Goal: Task Accomplishment & Management: Manage account settings

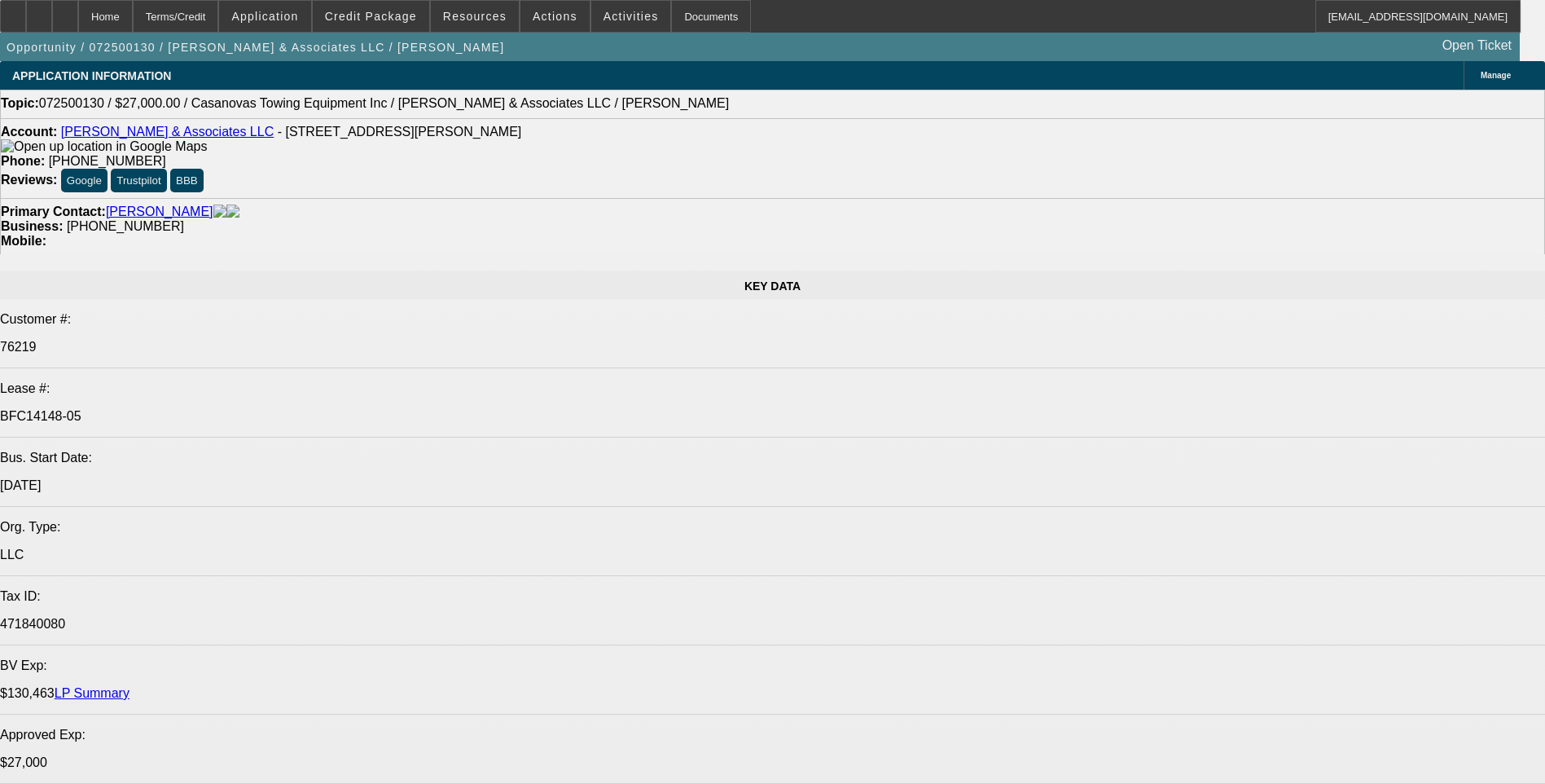
select select "0"
select select "2"
select select "0.1"
select select "0"
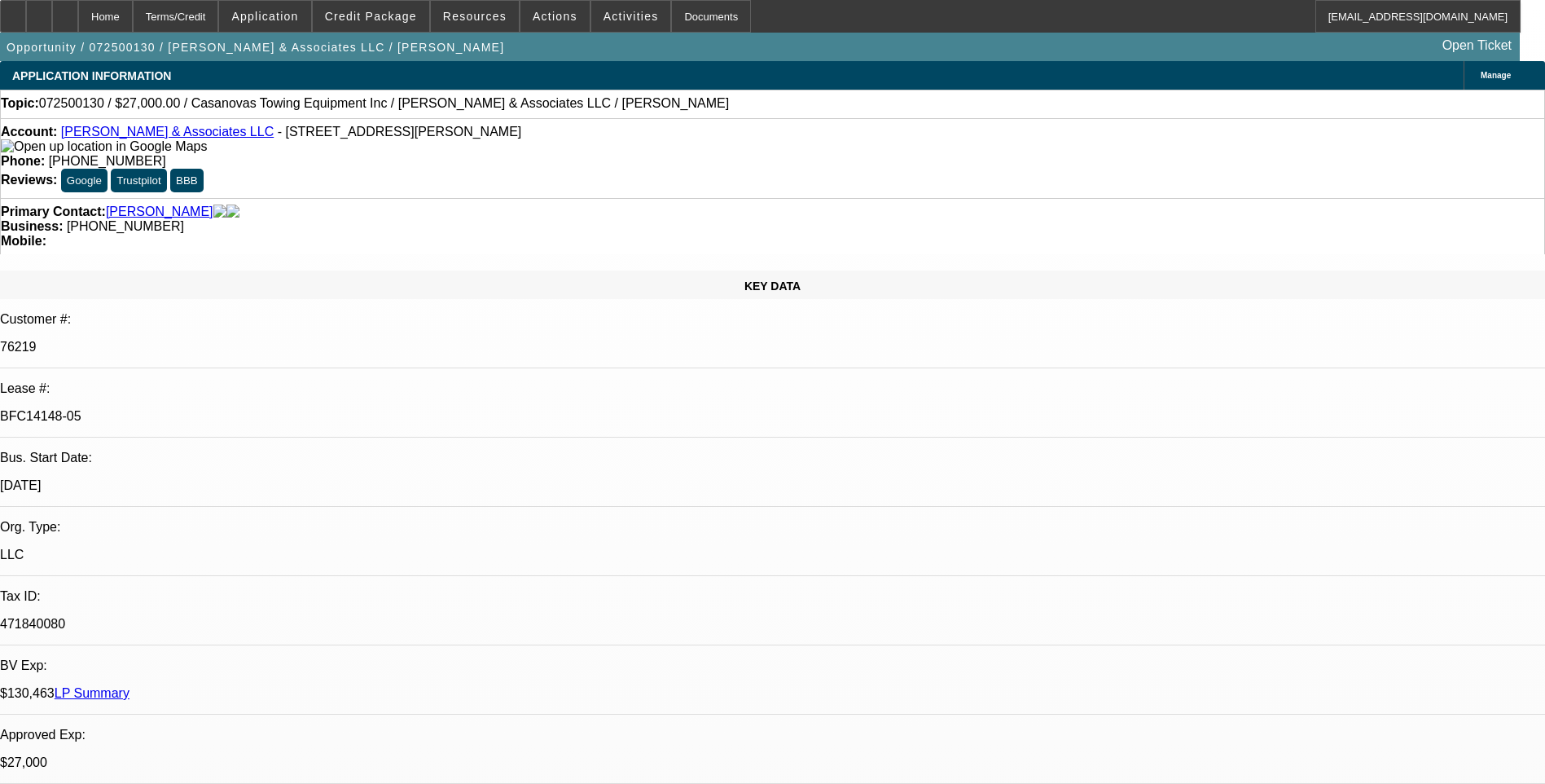
select select "2"
select select "0.1"
select select "0"
select select "2"
select select "0.1"
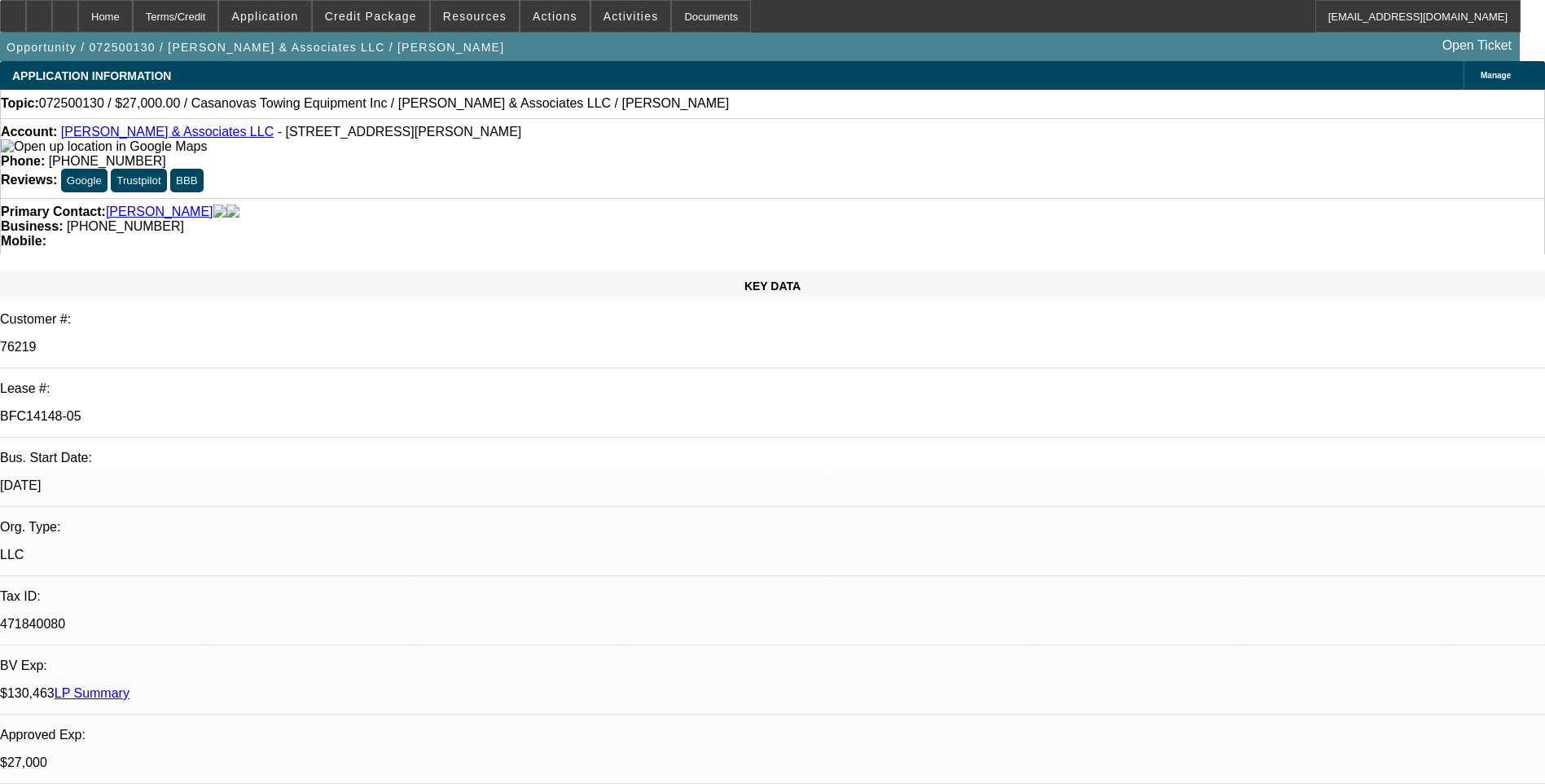
select select "0"
select select "2"
select select "0.1"
select select "1"
select select "2"
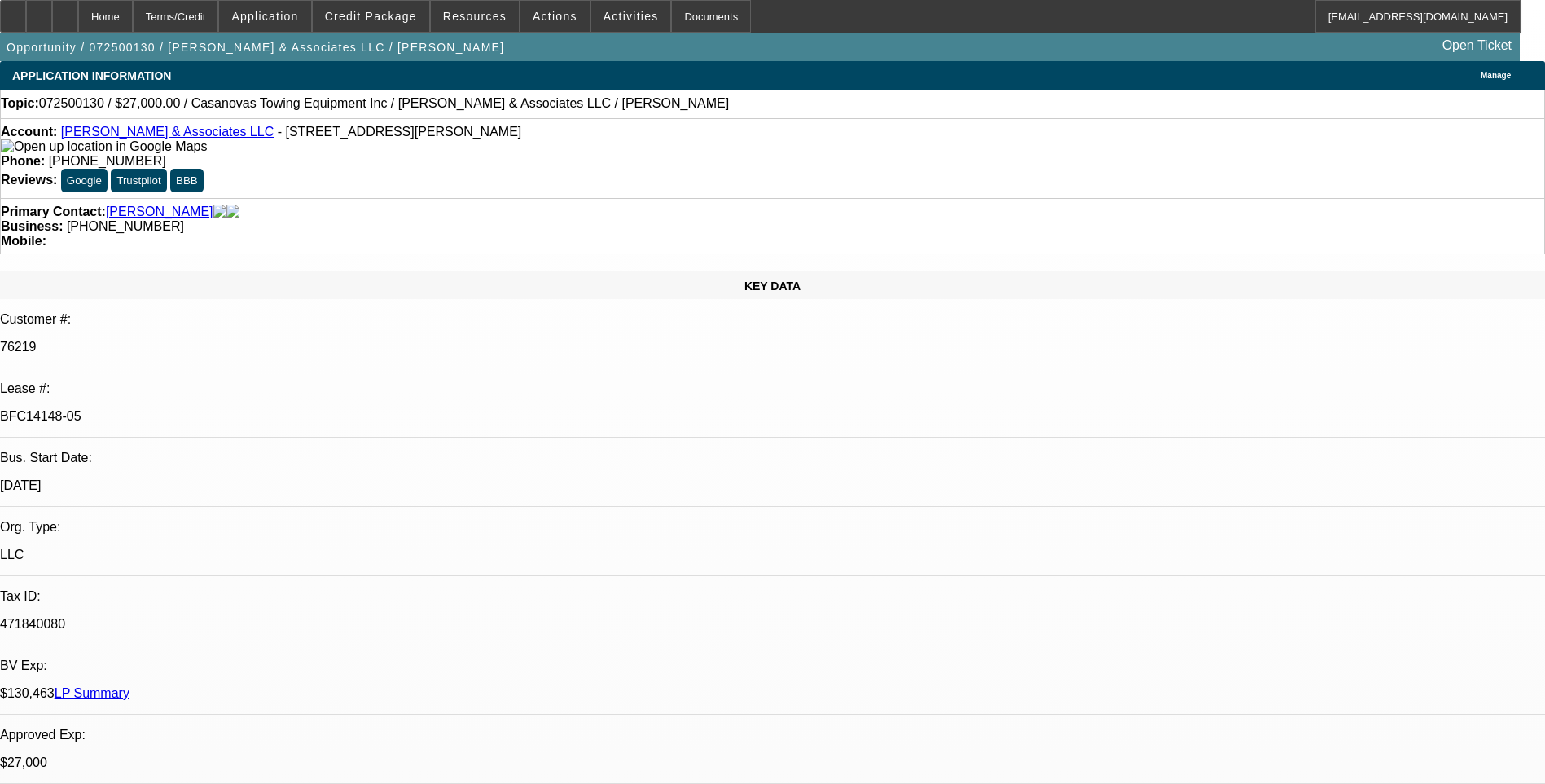
select select "4"
select select "1"
select select "2"
select select "4"
select select "1"
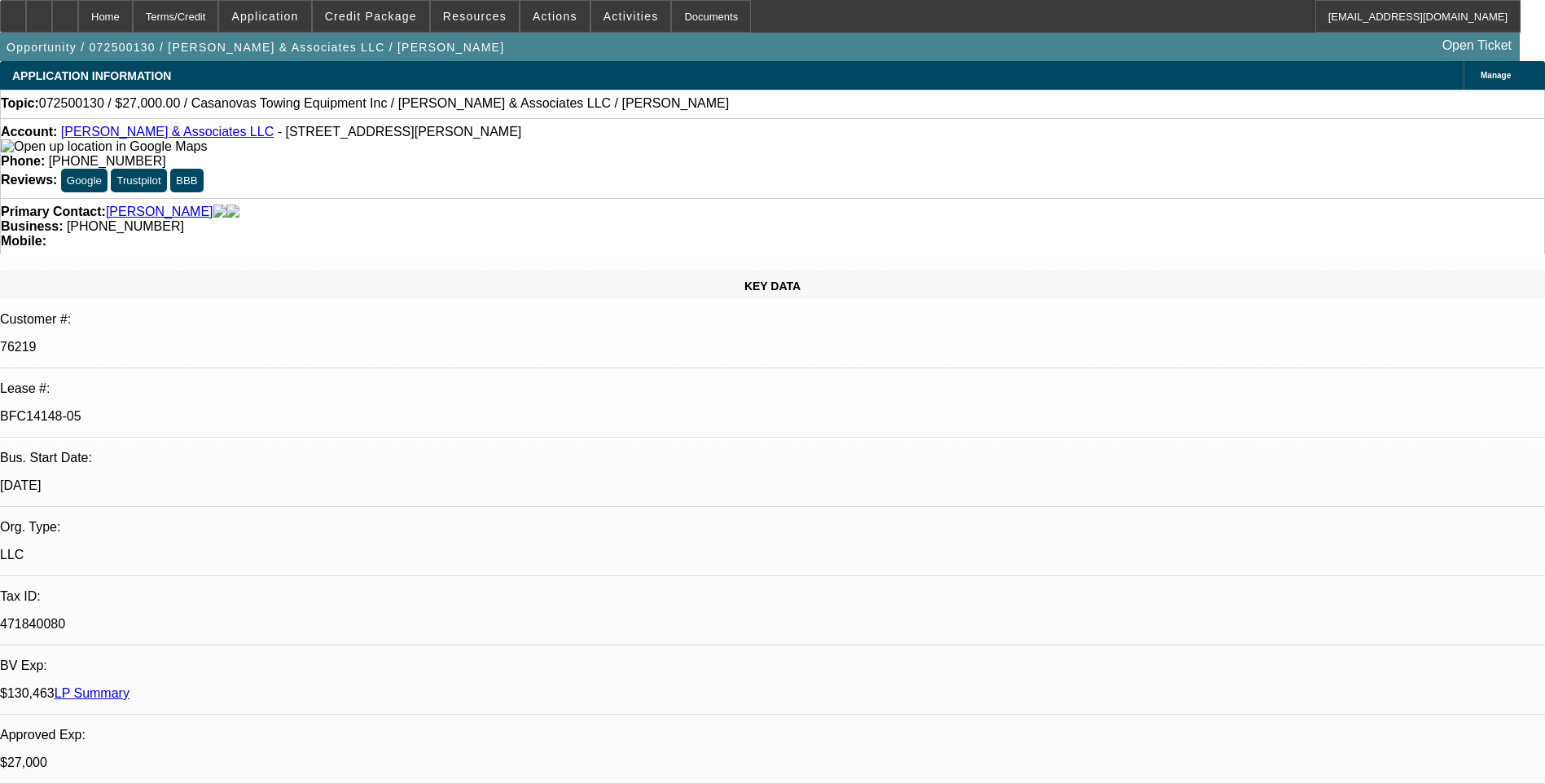
select select "2"
select select "4"
select select "1"
select select "2"
select select "4"
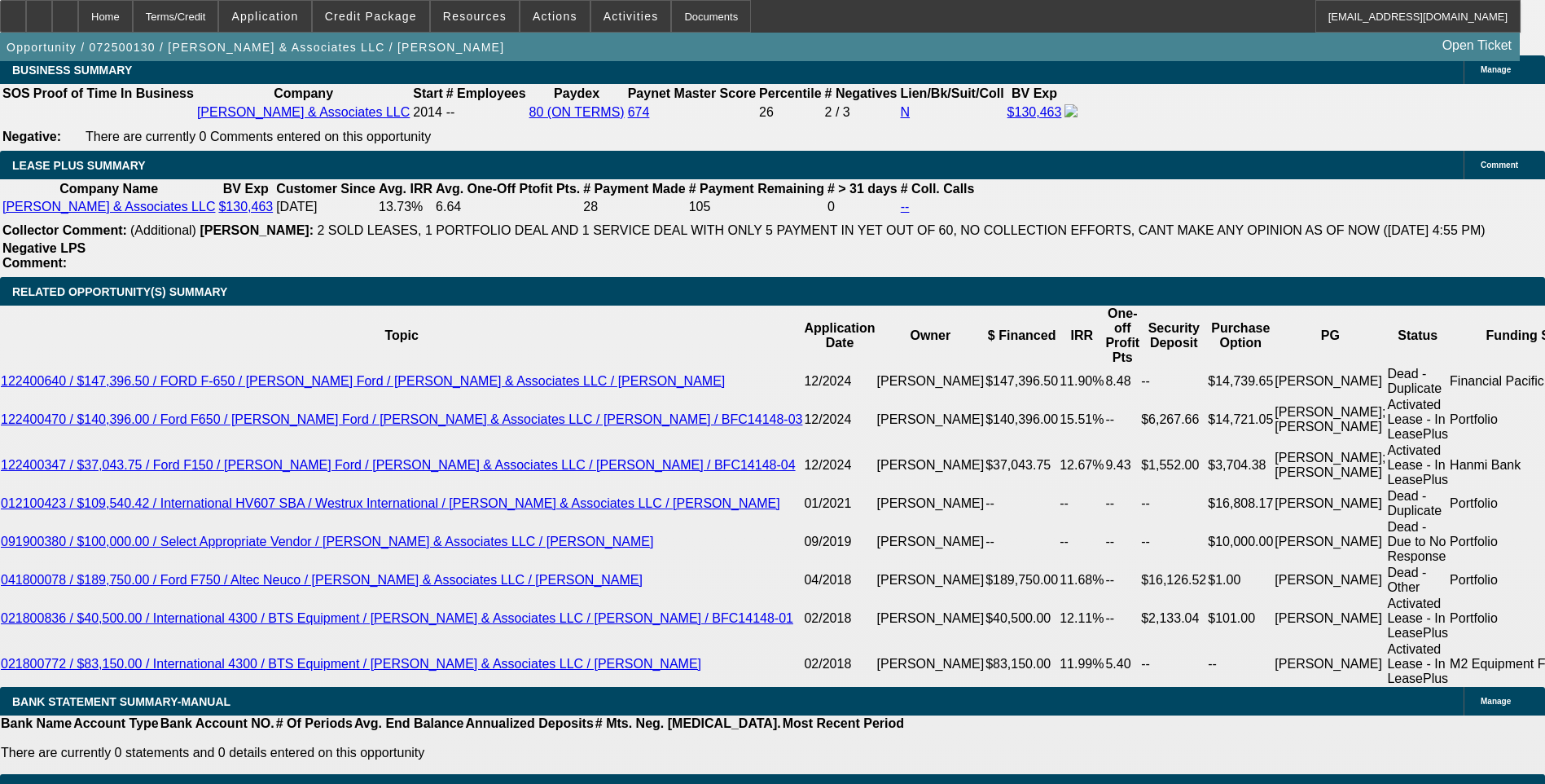
scroll to position [2607, 0]
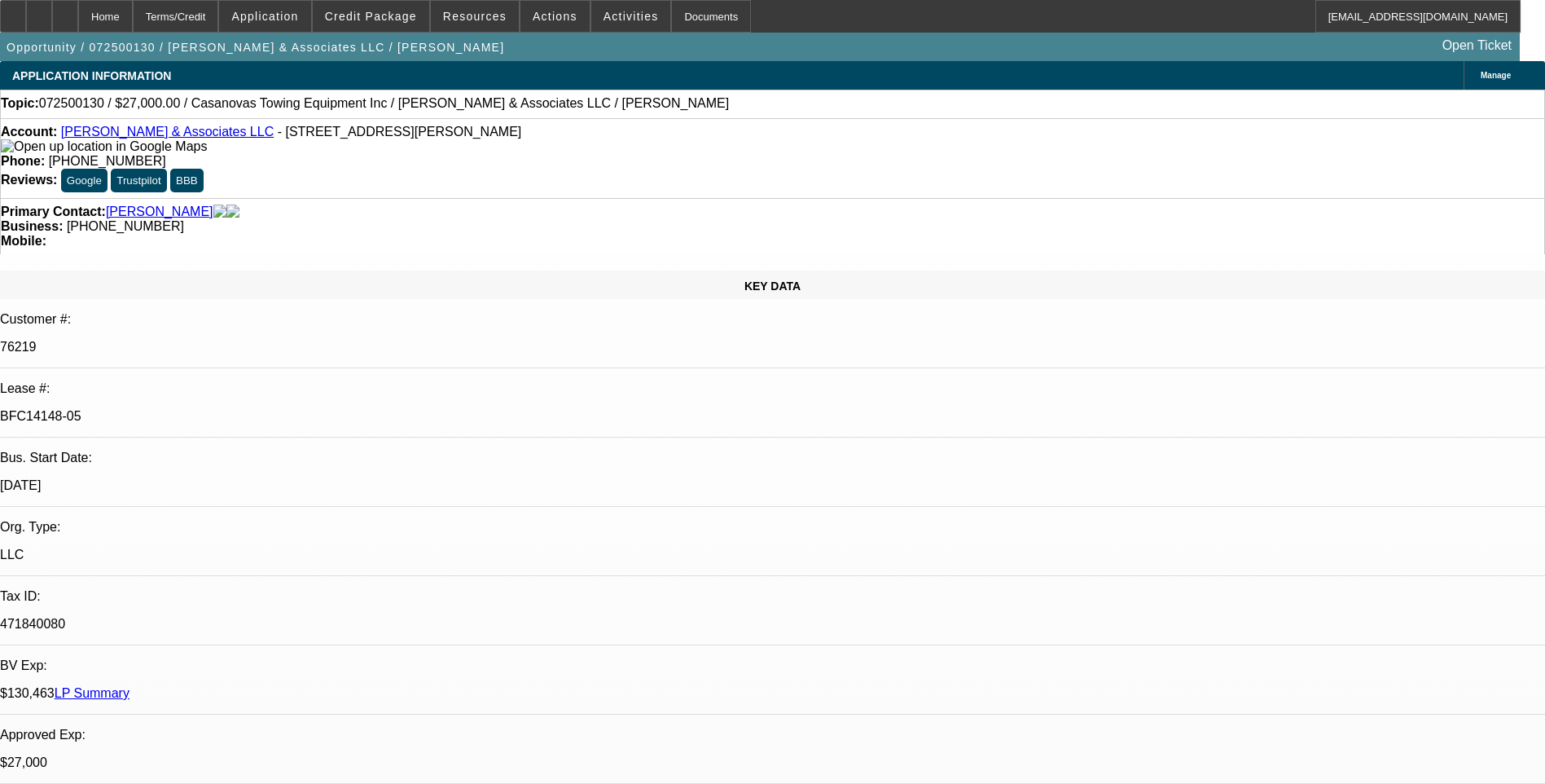
select select "0"
select select "2"
select select "0.1"
select select "0"
select select "2"
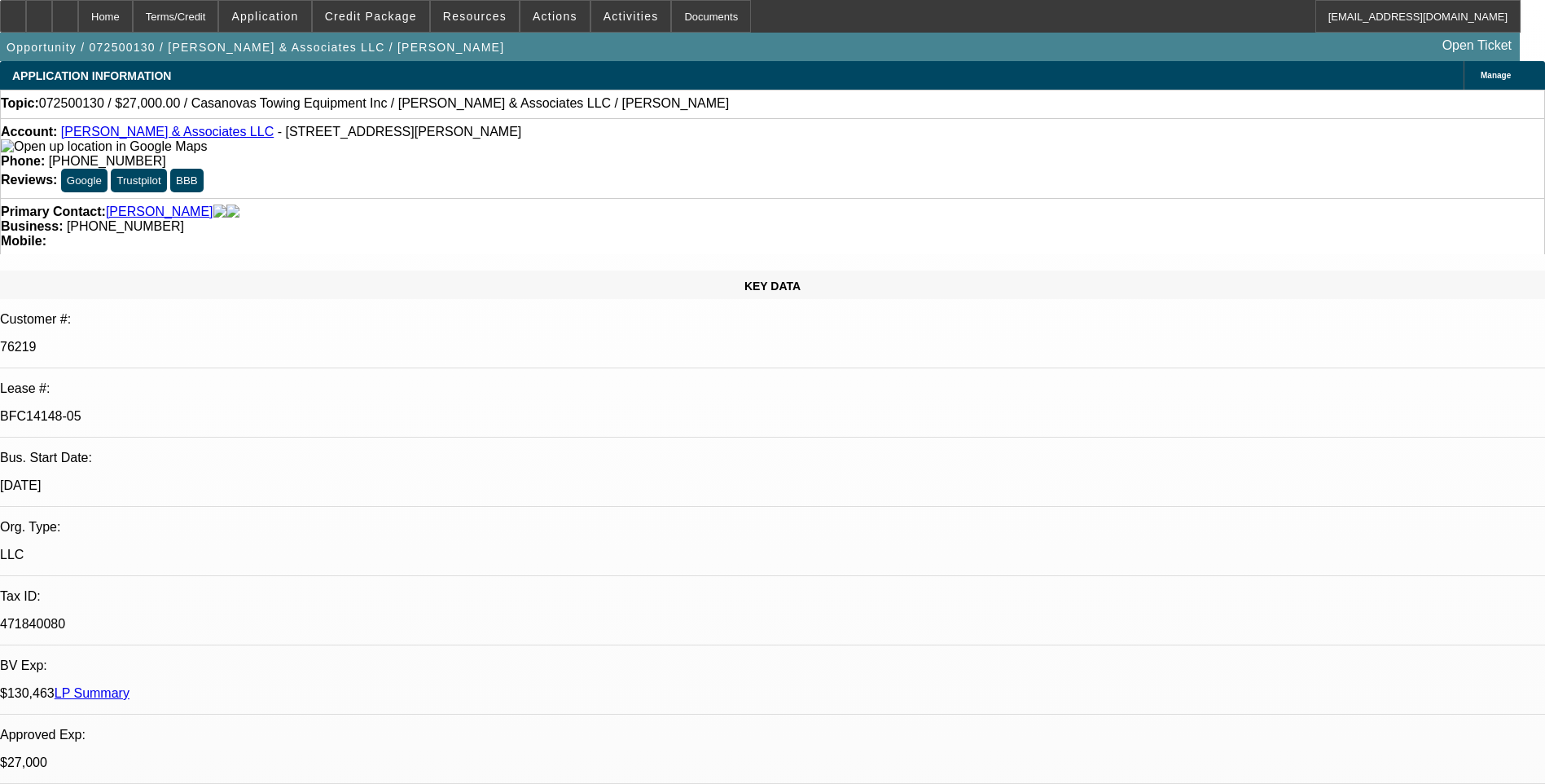
select select "0.1"
select select "0"
select select "2"
select select "0.1"
select select "0"
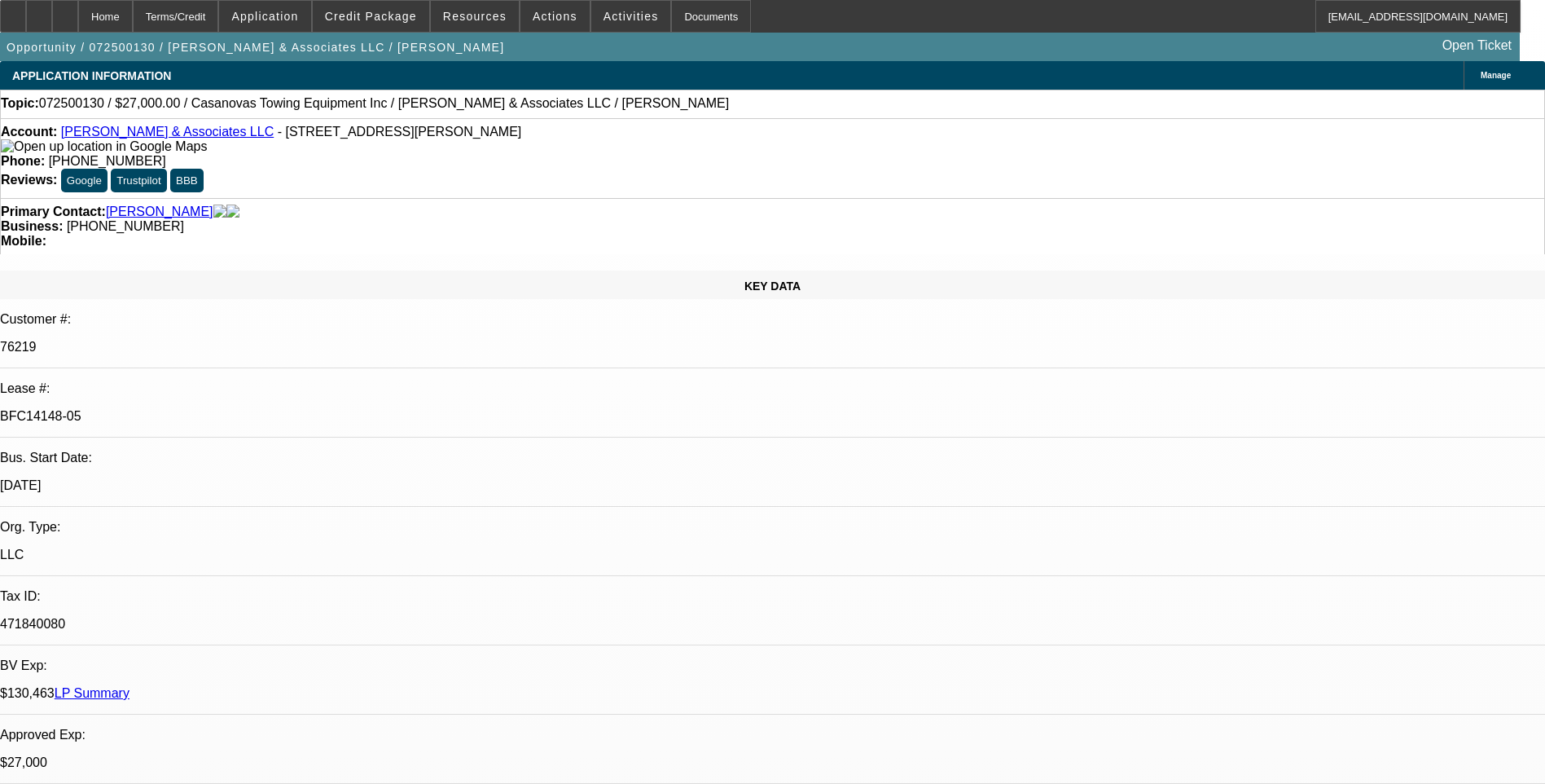
select select "2"
select select "0.1"
select select "1"
select select "2"
select select "4"
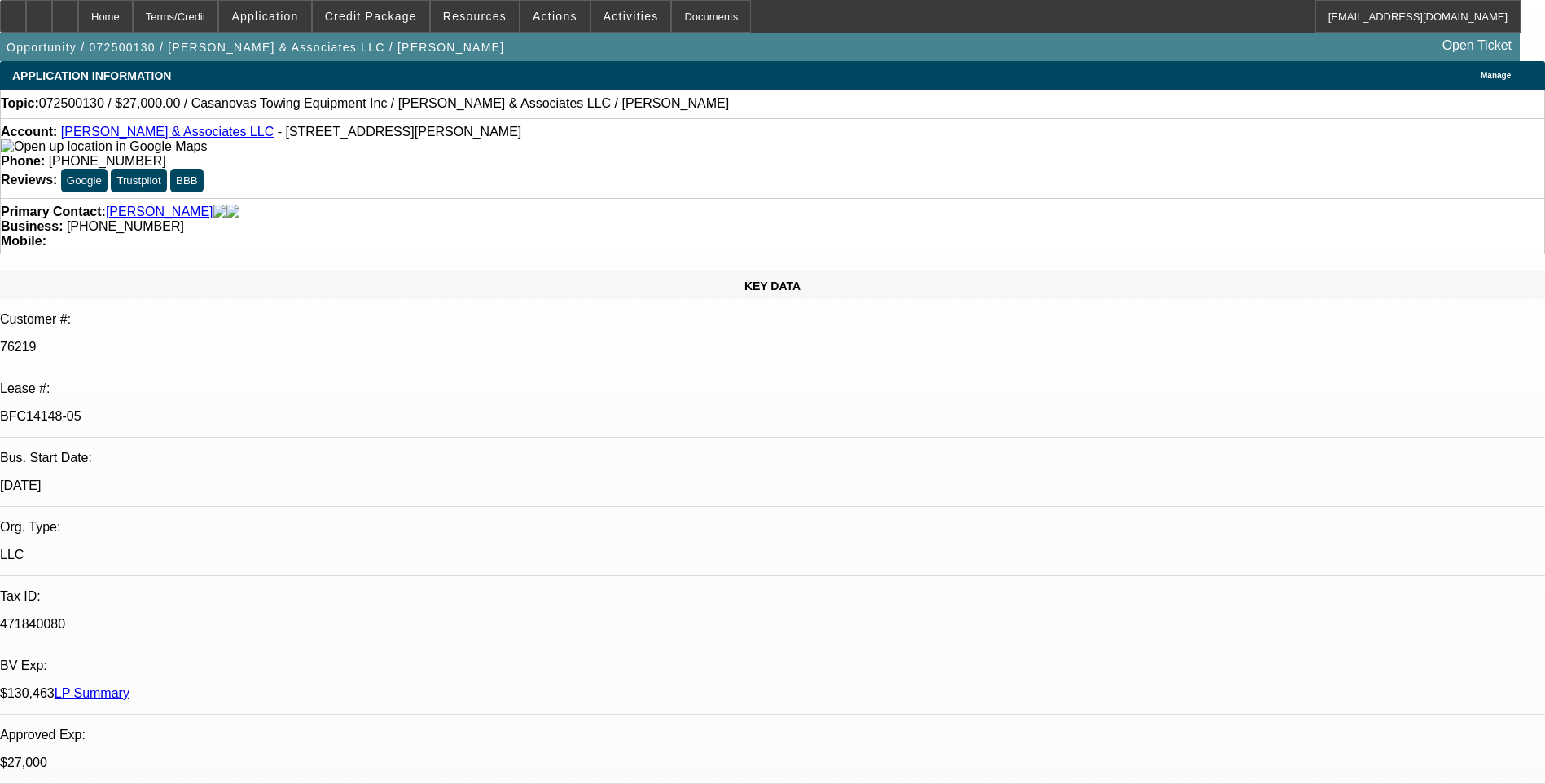
select select "1"
select select "2"
select select "4"
select select "1"
select select "2"
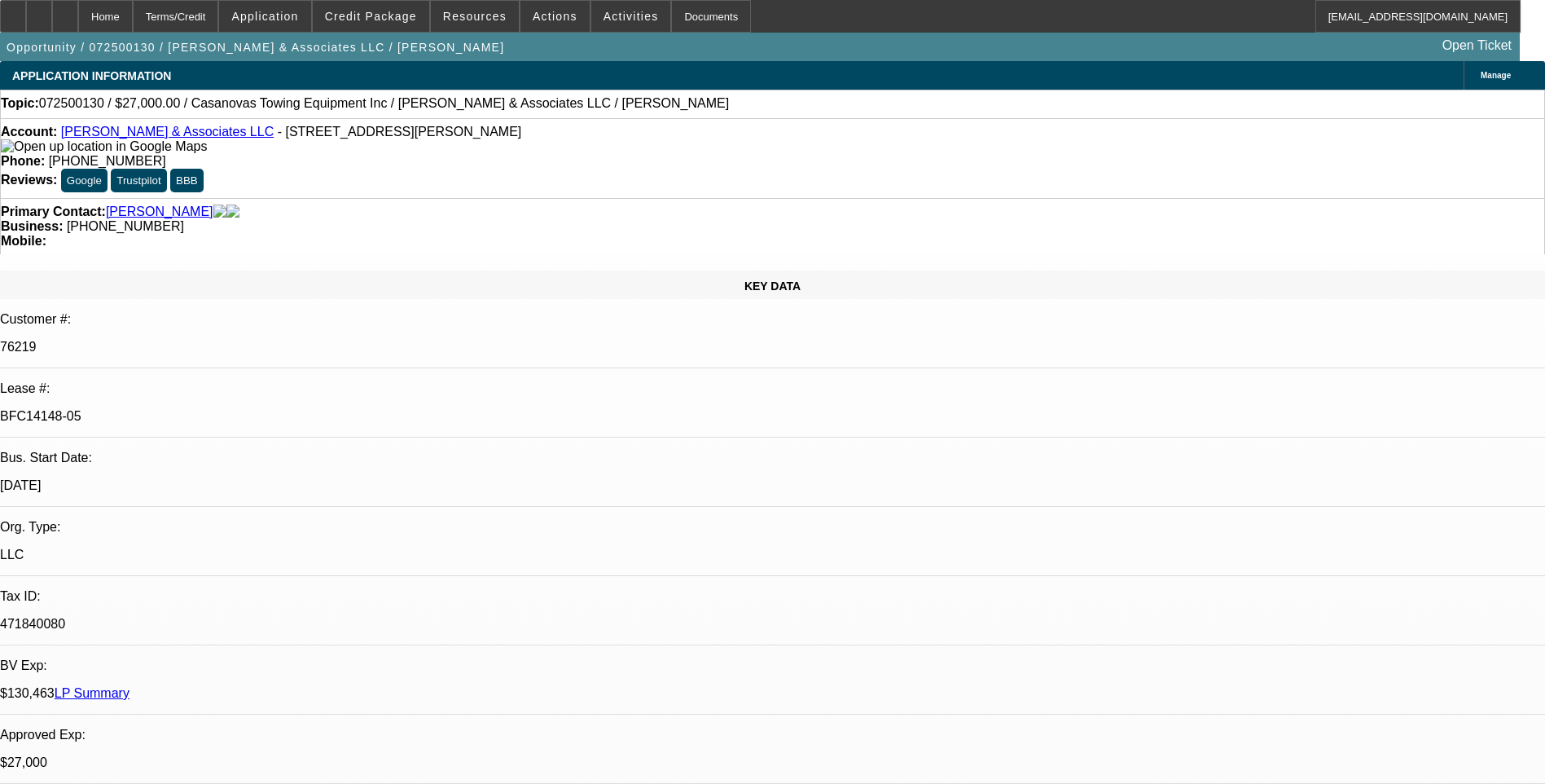
select select "4"
select select "1"
select select "2"
select select "4"
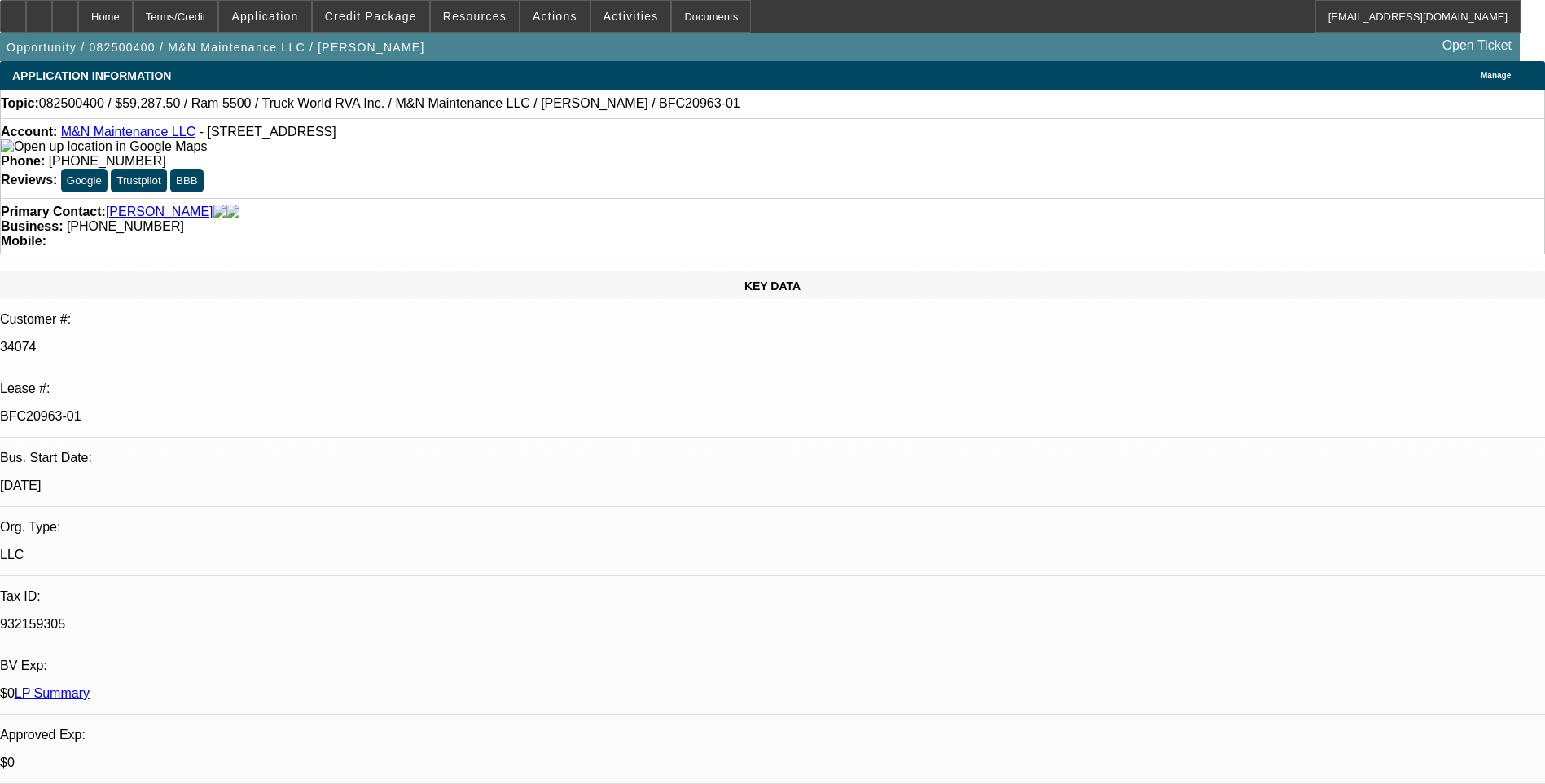
select select "0.1"
select select "0"
select select "0.1"
select select "0"
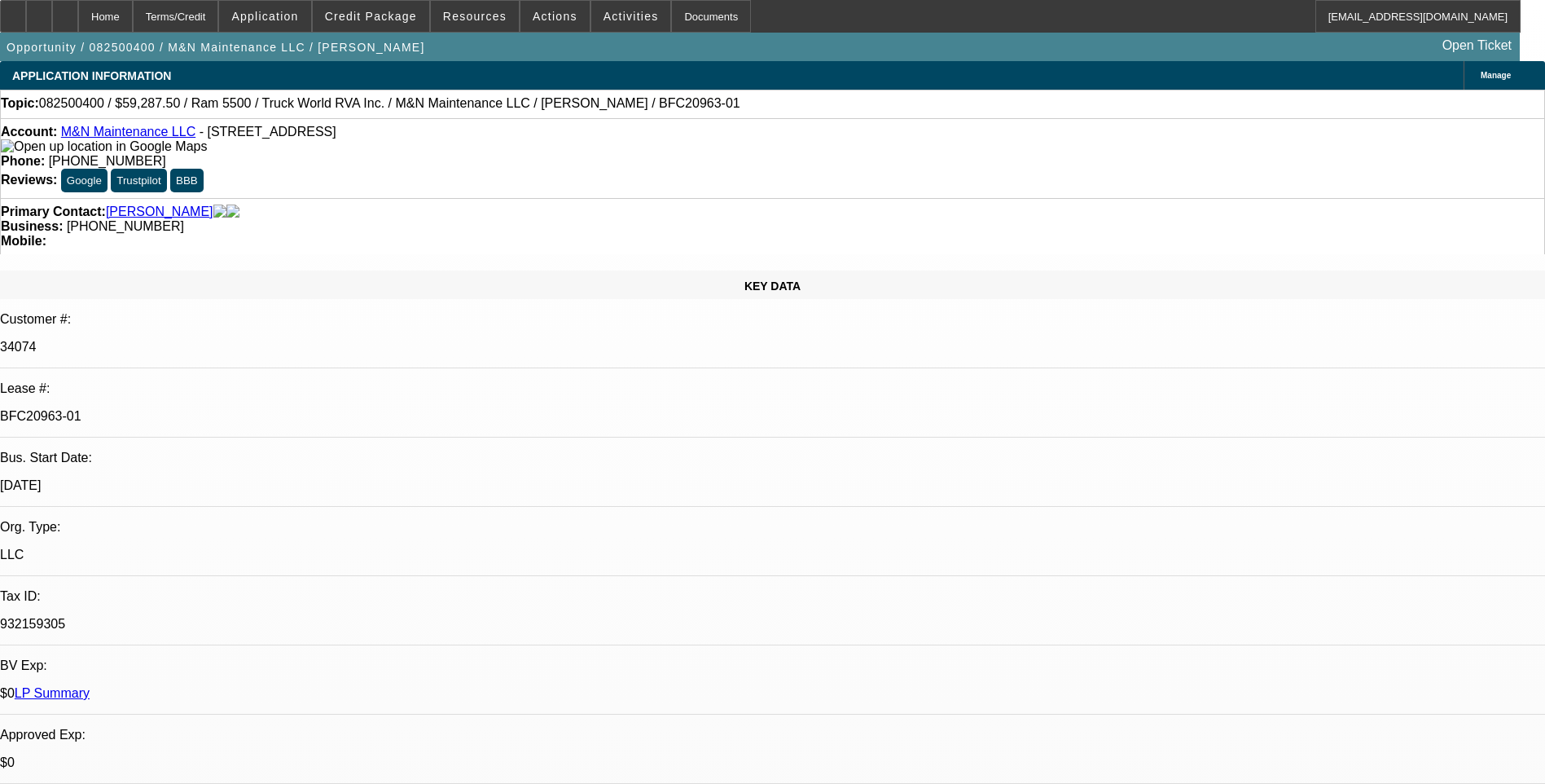
select select "0"
select select "0.1"
select select "0"
select select "1"
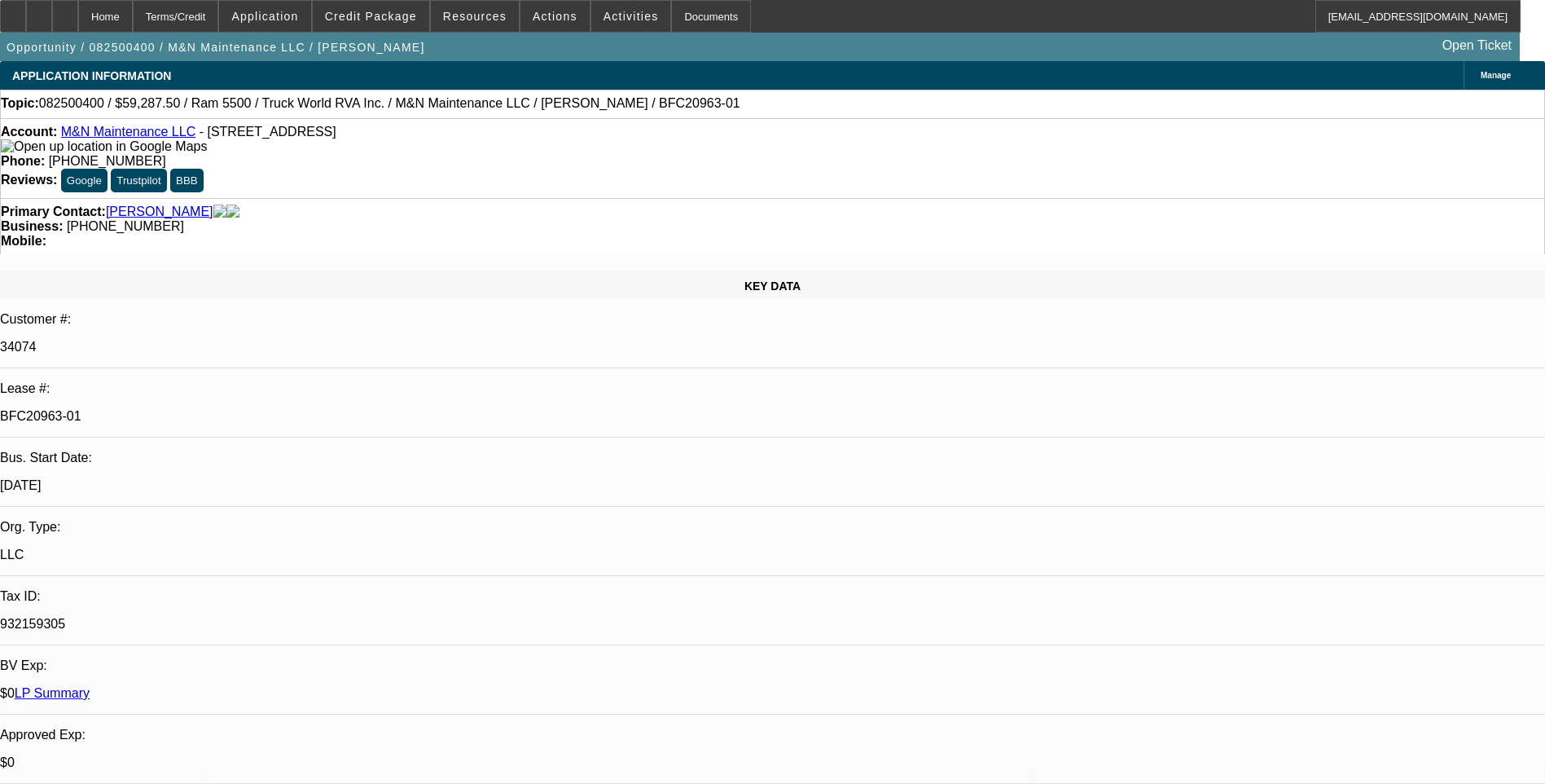
select select "1"
select select "6"
select select "1"
select select "6"
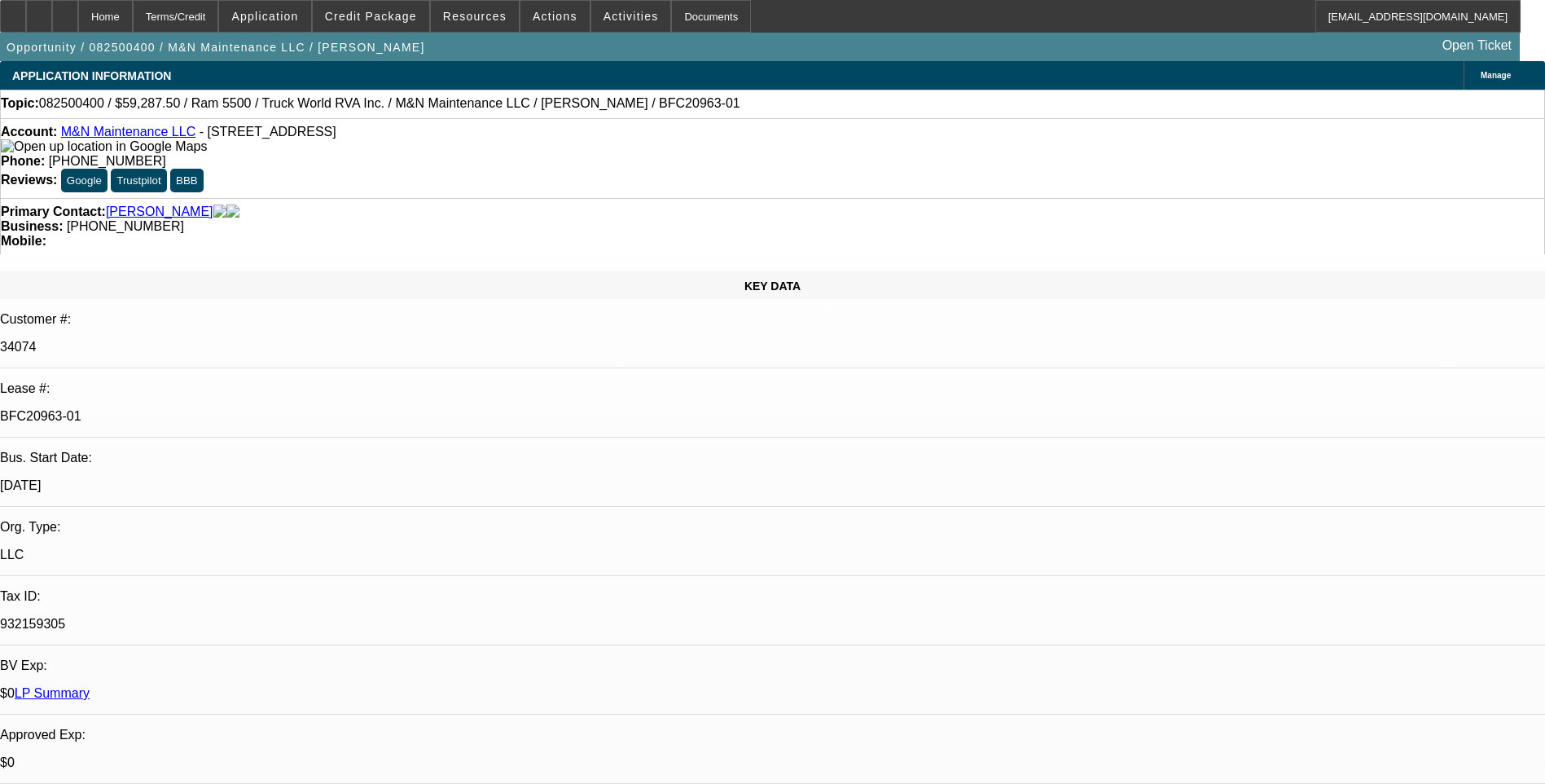
select select "1"
select select "6"
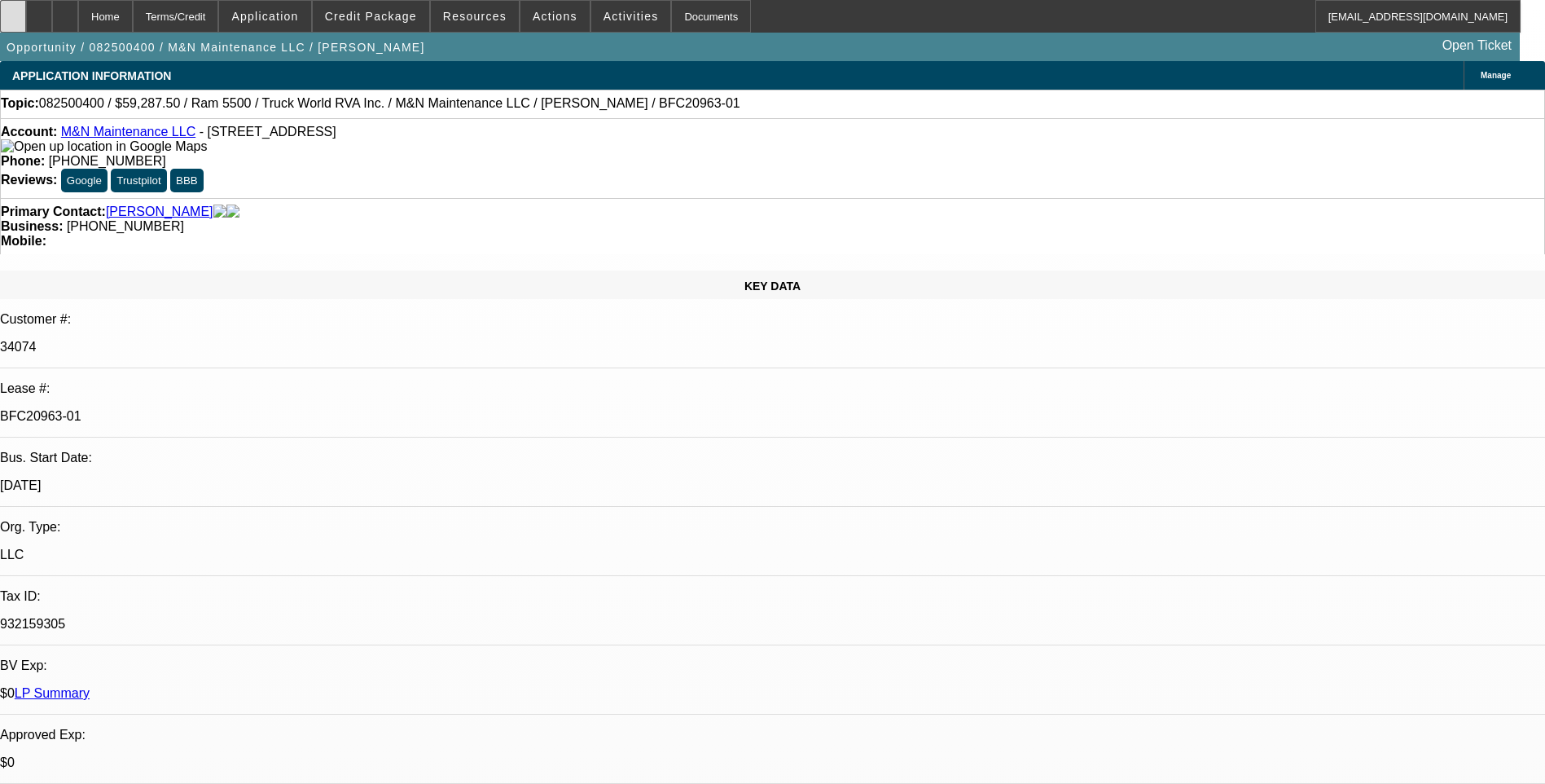
click at [13, 11] on icon at bounding box center [13, 11] width 0 height 0
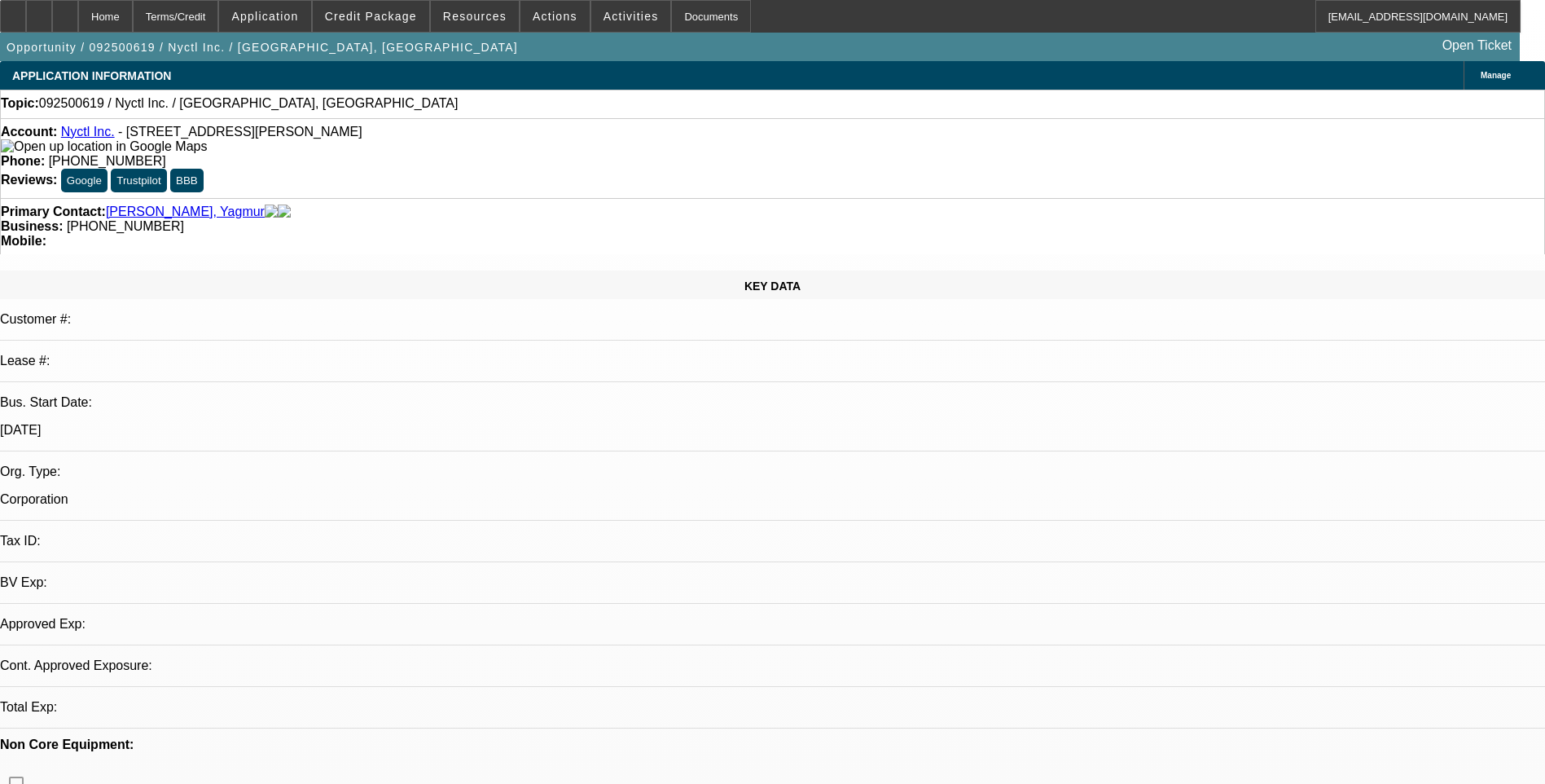
select select "0"
select select "2"
select select "0.1"
select select "4"
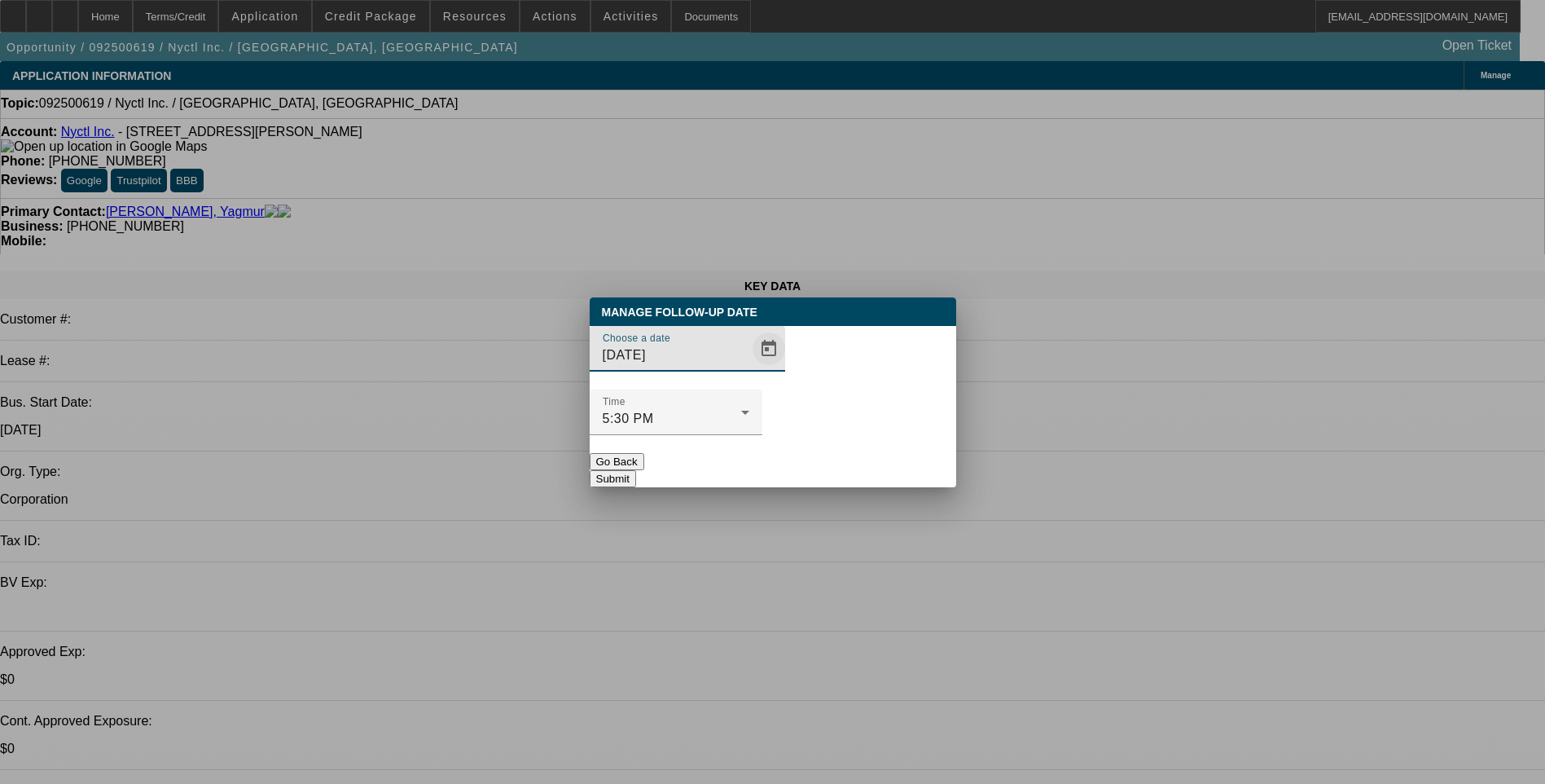
click at [749, 368] on span "Open calendar" at bounding box center [769, 348] width 39 height 39
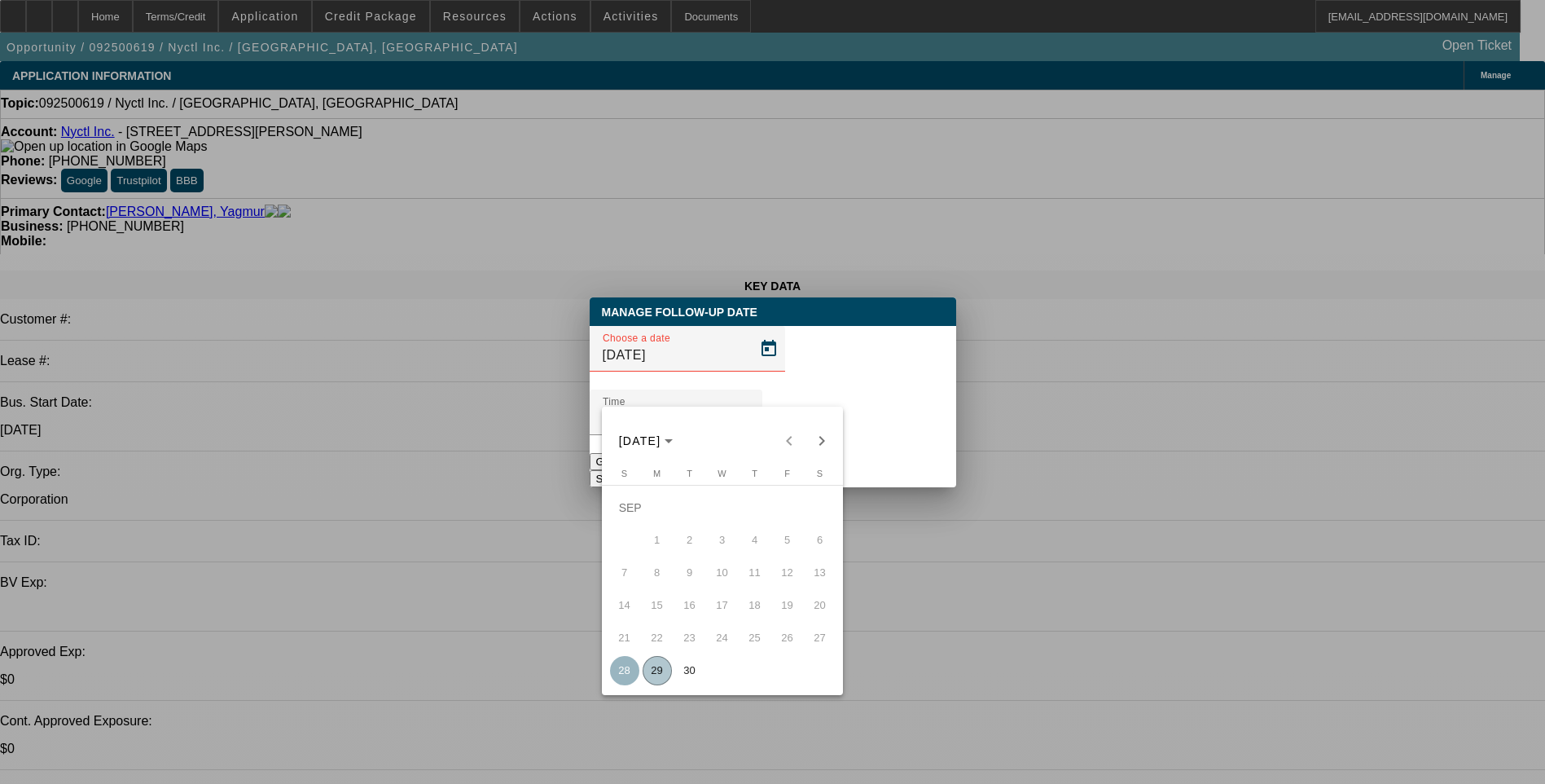
click at [660, 670] on span "29" at bounding box center [657, 670] width 29 height 29
type input "9/29/2025"
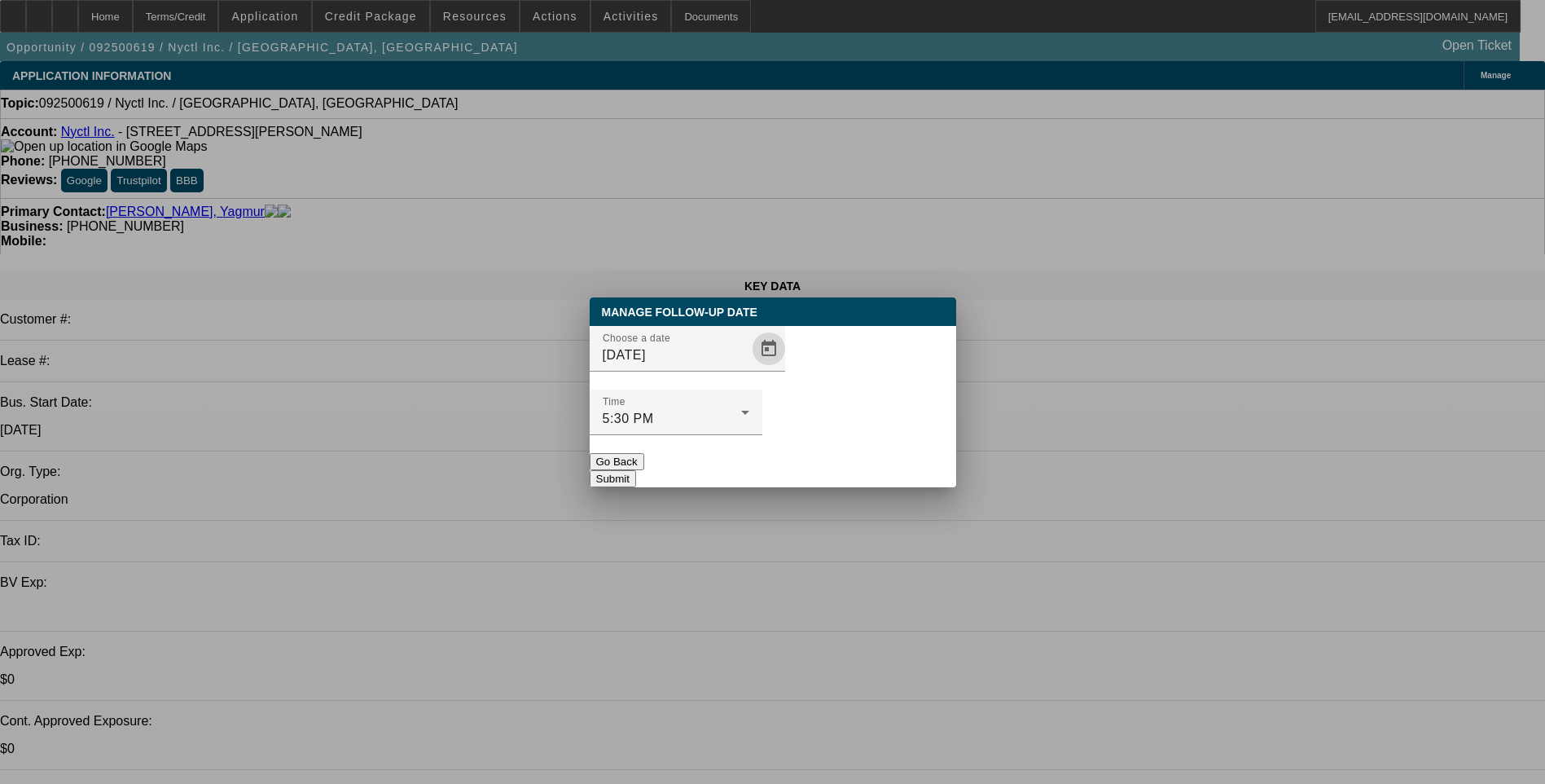
click at [636, 470] on button "Submit" at bounding box center [613, 478] width 46 height 17
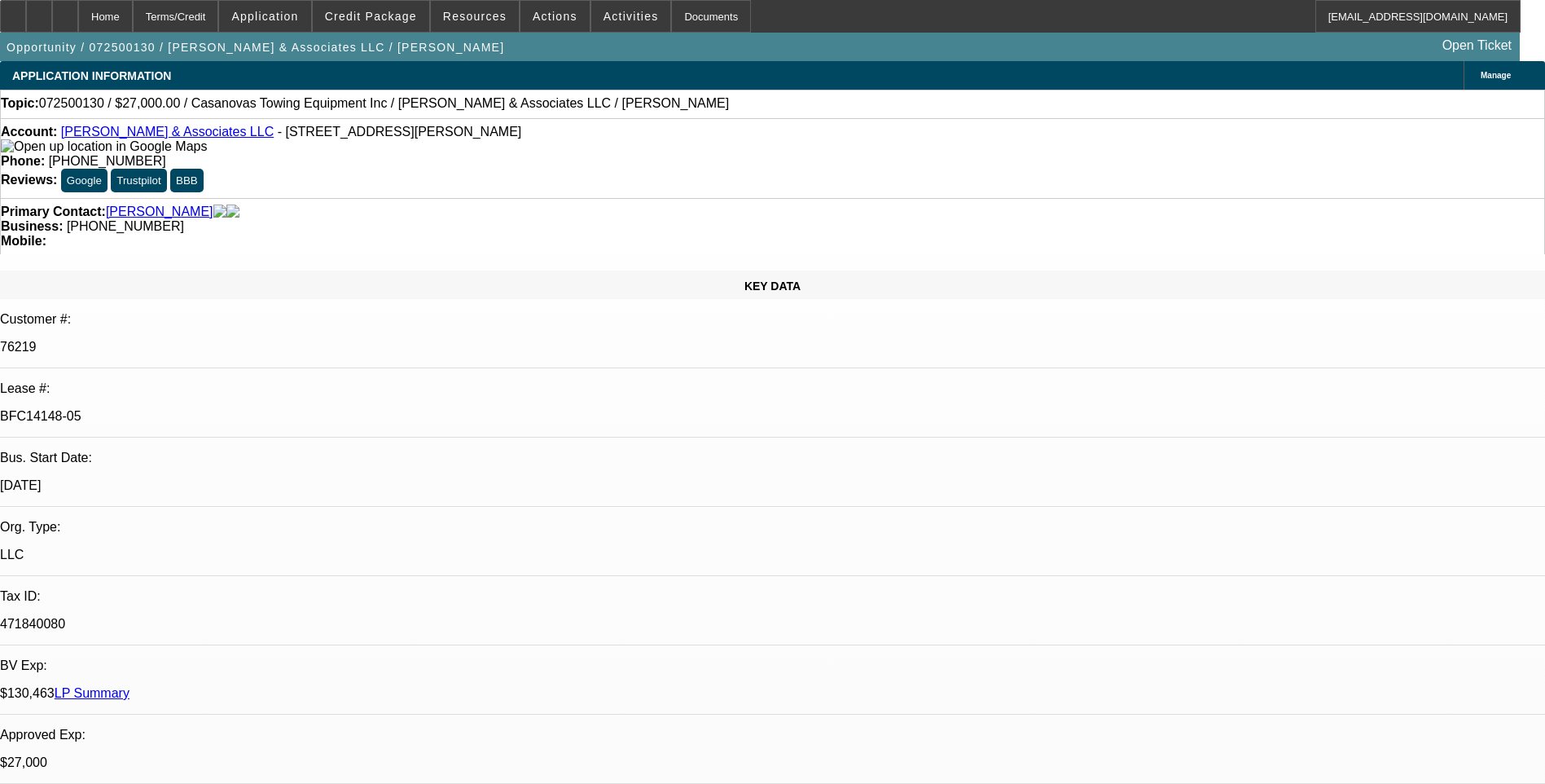
select select "0"
select select "2"
select select "0.1"
select select "0"
select select "2"
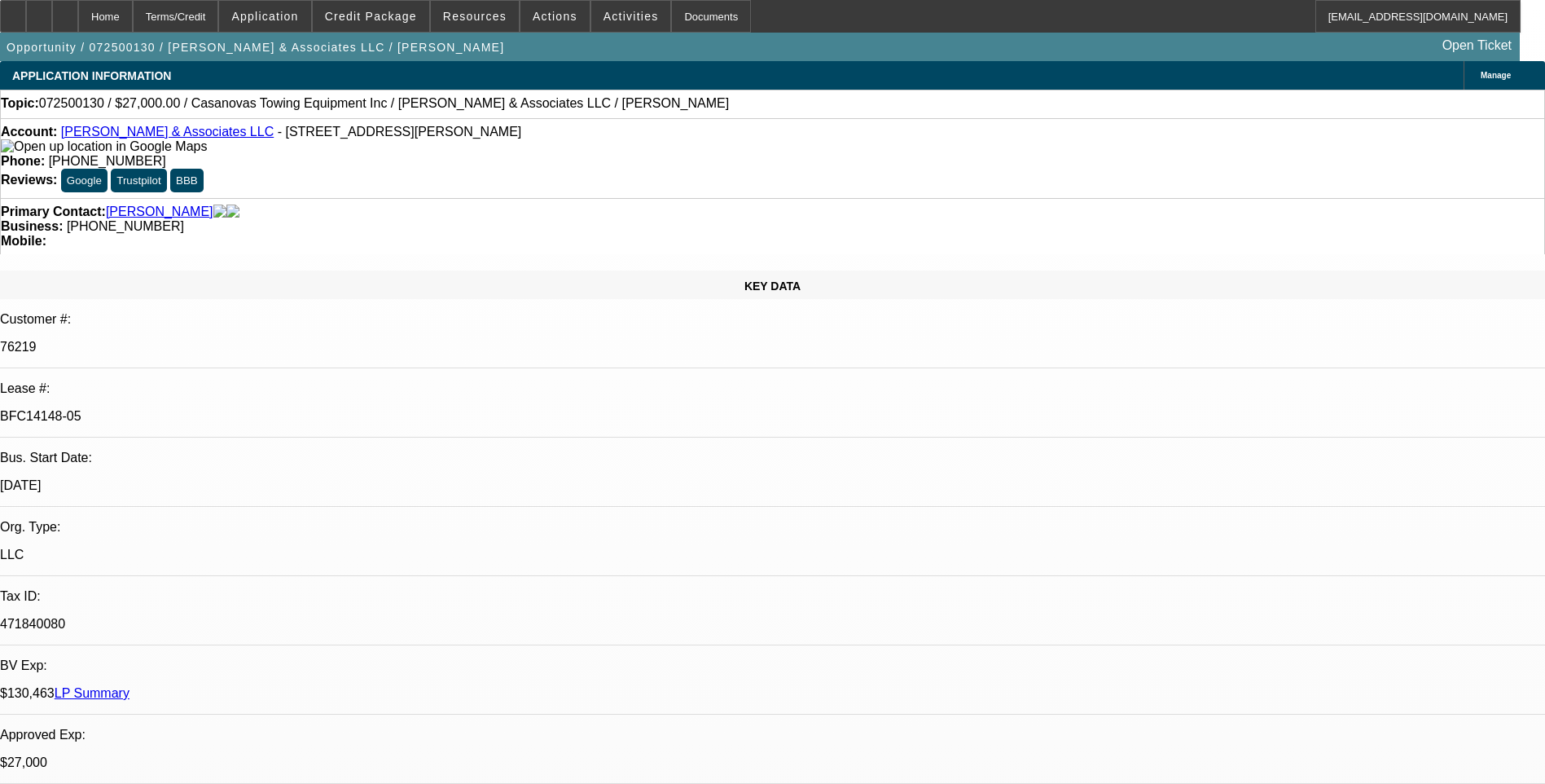
select select "0.1"
select select "0"
select select "2"
select select "0.1"
select select "0"
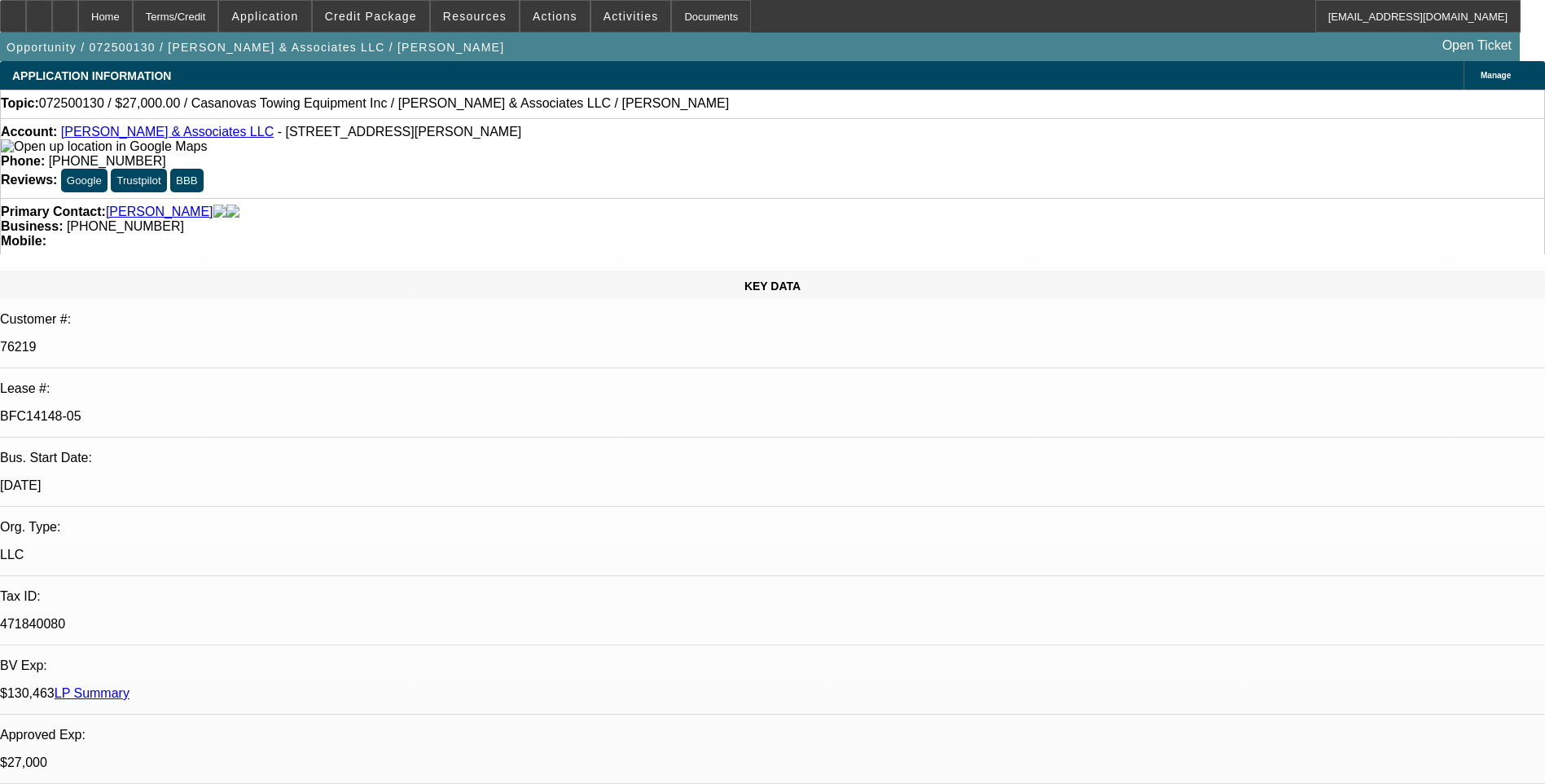
select select "2"
select select "0.1"
select select "1"
select select "2"
select select "4"
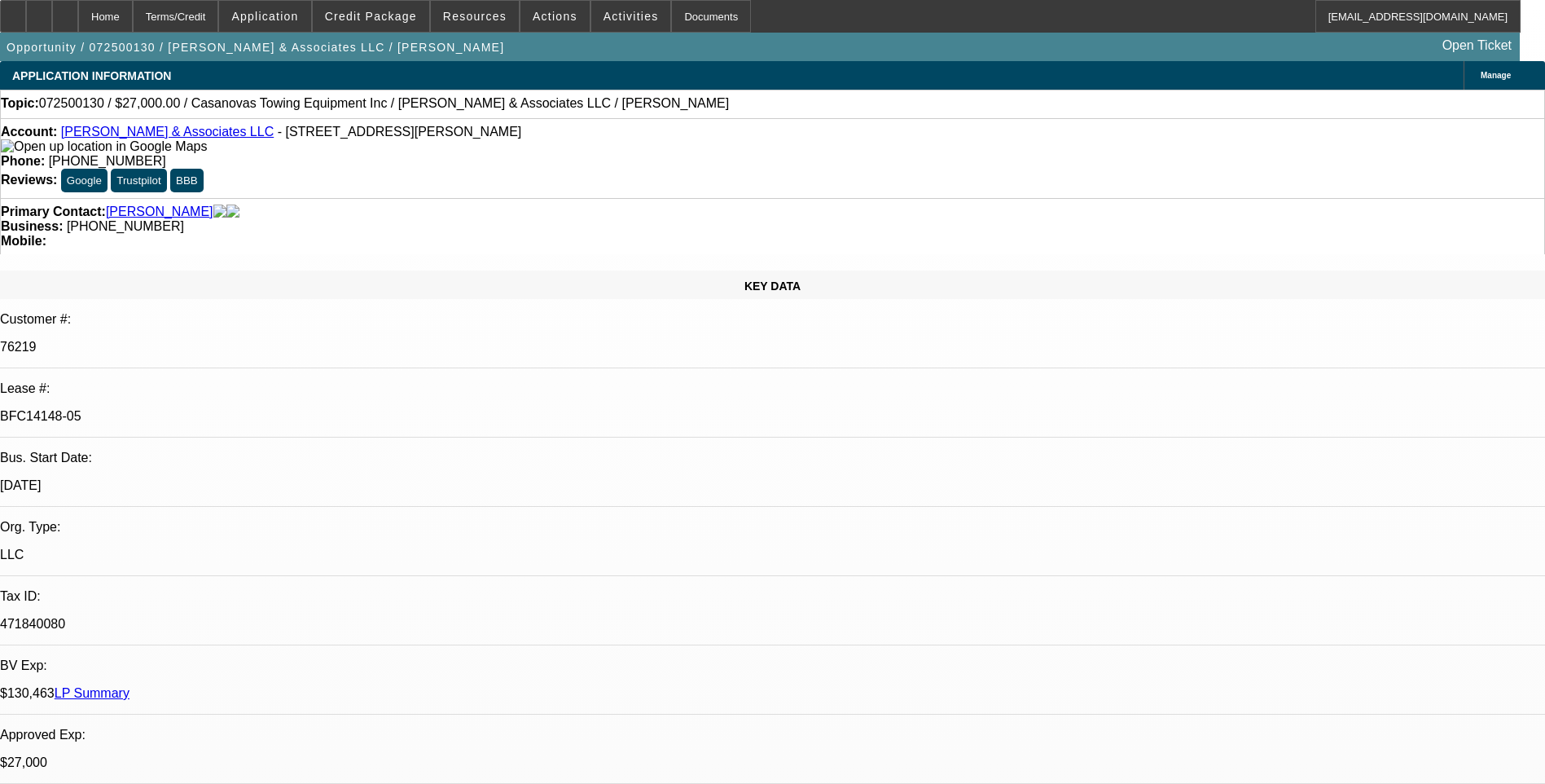
select select "1"
select select "2"
select select "4"
select select "1"
select select "2"
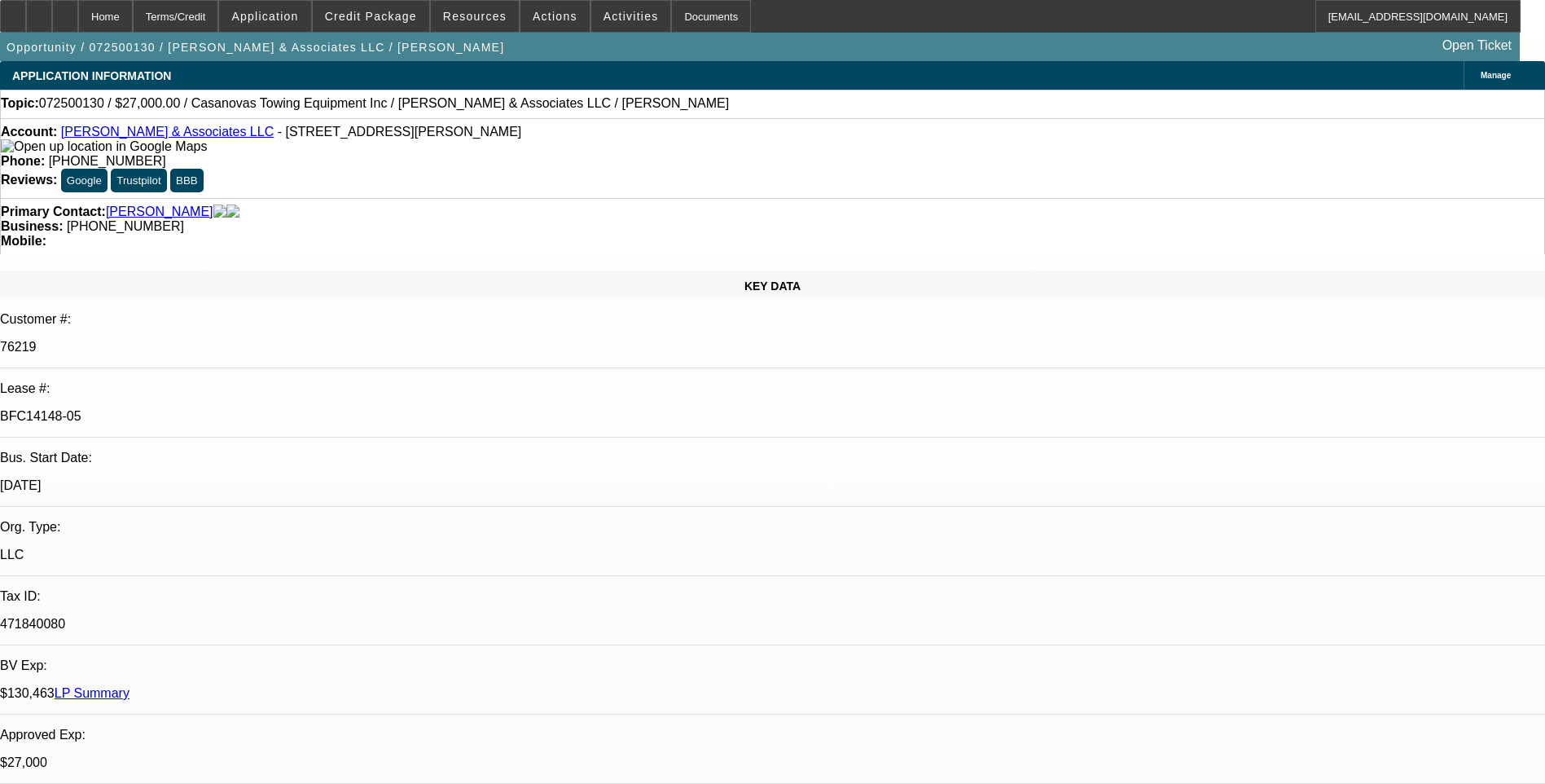
select select "4"
select select "1"
select select "2"
select select "4"
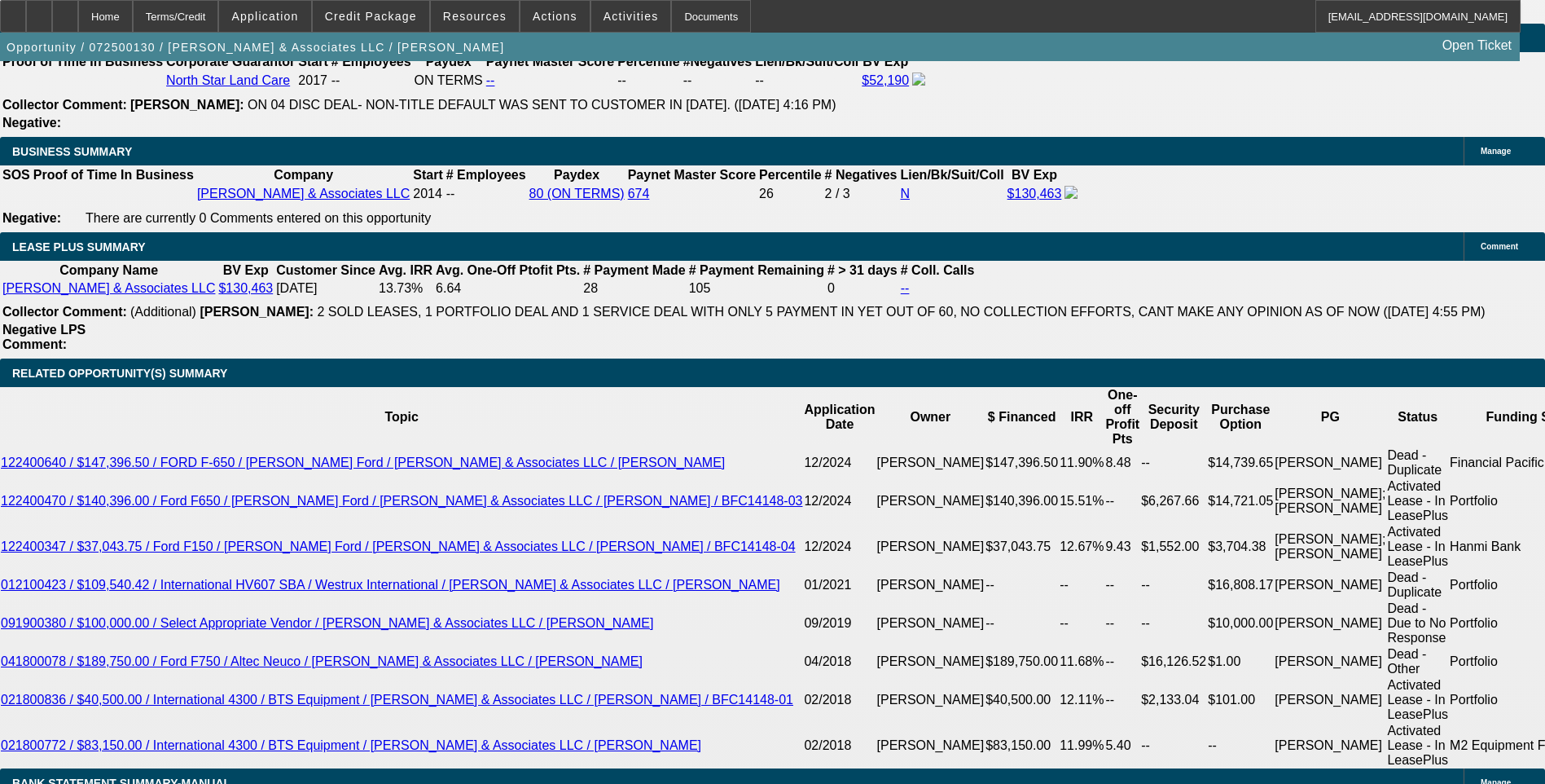
scroll to position [1809, 0]
drag, startPoint x: 1045, startPoint y: 502, endPoint x: 1262, endPoint y: 522, distance: 217.9
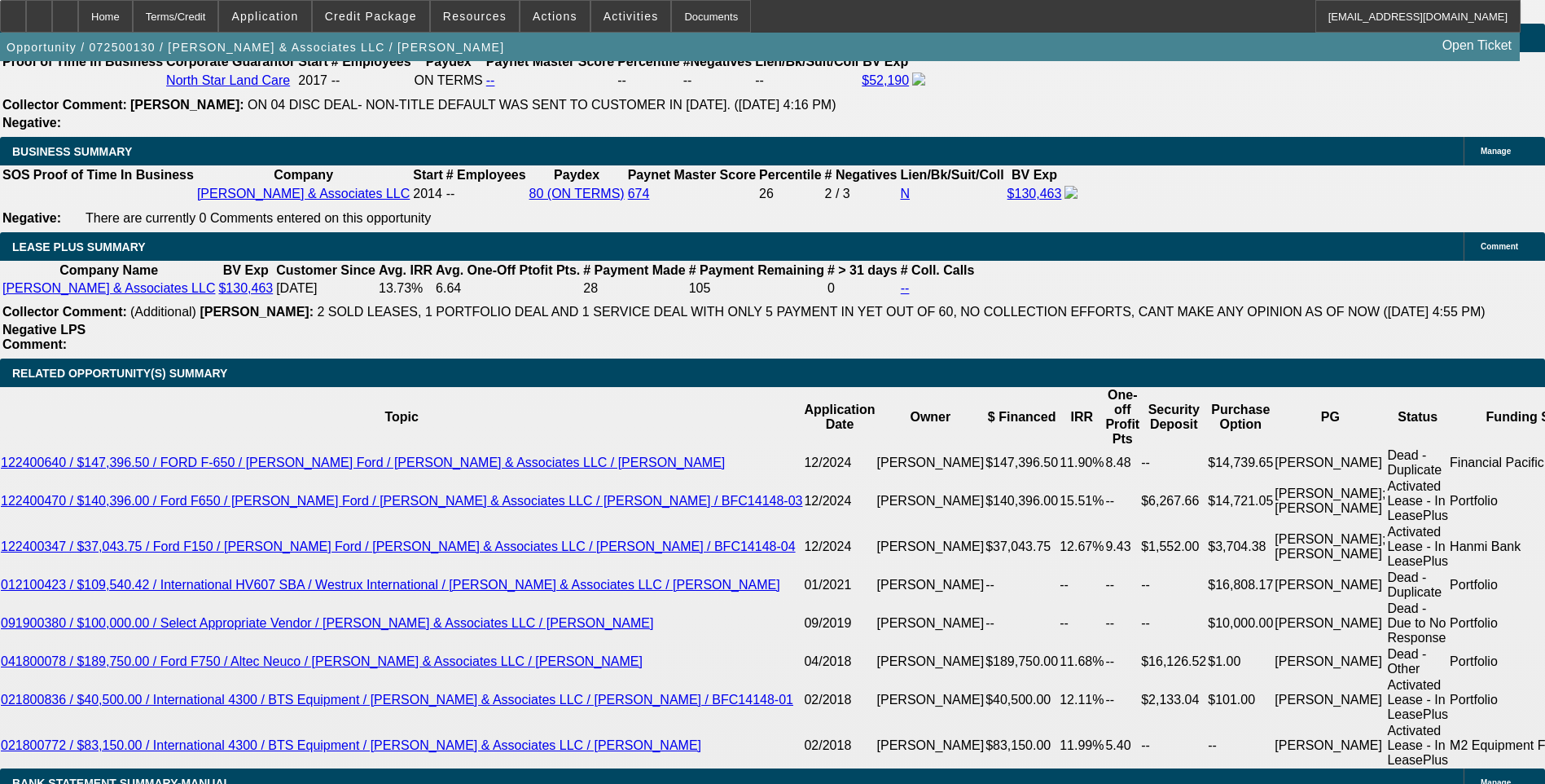
drag, startPoint x: 1259, startPoint y: 520, endPoint x: 1201, endPoint y: 506, distance: 59.7
copy div "https://beaconcreditbuilder.beaconfunding.com/opportunity/F786EA40-82BD-EF11-B8…"
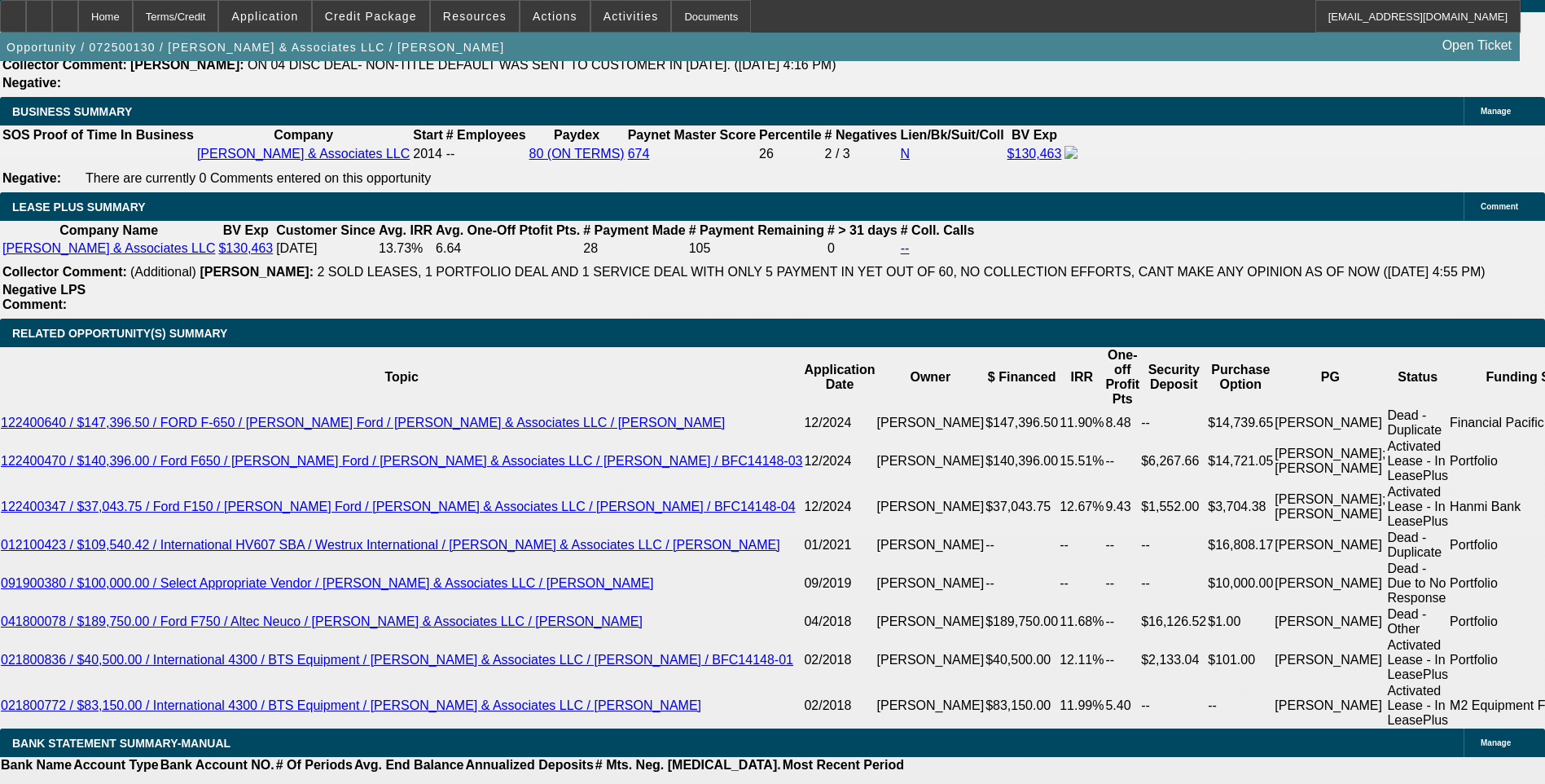
scroll to position [2607, 0]
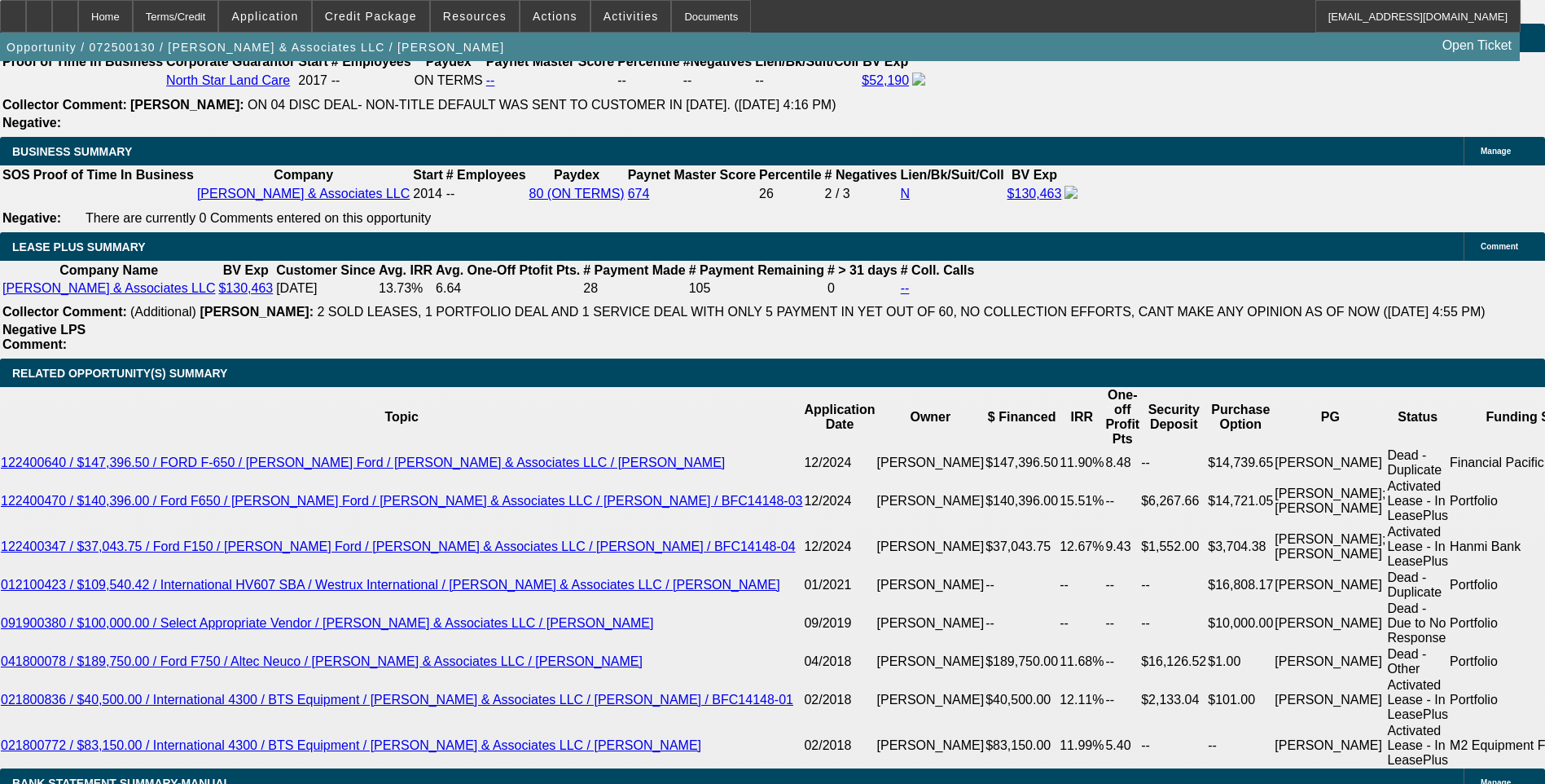
drag, startPoint x: 1214, startPoint y: 295, endPoint x: 1214, endPoint y: 281, distance: 14.0
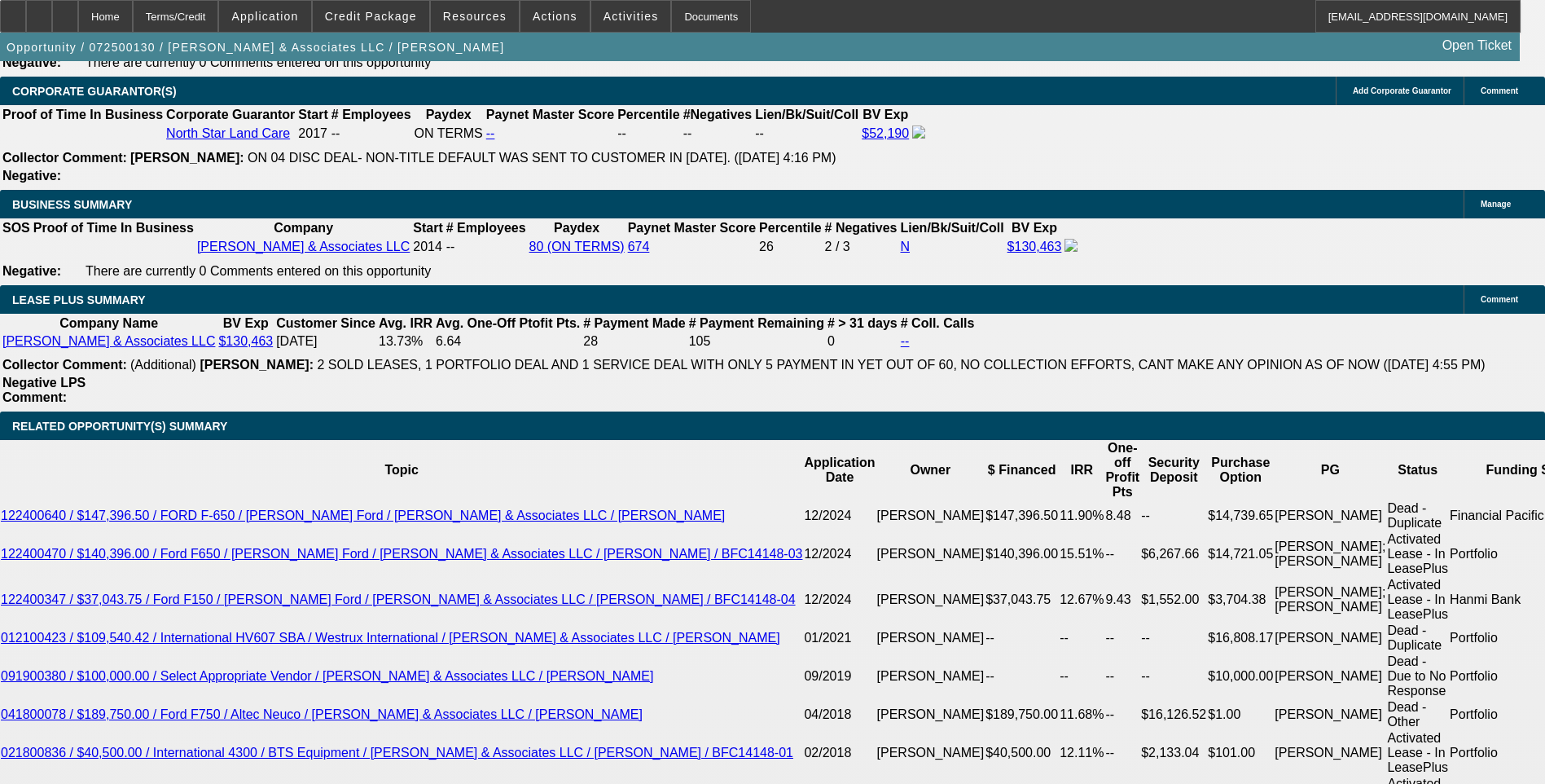
scroll to position [2525, 0]
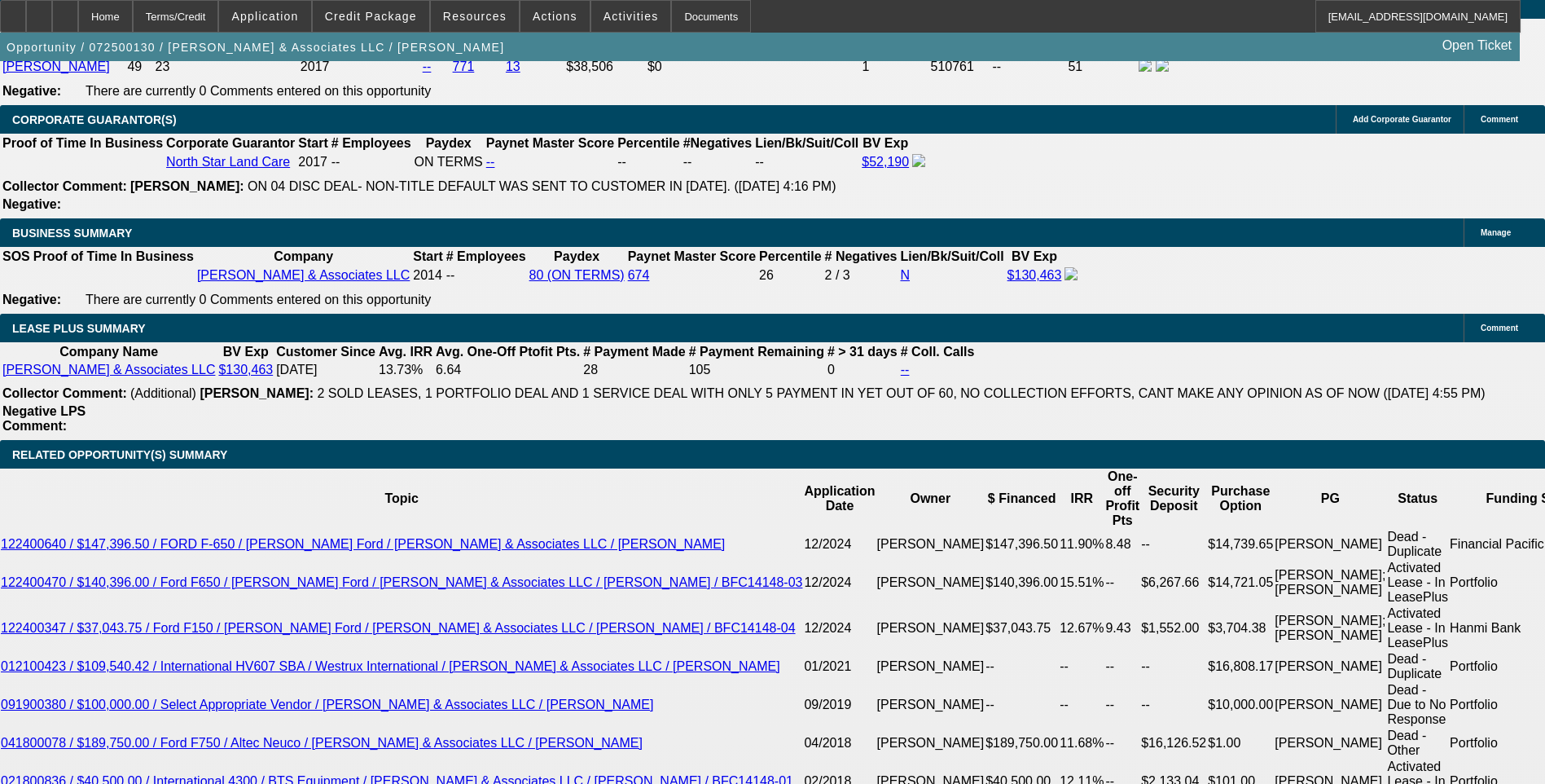
click at [380, 15] on span "Credit Package" at bounding box center [371, 16] width 92 height 13
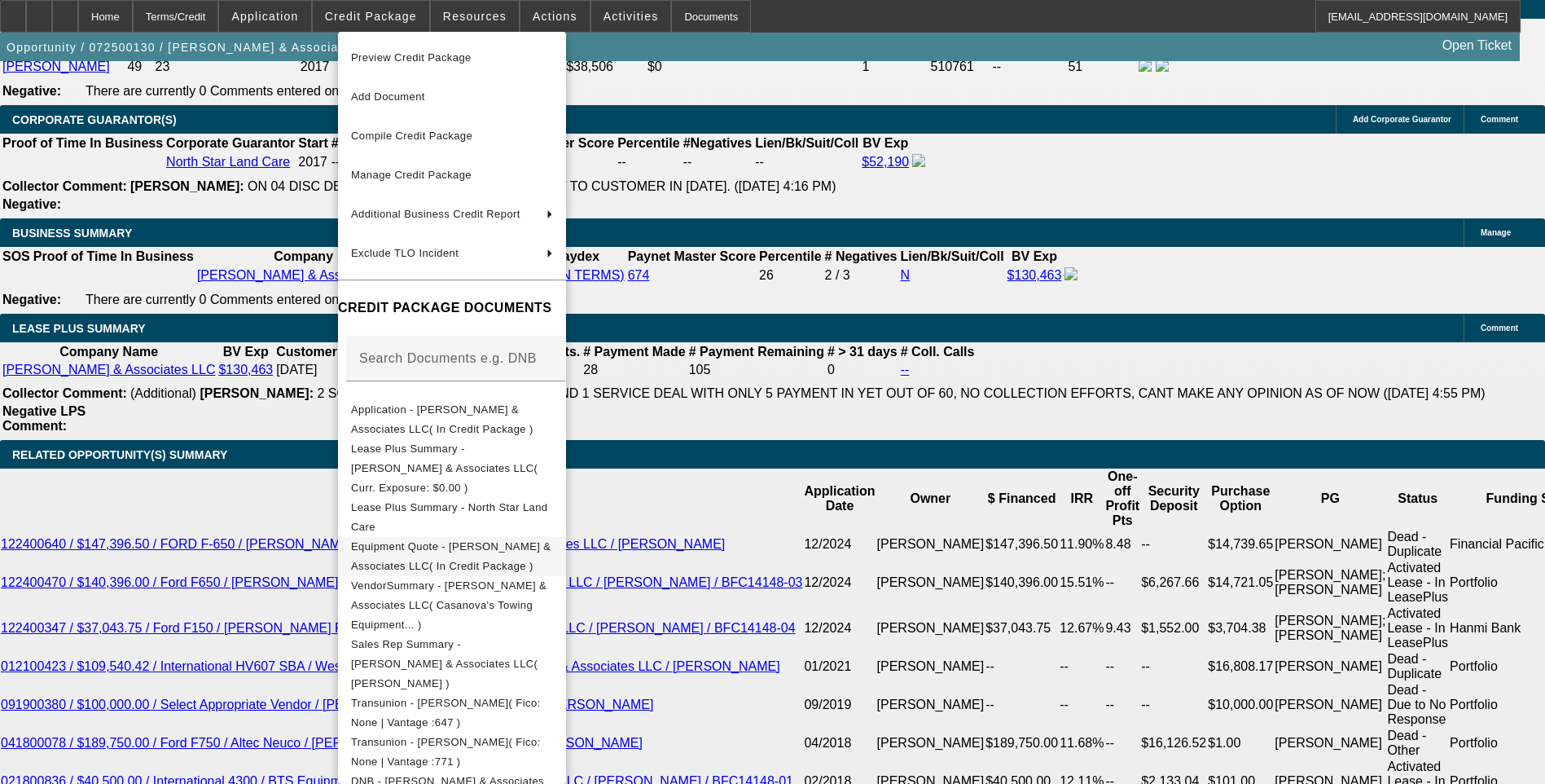
click at [474, 540] on span "Equipment Quote - Sotelo & Associates LLC( In Credit Package )" at bounding box center [451, 556] width 200 height 32
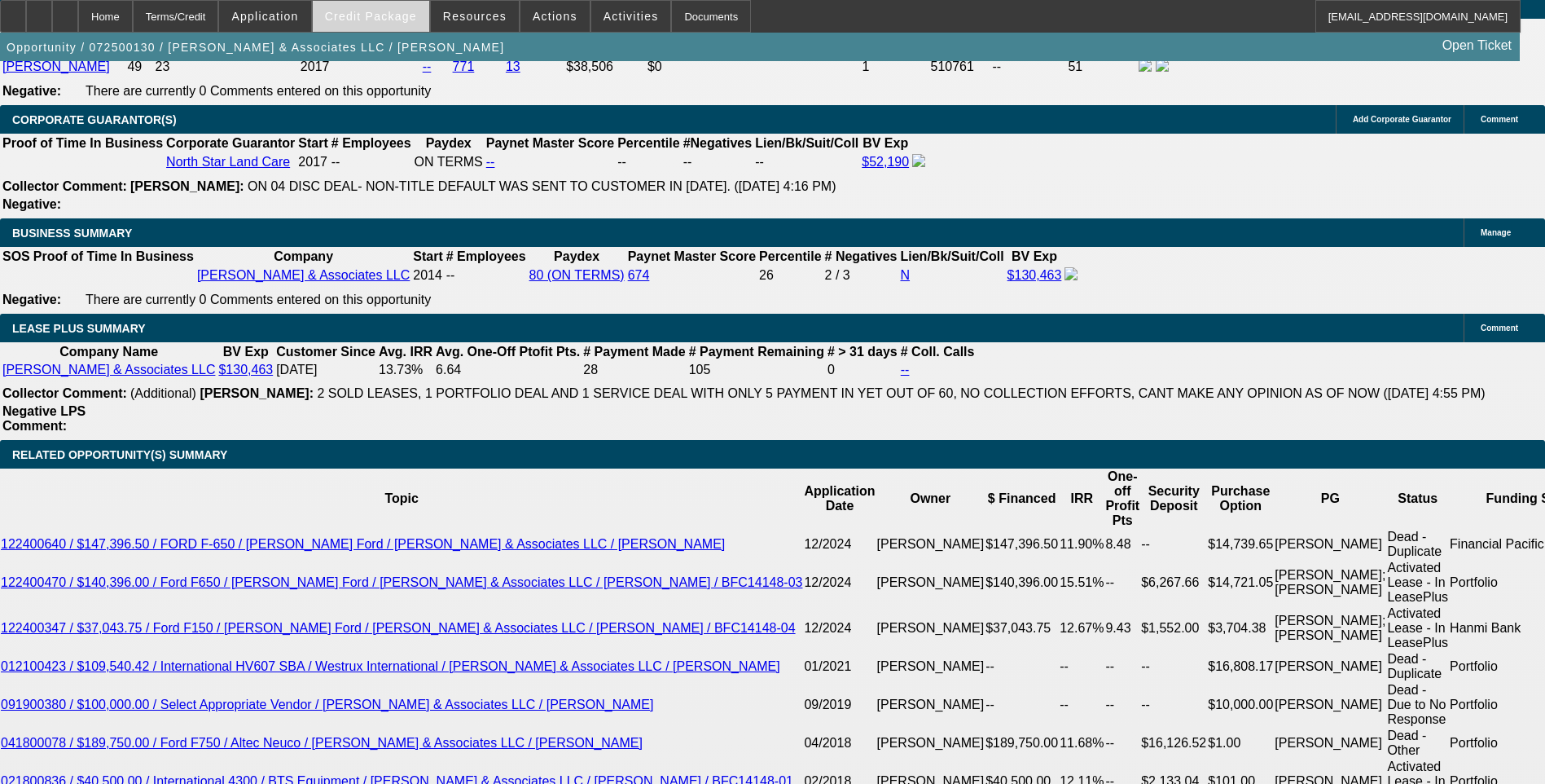
click at [409, 14] on span "Credit Package" at bounding box center [371, 16] width 92 height 13
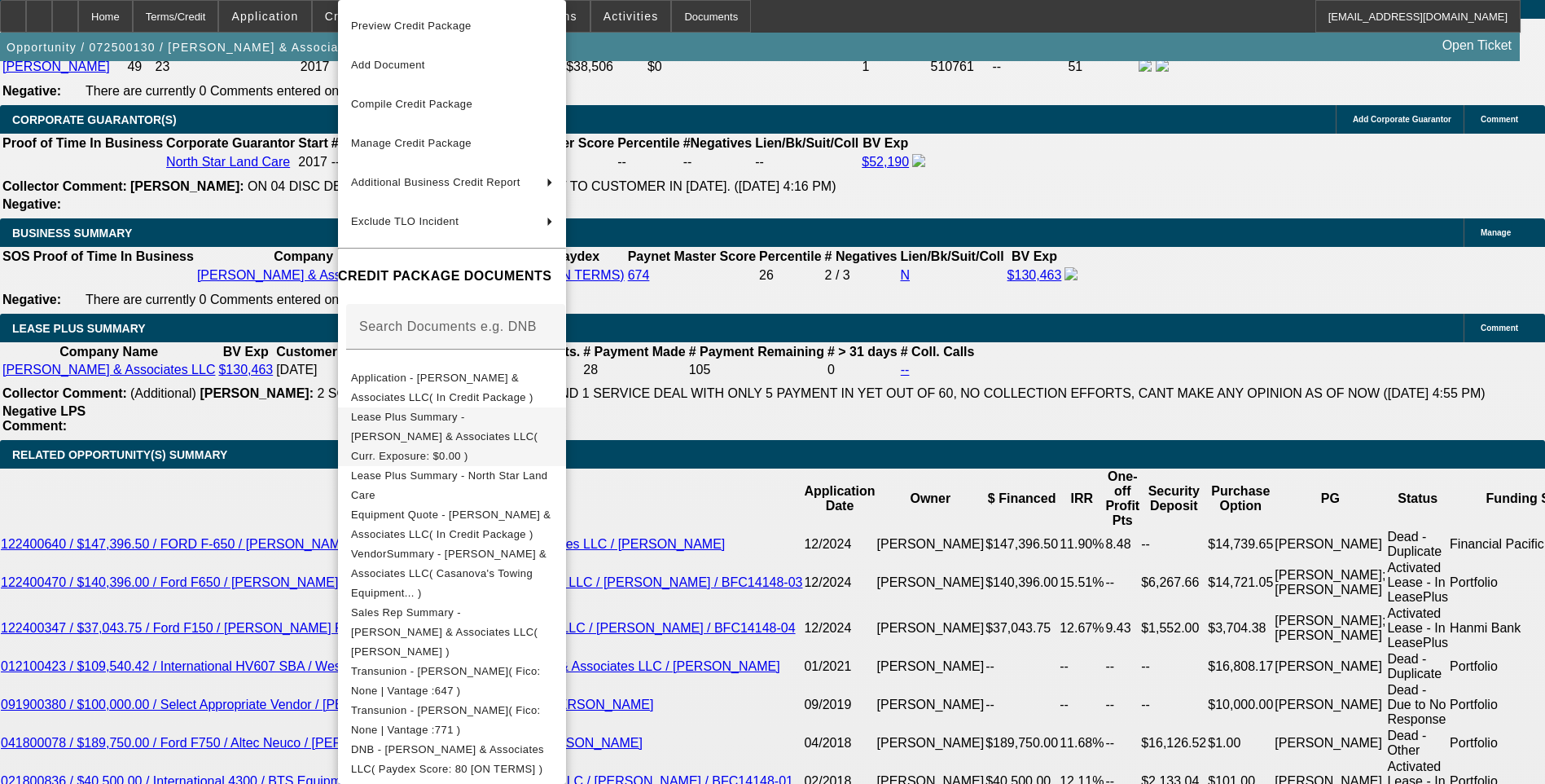
scroll to position [163, 0]
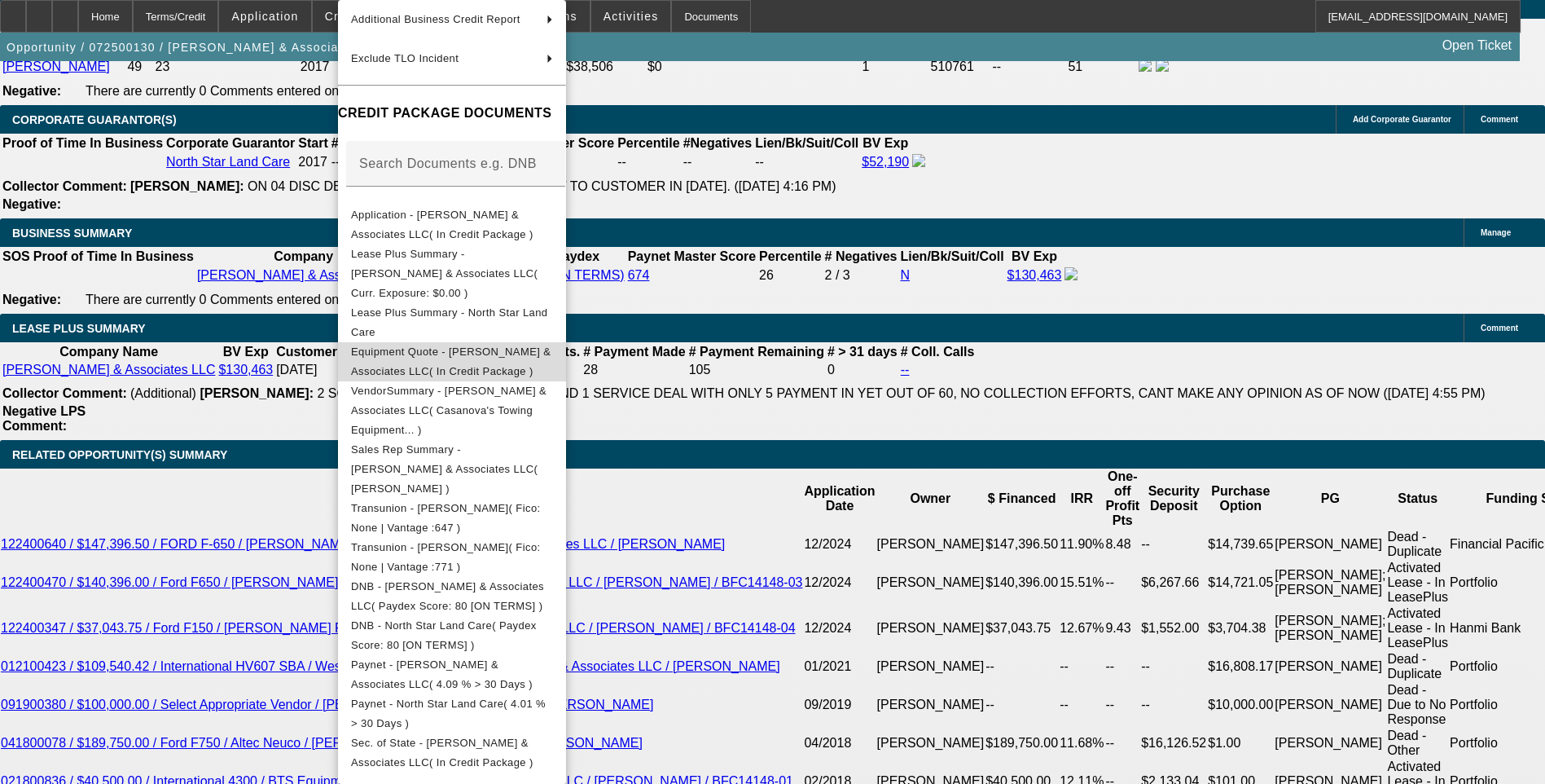
click at [519, 346] on span "Equipment Quote - Sotelo & Associates LLC( In Credit Package )" at bounding box center [451, 362] width 200 height 32
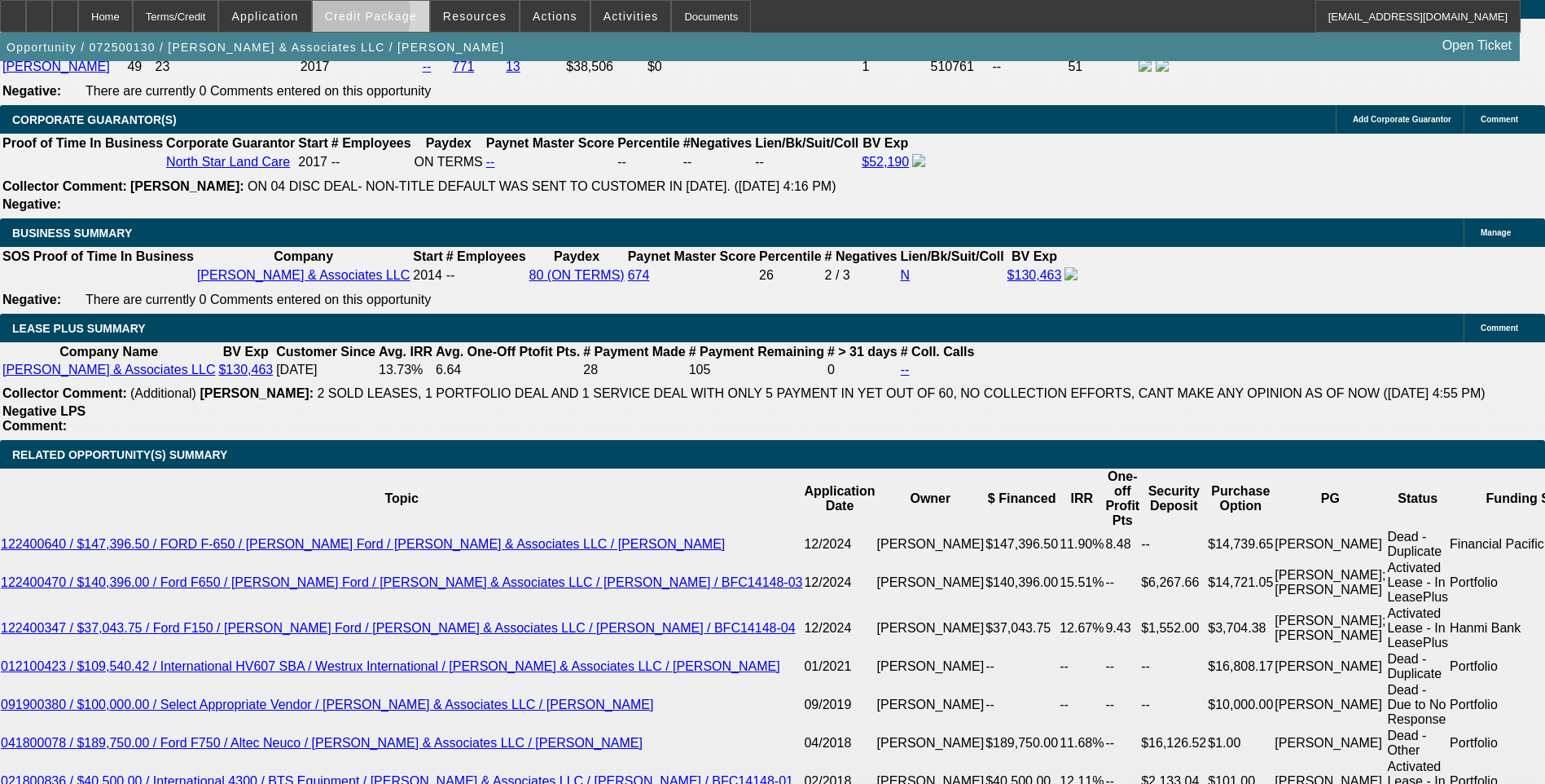
click at [363, 19] on span "Credit Package" at bounding box center [371, 16] width 92 height 13
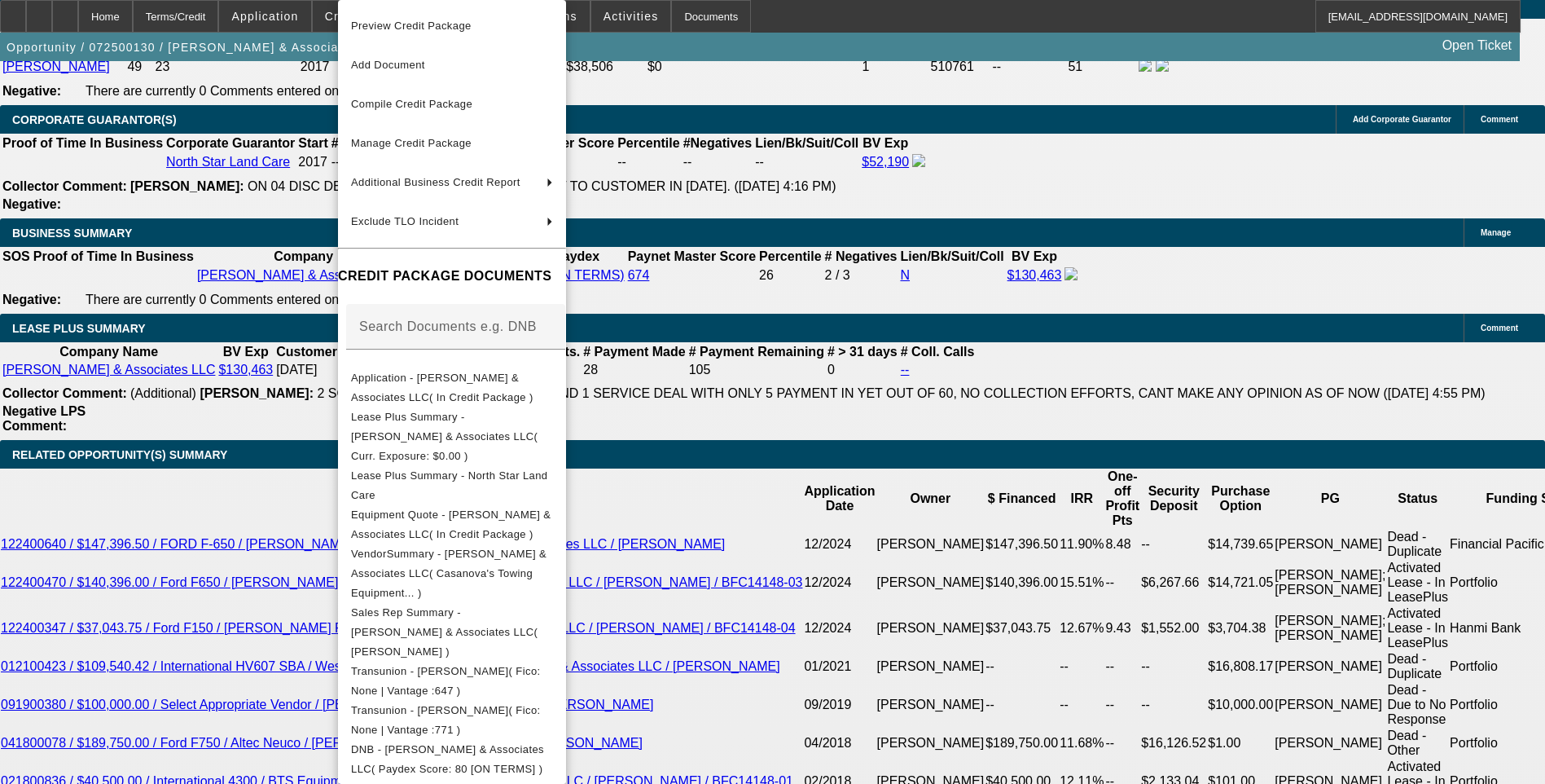
click at [236, 291] on div at bounding box center [772, 392] width 1545 height 784
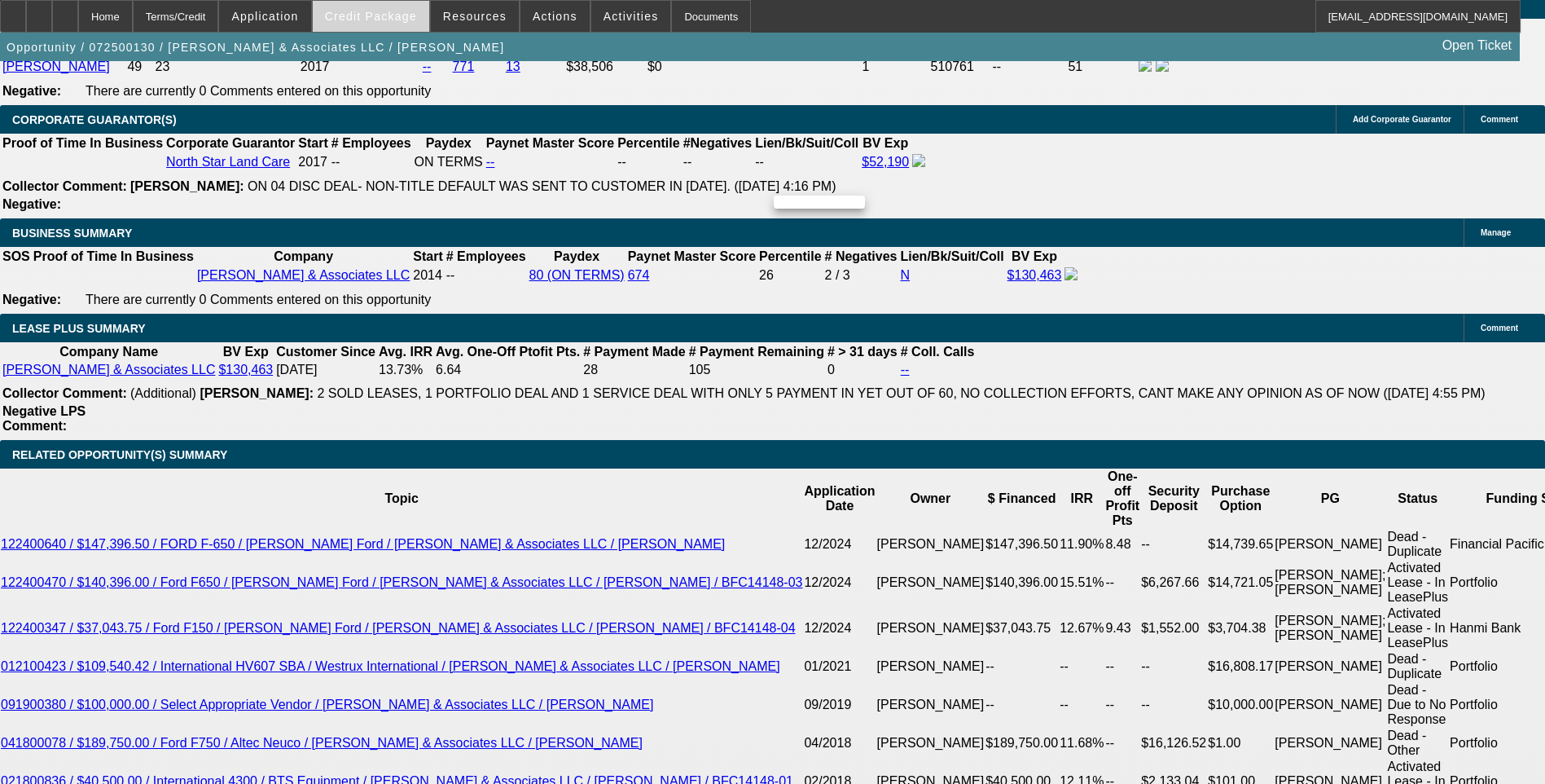
click at [372, 12] on span "Credit Package" at bounding box center [371, 16] width 92 height 13
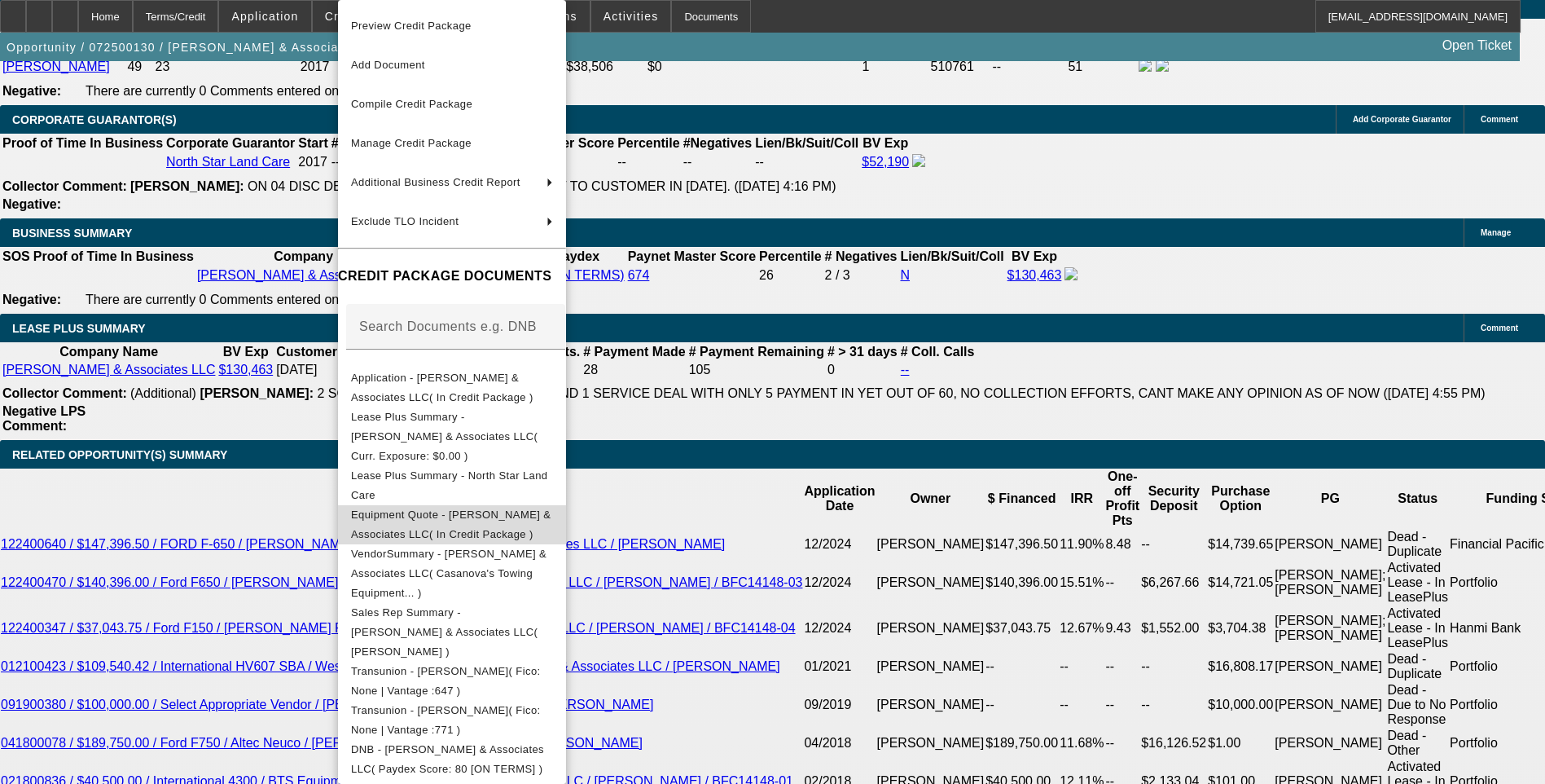
click at [531, 509] on button "Equipment Quote - Sotelo & Associates LLC( In Credit Package )" at bounding box center [452, 525] width 228 height 39
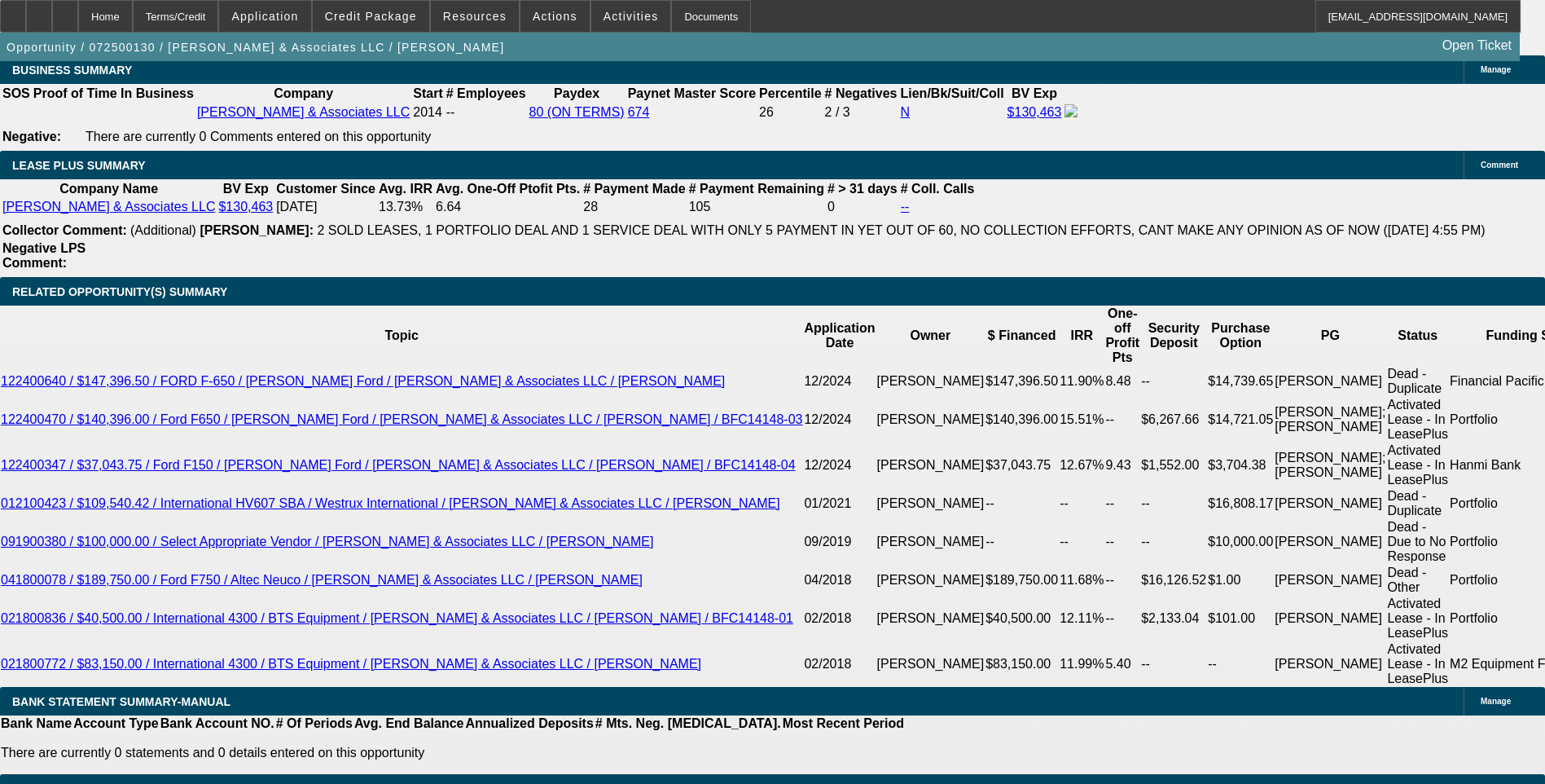
scroll to position [2607, 0]
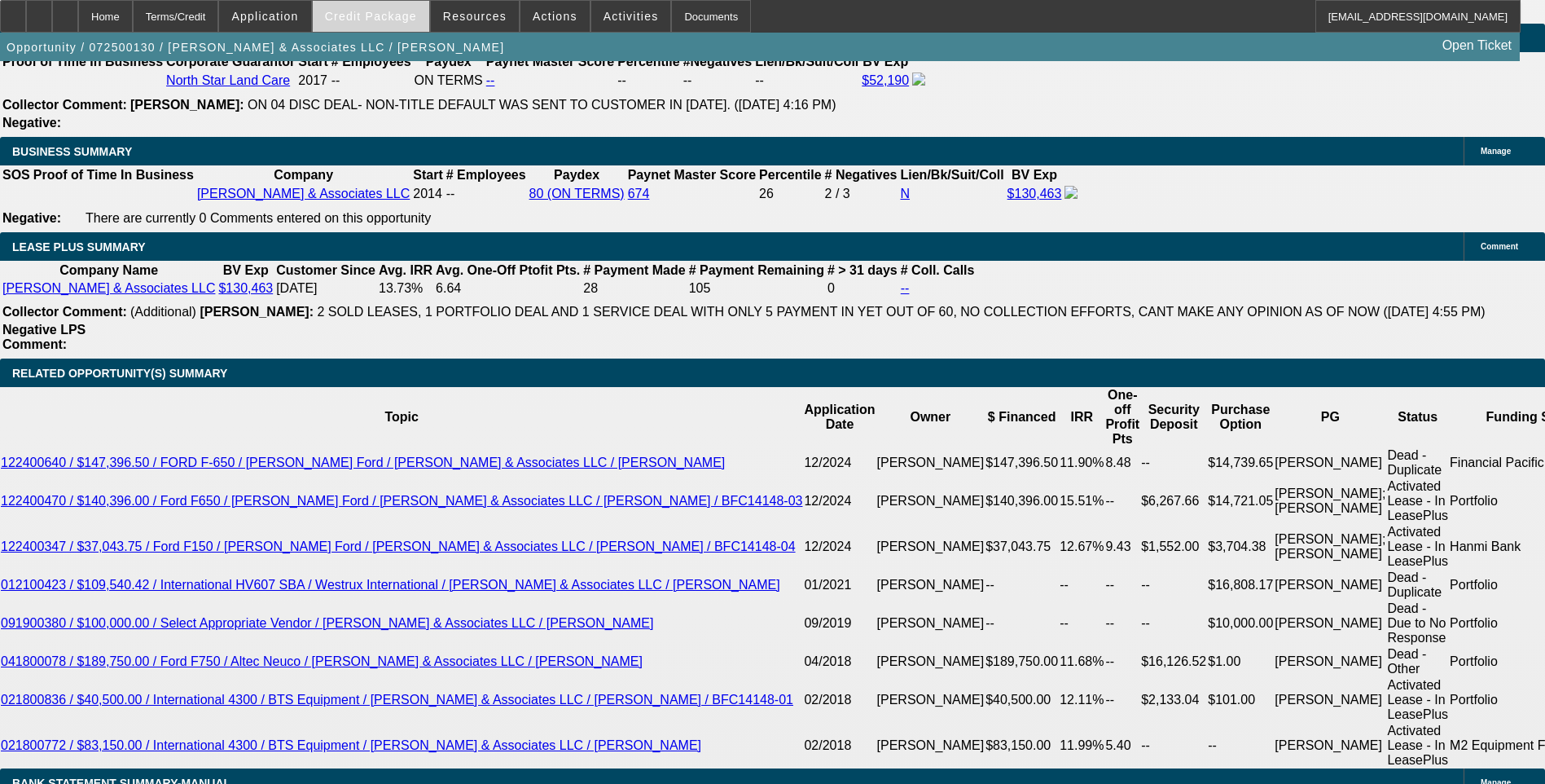
click at [392, 20] on span "Credit Package" at bounding box center [371, 16] width 92 height 13
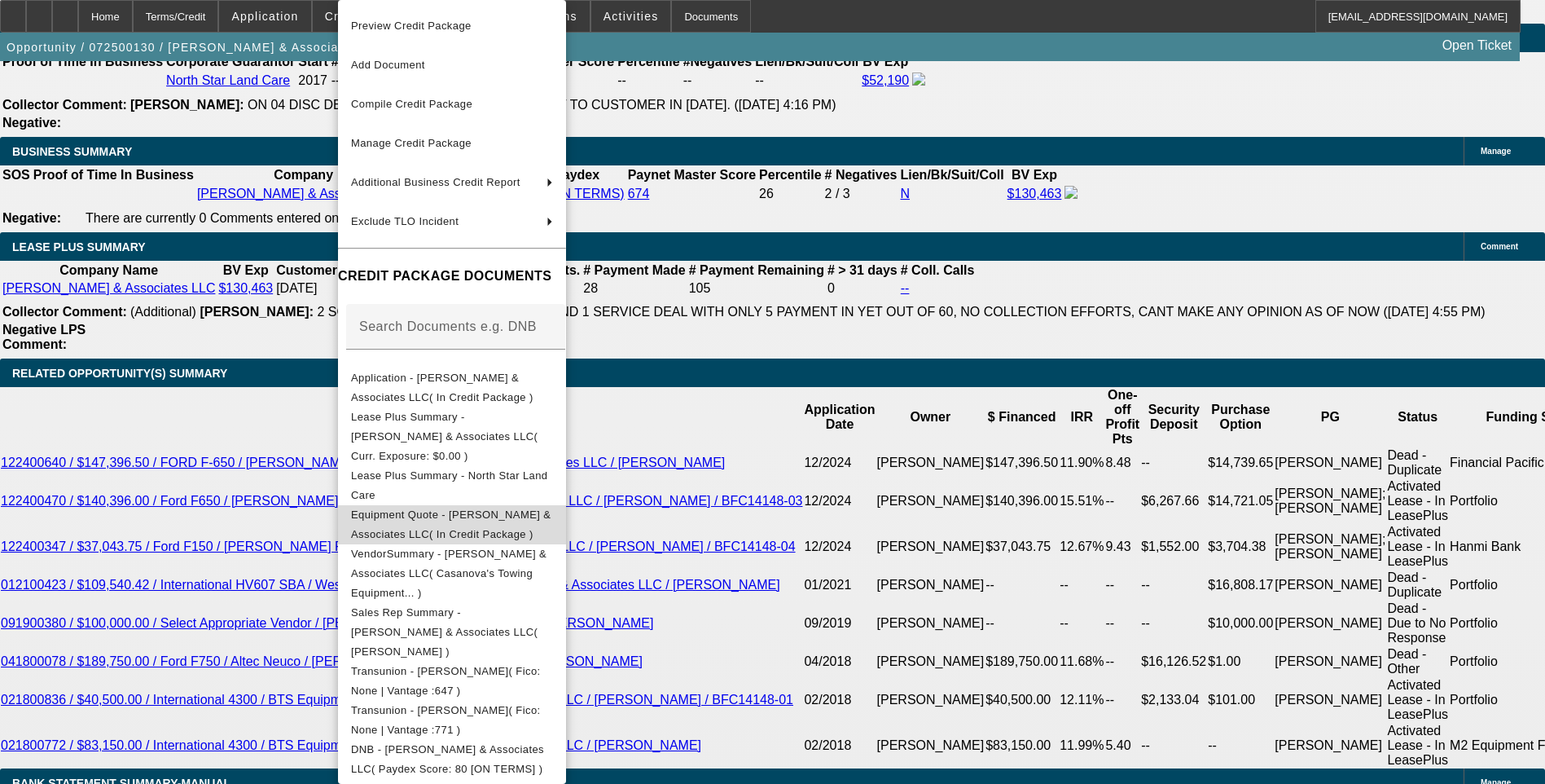
click at [531, 508] on span "Equipment Quote - Sotelo & Associates LLC( In Credit Package )" at bounding box center [451, 524] width 200 height 32
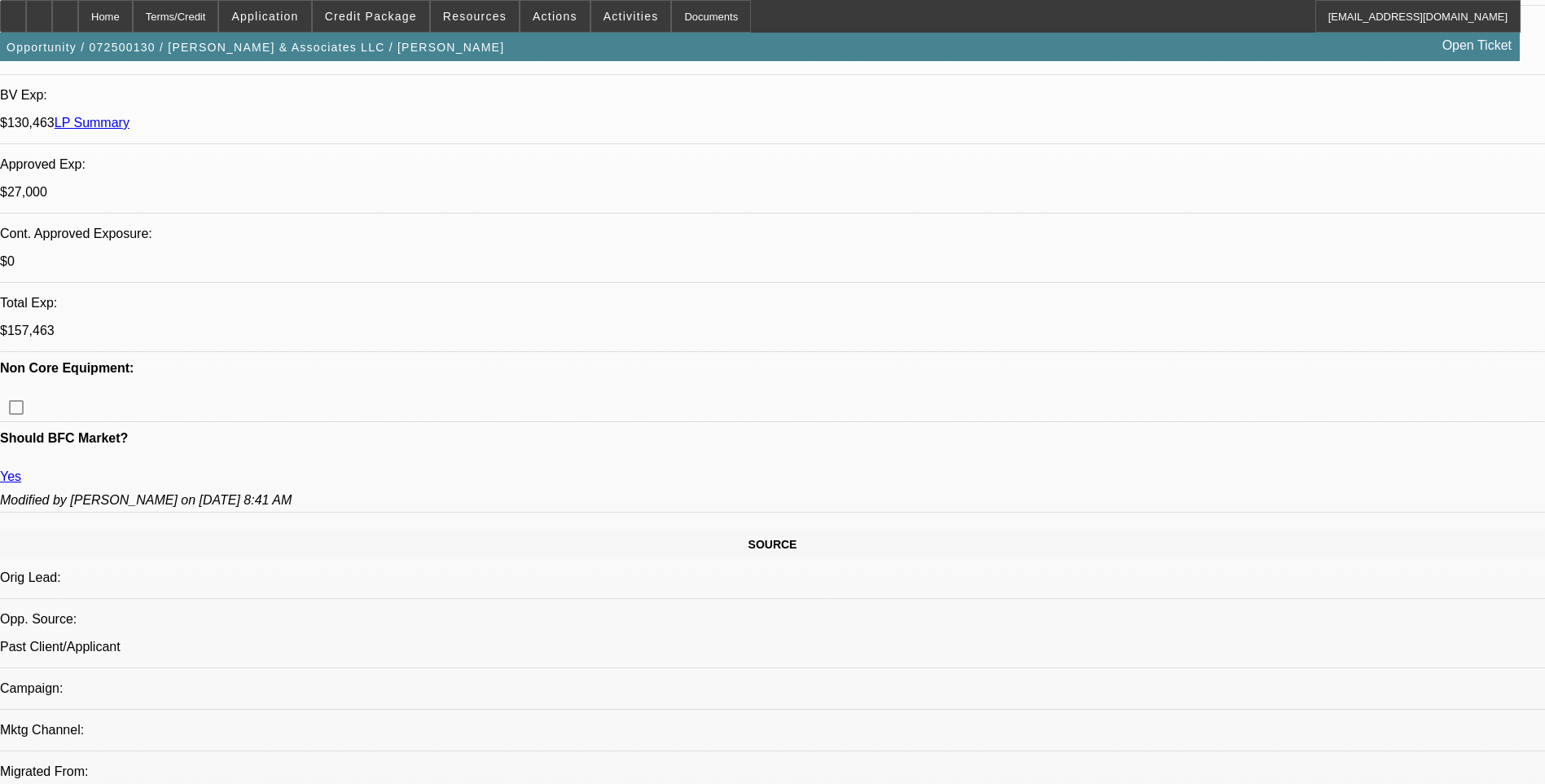
scroll to position [0, 0]
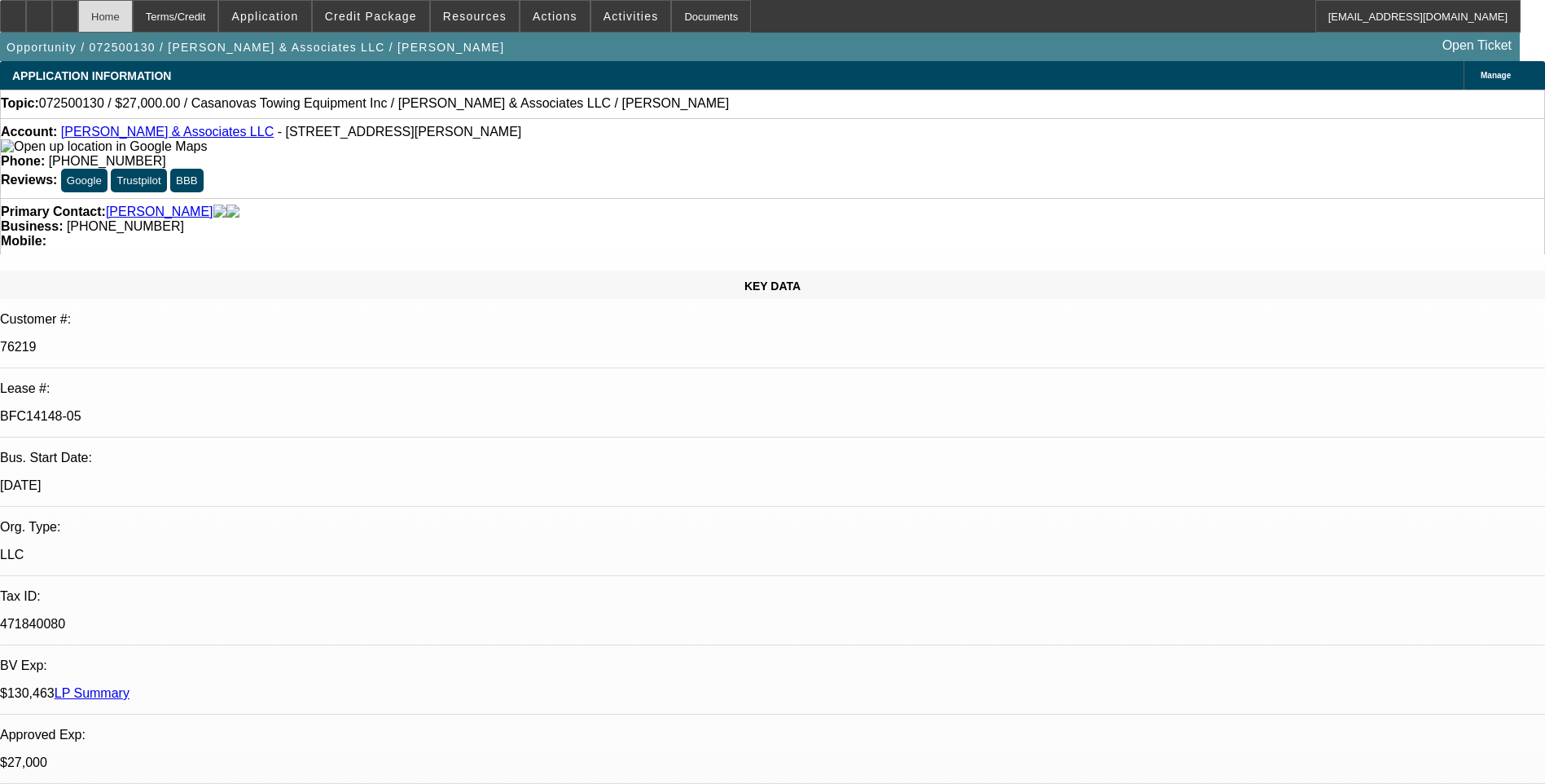
drag, startPoint x: 33, startPoint y: 20, endPoint x: 140, endPoint y: 18, distance: 107.0
click at [13, 11] on icon at bounding box center [13, 11] width 0 height 0
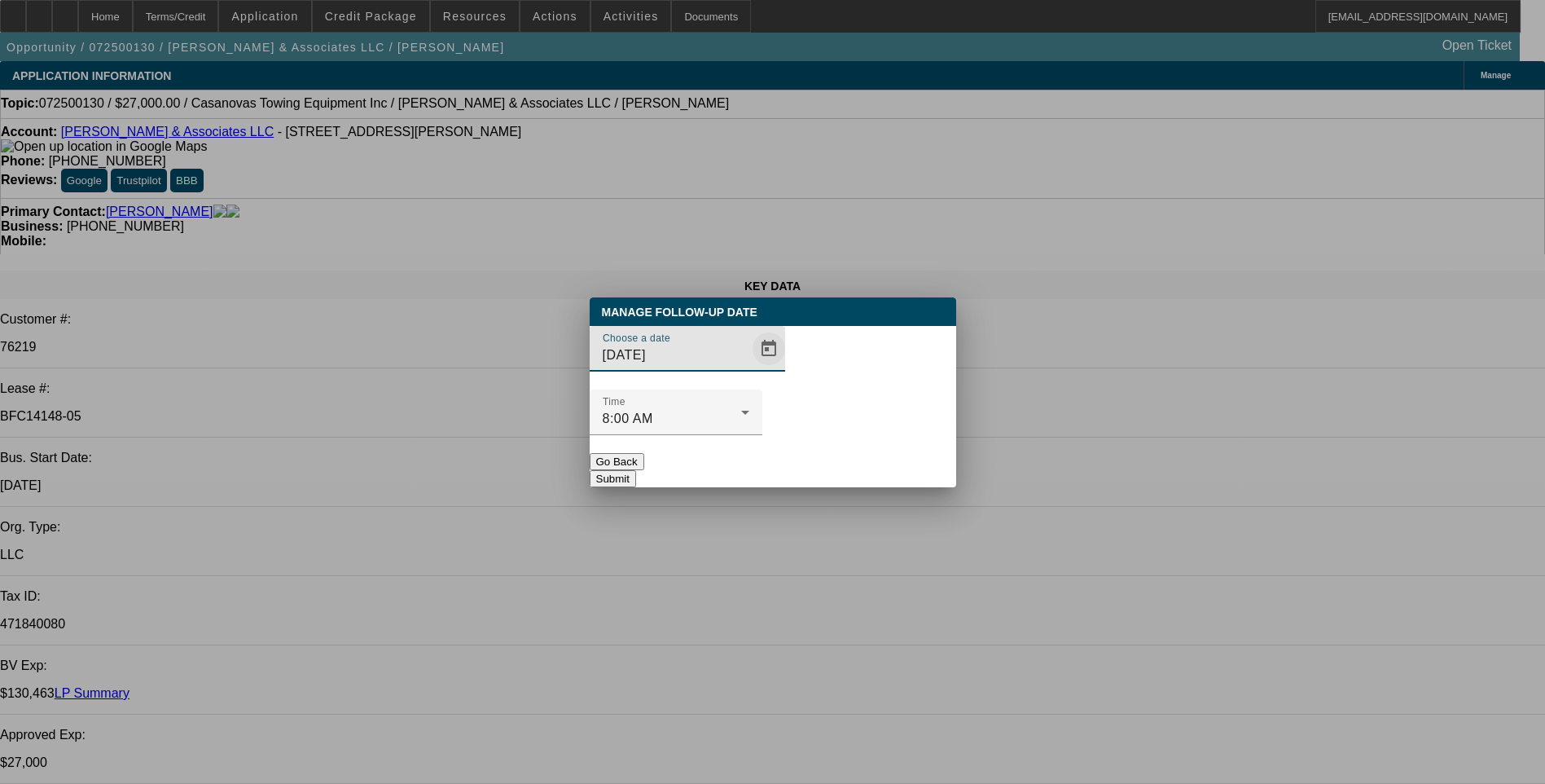
click at [749, 368] on span "Open calendar" at bounding box center [769, 348] width 39 height 39
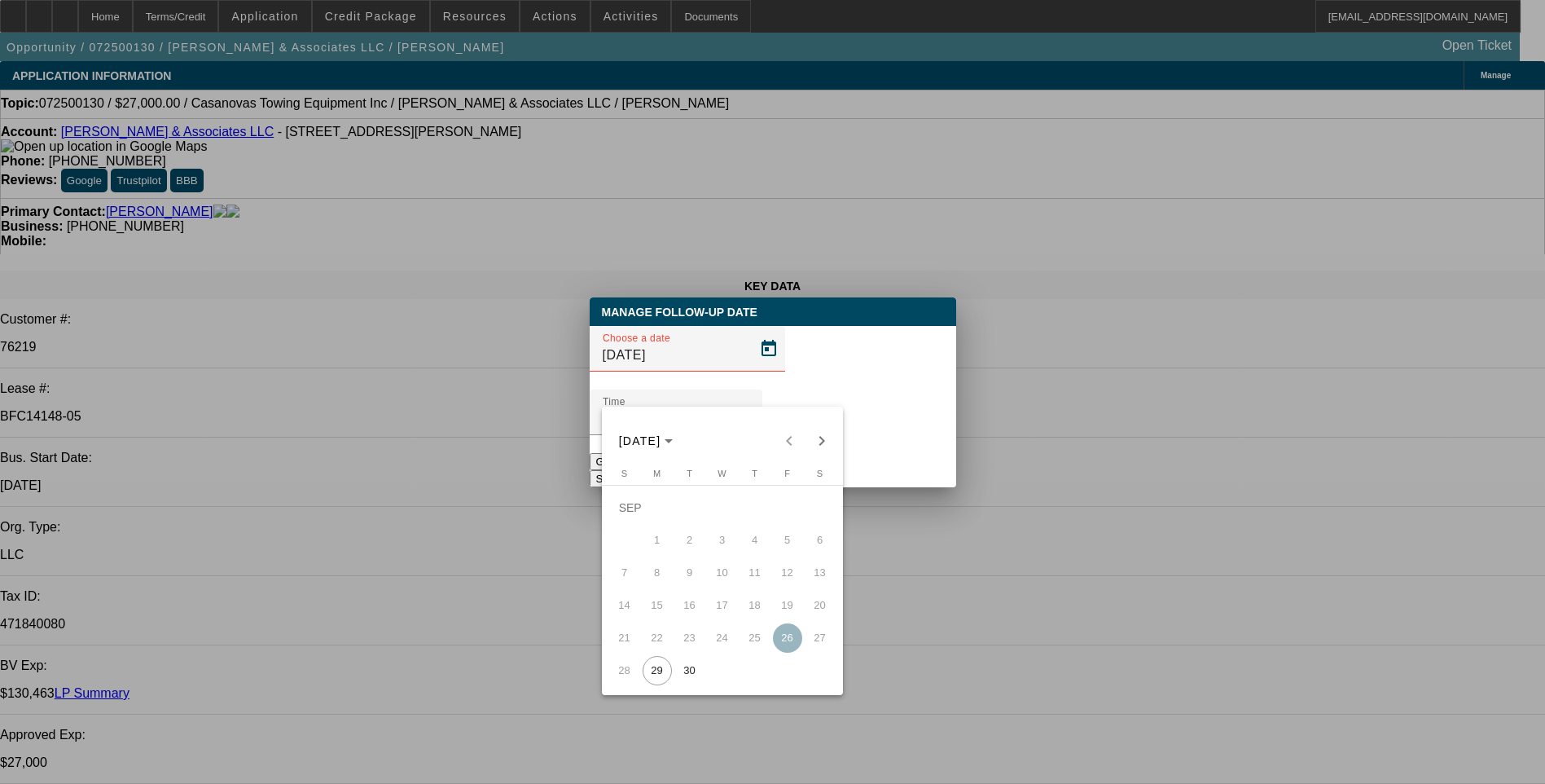
click at [691, 674] on span "30" at bounding box center [690, 670] width 29 height 29
type input "9/30/2025"
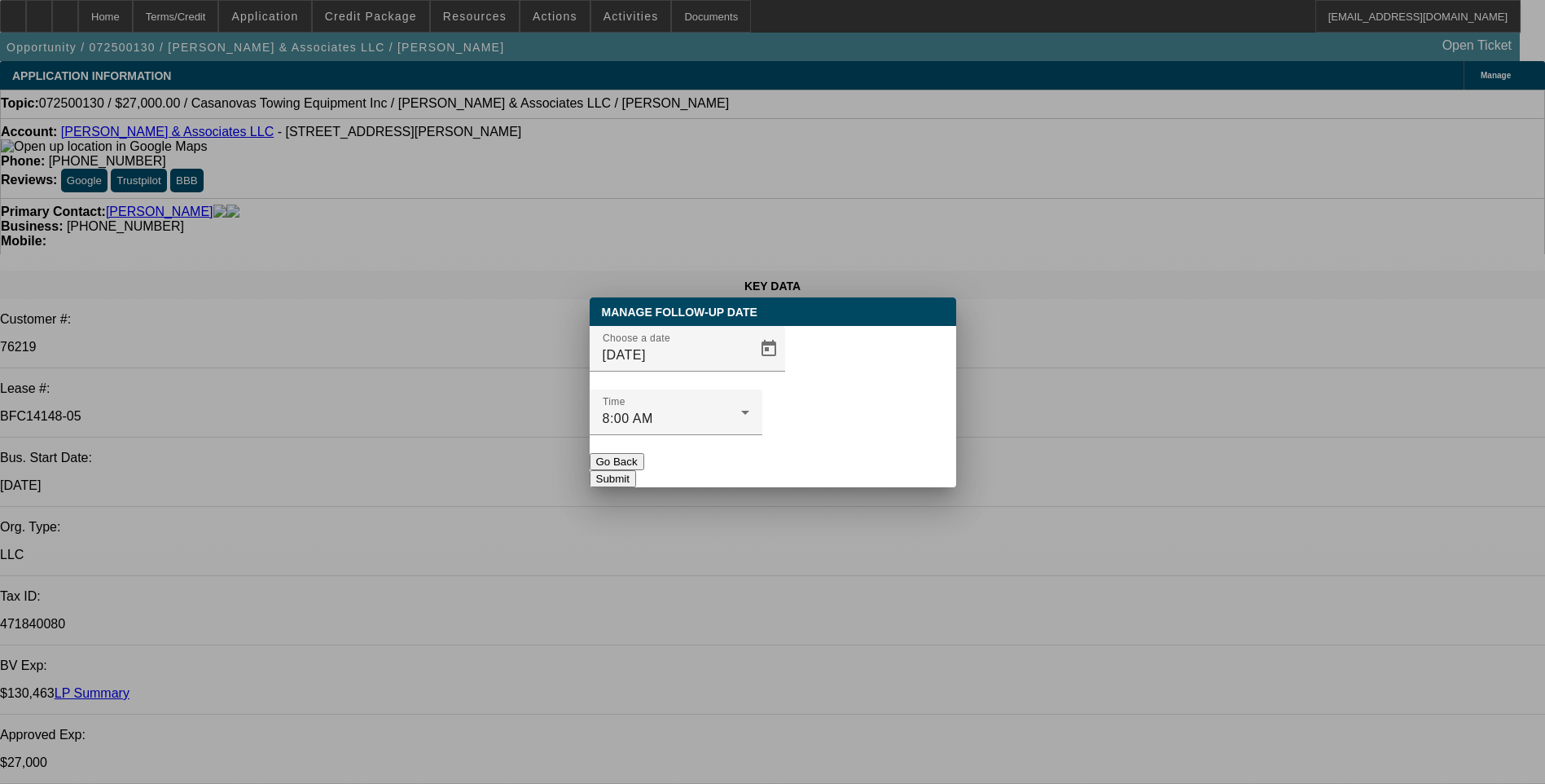
click at [636, 470] on button "Submit" at bounding box center [613, 478] width 46 height 17
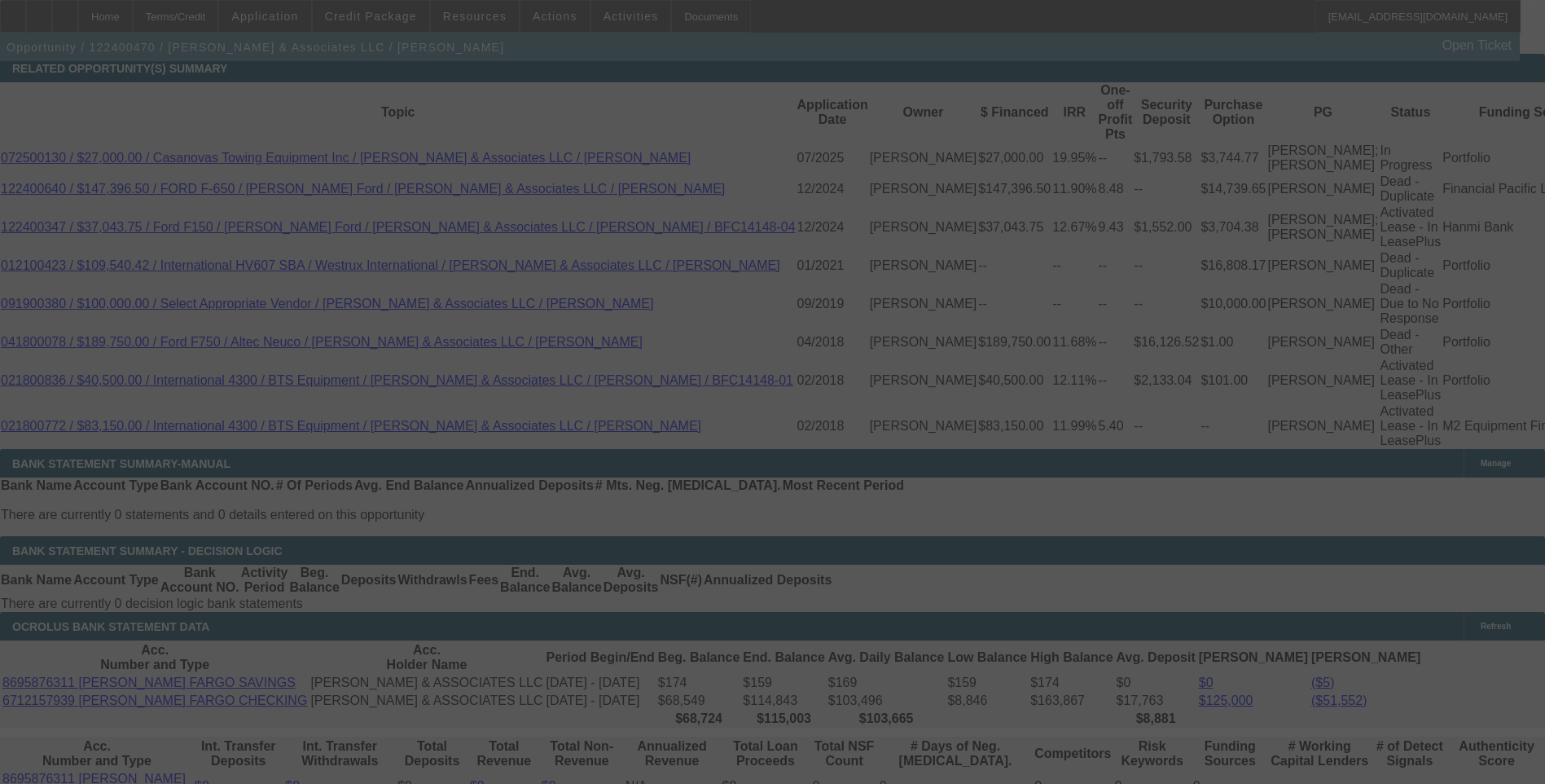
scroll to position [2936, 0]
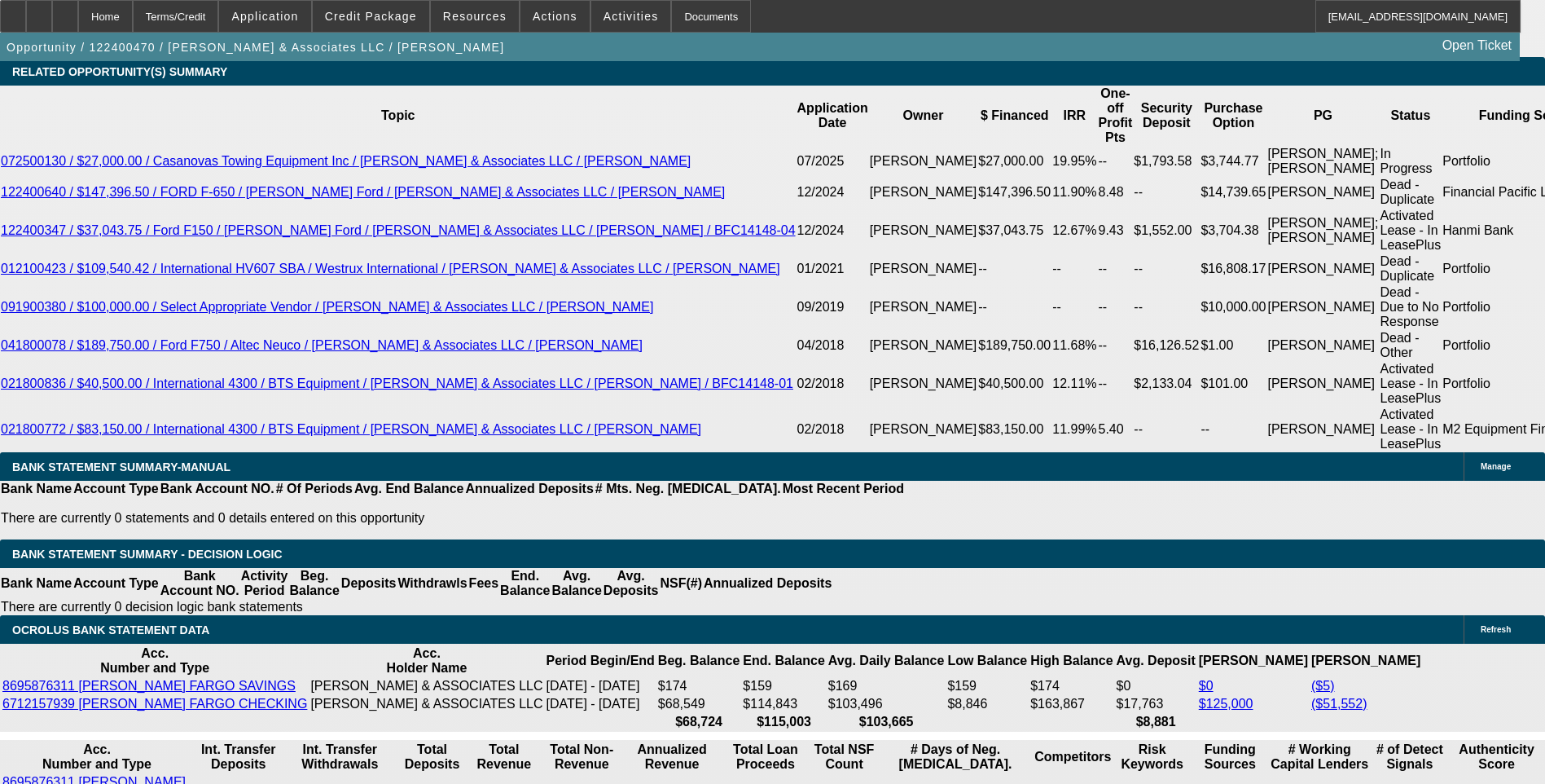
select select "0"
select select "2"
select select "0.1"
select select "0"
select select "2"
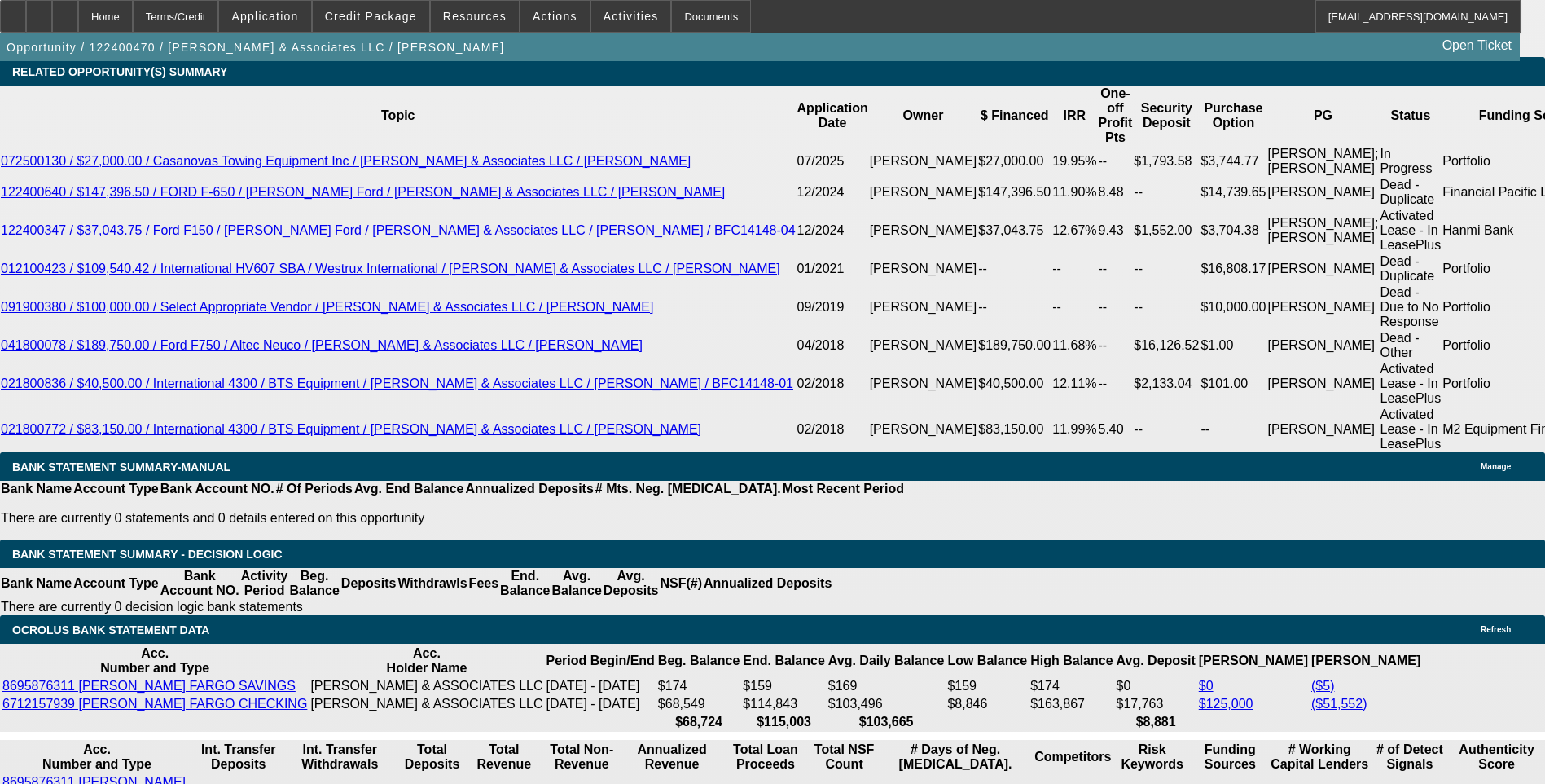
select select "0.1"
select select "0"
select select "2"
select select "0.1"
select select "2"
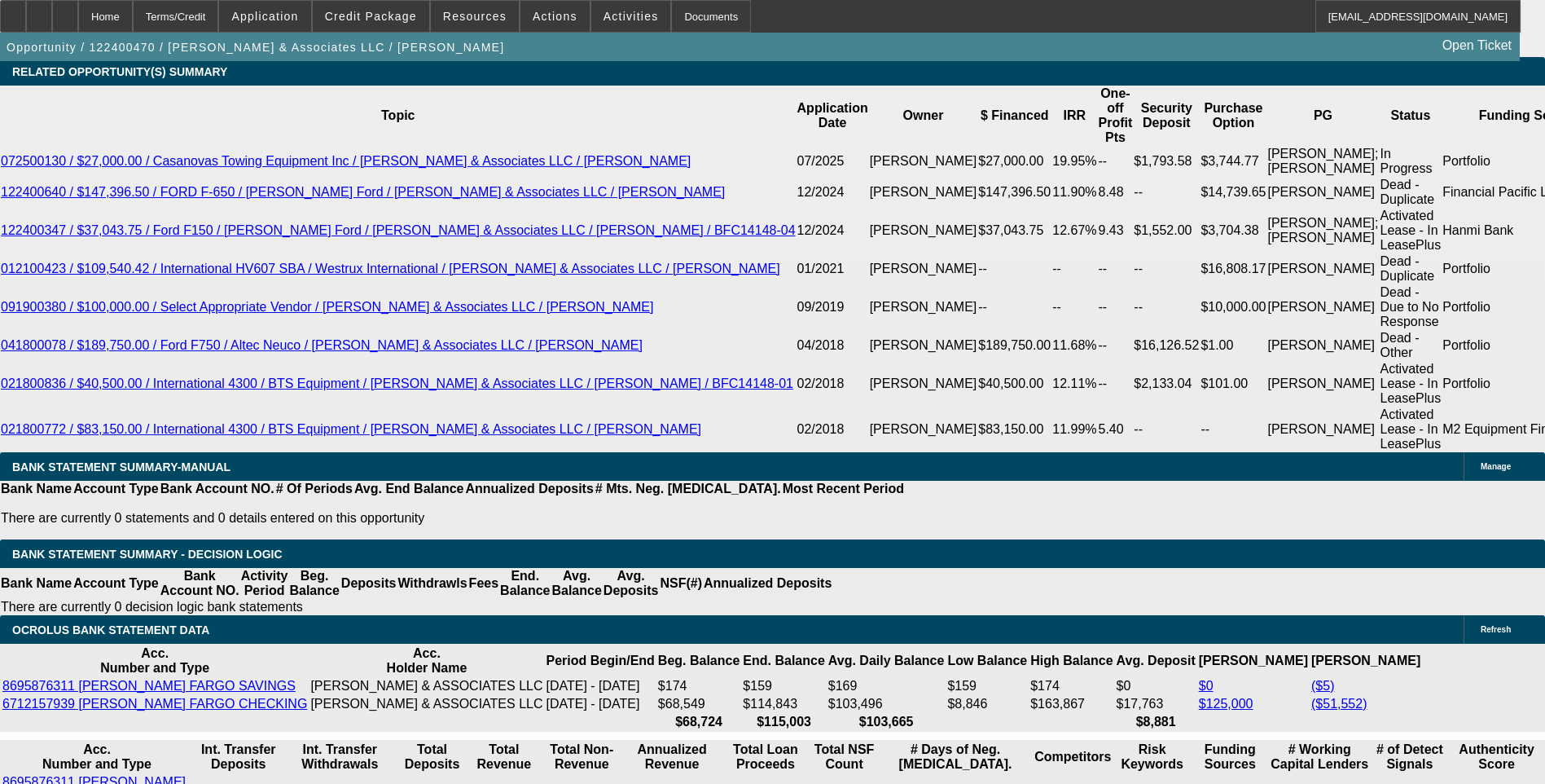
select select "0.1"
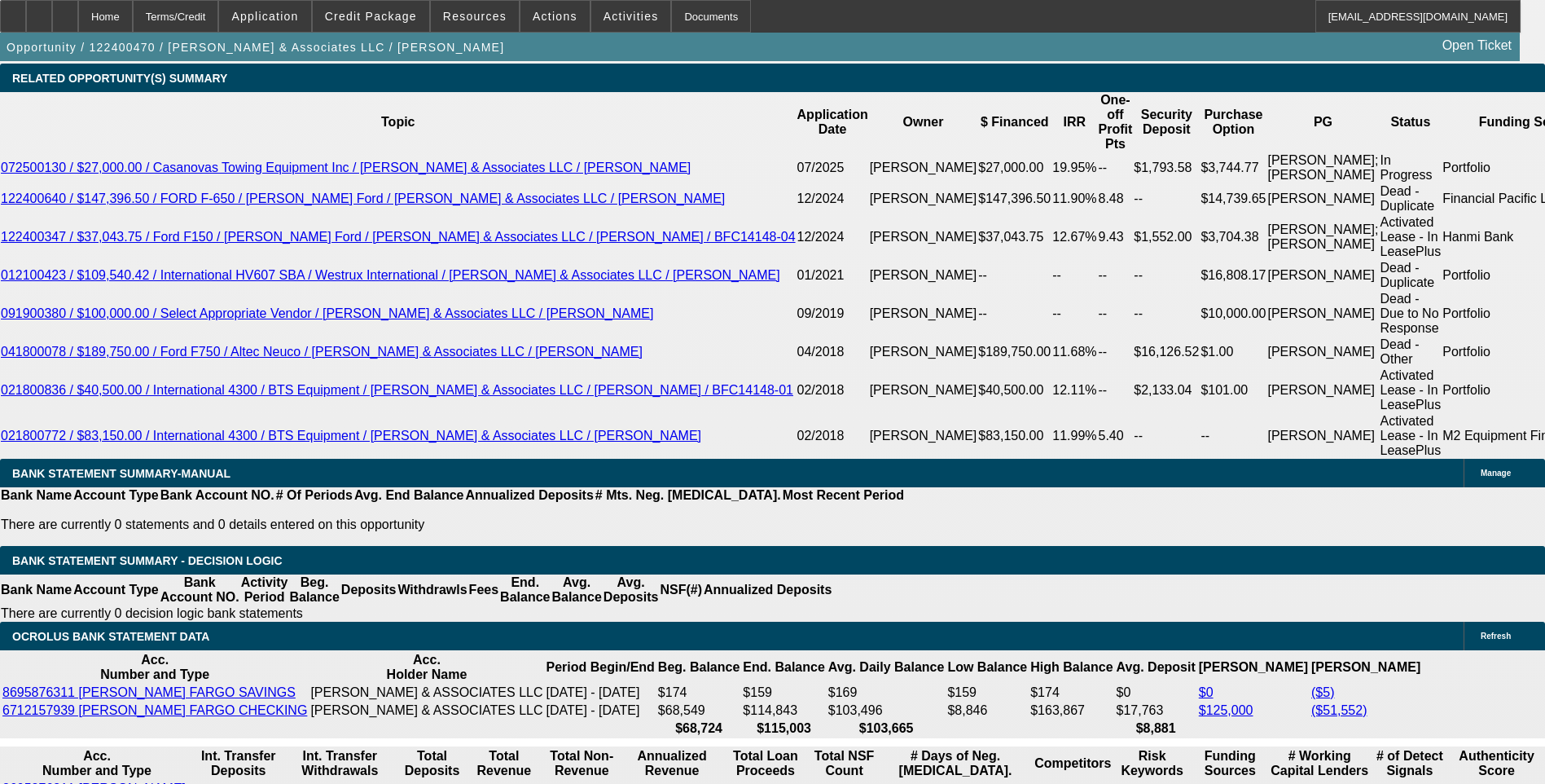
select select "1"
select select "2"
select select "4"
select select "1"
select select "2"
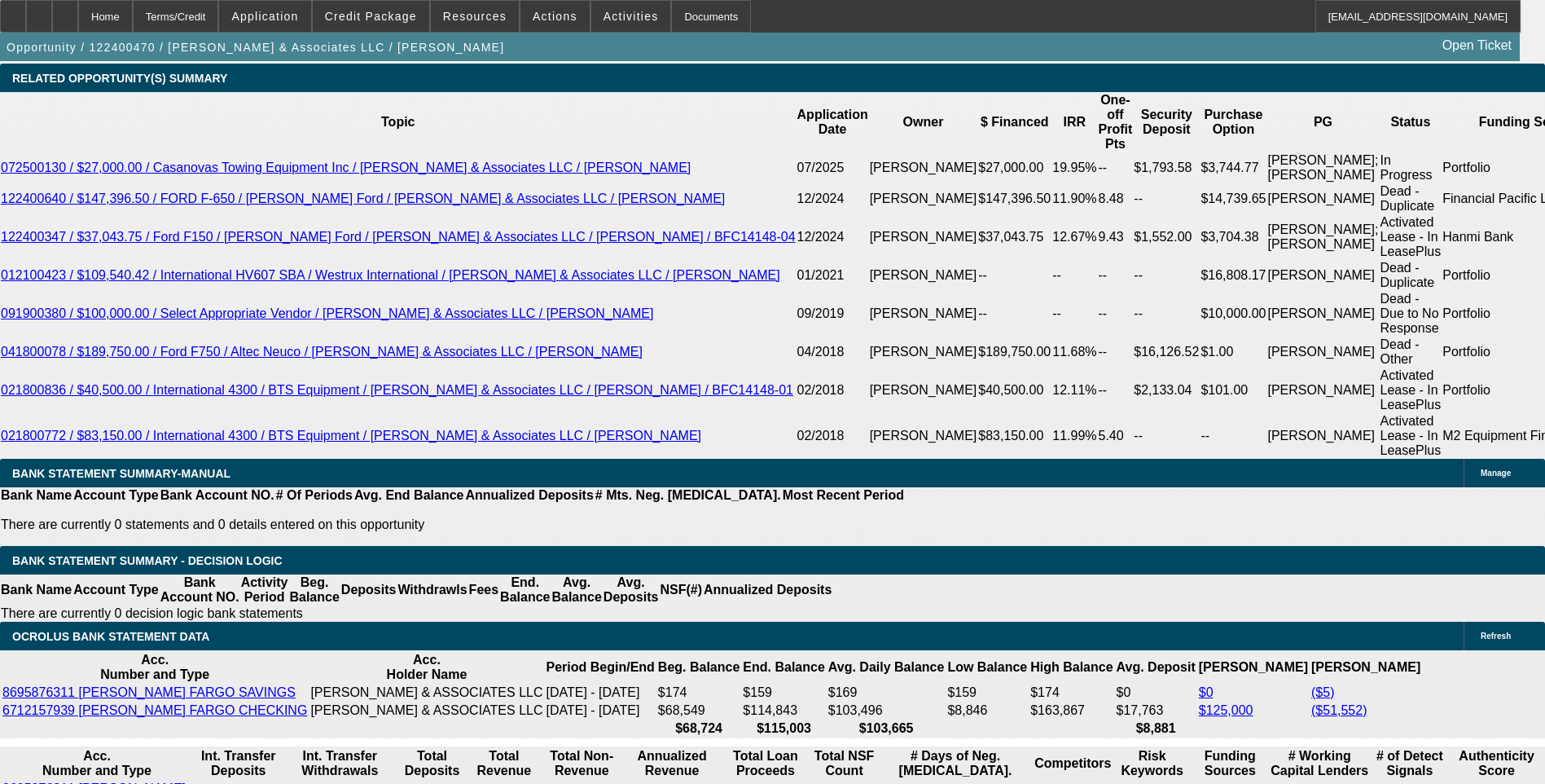
select select "4"
select select "1"
select select "2"
select select "4"
select select "1"
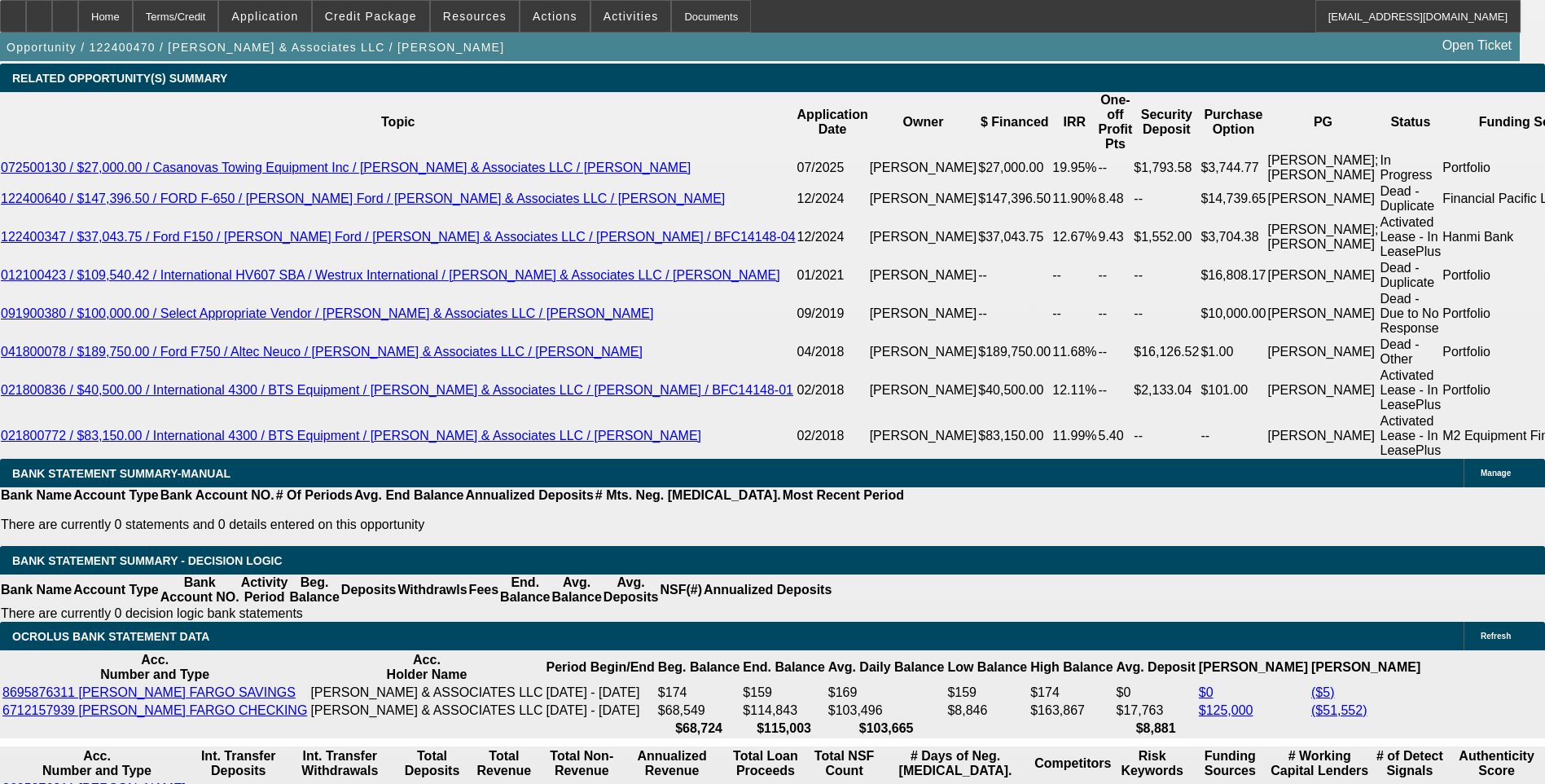
select select "2"
select select "4"
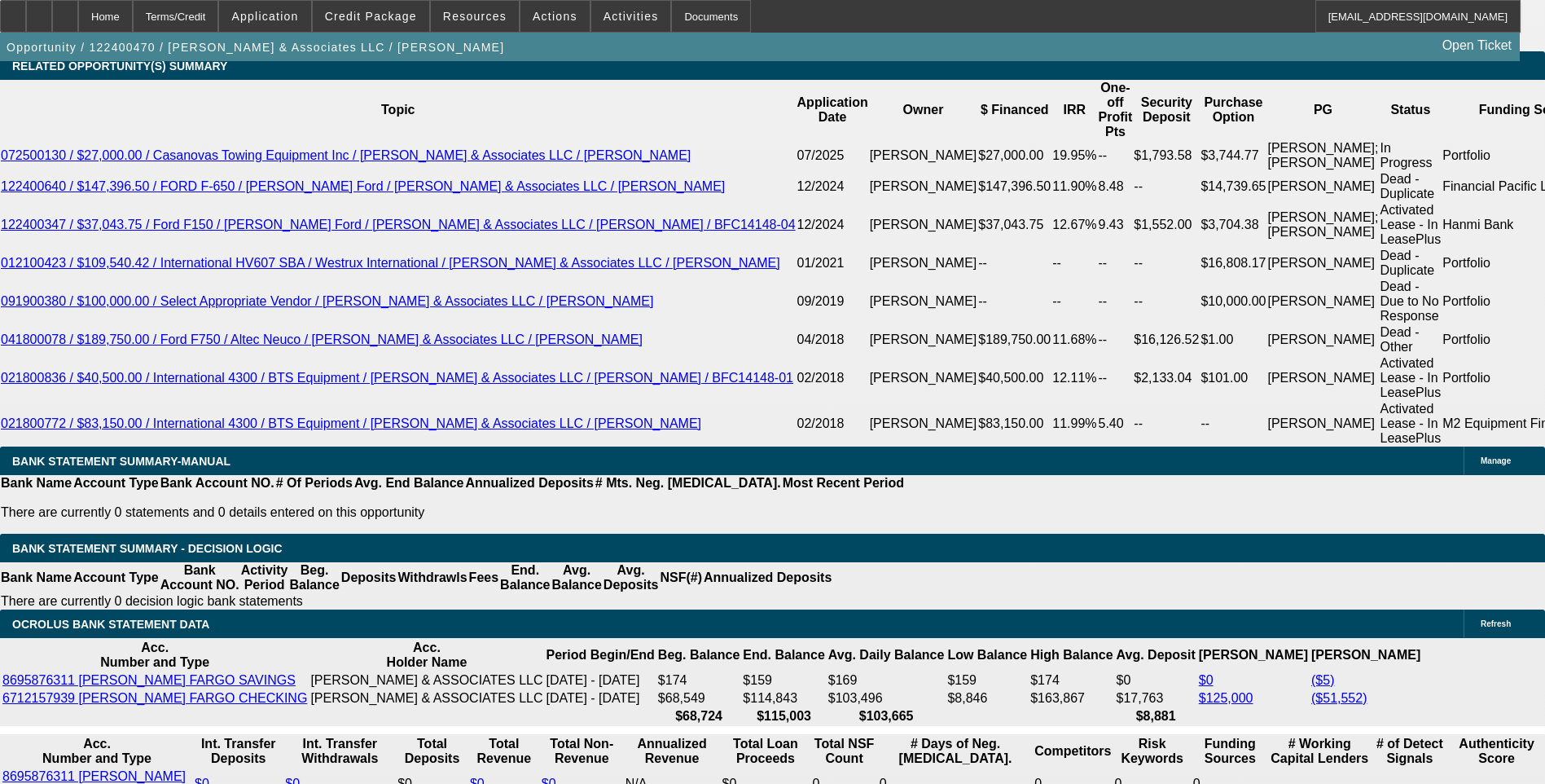
scroll to position [3023, 0]
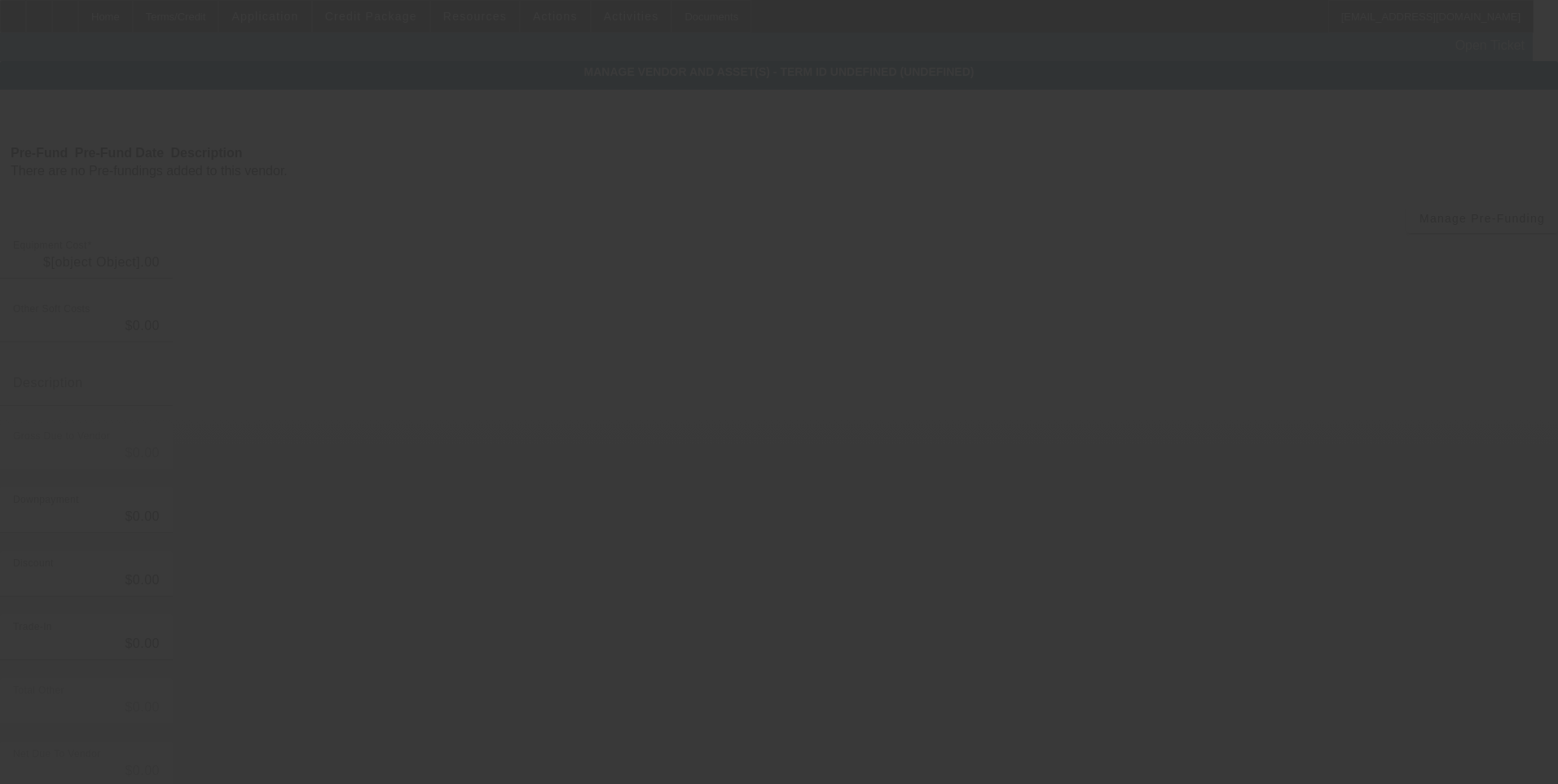
type input "$144,440.00"
type input "$2,770.50"
type input "Dealer Fees & Registration"
type input "$147,210.50"
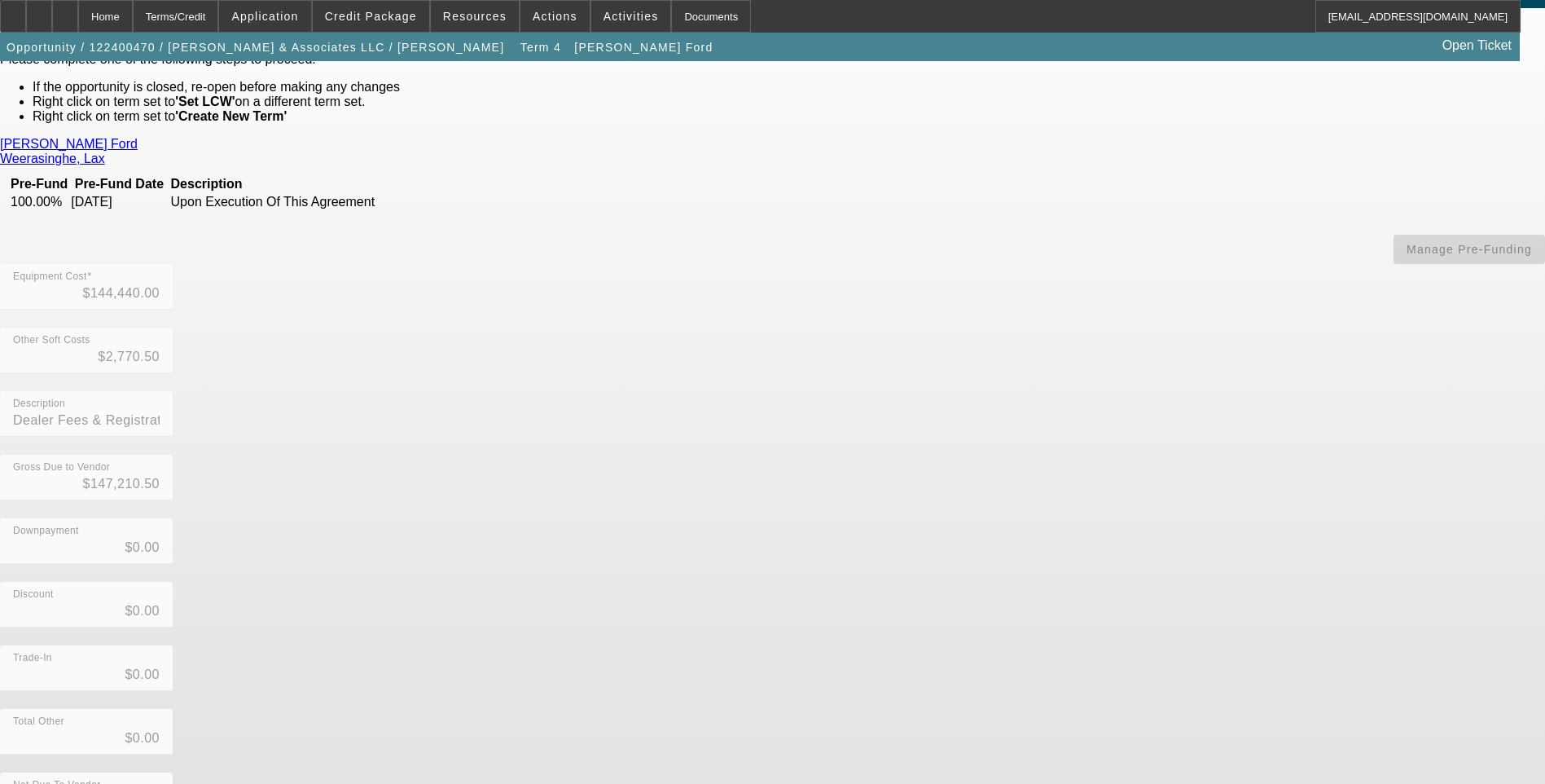
scroll to position [112, 0]
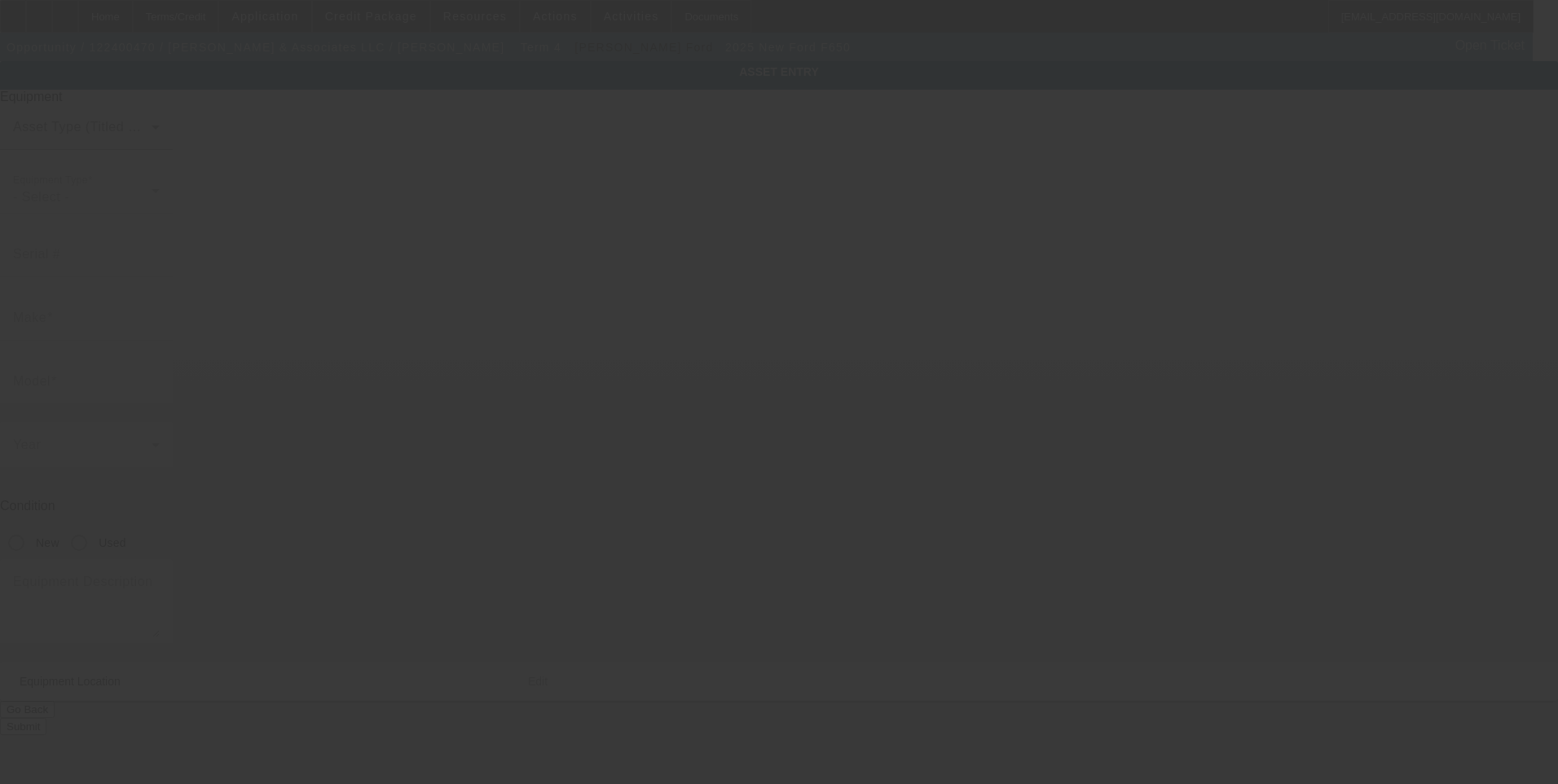
type input "1FDNF6AN5SDF08733"
type input "Ford"
type input "F650"
radio input "true"
type textarea "16' Landscape Chip Dump Truck Includes All Accessories, Attachments and Options"
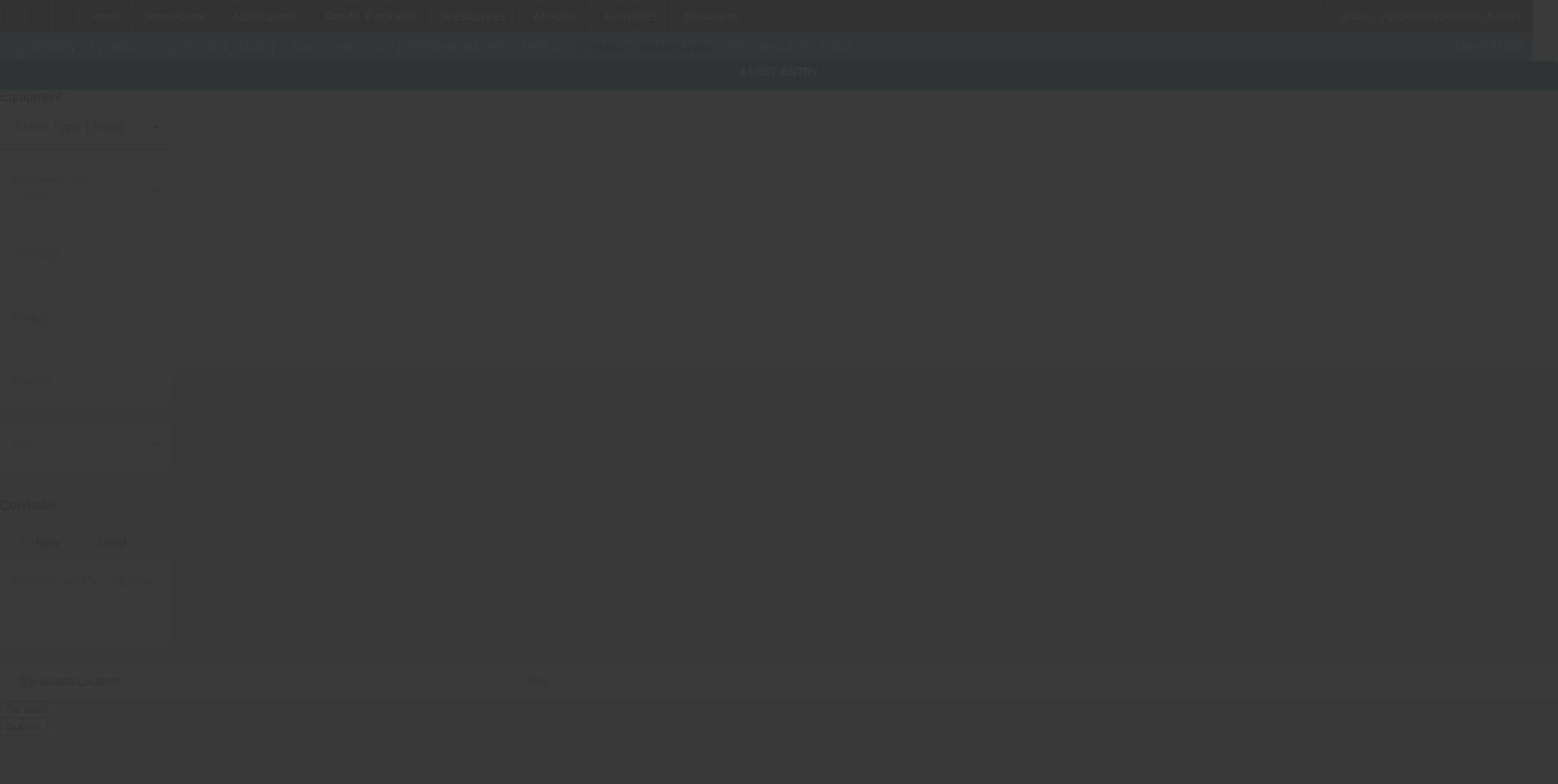
type input "10831 Downey Ave"
type input "Downey"
type input "90241"
type input "Los Angeles"
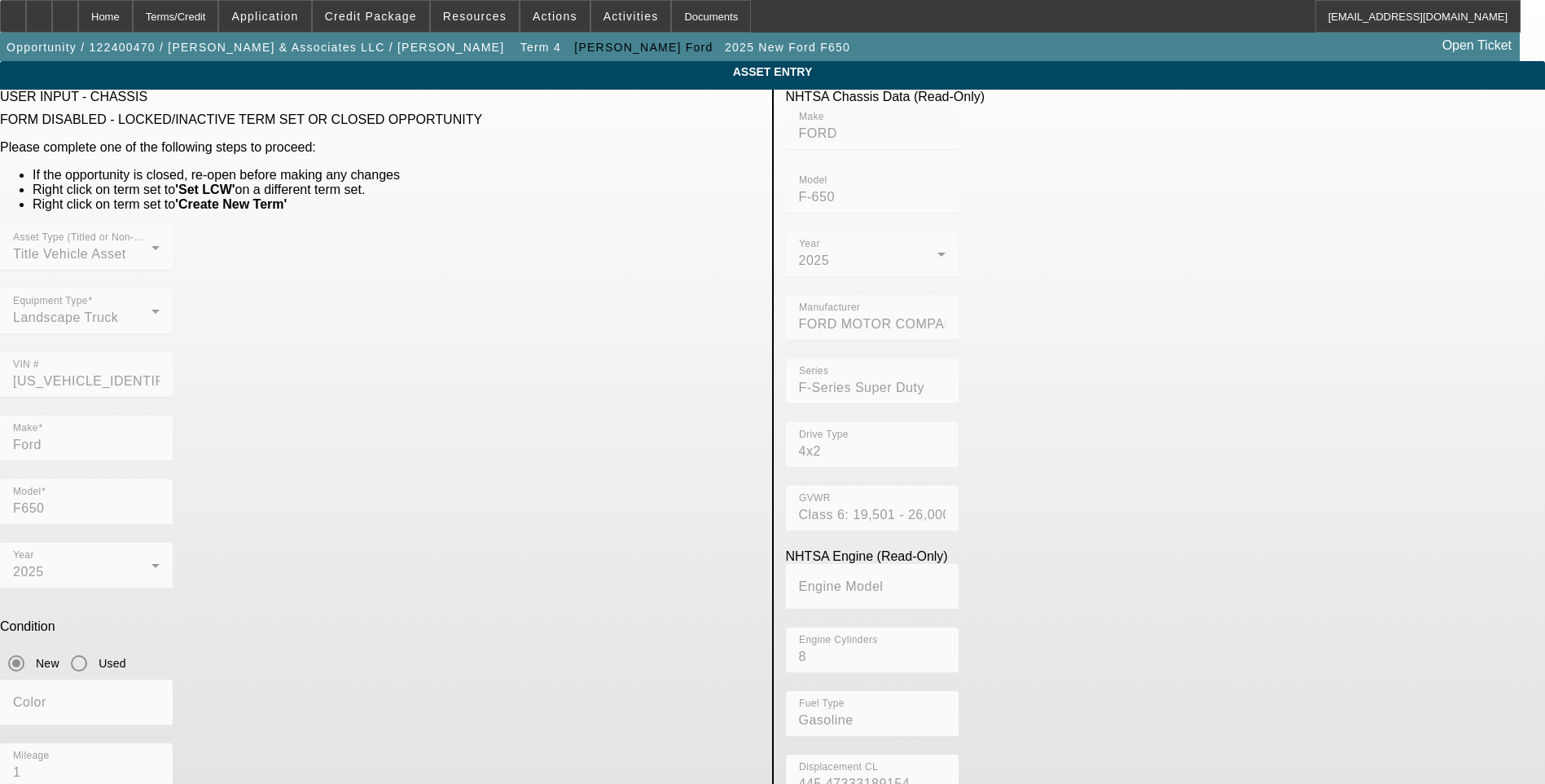
scroll to position [33, 0]
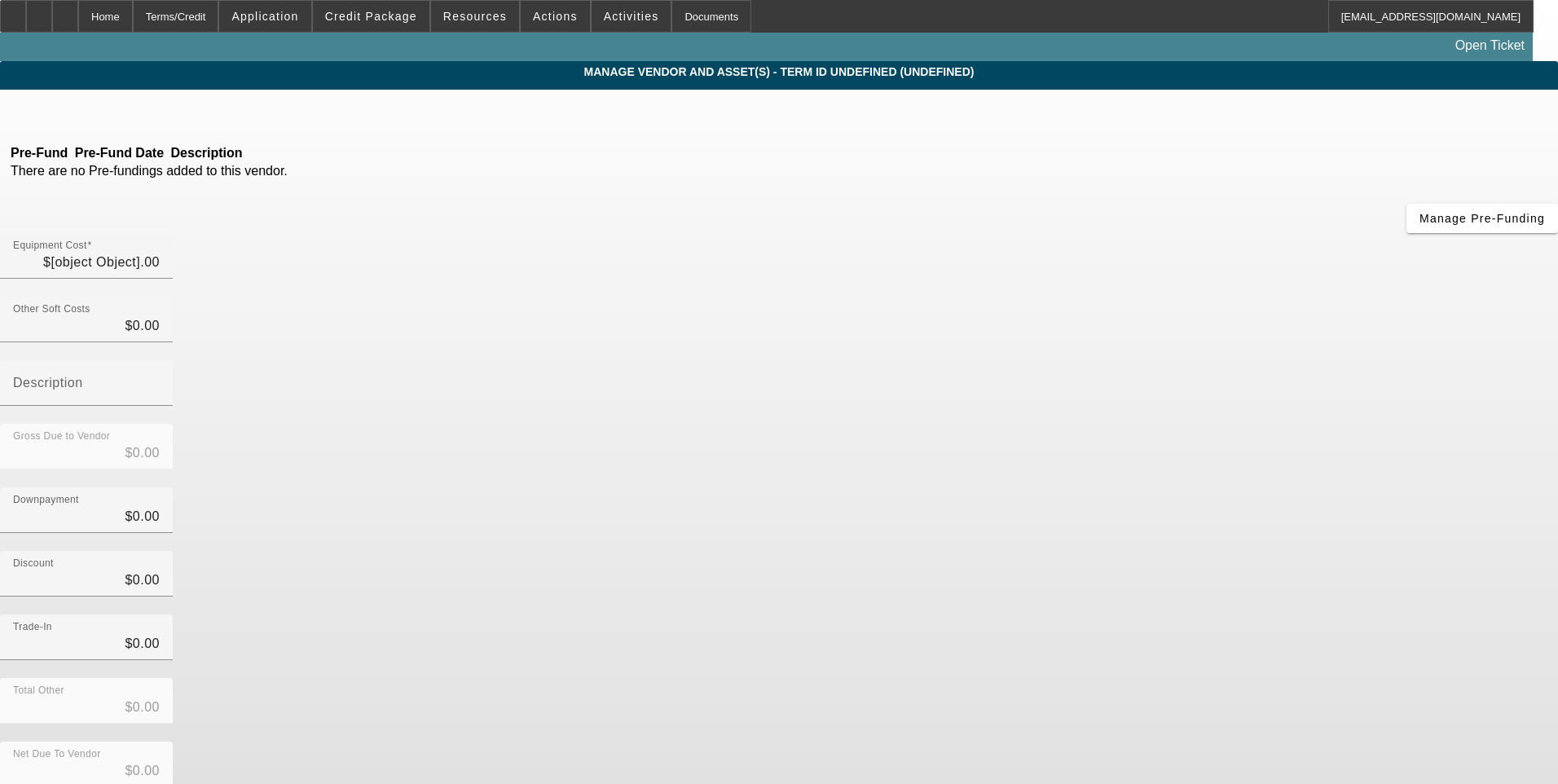
type input "$144,440.00"
type input "$2,770.50"
type input "Dealer Fees & Registration"
type input "$147,210.50"
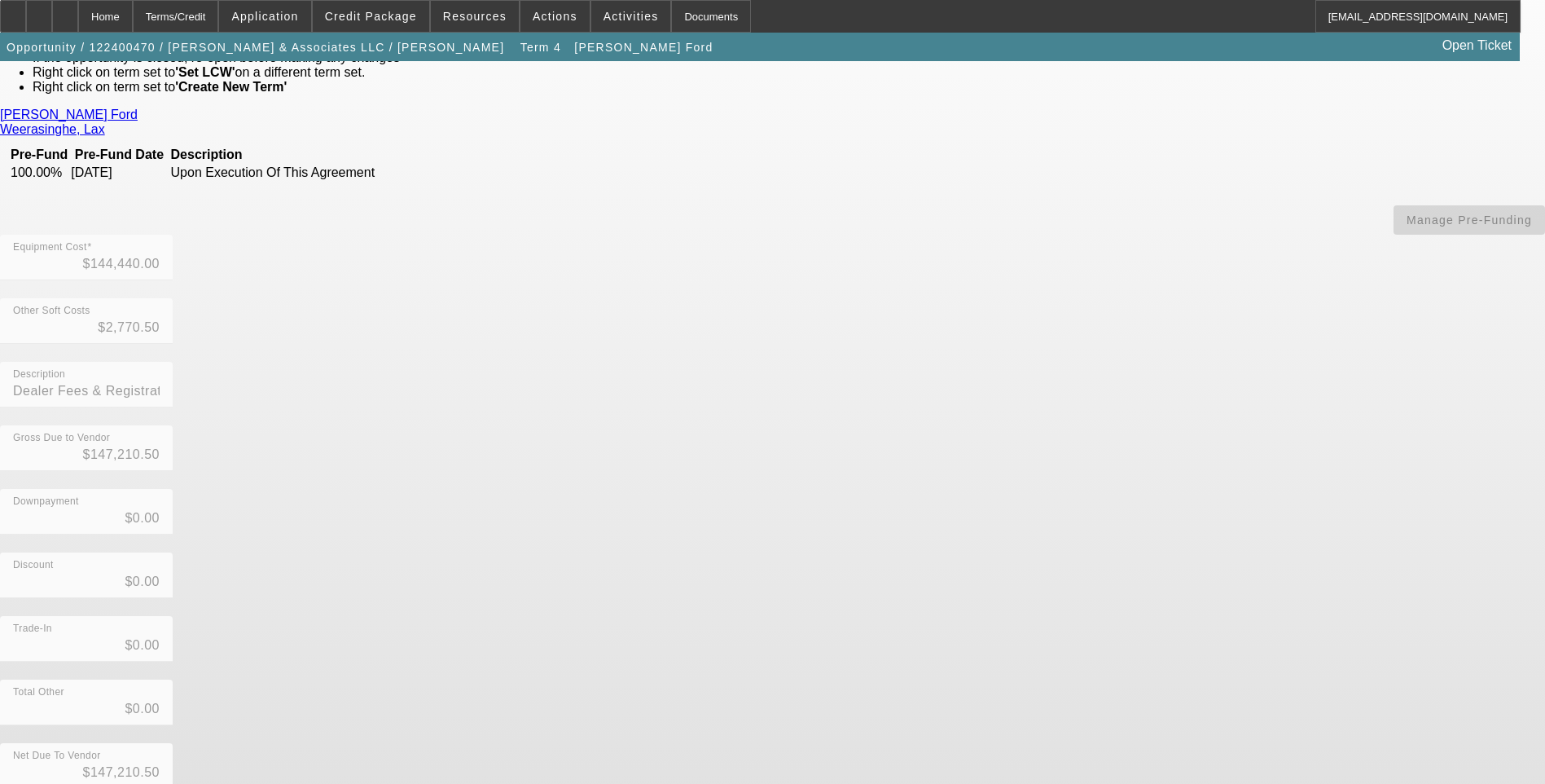
scroll to position [112, 0]
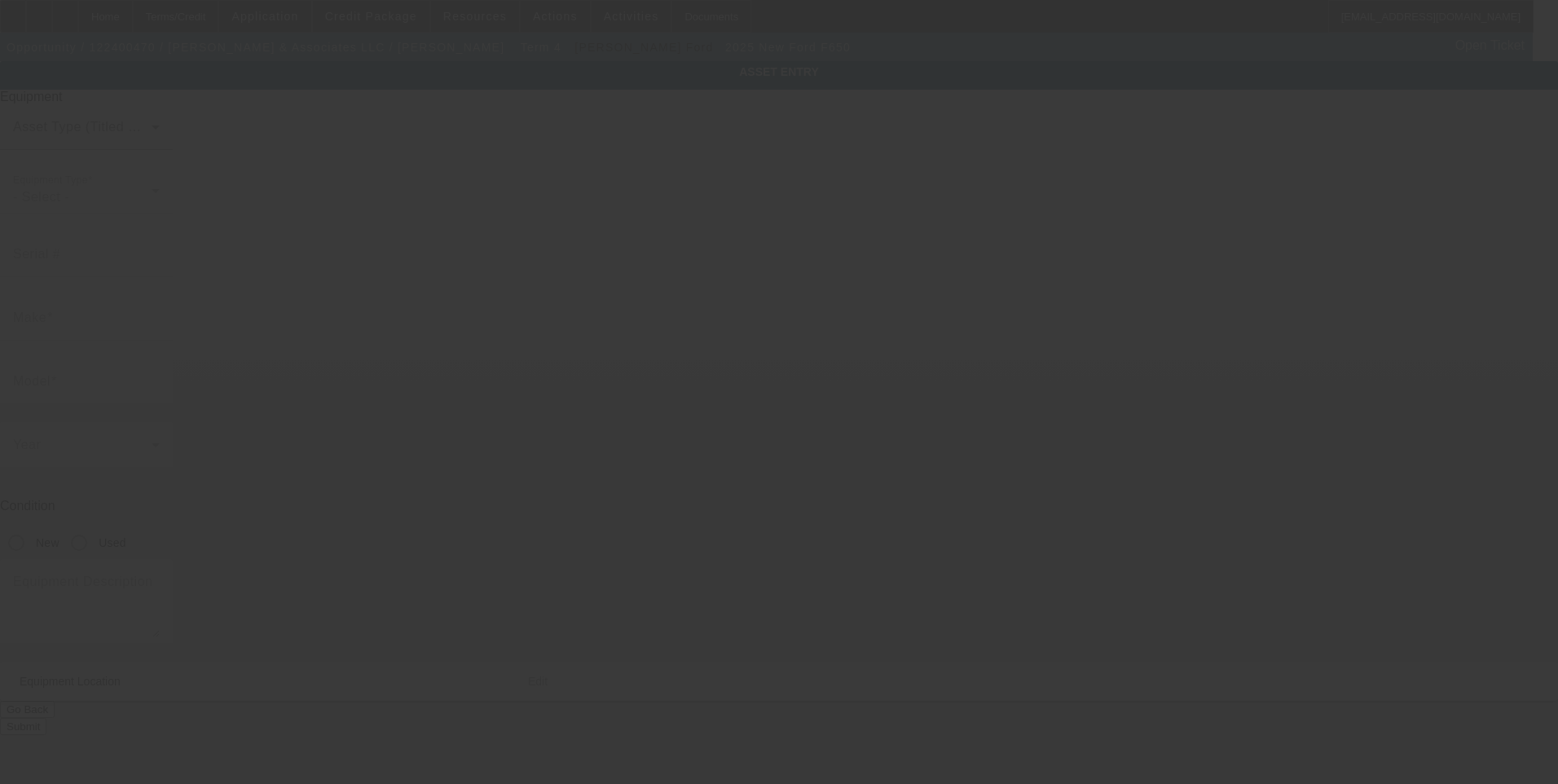
type input "1FDNF6AN7SDF08734"
type input "Ford"
type input "F650"
radio input "true"
type textarea "16' Landscape Chip Dump Truck Includes All Accessories, Attachments and Options"
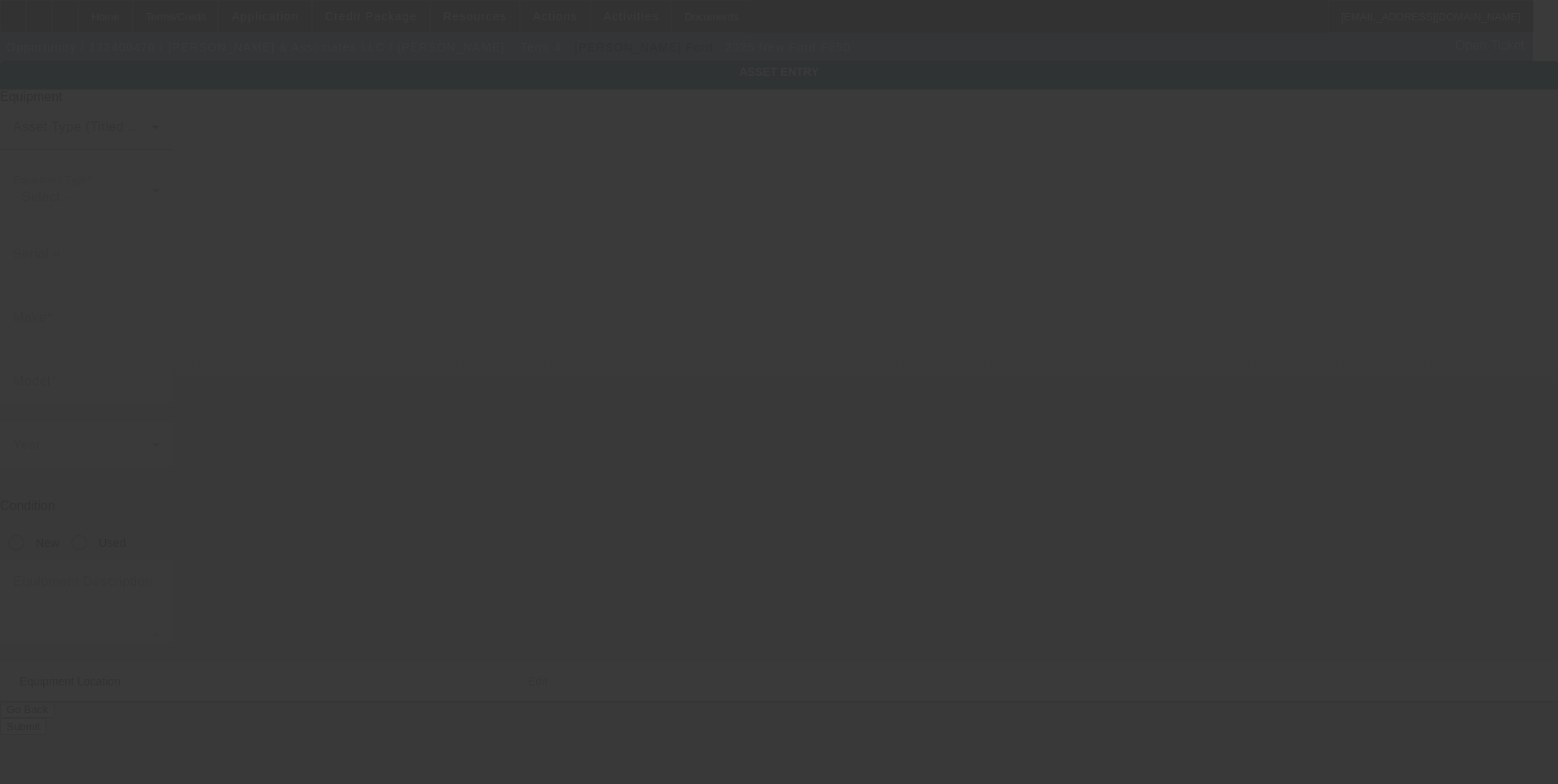
type input "10831 Downey Ave"
type input "Downey"
type input "90241"
type input "Los Angeles"
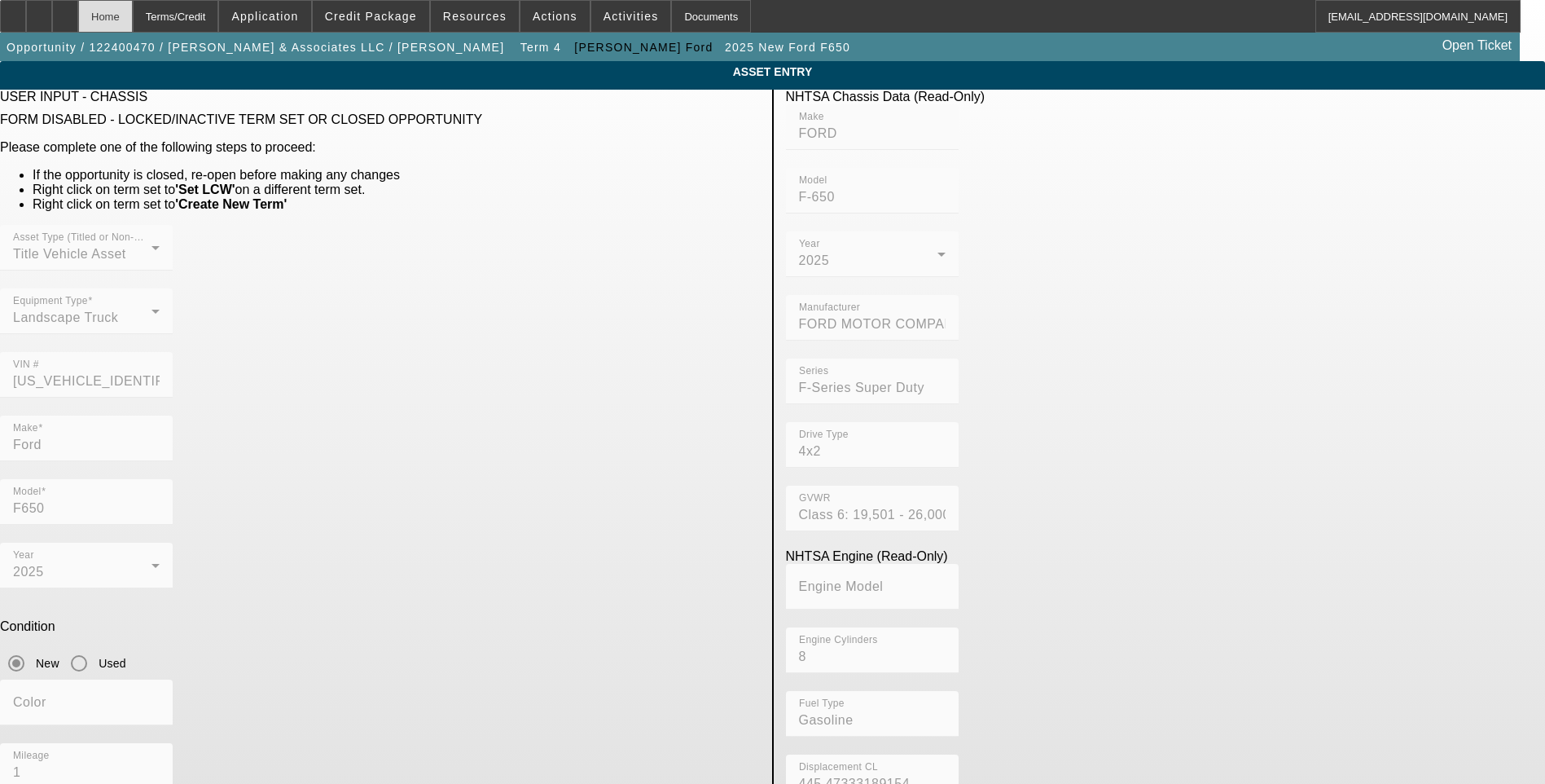
click at [133, 24] on div "Home" at bounding box center [105, 16] width 54 height 33
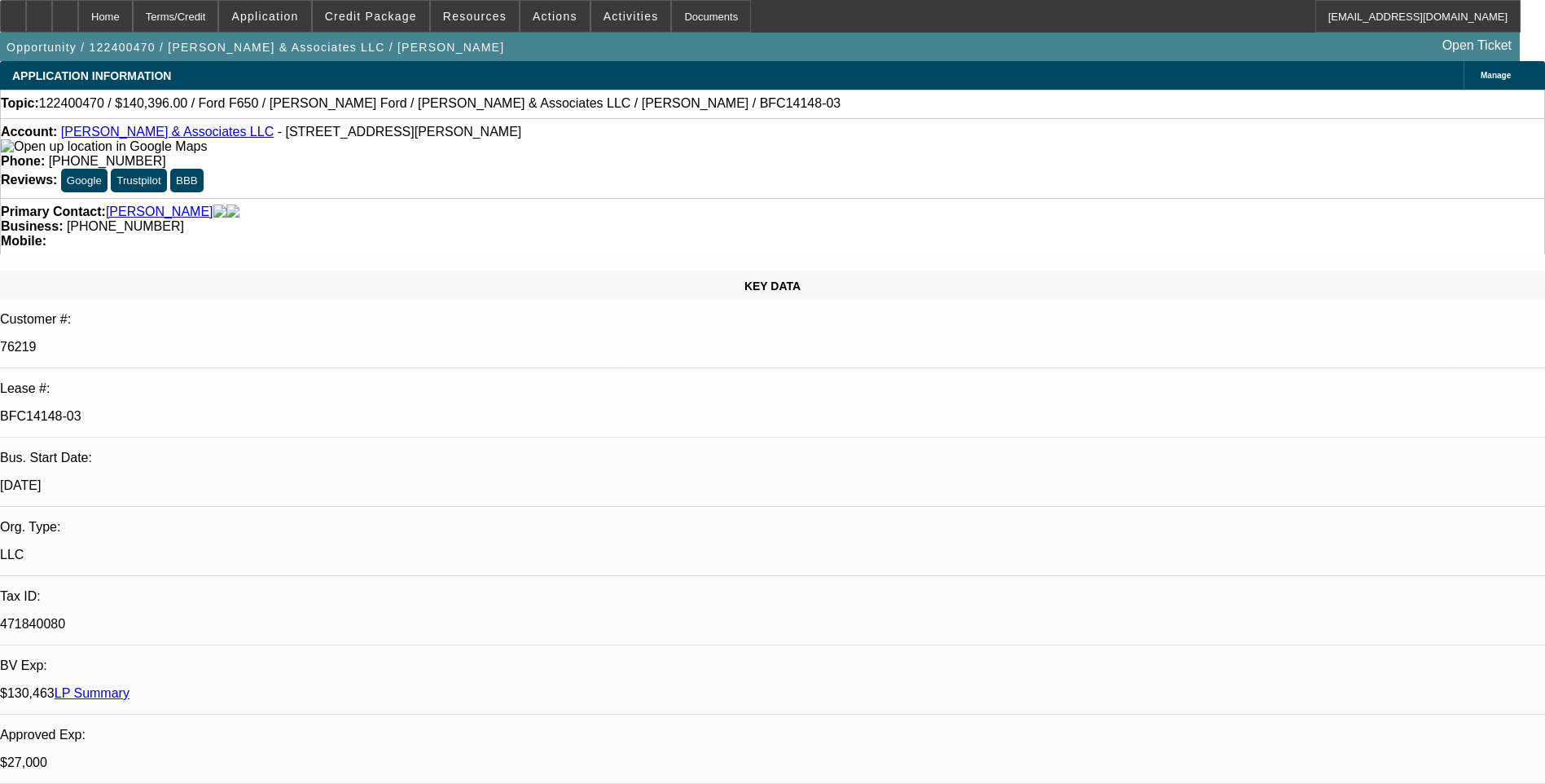
select select "0"
select select "2"
select select "0.1"
select select "4"
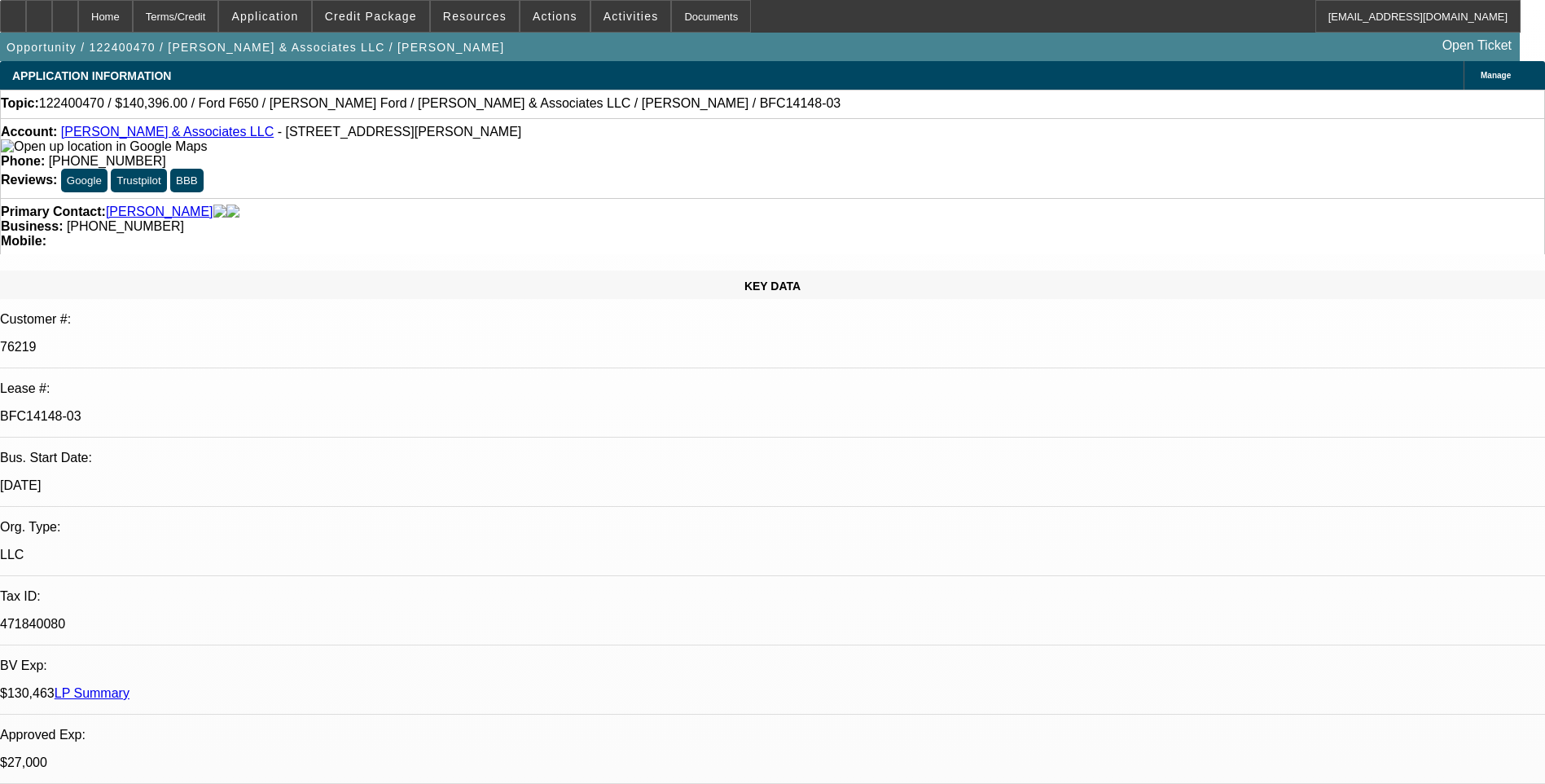
select select "0"
select select "2"
select select "0.1"
select select "4"
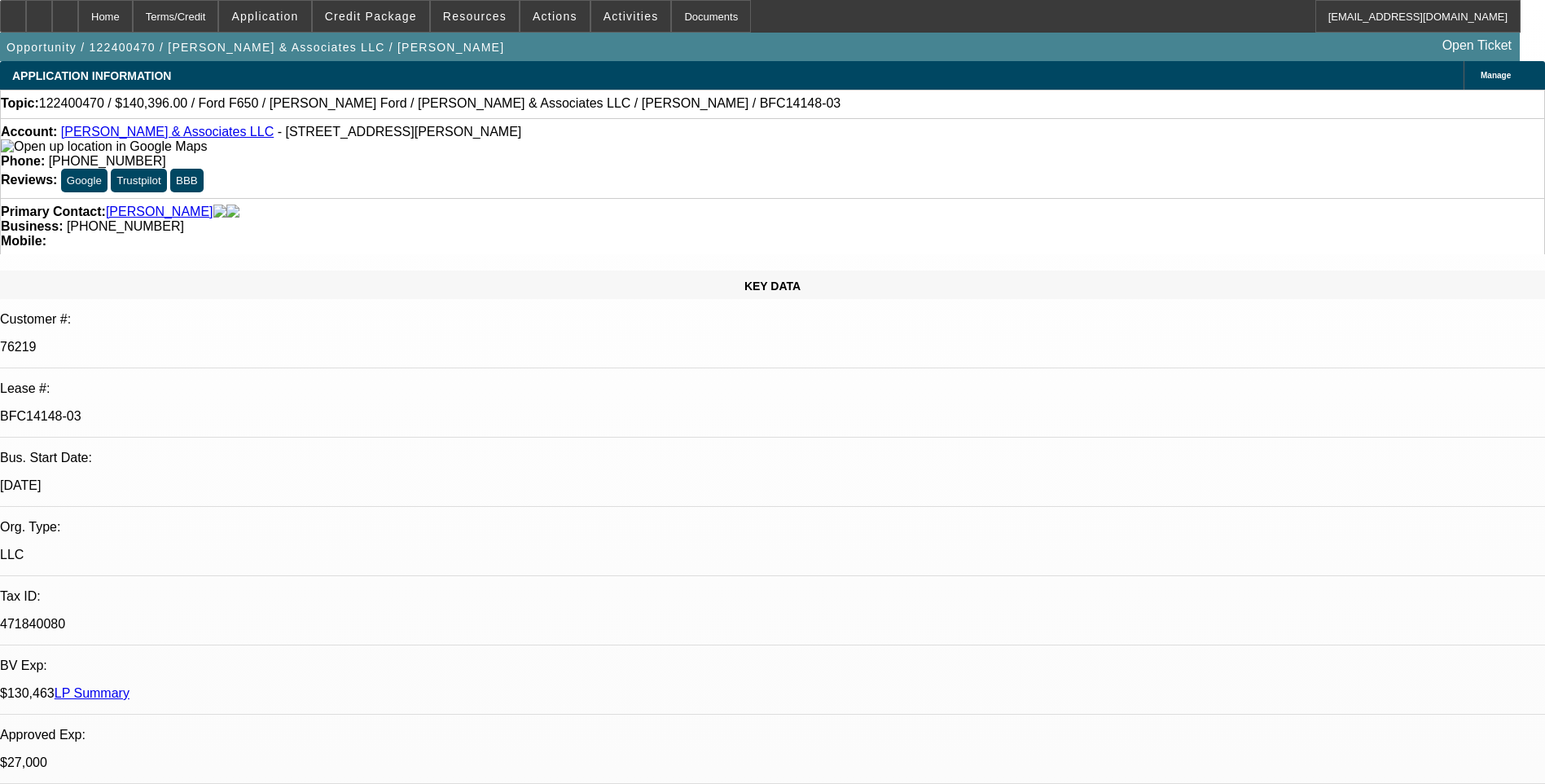
select select "0"
select select "2"
select select "0.1"
select select "4"
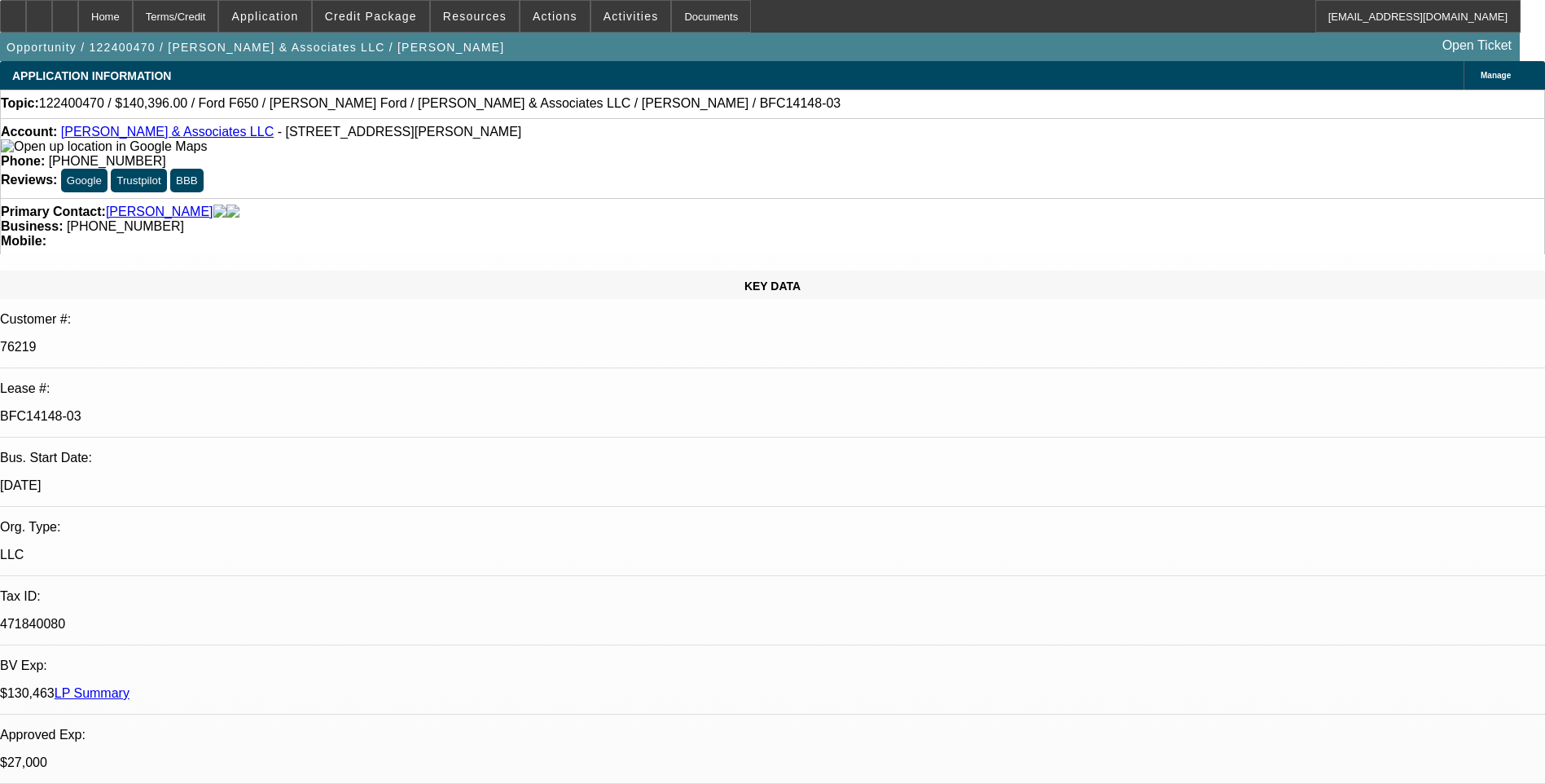
select select "2"
select select "0.1"
select select "4"
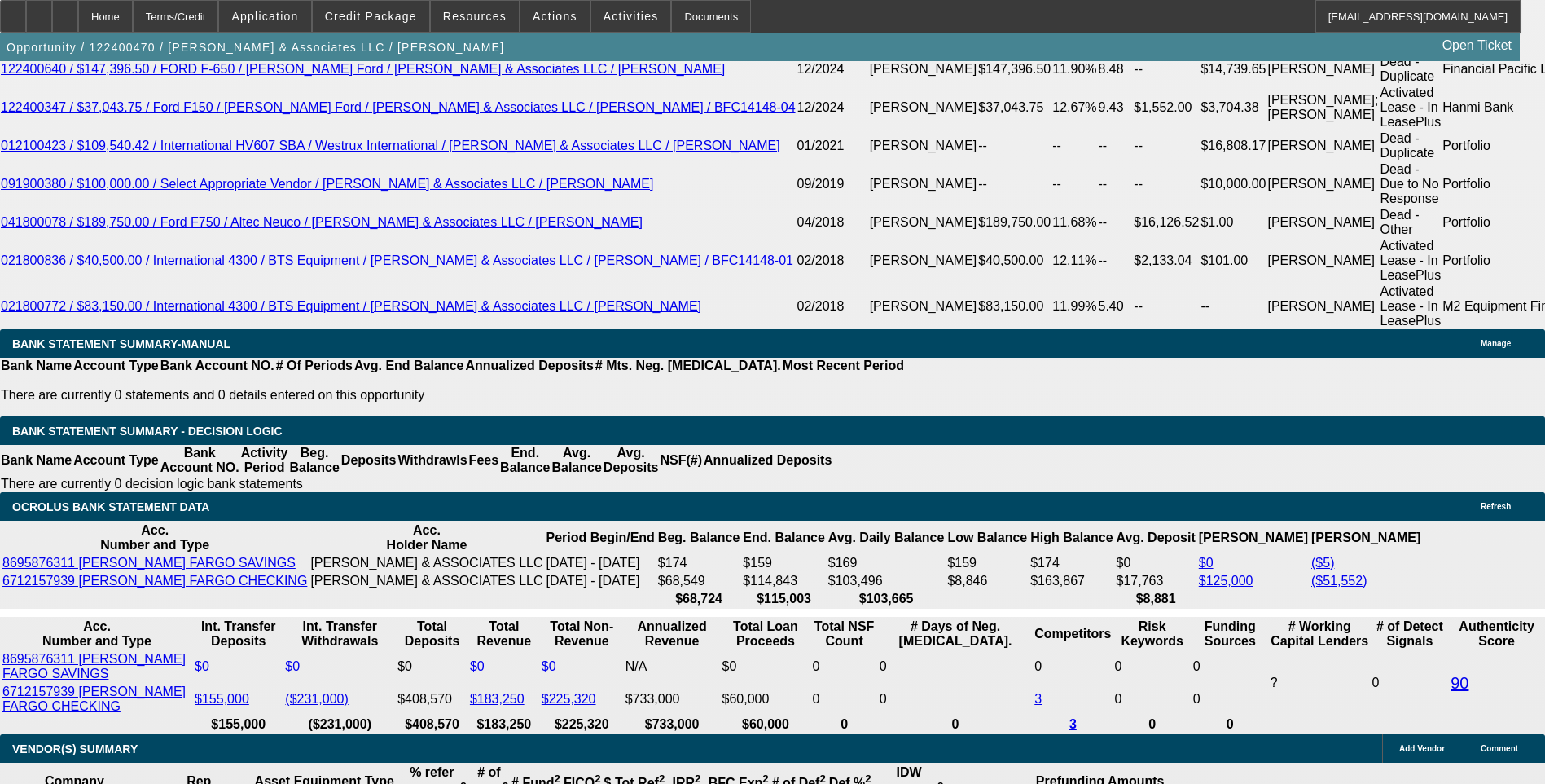
scroll to position [3057, 0]
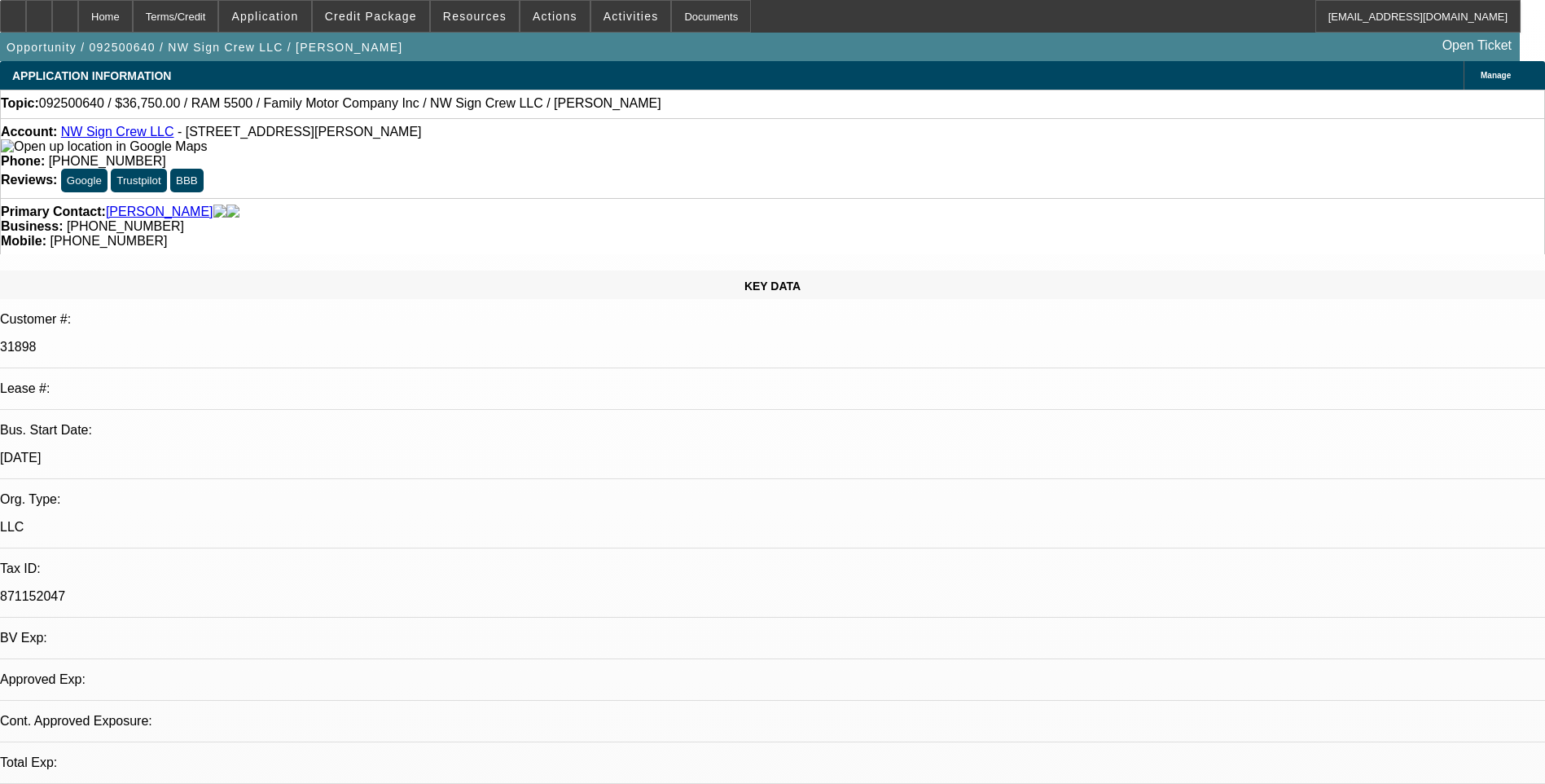
select select "0"
select select "2"
select select "0.1"
select select "1"
select select "2"
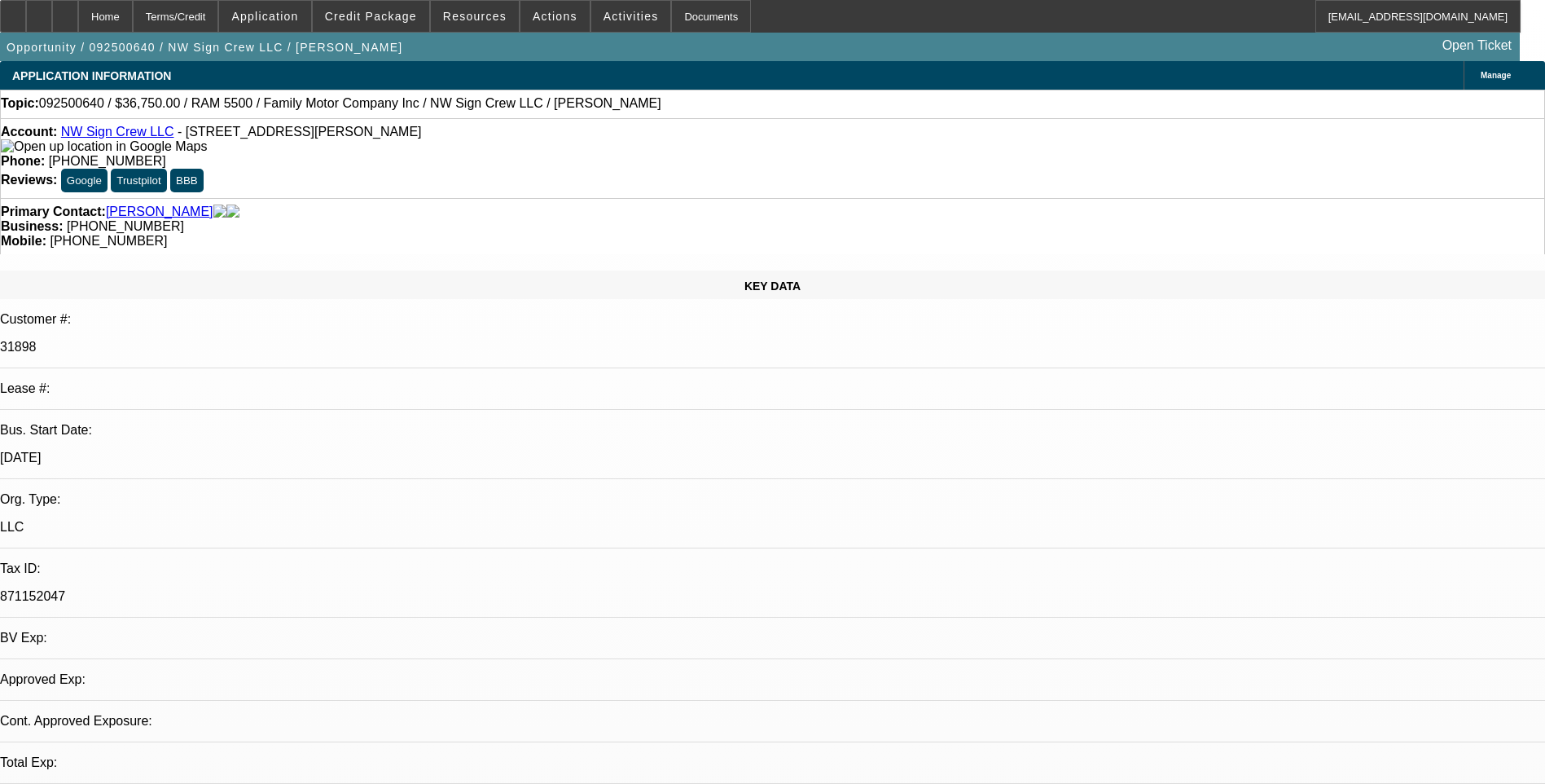
select select "4"
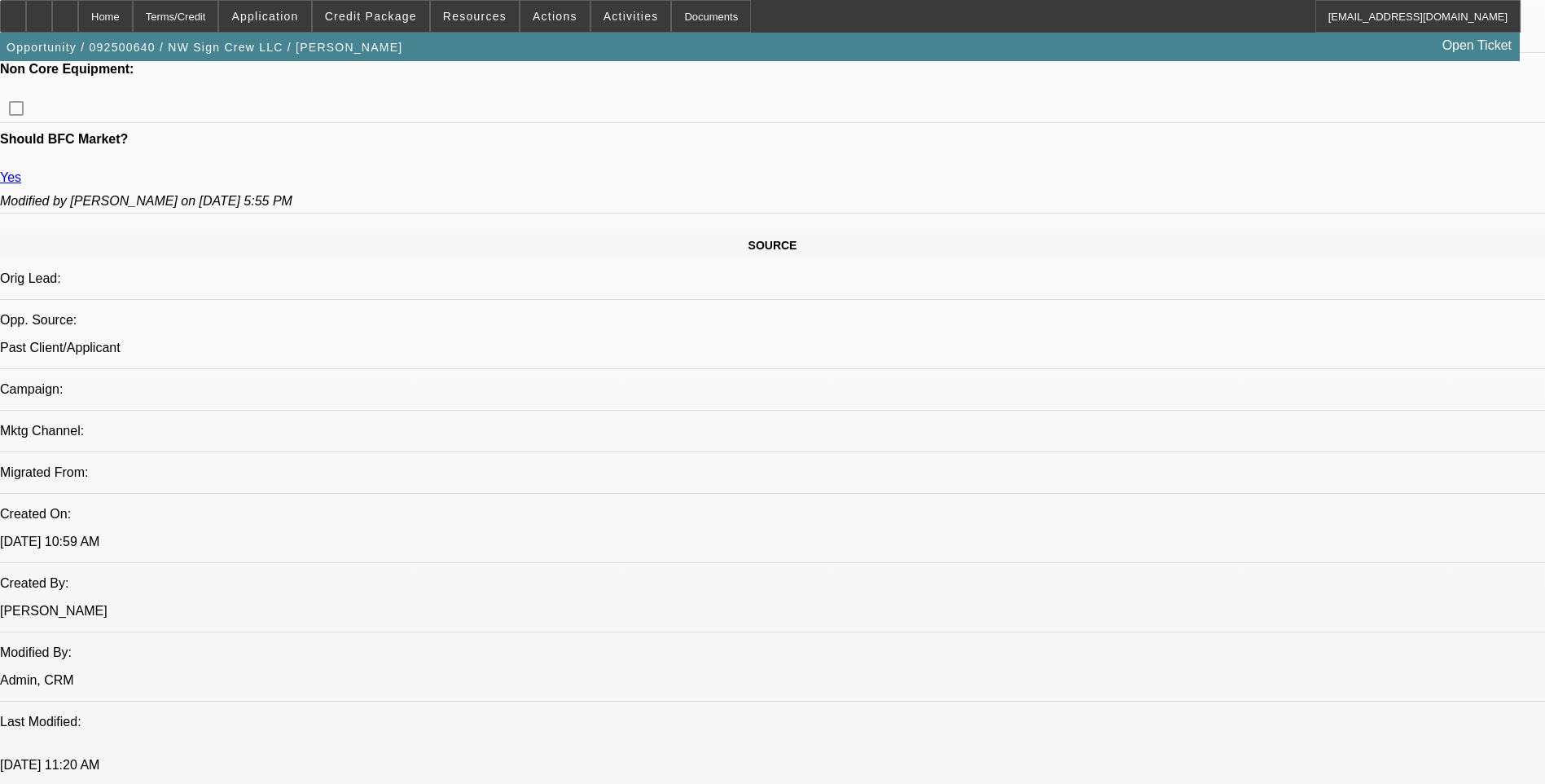
scroll to position [896, 0]
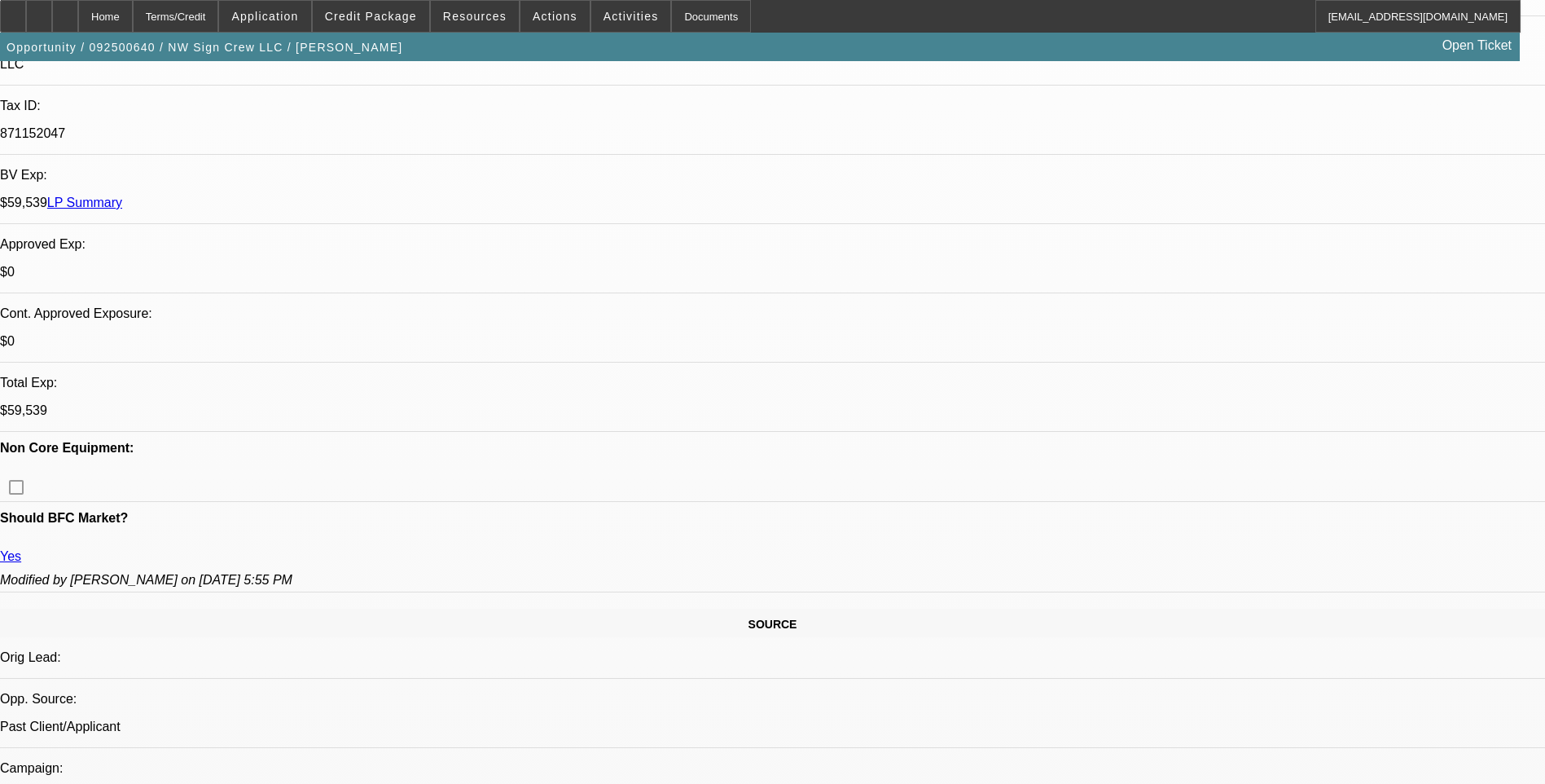
scroll to position [651, 0]
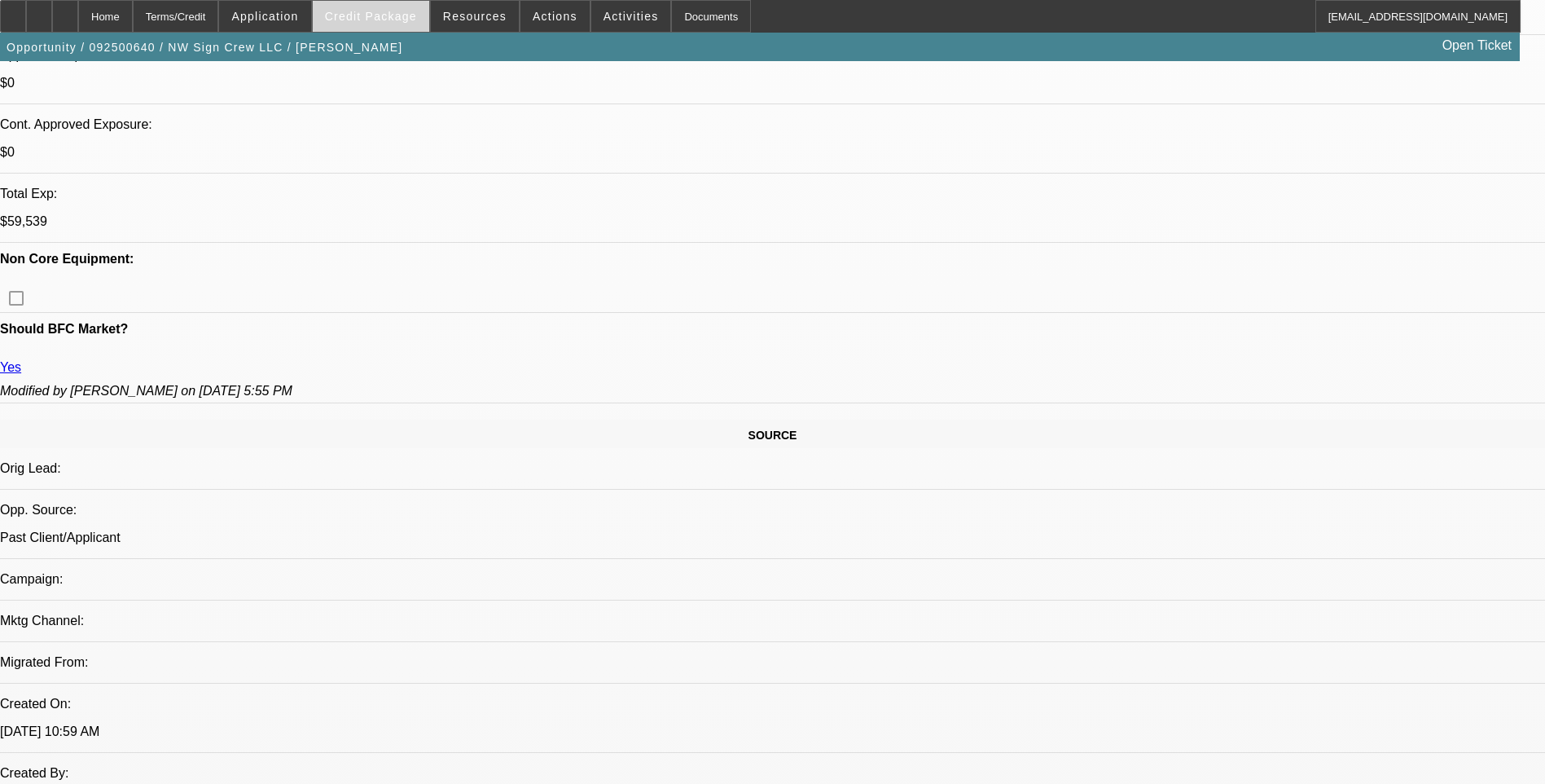
click at [382, 16] on span "Credit Package" at bounding box center [371, 16] width 92 height 13
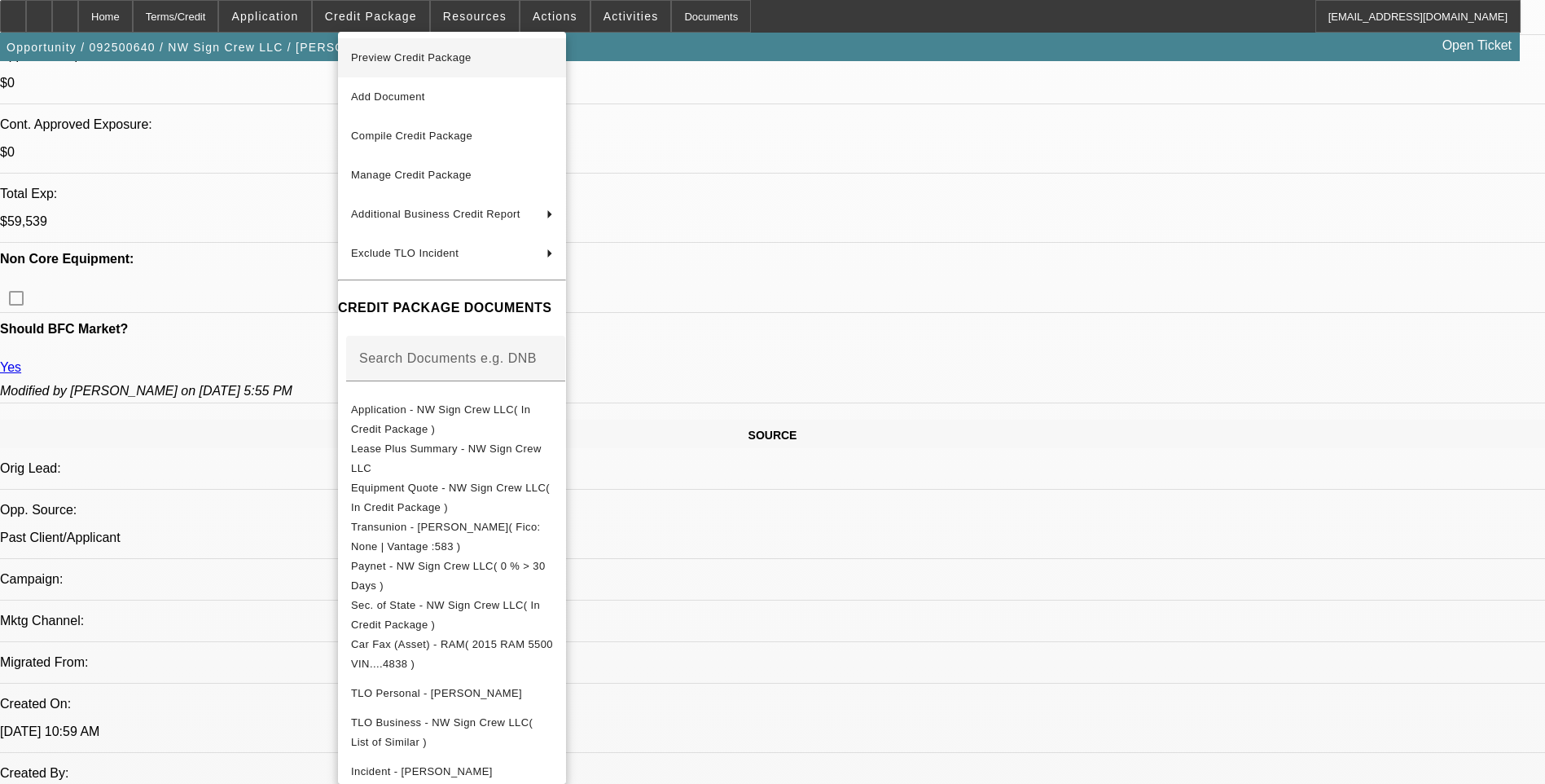
click at [522, 67] on span "Preview Credit Package" at bounding box center [452, 58] width 202 height 20
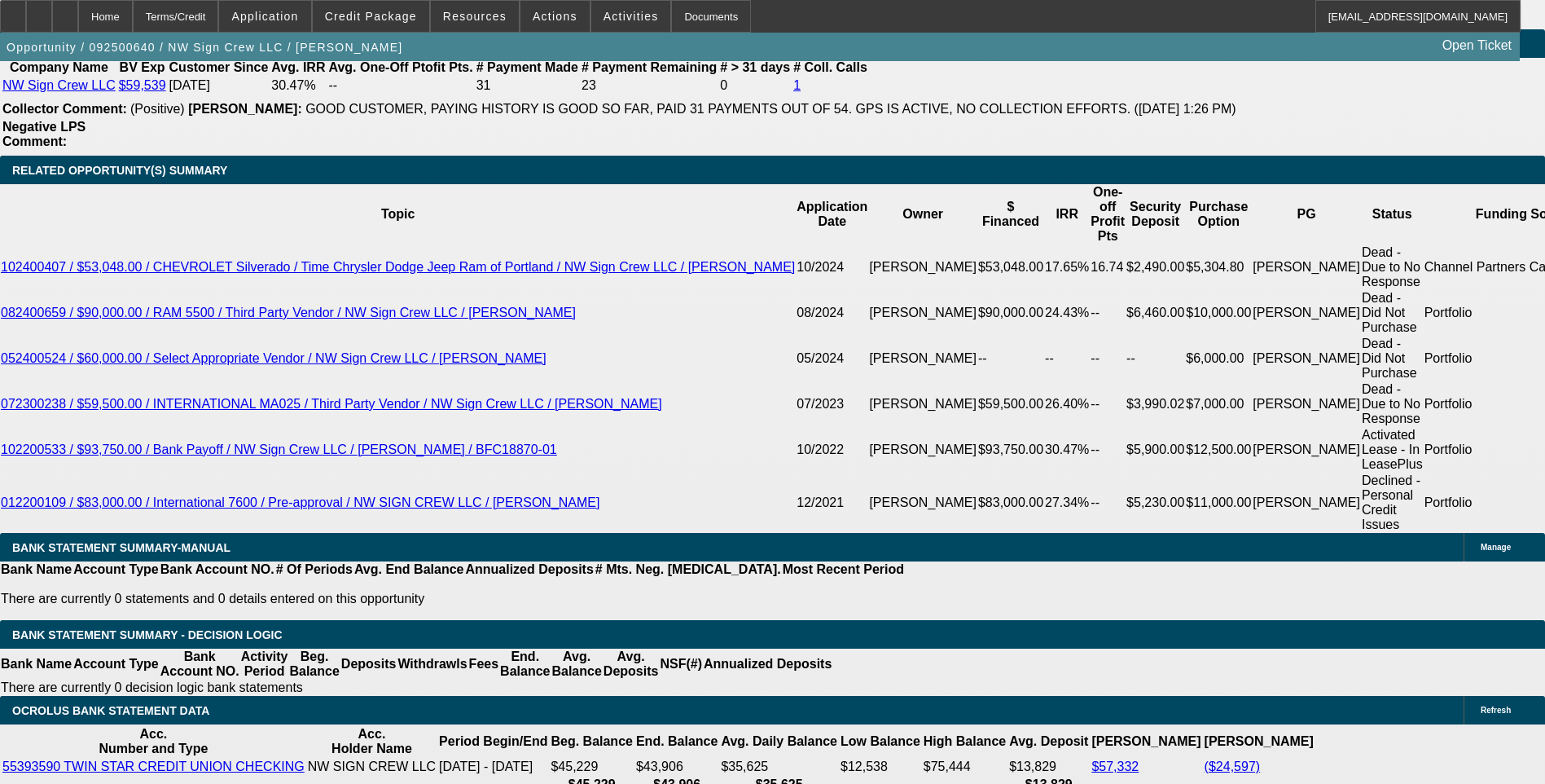
scroll to position [2769, 0]
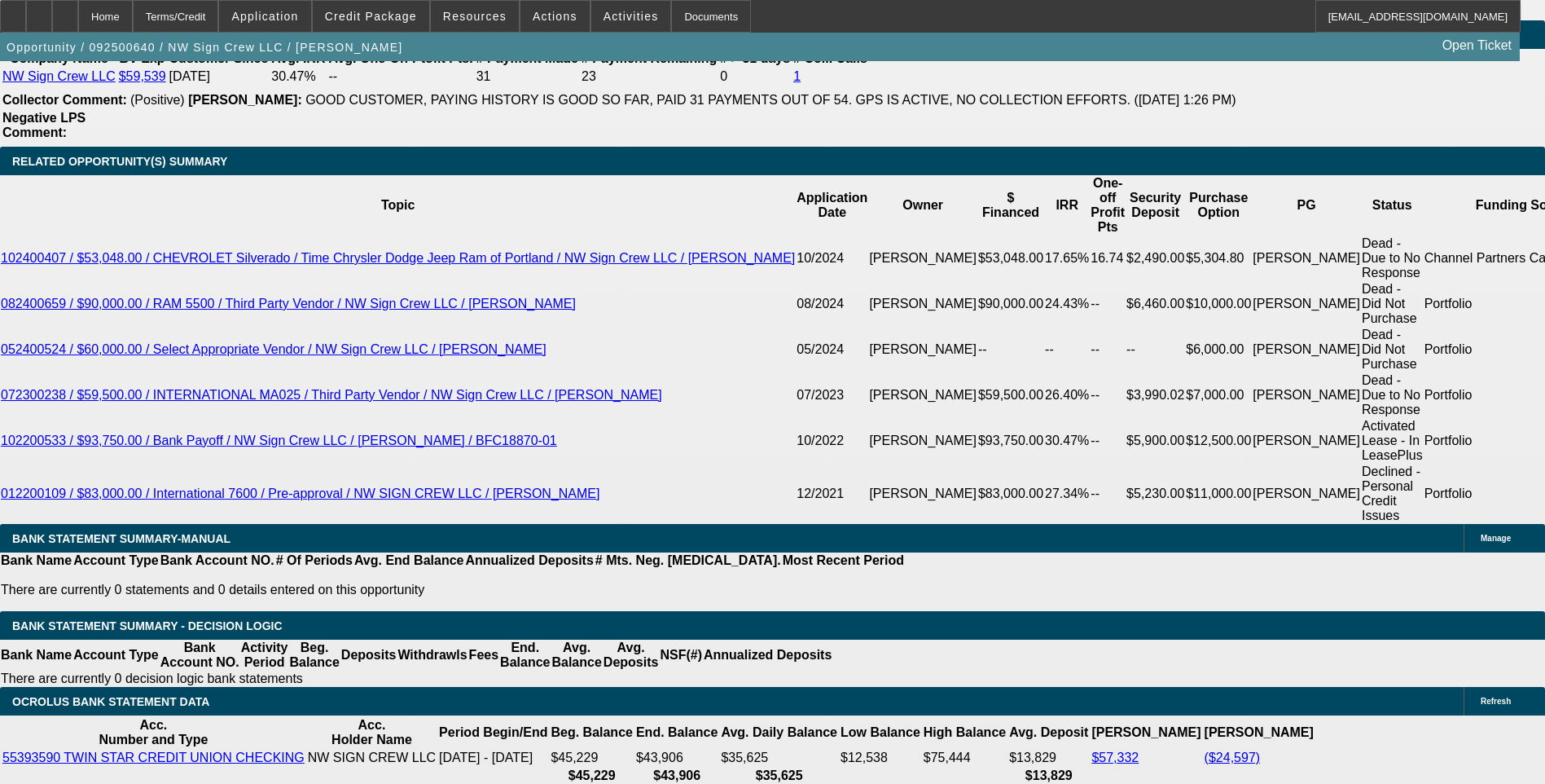
select select "0.1"
type input "$3,675.00"
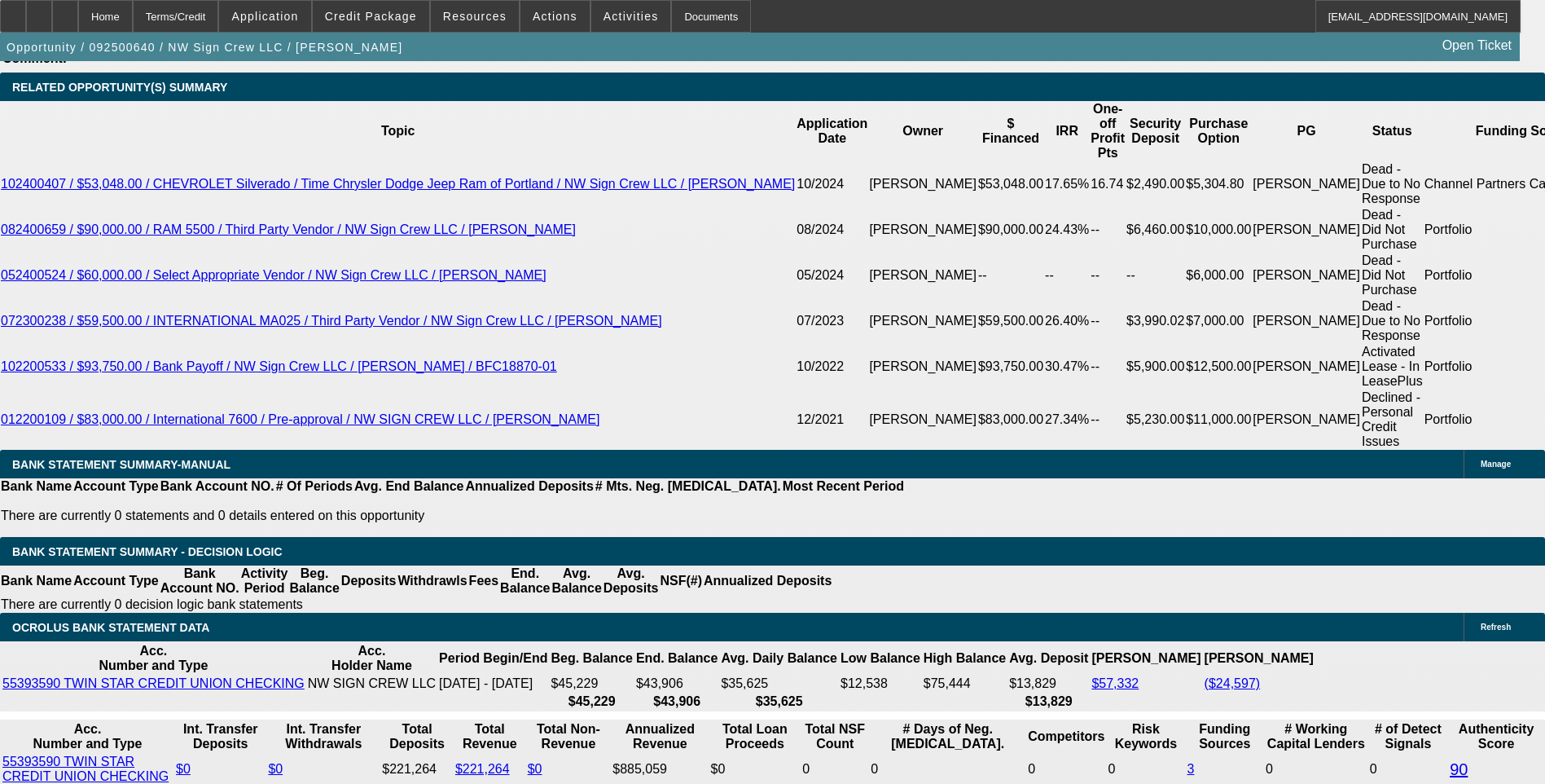
scroll to position [2851, 0]
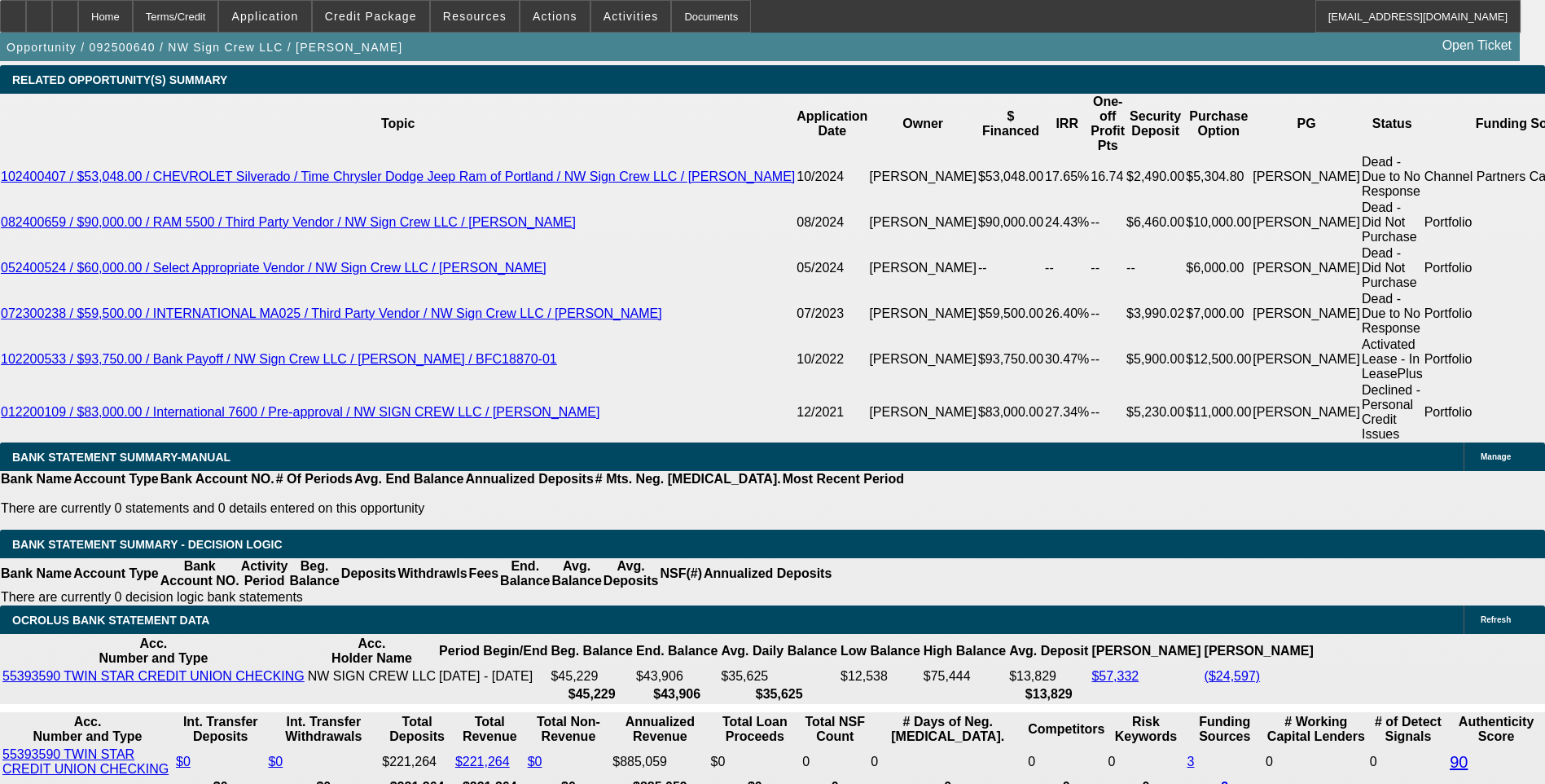
type input "42"
type input "18"
type input "$1,603.38"
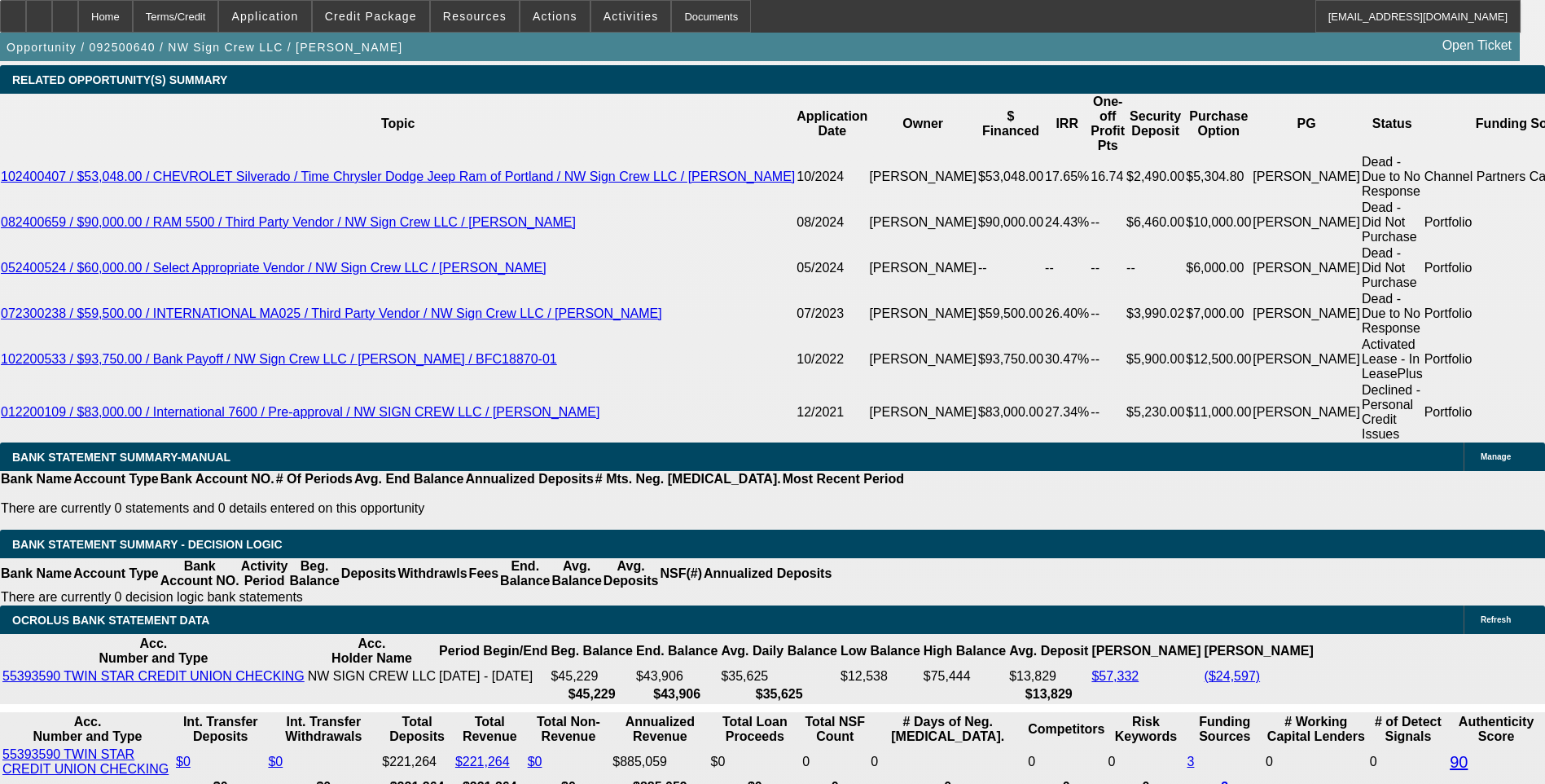
type input "$801.69"
type input "18.5"
type input "$2,134.28"
type input "$1,067.14"
type input "$2,151.26"
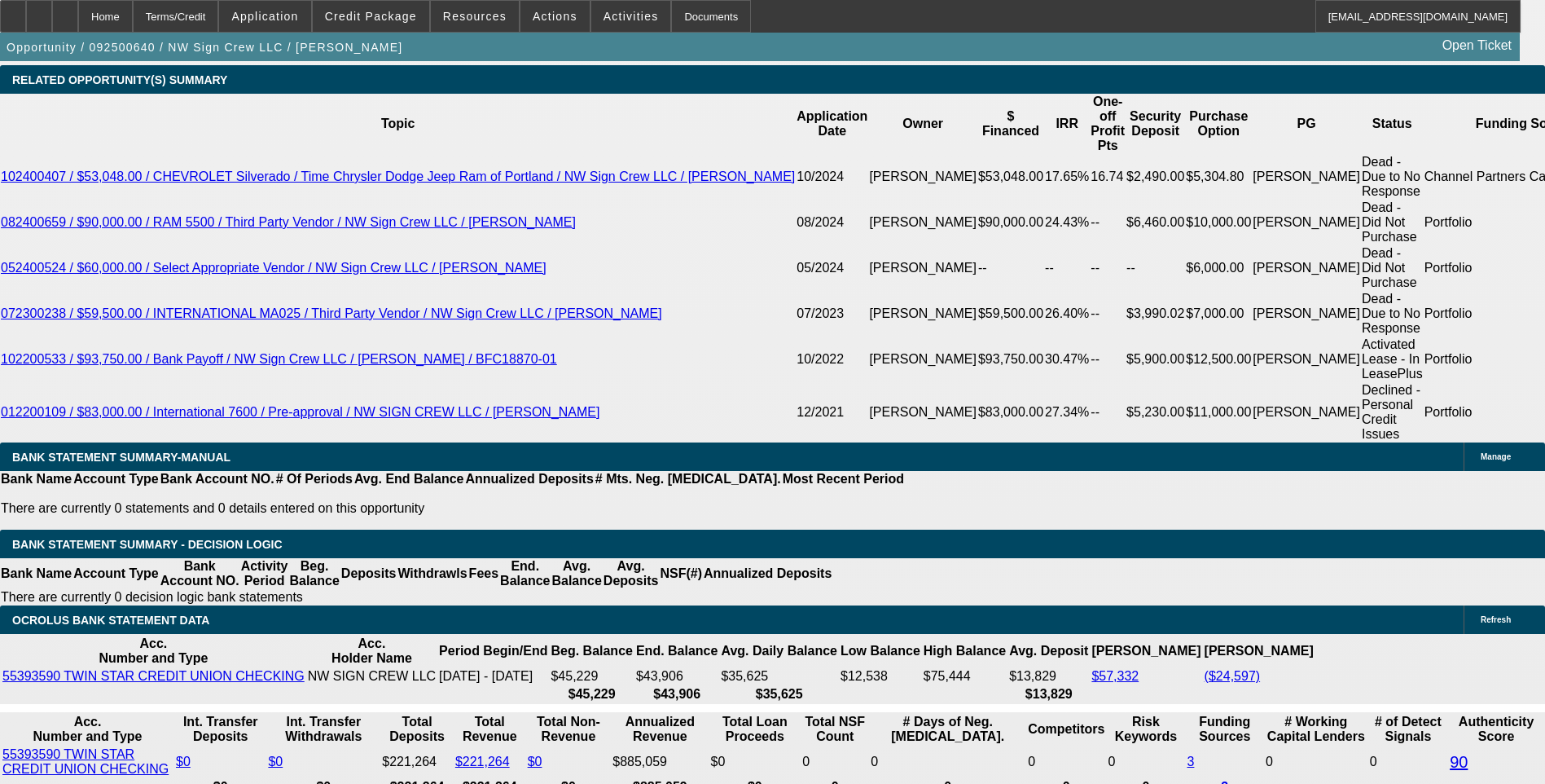
type input "$1,075.63"
type input "18.5"
type input "1075."
type input "$2,150.00"
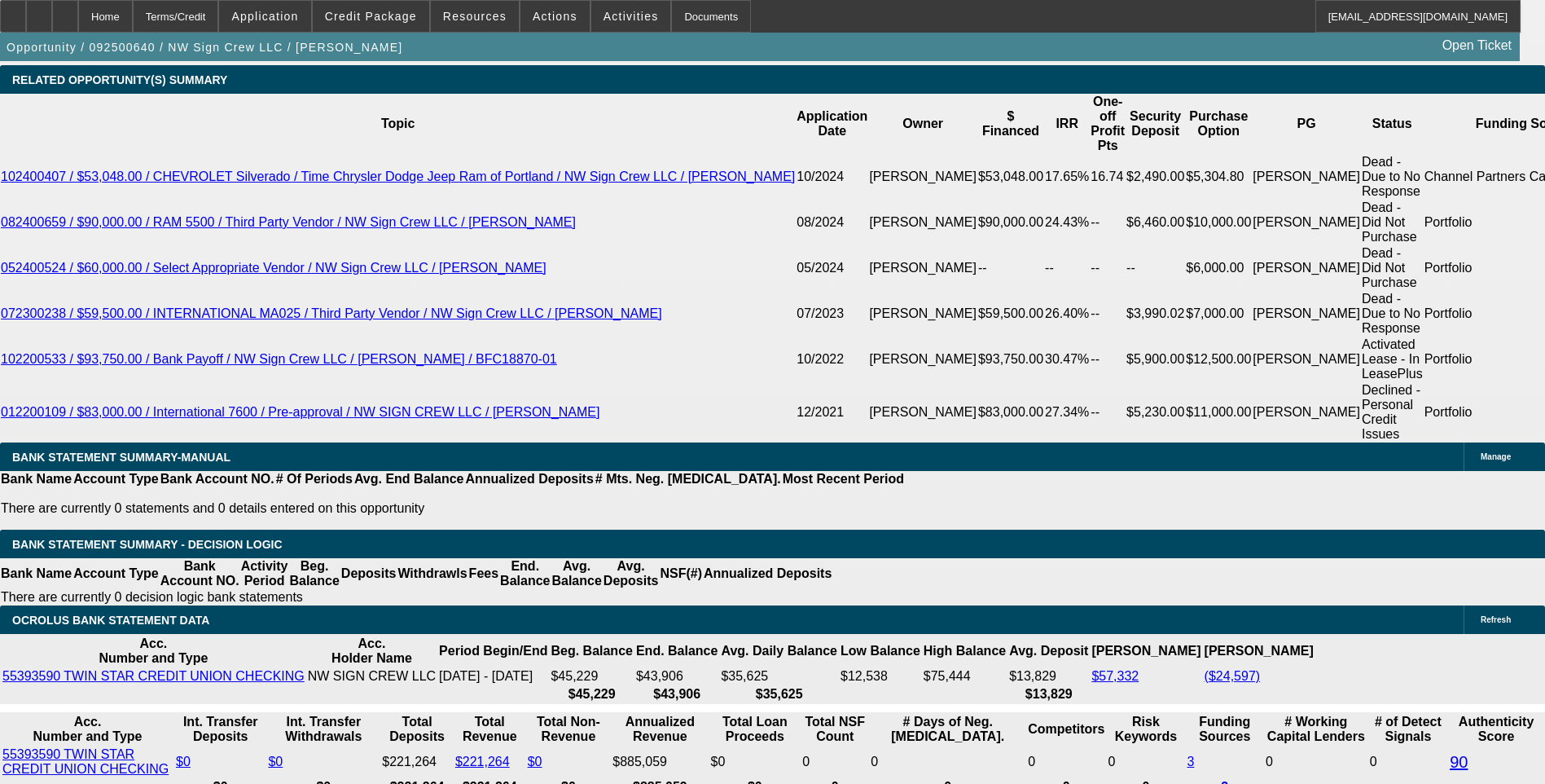
type input "$1,075.00"
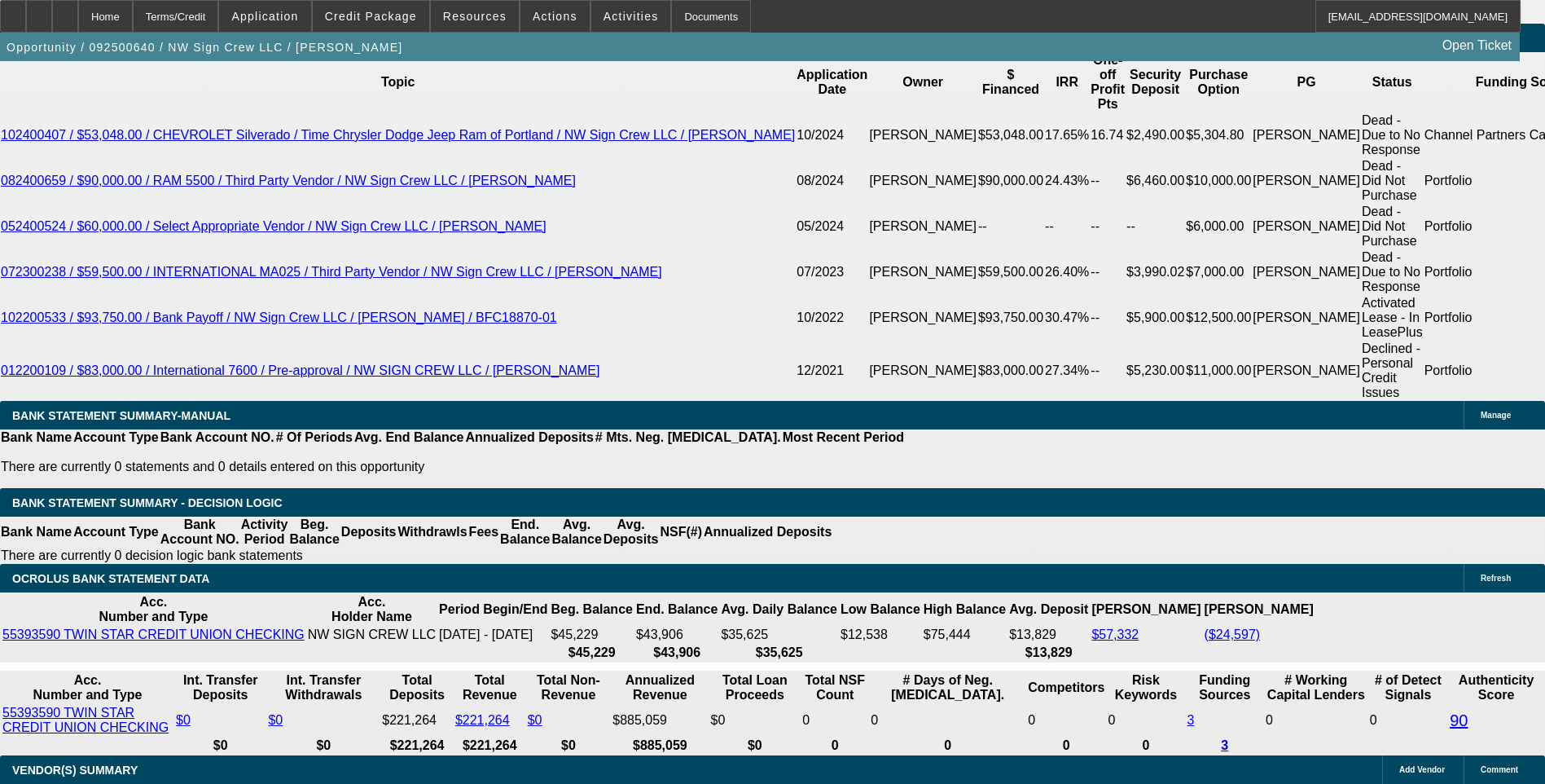
scroll to position [2932, 0]
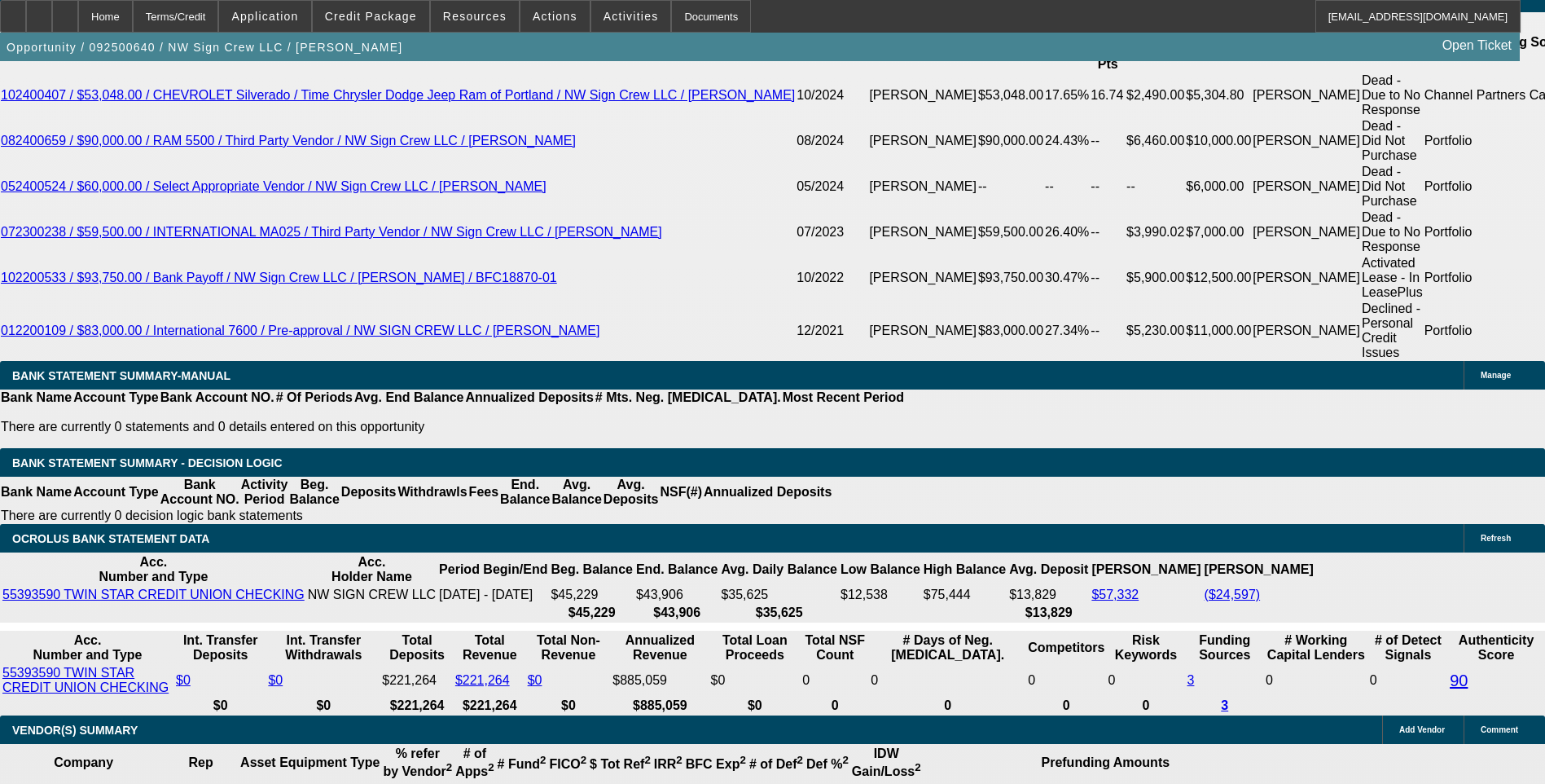
select select "6"
select select "0"
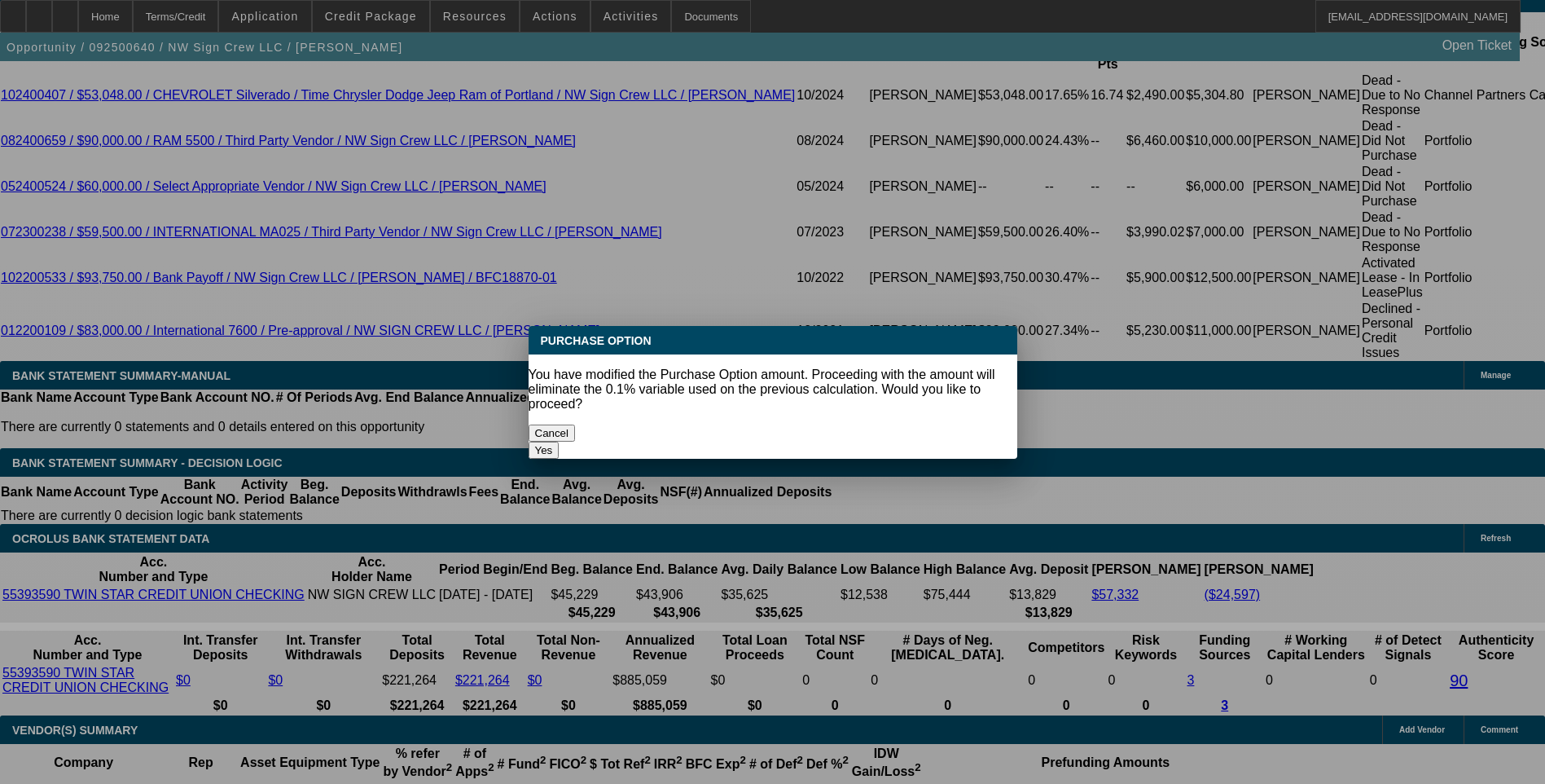
scroll to position [0, 0]
click at [560, 442] on button "Yes" at bounding box center [544, 450] width 31 height 17
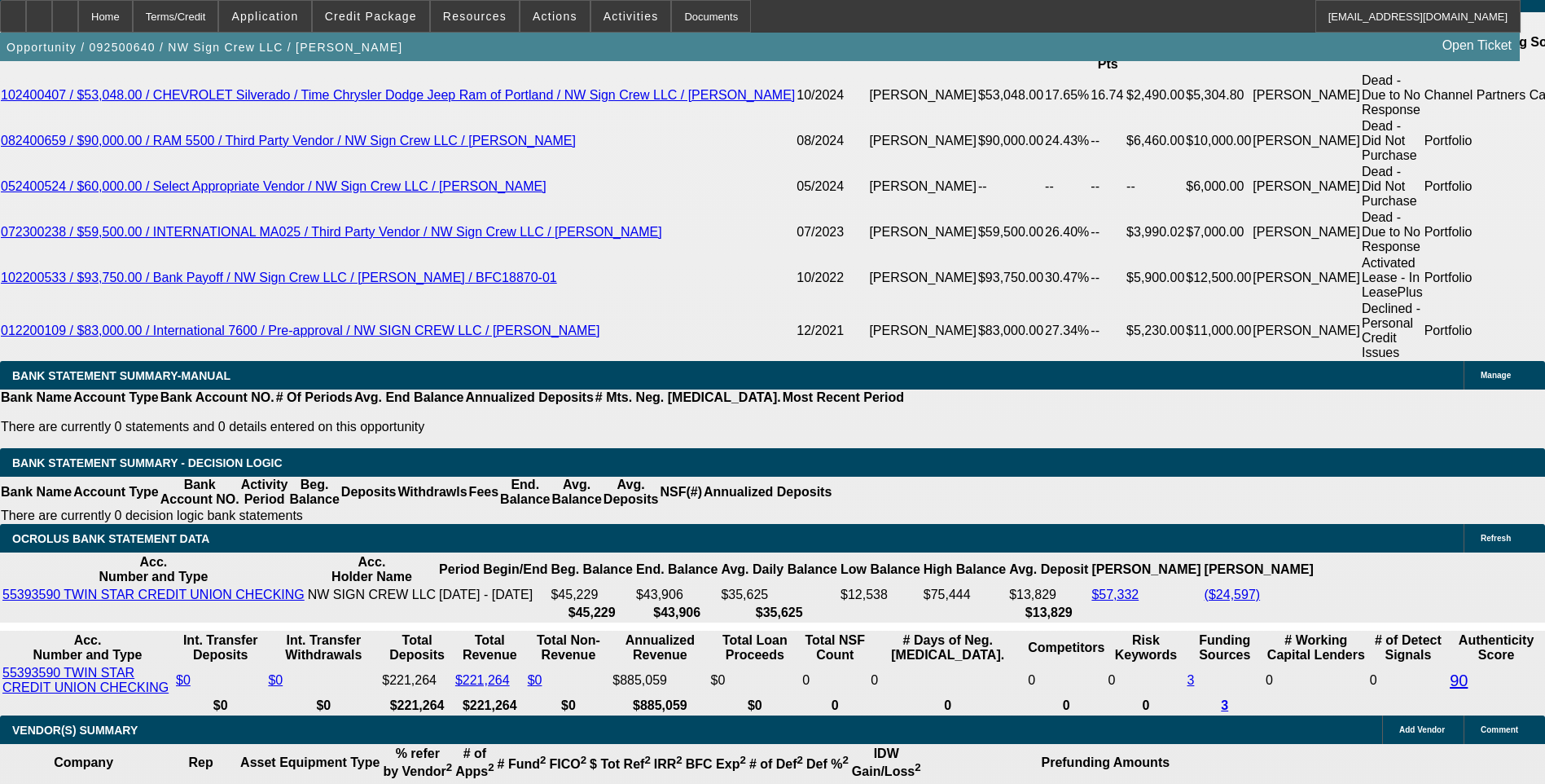
type input "$0.00"
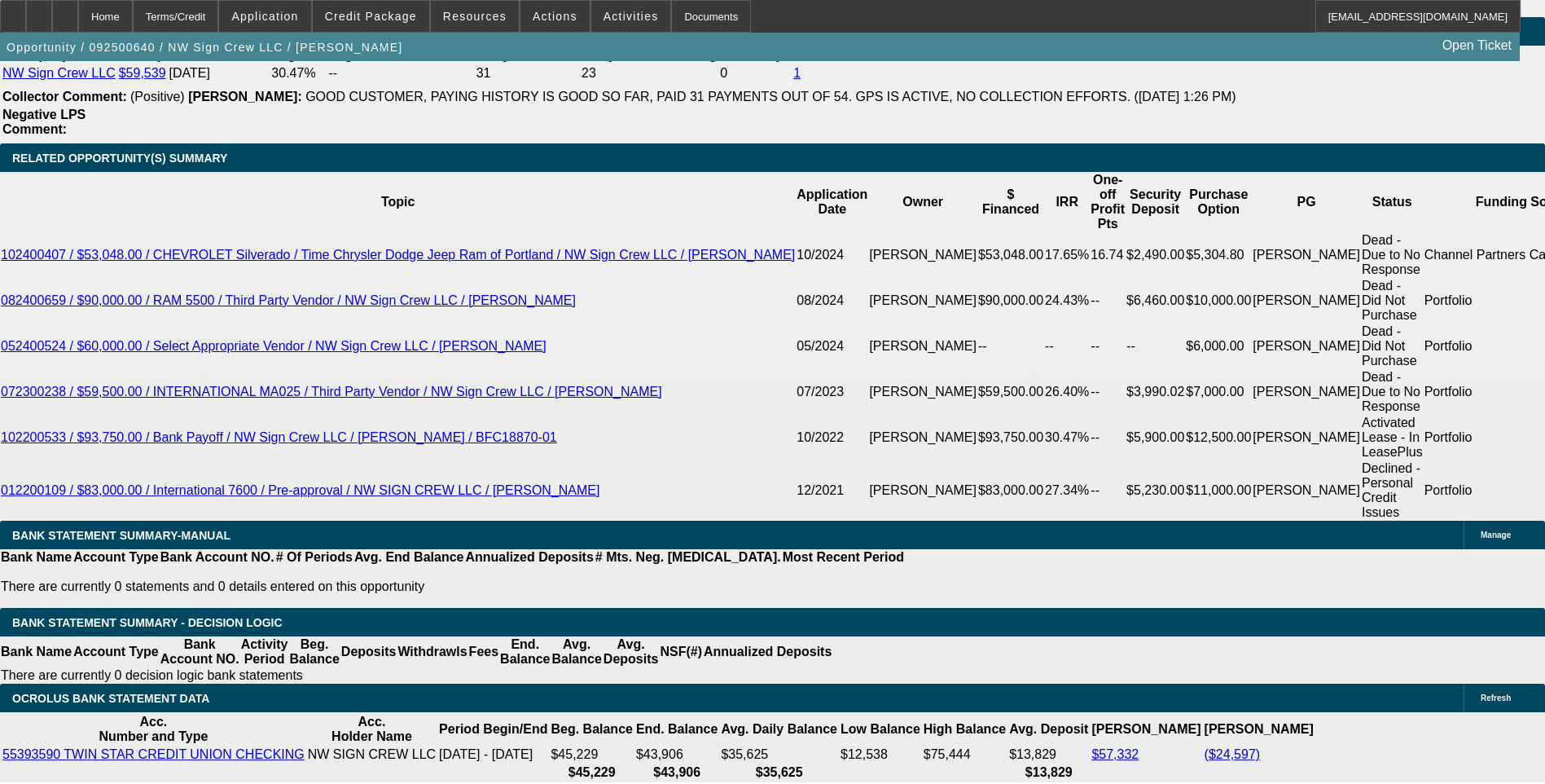
scroll to position [2769, 0]
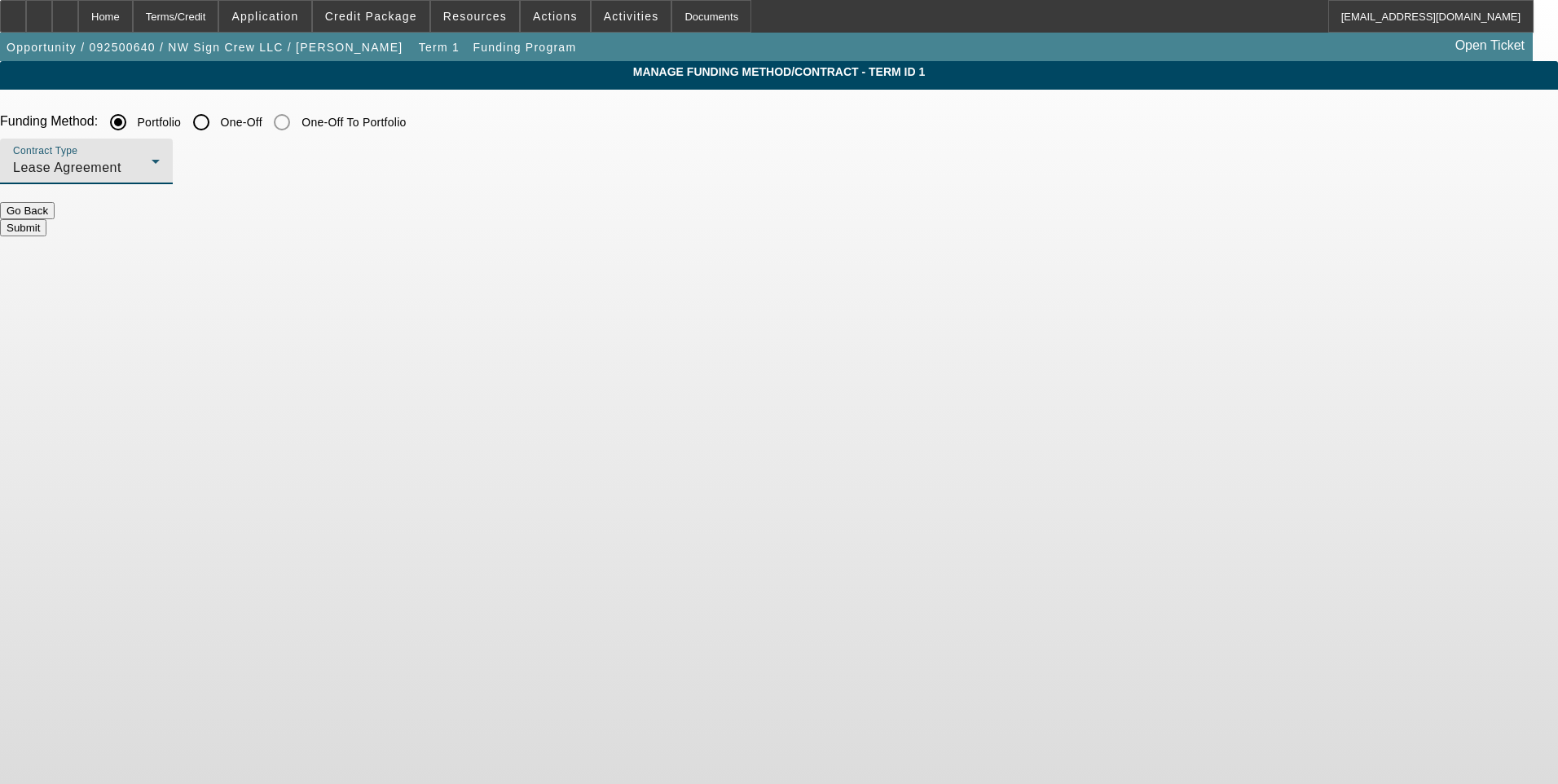
click at [152, 166] on div "Lease Agreement" at bounding box center [82, 167] width 138 height 20
click at [451, 252] on span "Equipment Finance Agreement" at bounding box center [422, 251] width 187 height 39
click at [46, 219] on button "Submit" at bounding box center [23, 227] width 46 height 17
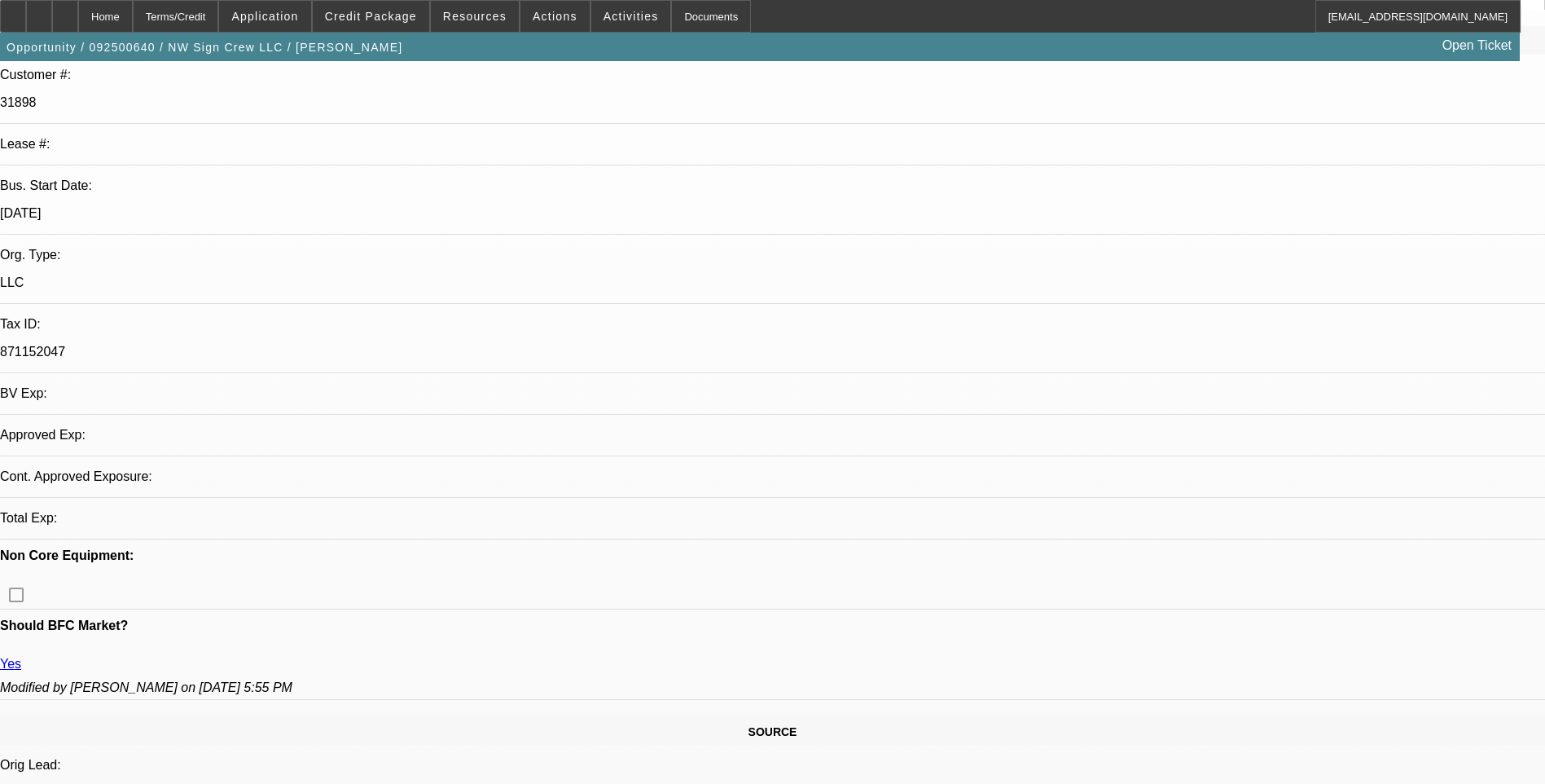
select select "0.1"
select select "2"
select select "0"
select select "6"
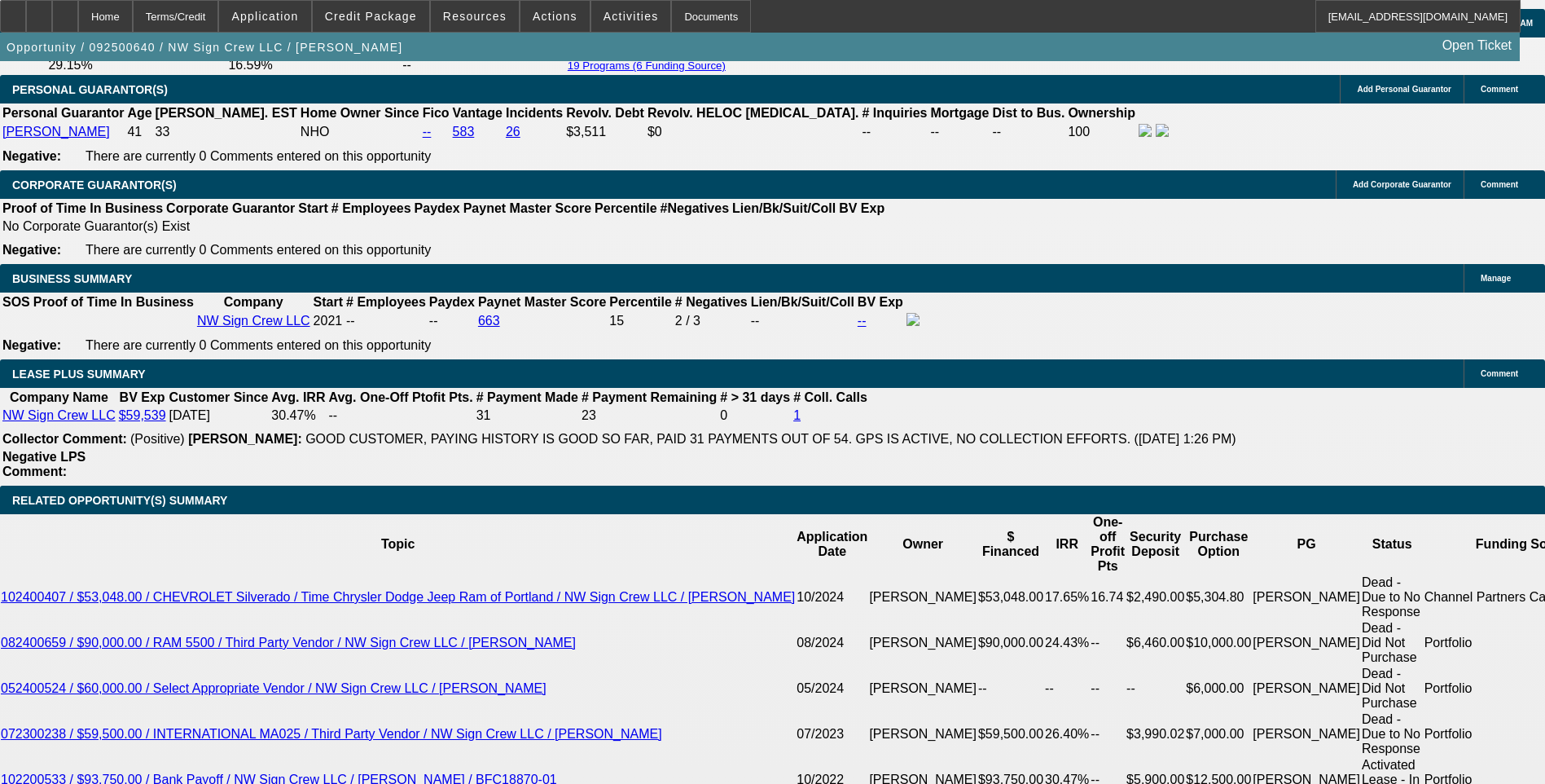
scroll to position [2429, 0]
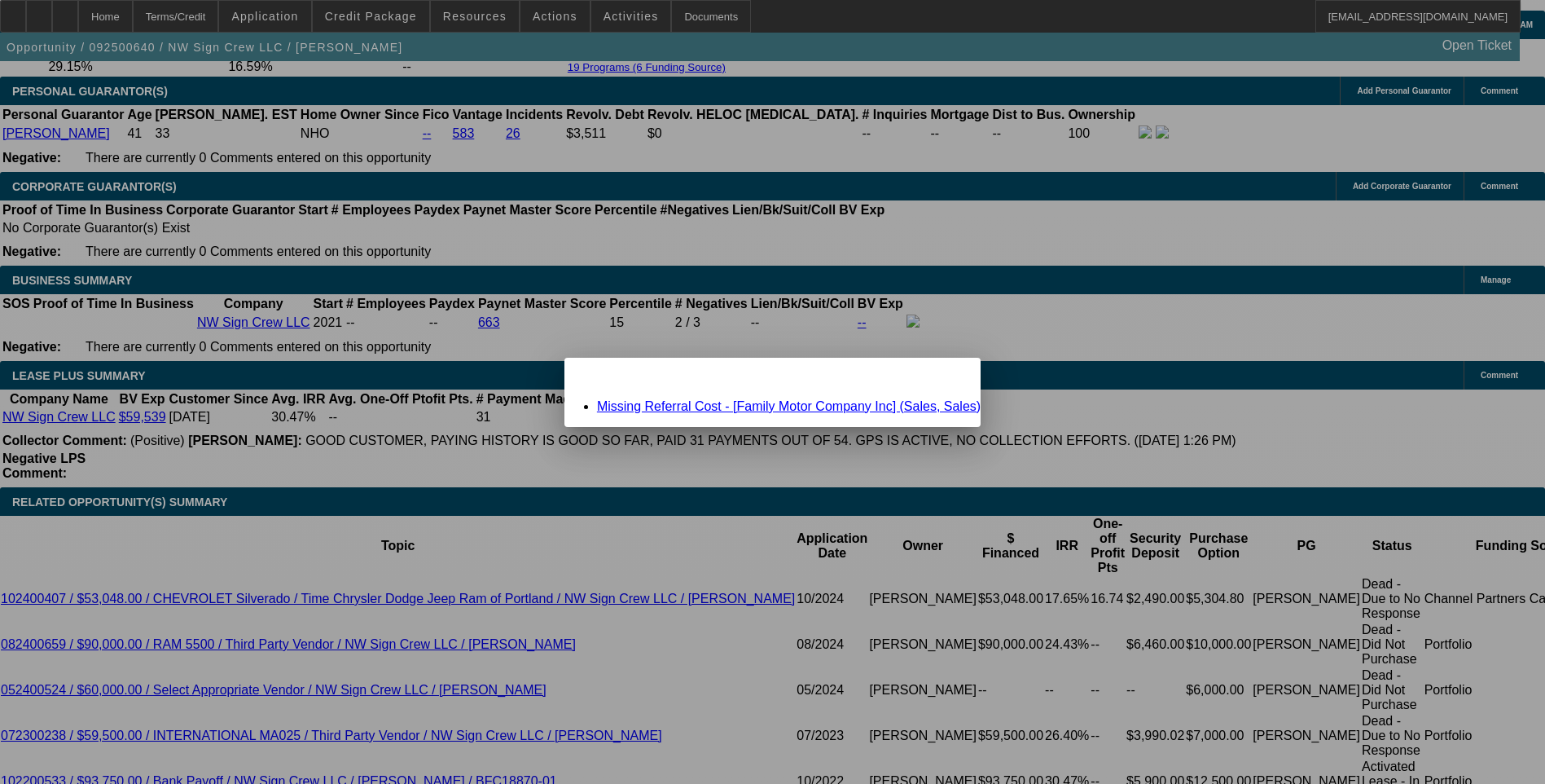
click at [812, 409] on link "Missing Referral Cost - [Family Motor Company Inc] (Sales, Sales)" at bounding box center [789, 406] width 384 height 14
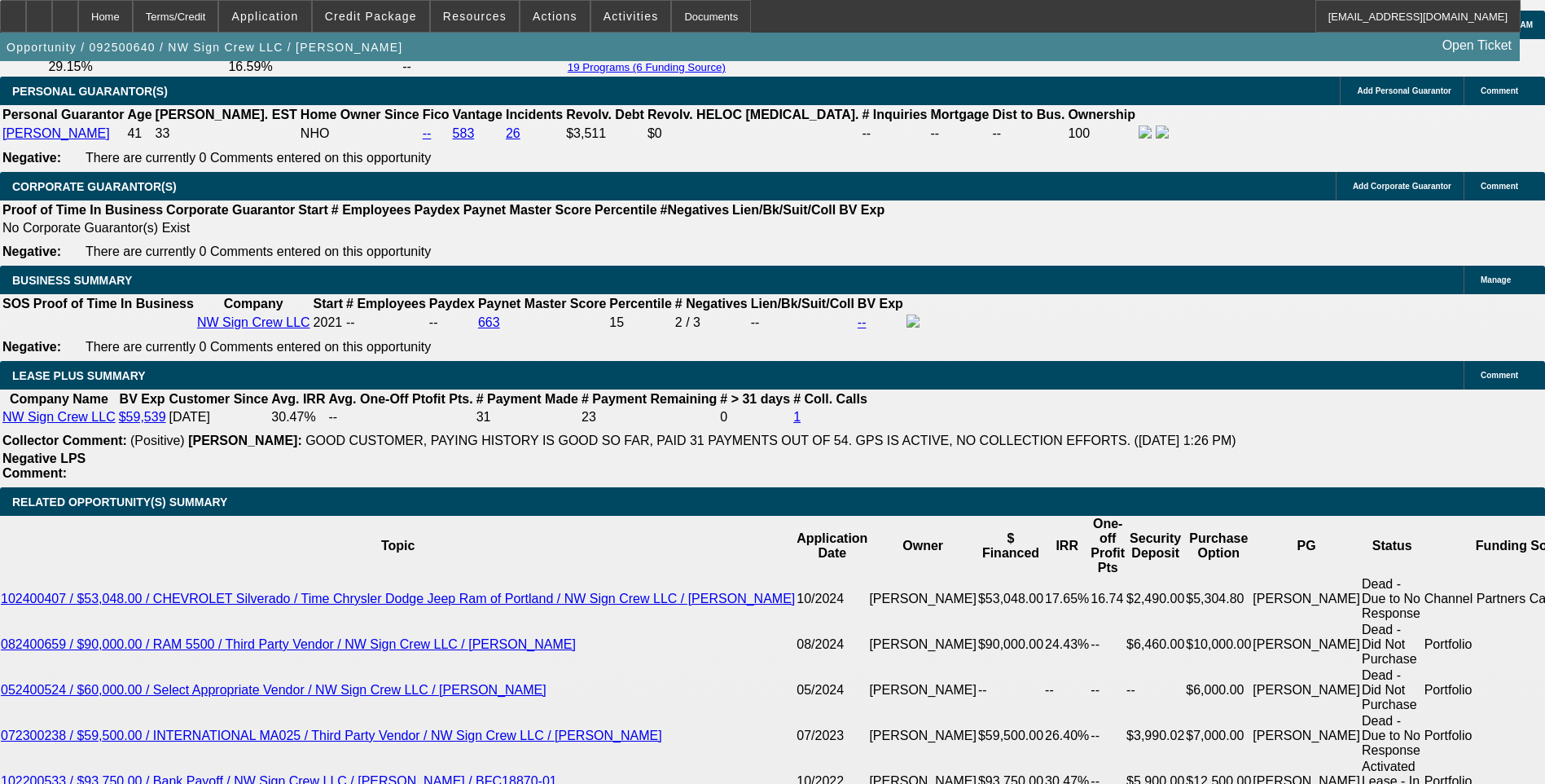
scroll to position [2429, 0]
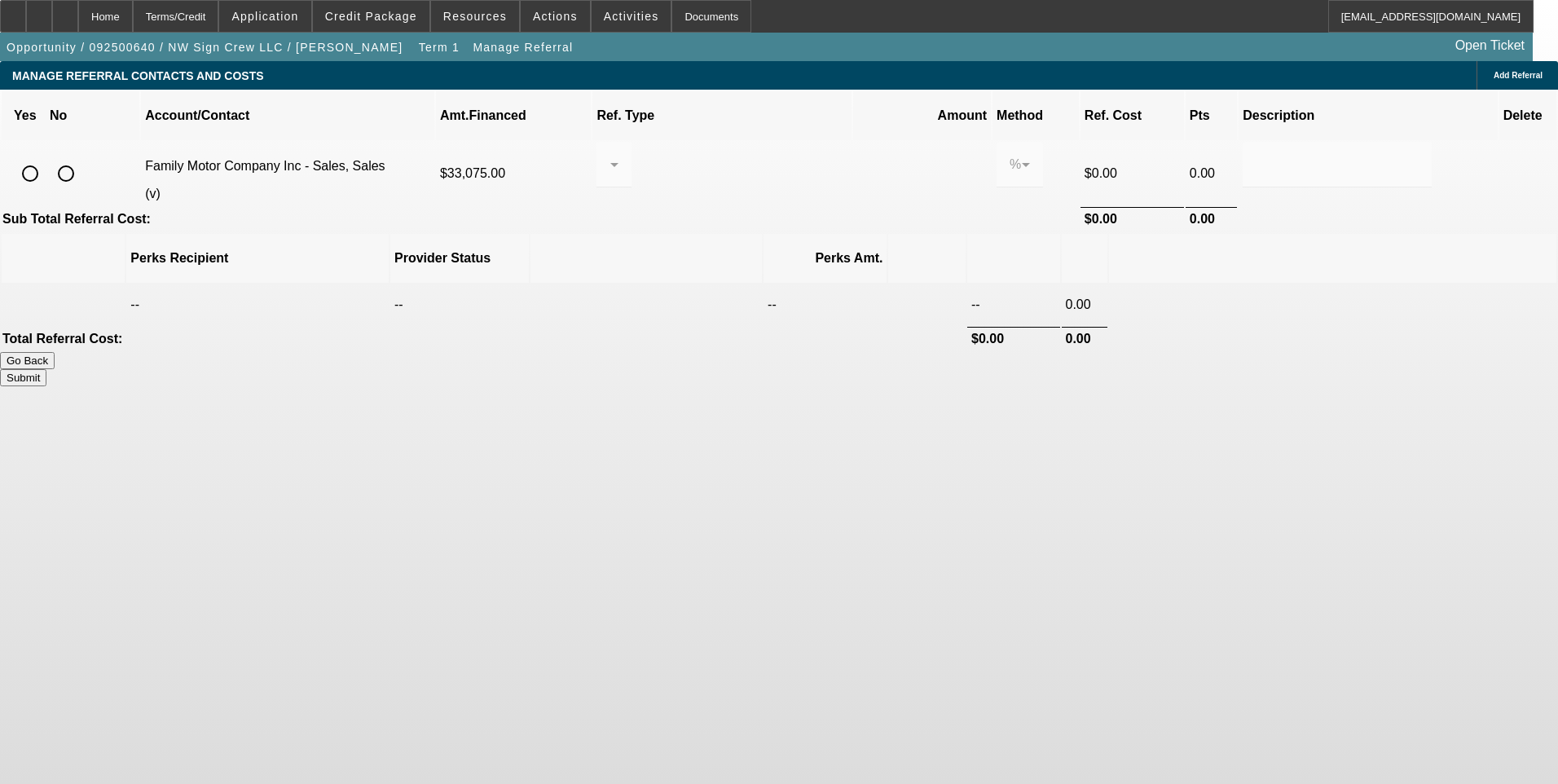
click at [82, 157] on input "radio" at bounding box center [66, 173] width 33 height 33
radio input "true"
click at [46, 369] on button "Submit" at bounding box center [23, 377] width 46 height 17
type input "0.000"
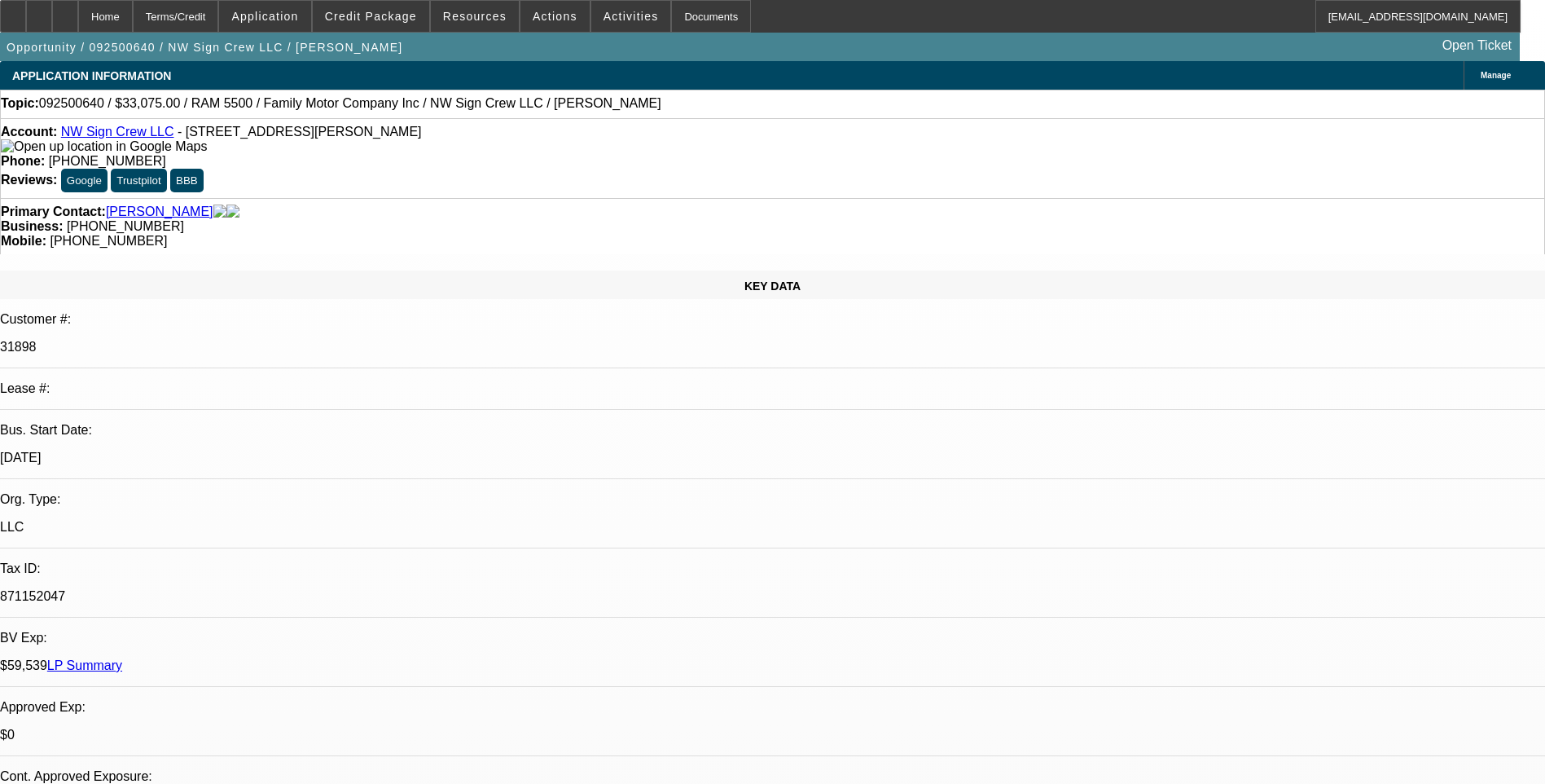
select select "0.1"
select select "2"
select select "0"
select select "6"
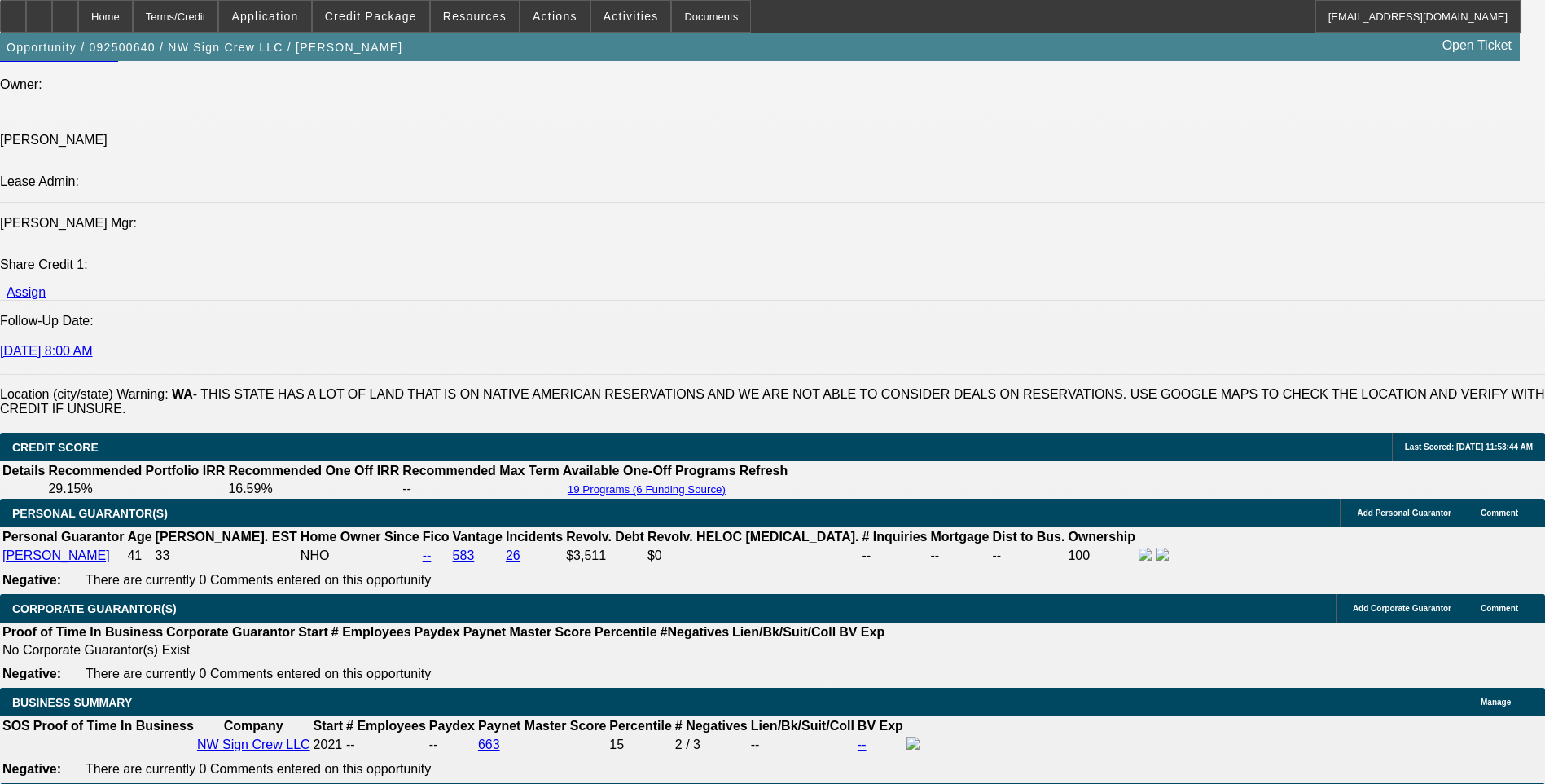
scroll to position [2037, 0]
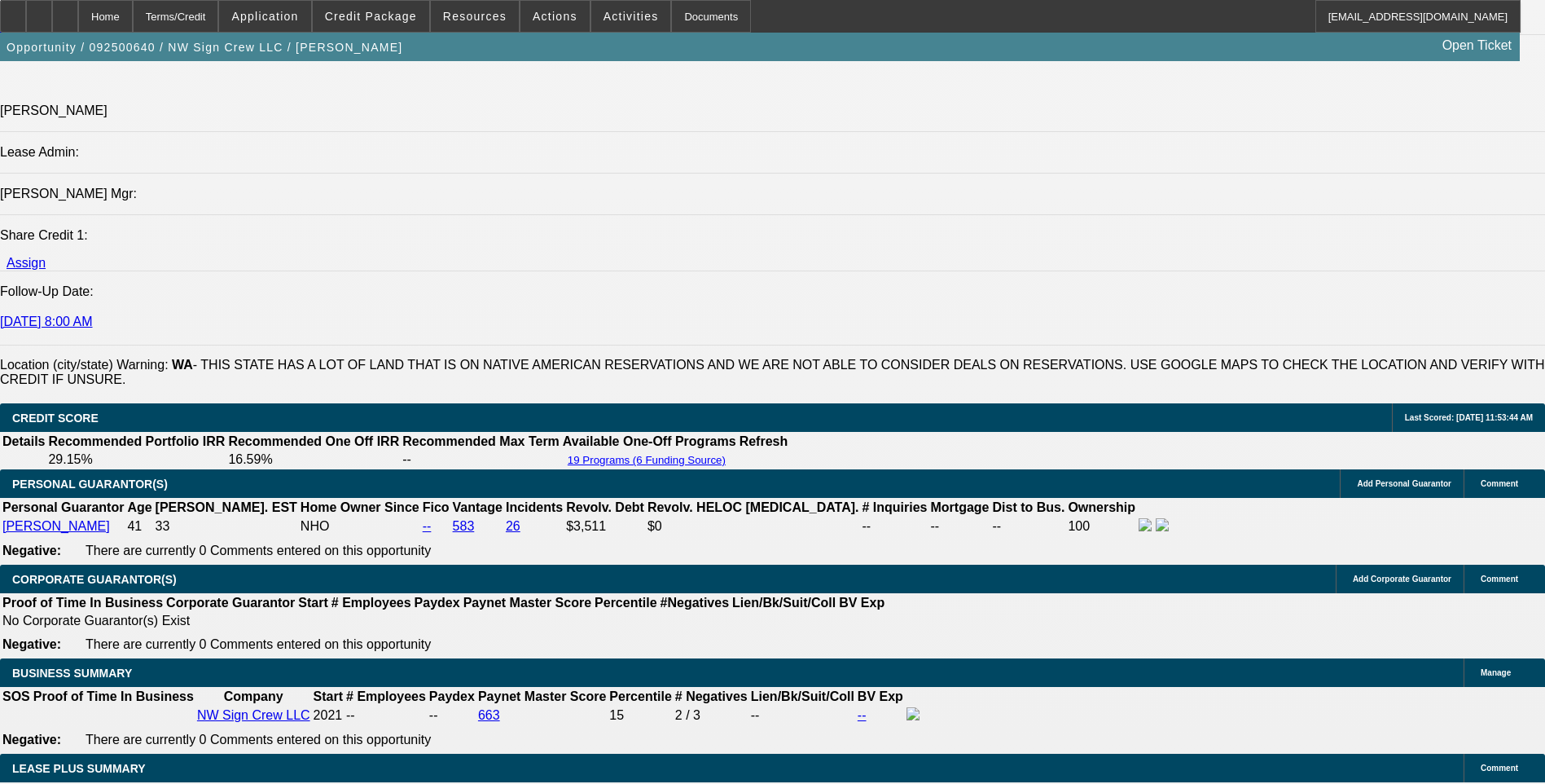
click at [78, 18] on div at bounding box center [65, 16] width 26 height 33
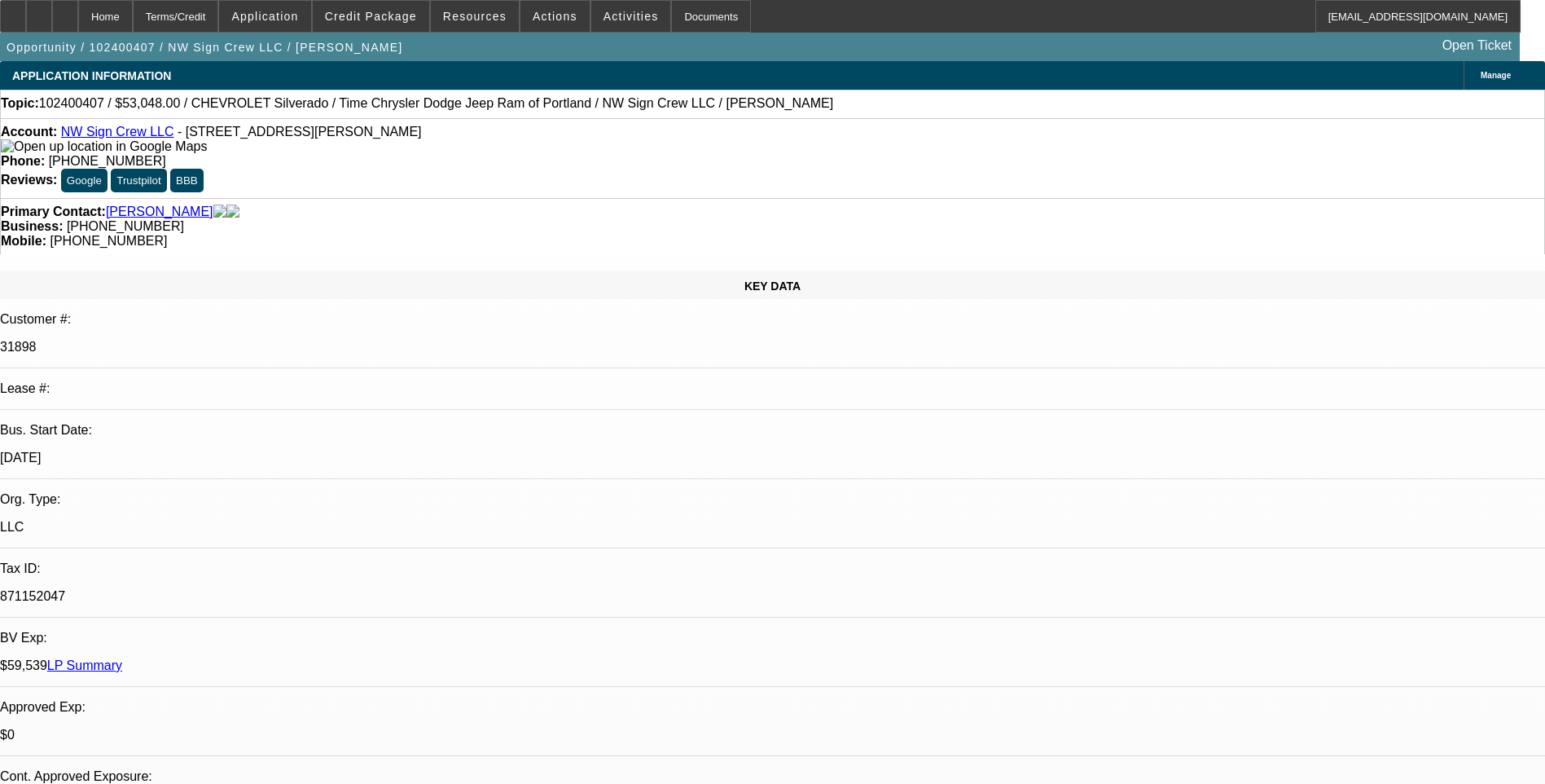
select select "0"
select select "2"
select select "0.1"
select select "0"
select select "2"
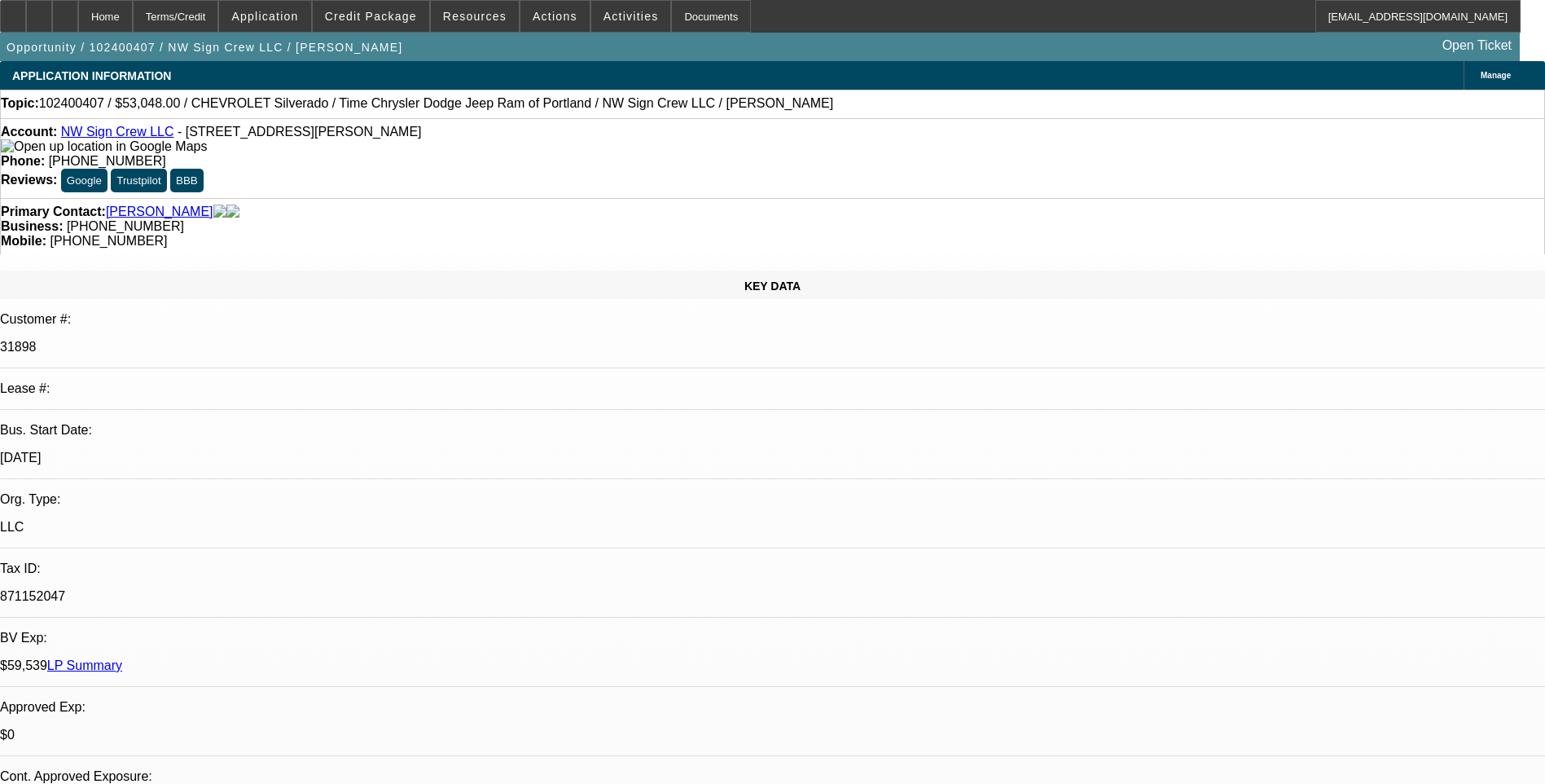
select select "0.1"
select select "1"
select select "2"
select select "4"
select select "1"
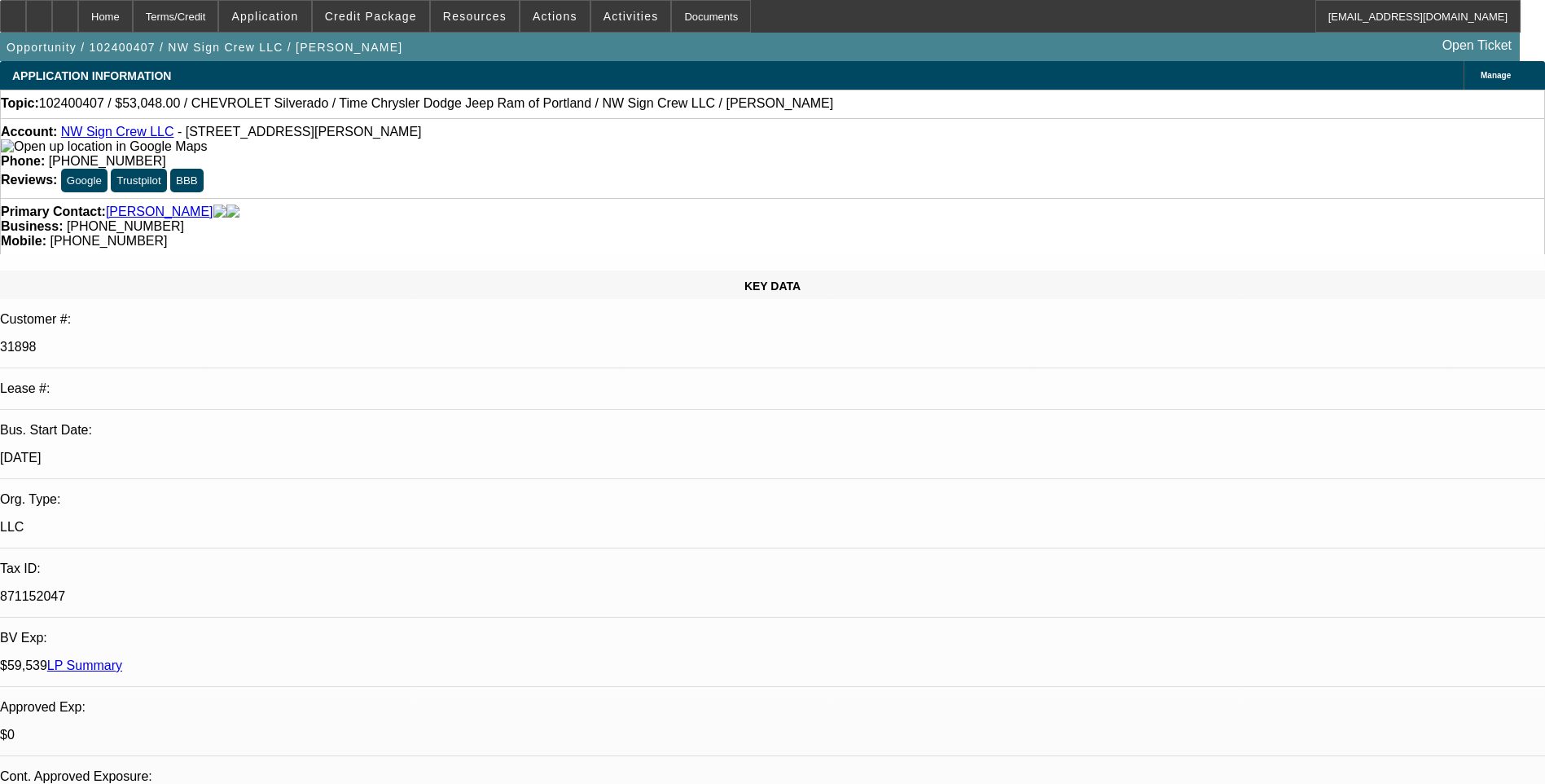
select select "2"
select select "4"
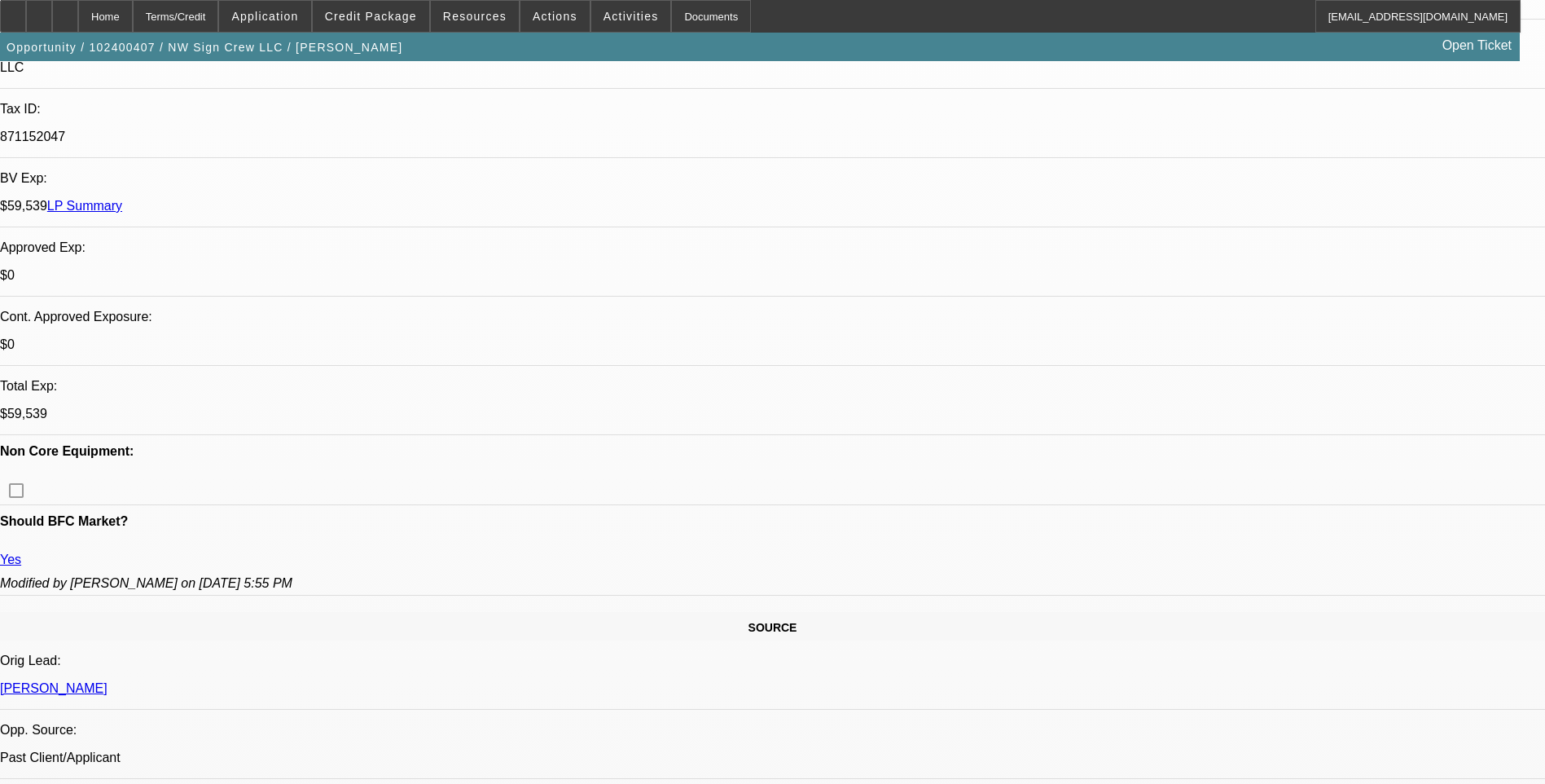
scroll to position [407, 0]
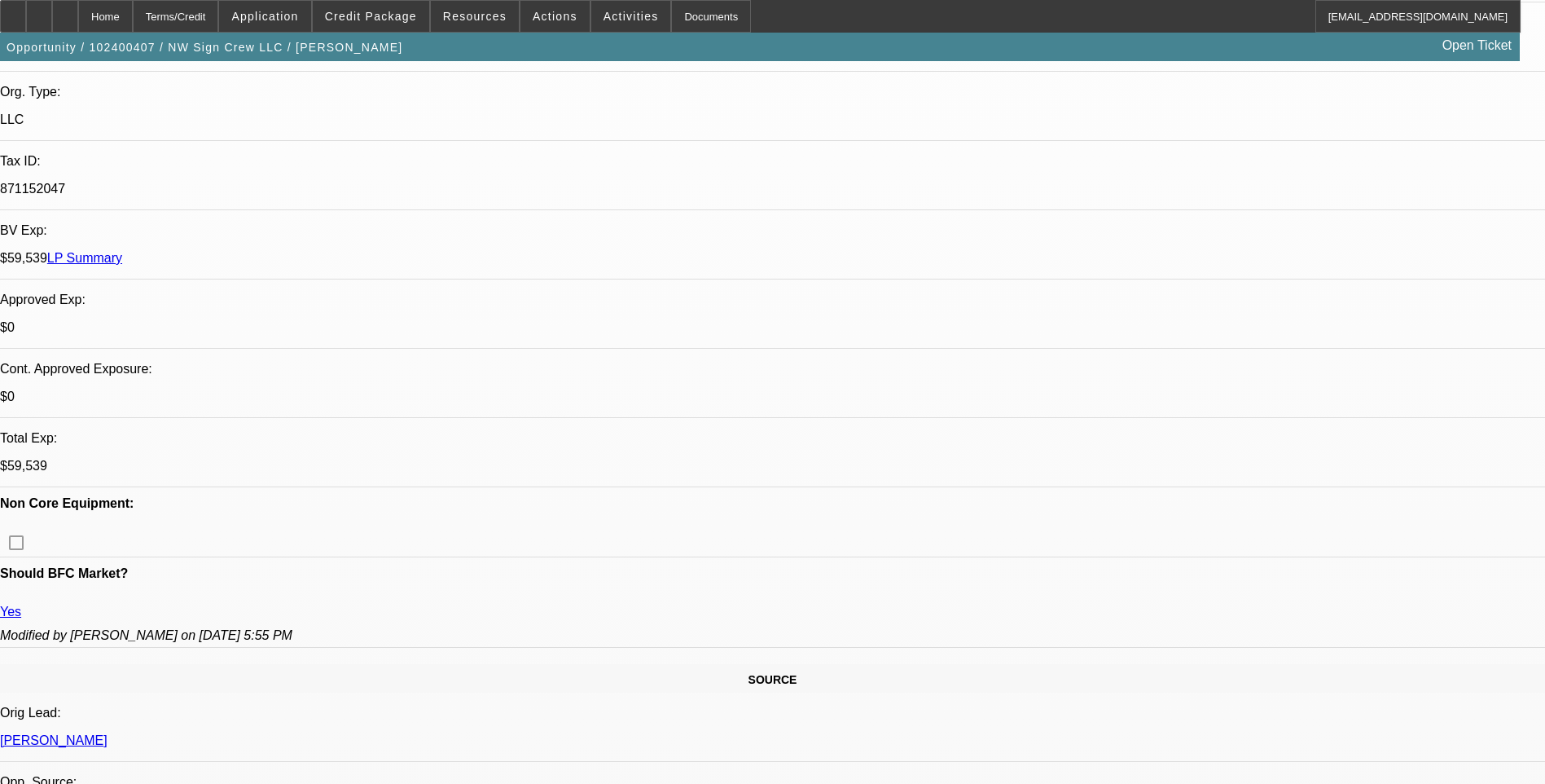
click at [395, 23] on span at bounding box center [371, 16] width 117 height 39
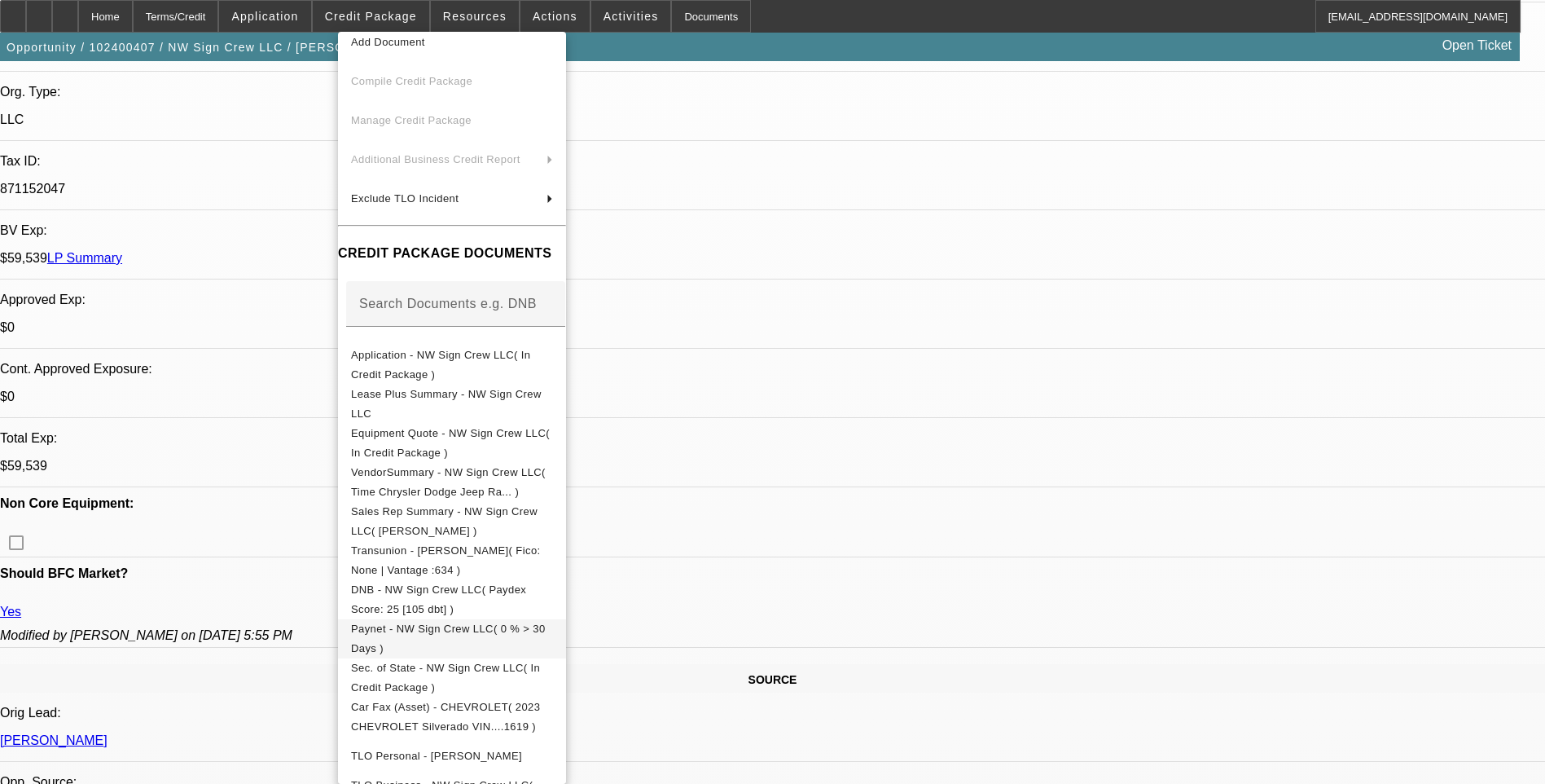
scroll to position [176, 0]
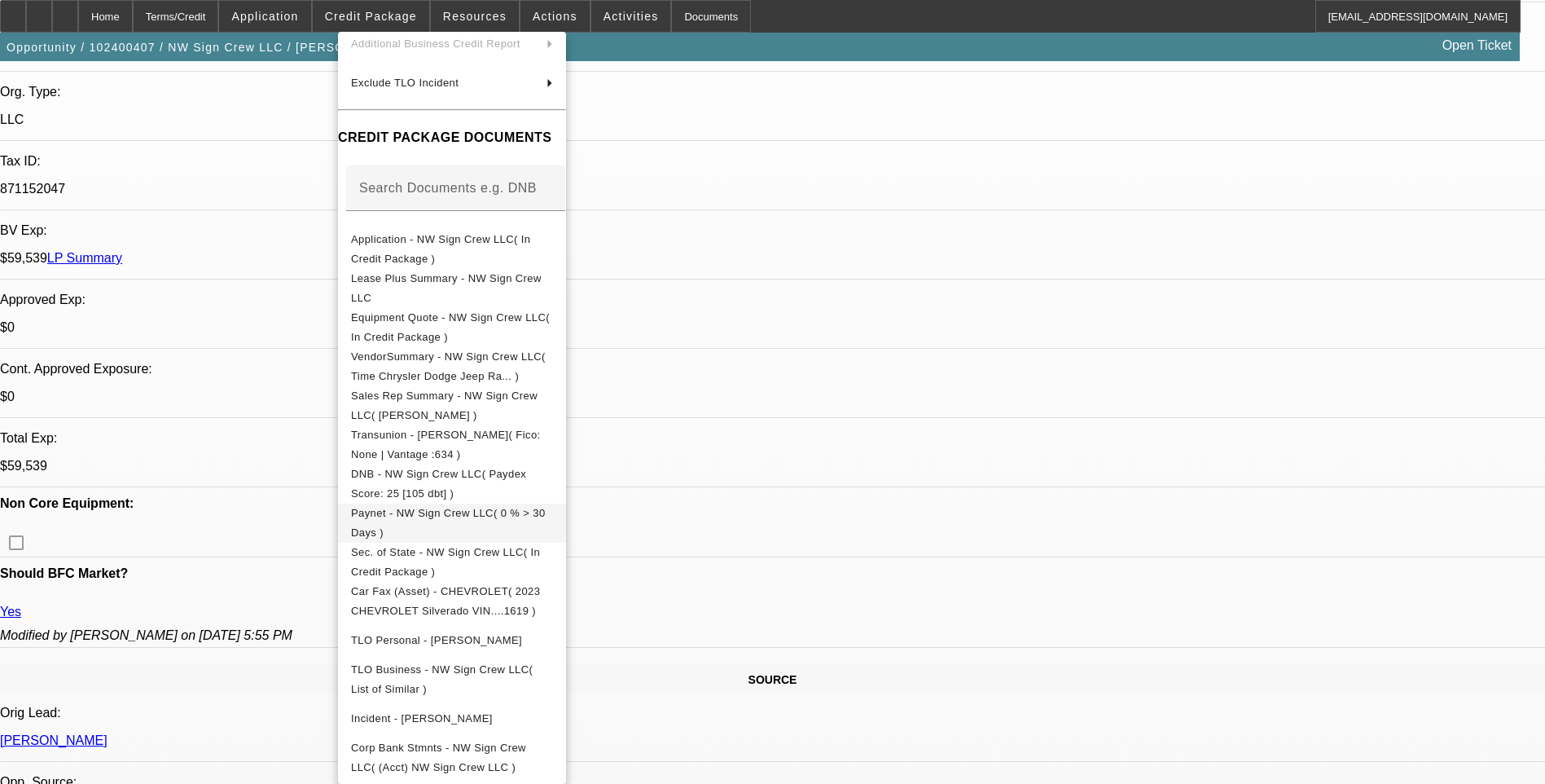
click at [511, 512] on span "Paynet - NW Sign Crew LLC( 0 % > 30 Days )" at bounding box center [448, 523] width 195 height 32
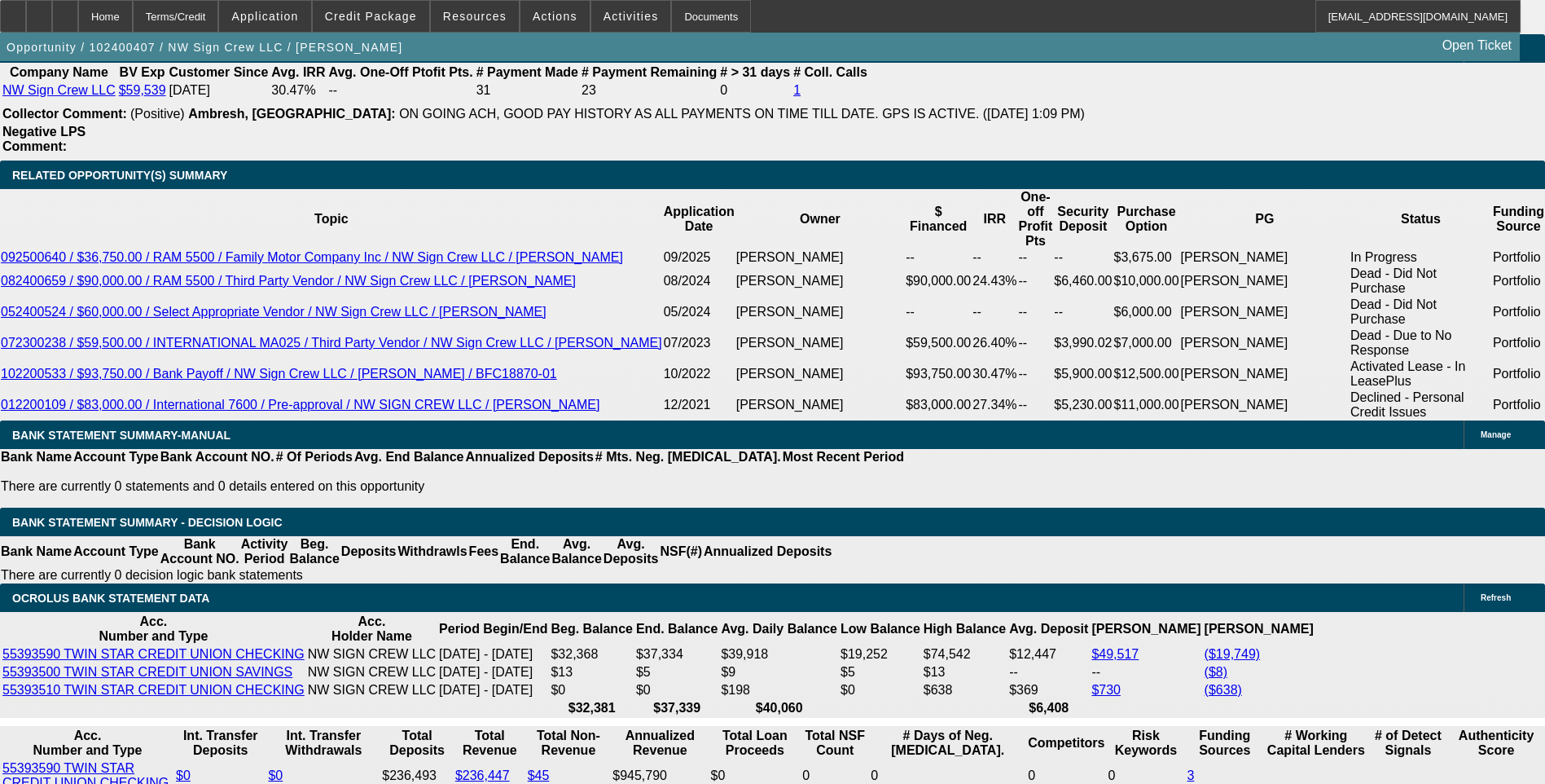
scroll to position [2932, 0]
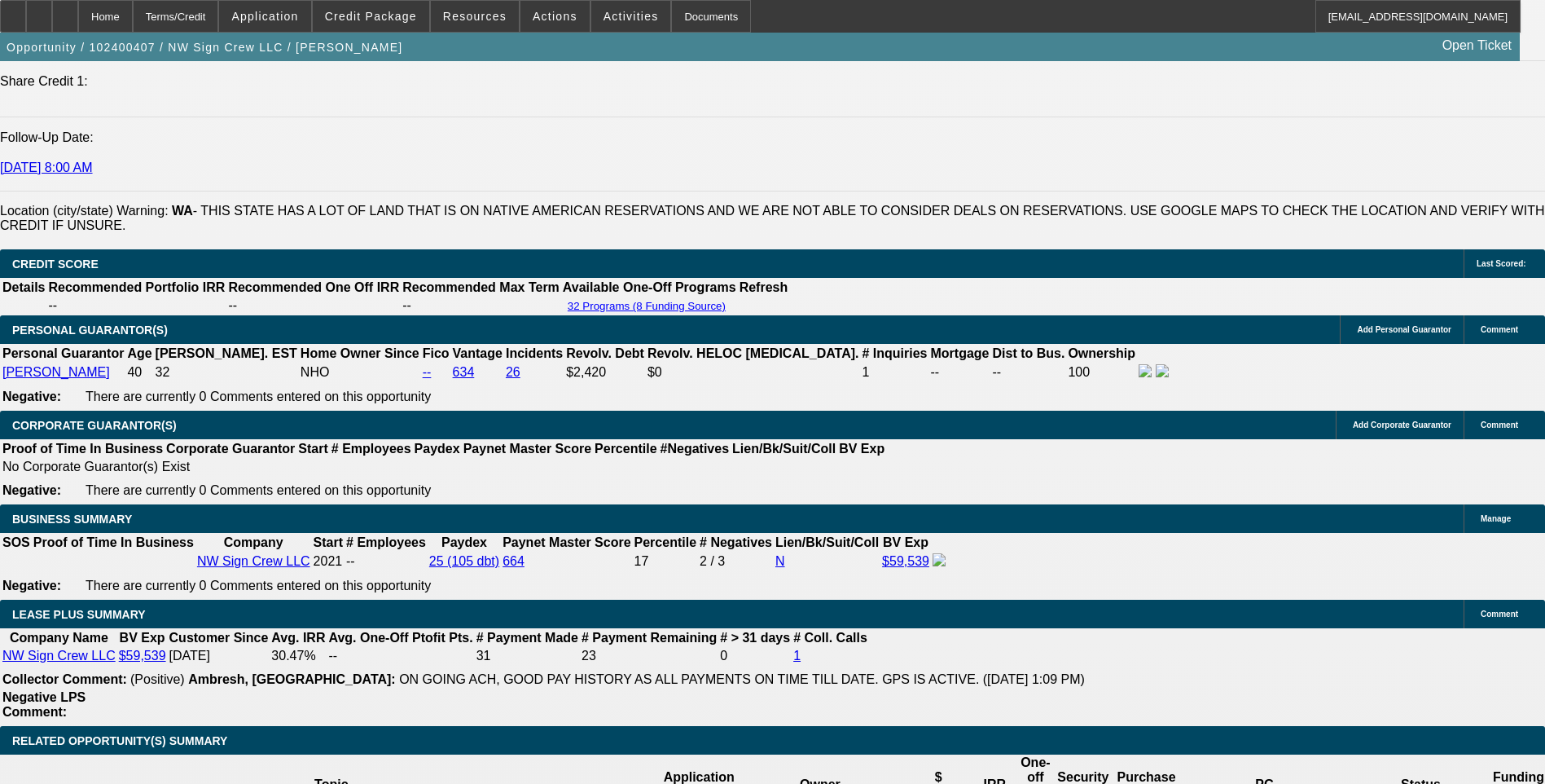
scroll to position [2281, 0]
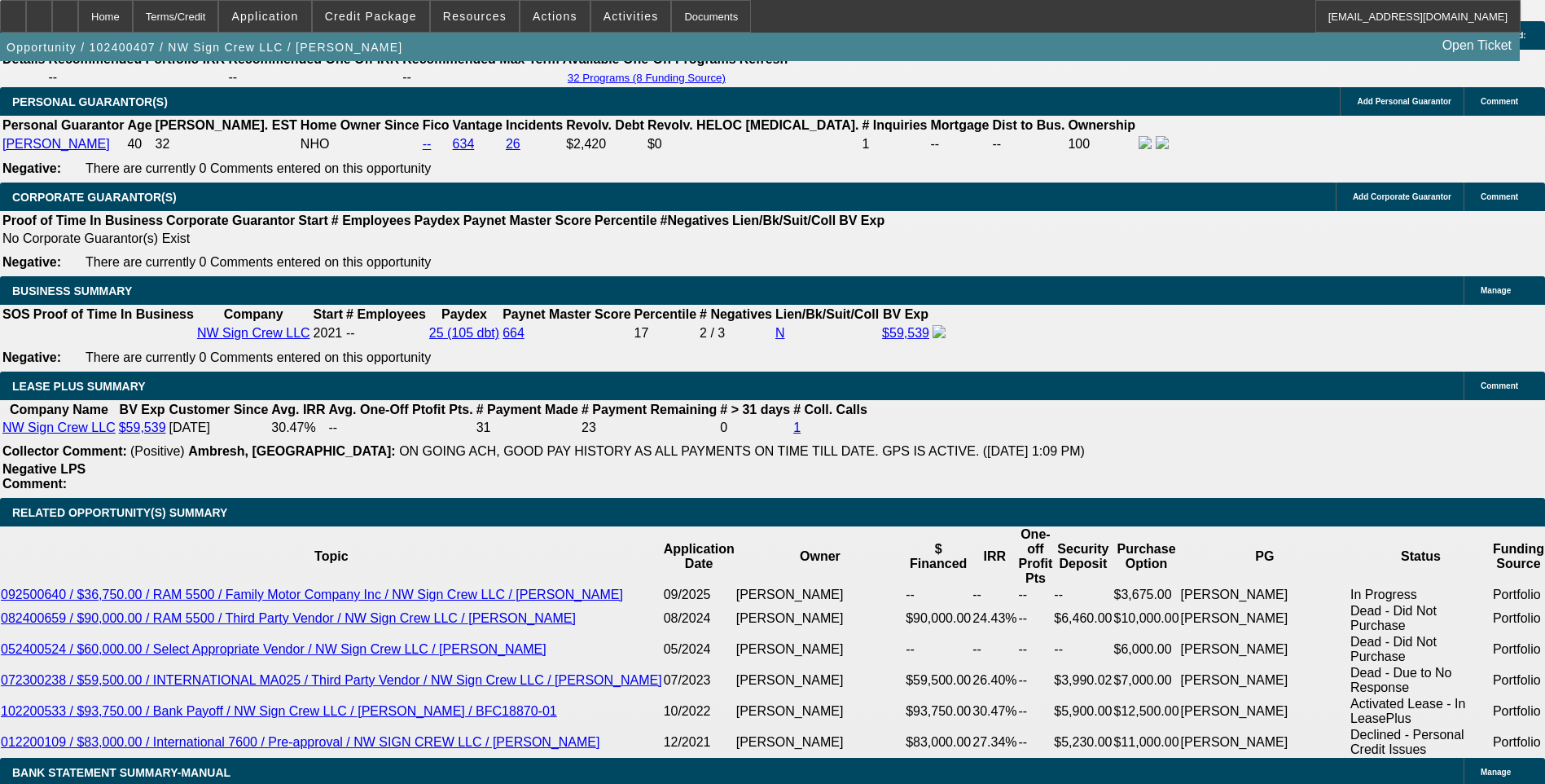
scroll to position [2444, 0]
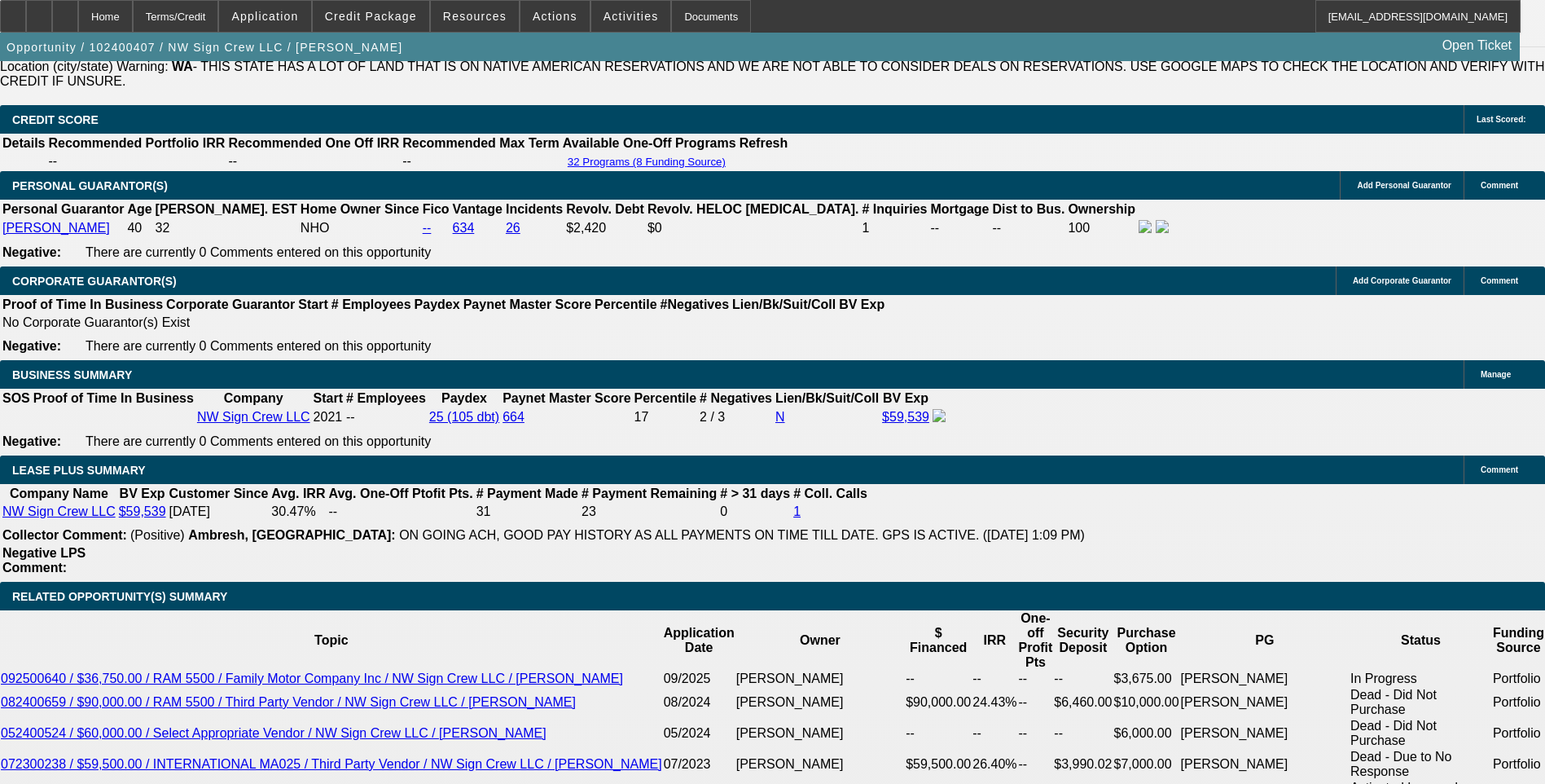
scroll to position [2362, 0]
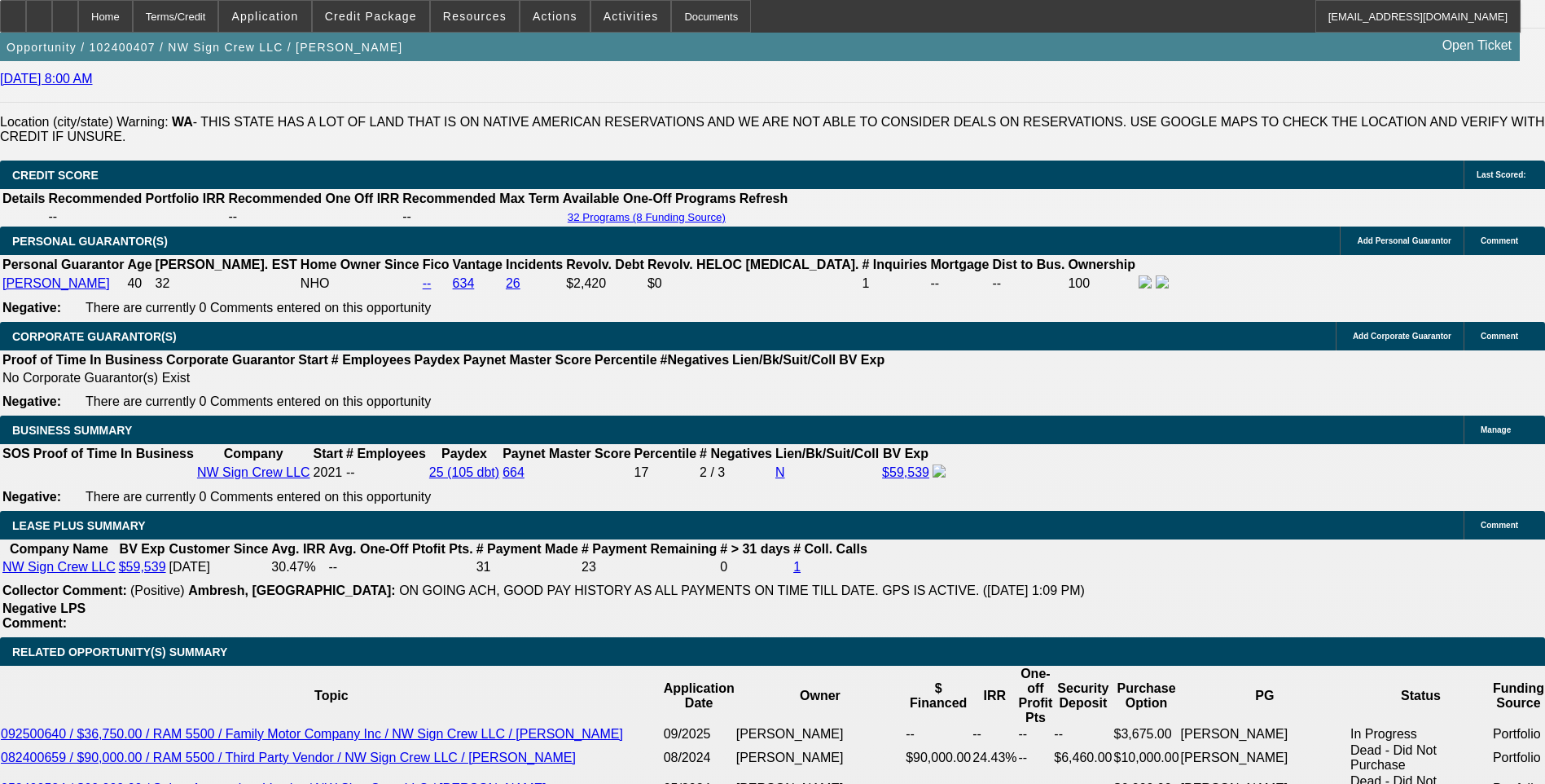
drag, startPoint x: 1195, startPoint y: 272, endPoint x: 1186, endPoint y: 218, distance: 54.7
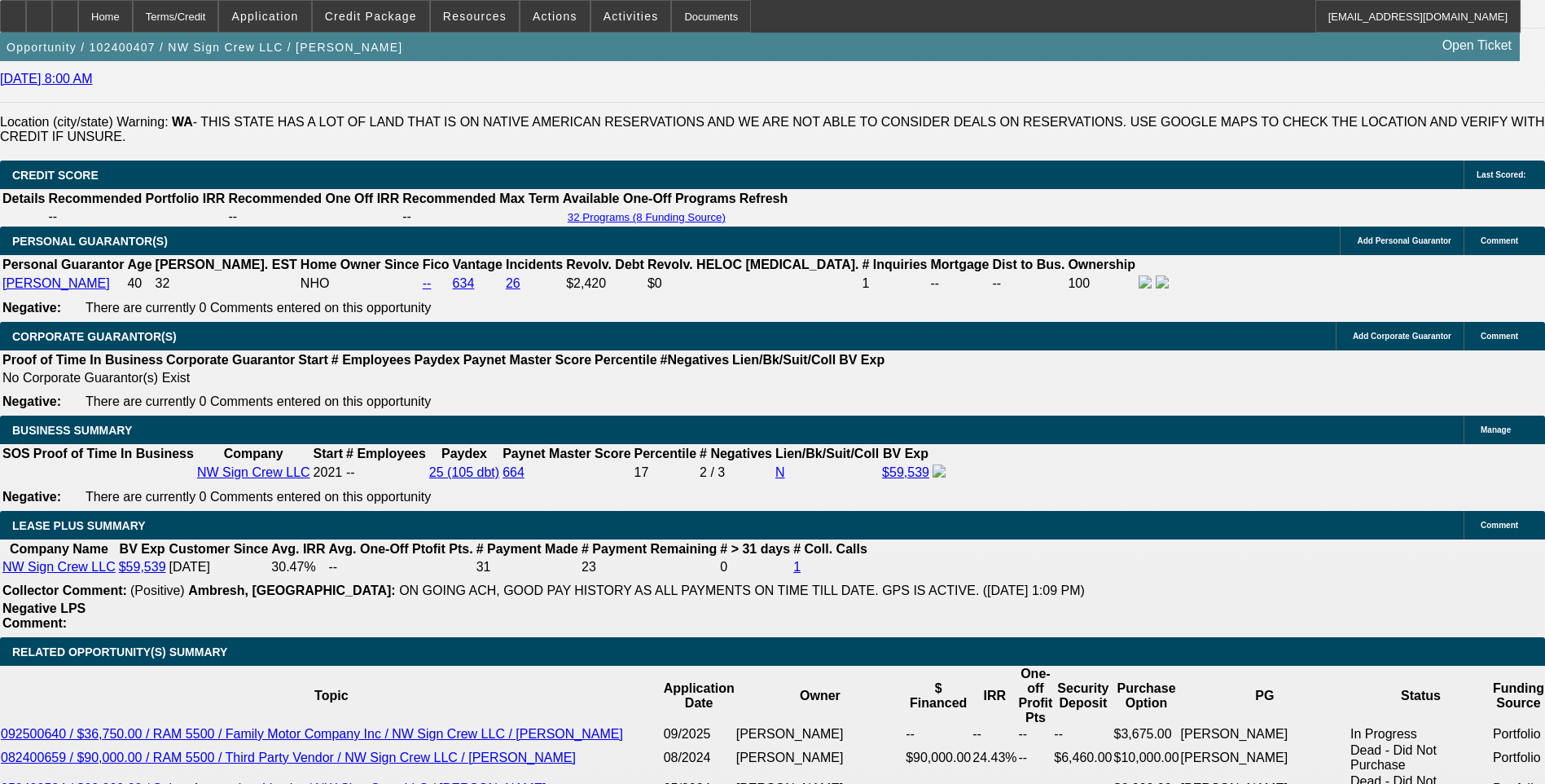
scroll to position [257, 0]
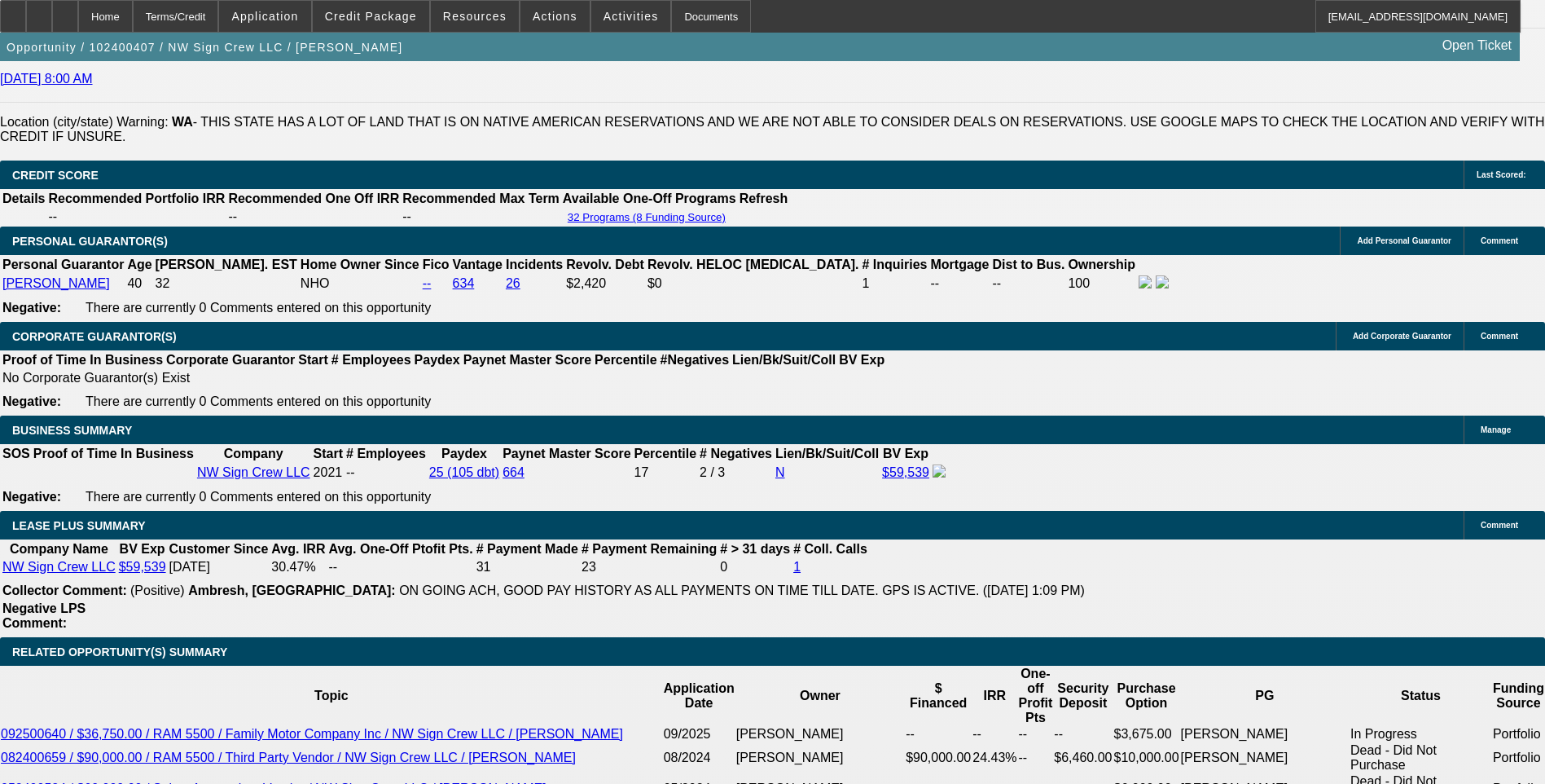
drag, startPoint x: 1219, startPoint y: 273, endPoint x: 1217, endPoint y: 253, distance: 20.1
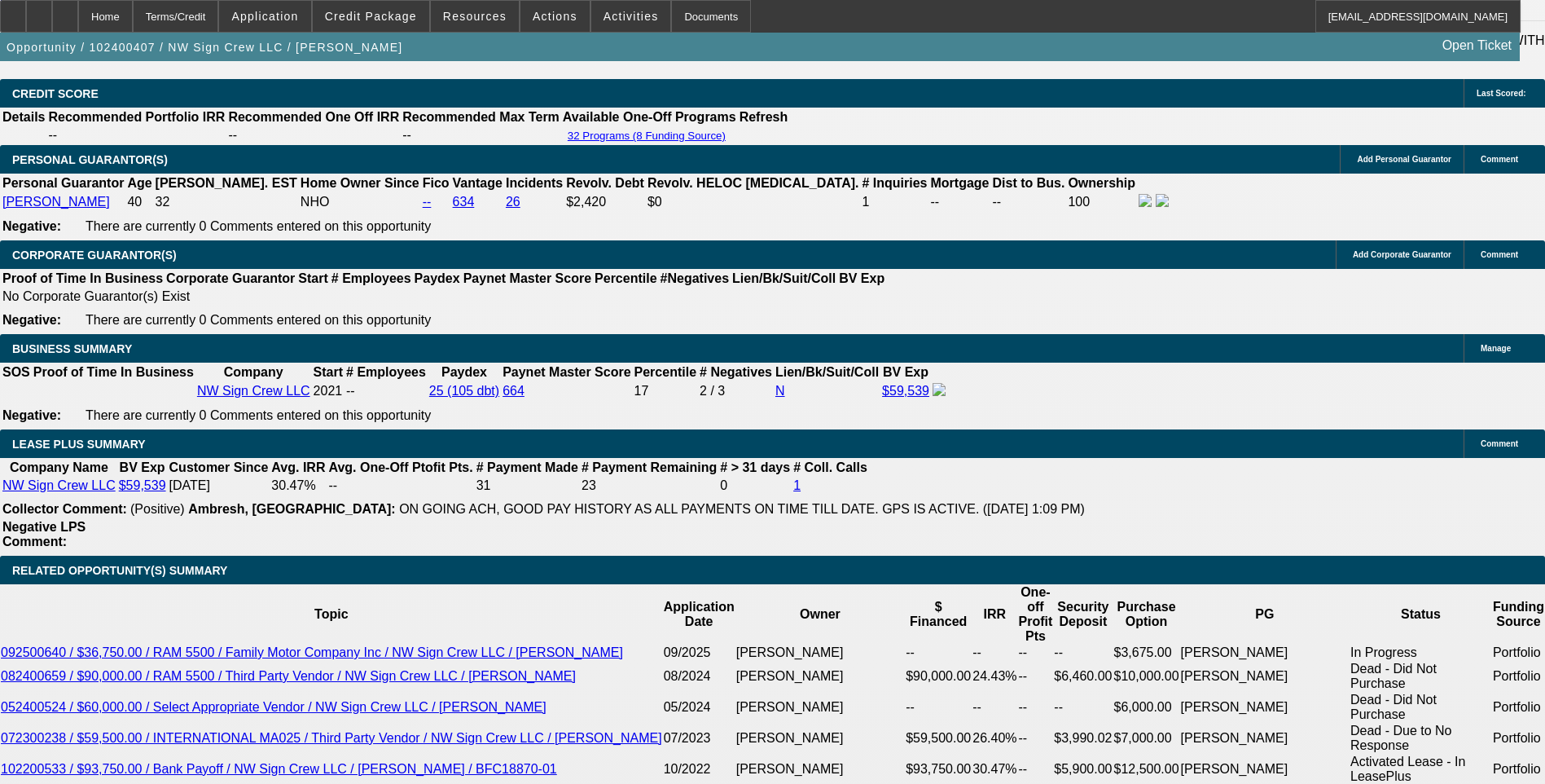
drag, startPoint x: 556, startPoint y: 375, endPoint x: 422, endPoint y: 390, distance: 134.8
drag, startPoint x: 422, startPoint y: 390, endPoint x: 400, endPoint y: 385, distance: 22.6
copy span "The company offers comprehensive sign installation and maintenance services. Th…"
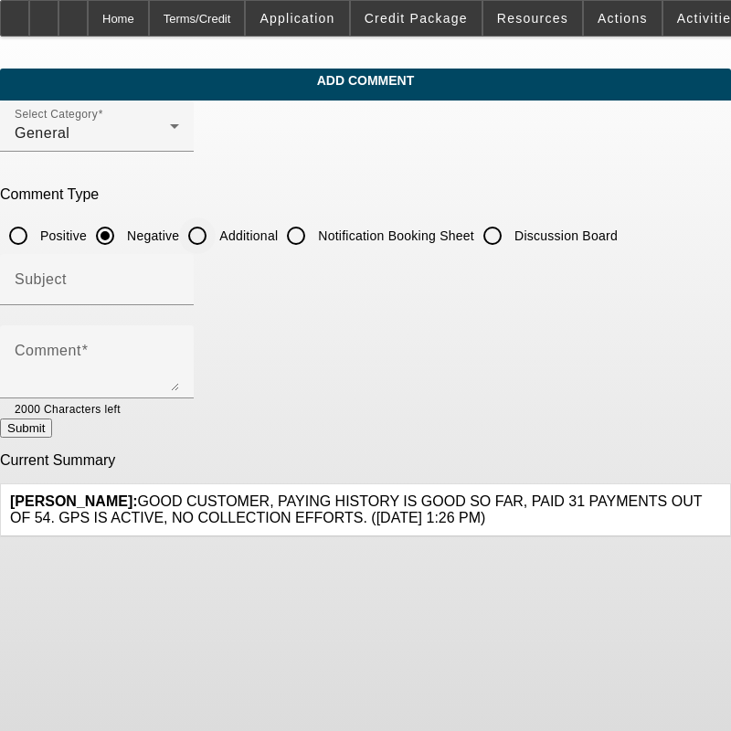
click at [216, 234] on input "Additional" at bounding box center [197, 236] width 37 height 37
radio input "true"
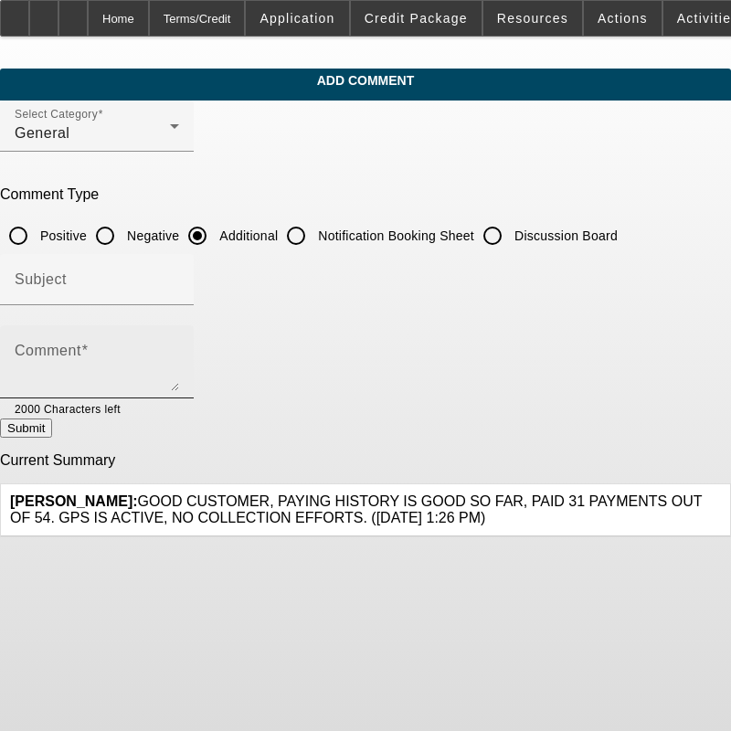
click at [81, 357] on mat-label "Comment" at bounding box center [48, 351] width 67 height 16
click at [117, 357] on textarea "Comment" at bounding box center [97, 369] width 165 height 44
click at [179, 356] on textarea "NW Sign Crew LLC is a current BFC customer with excellent pay history on their …" at bounding box center [97, 369] width 165 height 44
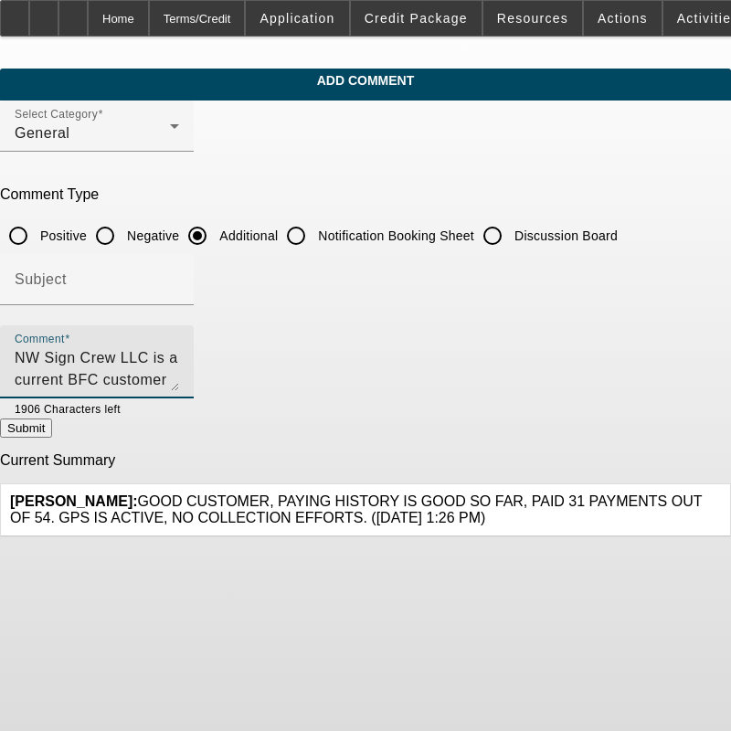
click at [179, 353] on textarea "NW Sign Crew LLC is a current BFC customer with excellent pay history on their …" at bounding box center [97, 369] width 165 height 44
click at [179, 357] on textarea "NW Sign Crew LLC is a current BFC customer with excellent pay history on their …" at bounding box center [97, 369] width 165 height 44
paste textarea "The company offers comprehensive sign installation and maintenance services. Th…"
type textarea "NW Sign Crew LLC is a current BFC customer with excellent pay history on their …"
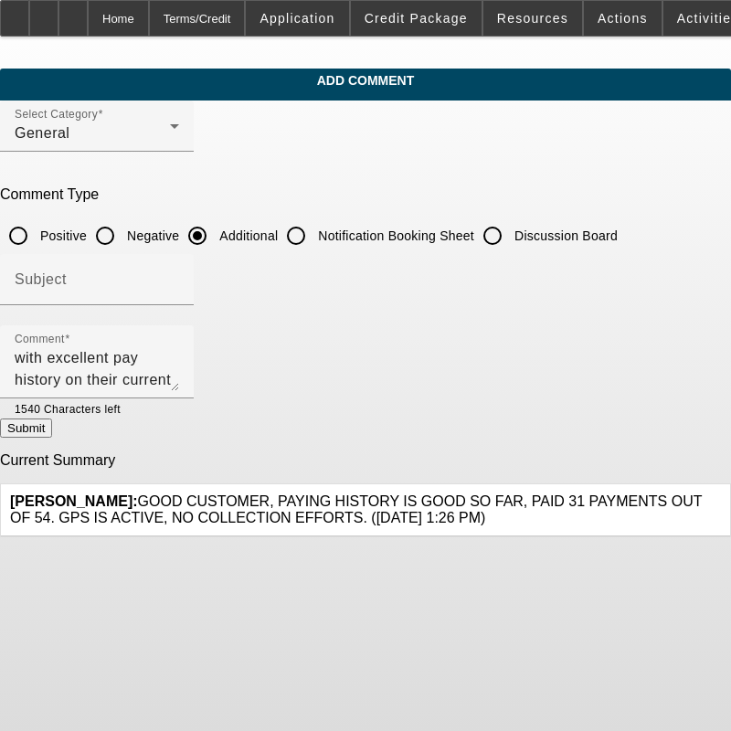
click at [52, 438] on button "Submit" at bounding box center [26, 428] width 52 height 19
radio input "true"
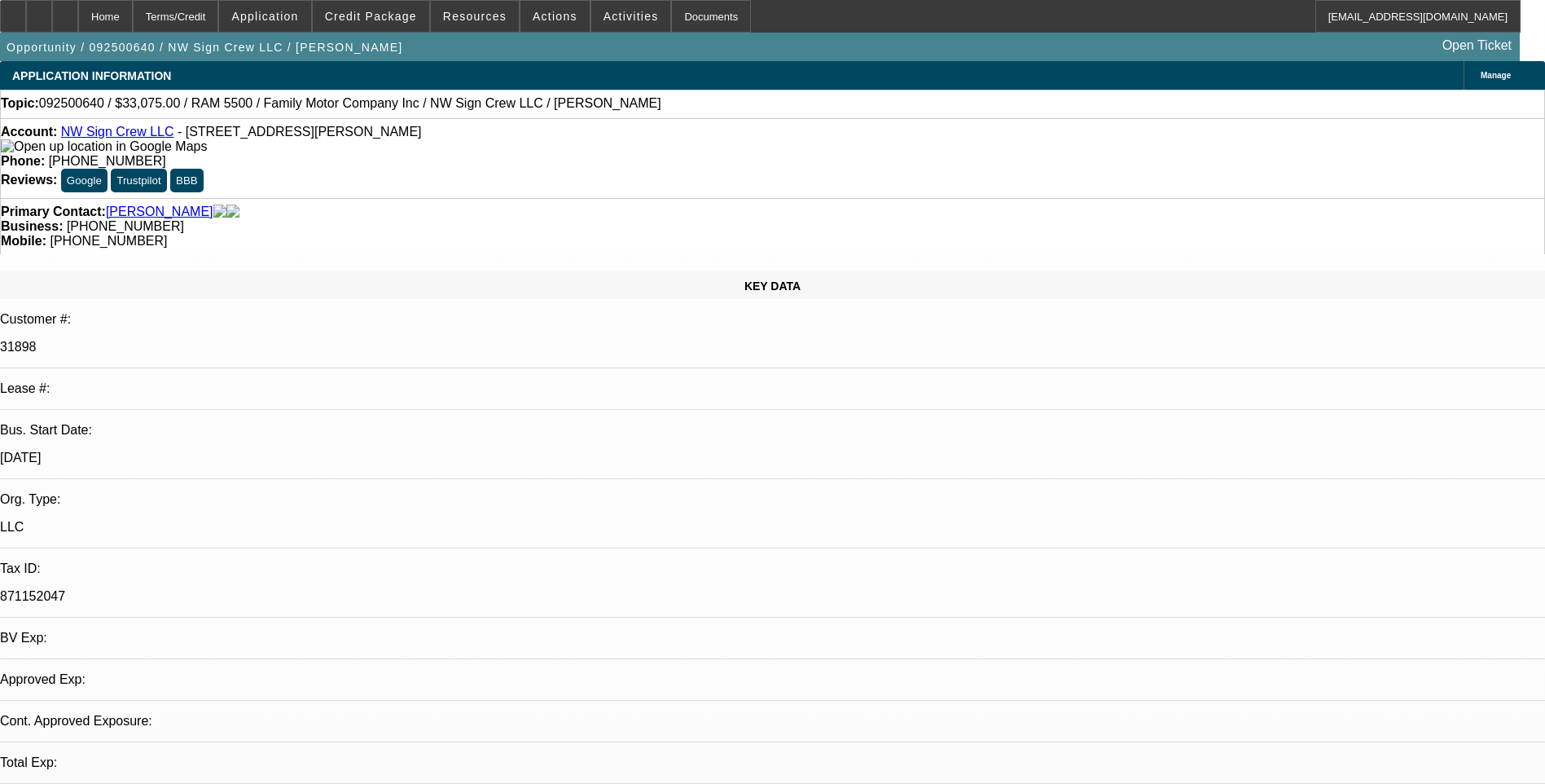
select select "0.1"
select select "2"
select select "0"
select select "1"
select select "2"
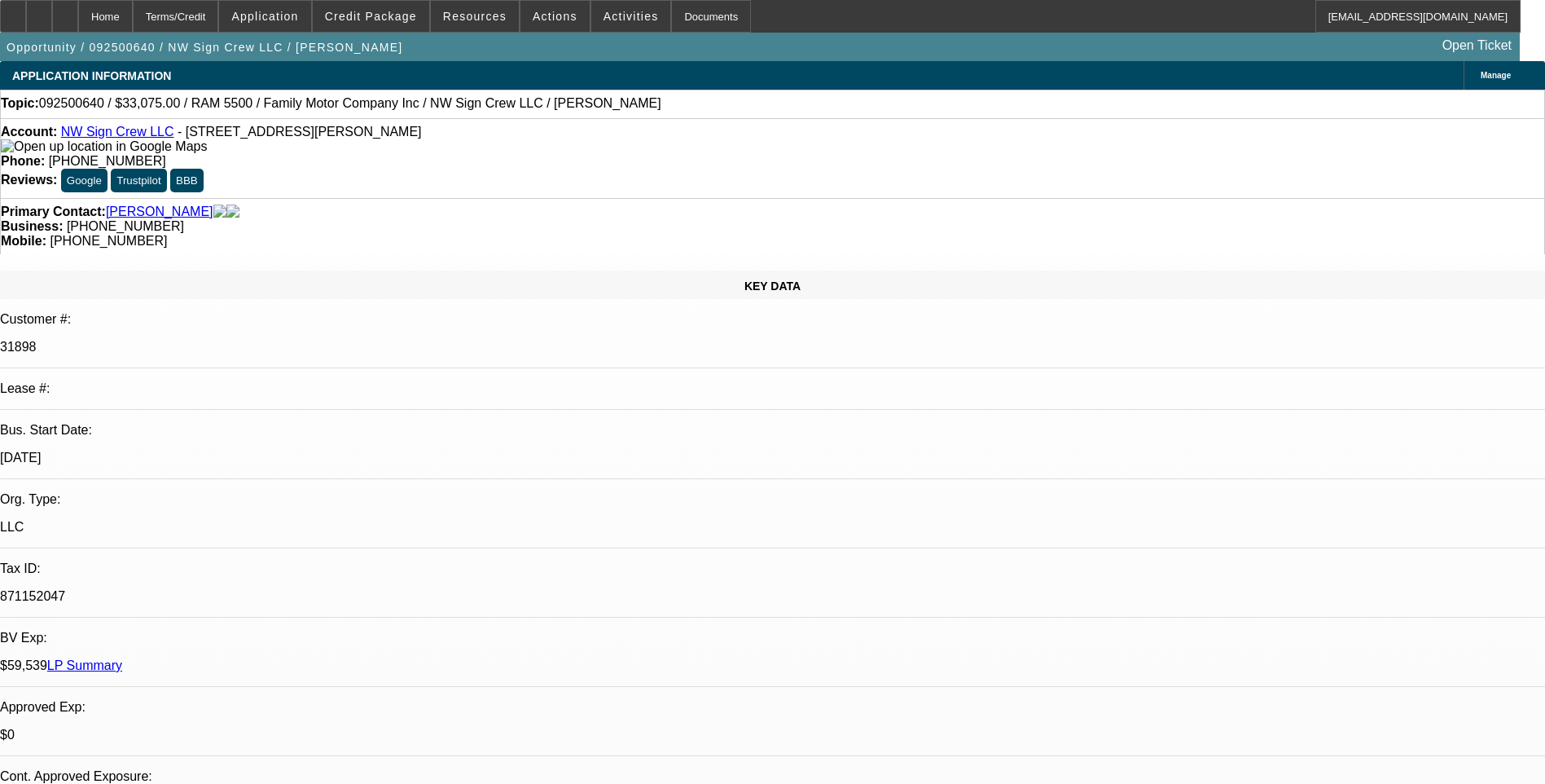
select select "6"
click at [212, 17] on div "Terms/Credit" at bounding box center [176, 16] width 86 height 33
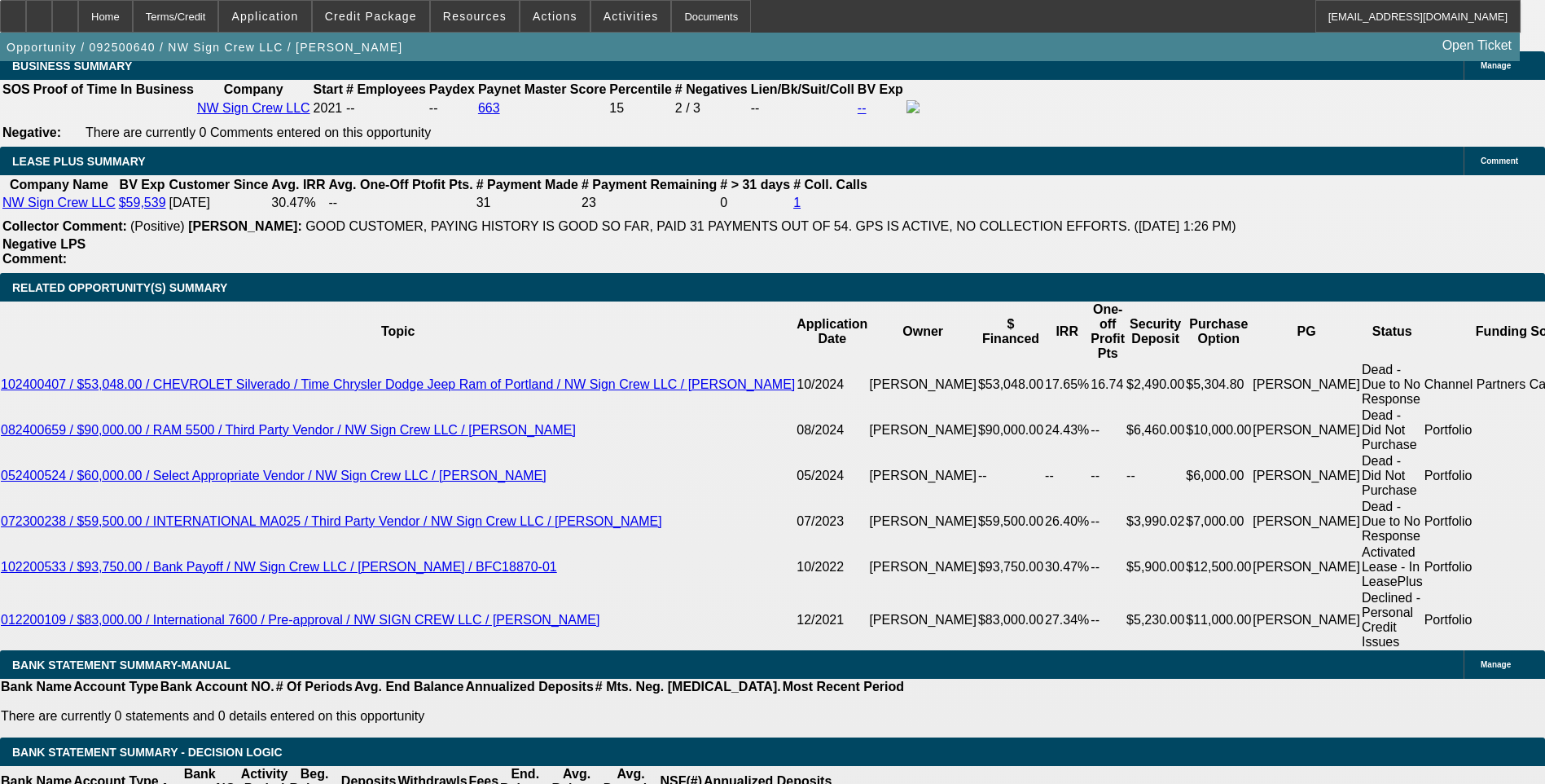
scroll to position [2645, 0]
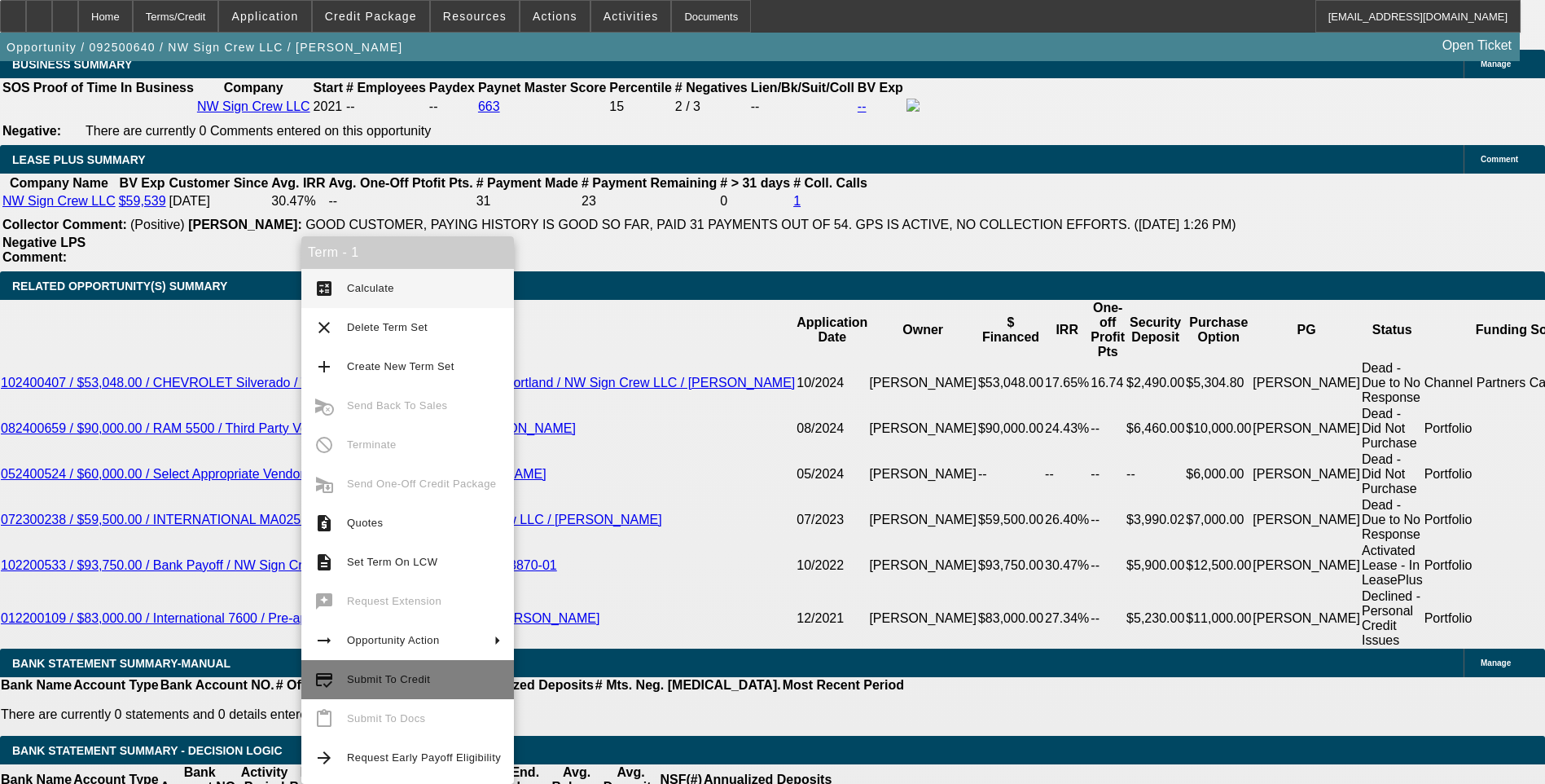
click at [415, 678] on span "Submit To Credit" at bounding box center [388, 679] width 83 height 12
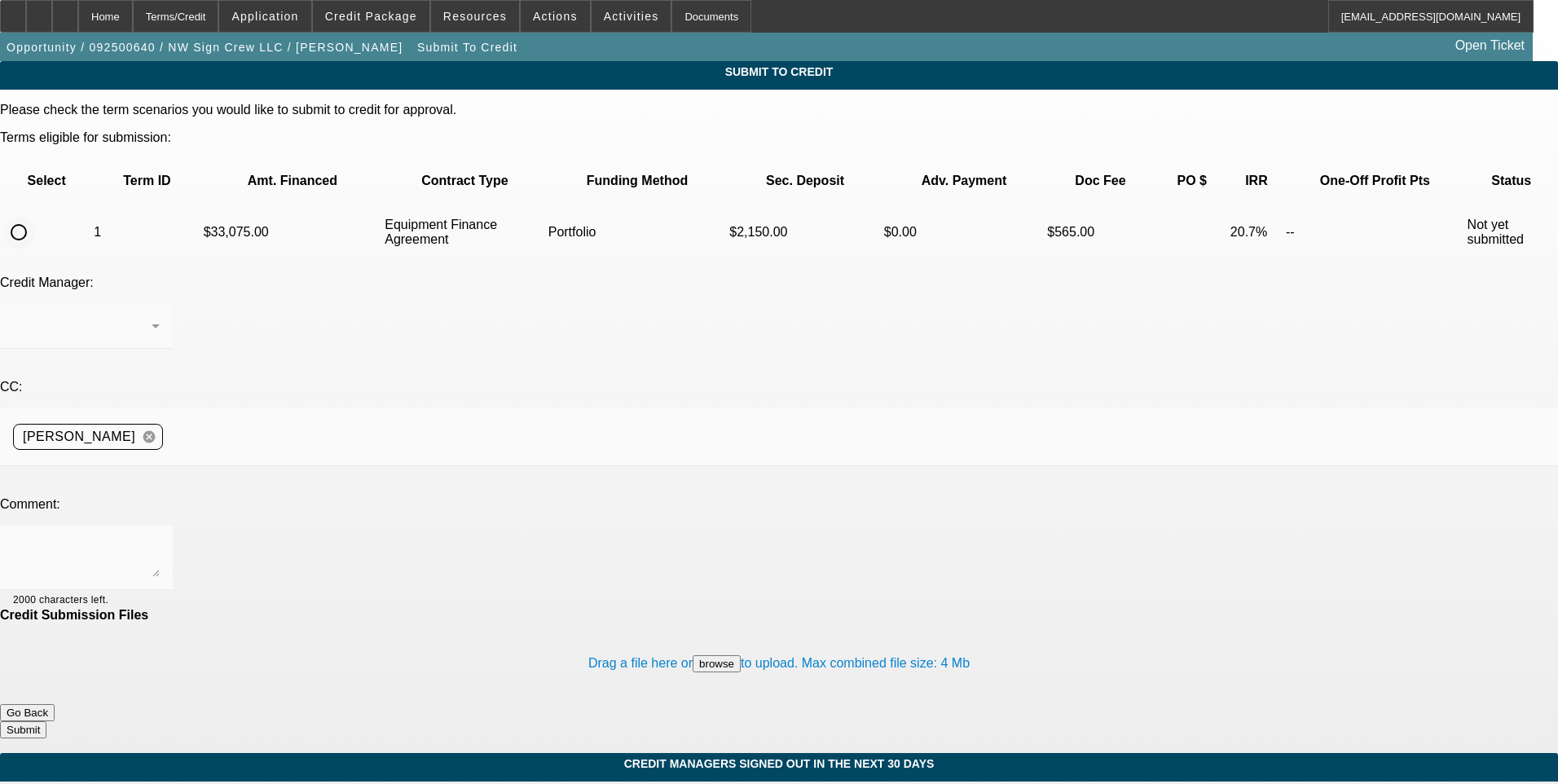
click at [35, 216] on input "radio" at bounding box center [19, 232] width 33 height 33
radio input "true"
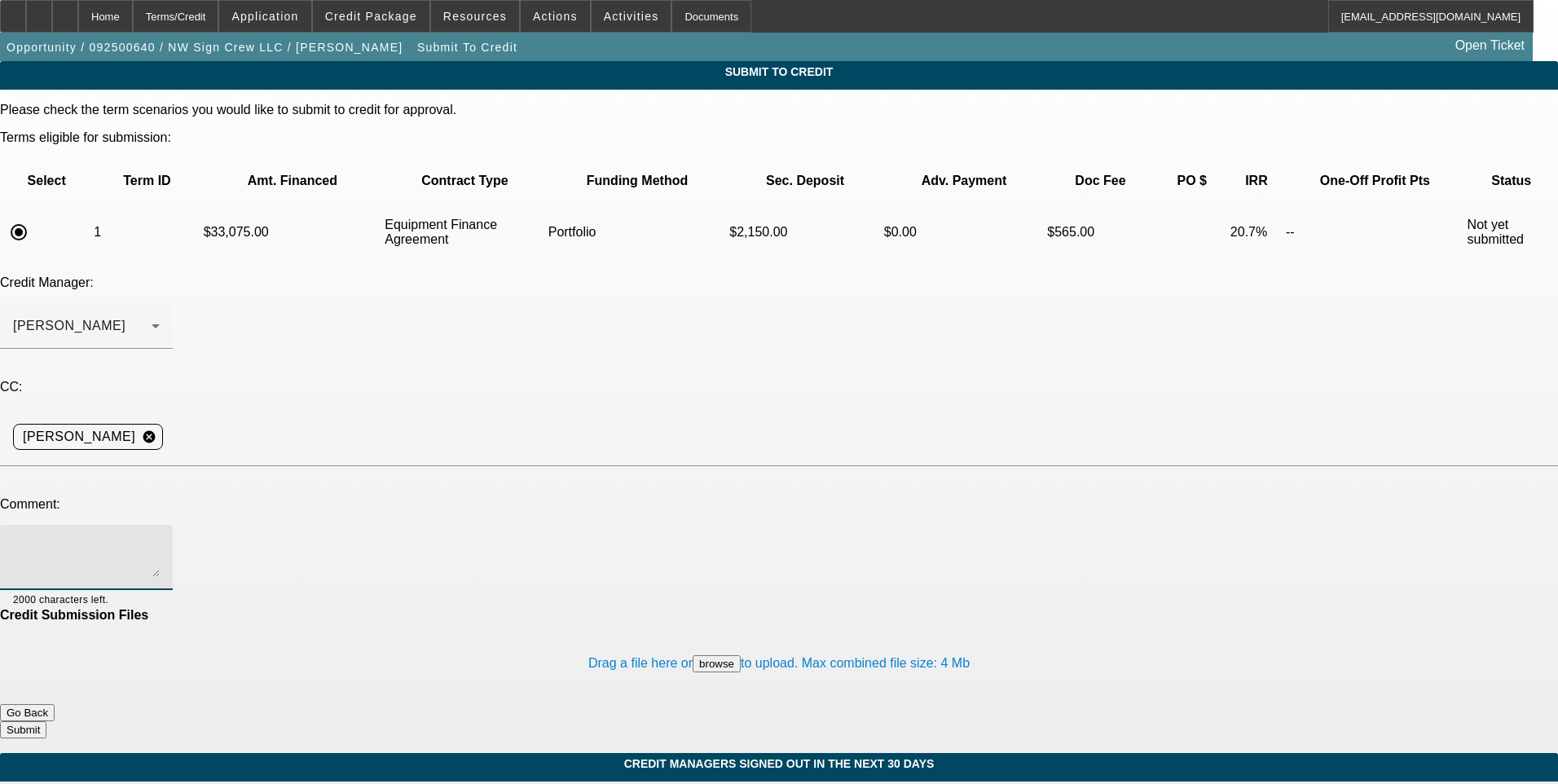
click at [160, 537] on textarea at bounding box center [86, 557] width 147 height 39
type textarea "Michael, see additional comments for write up and consider for port approval. T…"
click at [46, 721] on button "Submit" at bounding box center [23, 729] width 46 height 17
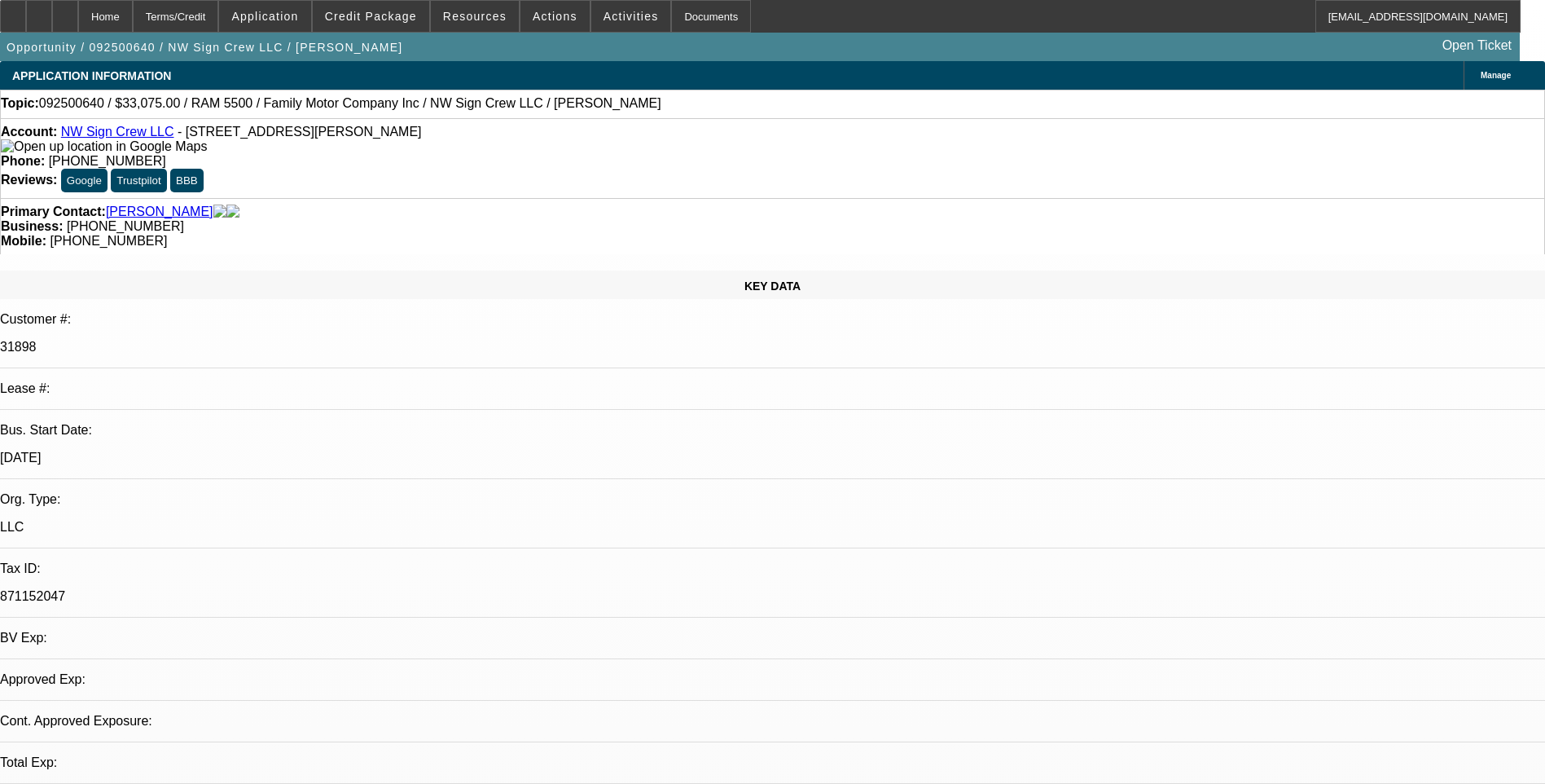
select select "0.1"
select select "2"
select select "0"
select select "6"
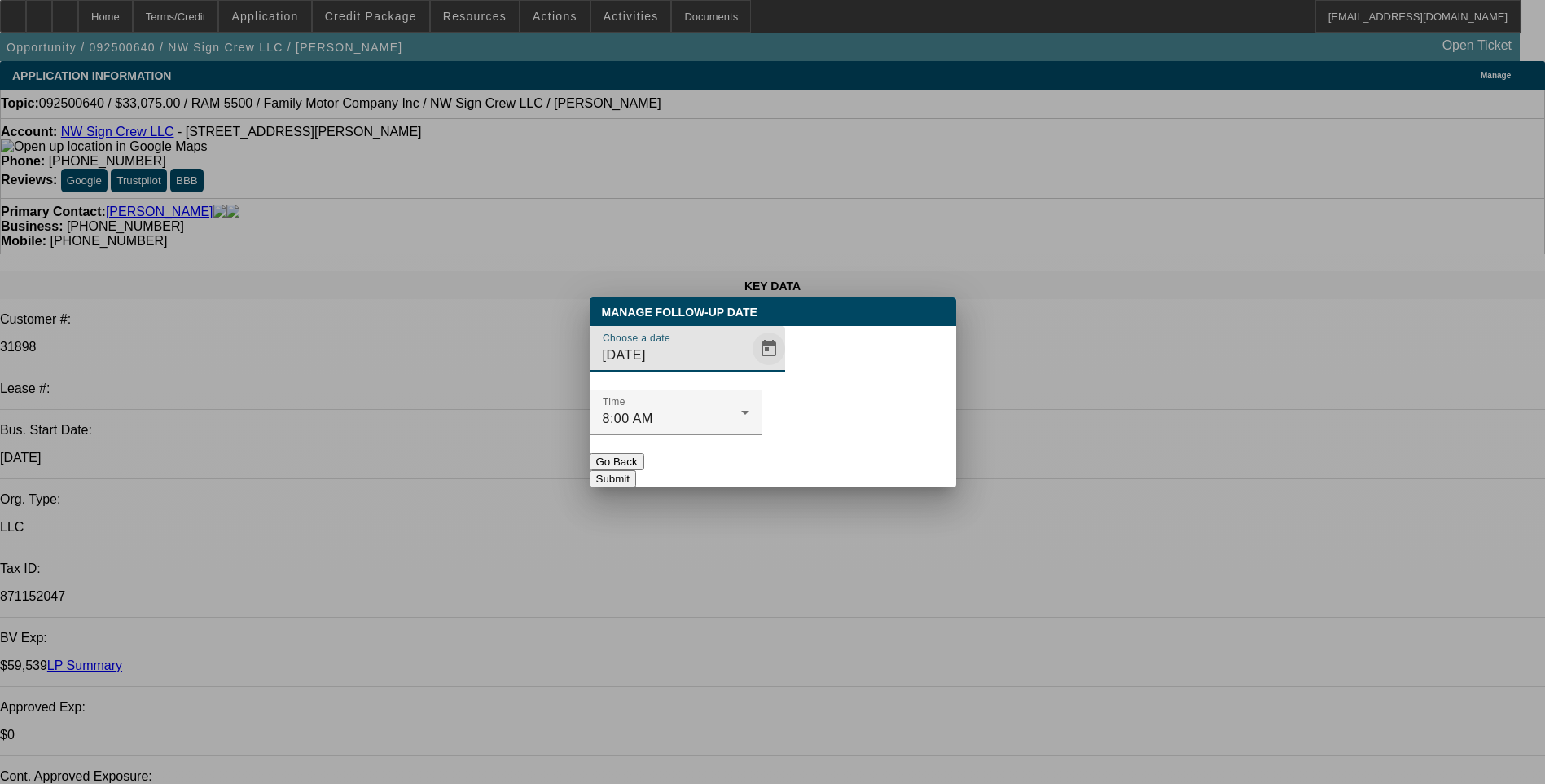
click at [749, 368] on span "Open calendar" at bounding box center [769, 348] width 39 height 39
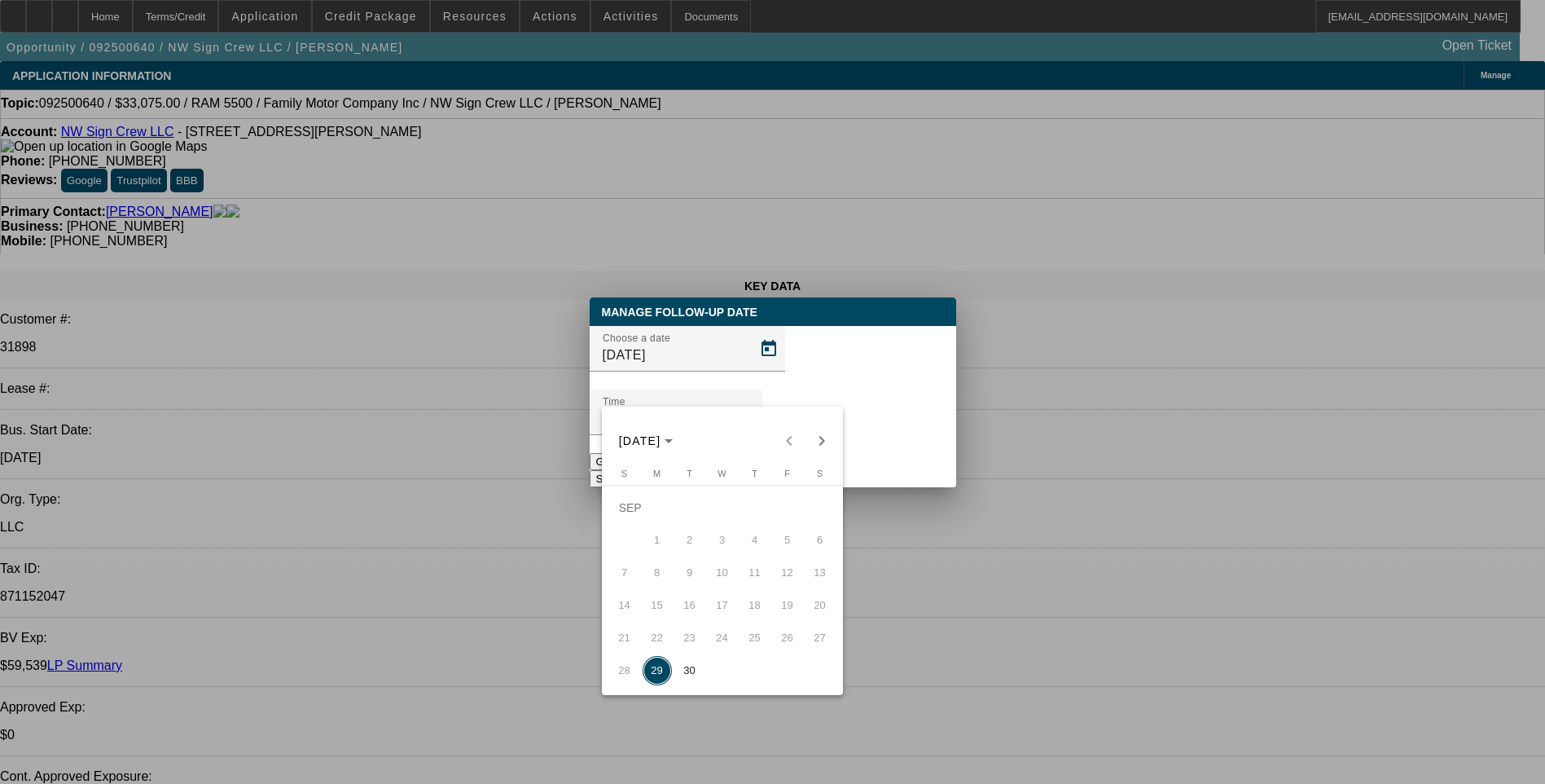
click at [691, 673] on span "30" at bounding box center [690, 670] width 29 height 29
type input "9/30/2025"
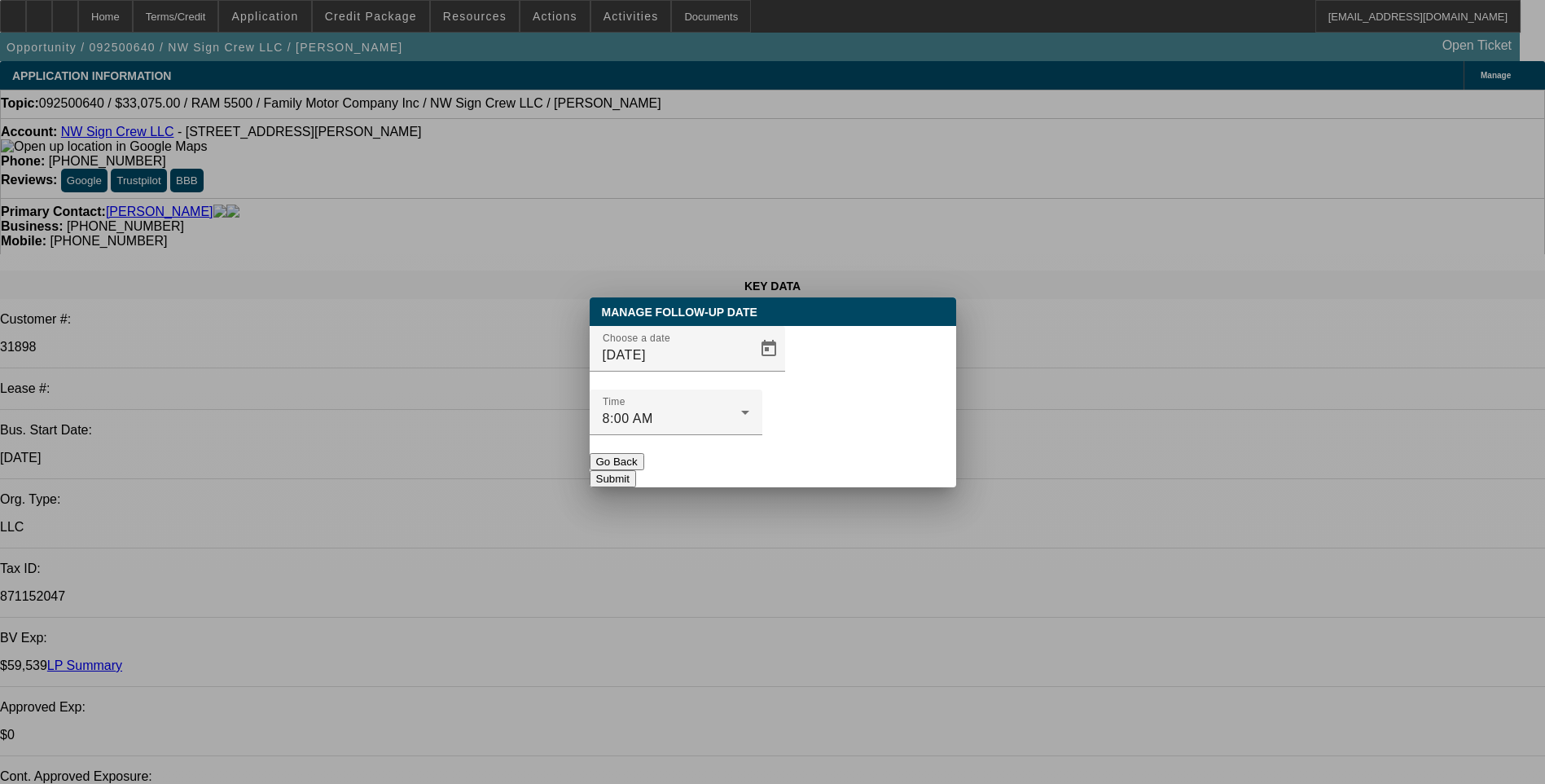
click at [636, 470] on button "Submit" at bounding box center [613, 478] width 46 height 17
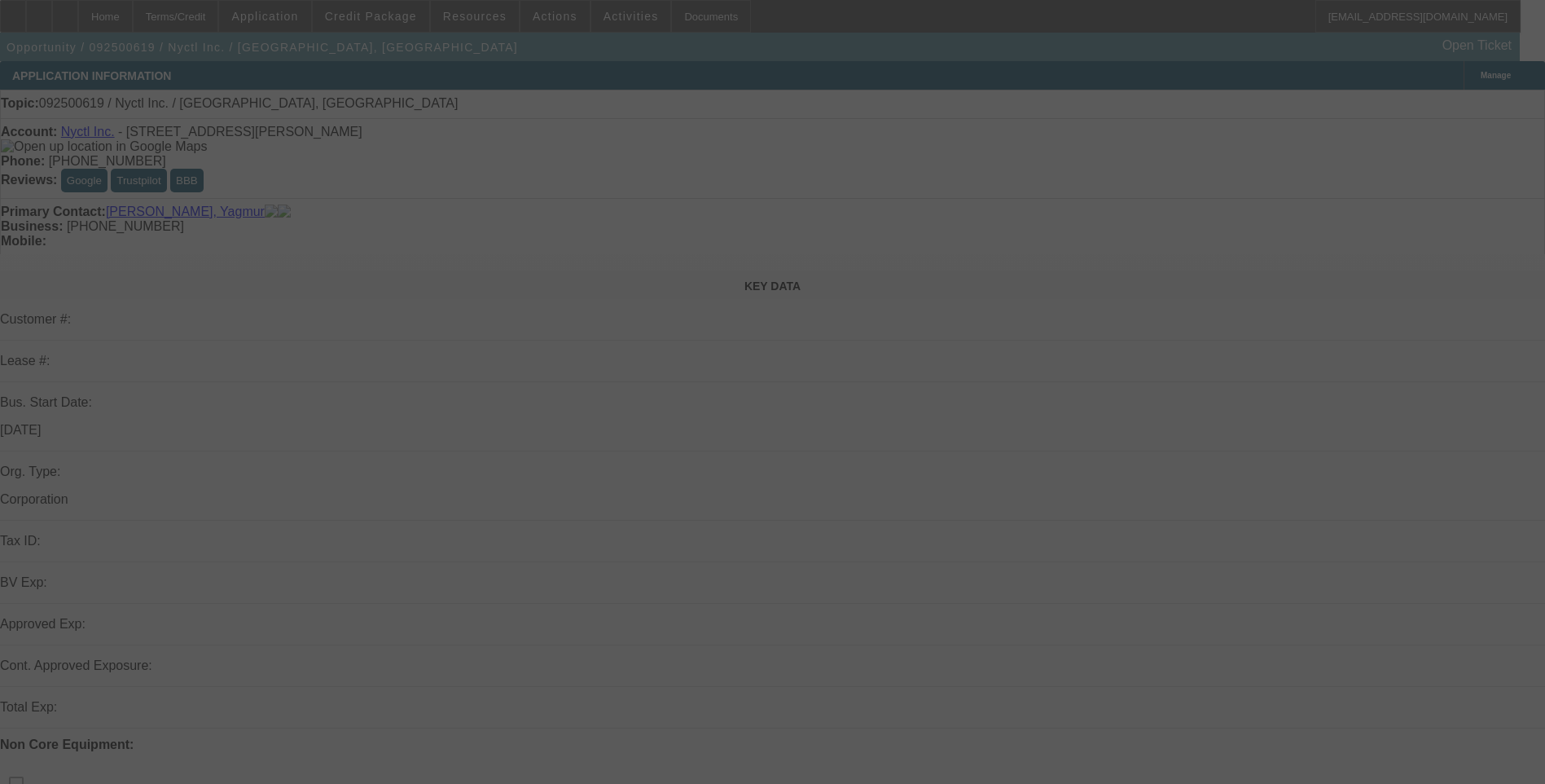
select select "0"
select select "2"
select select "0.1"
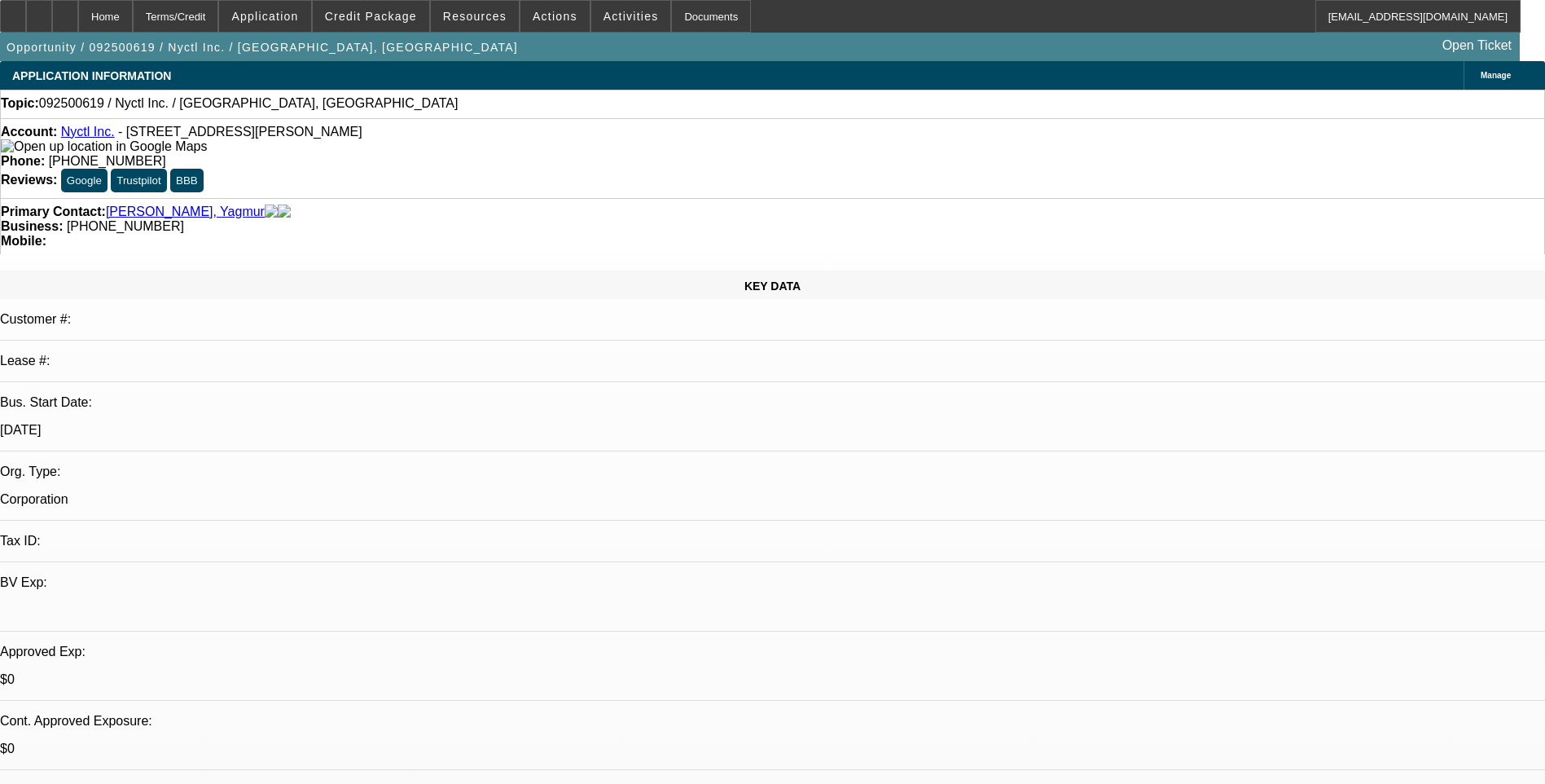
select select "1"
select select "2"
select select "4"
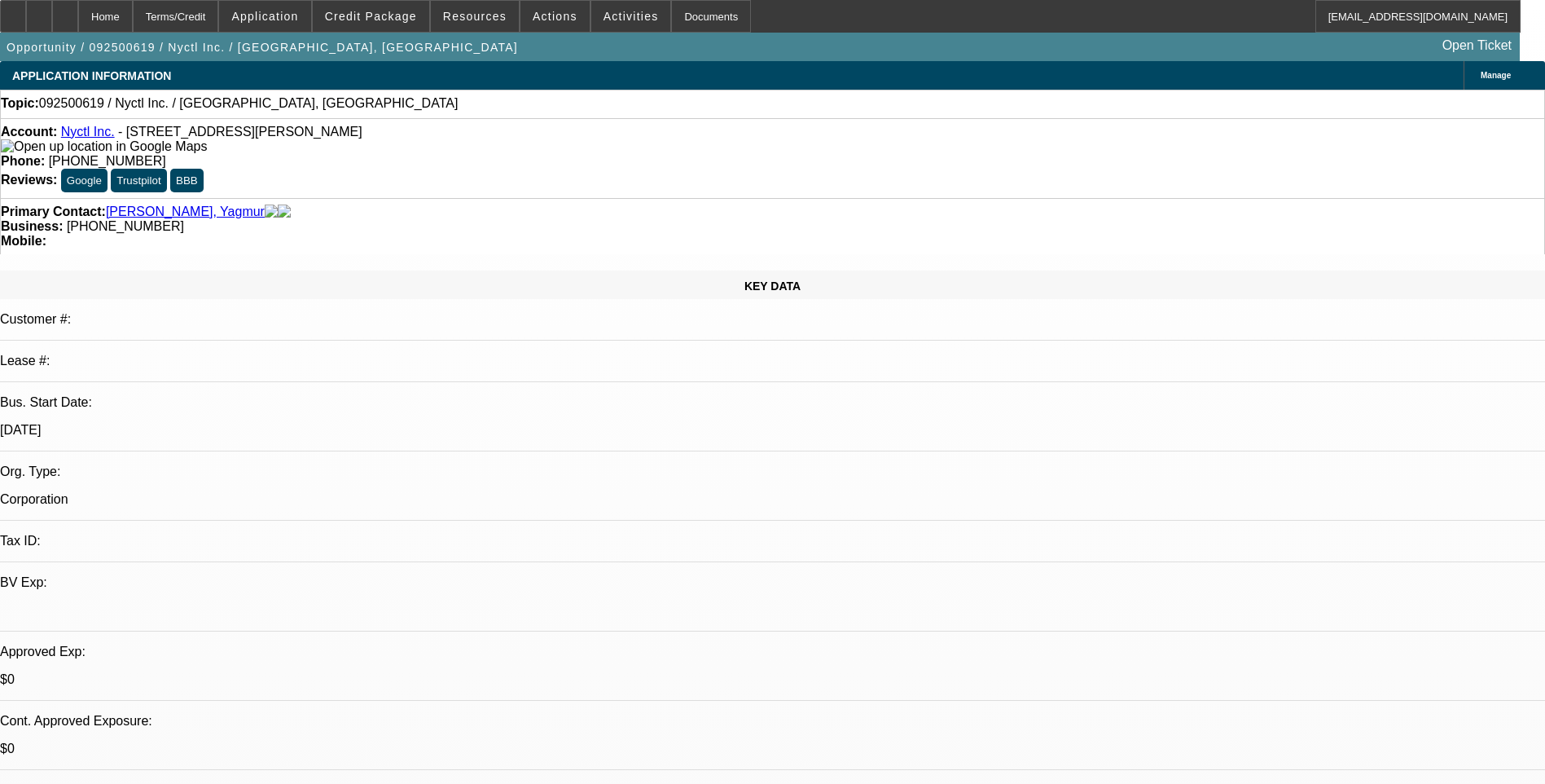
click at [371, 18] on span "Credit Package" at bounding box center [371, 16] width 92 height 13
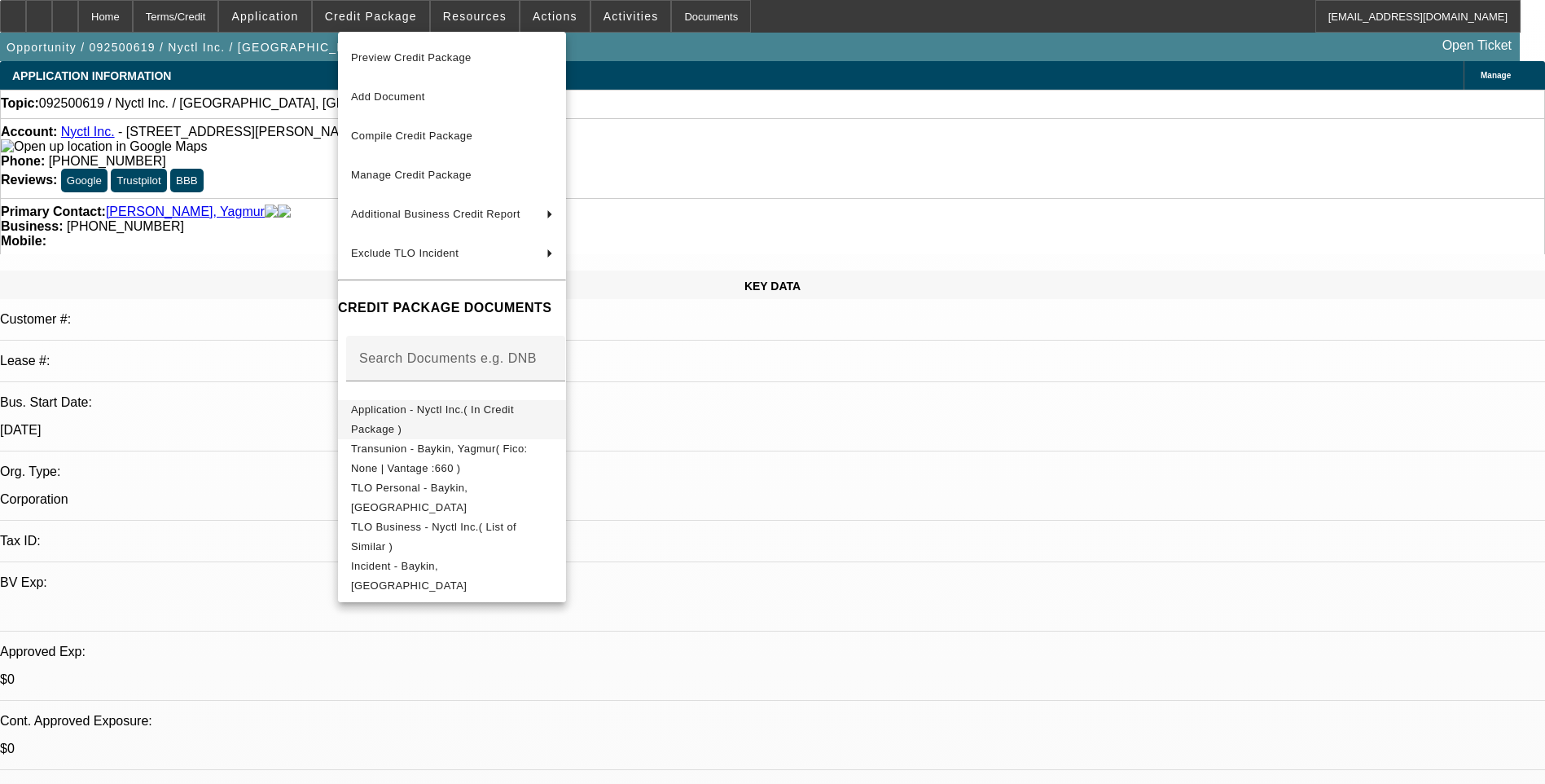
click at [485, 419] on span "Application - Nyctl Inc.( In Credit Package )" at bounding box center [432, 420] width 163 height 32
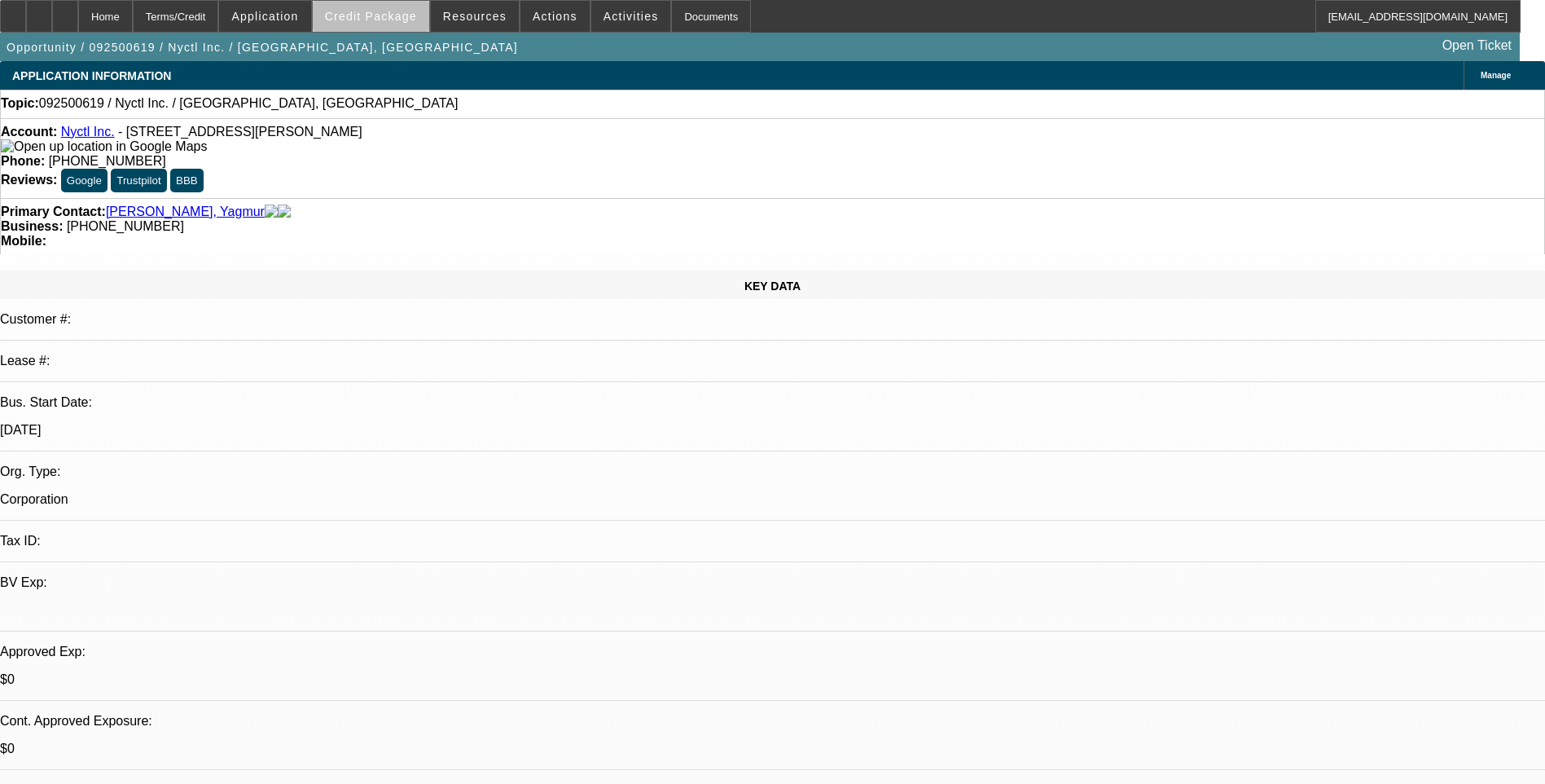
click at [404, 17] on span "Credit Package" at bounding box center [371, 16] width 92 height 13
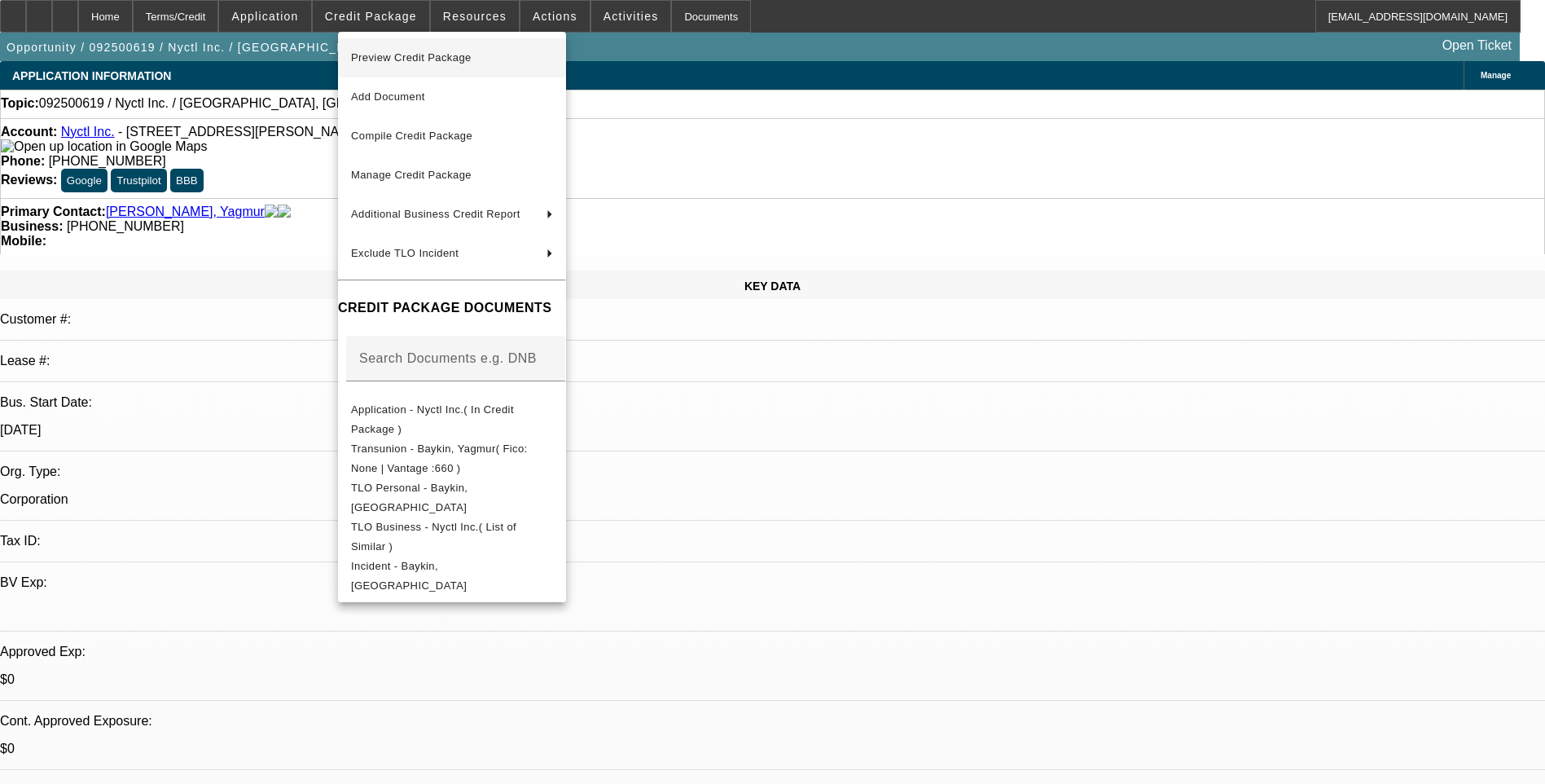
click at [488, 62] on span "Preview Credit Package" at bounding box center [452, 58] width 202 height 20
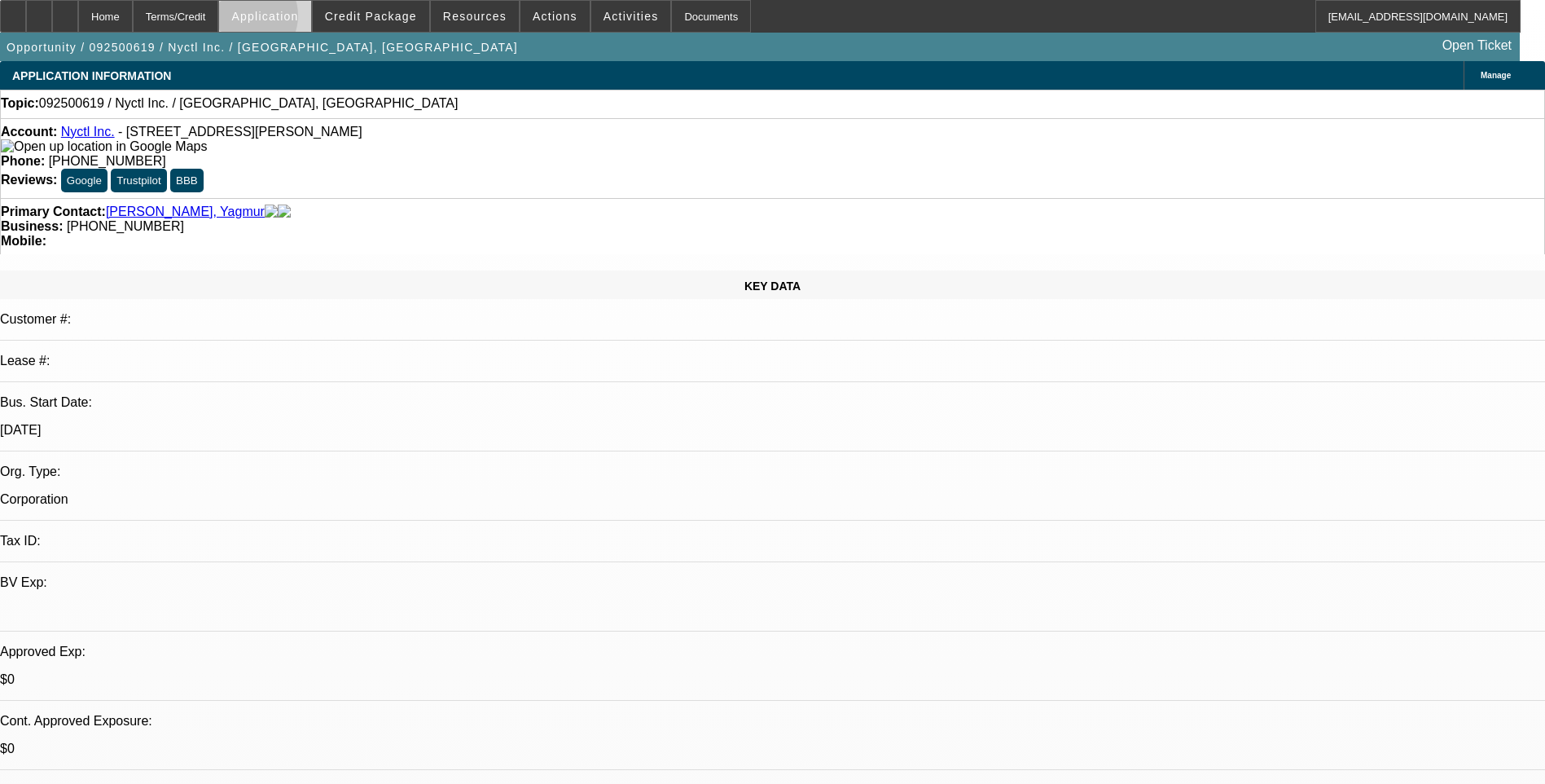
click at [286, 20] on span "Application" at bounding box center [265, 16] width 67 height 13
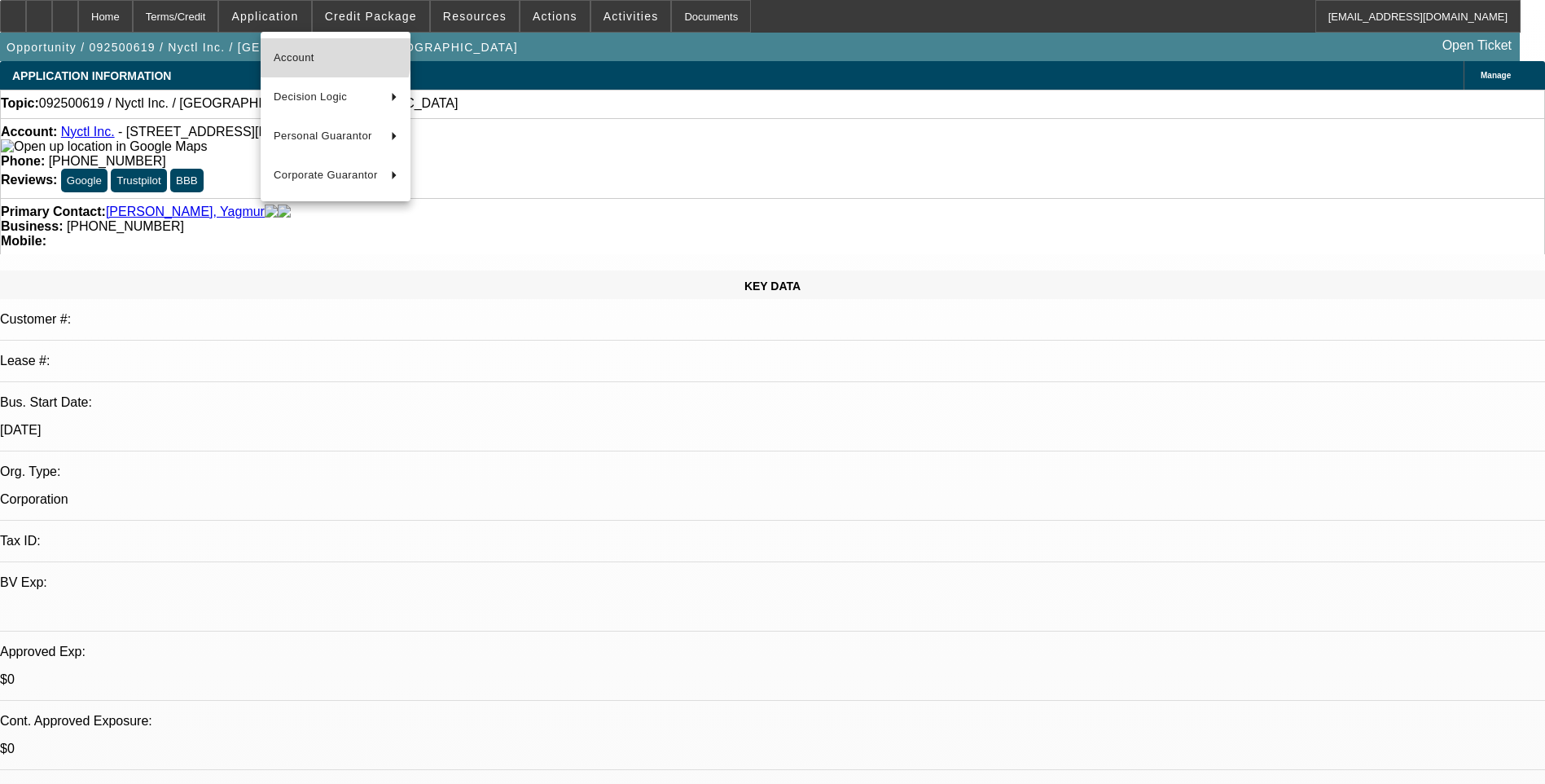
click at [309, 47] on button "Account" at bounding box center [336, 58] width 150 height 39
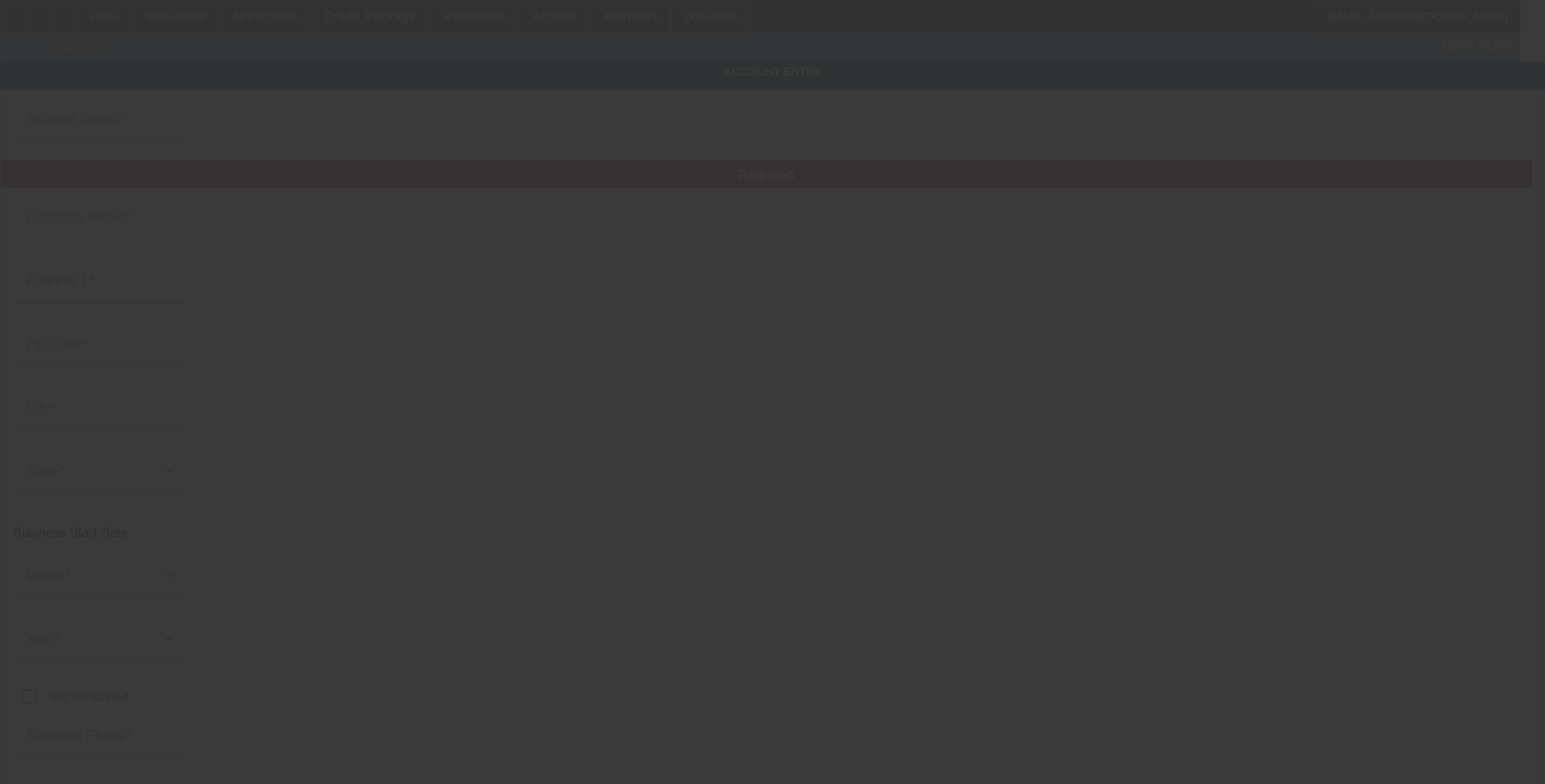
type input "Nyctl Inc."
type input "[STREET_ADDRESS][PERSON_NAME]"
type input "11003"
type input "Elmont"
type input "[PHONE_NUMBER]"
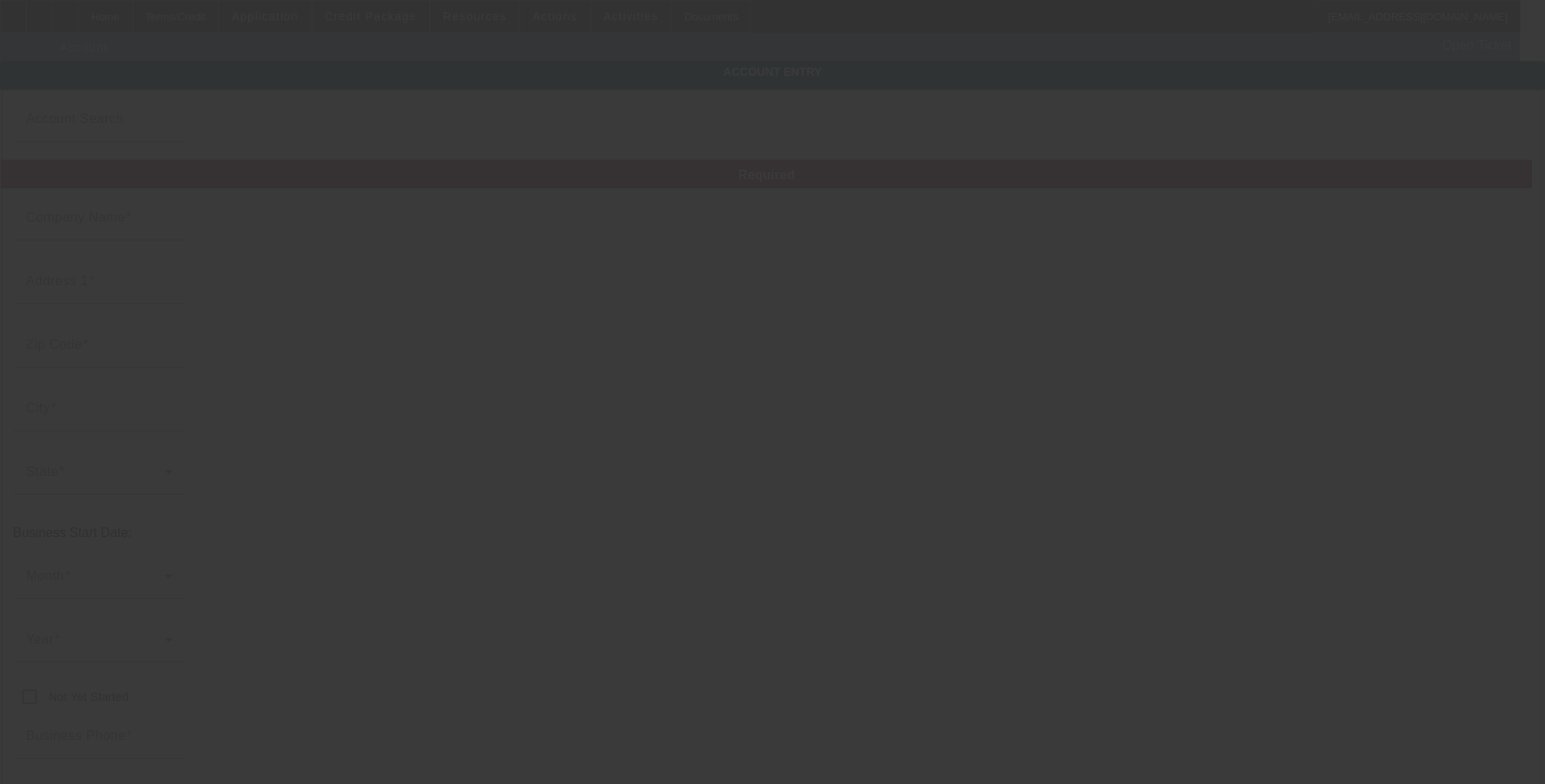
type input "[EMAIL_ADDRESS][DOMAIN_NAME]"
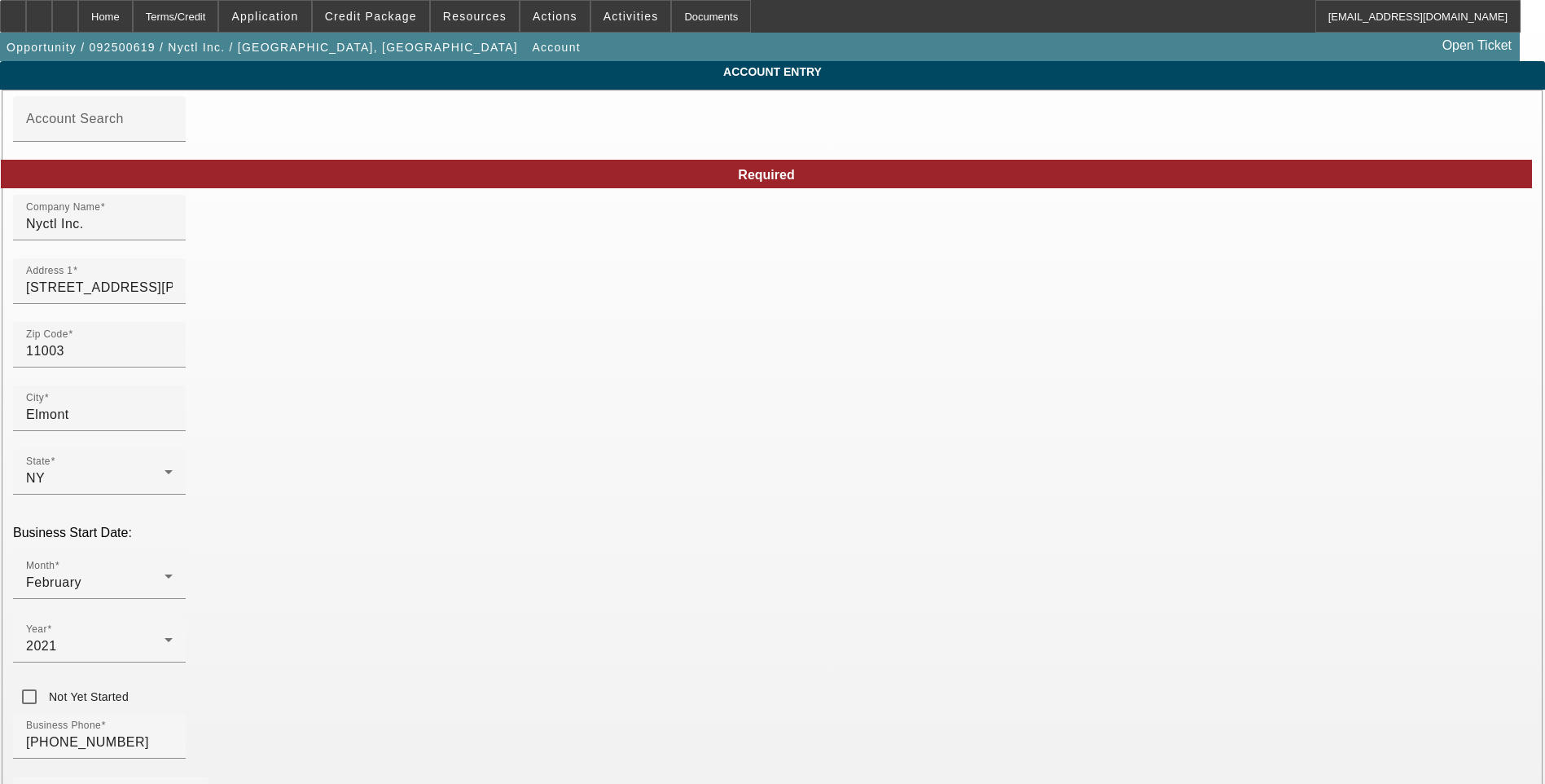
type input "[DATE]"
click at [173, 232] on input "Nyctl Inc." at bounding box center [99, 224] width 147 height 20
click at [173, 233] on input "Nyctl Inc." at bounding box center [99, 224] width 147 height 20
click at [126, 224] on mat-label "Company Name" at bounding box center [76, 217] width 100 height 14
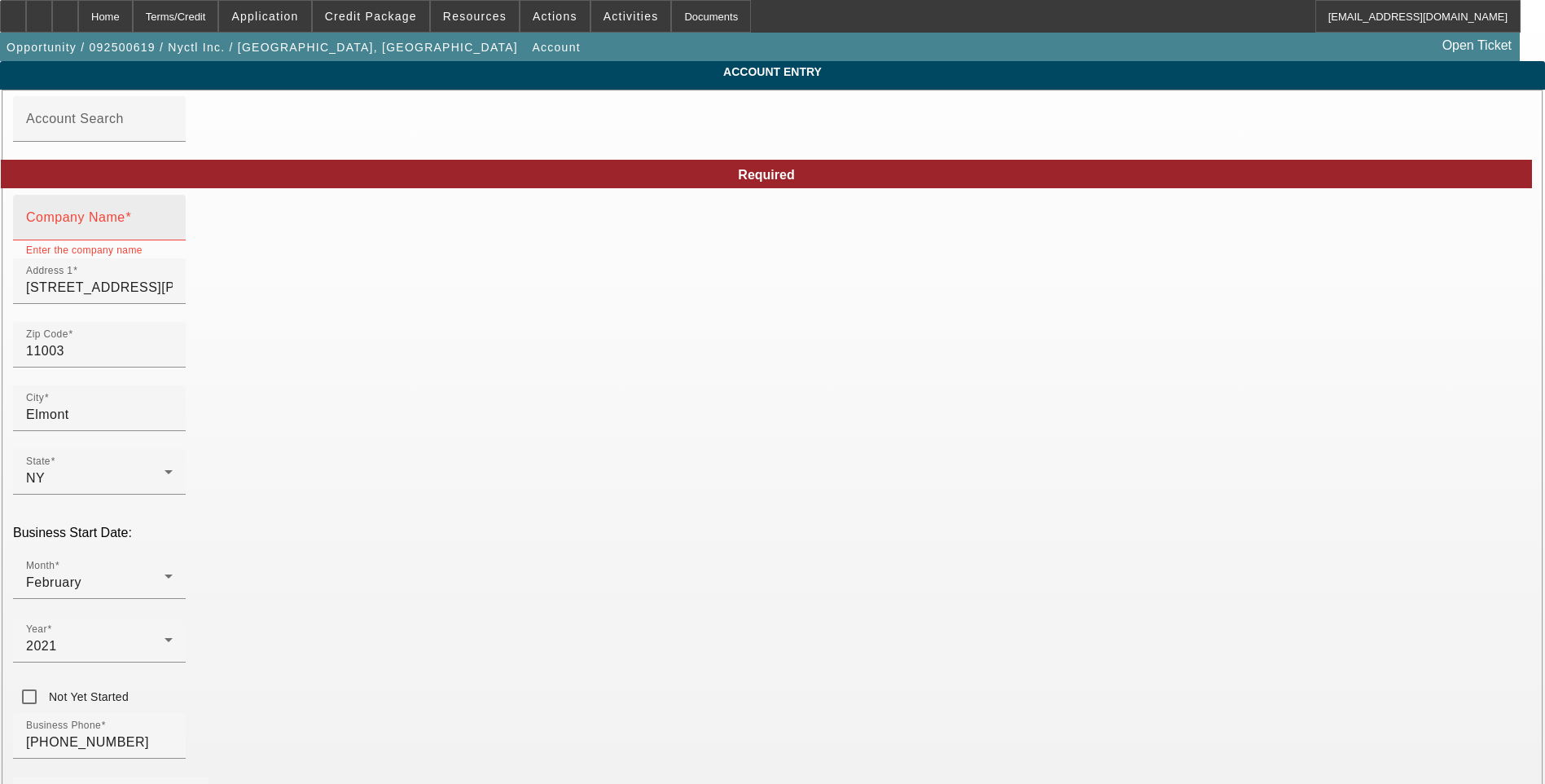
click at [173, 228] on input "Company Name" at bounding box center [99, 224] width 147 height 20
paste input "NYCTL INC"
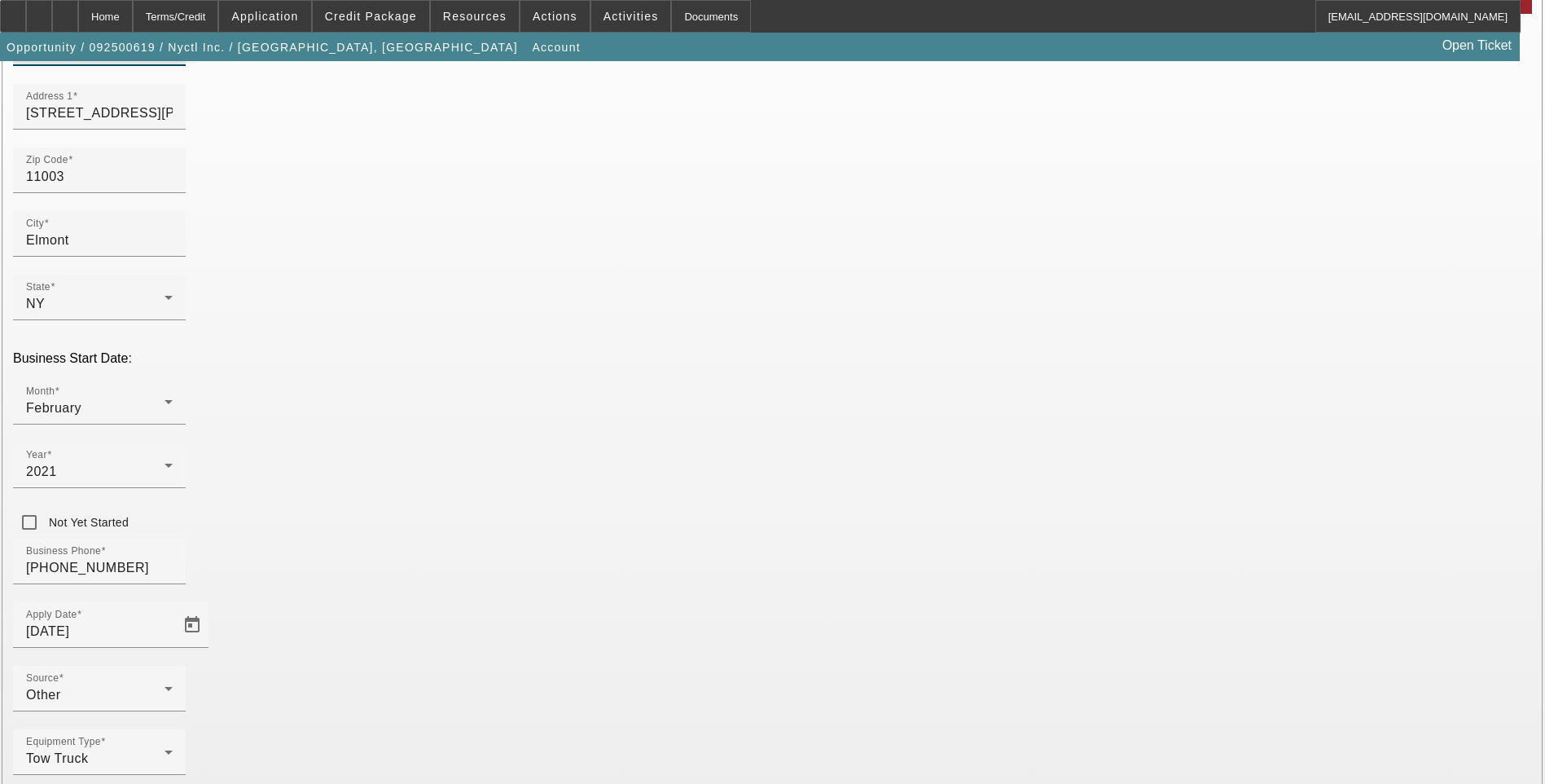
scroll to position [176, 0]
type input "NYCTL INC"
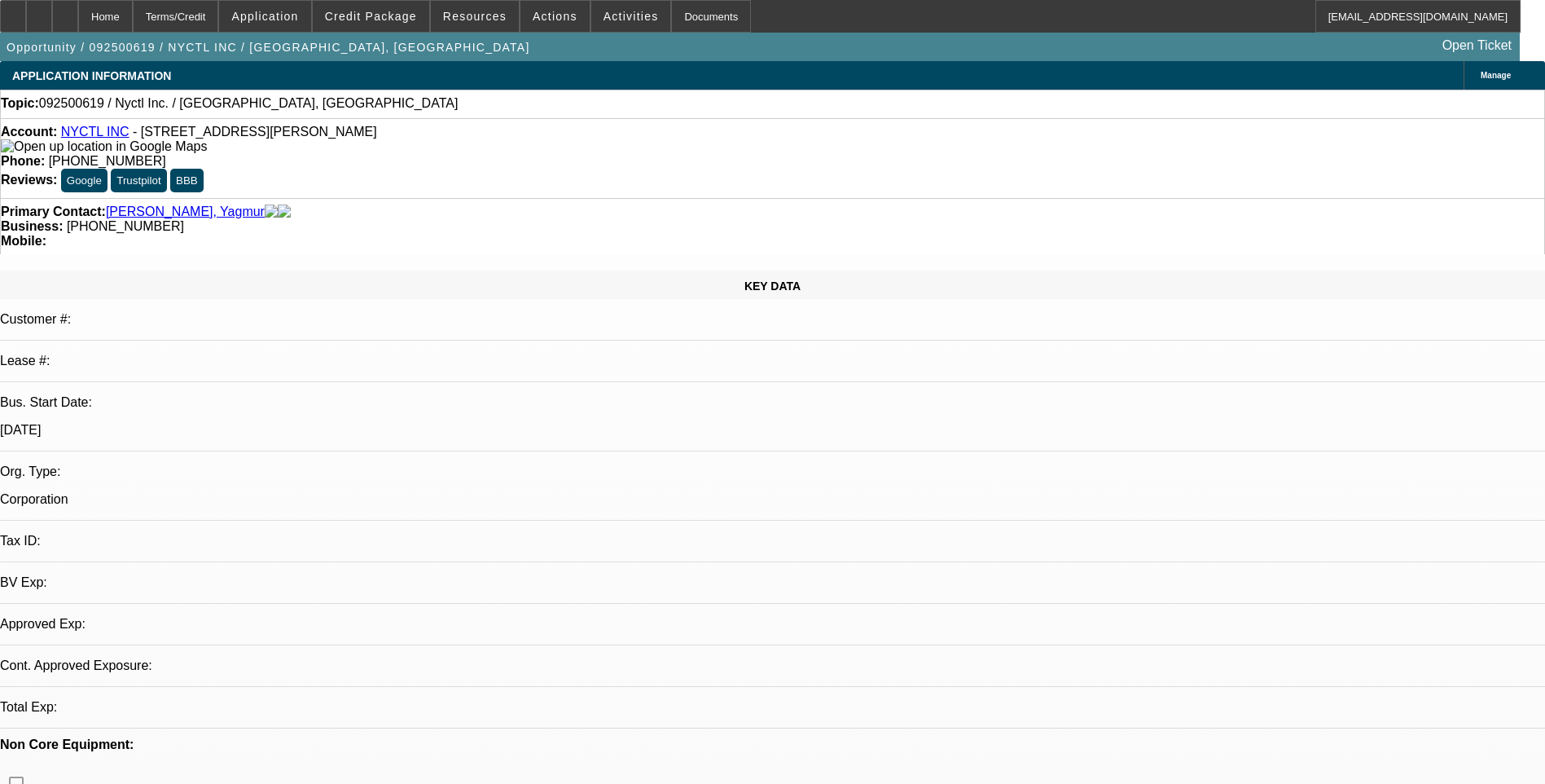
select select "0"
select select "2"
select select "0.1"
select select "4"
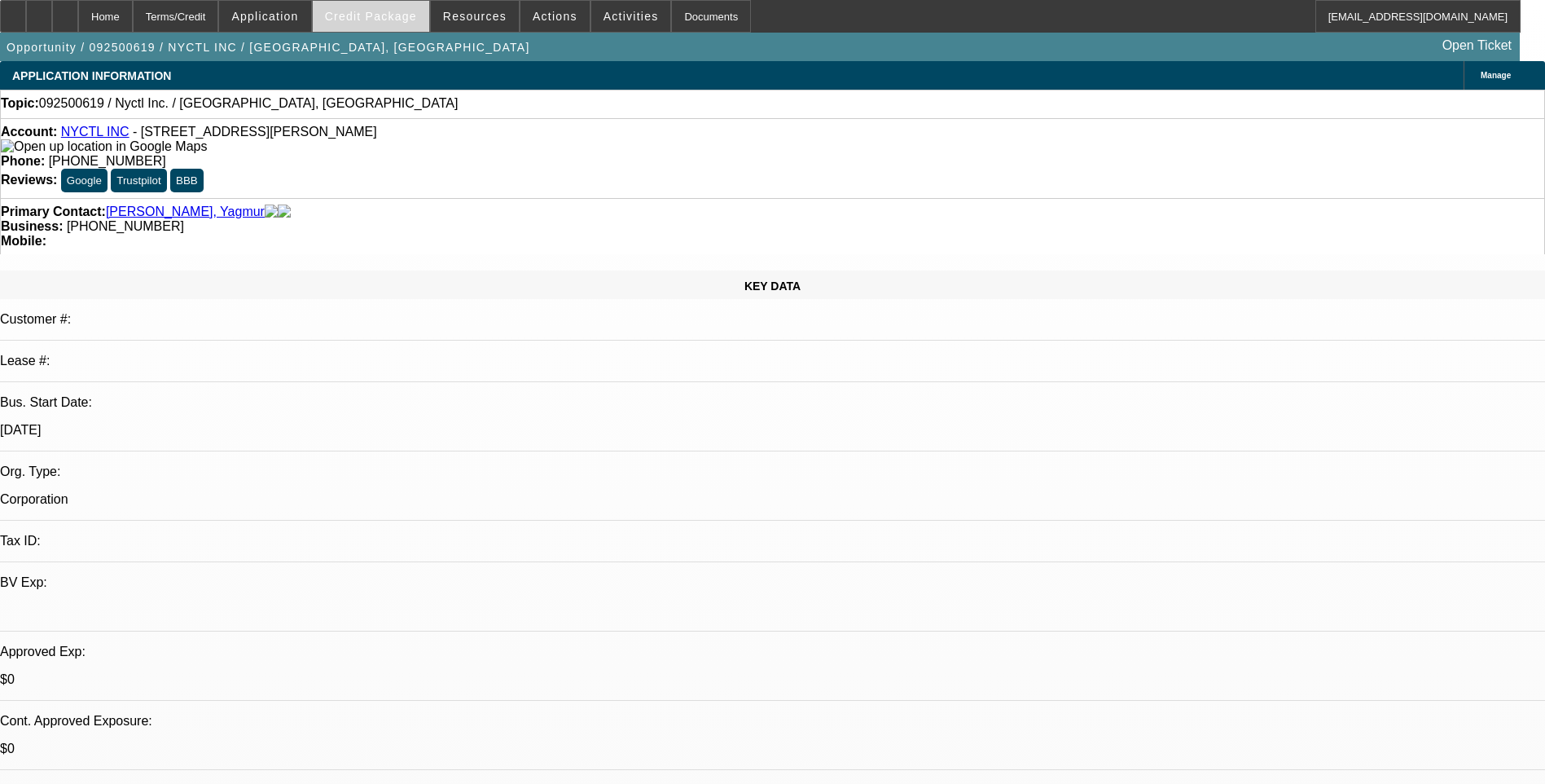
click at [379, 15] on span "Credit Package" at bounding box center [371, 16] width 92 height 13
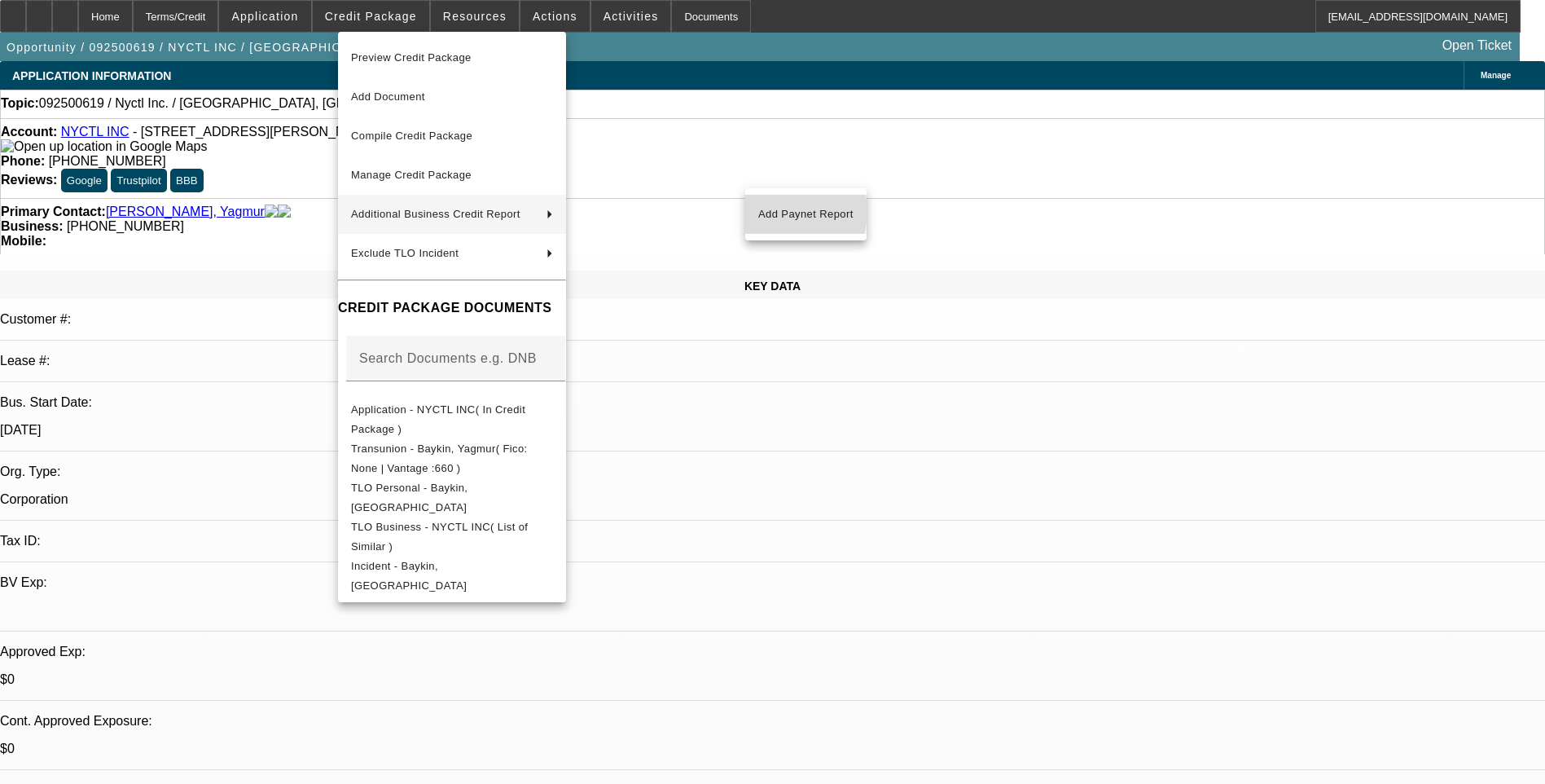
click at [772, 211] on span "Add Paynet Report" at bounding box center [805, 214] width 95 height 20
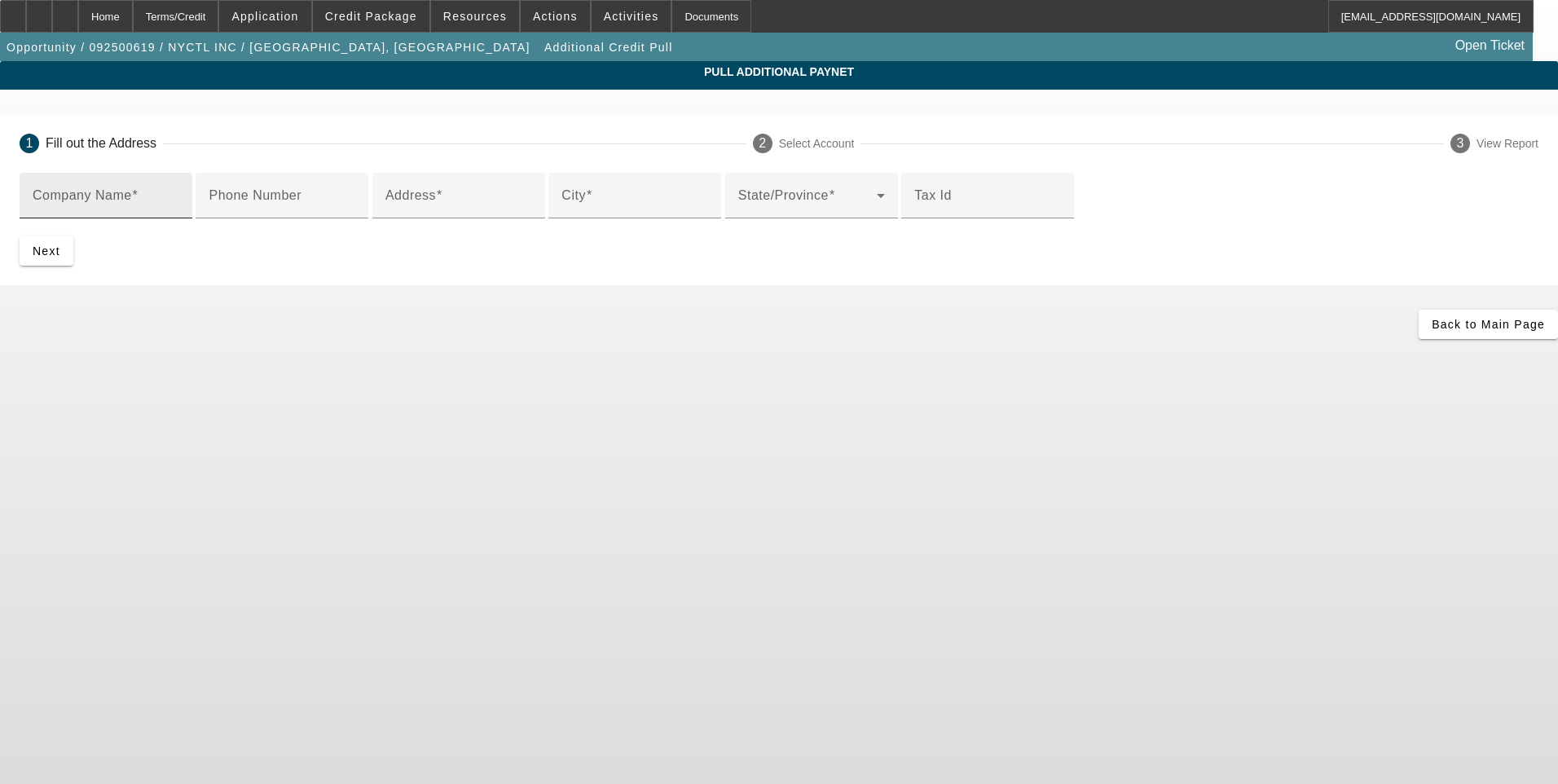
click at [179, 204] on input "Company Name" at bounding box center [106, 202] width 147 height 20
drag, startPoint x: 430, startPoint y: 201, endPoint x: 394, endPoint y: 208, distance: 36.7
click at [132, 201] on mat-label "Company Name" at bounding box center [83, 195] width 100 height 14
click at [179, 201] on input "Company Name" at bounding box center [106, 202] width 147 height 20
paste input "NYCTL INC"
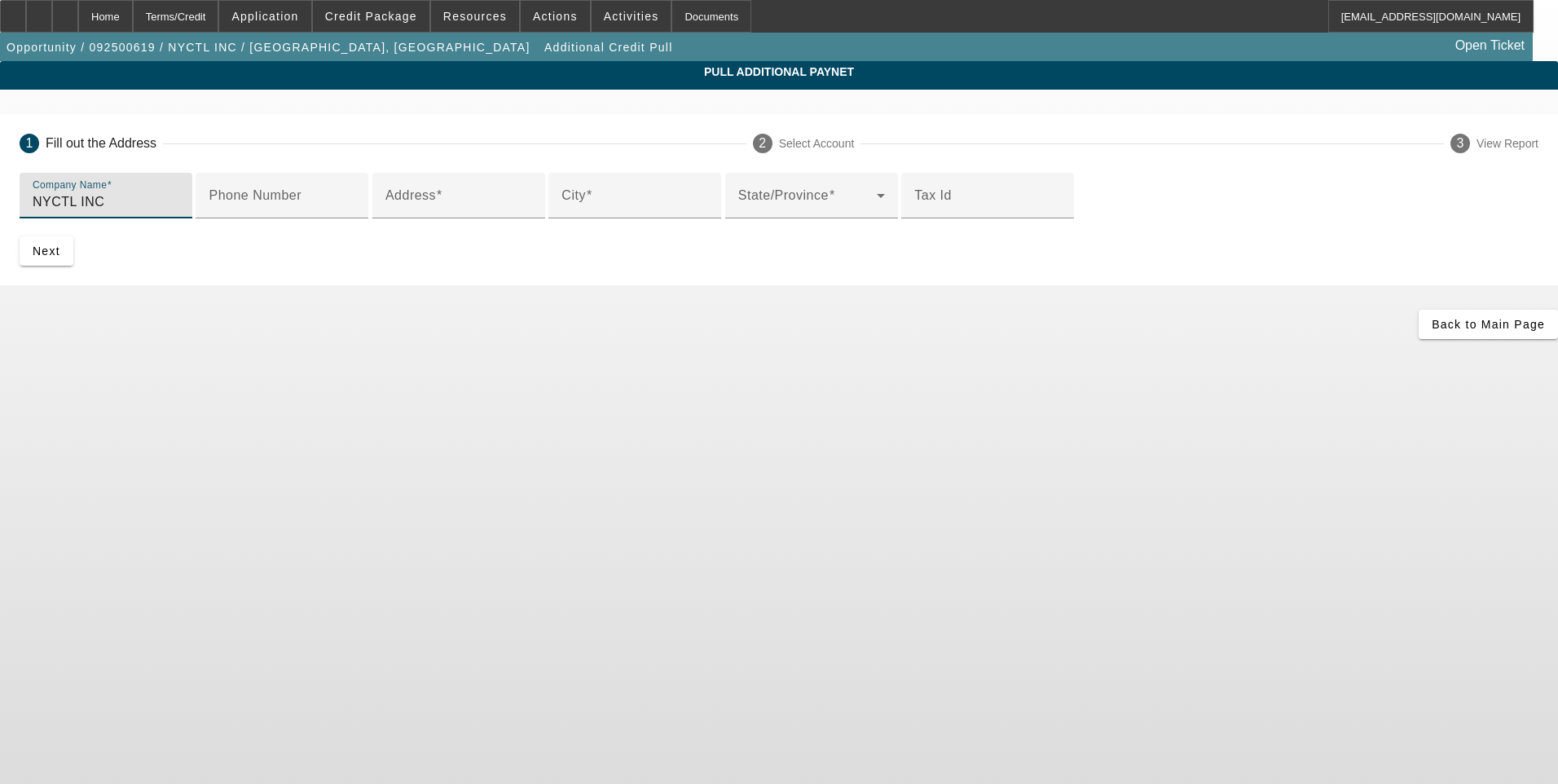
type input "NYCTL INC"
click at [301, 202] on mat-label "Phone Number" at bounding box center [255, 195] width 93 height 14
click at [356, 212] on input "Phone Number" at bounding box center [282, 202] width 147 height 20
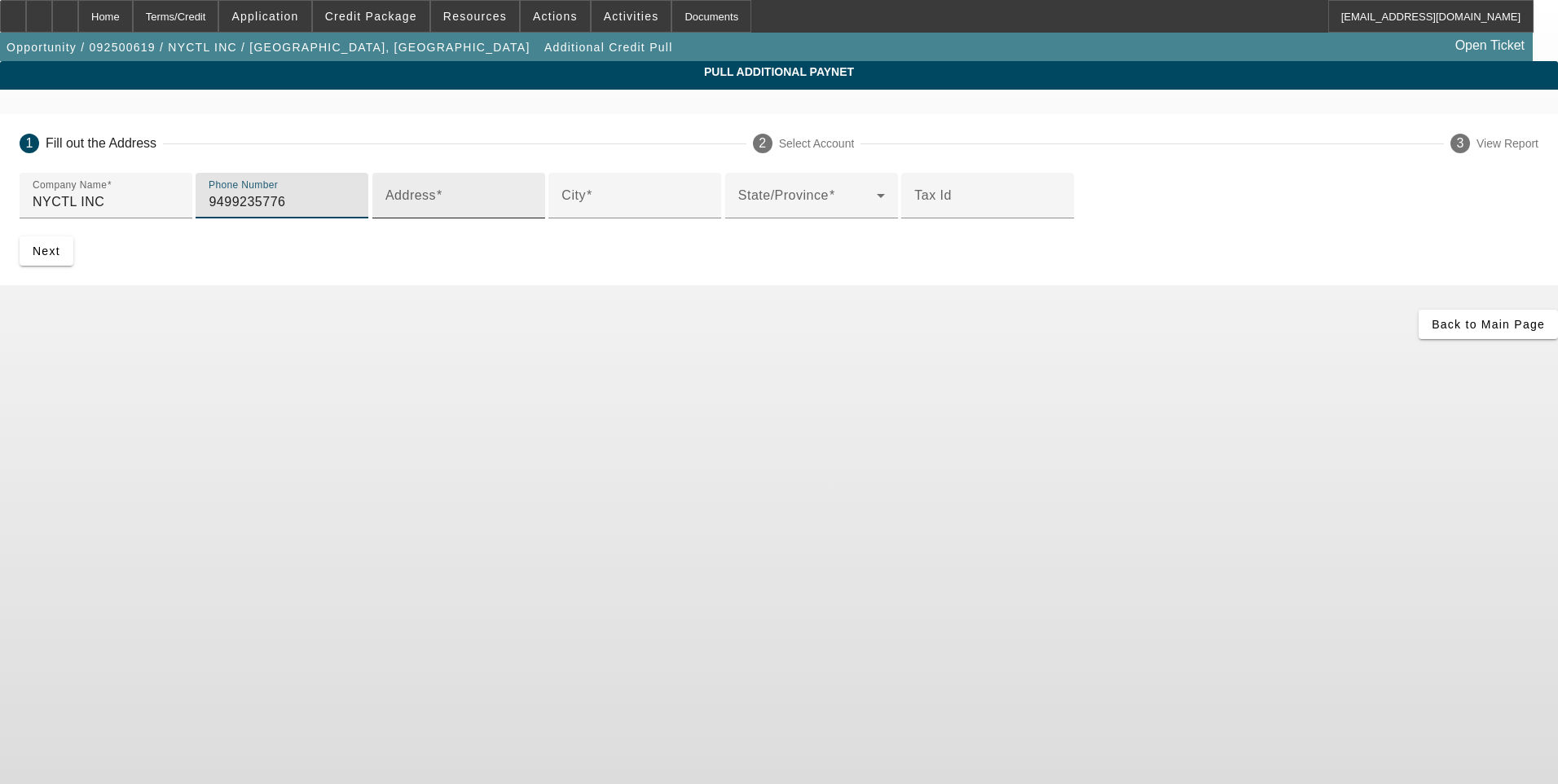
type input "9499235776"
click at [443, 218] on div "Address" at bounding box center [458, 195] width 147 height 45
drag, startPoint x: 403, startPoint y: 338, endPoint x: 394, endPoint y: 336, distance: 9.2
click at [400, 212] on input "Address" at bounding box center [458, 202] width 147 height 20
paste input "[STREET_ADDRESS][PERSON_NAME]"
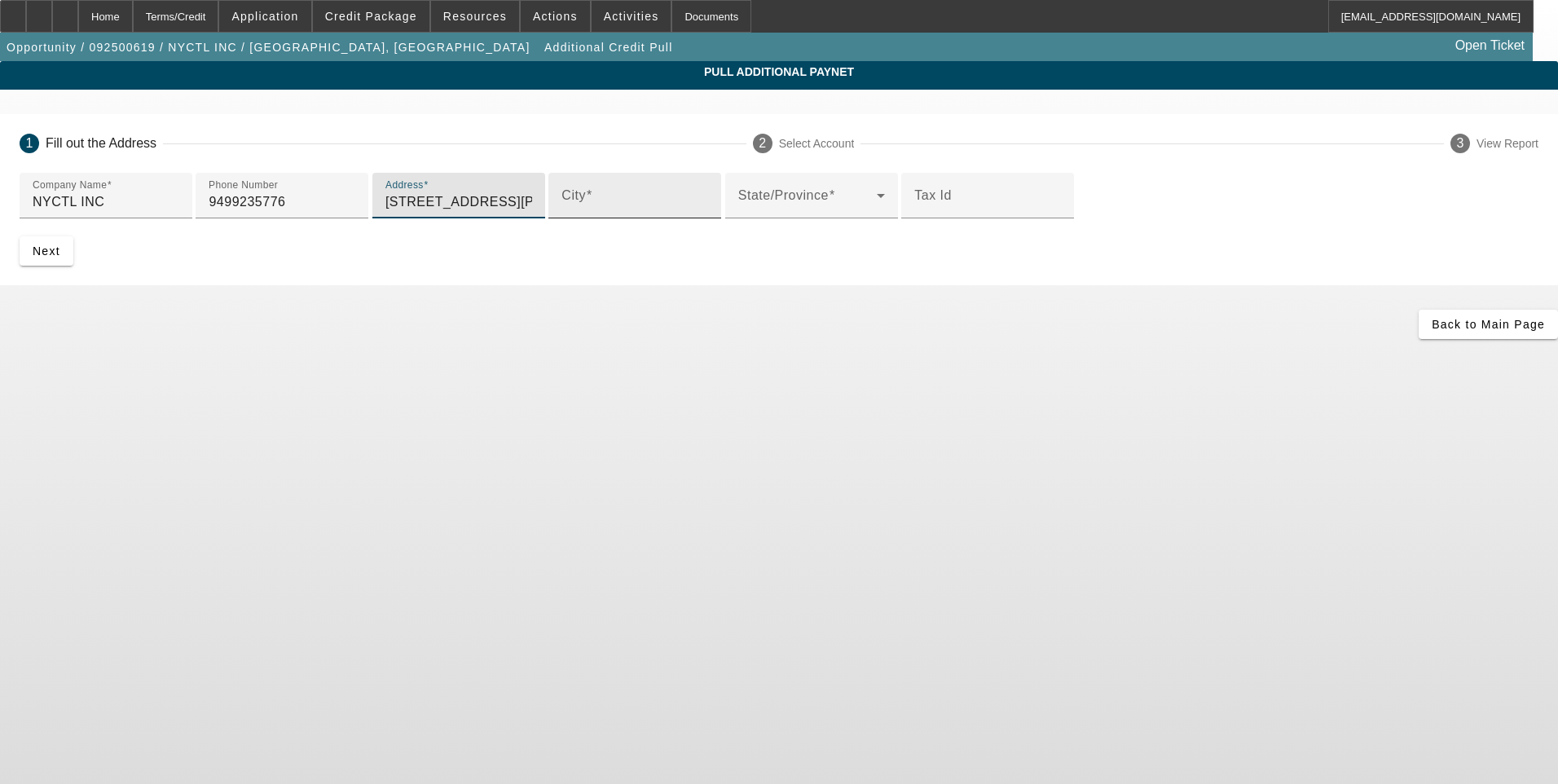
type input "[STREET_ADDRESS][PERSON_NAME]"
click at [562, 212] on input "City" at bounding box center [635, 202] width 147 height 20
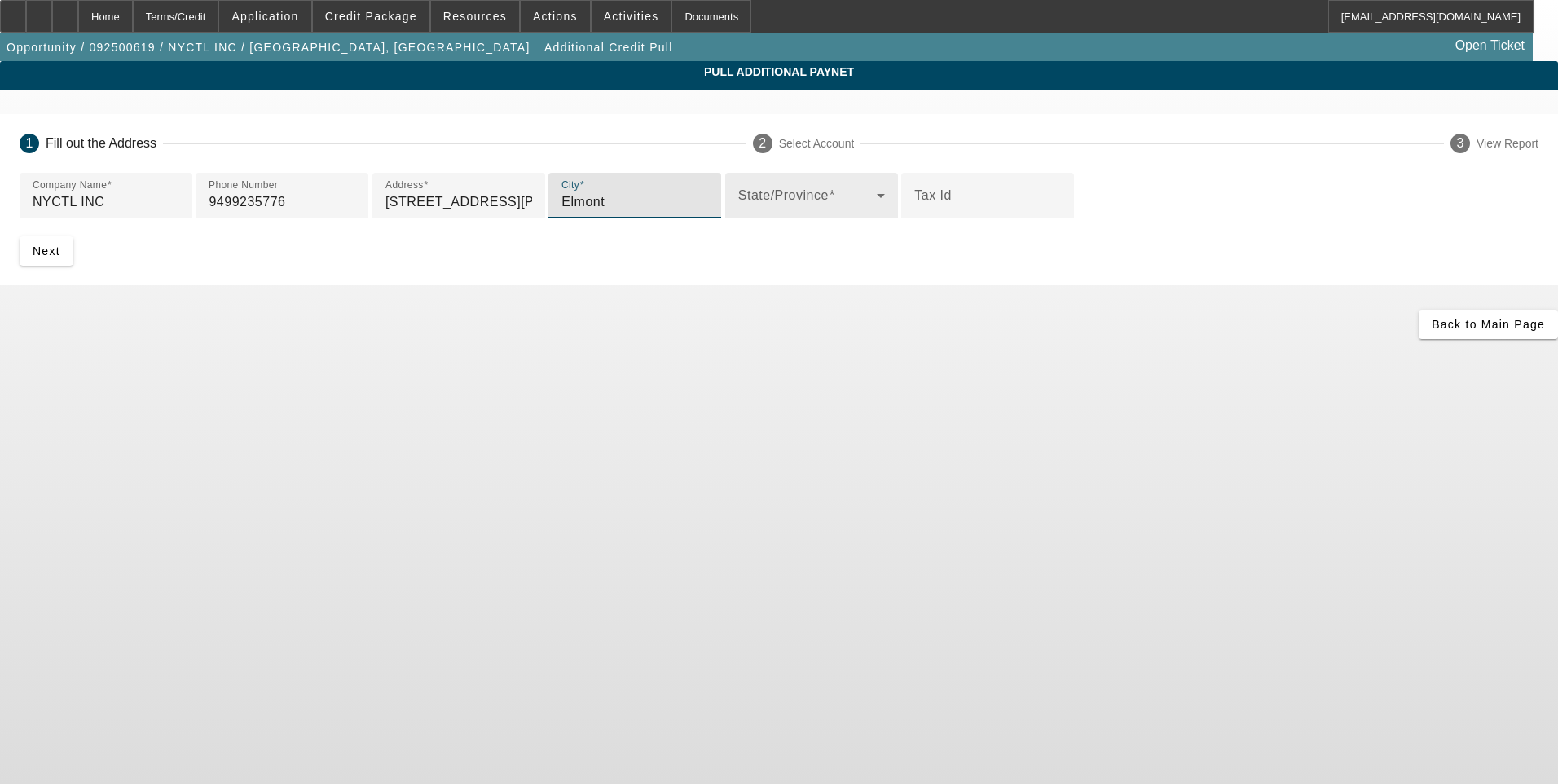
type input "Elmont"
click at [738, 202] on mat-label "State/Province" at bounding box center [783, 195] width 90 height 14
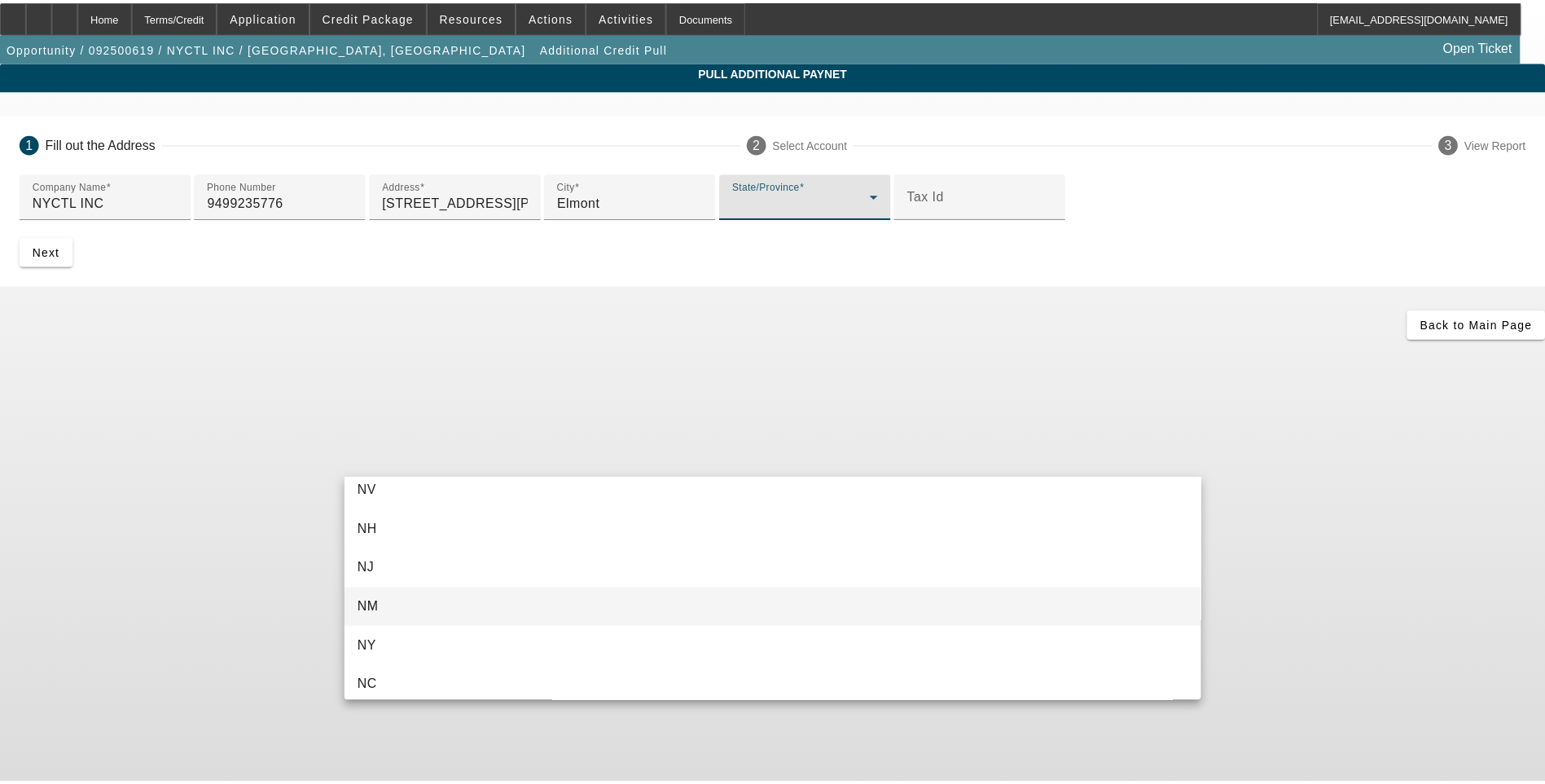
scroll to position [1145, 0]
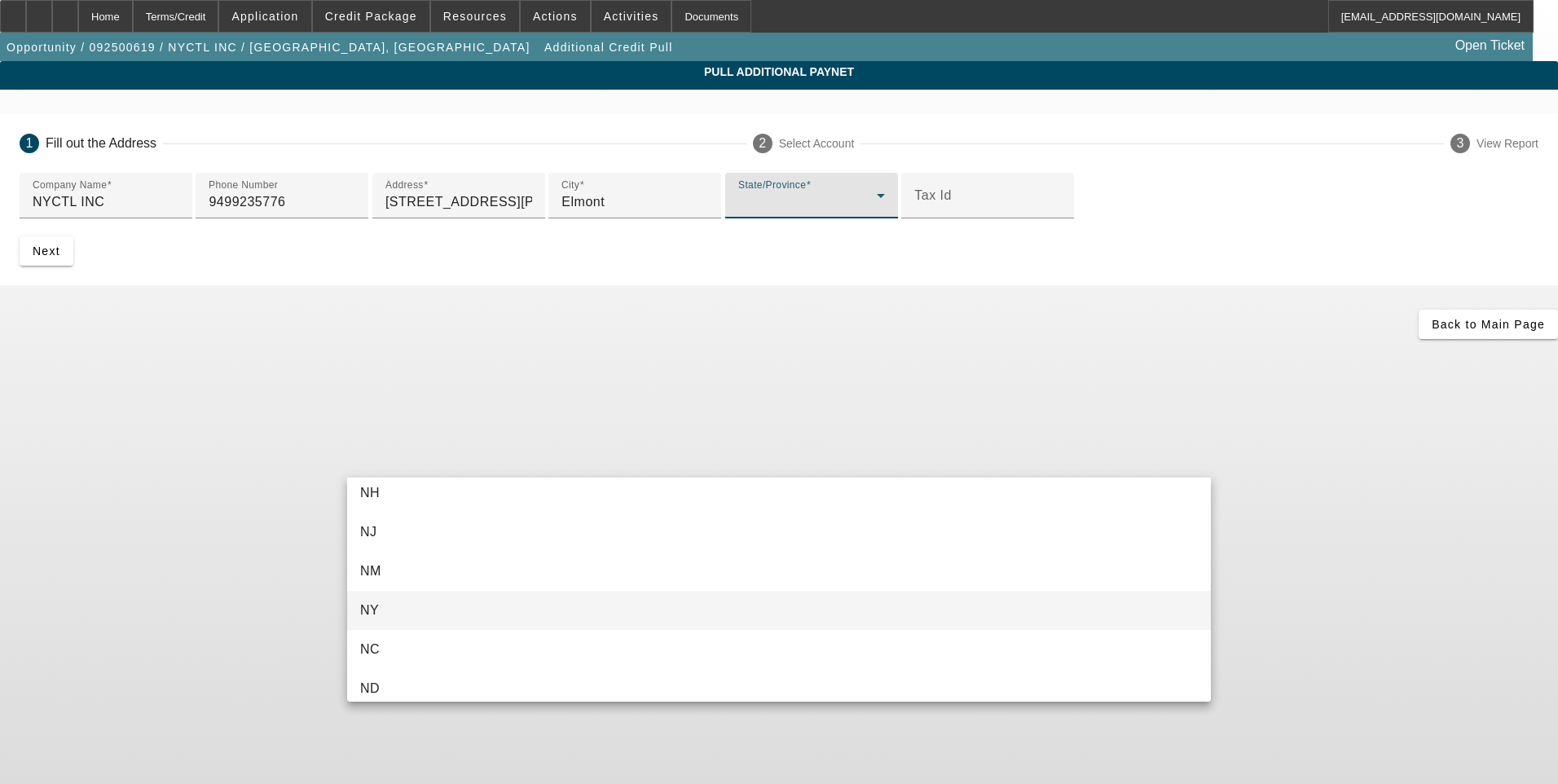
drag, startPoint x: 415, startPoint y: 613, endPoint x: 365, endPoint y: 593, distance: 53.9
click at [405, 608] on mat-option "NY" at bounding box center [778, 610] width 864 height 39
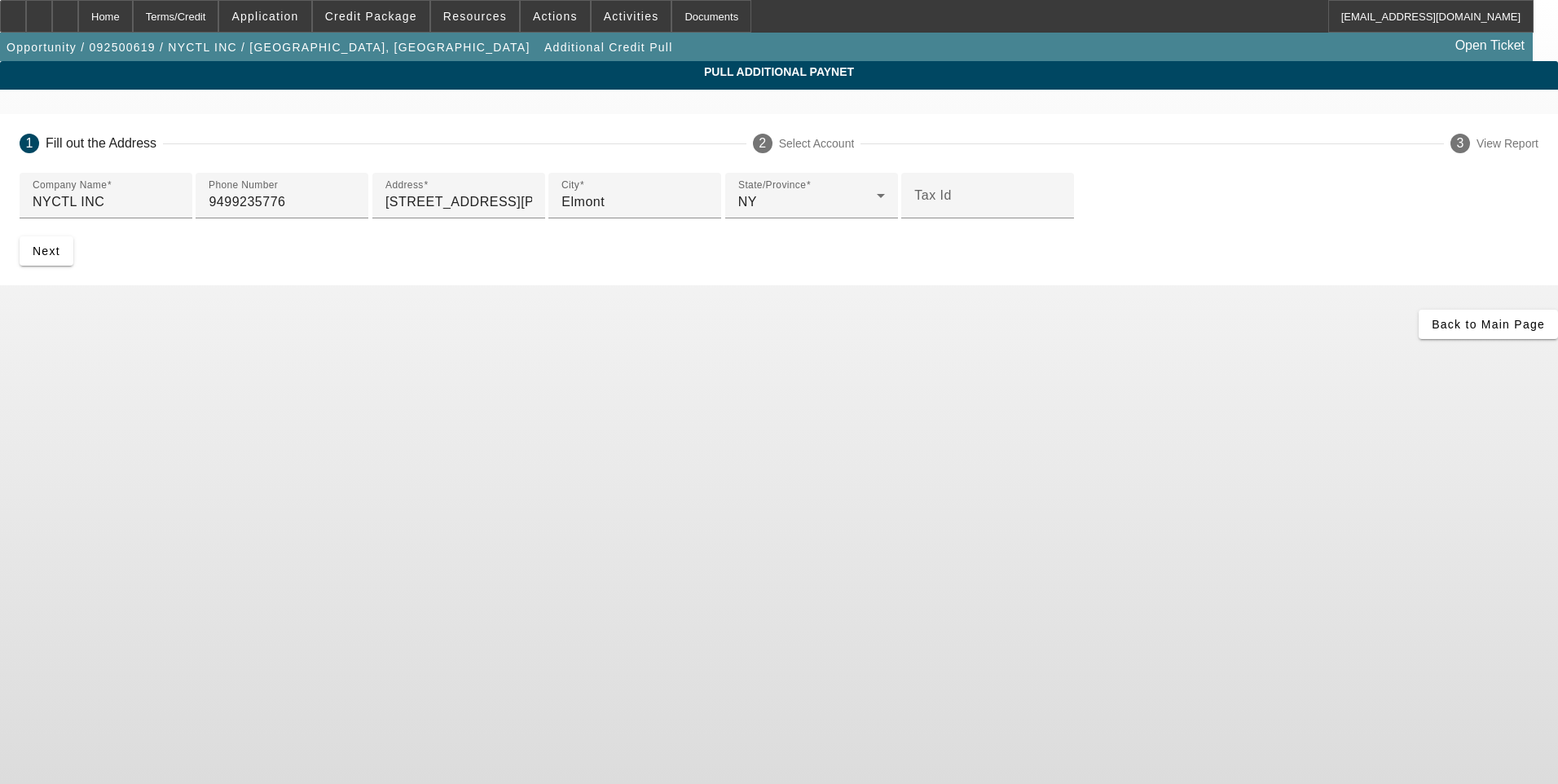
drag, startPoint x: 211, startPoint y: 501, endPoint x: 479, endPoint y: 598, distance: 285.0
click at [252, 339] on app-additional-credit-pull "Pull Additional Paynet 1 Fill out the Address 2 Select Account 3 View Report Co…" at bounding box center [779, 200] width 1558 height 278
click at [61, 257] on span "Next" at bounding box center [46, 250] width 28 height 13
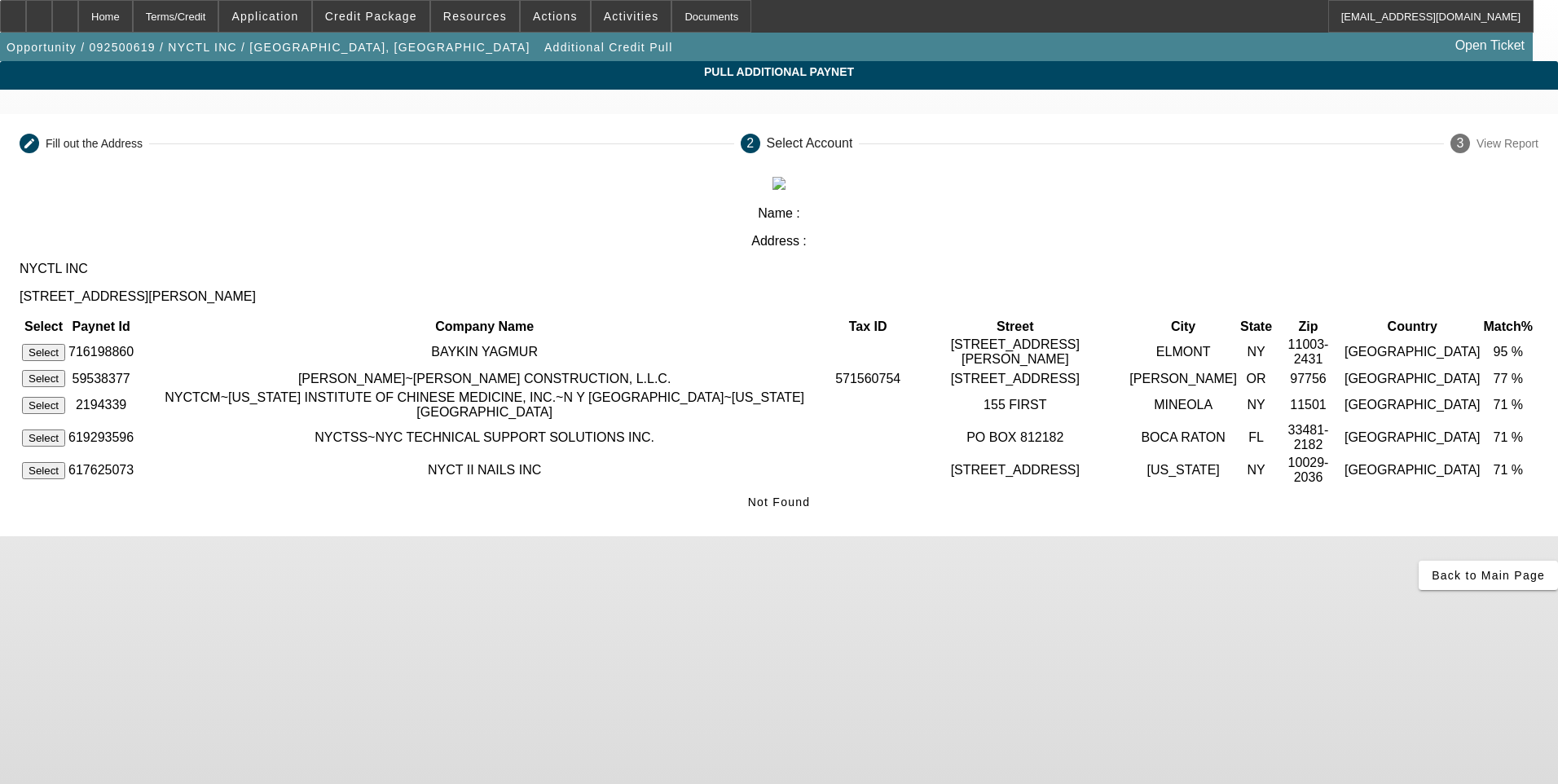
click at [65, 344] on button "Select" at bounding box center [44, 352] width 43 height 17
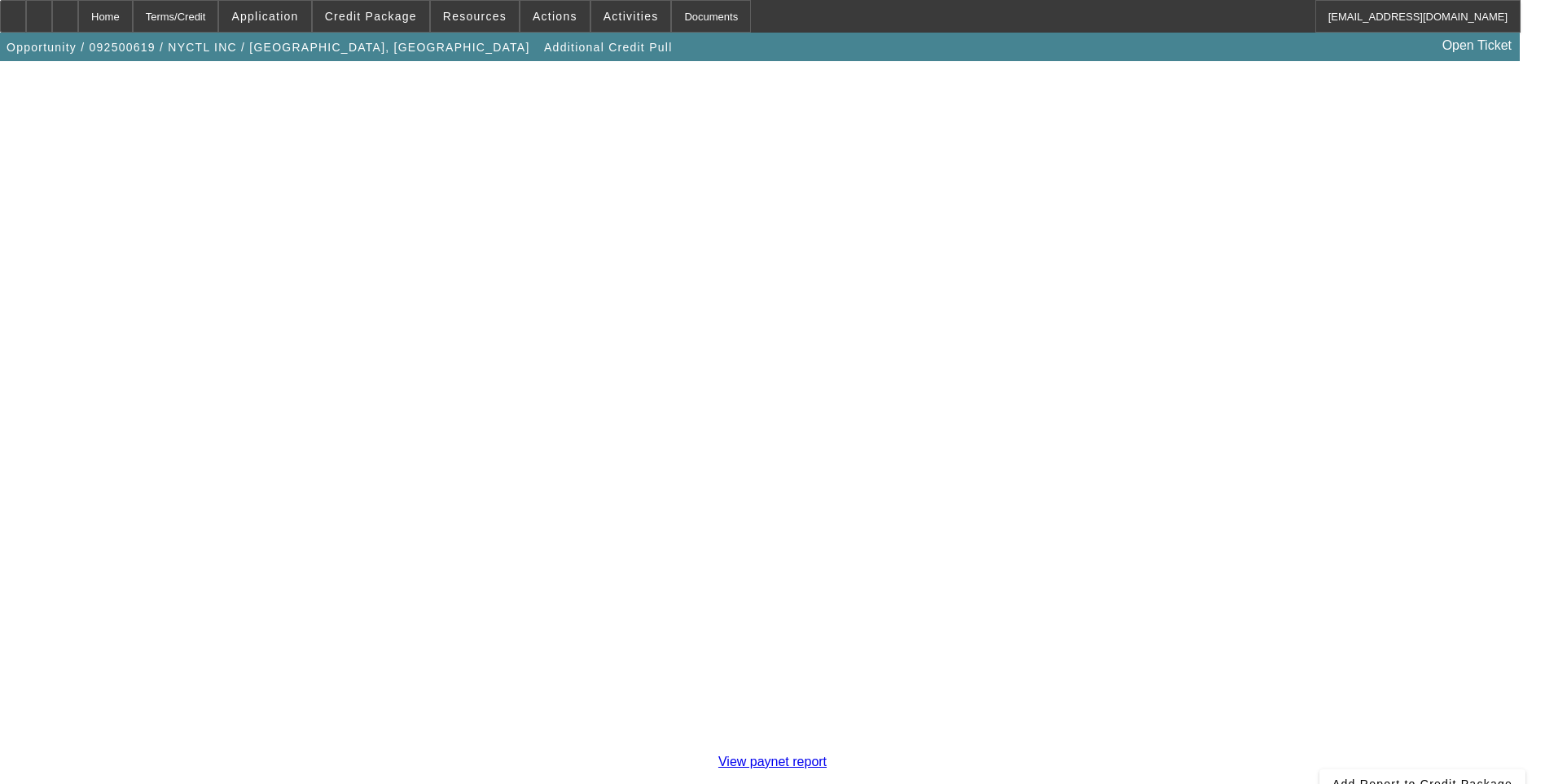
scroll to position [285, 0]
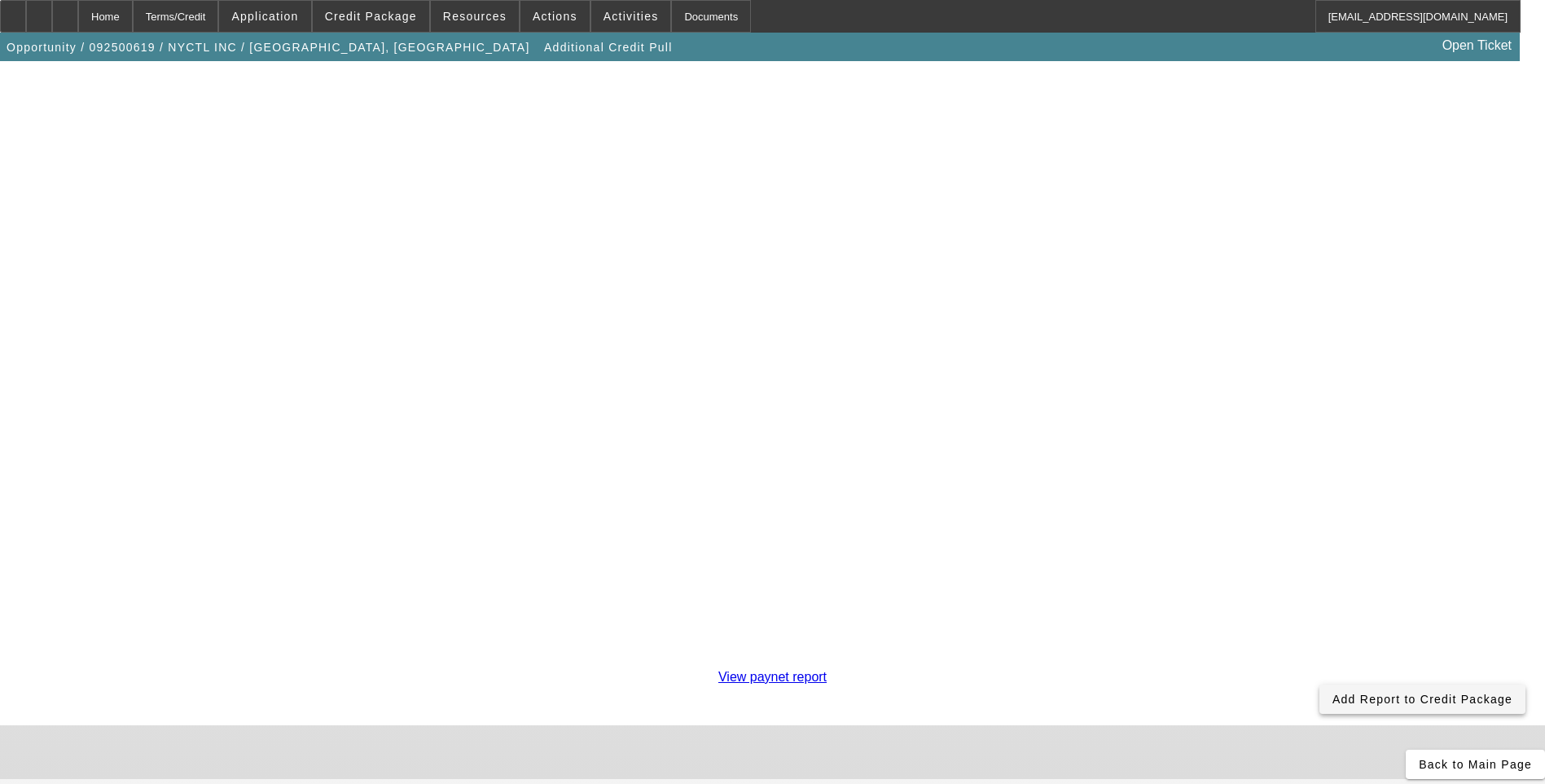
click at [1333, 692] on span "Add Report to Credit Package" at bounding box center [1423, 698] width 180 height 13
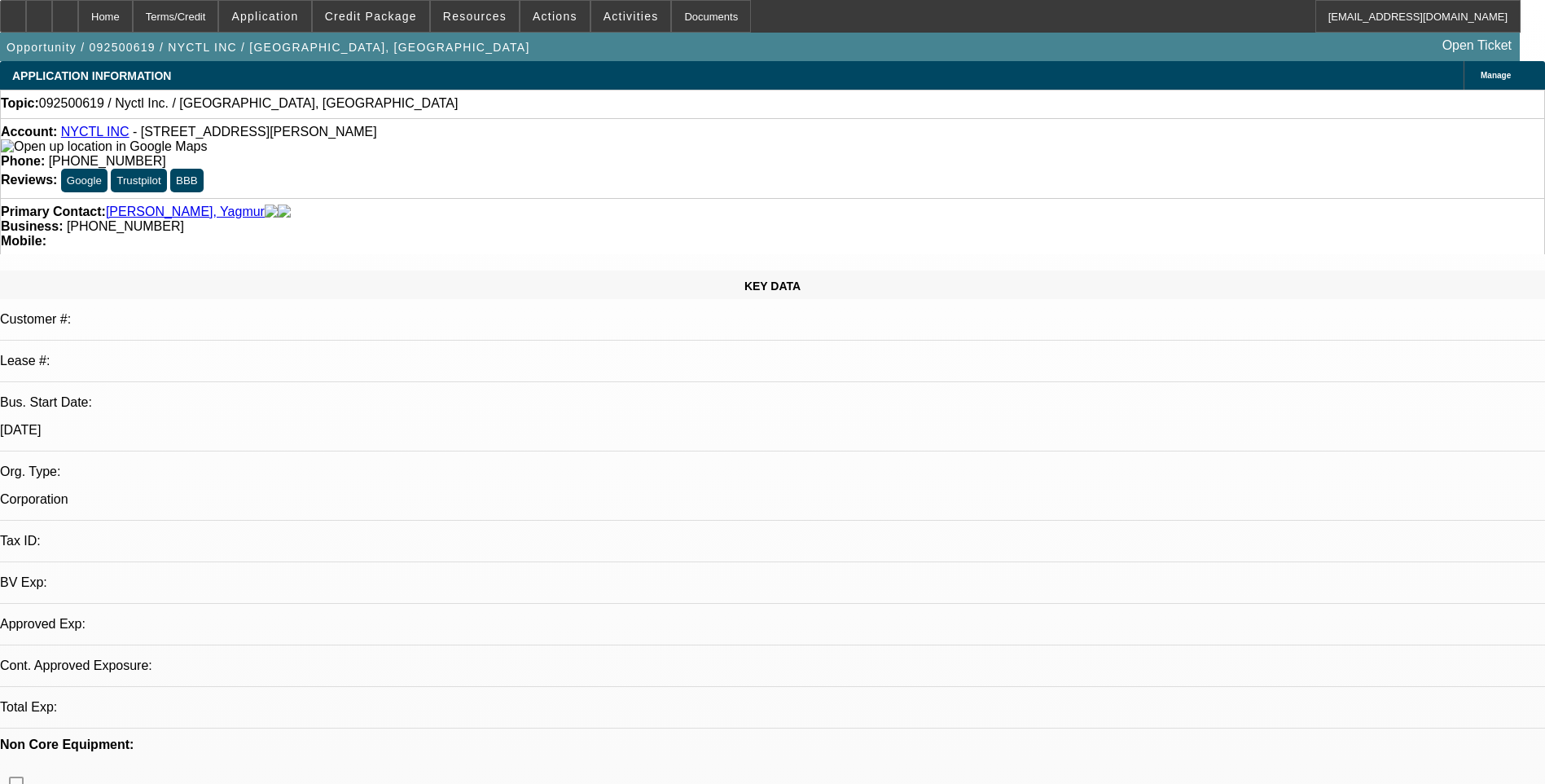
select select "0"
select select "2"
select select "0.1"
select select "4"
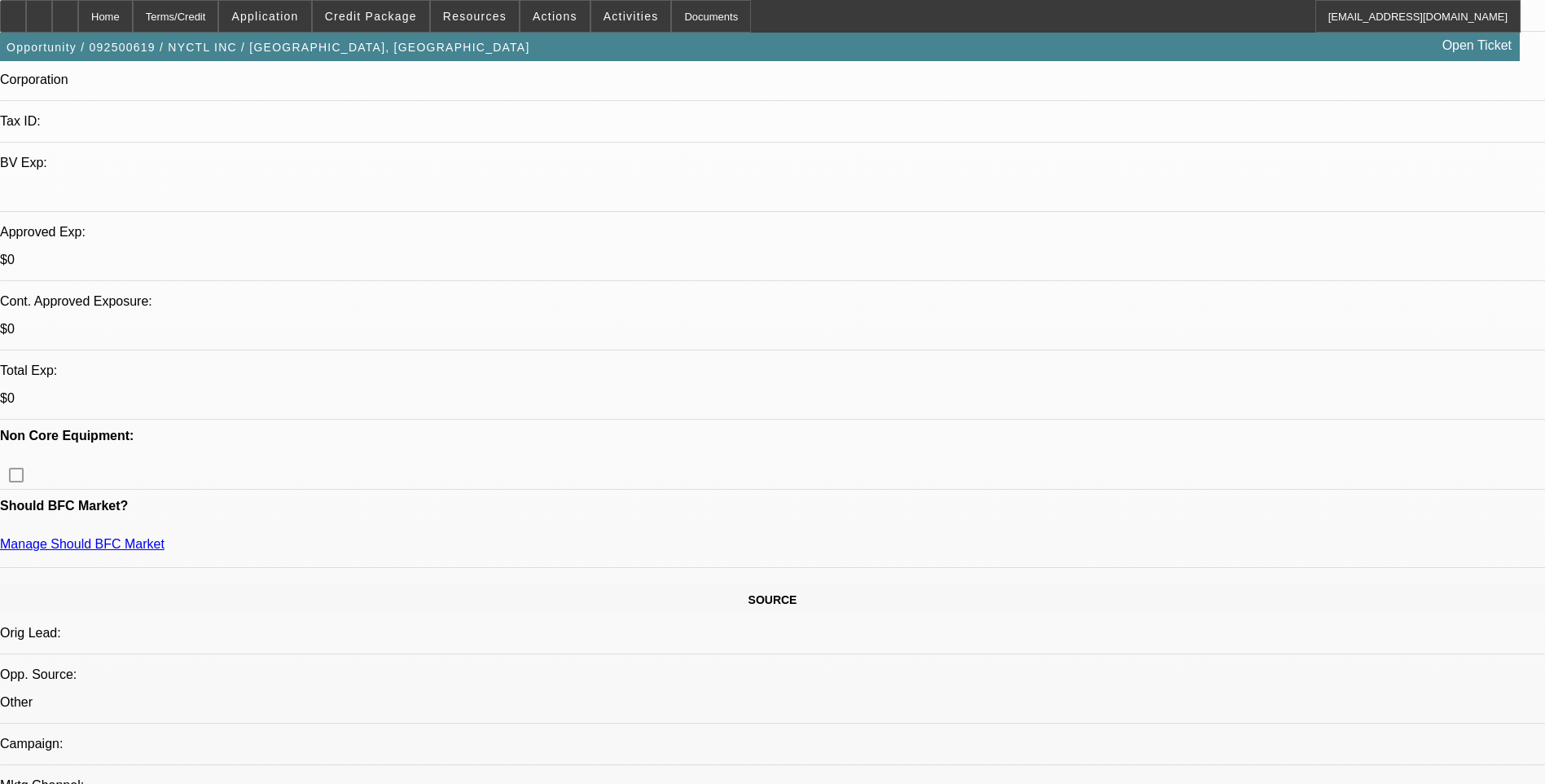
scroll to position [163, 0]
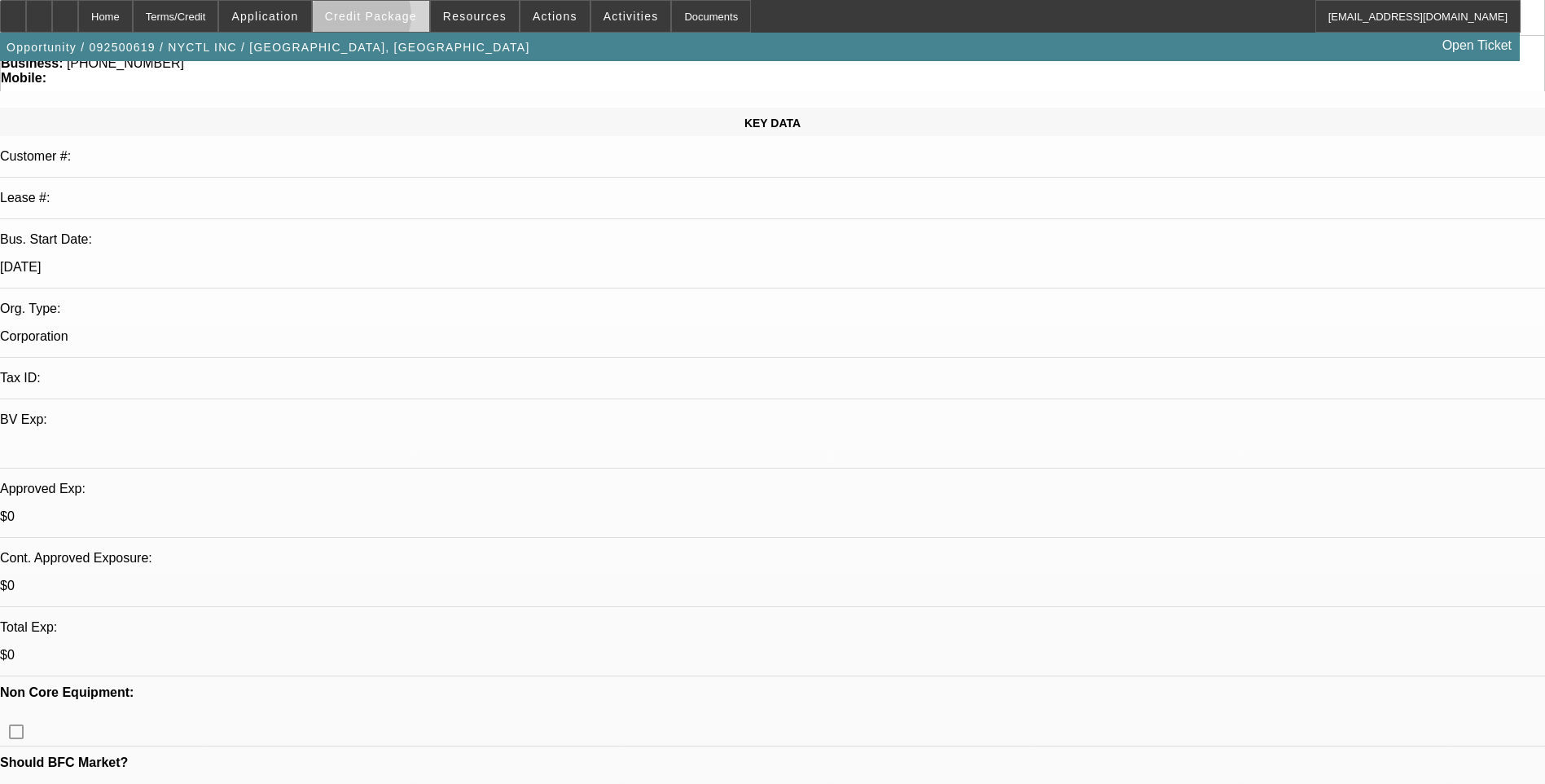
click at [379, 20] on span "Credit Package" at bounding box center [371, 16] width 92 height 13
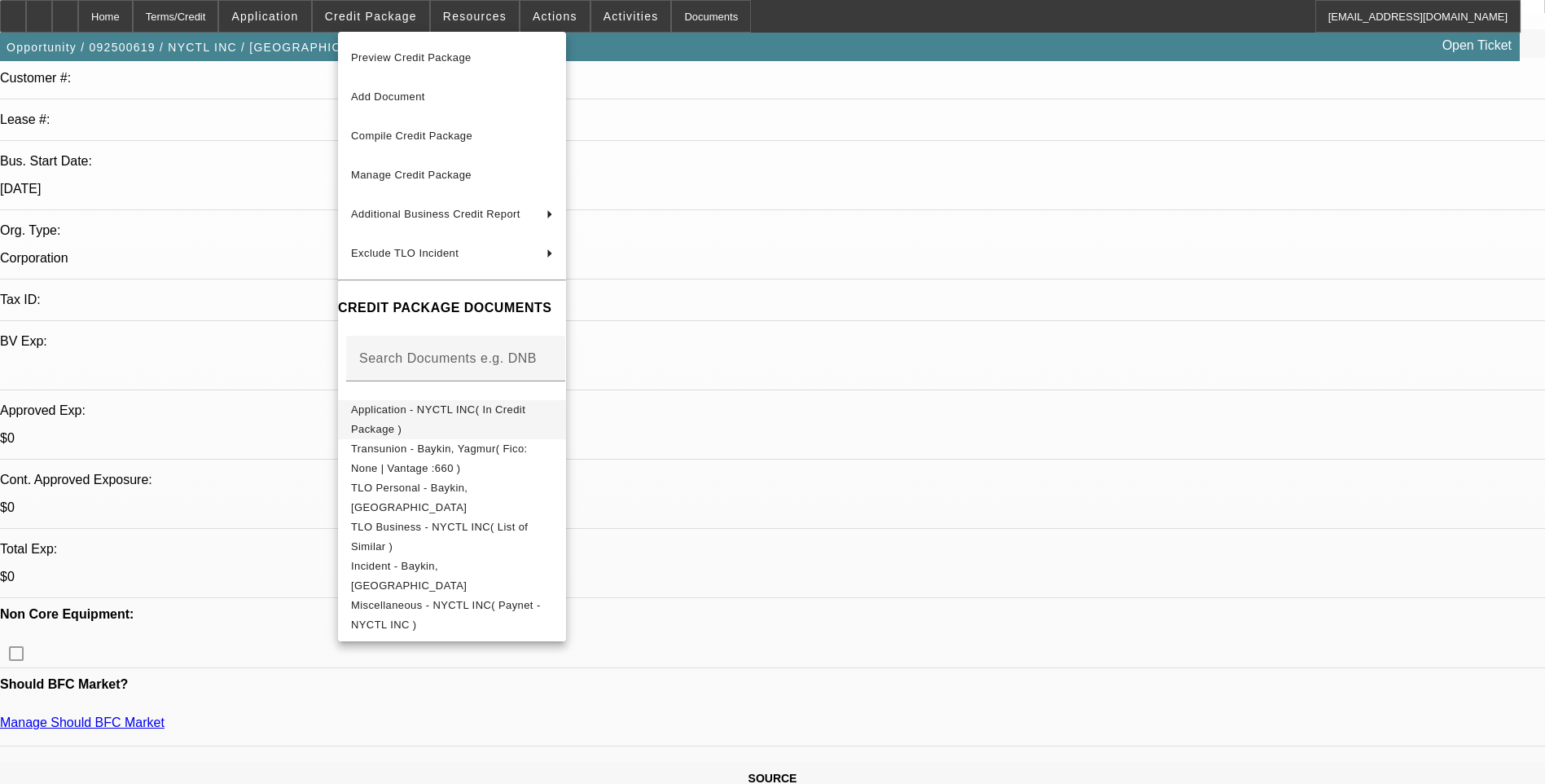
scroll to position [244, 0]
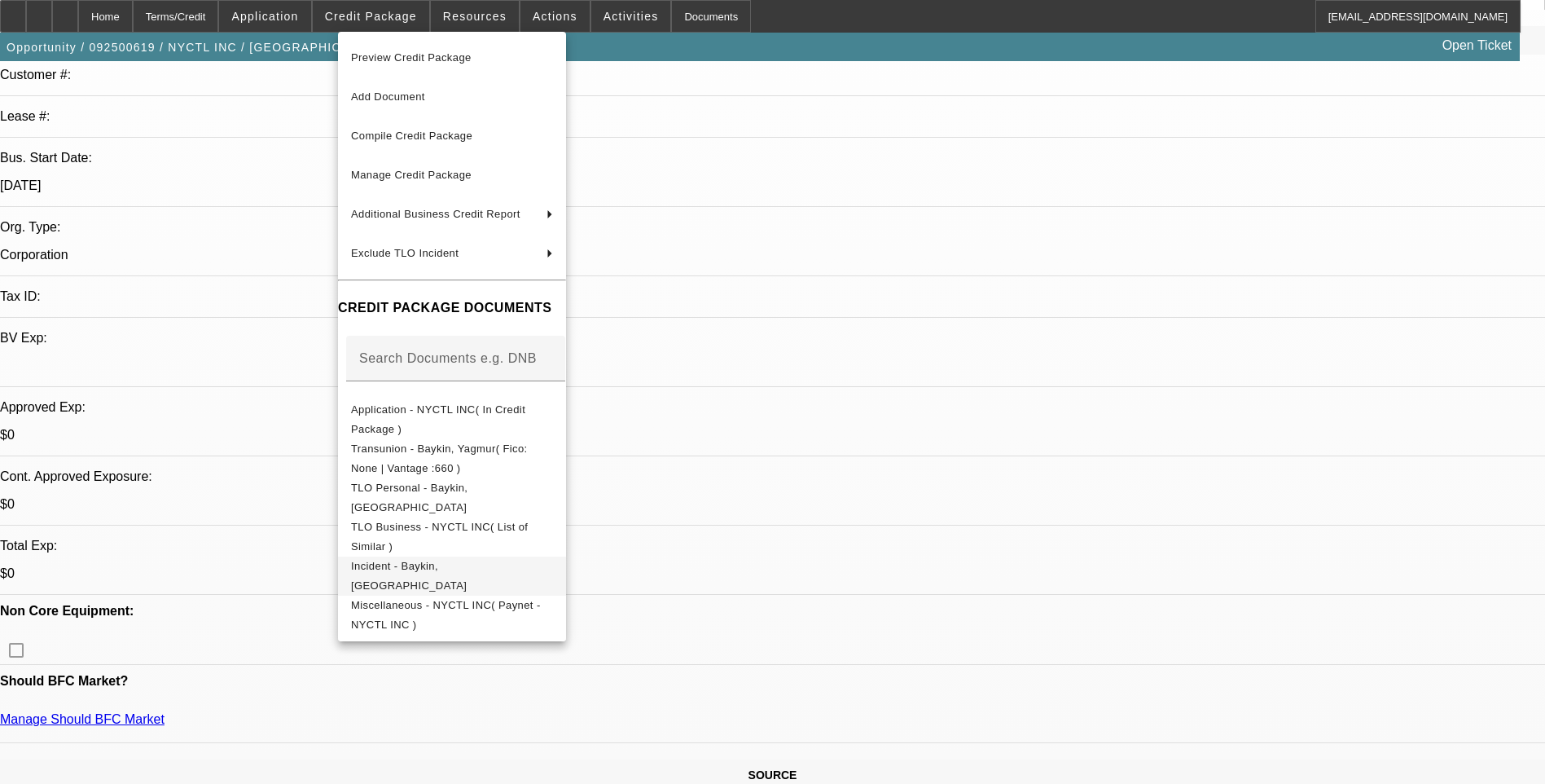
click at [510, 567] on span "Incident - Baykin, [GEOGRAPHIC_DATA]" at bounding box center [452, 576] width 202 height 39
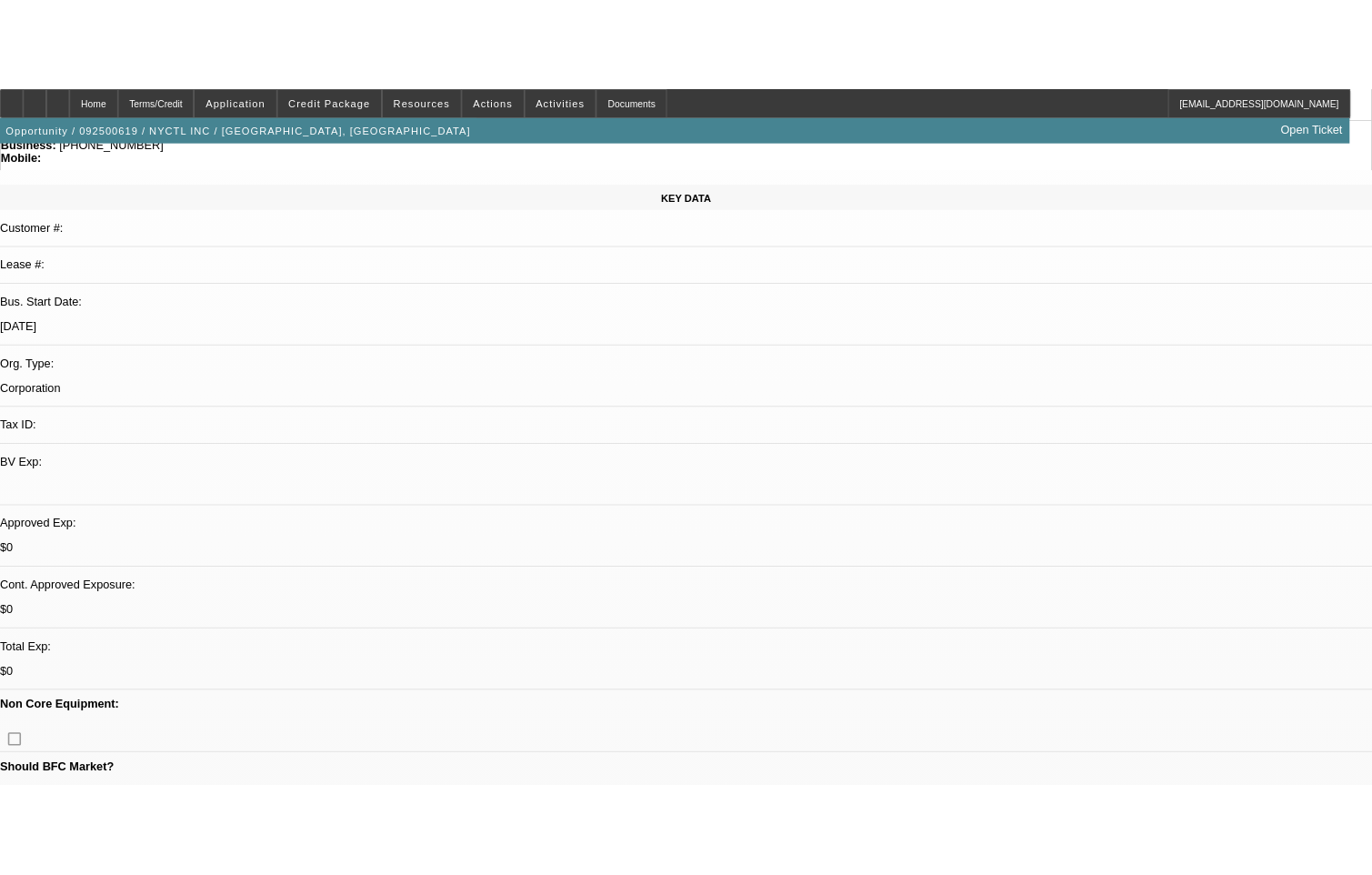
scroll to position [0, 0]
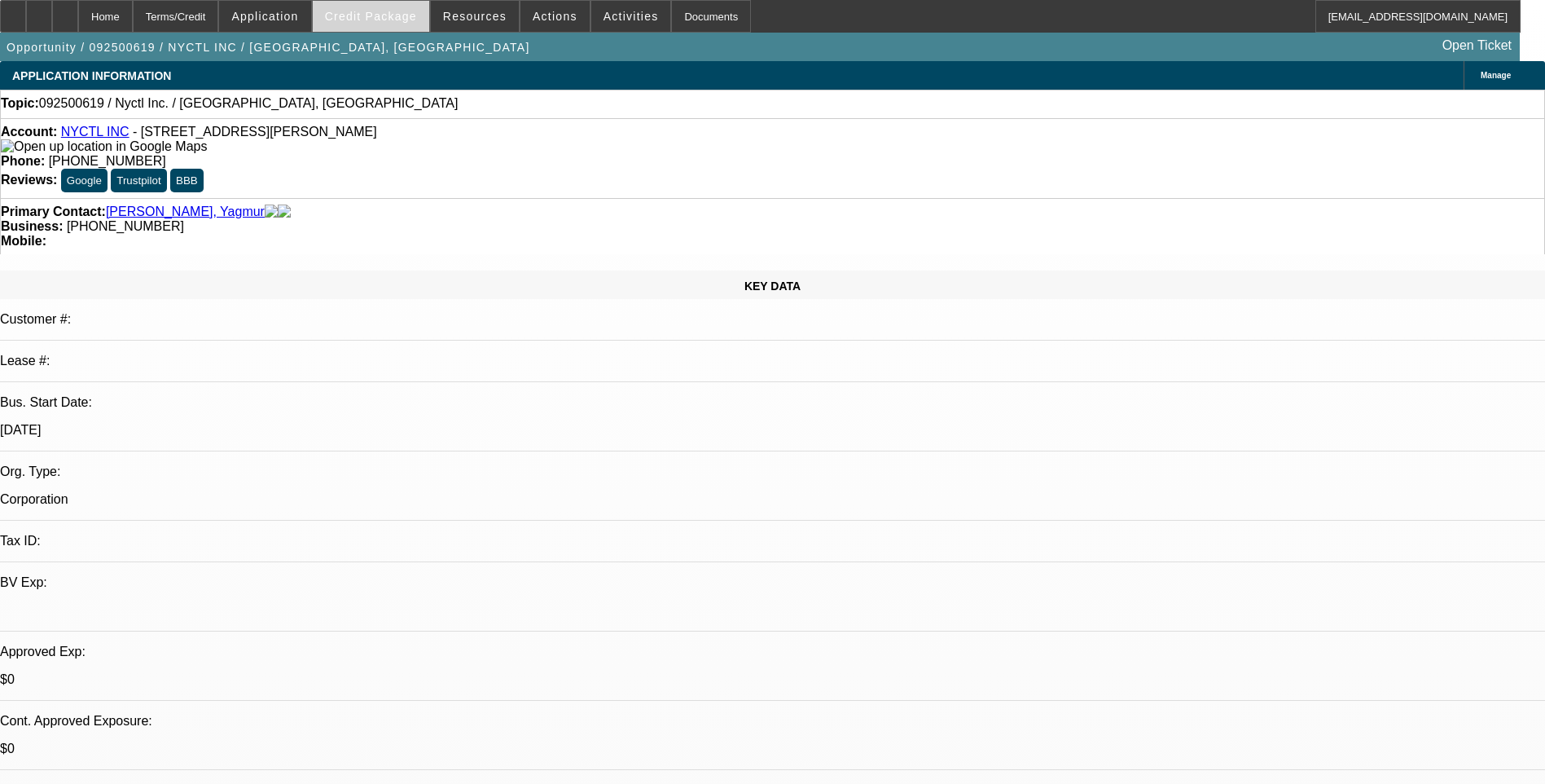
click at [400, 13] on span "Credit Package" at bounding box center [371, 16] width 92 height 13
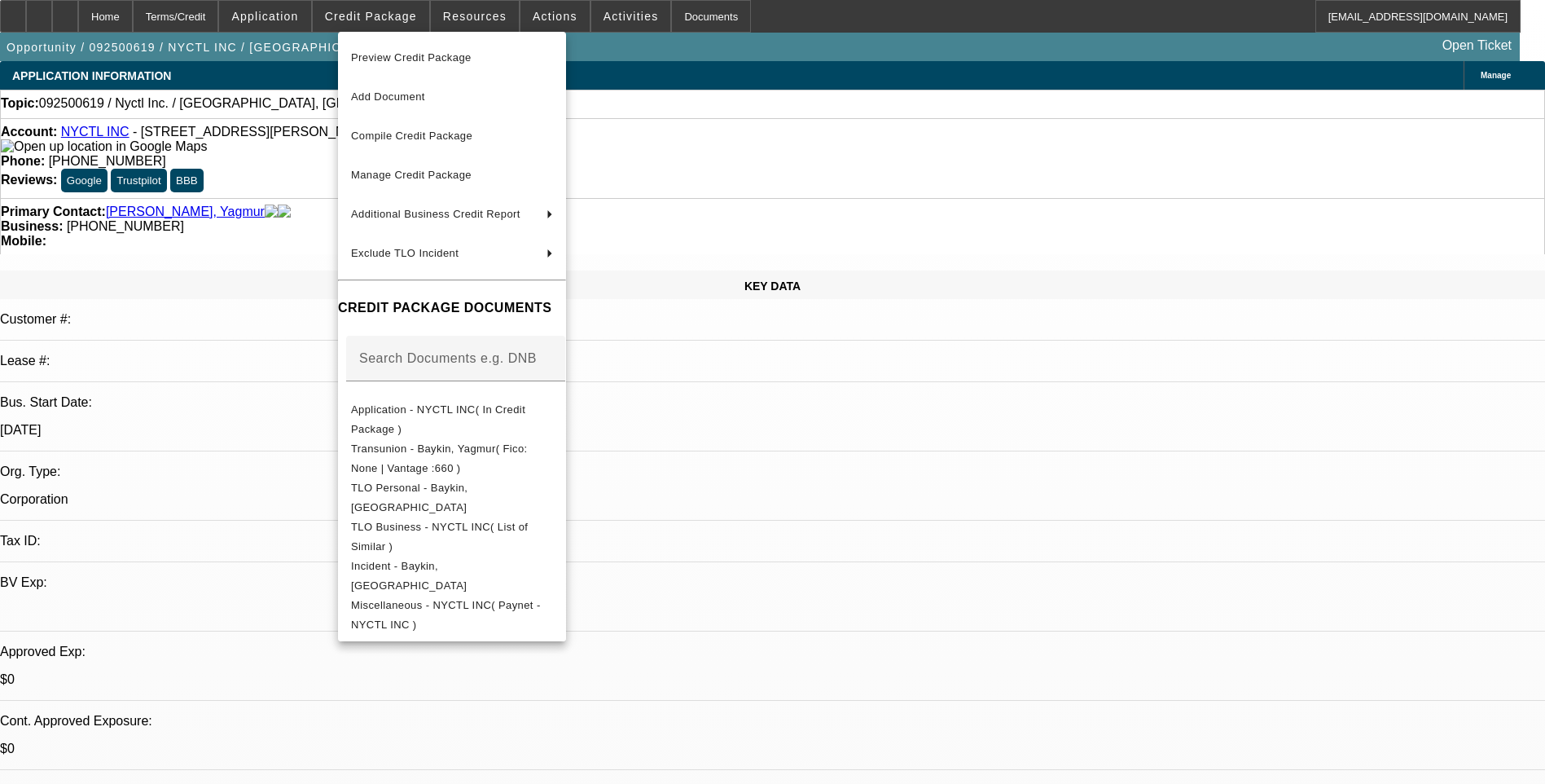
click at [841, 508] on div at bounding box center [772, 392] width 1545 height 784
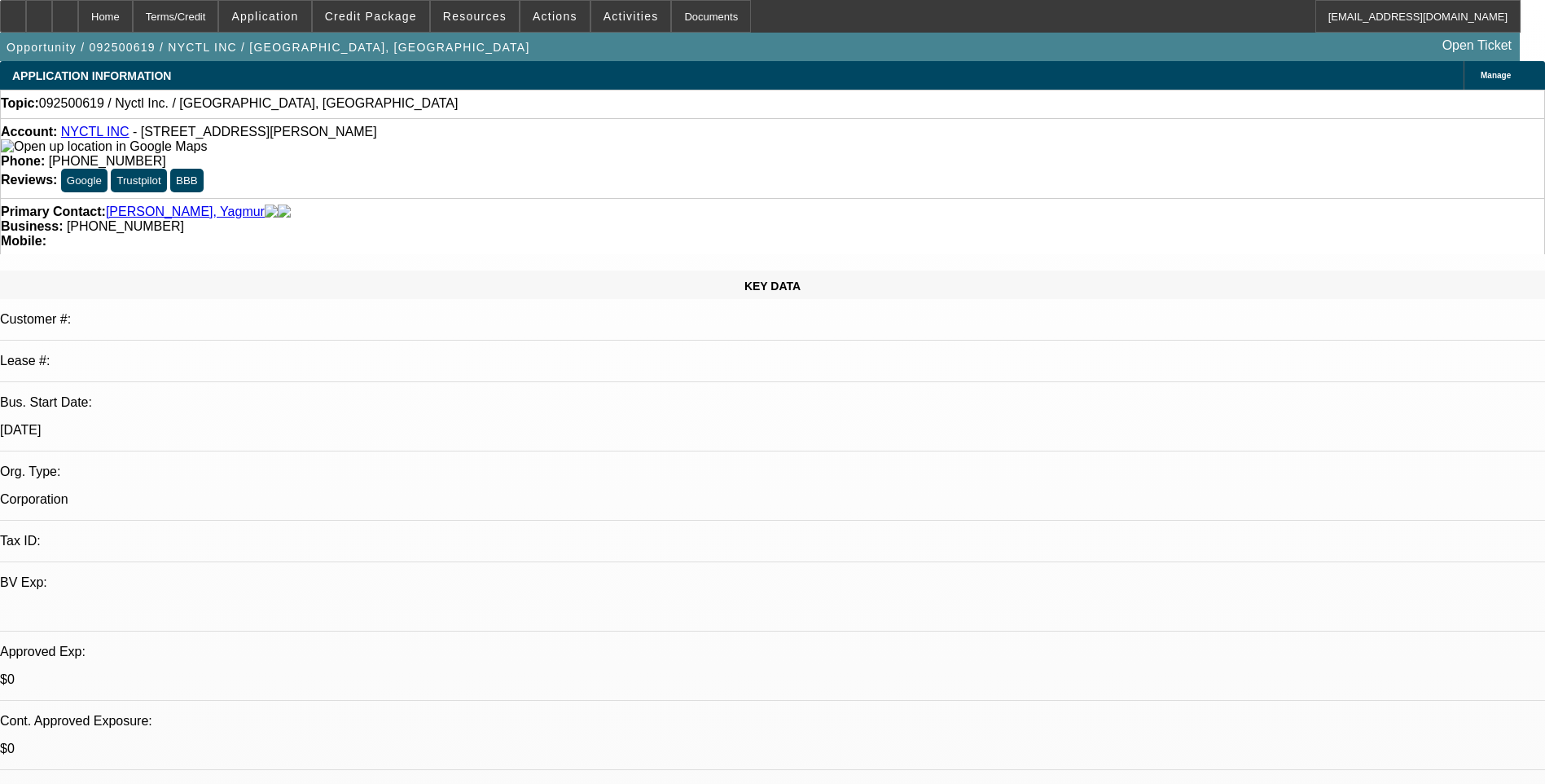
click at [609, 24] on span at bounding box center [632, 16] width 80 height 39
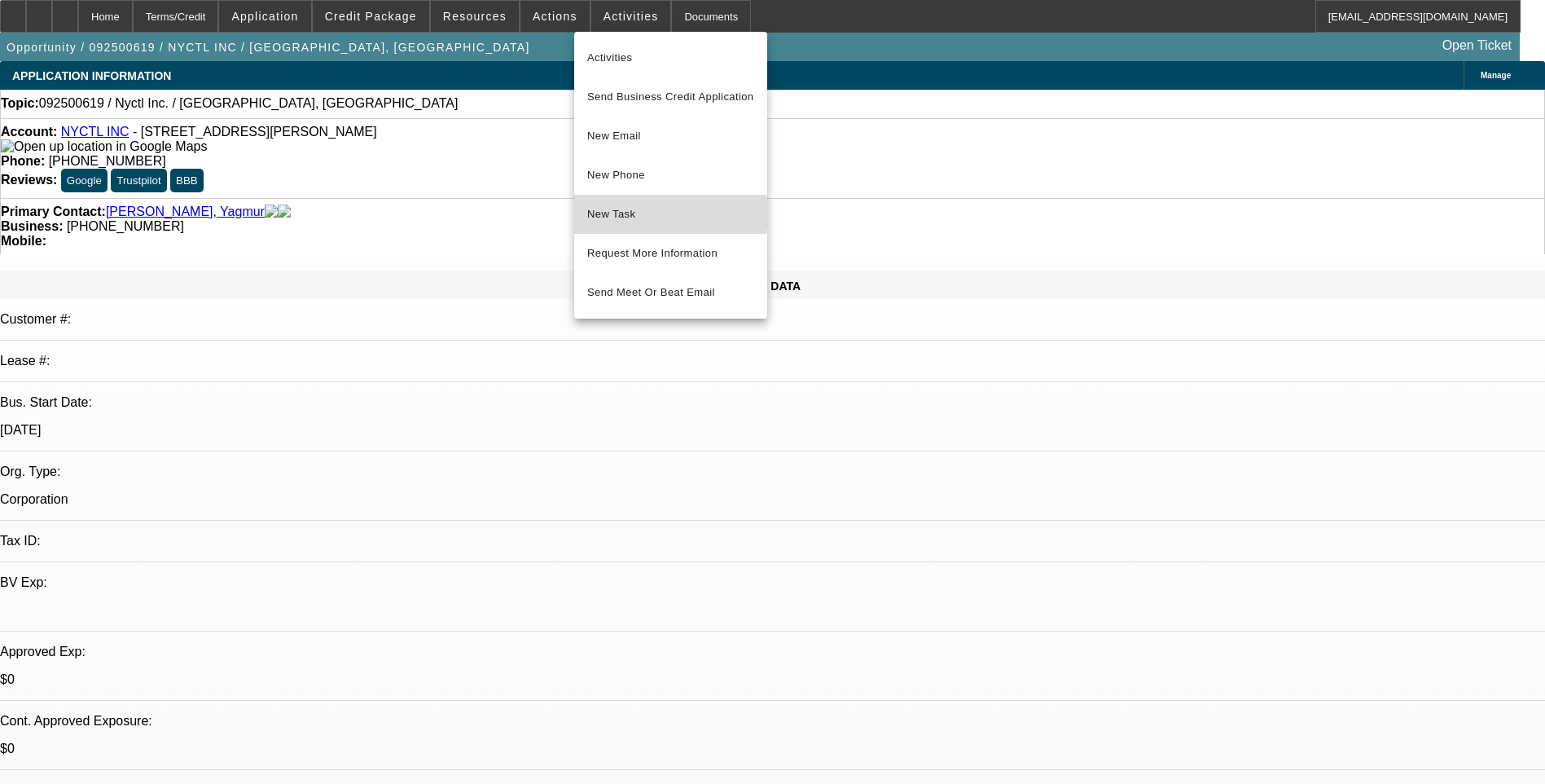
click at [639, 213] on span "New Task" at bounding box center [670, 214] width 167 height 20
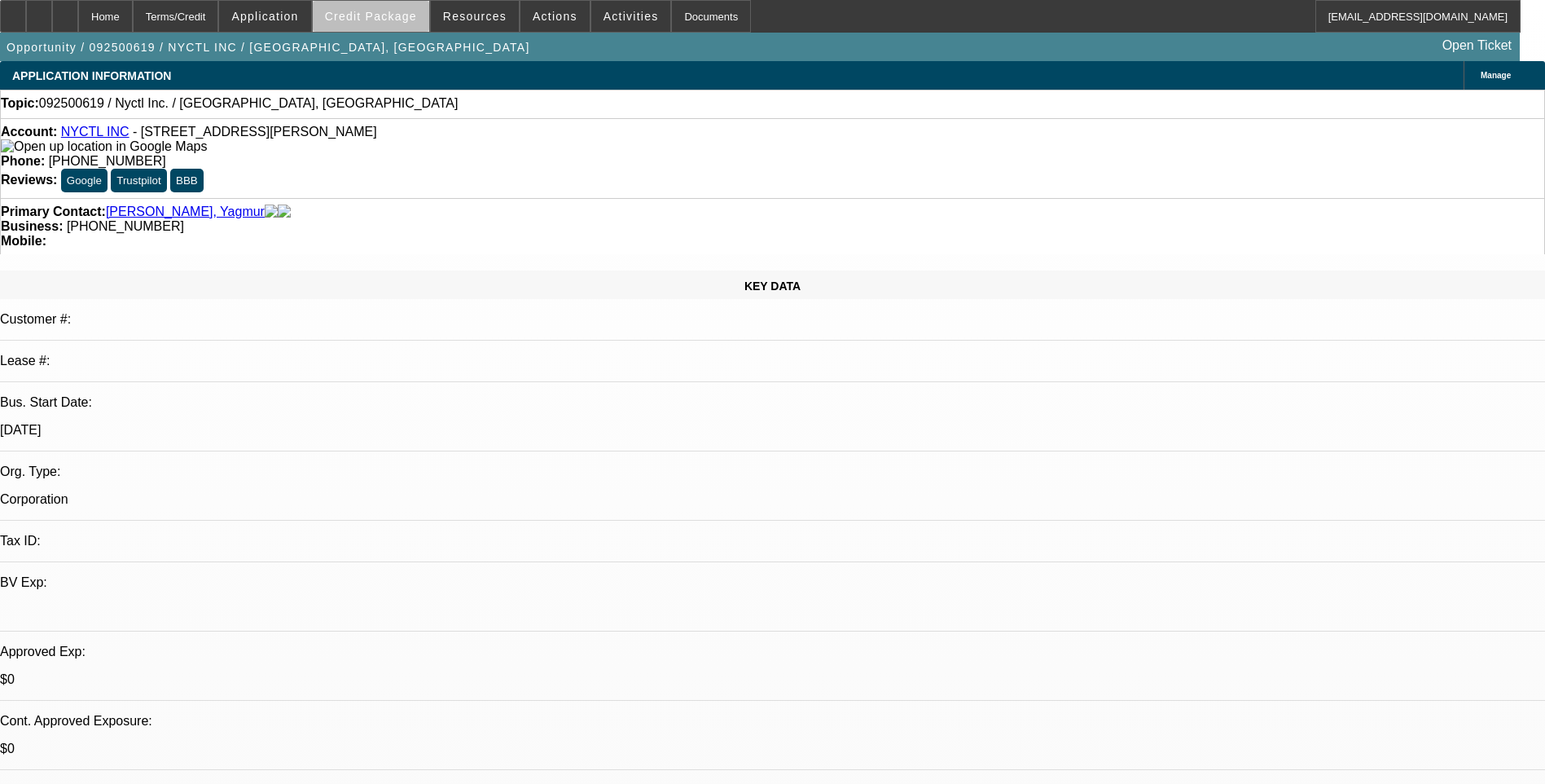
click at [417, 20] on span "Credit Package" at bounding box center [371, 16] width 92 height 13
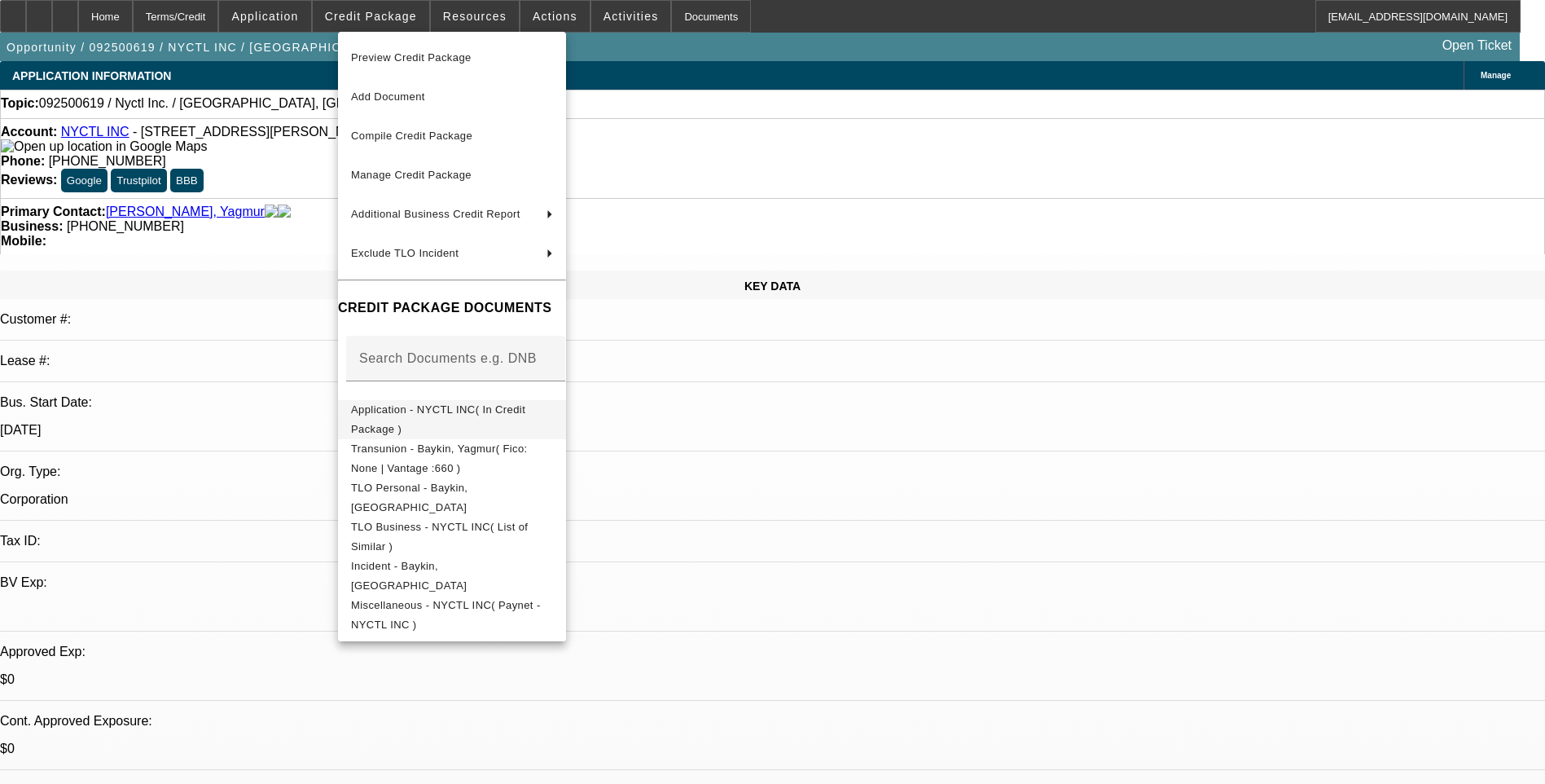
click at [503, 409] on span "Application - NYCTL INC( In Credit Package )" at bounding box center [438, 420] width 175 height 32
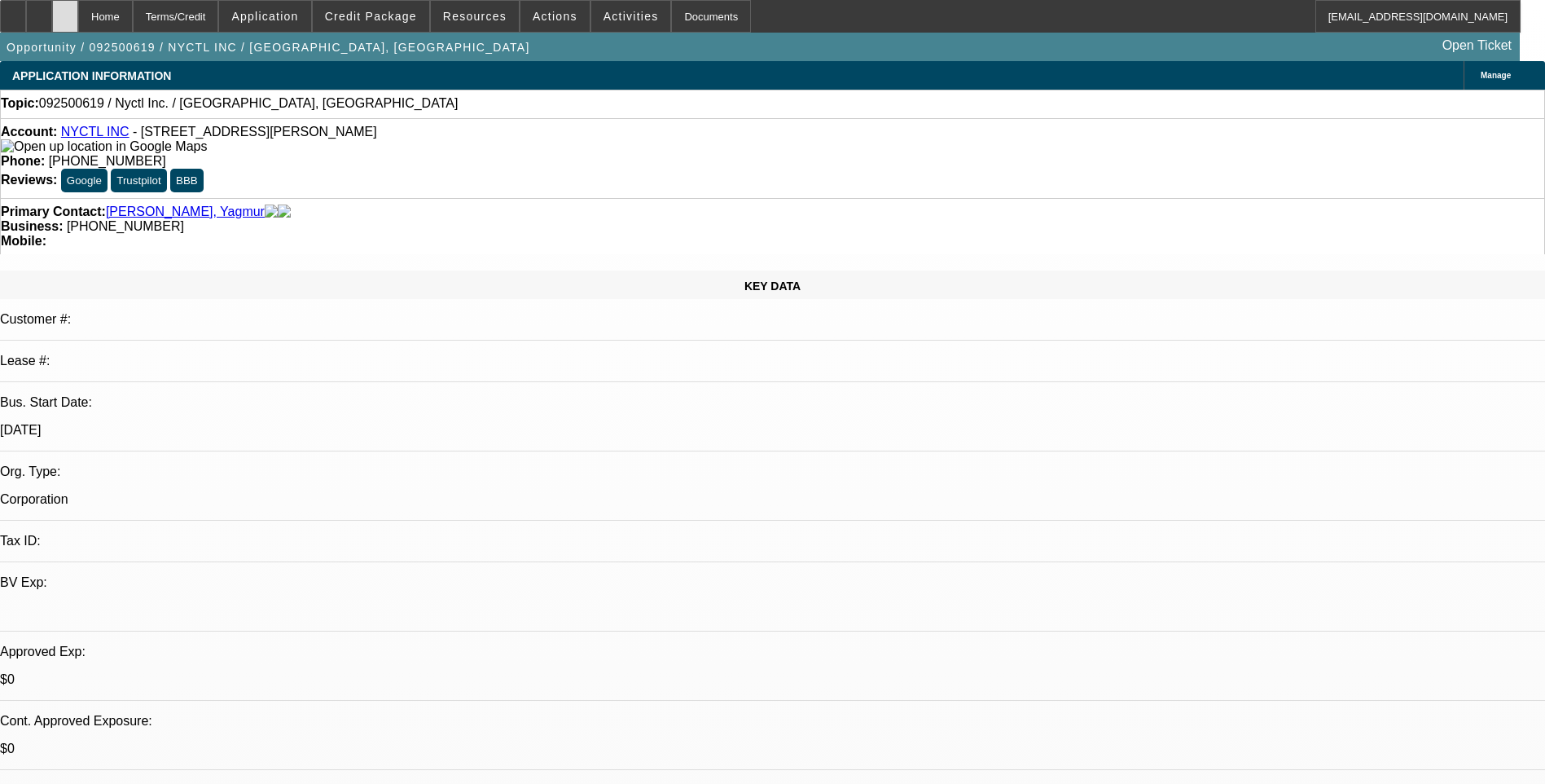
click at [65, 11] on icon at bounding box center [65, 11] width 0 height 0
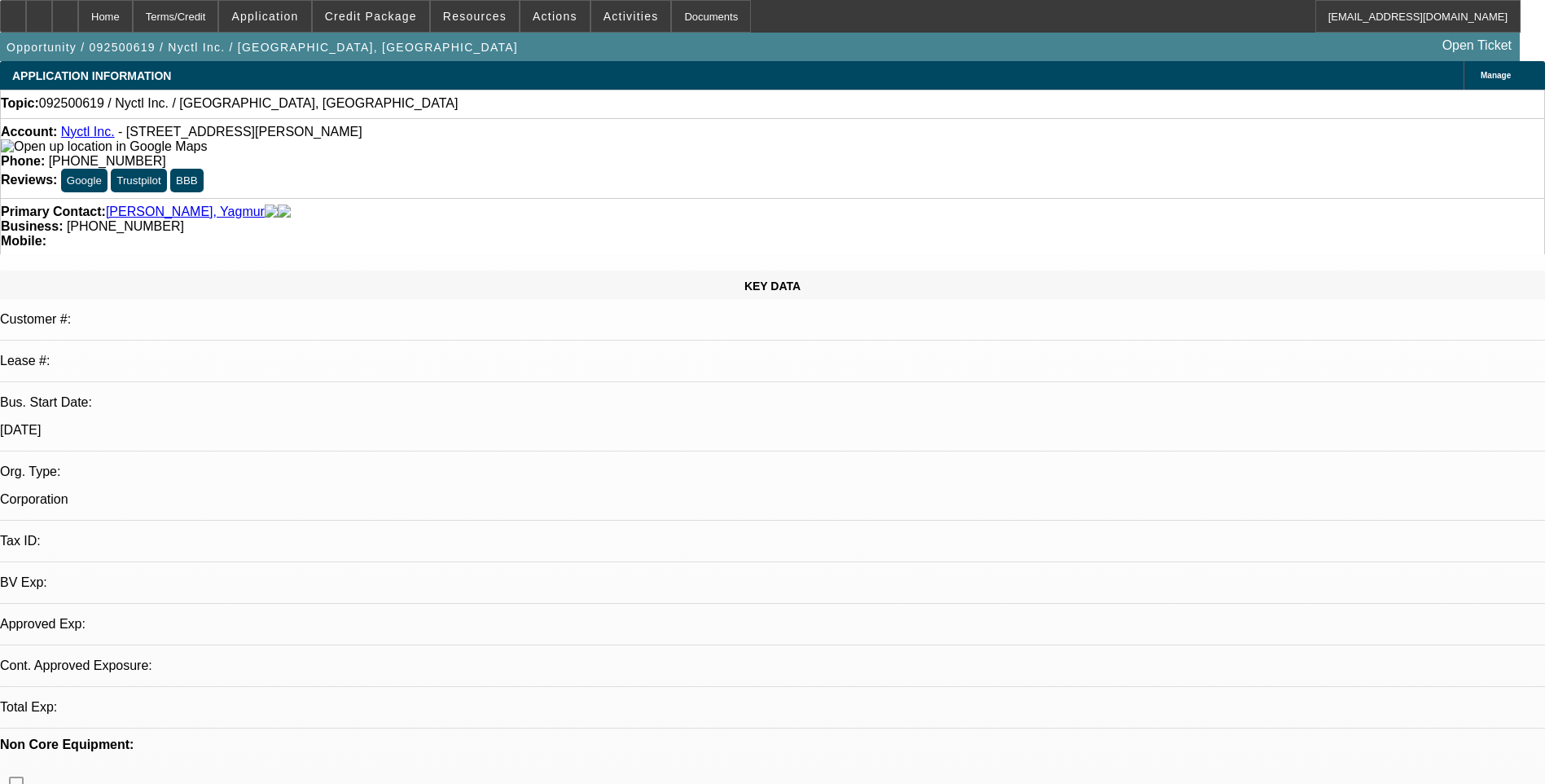
select select "0"
select select "2"
select select "0.1"
select select "1"
select select "2"
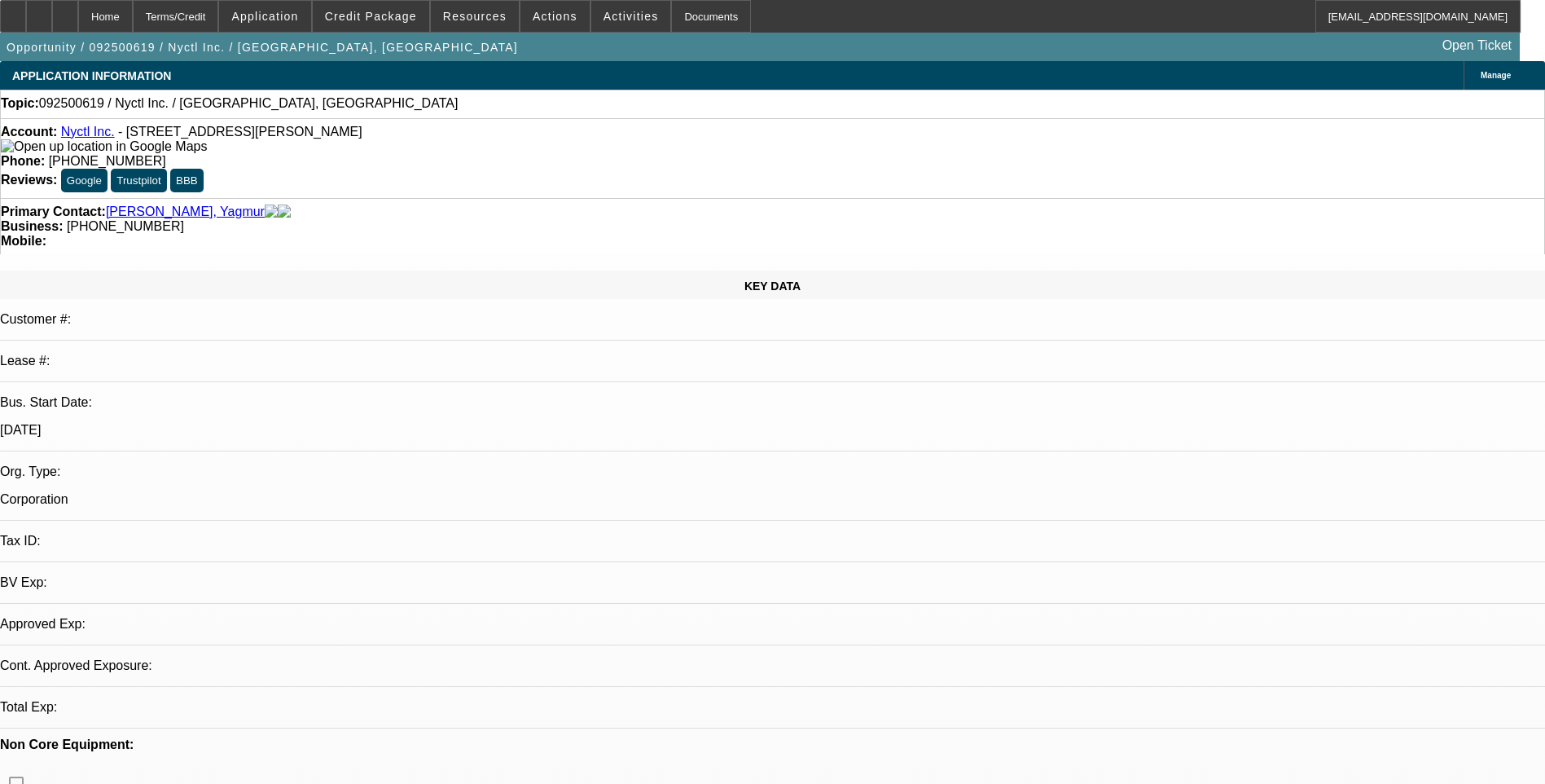
select select "4"
click at [96, 138] on link "Nyctl Inc." at bounding box center [88, 132] width 53 height 14
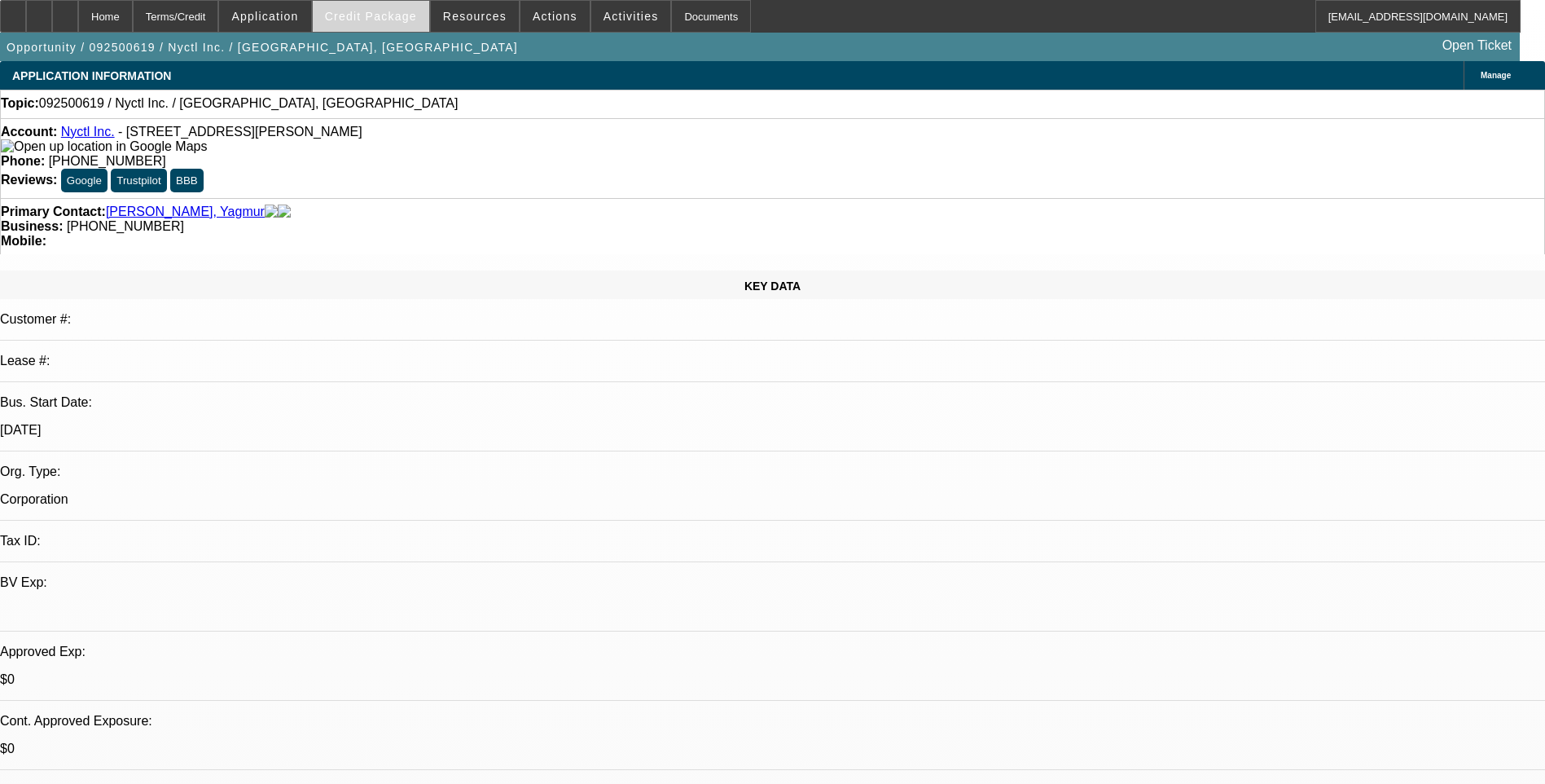
click at [364, 14] on span "Credit Package" at bounding box center [371, 16] width 92 height 13
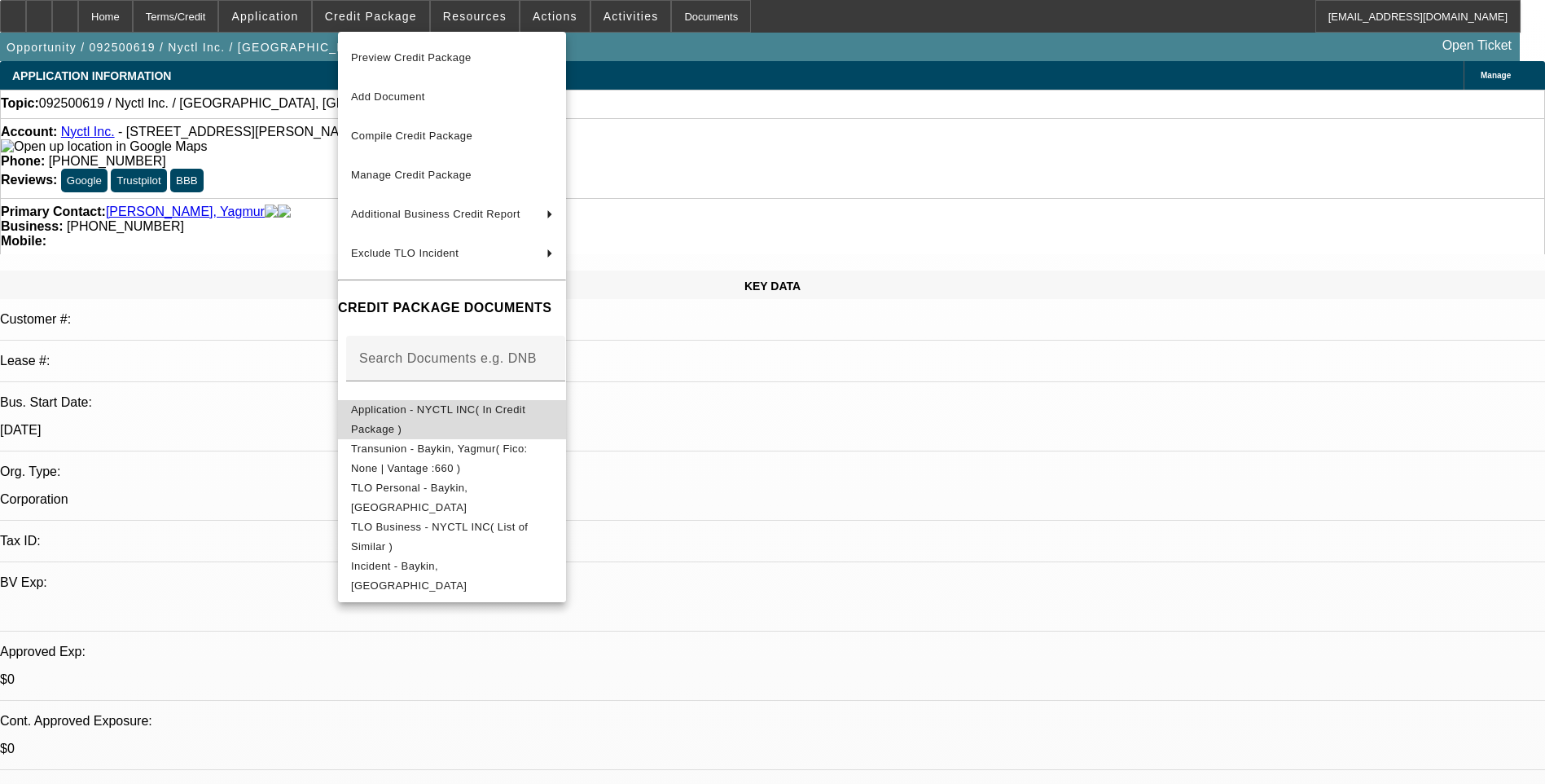
click at [457, 407] on span "Application - NYCTL INC( In Credit Package )" at bounding box center [438, 420] width 175 height 32
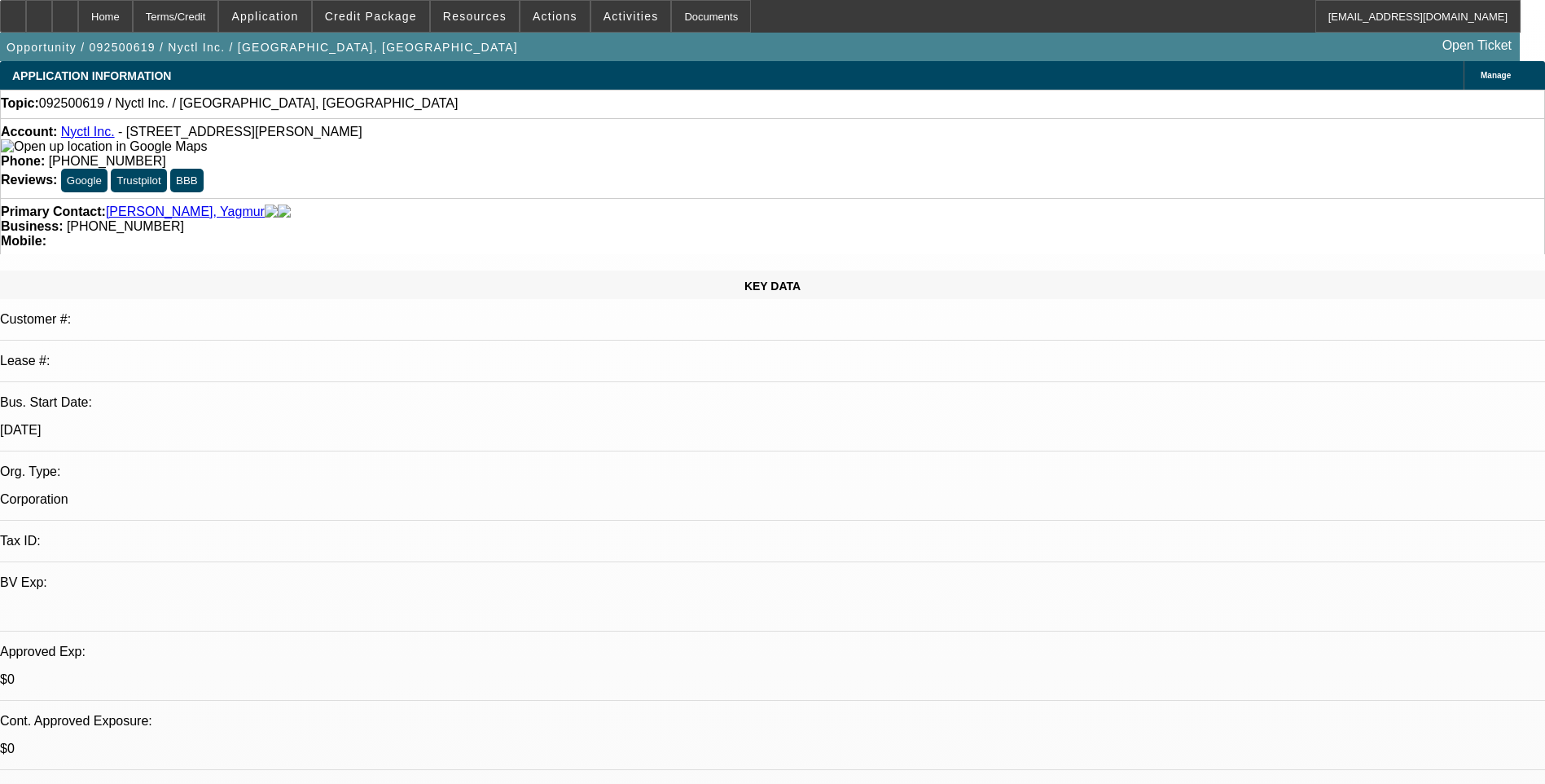
click at [34, 150] on img at bounding box center [103, 146] width 206 height 14
select select "0"
select select "2"
select select "0.1"
select select "1"
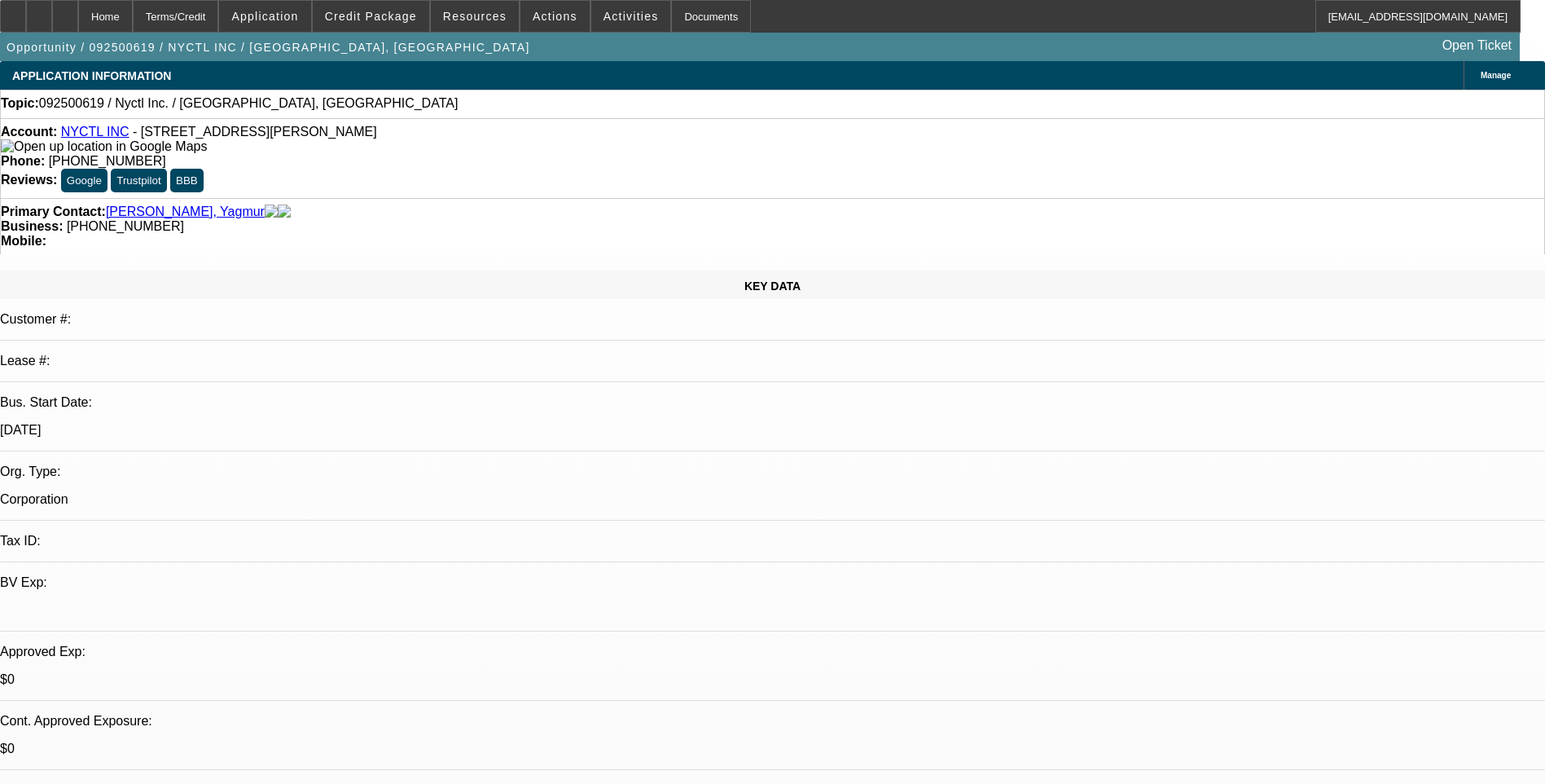
select select "2"
select select "4"
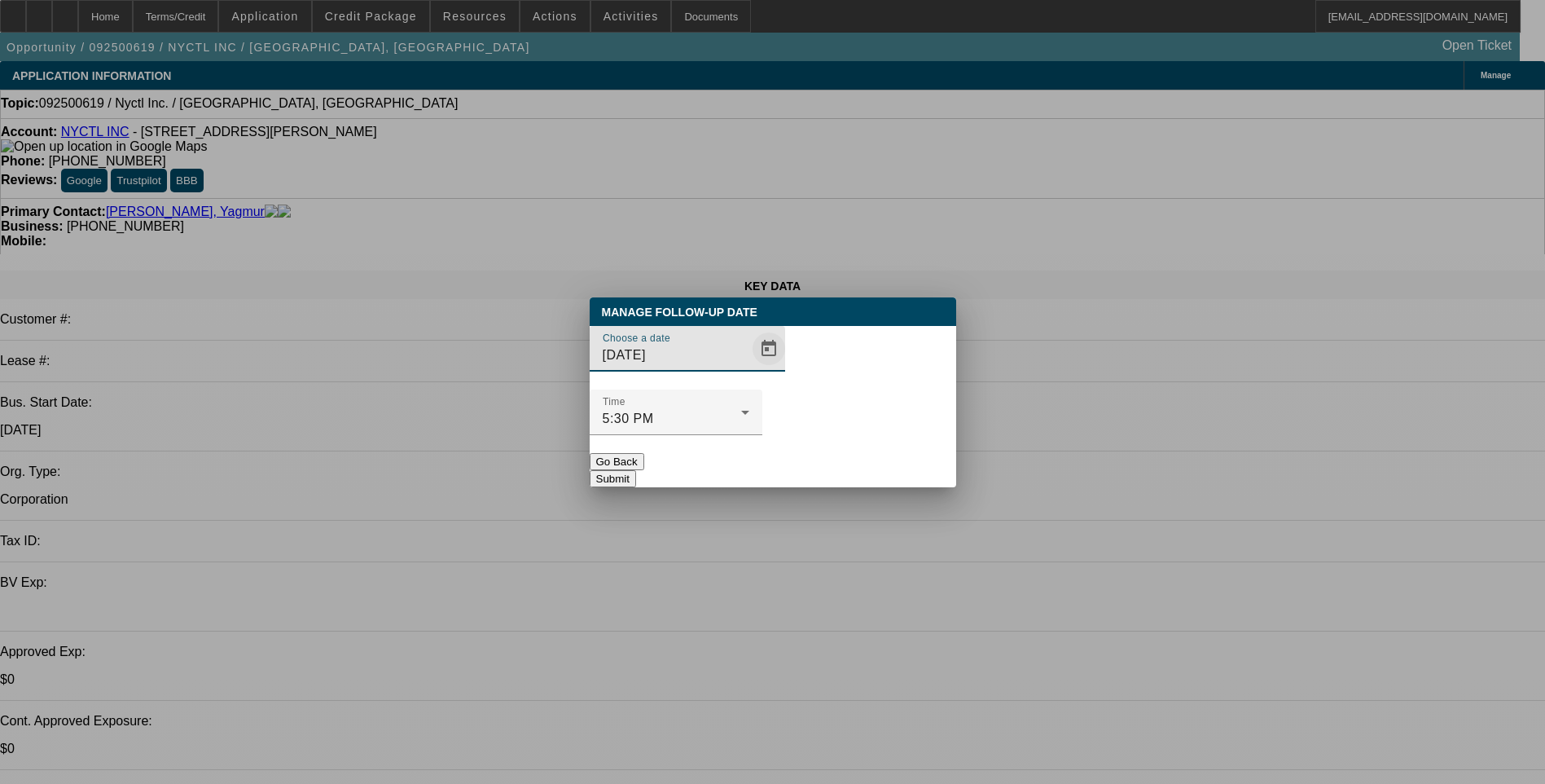
click at [749, 368] on span "Open calendar" at bounding box center [769, 348] width 39 height 39
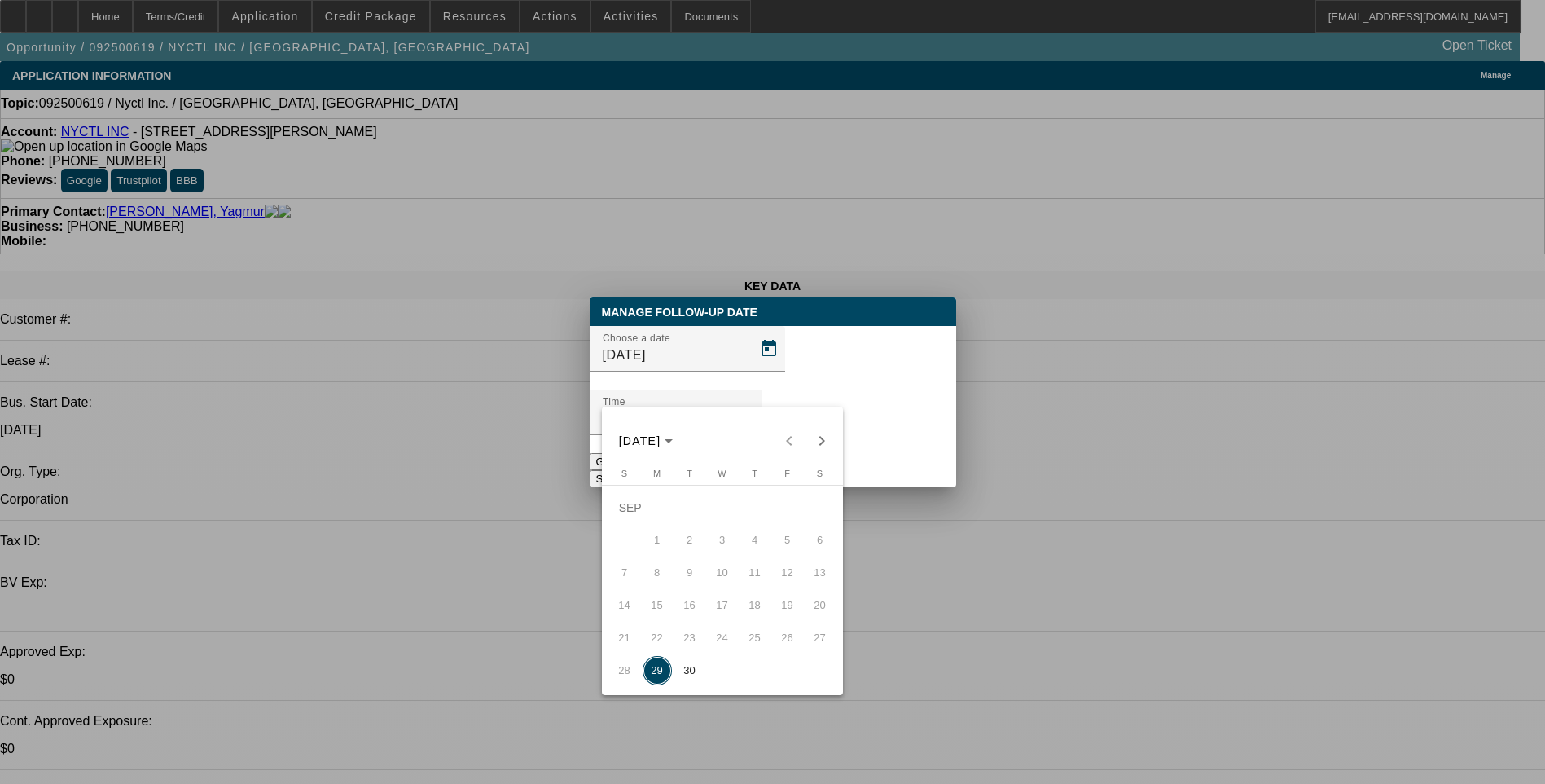
click at [687, 669] on span "30" at bounding box center [690, 670] width 29 height 29
type input "9/30/2025"
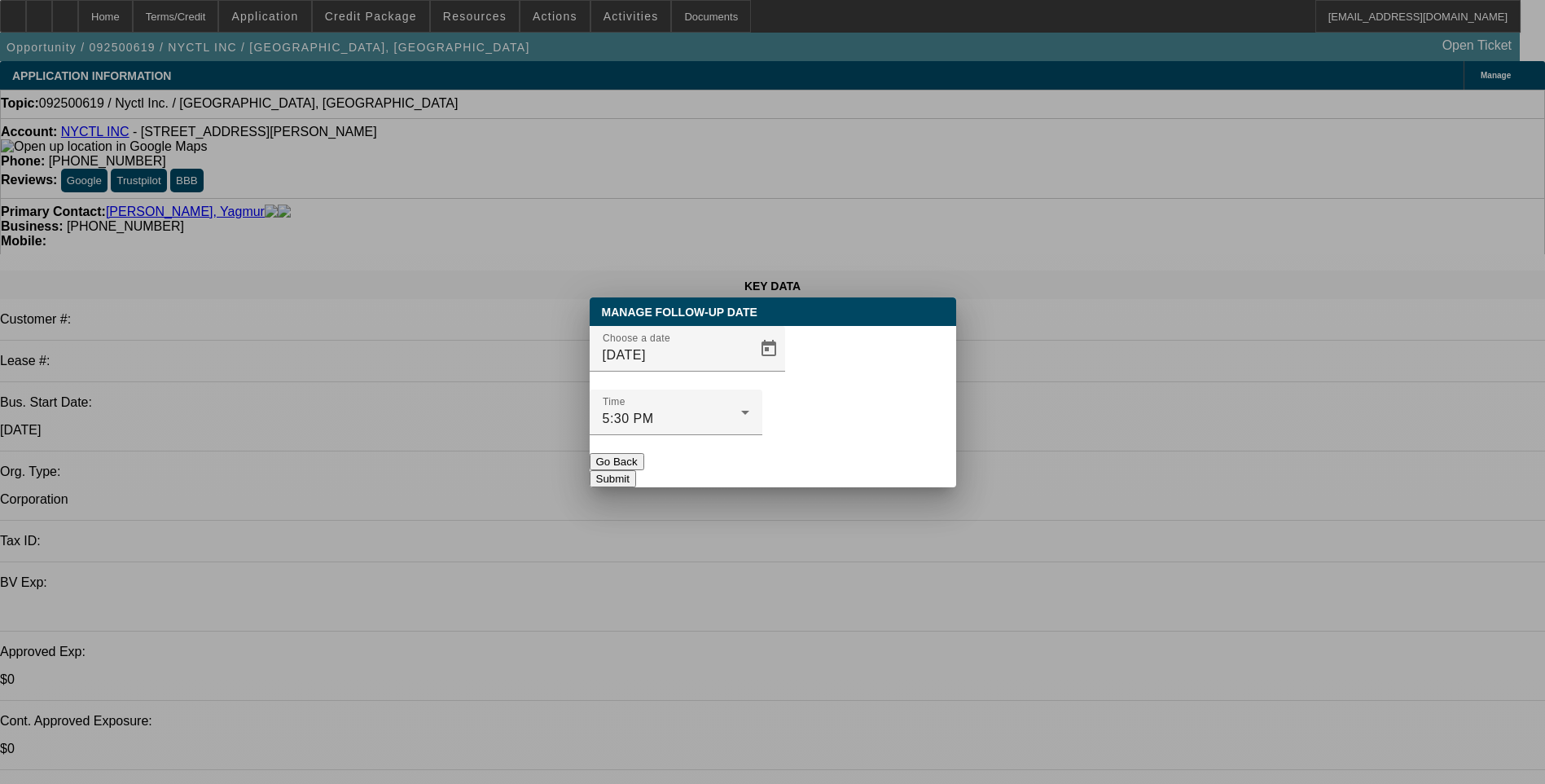
click at [636, 470] on button "Submit" at bounding box center [613, 478] width 46 height 17
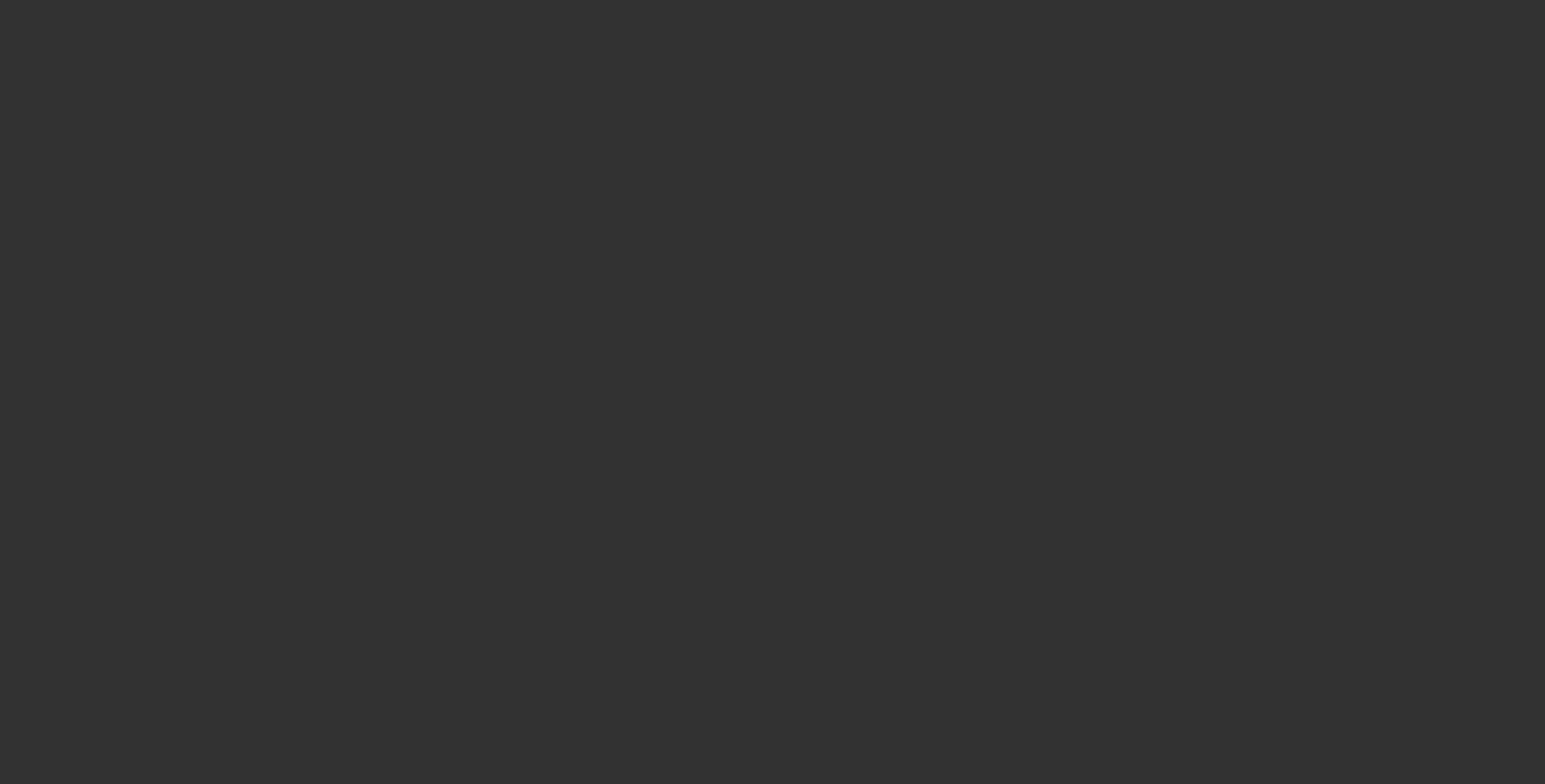
select select "0"
select select "2"
select select "0.1"
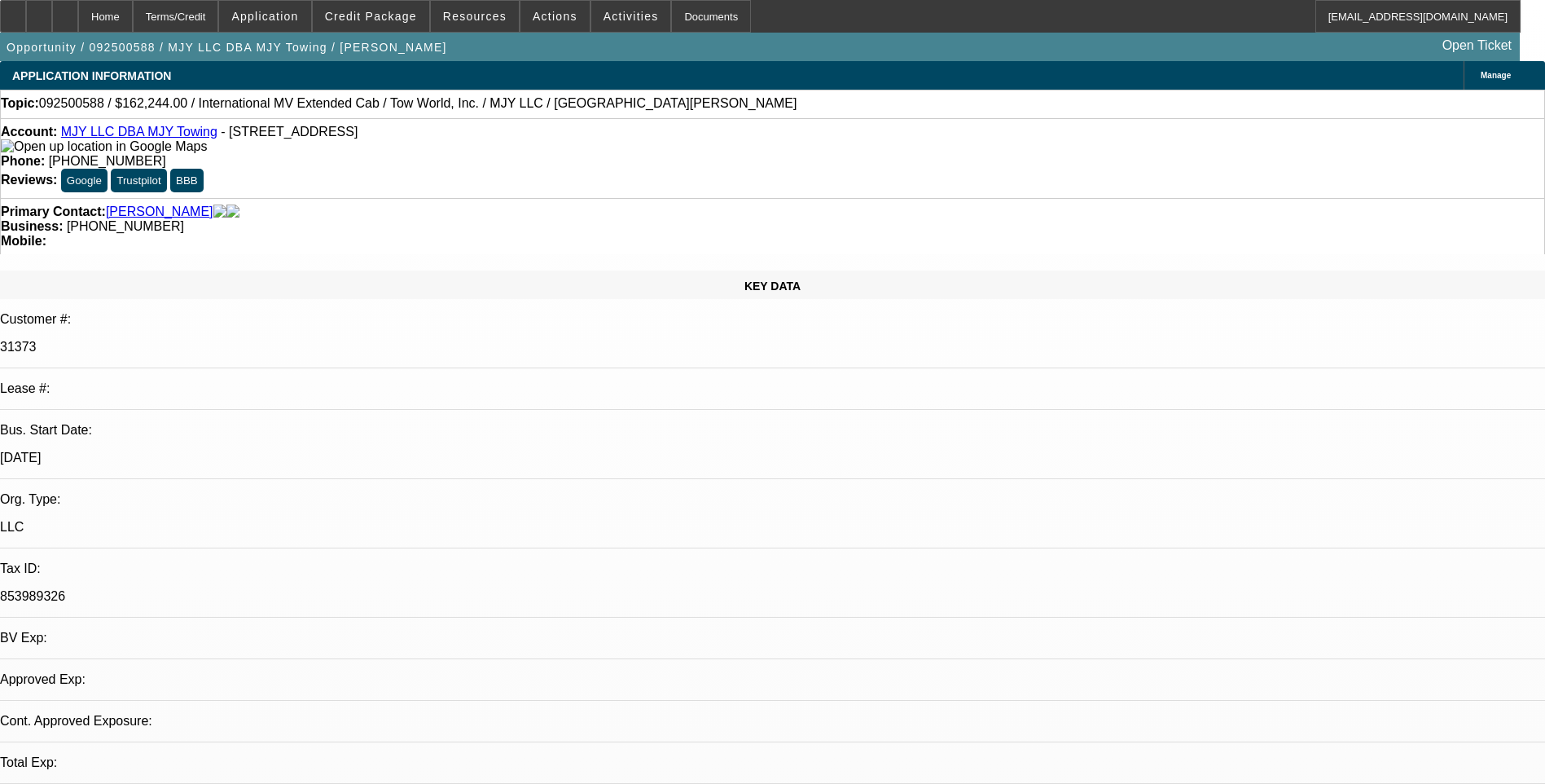
select select "1"
select select "2"
select select "4"
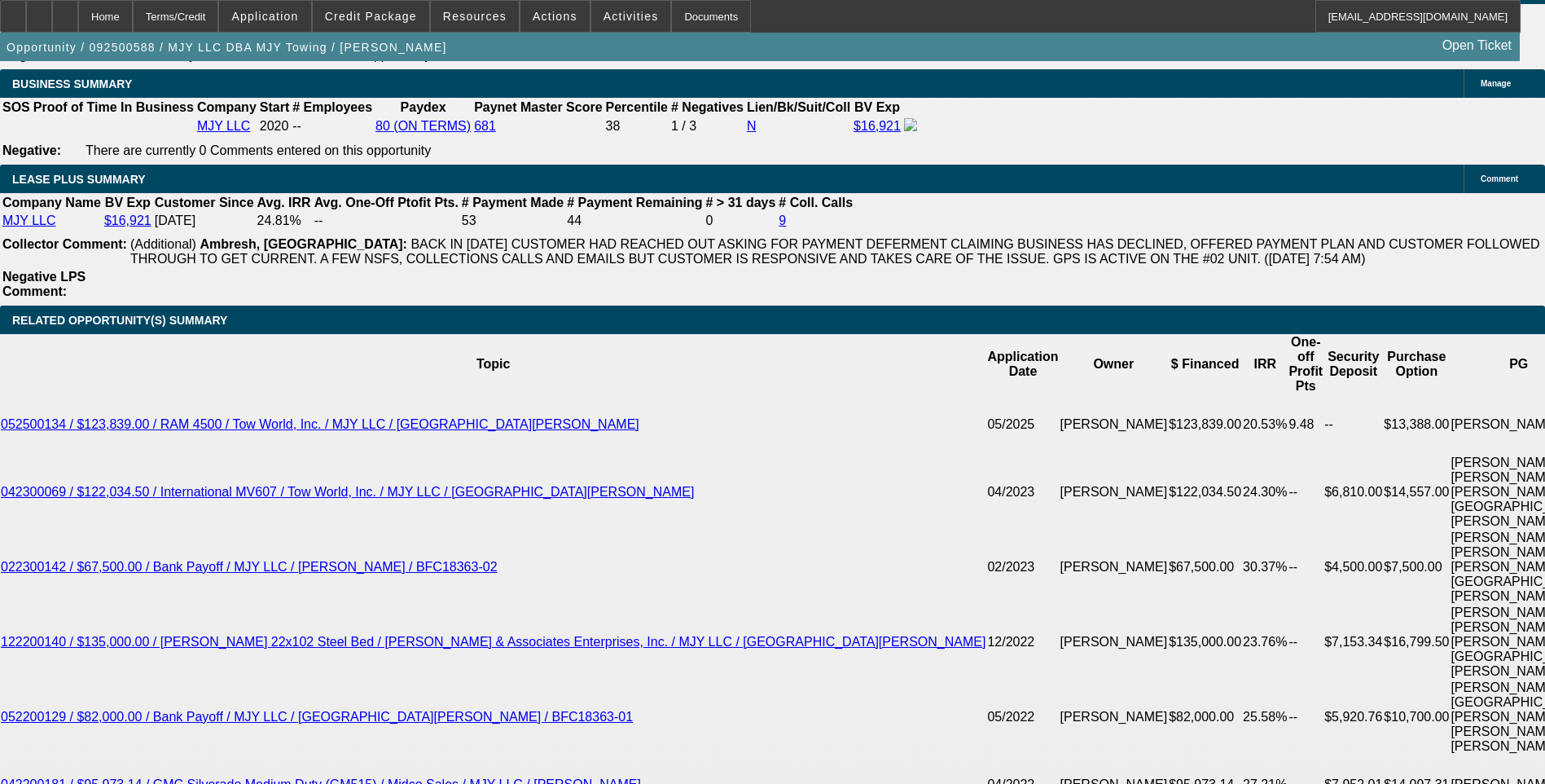
scroll to position [2607, 0]
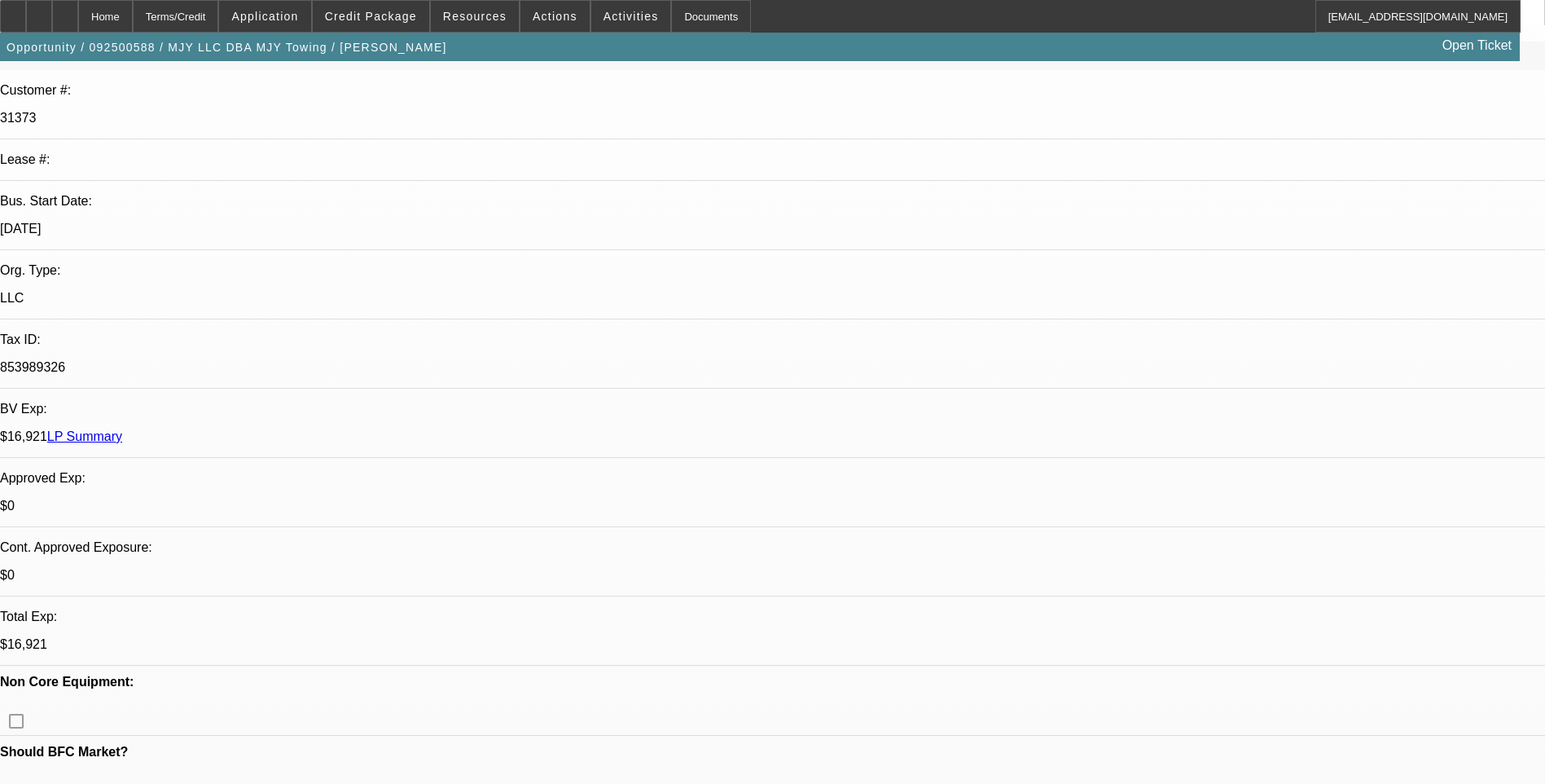
scroll to position [0, 0]
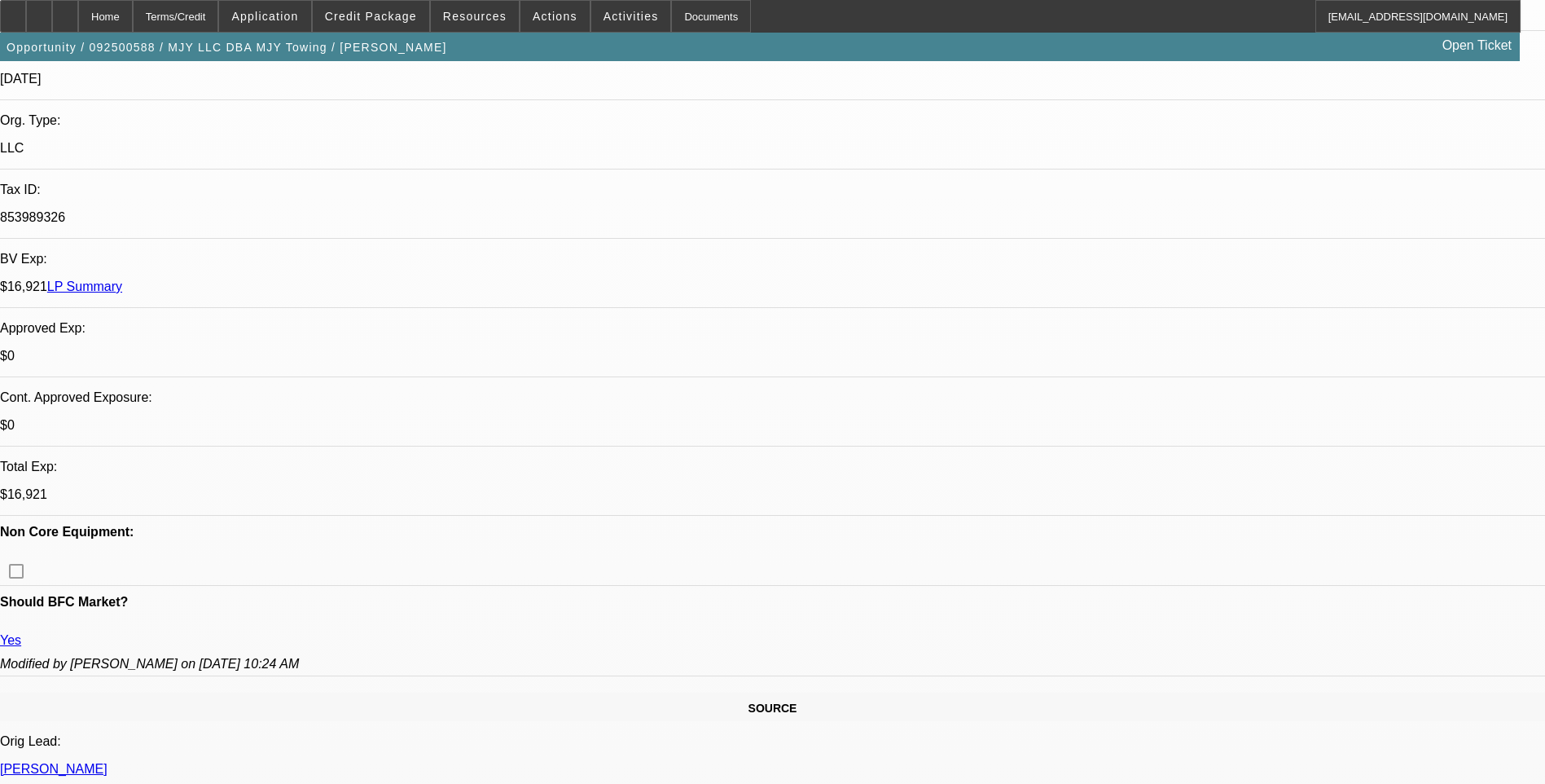
scroll to position [407, 0]
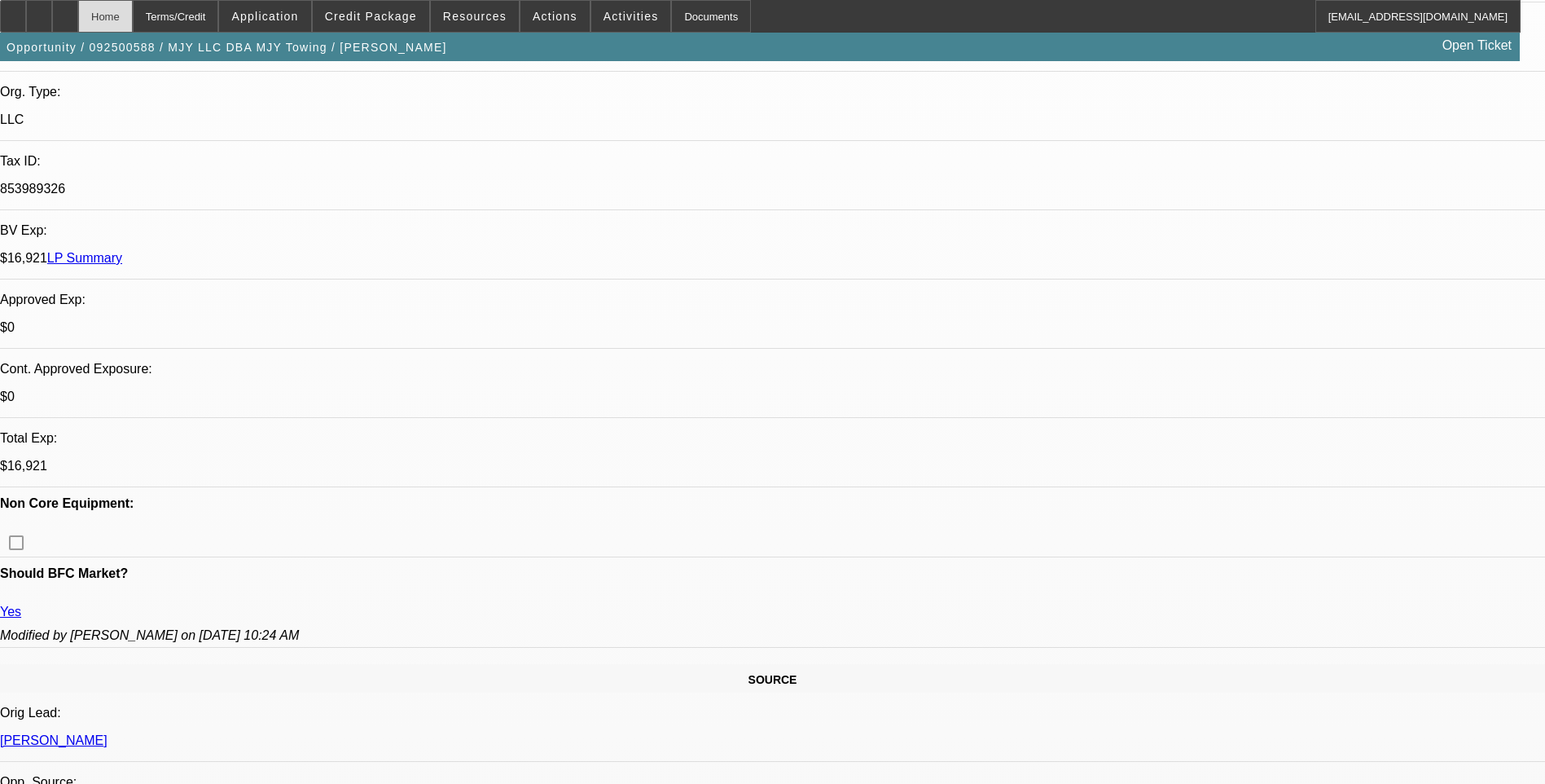
drag, startPoint x: 109, startPoint y: 13, endPoint x: 132, endPoint y: 12, distance: 23.0
click at [78, 13] on div at bounding box center [65, 16] width 26 height 33
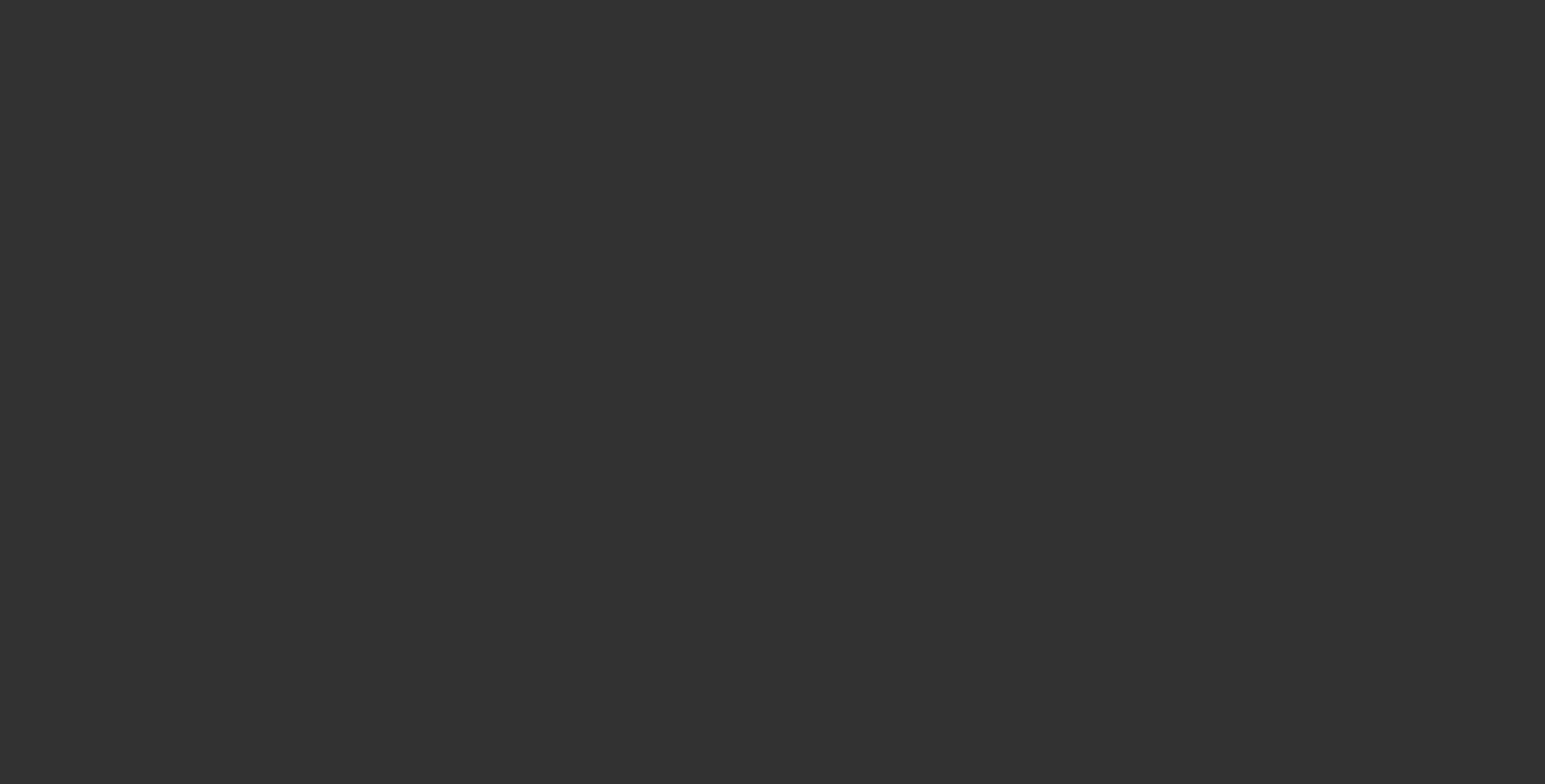
select select "0"
select select "2"
select select "0.1"
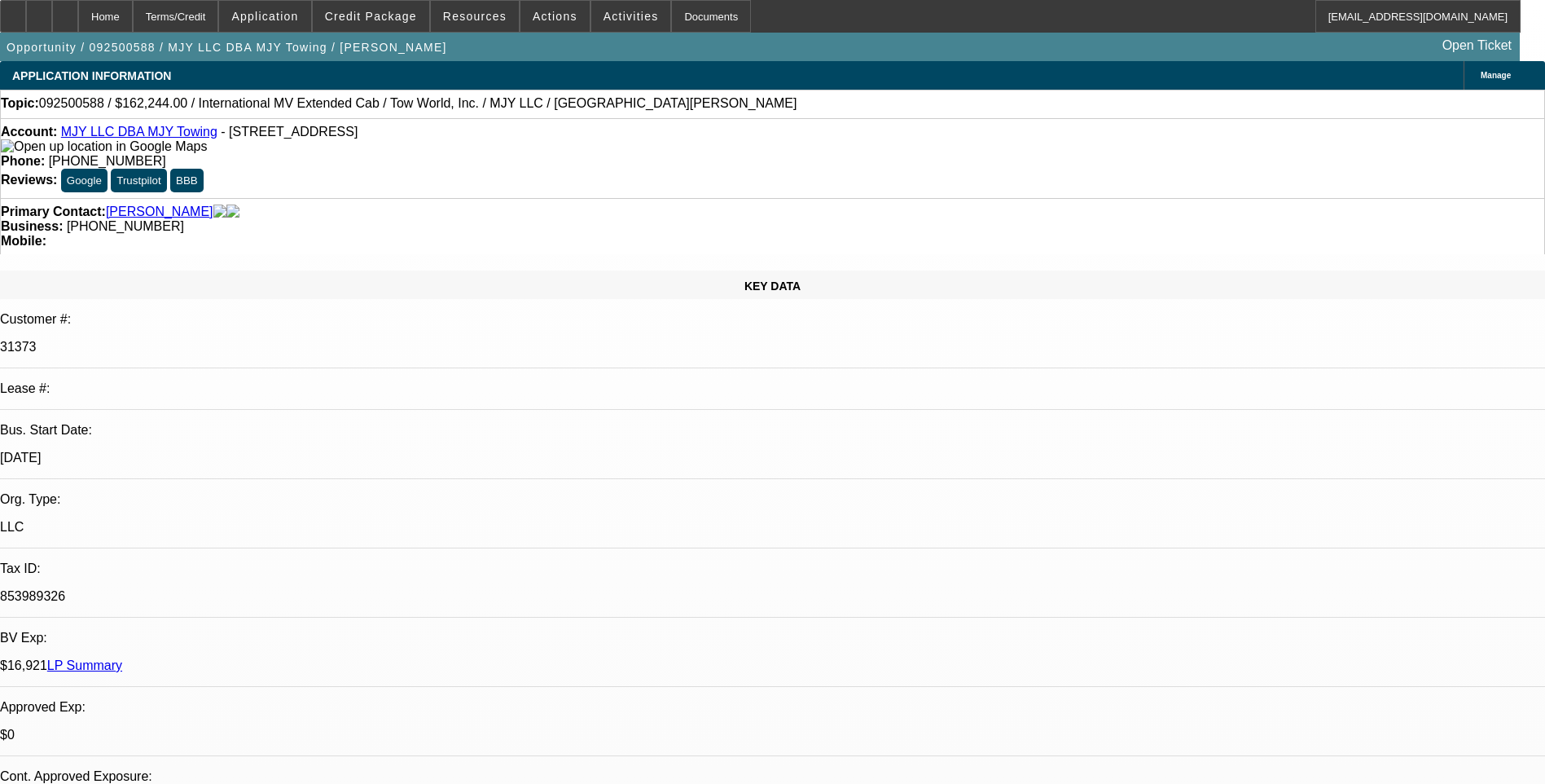
select select "1"
select select "2"
select select "4"
click at [152, 138] on link "MJY LLC DBA MJY Towing" at bounding box center [140, 132] width 157 height 14
select select "0"
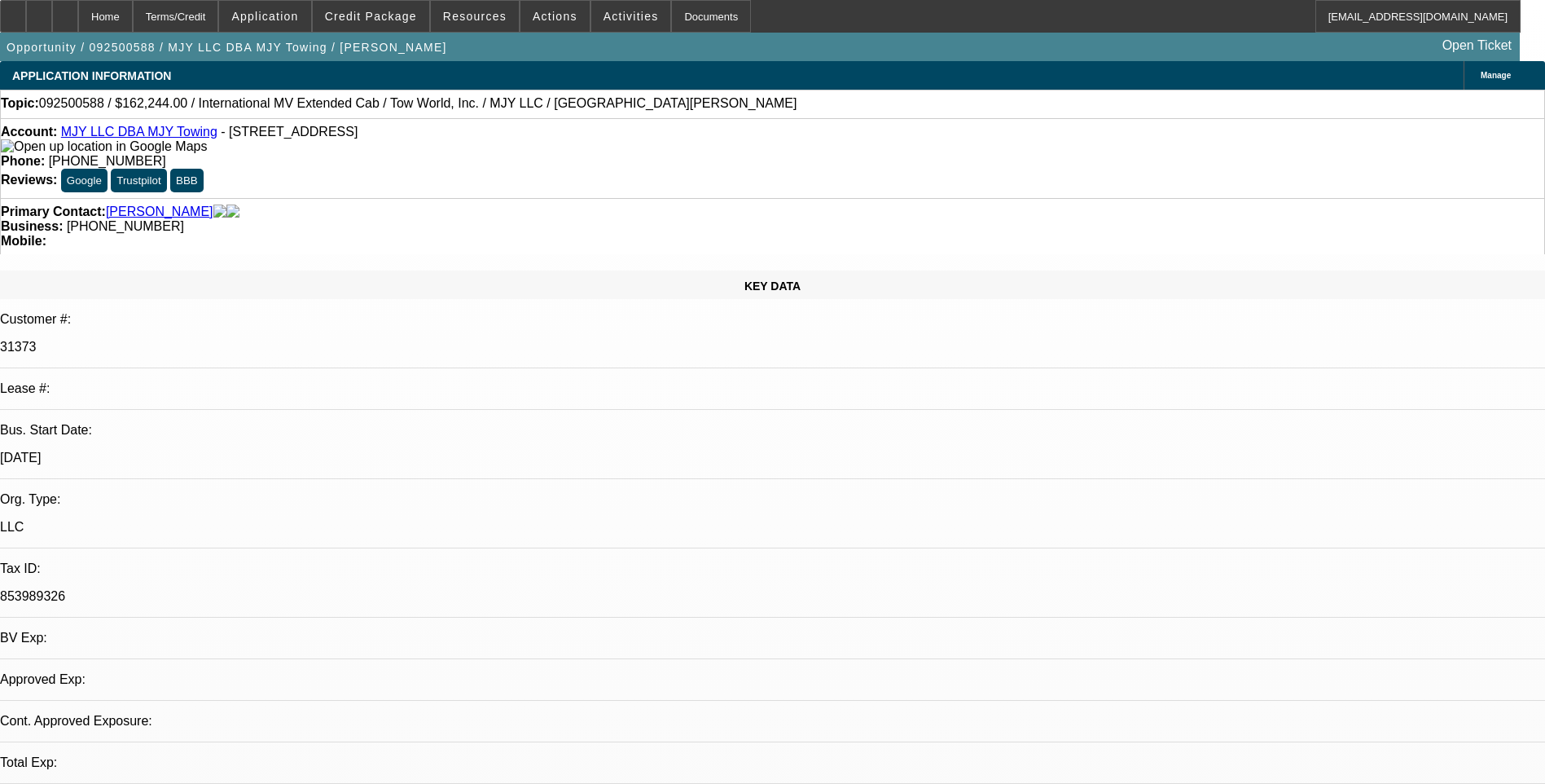
select select "2"
select select "0.1"
select select "1"
select select "2"
select select "4"
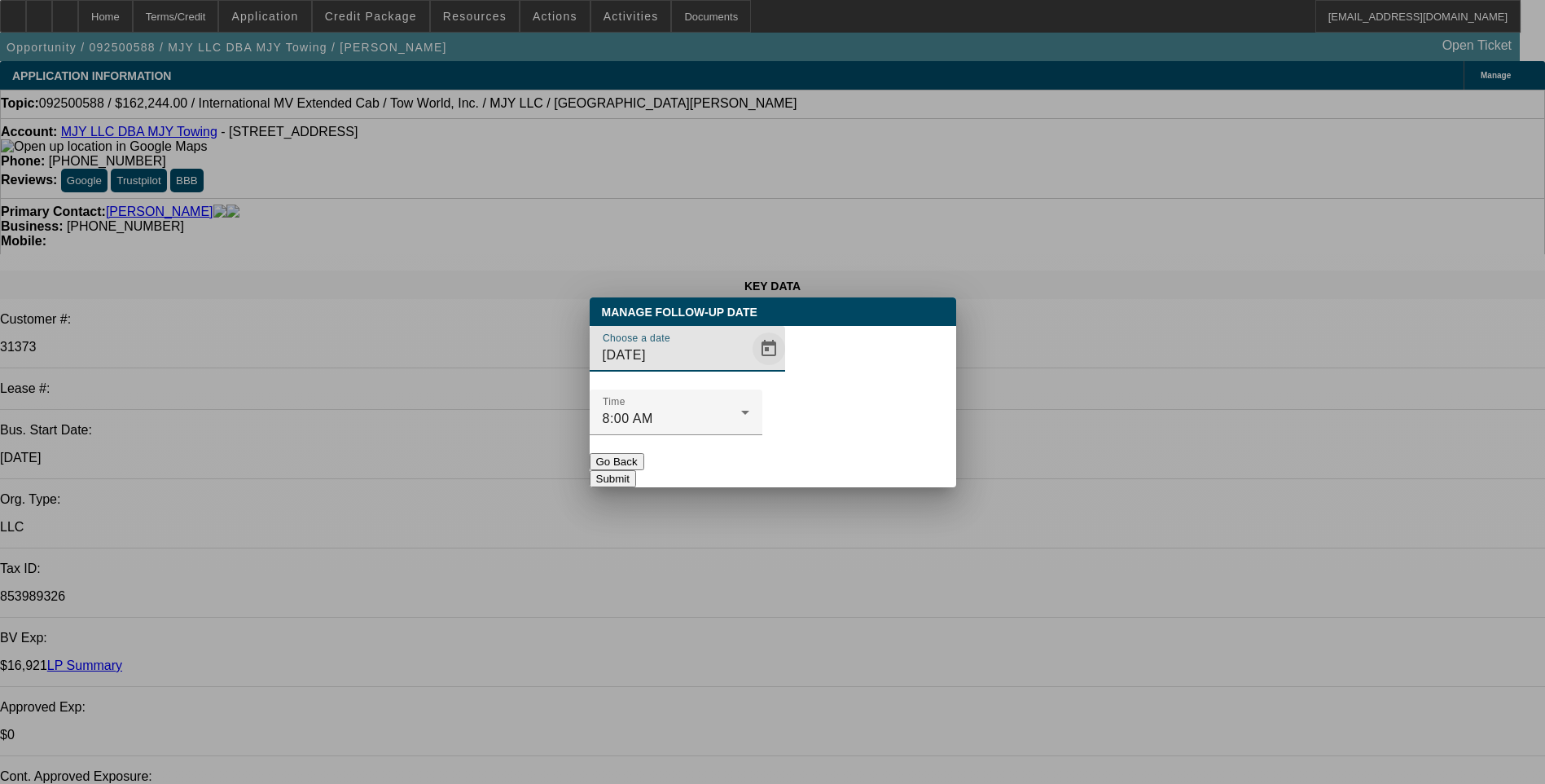
click at [749, 368] on span "Open calendar" at bounding box center [769, 348] width 39 height 39
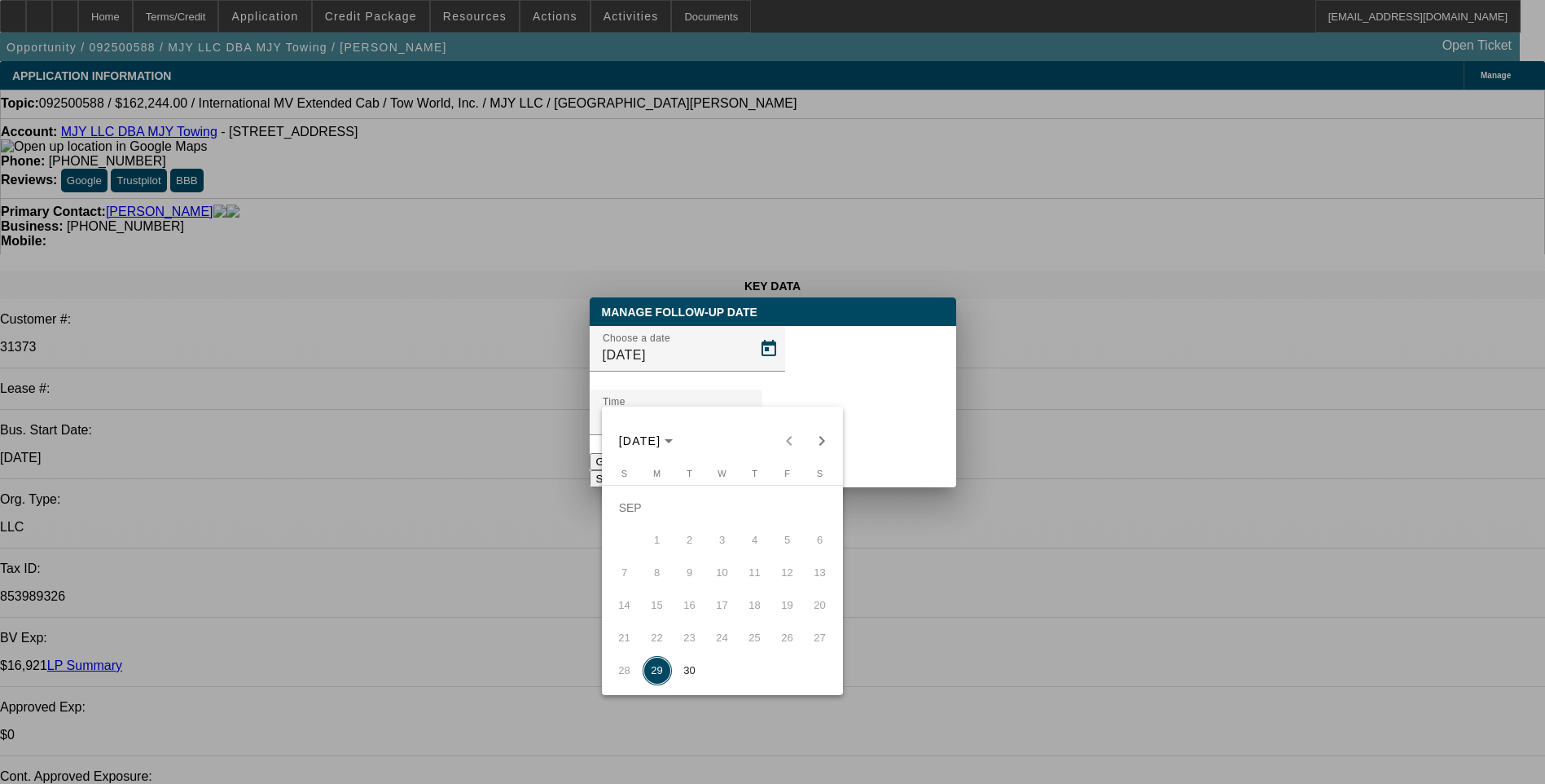
click at [863, 447] on div at bounding box center [772, 392] width 1545 height 784
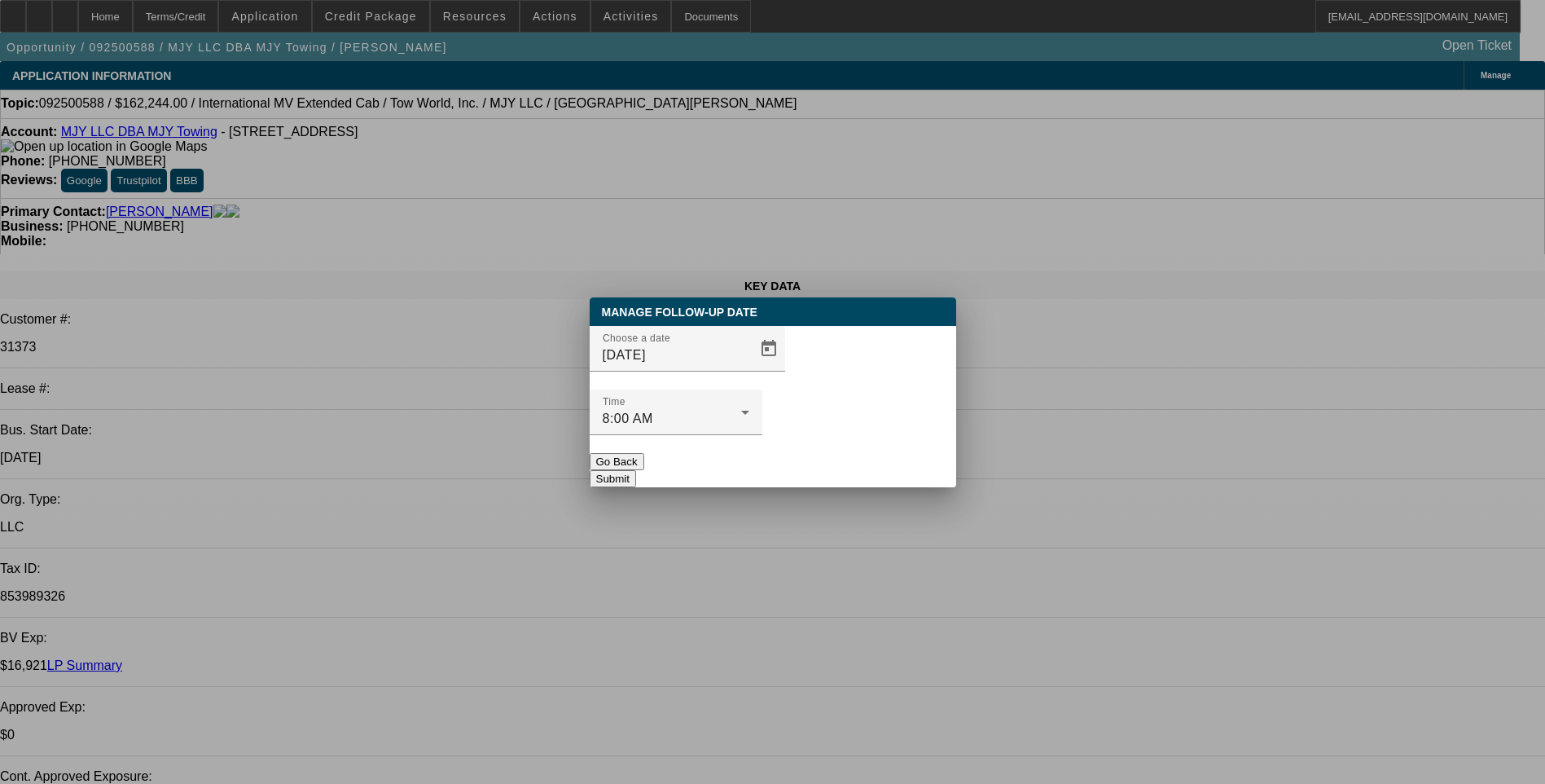
click at [636, 470] on button "Submit" at bounding box center [613, 478] width 46 height 17
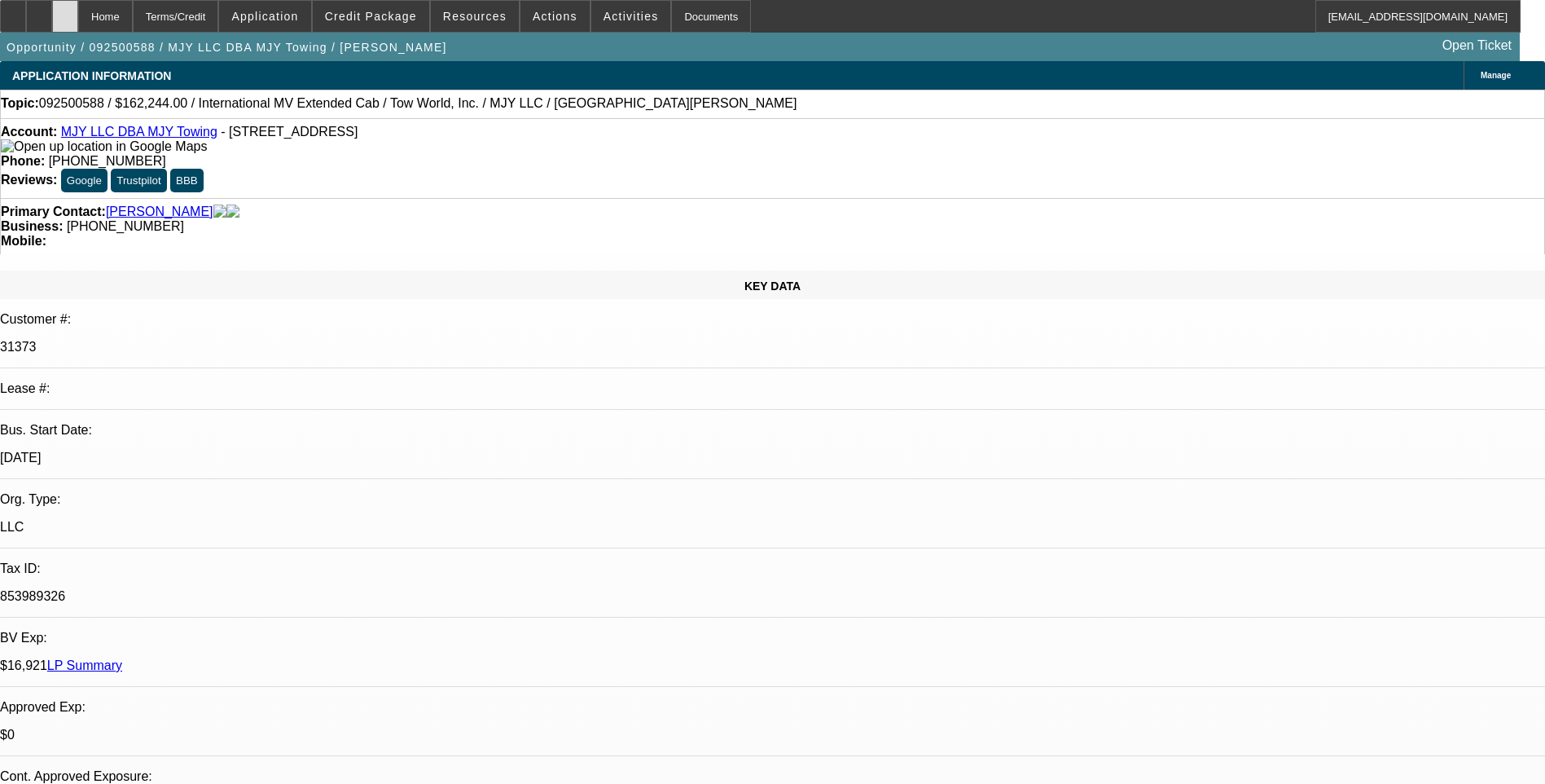
click at [78, 28] on div at bounding box center [65, 16] width 26 height 33
select select "0"
select select "2"
select select "0.1"
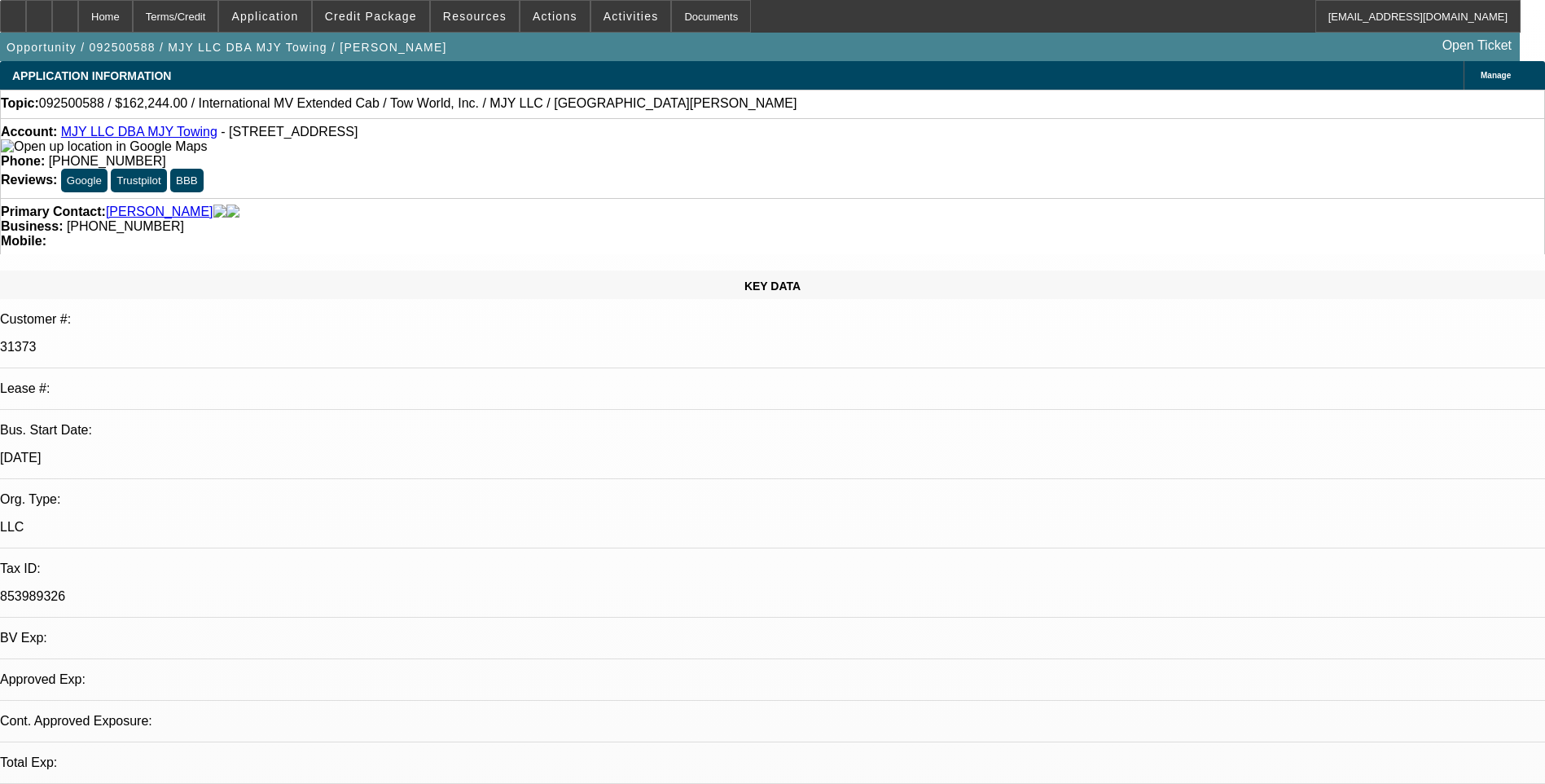
select select "4"
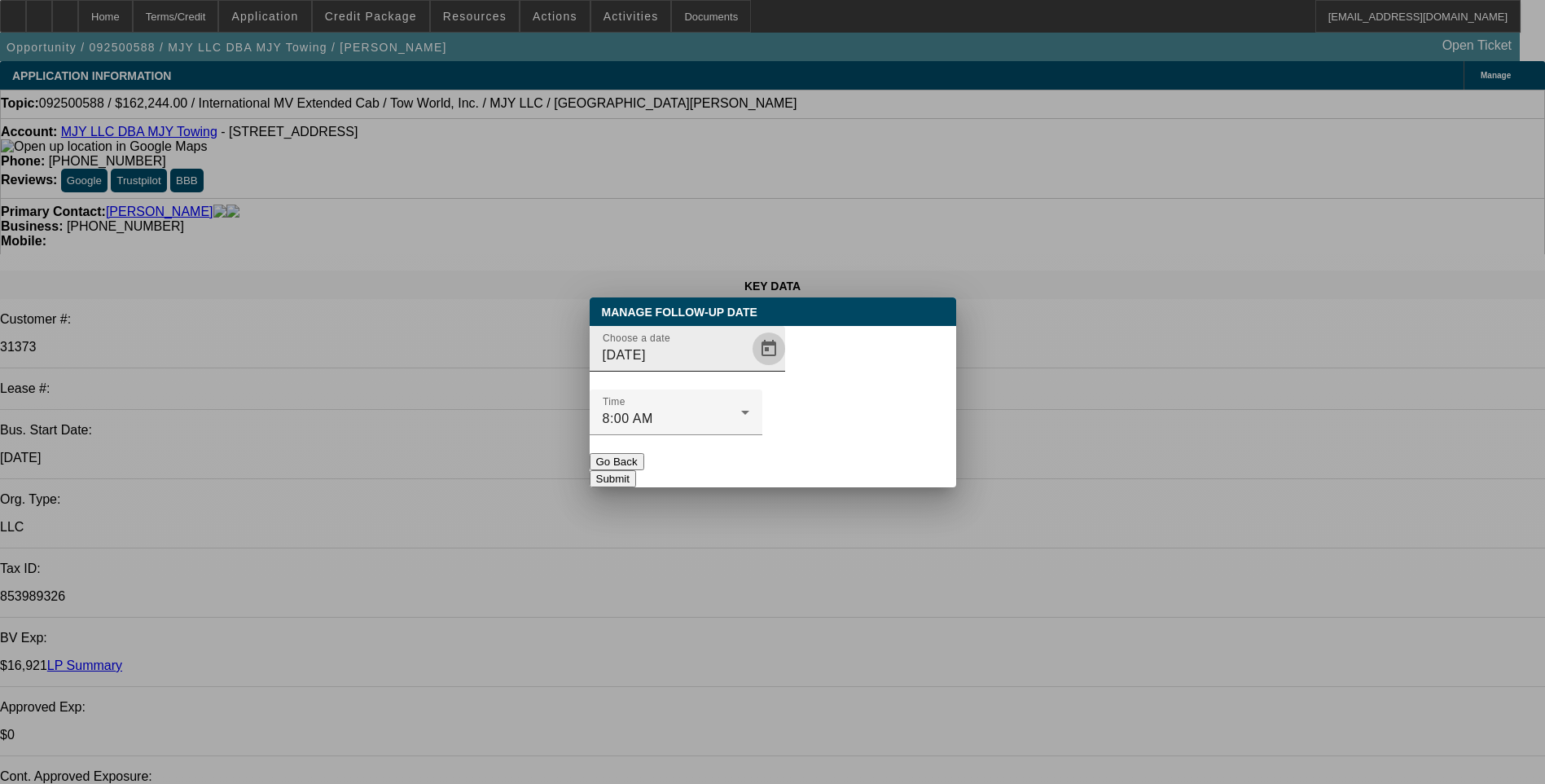
click at [749, 368] on span "Open calendar" at bounding box center [769, 348] width 39 height 39
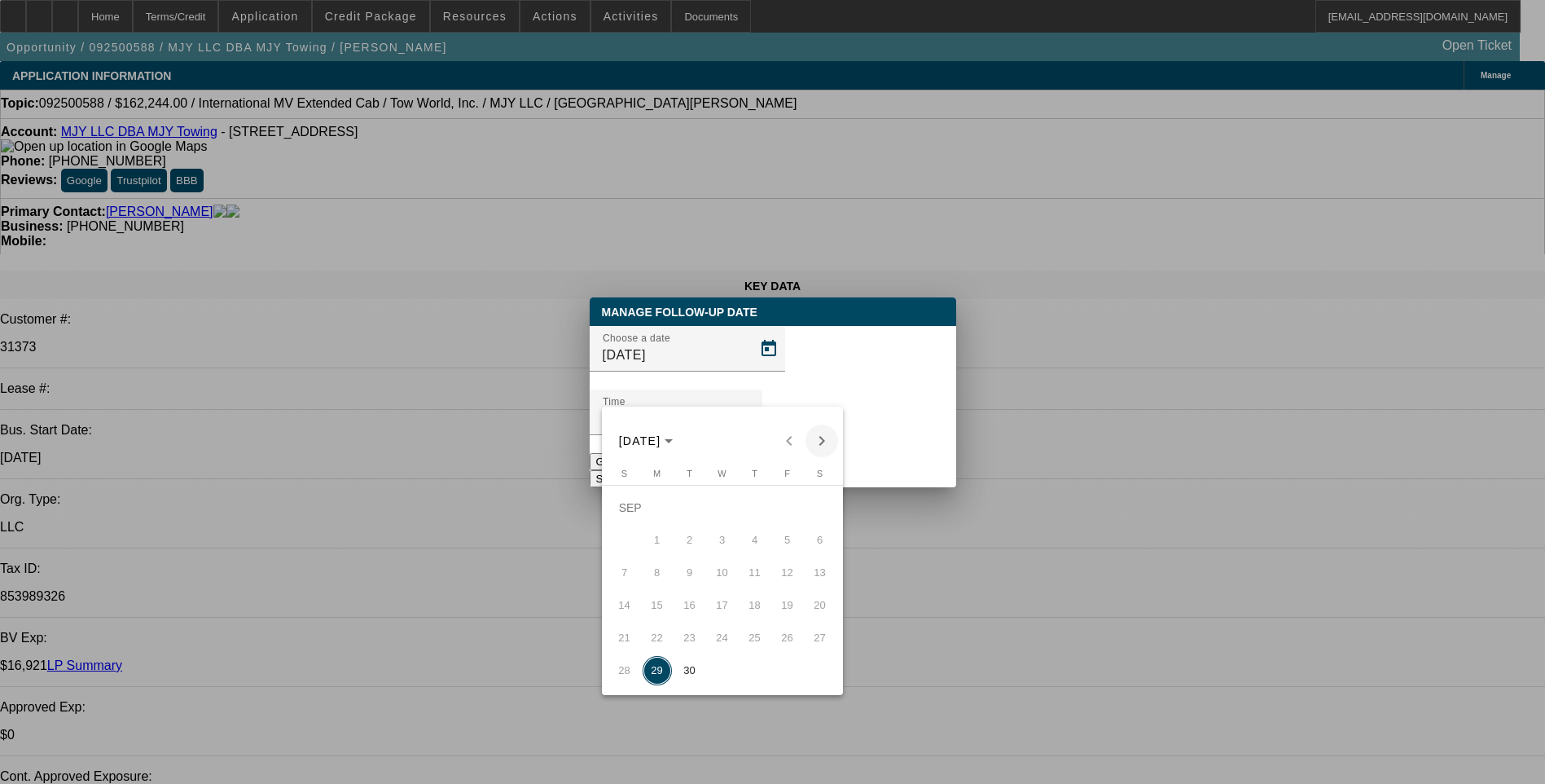
click at [822, 440] on span "Next month" at bounding box center [822, 440] width 33 height 33
click at [724, 519] on span "1" at bounding box center [722, 507] width 29 height 29
type input "10/1/2025"
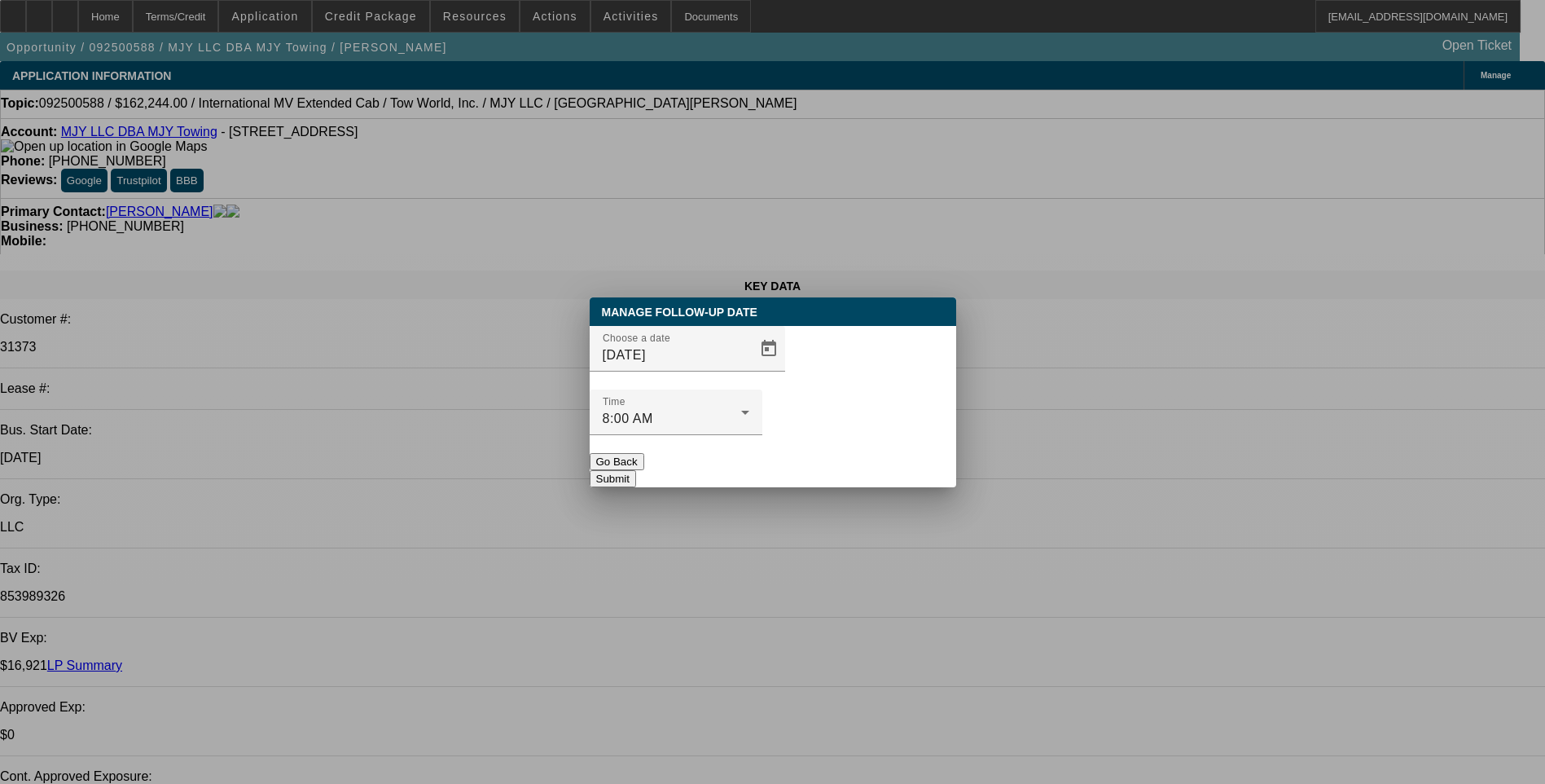
click at [636, 470] on button "Submit" at bounding box center [613, 478] width 46 height 17
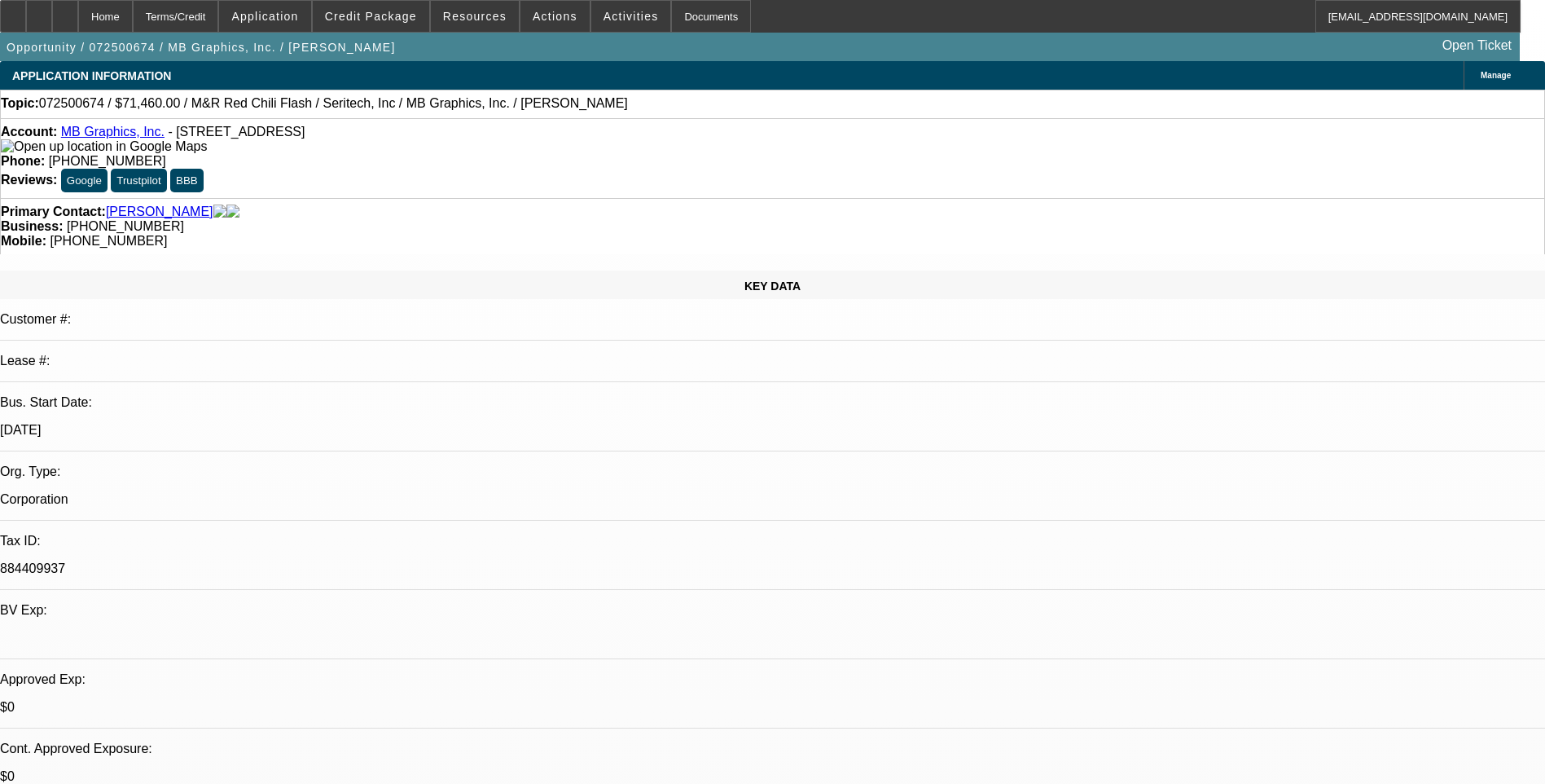
select select "0.1"
select select "0"
select select "0.1"
select select "0"
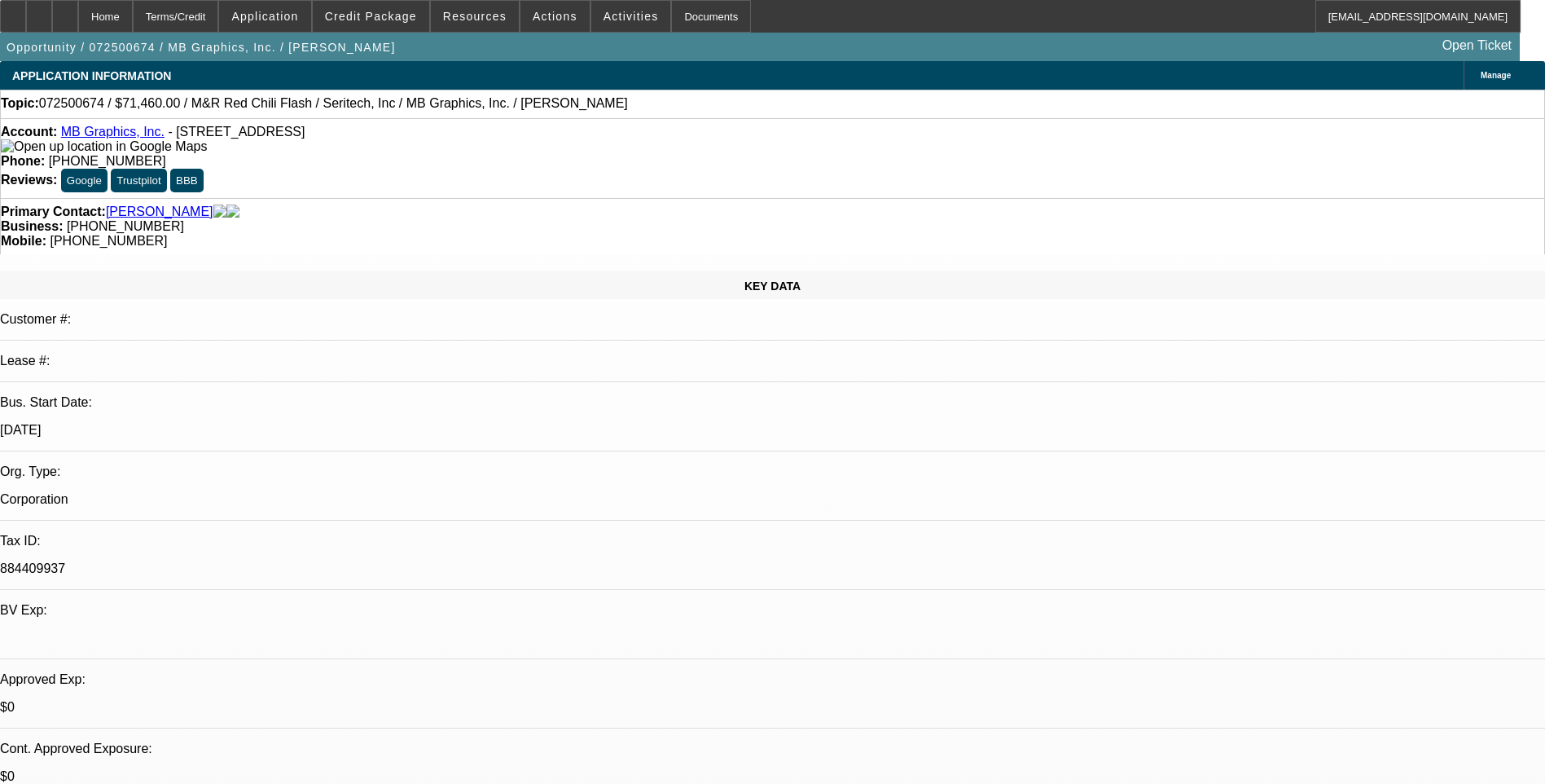
select select "0.1"
select select "0"
select select "0.1"
select select "0"
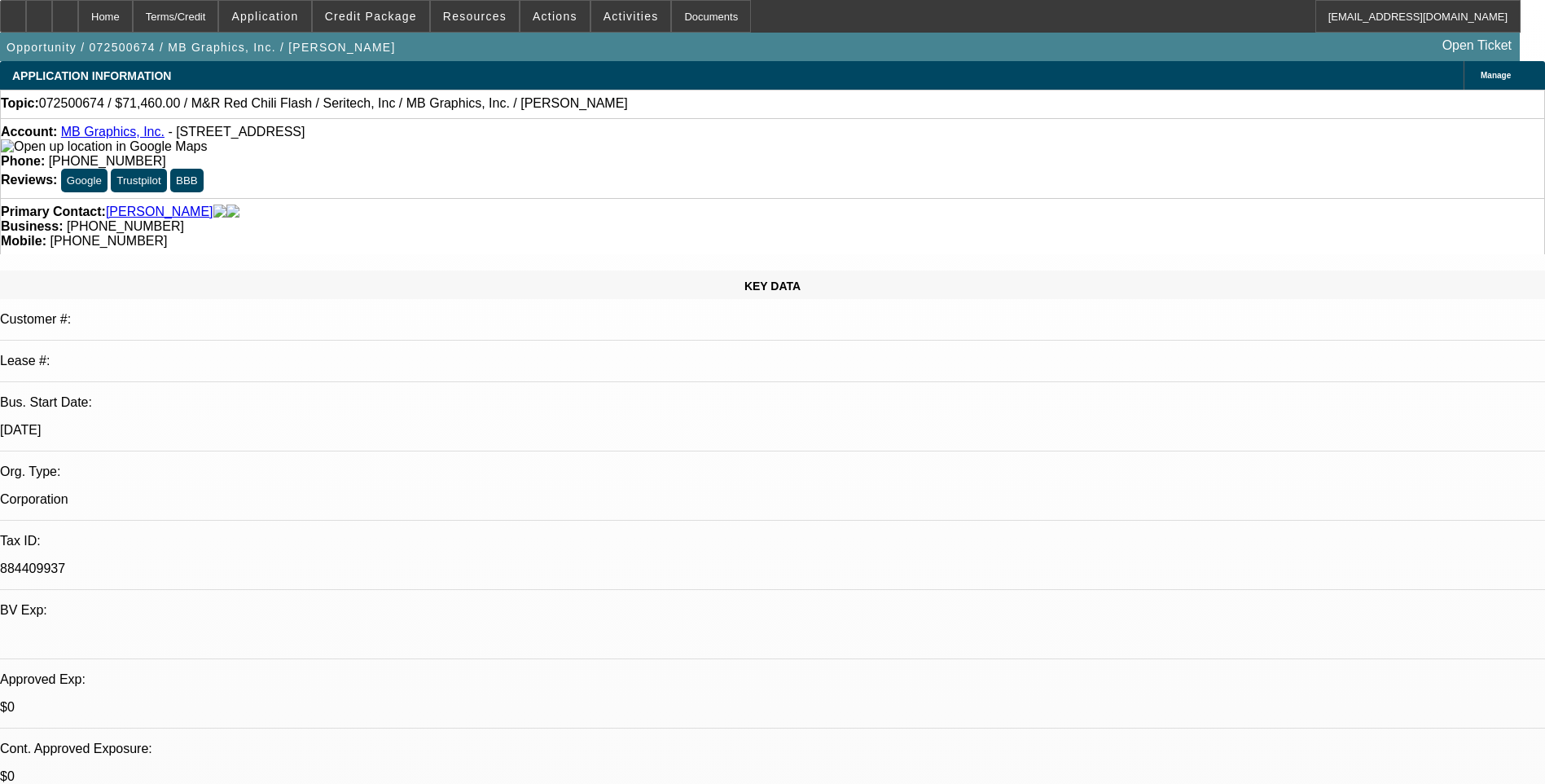
select select "0"
select select "0.1"
select select "1"
select select "5"
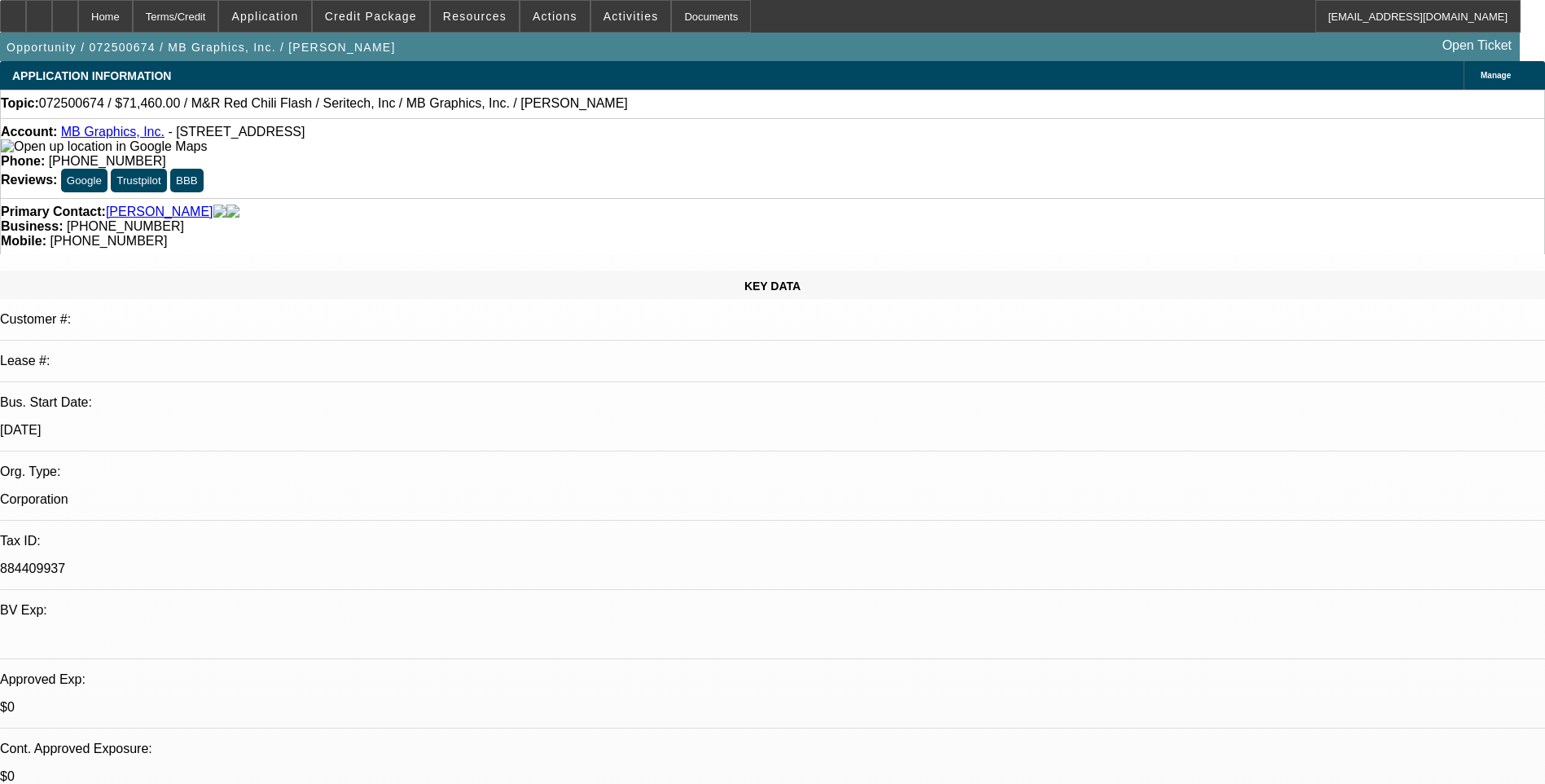
select select "1"
select select "5"
select select "1"
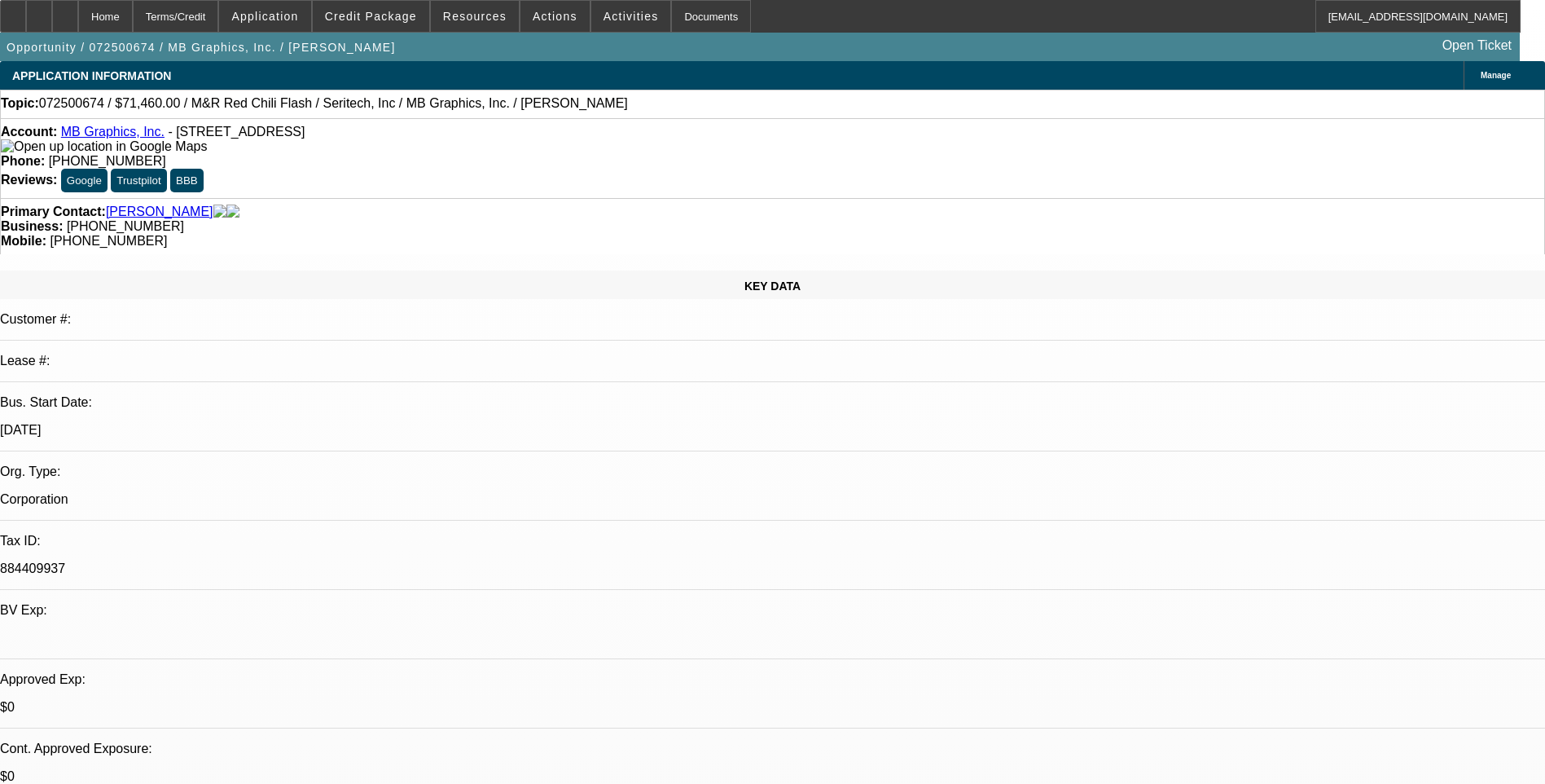
select select "5"
select select "1"
select select "5"
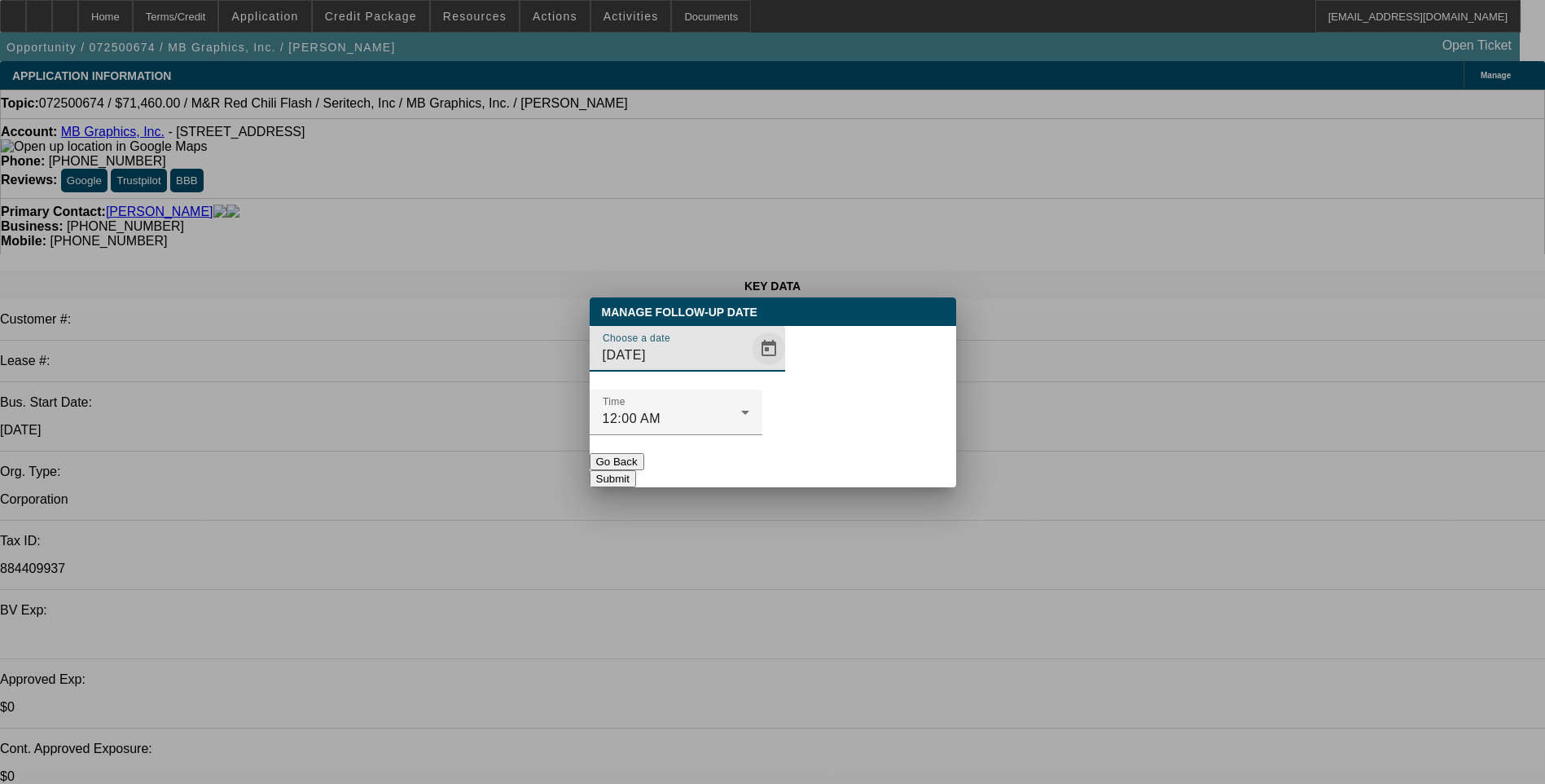
click at [749, 368] on span "Open calendar" at bounding box center [769, 348] width 39 height 39
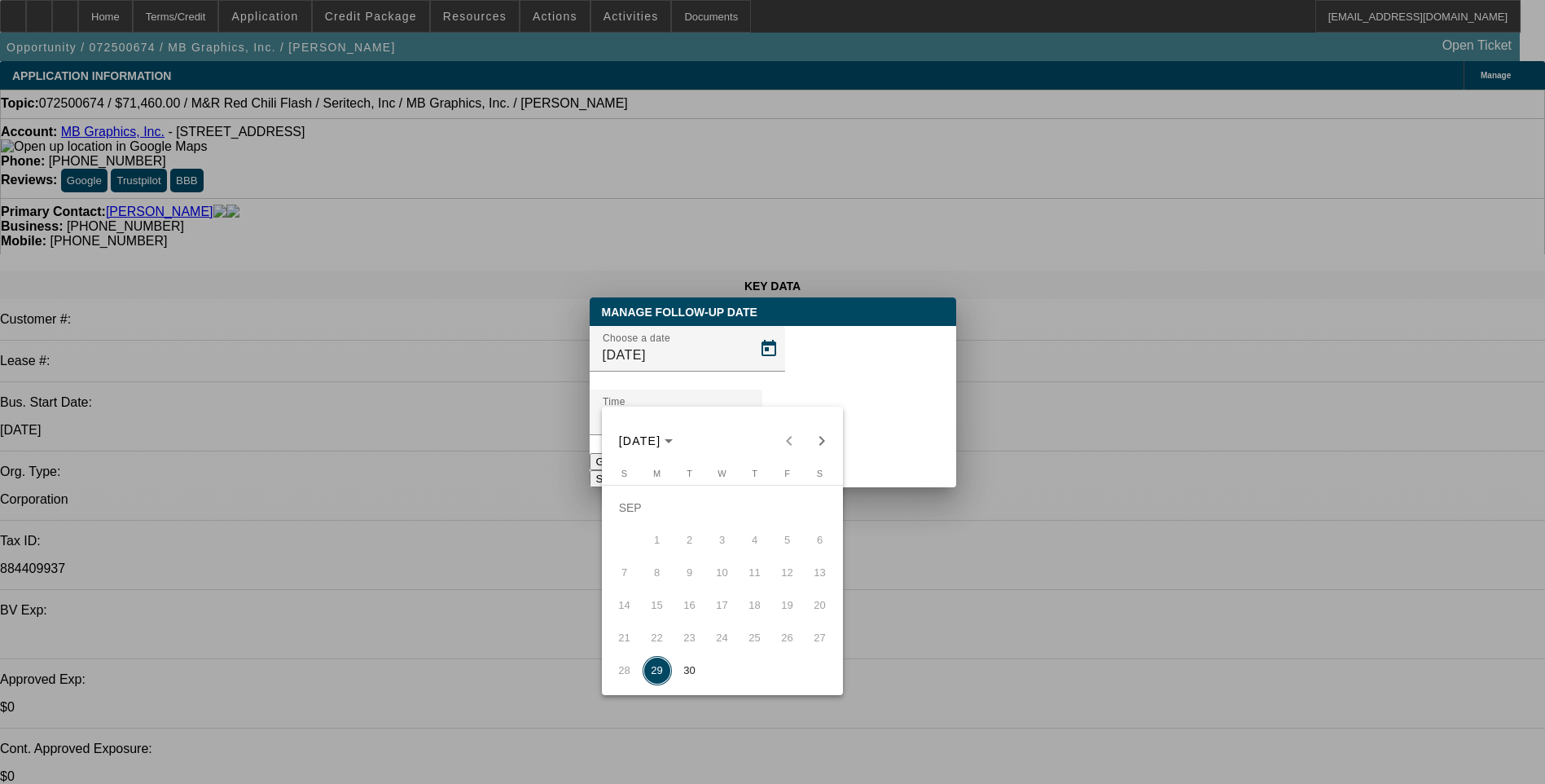
click at [686, 679] on span "30" at bounding box center [690, 670] width 29 height 29
type input "[DATE]"
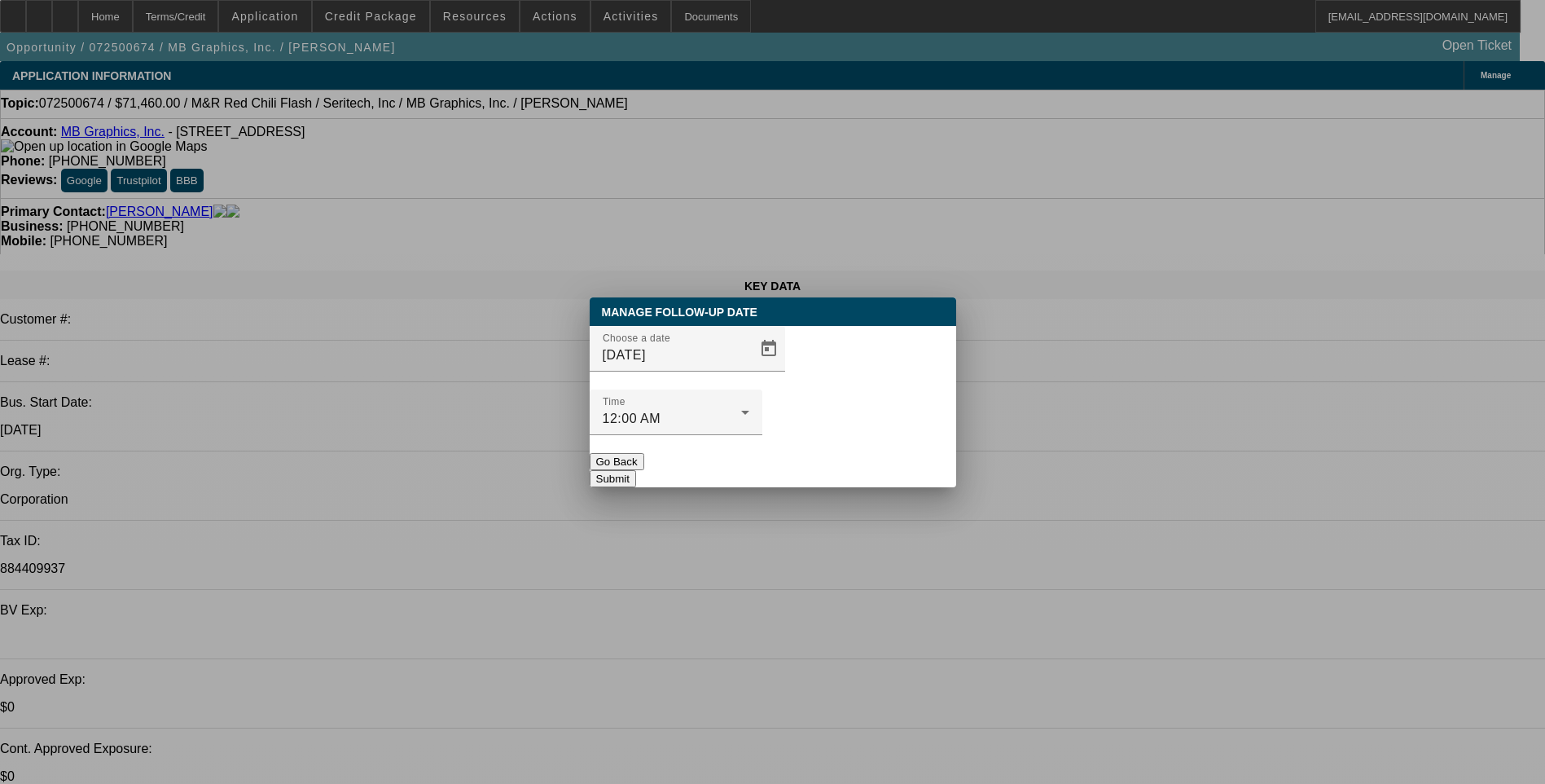
click at [636, 470] on button "Submit" at bounding box center [613, 478] width 46 height 17
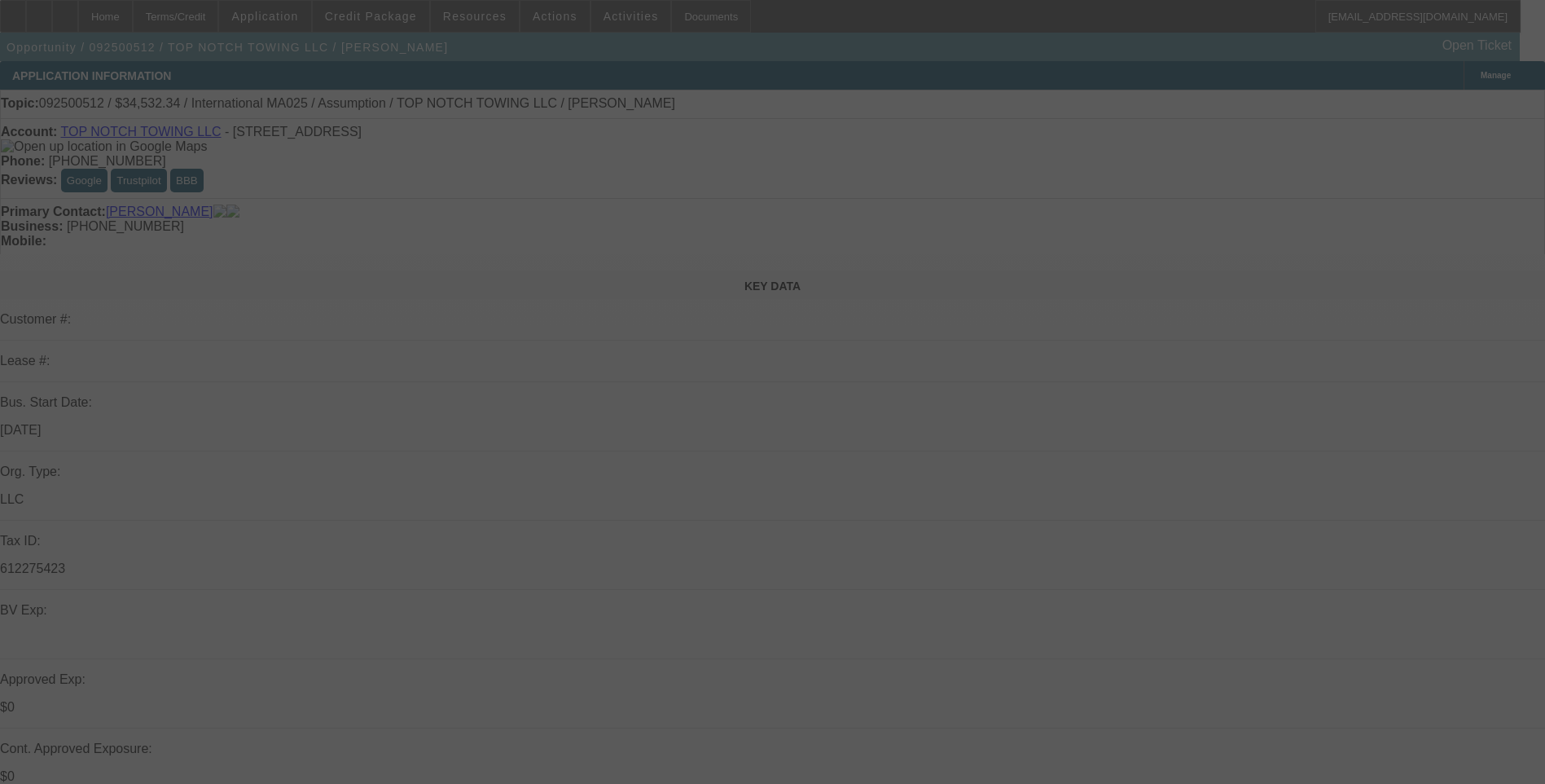
select select "0"
select select "2"
select select "0"
select select "2"
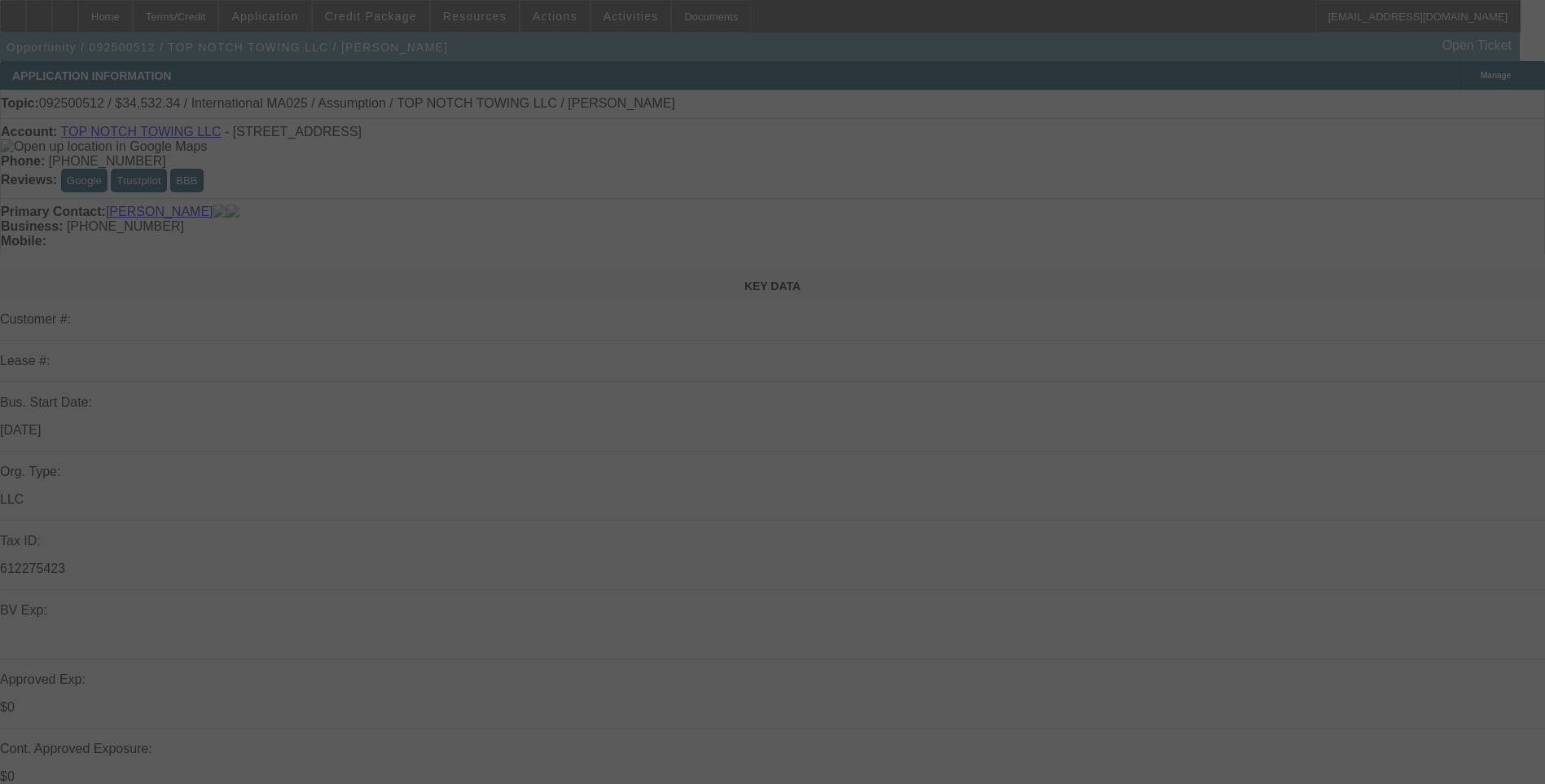
select select "0"
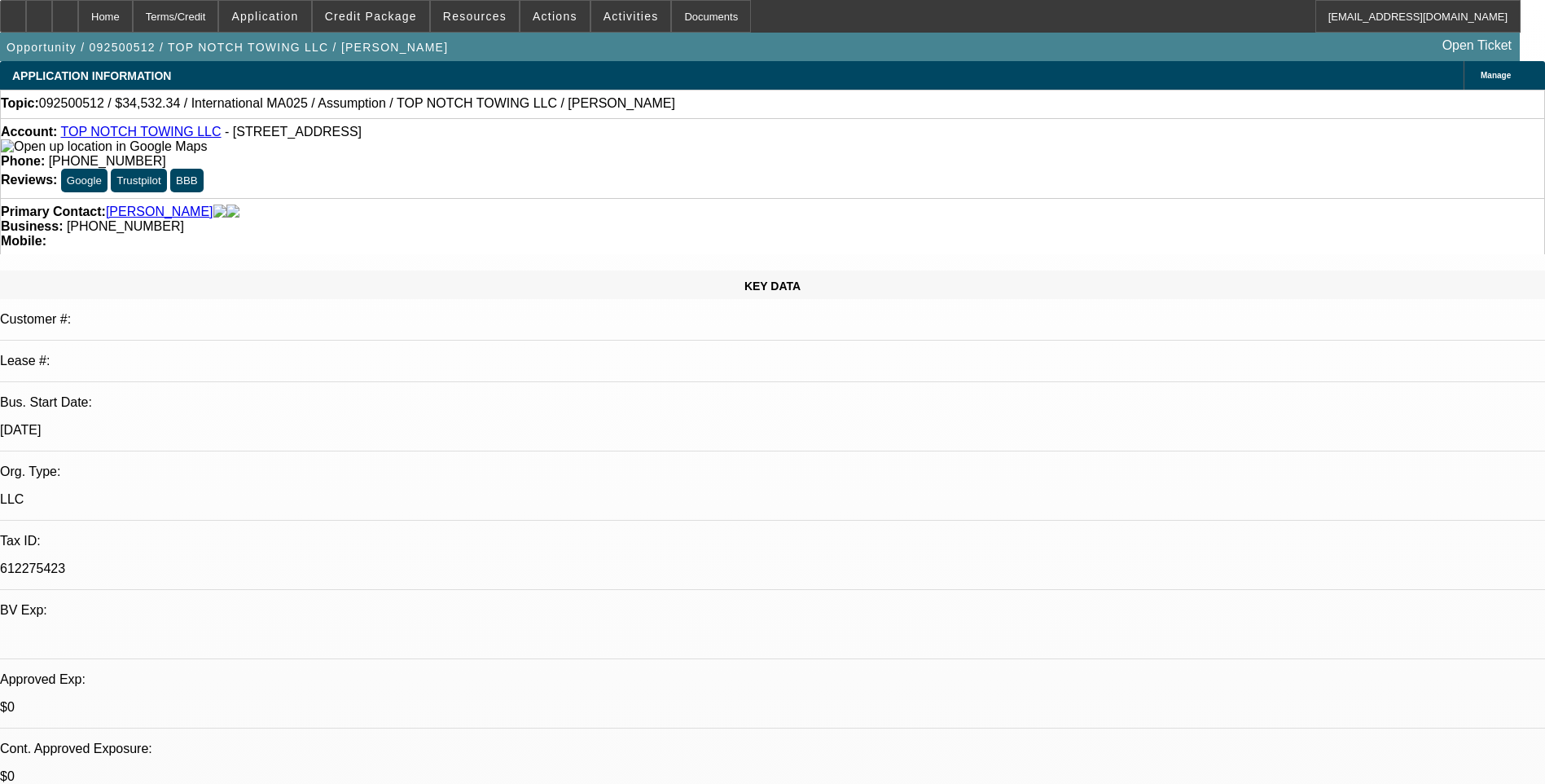
select select "1"
select select "2"
select select "6"
select select "1"
select select "2"
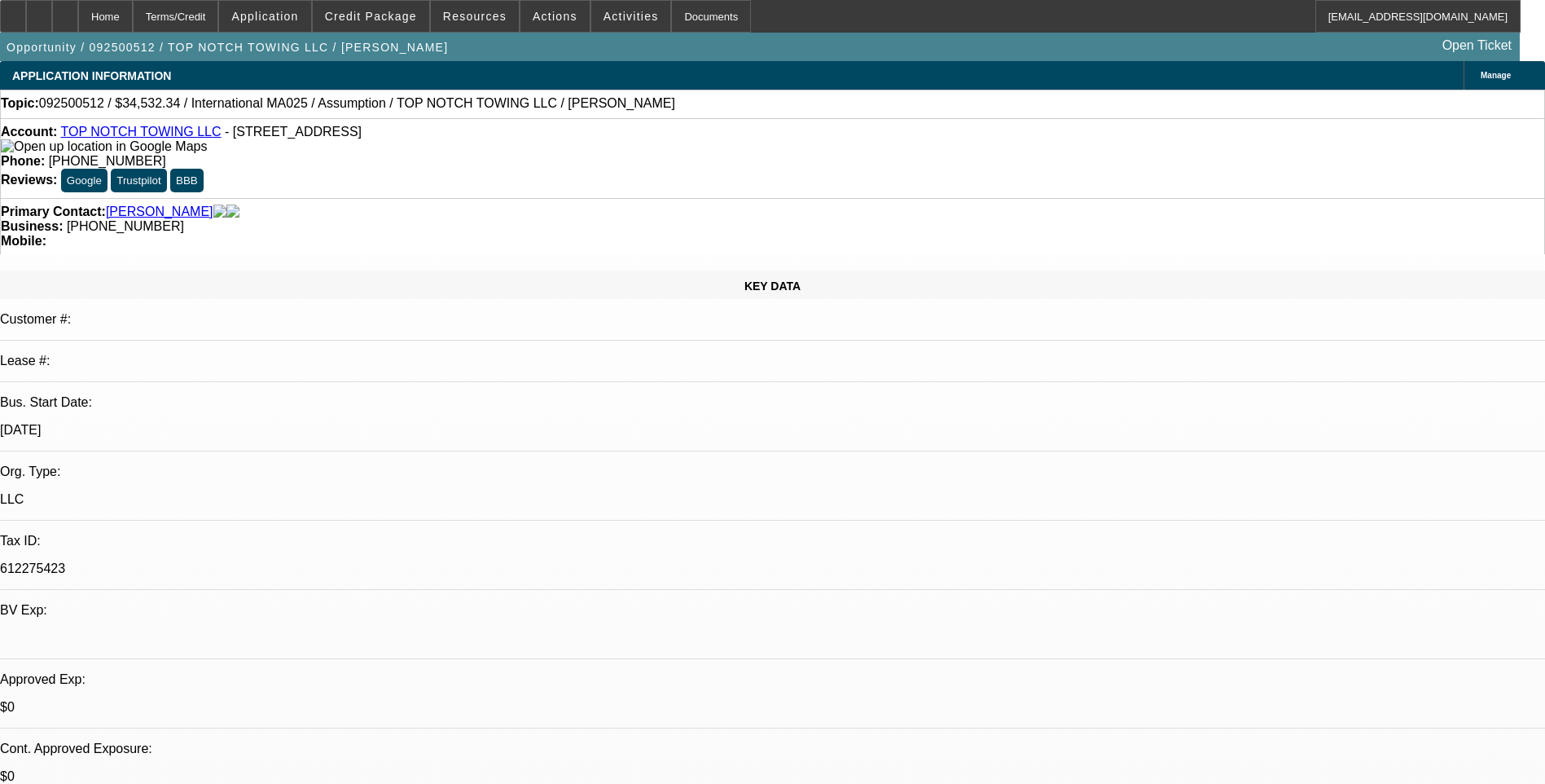
select select "6"
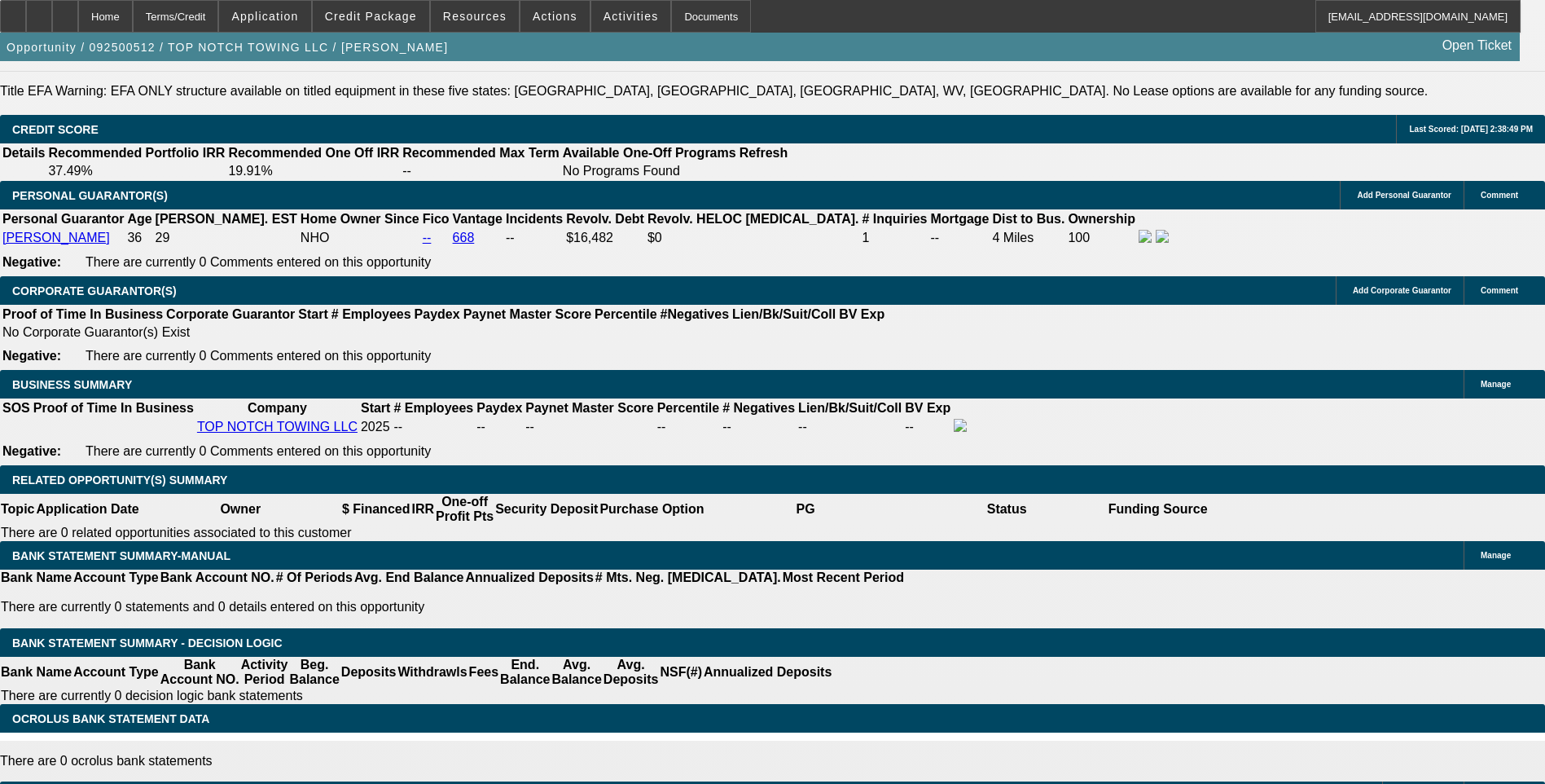
scroll to position [2199, 0]
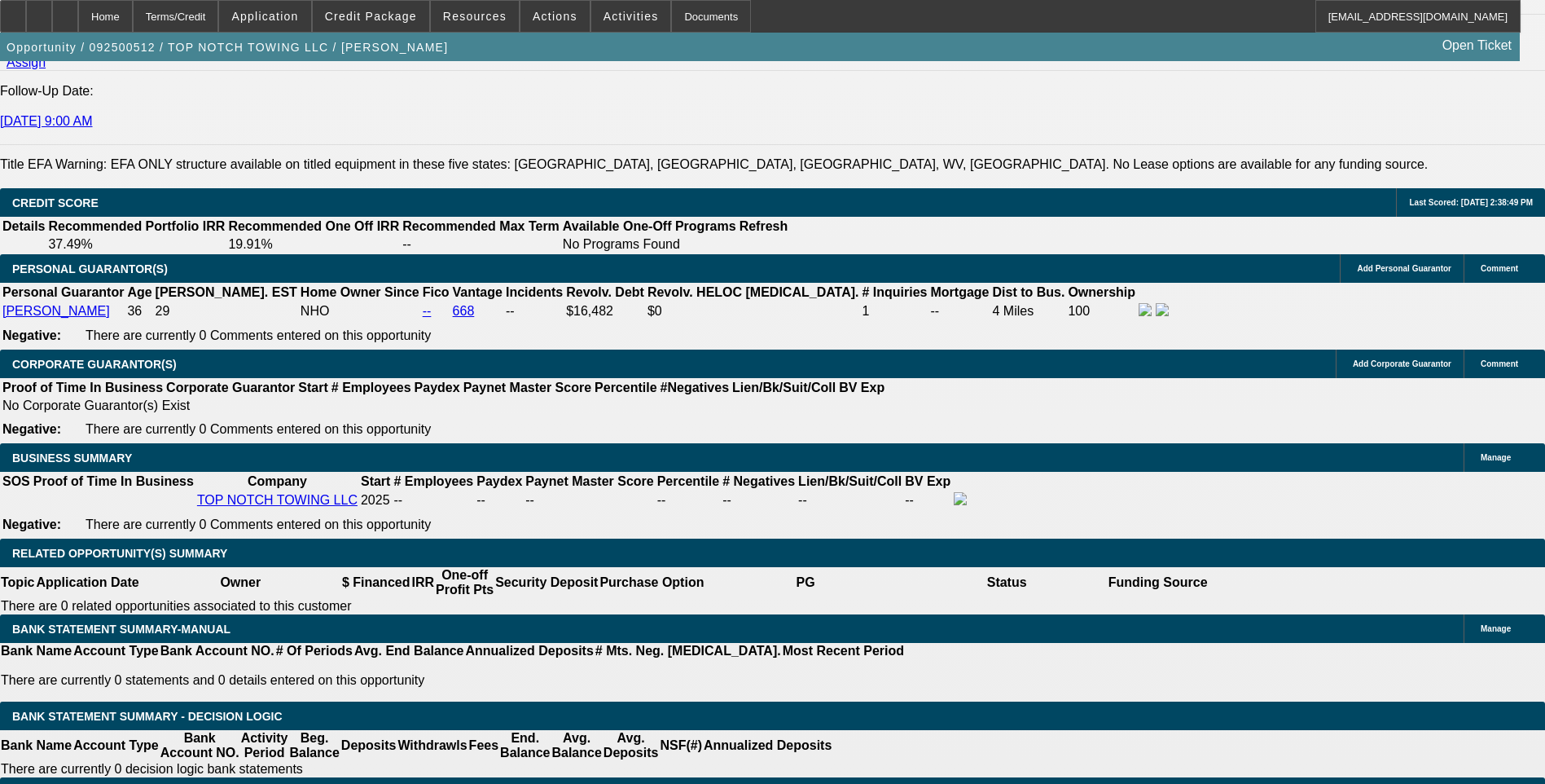
scroll to position [2118, 0]
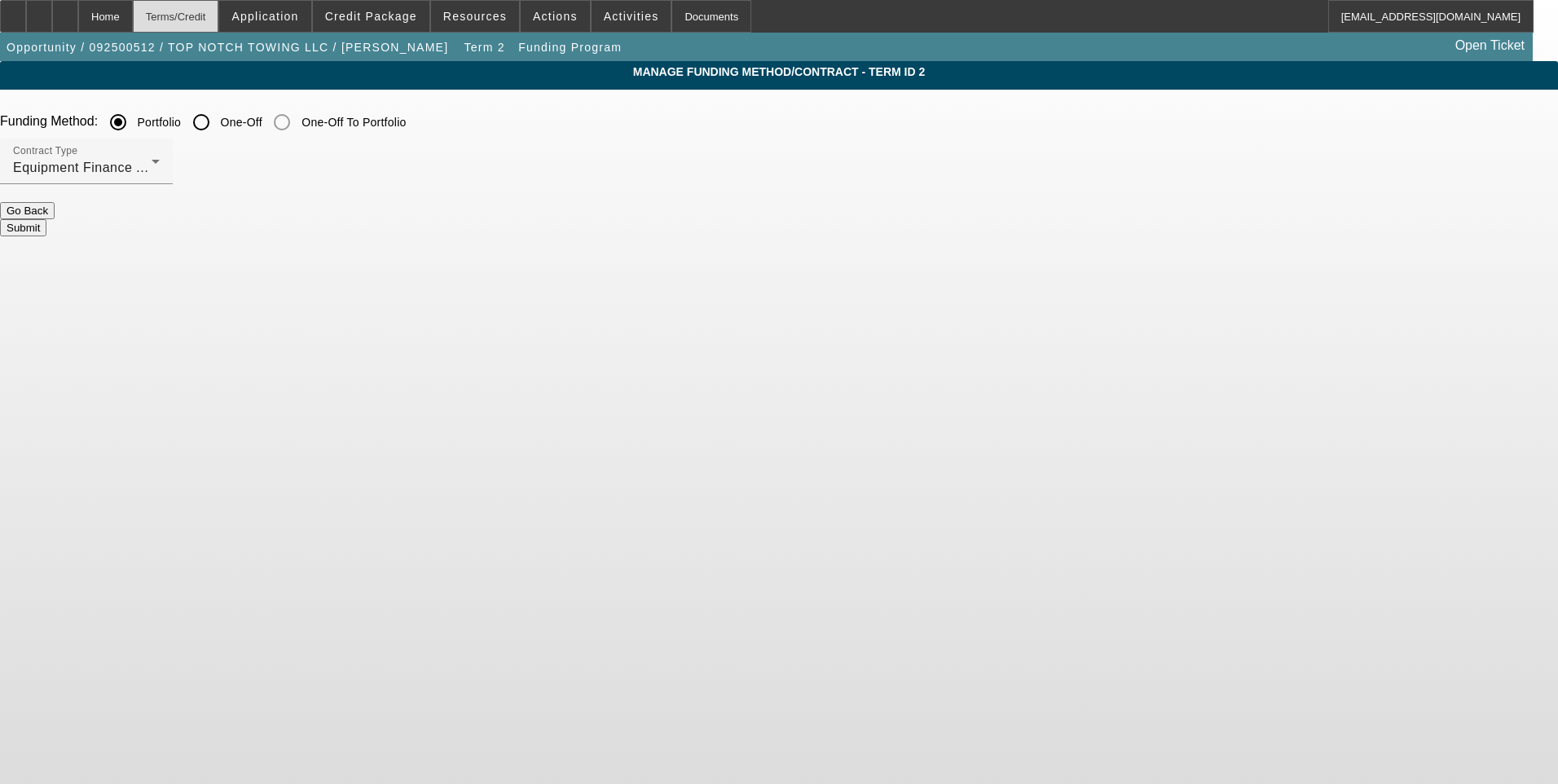
click at [219, 19] on div "Terms/Credit" at bounding box center [176, 16] width 86 height 33
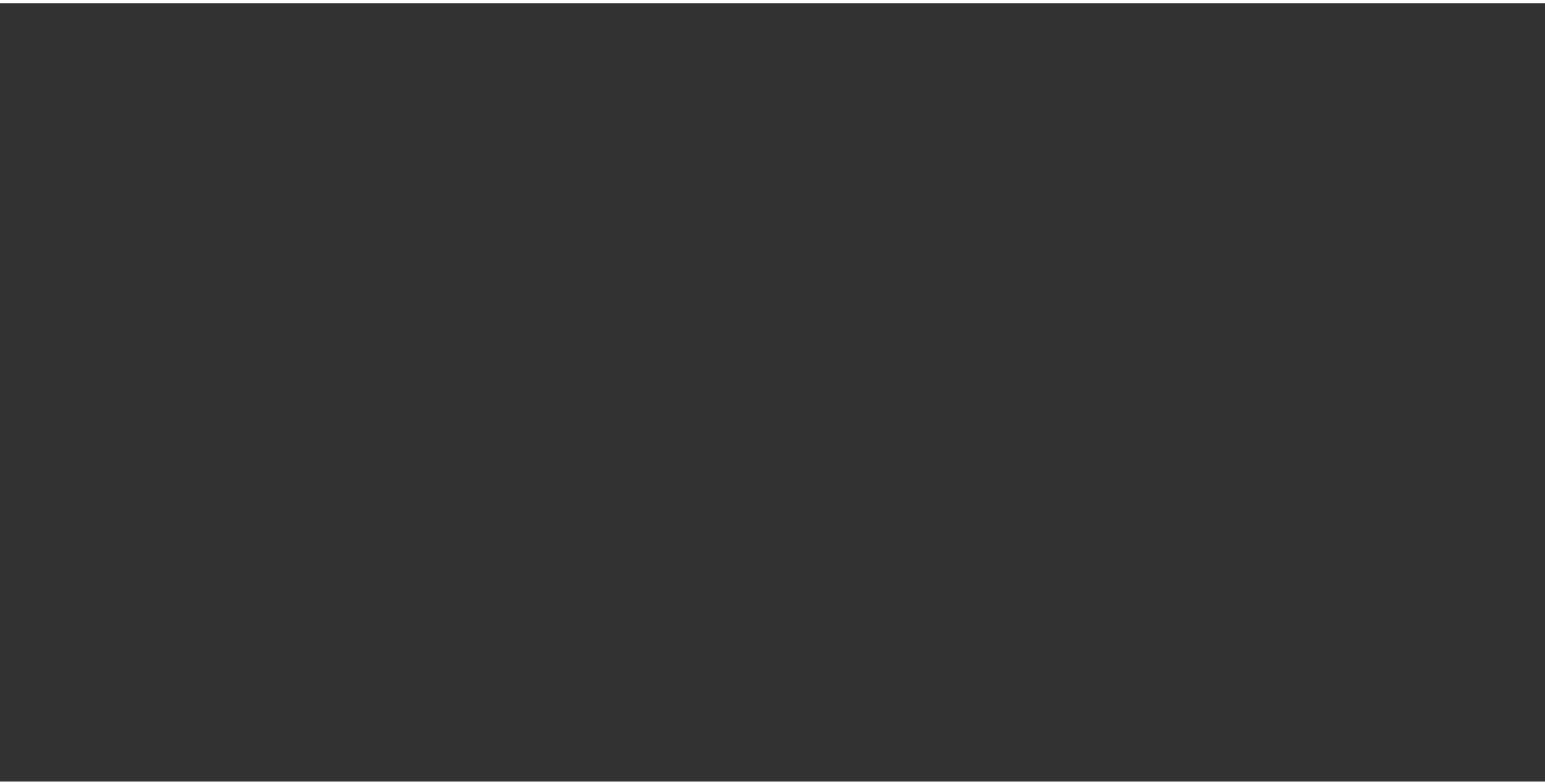
scroll to position [1518, 0]
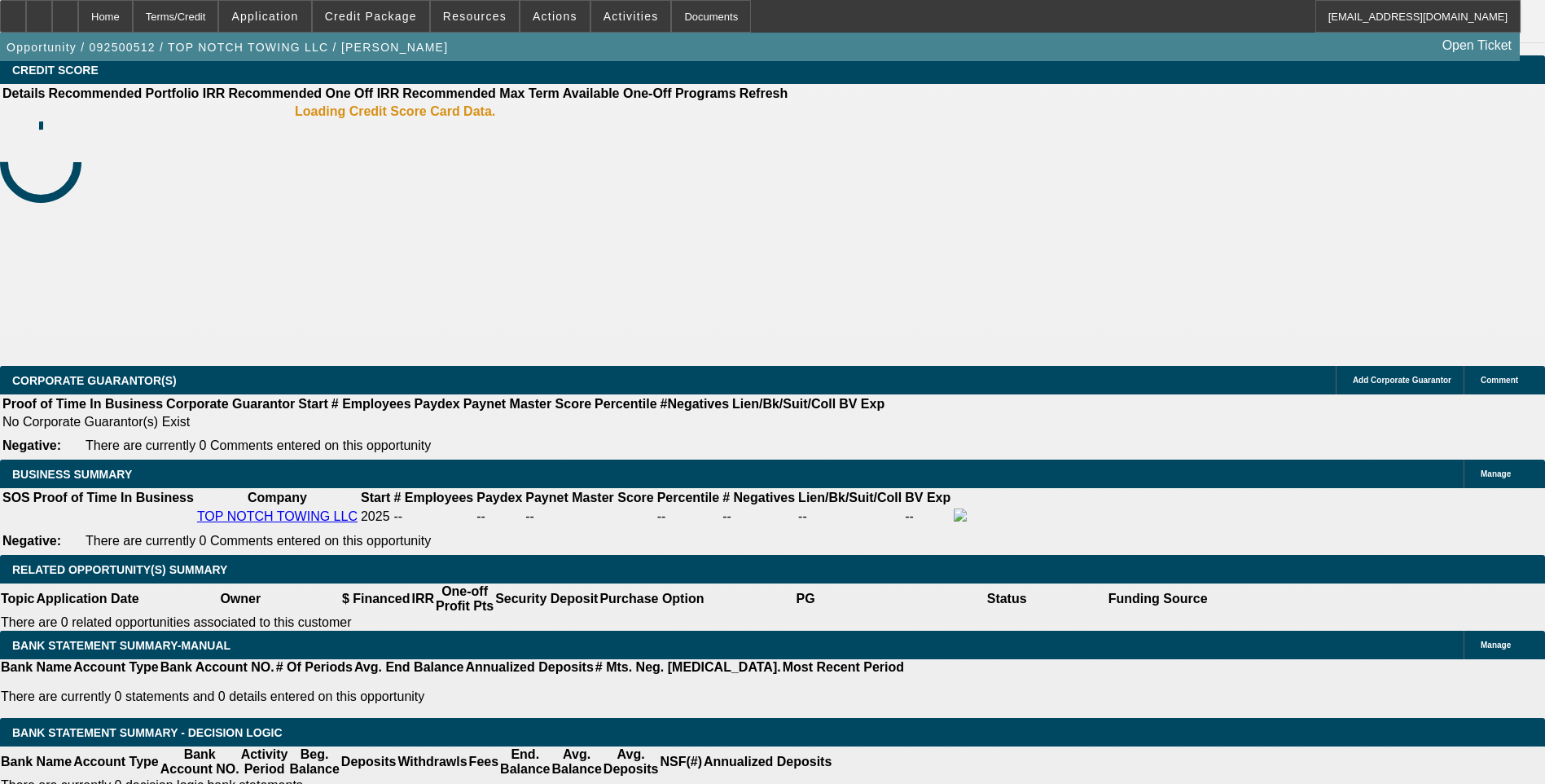
select select "0"
select select "2"
select select "0"
select select "6"
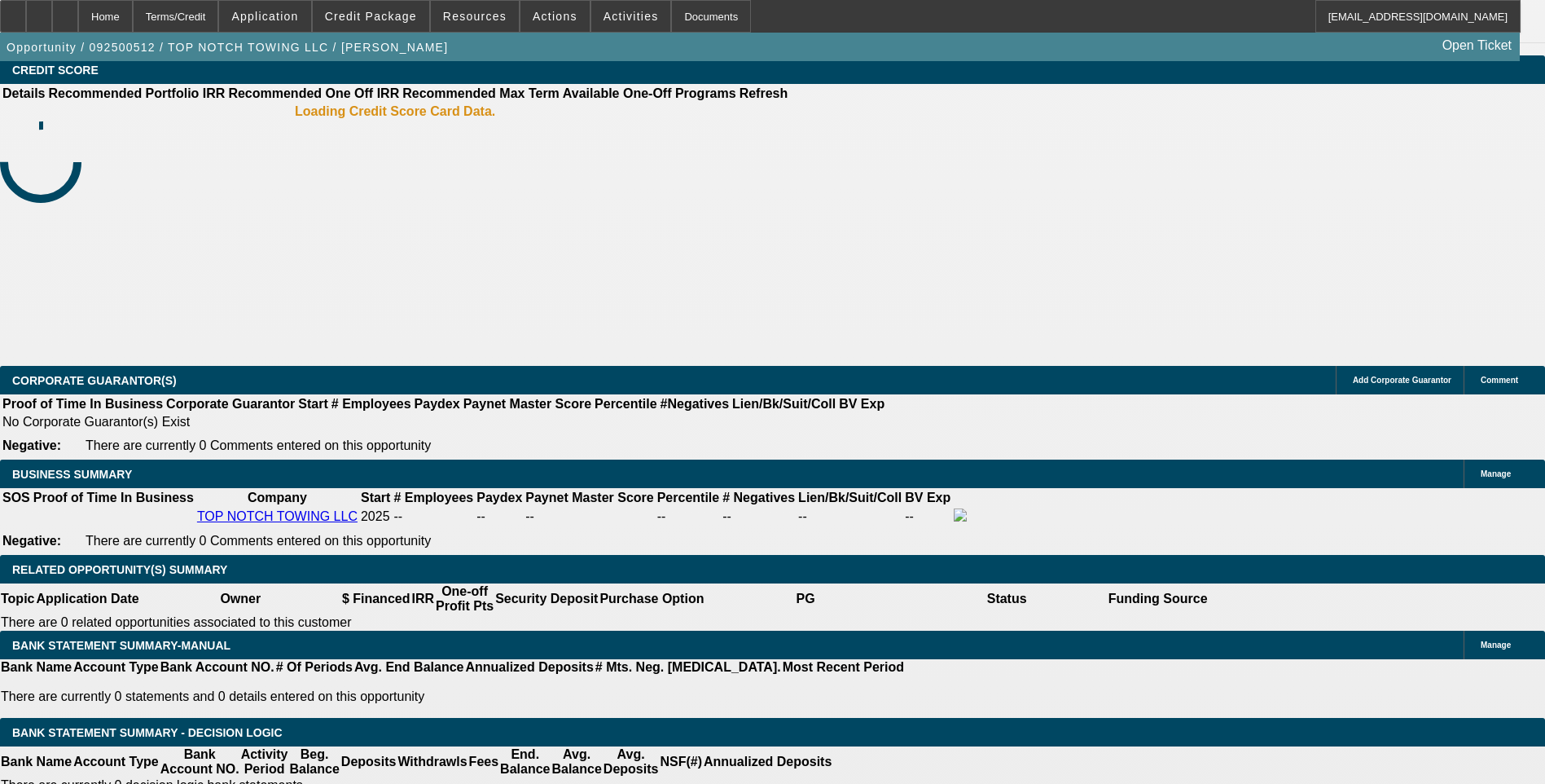
select select "0"
select select "2"
select select "0"
select select "6"
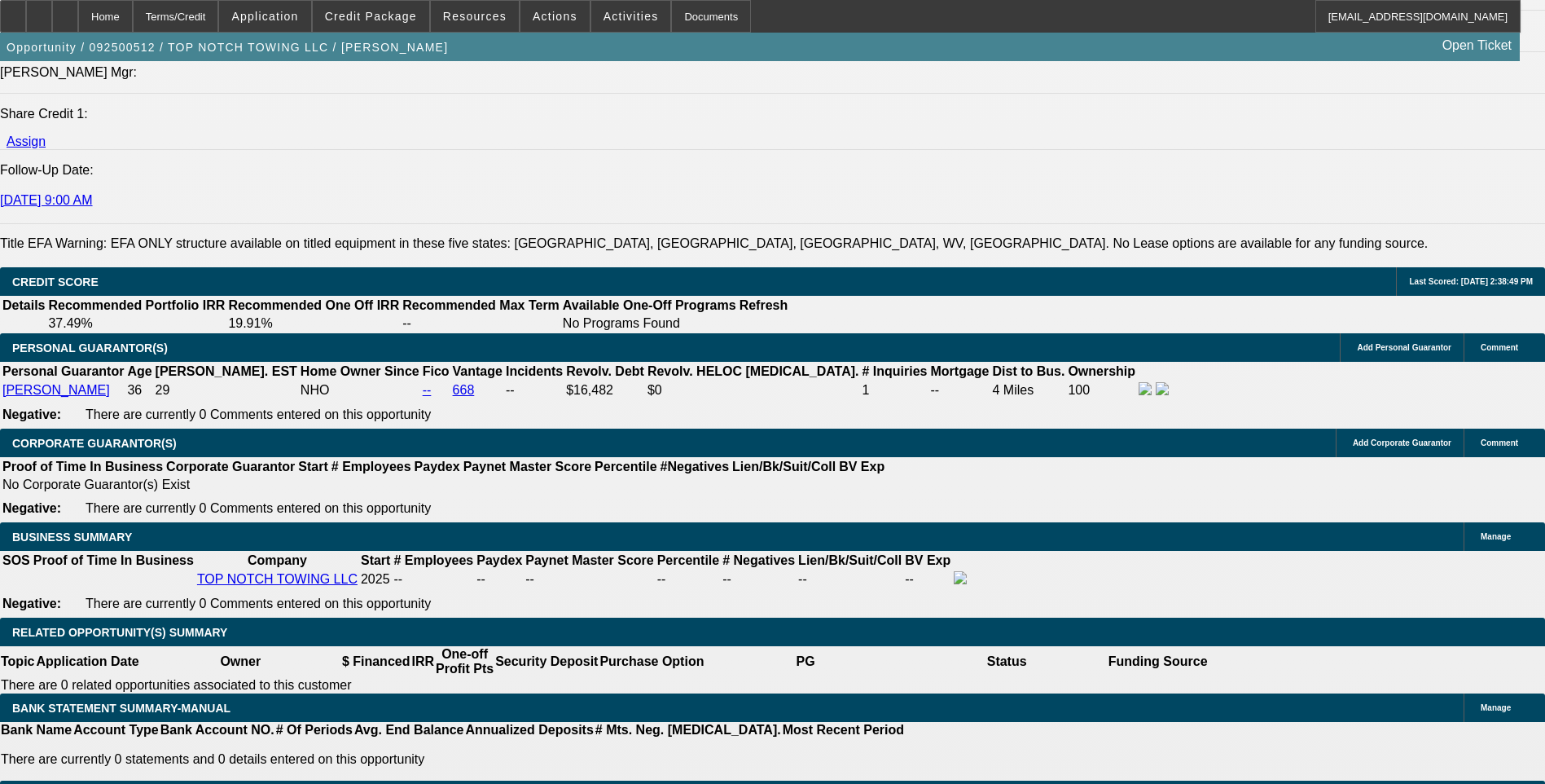
scroll to position [2124, 0]
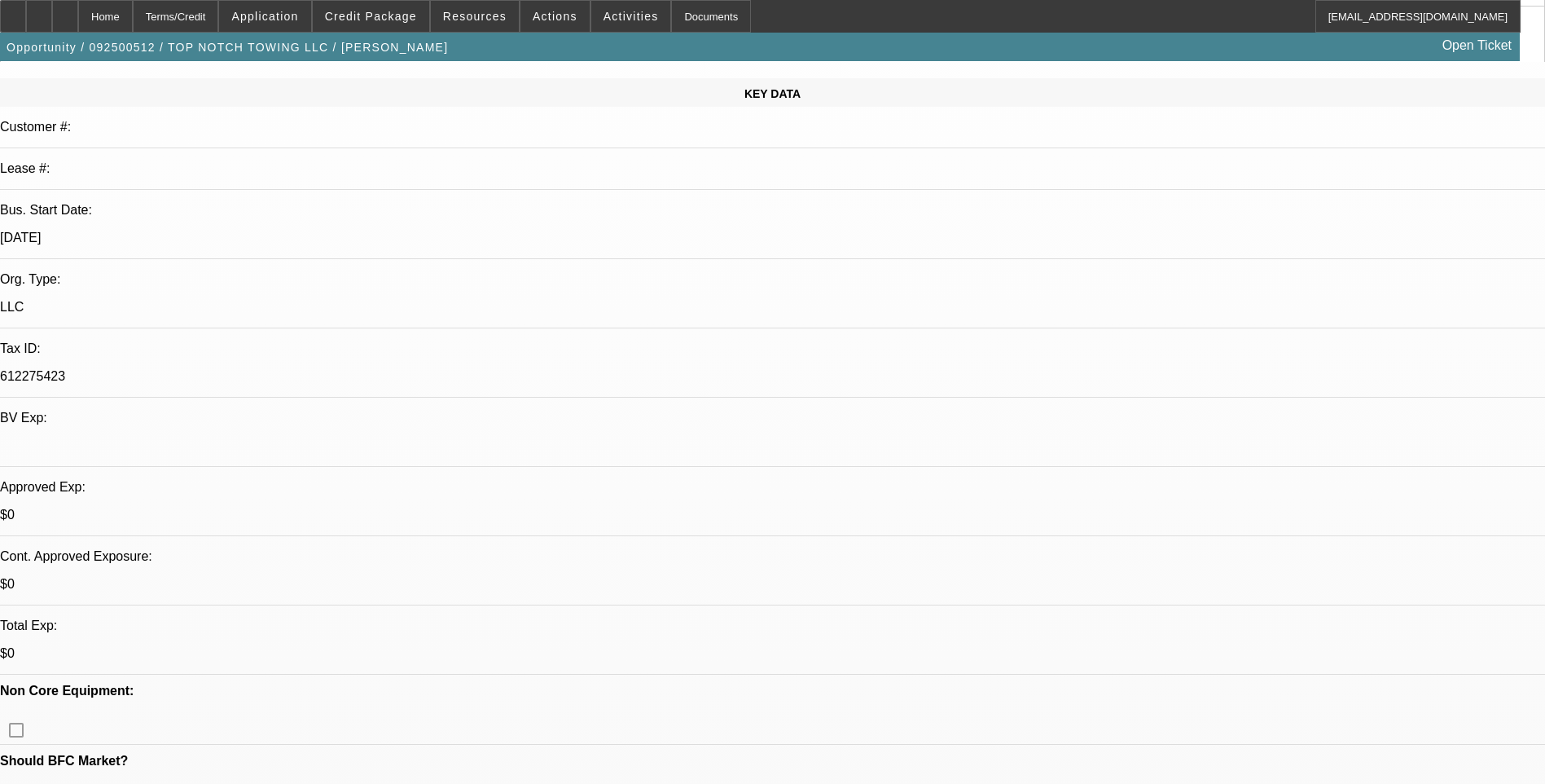
scroll to position [0, 0]
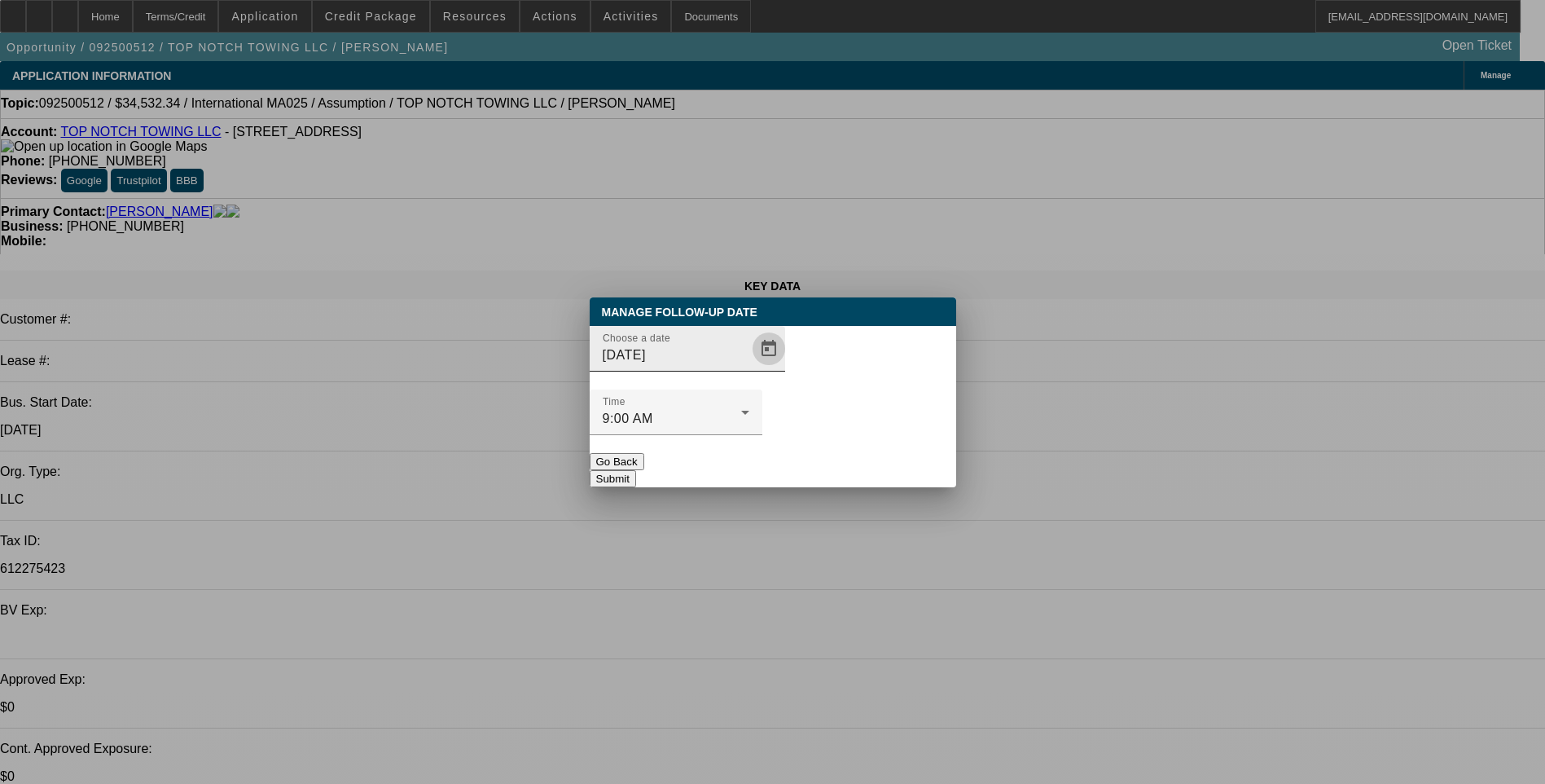
click at [749, 368] on span "Open calendar" at bounding box center [769, 348] width 39 height 39
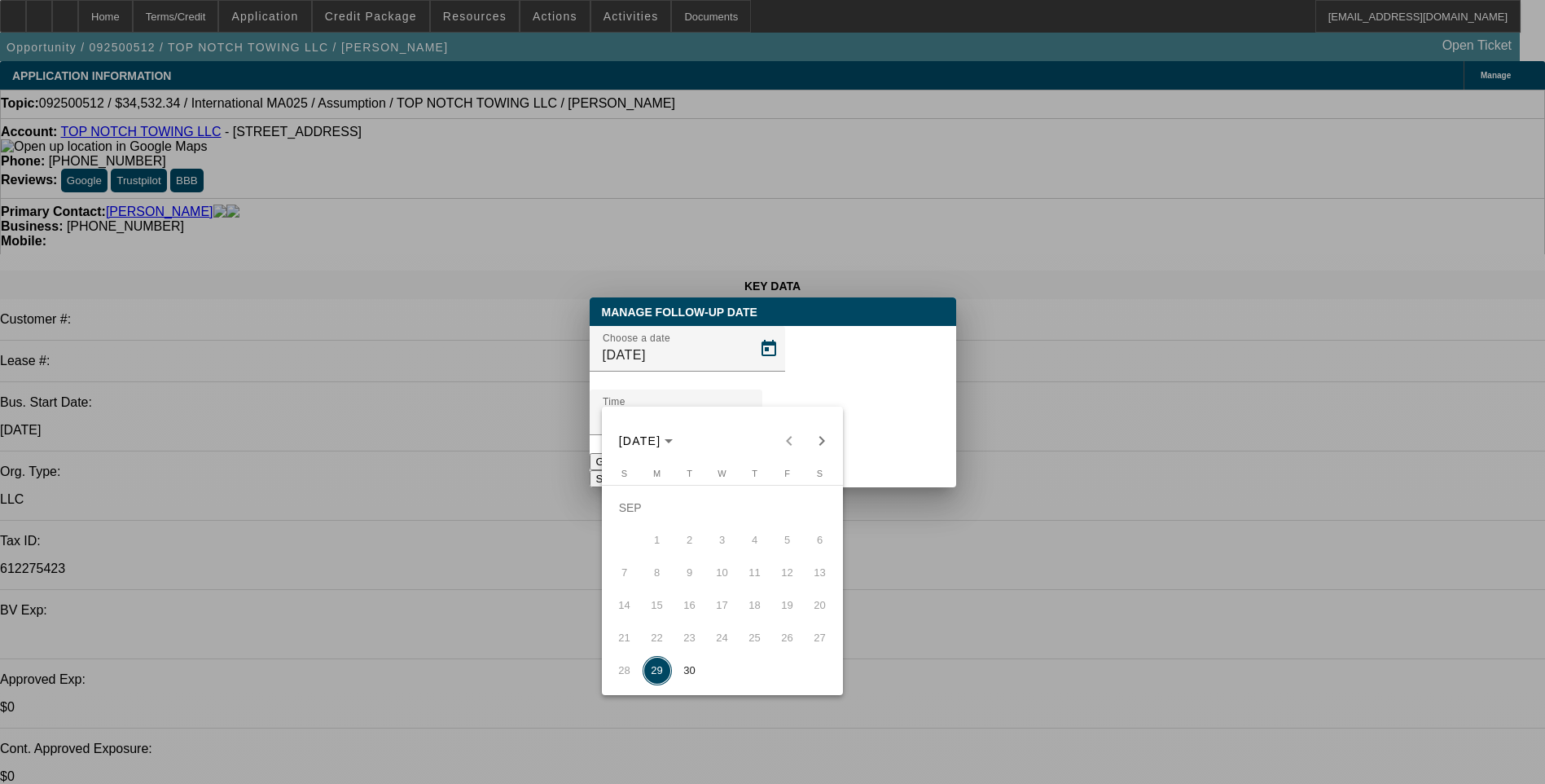
click at [693, 679] on span "30" at bounding box center [690, 670] width 29 height 29
type input "[DATE]"
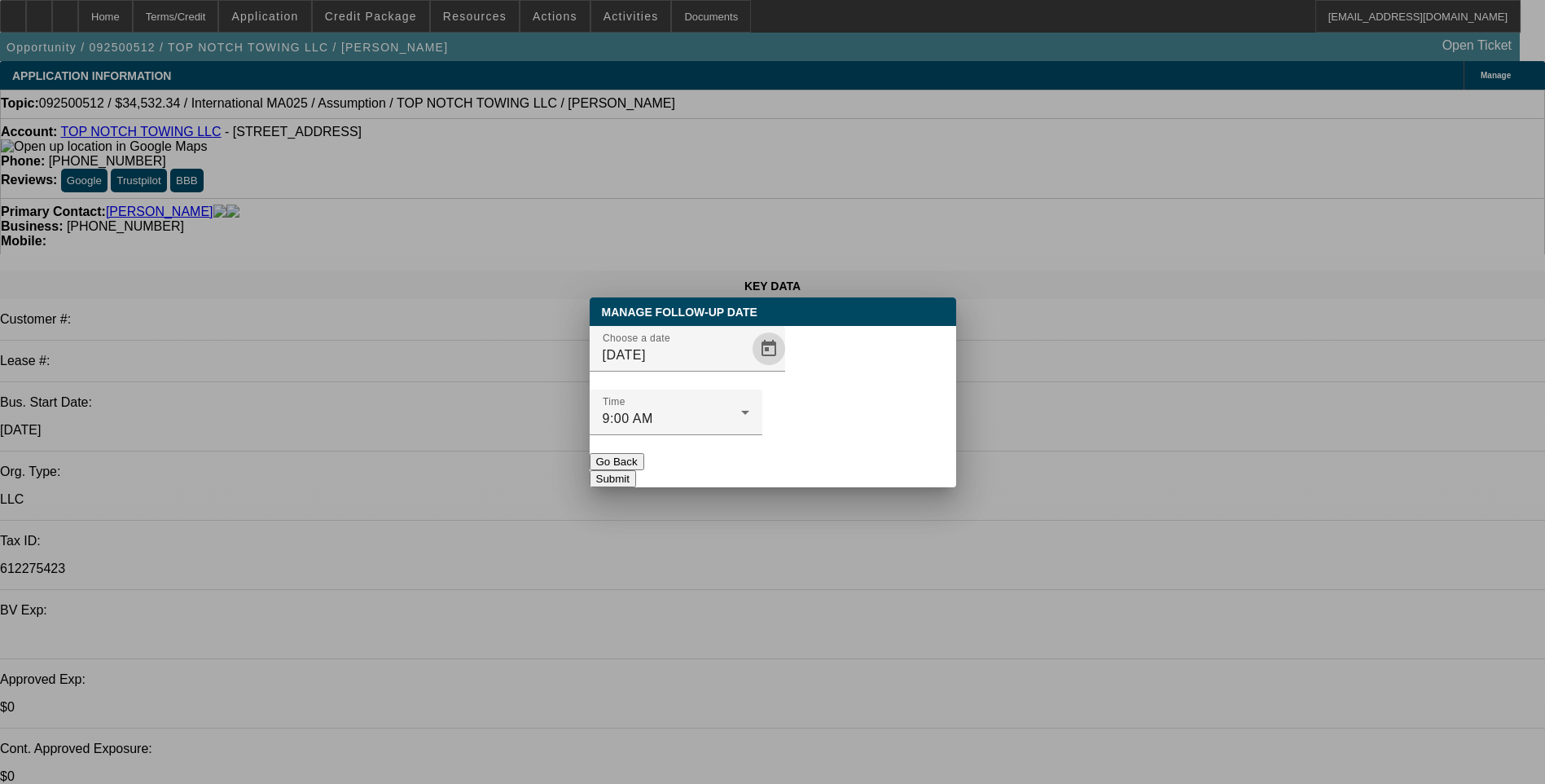
click at [636, 470] on button "Submit" at bounding box center [613, 478] width 46 height 17
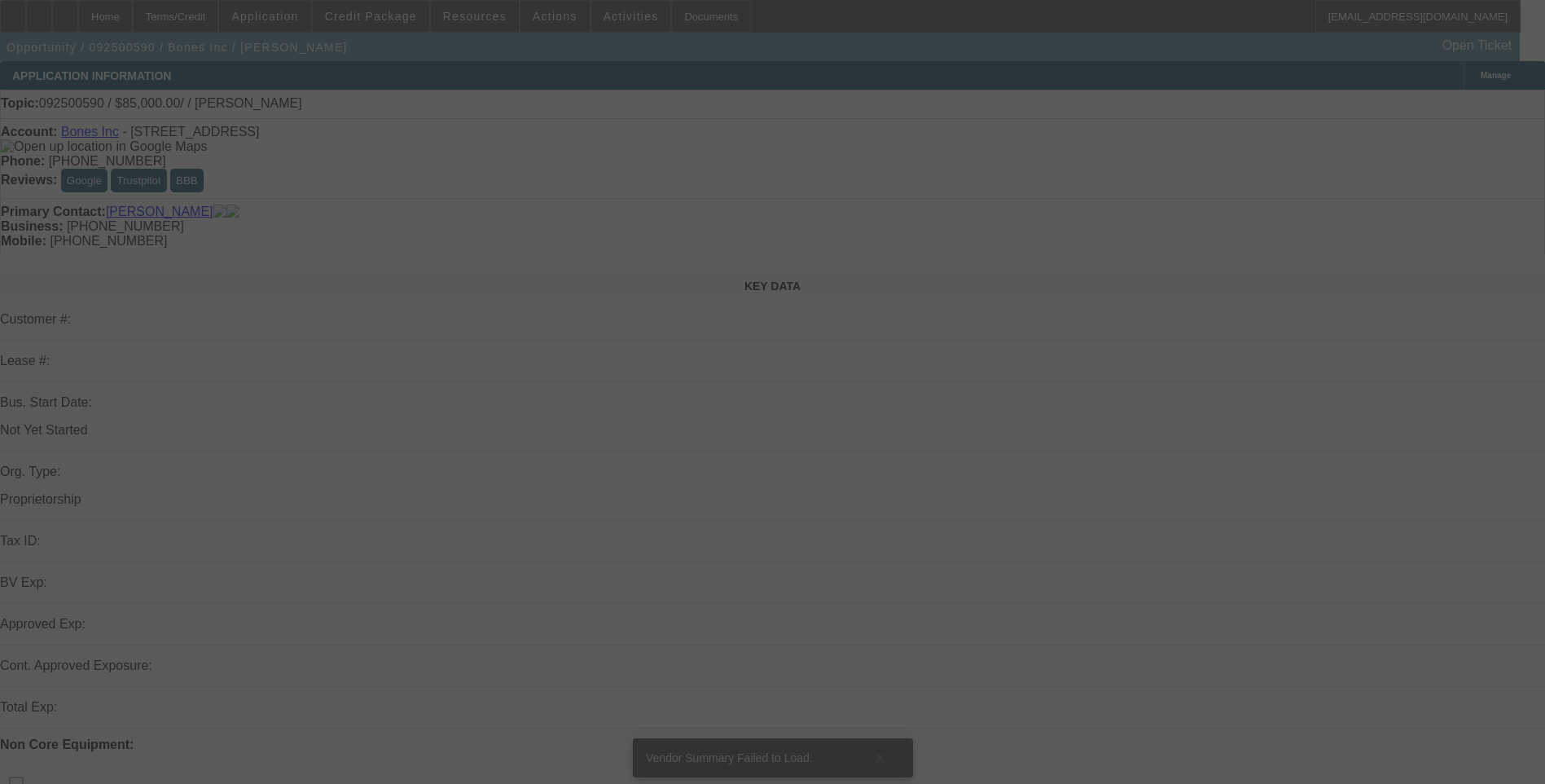
select select "0"
select select "2"
select select "0.1"
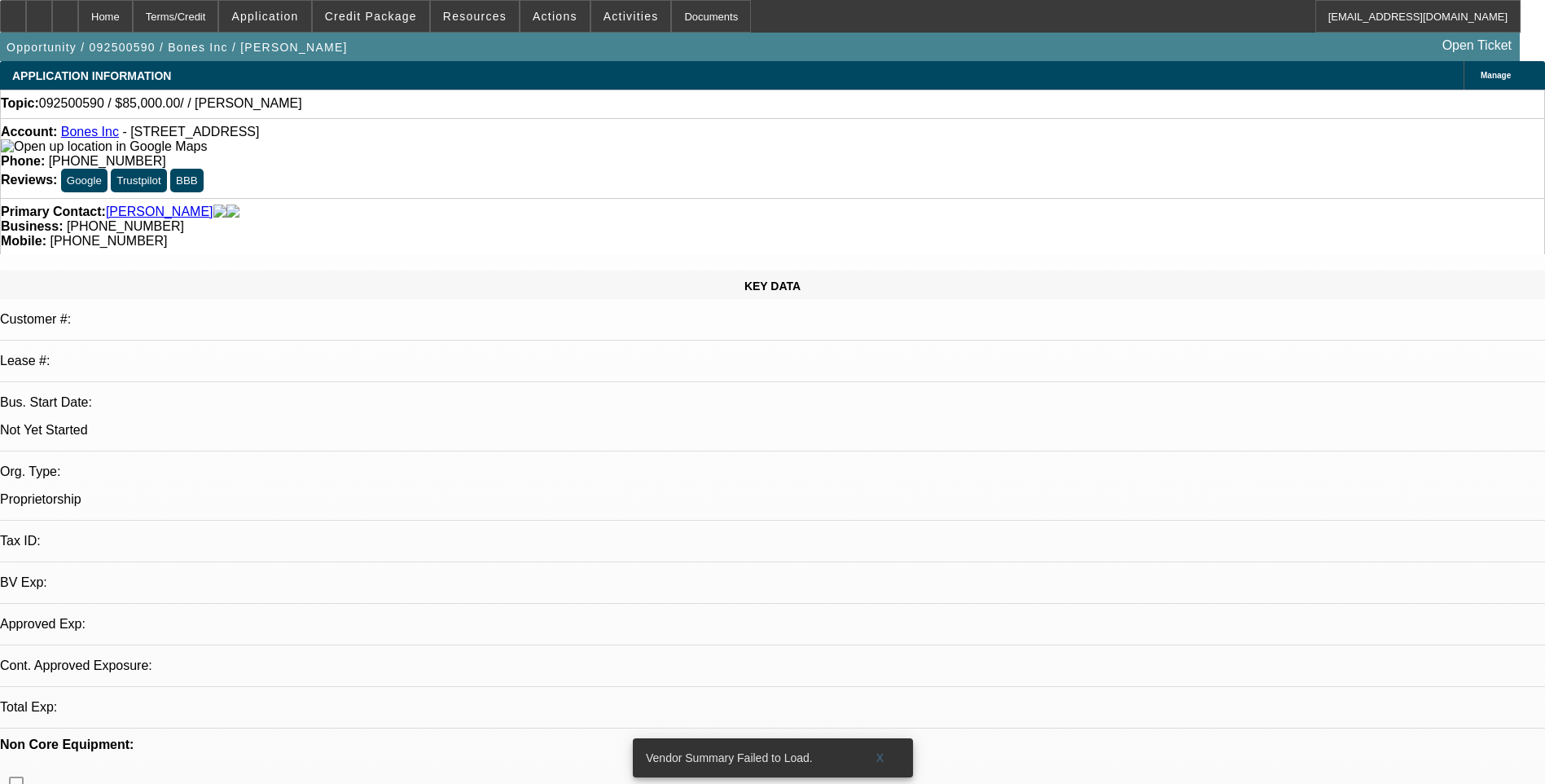
select select "1"
select select "2"
select select "4"
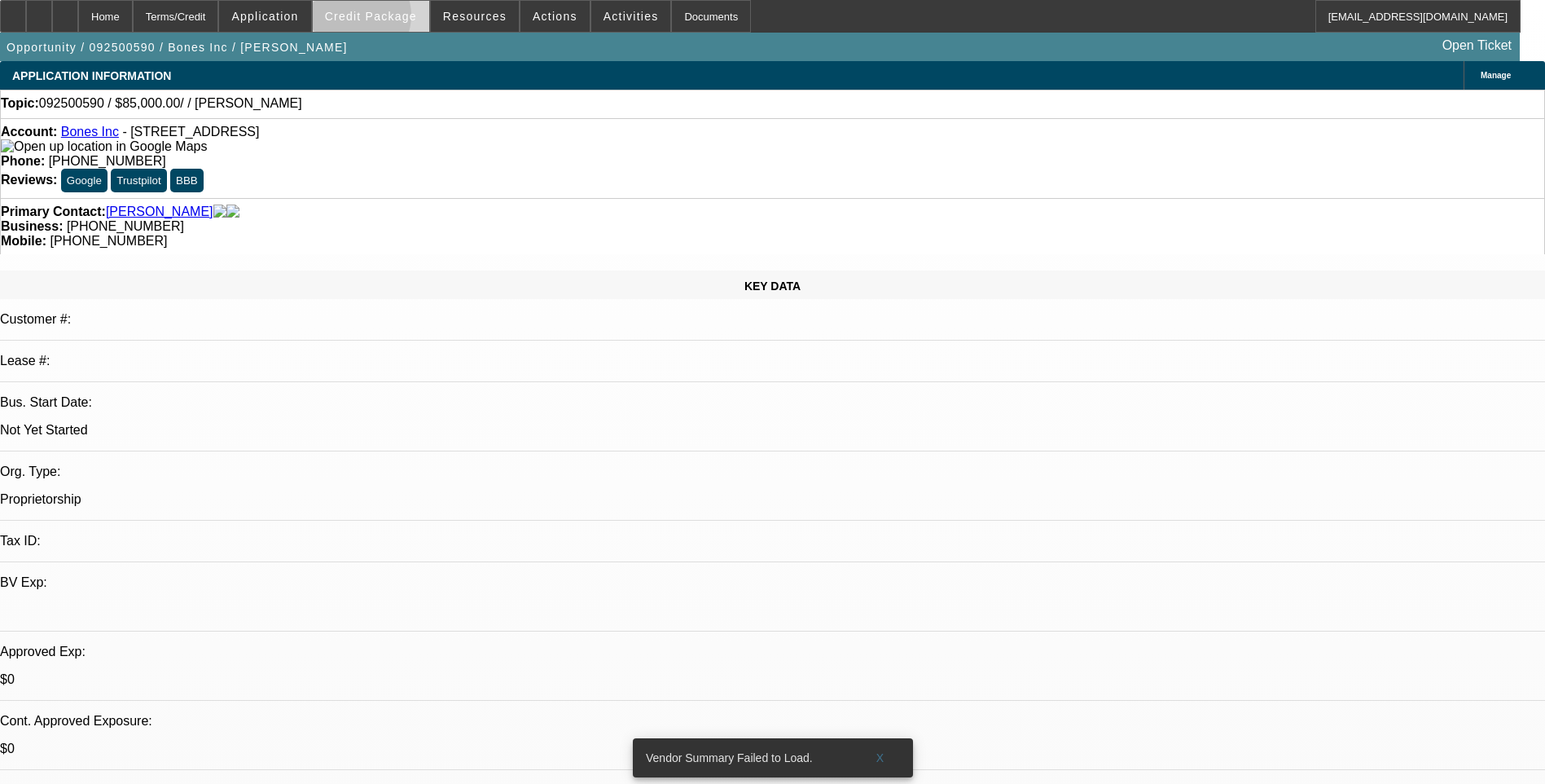
click at [377, 20] on span "Credit Package" at bounding box center [371, 16] width 92 height 13
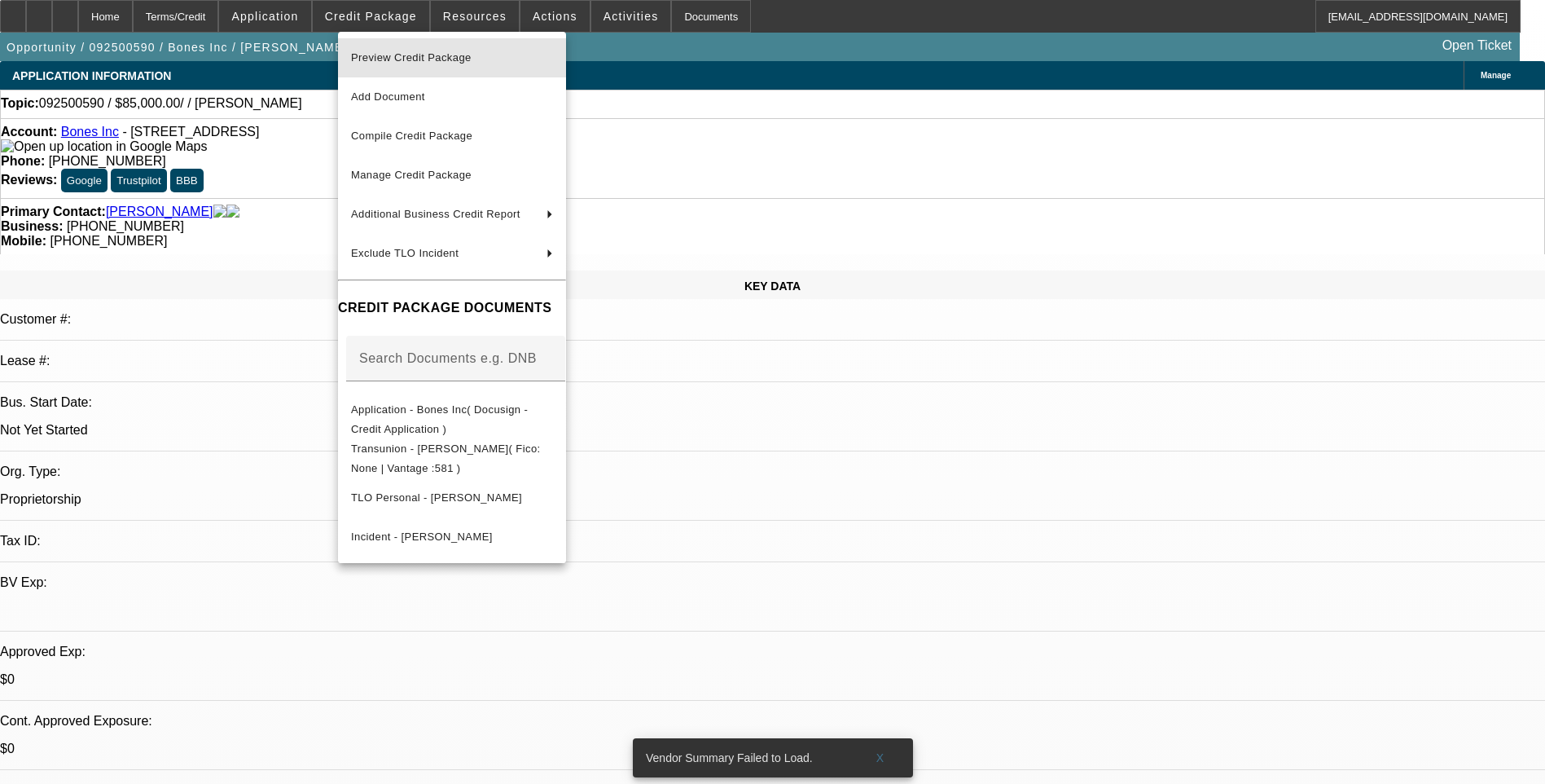
click at [470, 61] on span "Preview Credit Package" at bounding box center [411, 58] width 120 height 12
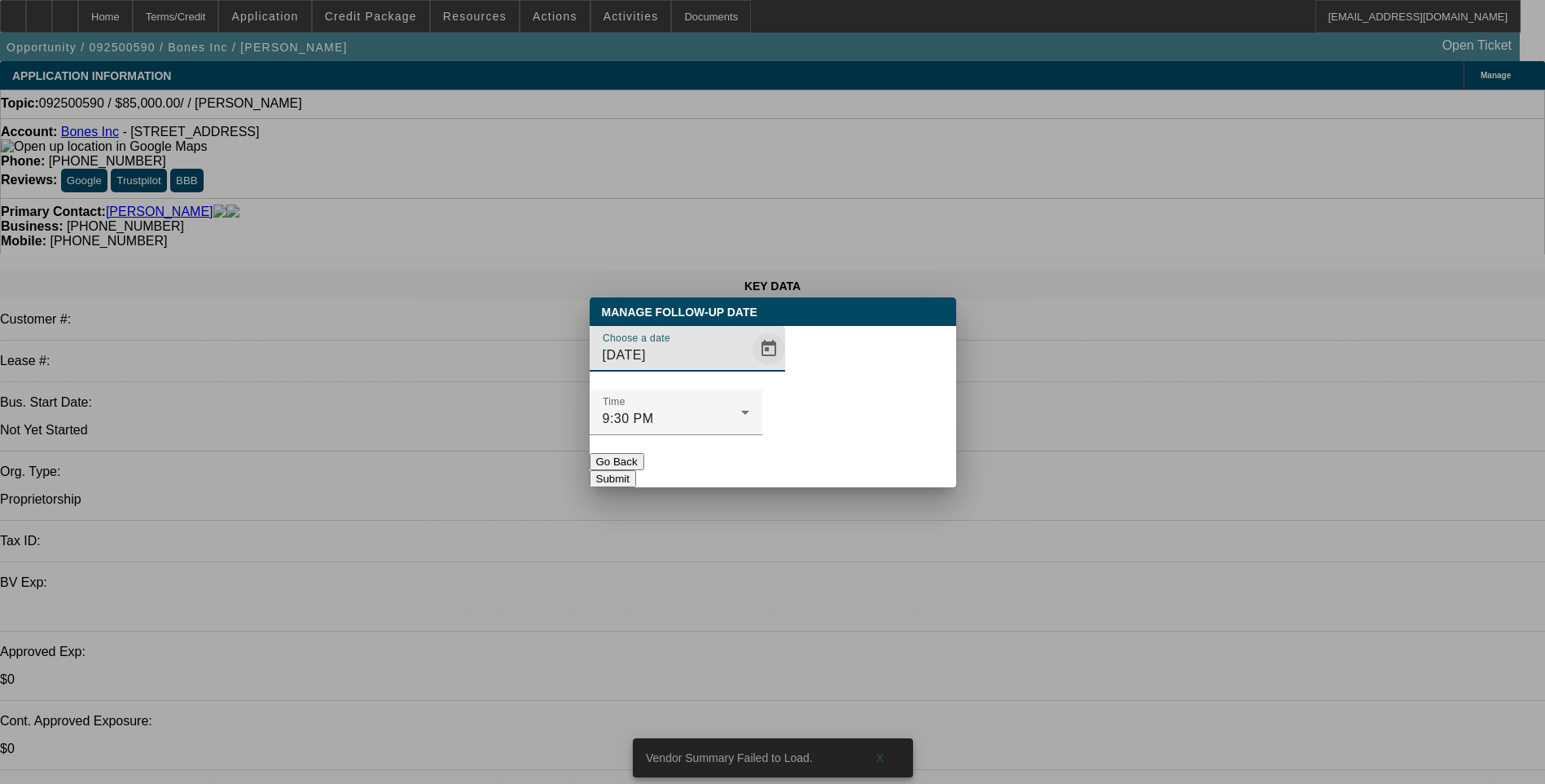
click at [749, 368] on span "Open calendar" at bounding box center [769, 348] width 39 height 39
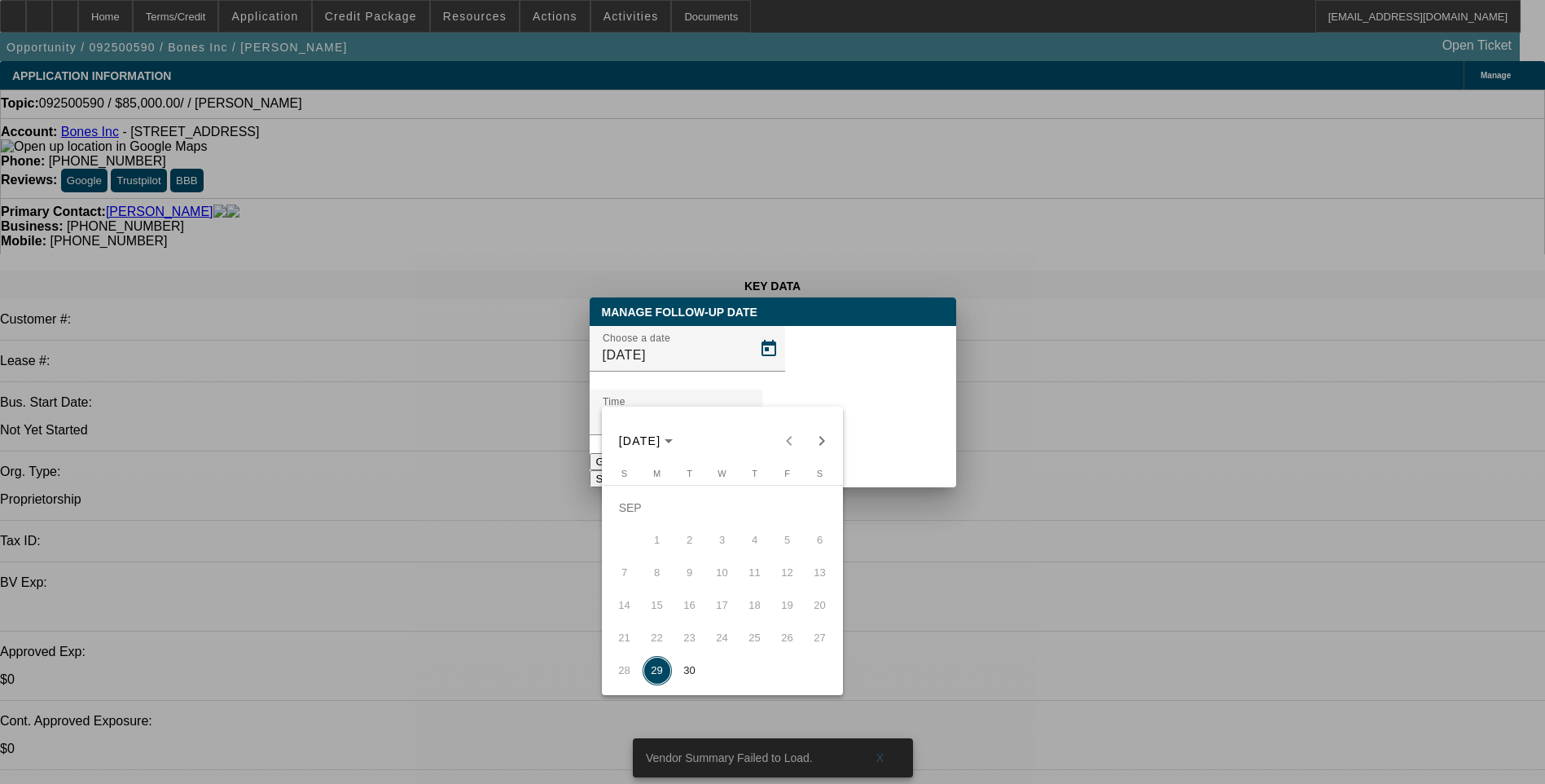
click at [694, 679] on span "30" at bounding box center [690, 670] width 29 height 29
type input "9/30/2025"
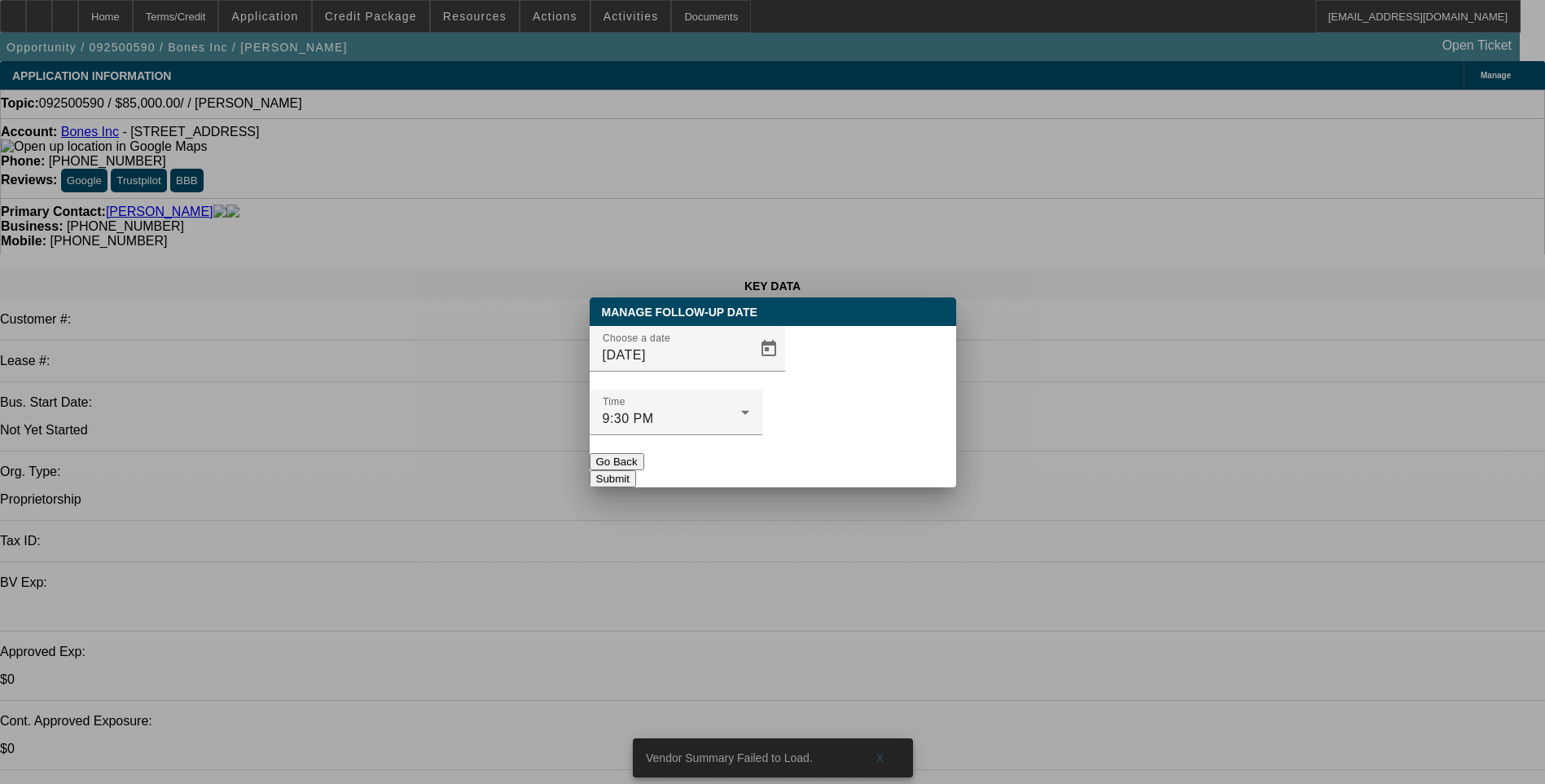
click at [636, 470] on button "Submit" at bounding box center [613, 478] width 46 height 17
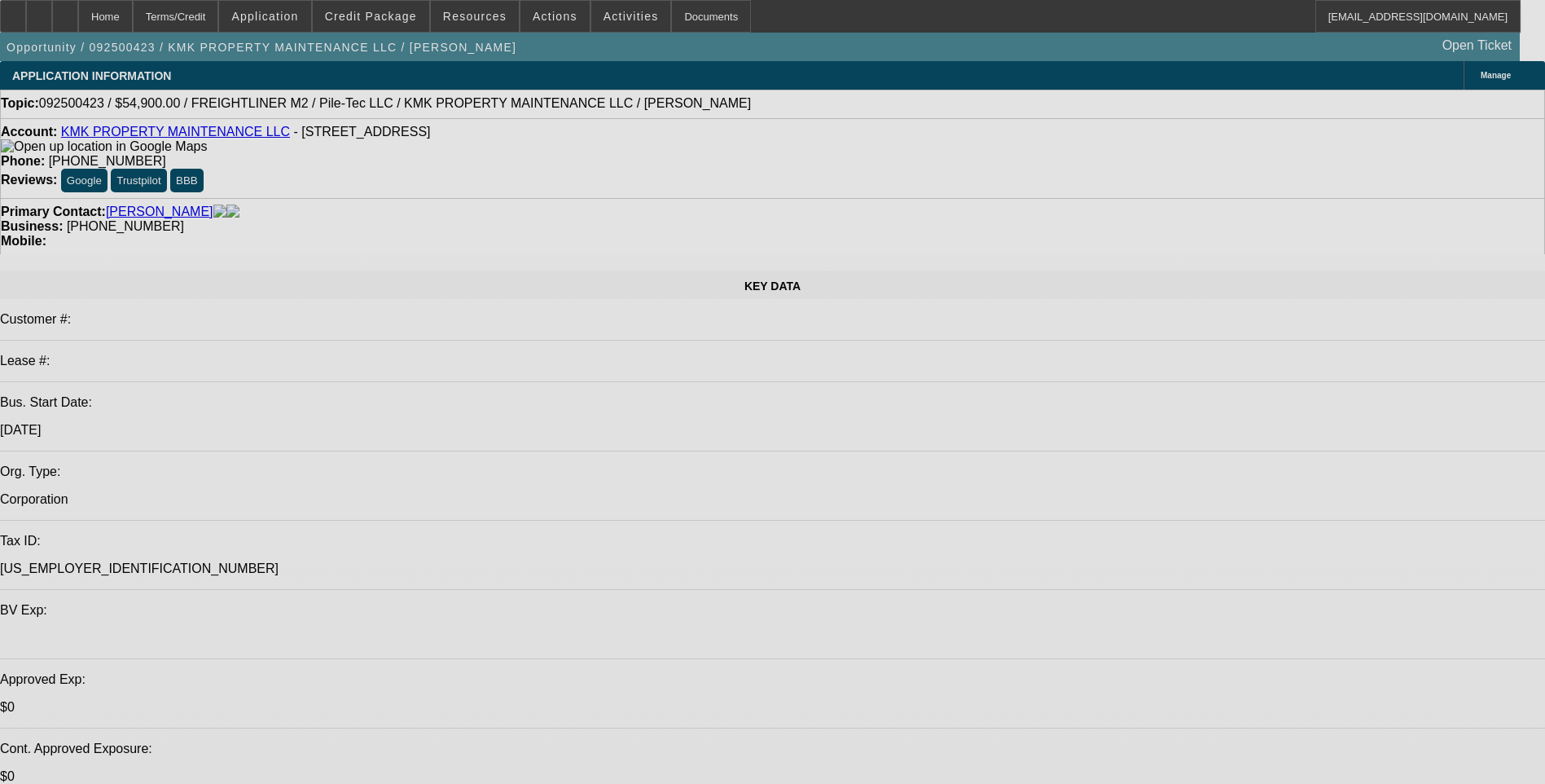
select select "0"
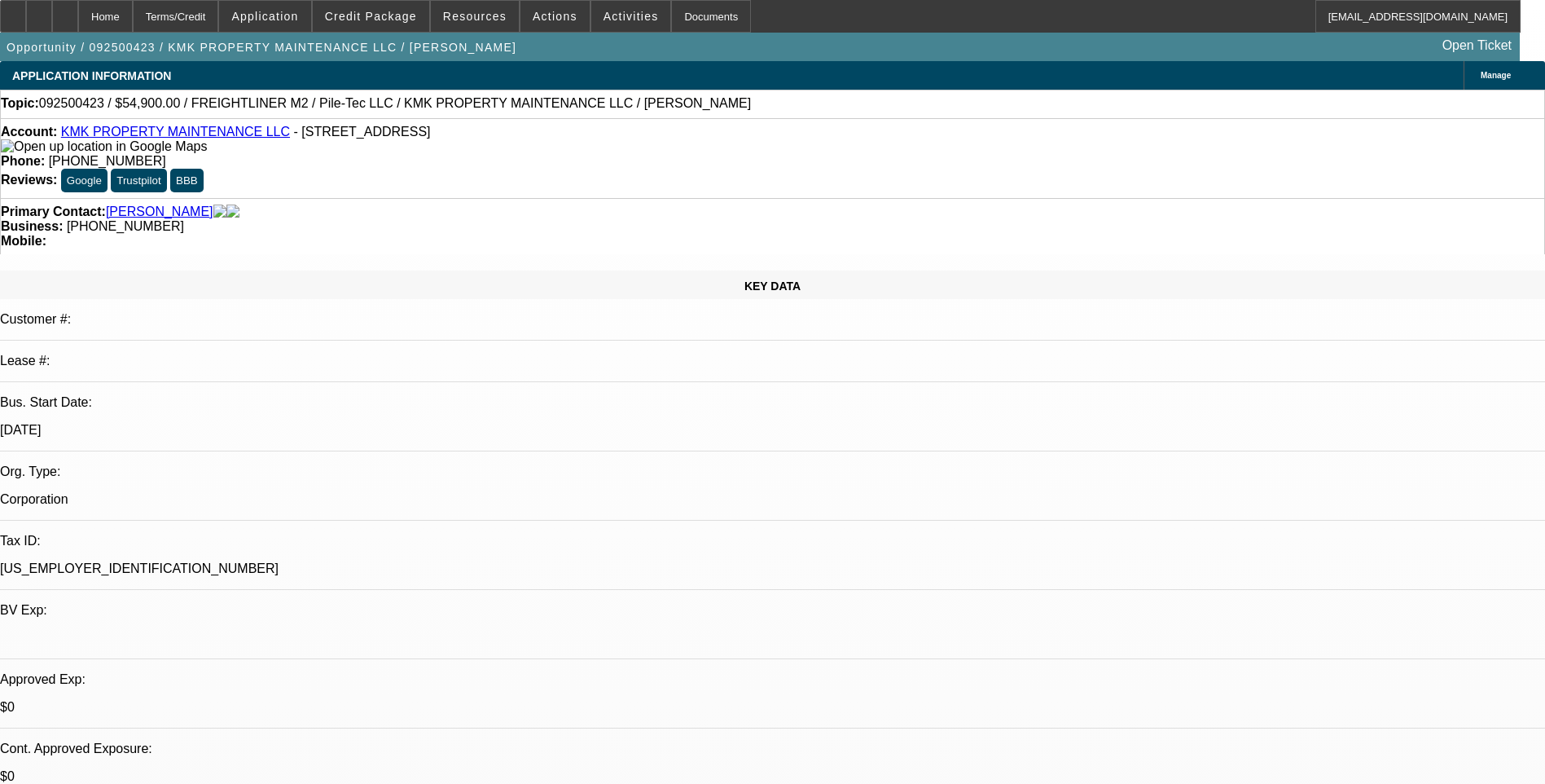
select select "0"
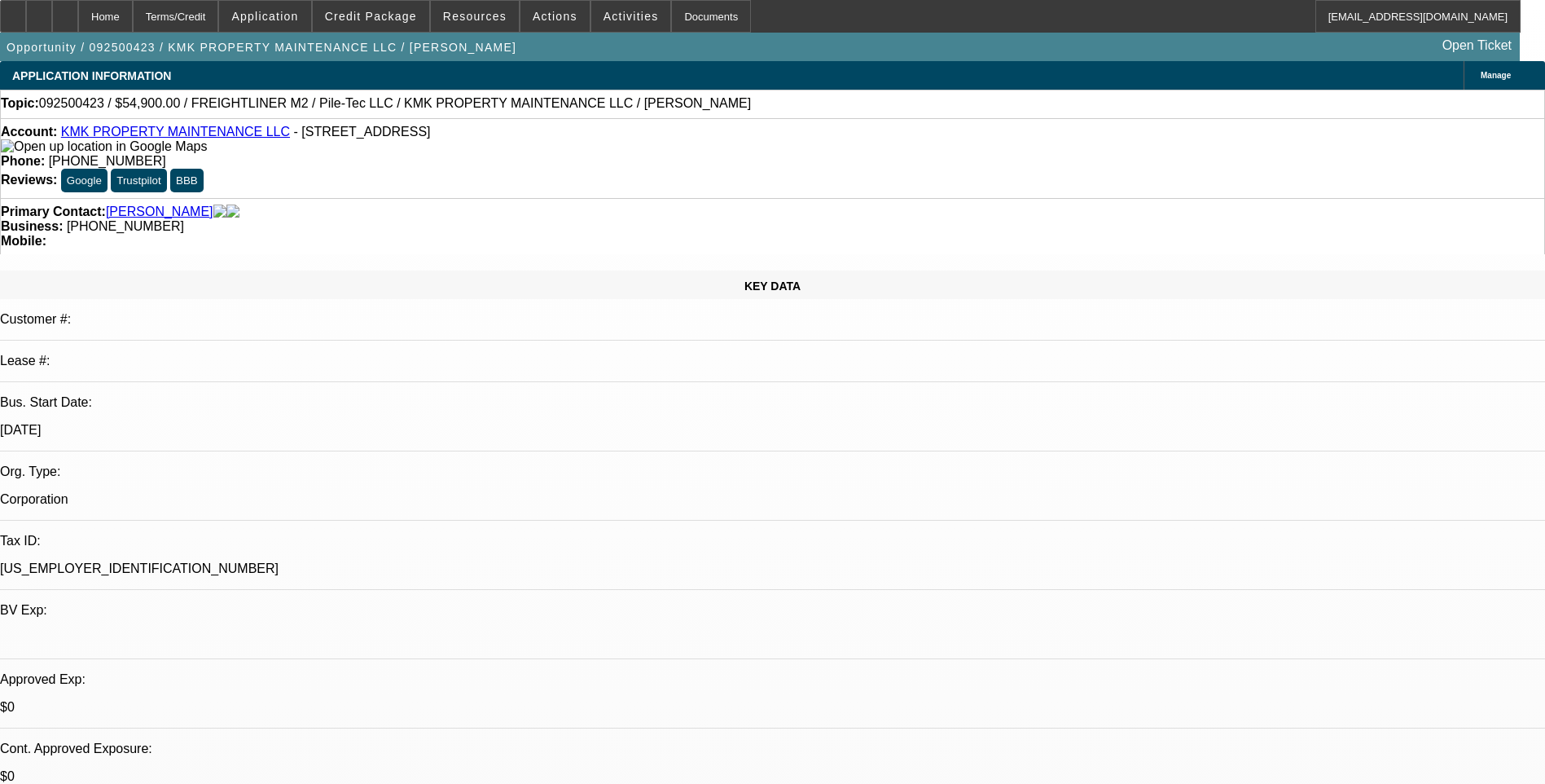
select select "0"
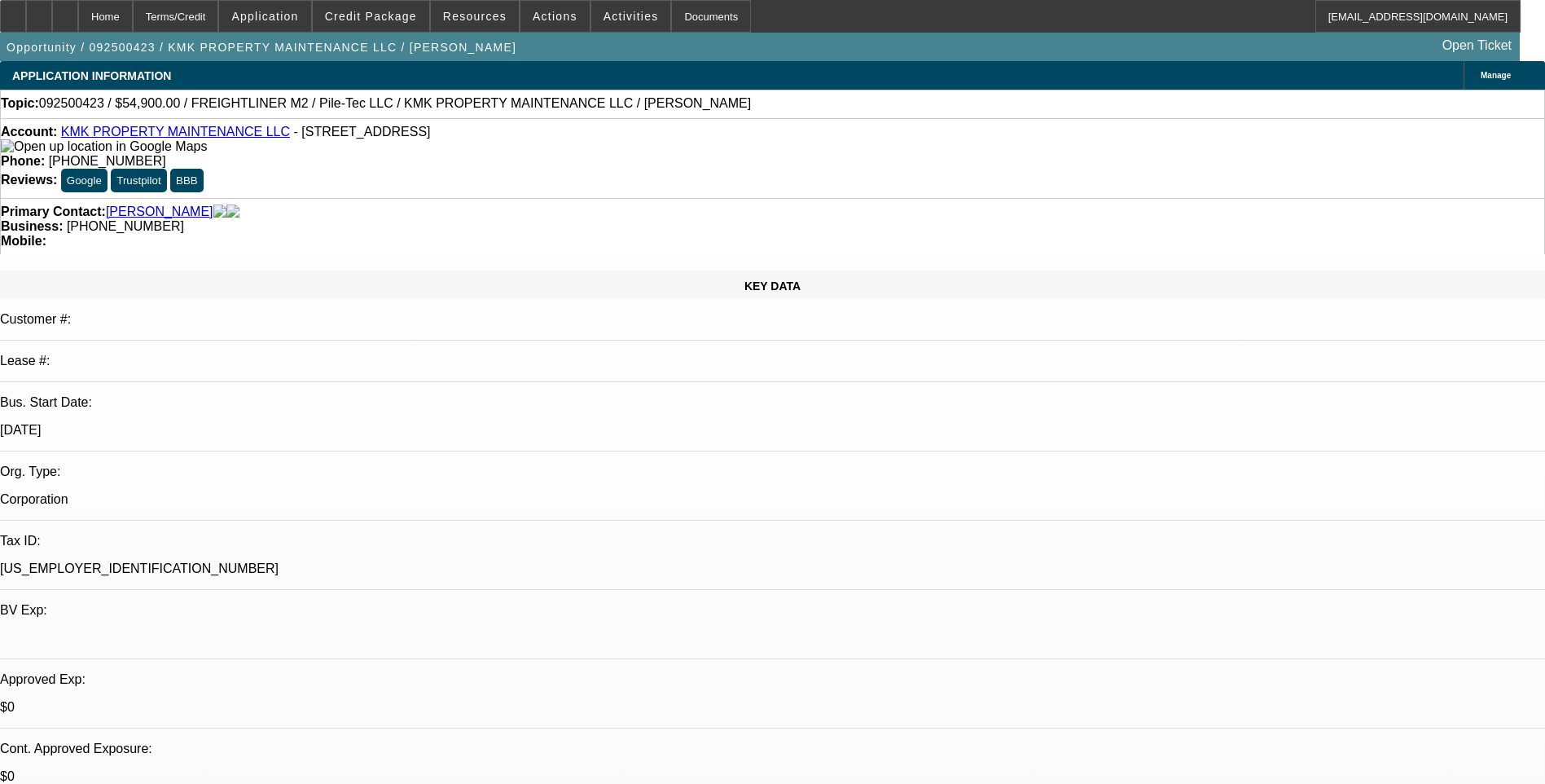
select select "0"
select select "1"
select select "6"
select select "1"
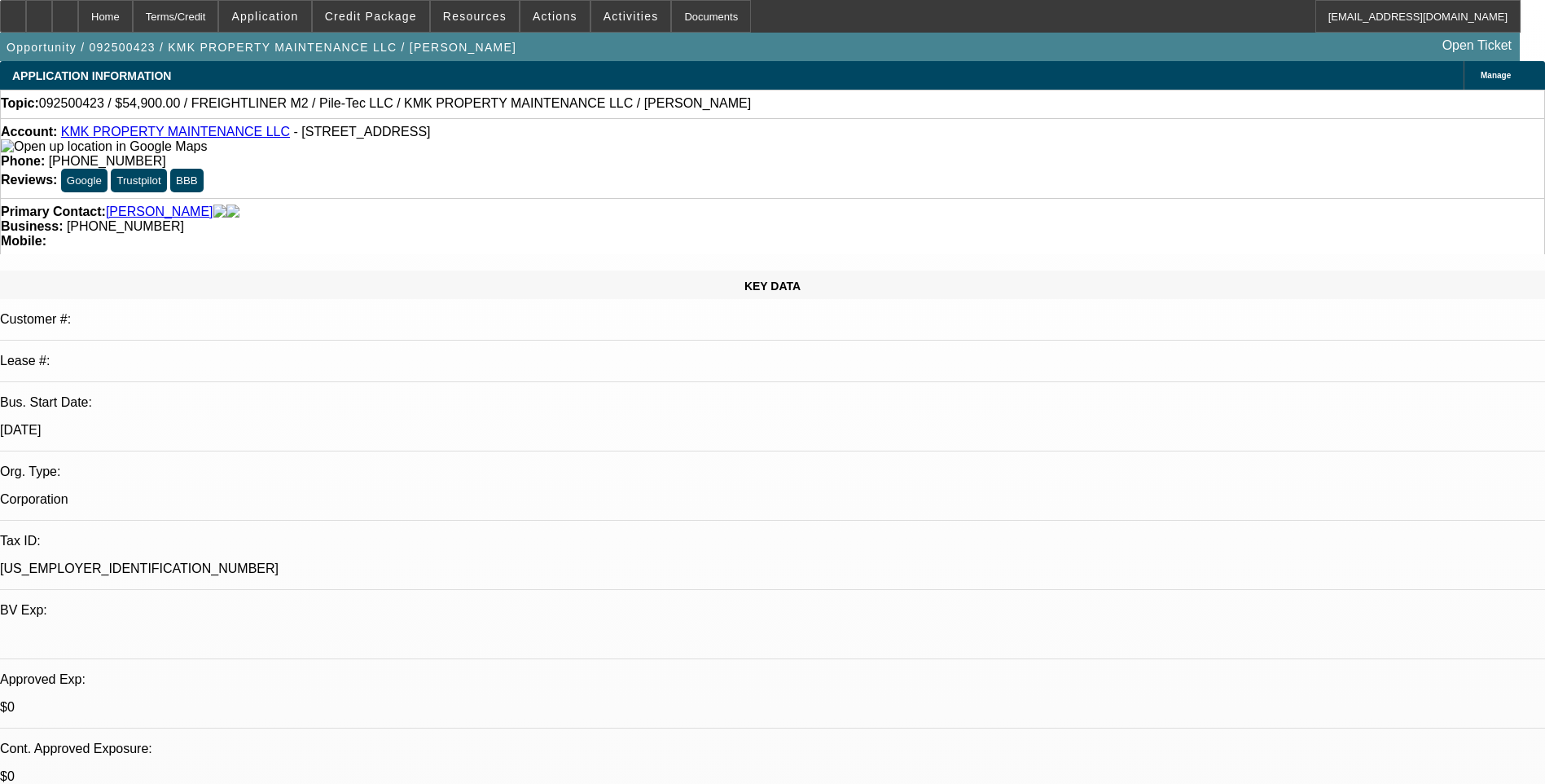
select select "1"
select select "6"
select select "1"
select select "6"
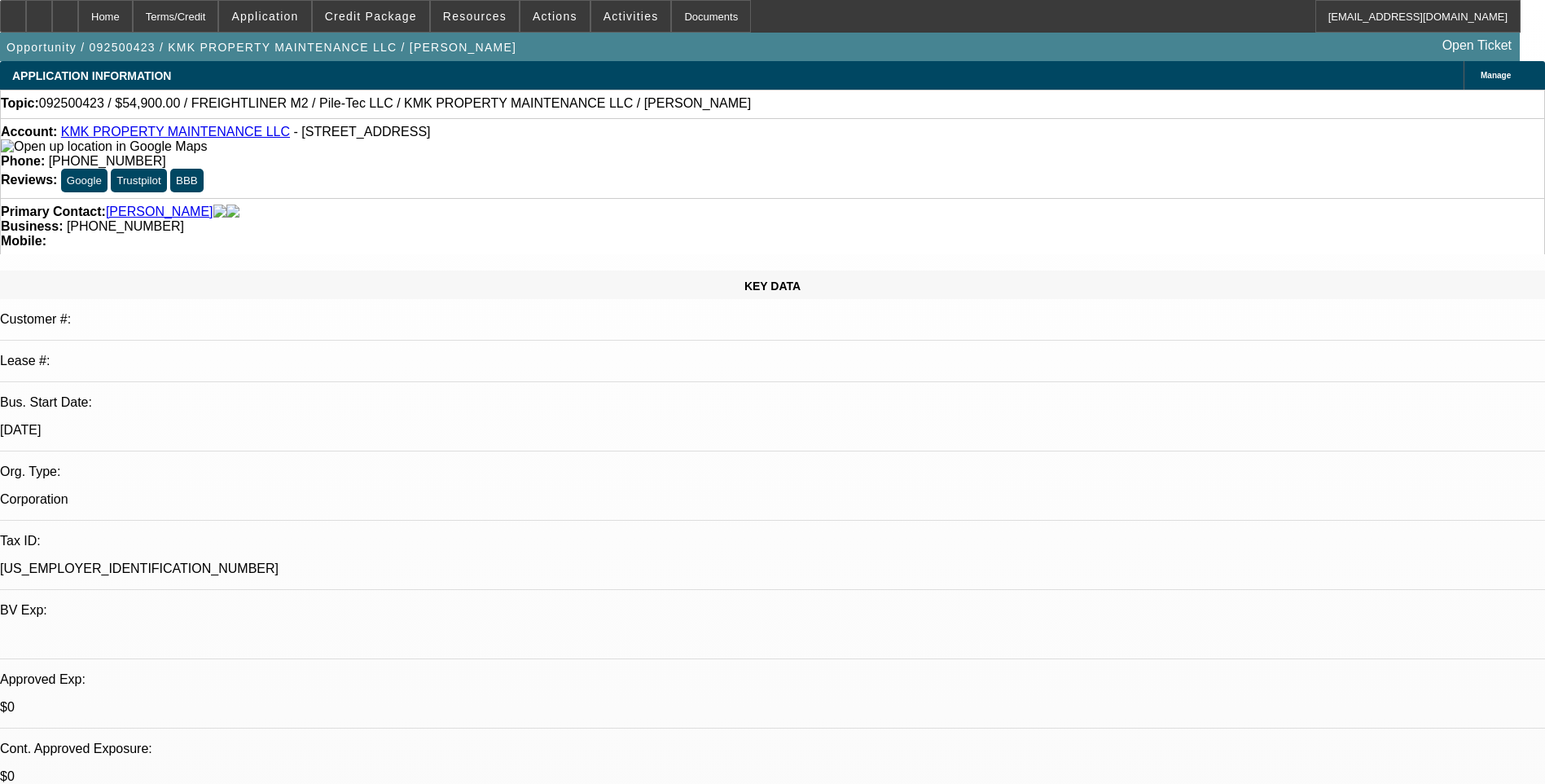
select select "1"
select select "6"
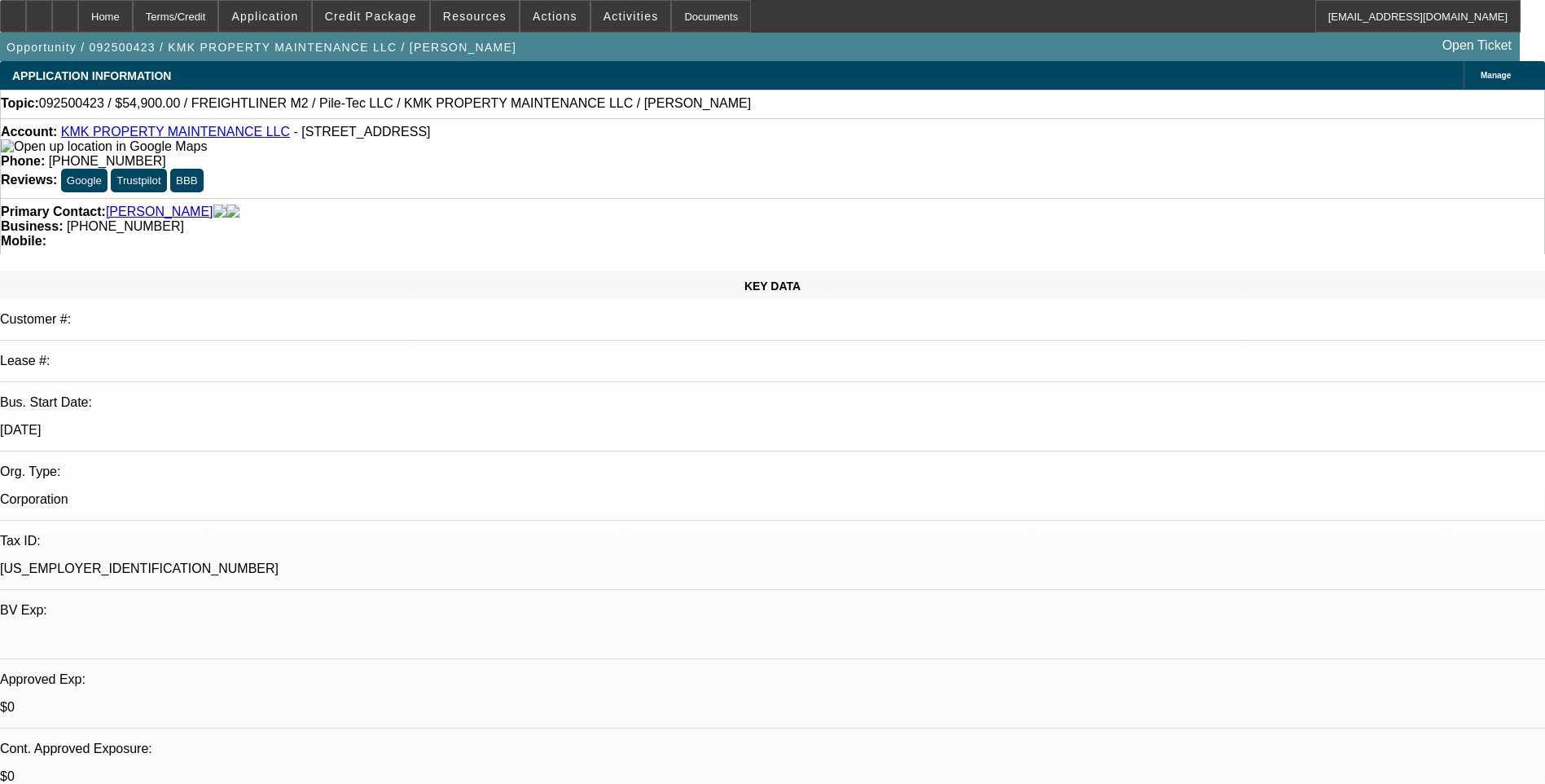
scroll to position [926, 0]
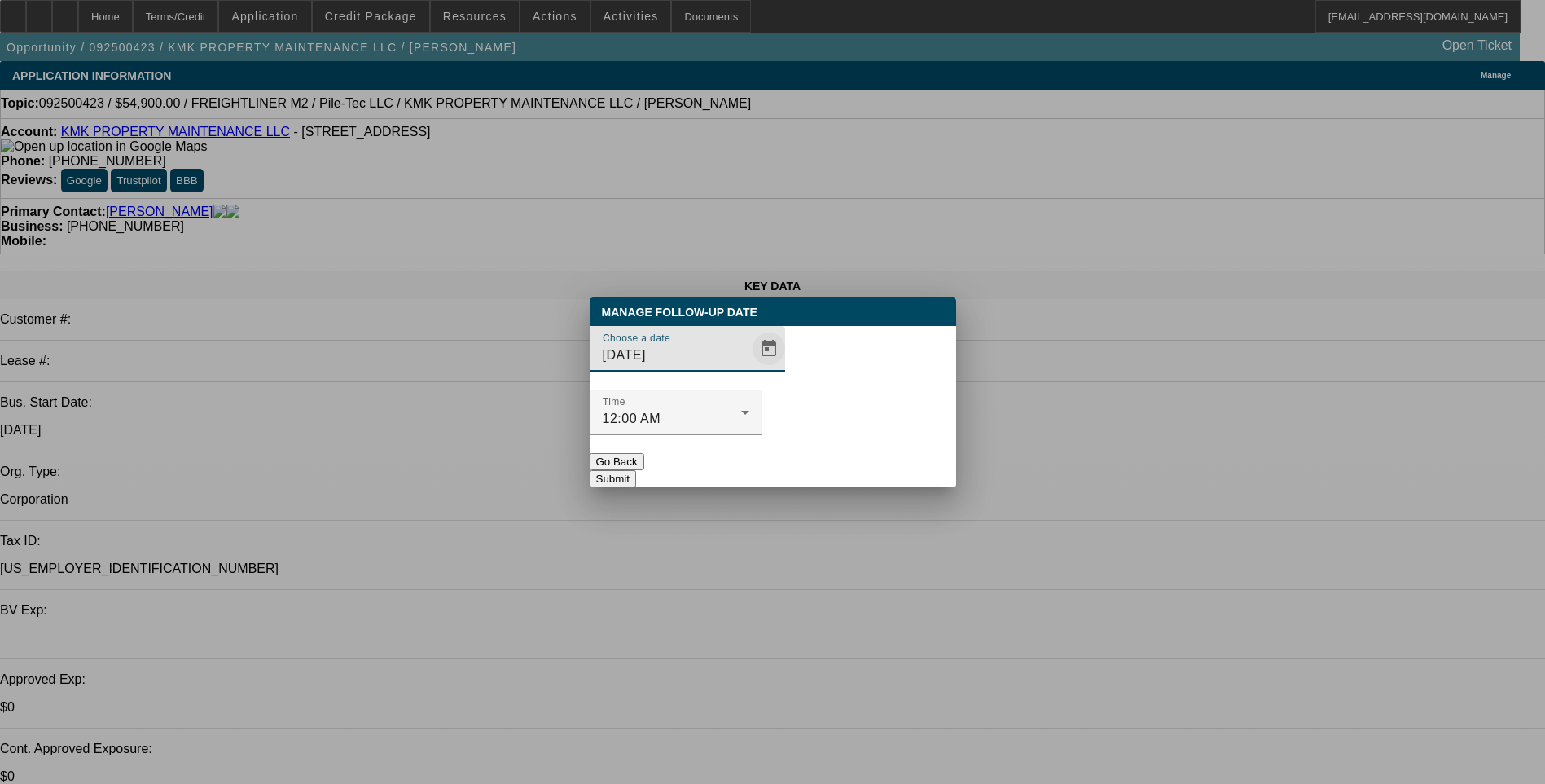
click at [749, 368] on span "Open calendar" at bounding box center [769, 348] width 39 height 39
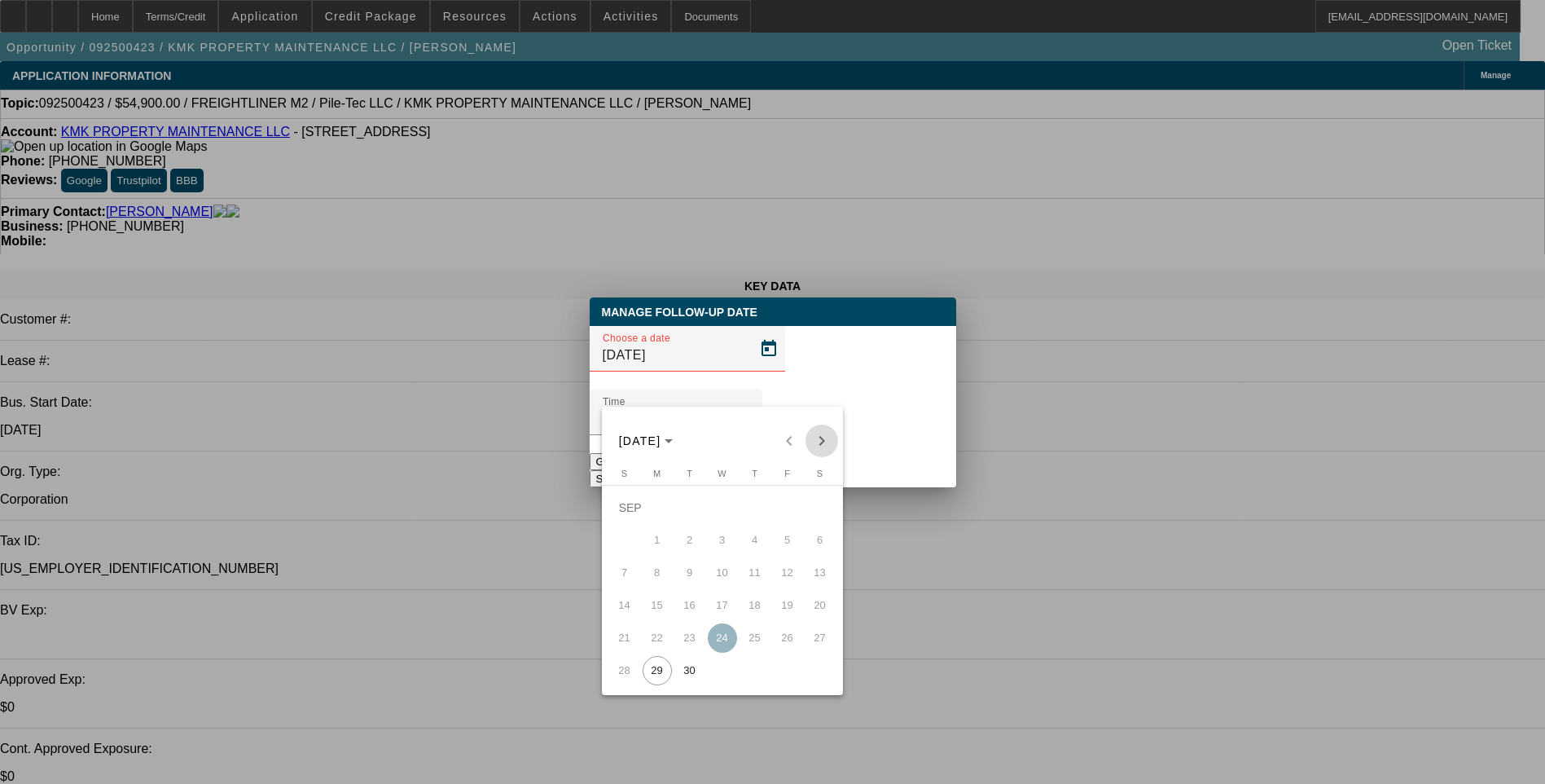
click at [821, 443] on span "Next month" at bounding box center [822, 440] width 33 height 33
click at [719, 518] on span "1" at bounding box center [722, 507] width 29 height 29
type input "[DATE]"
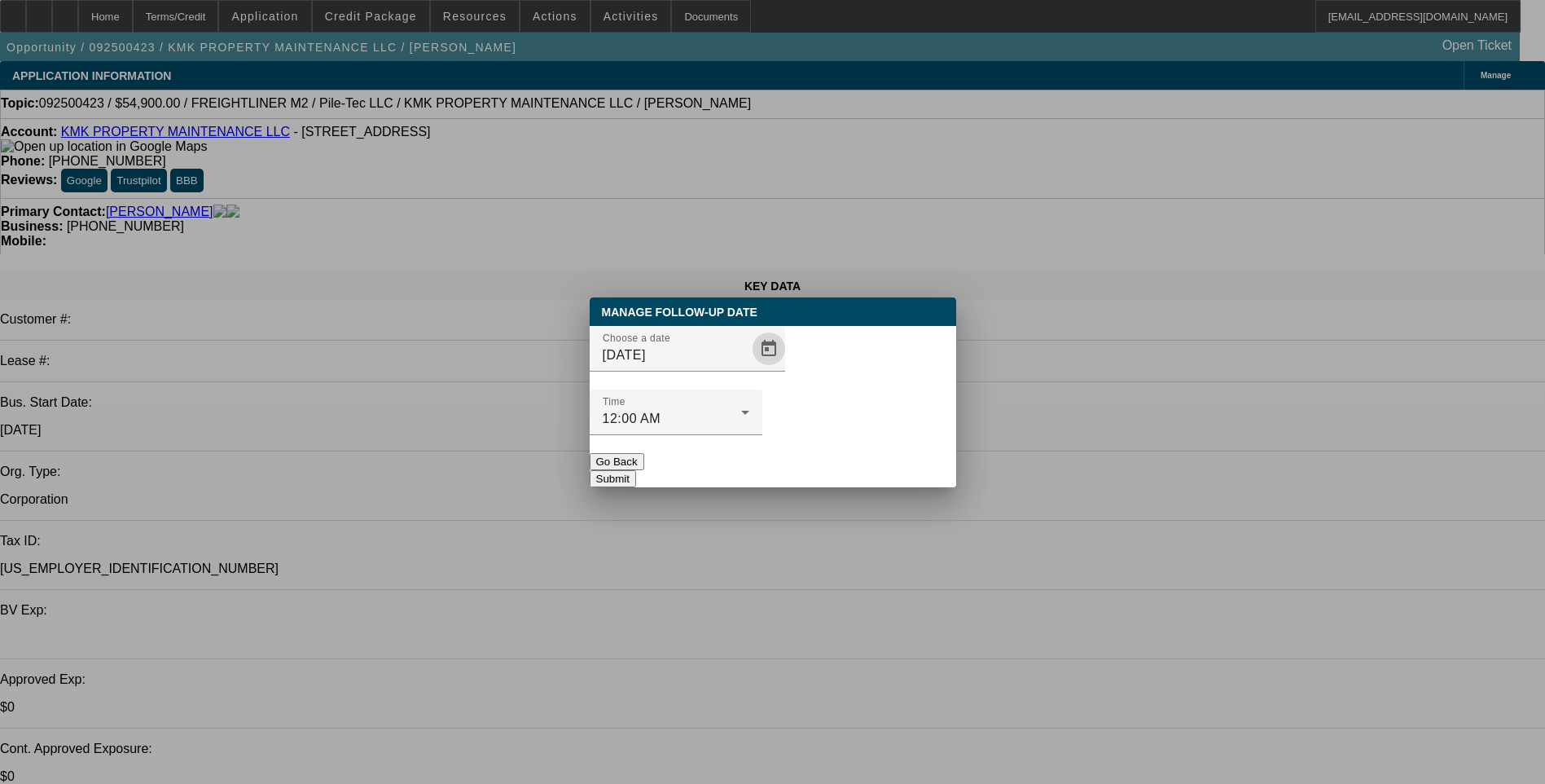
click at [636, 470] on button "Submit" at bounding box center [613, 478] width 46 height 17
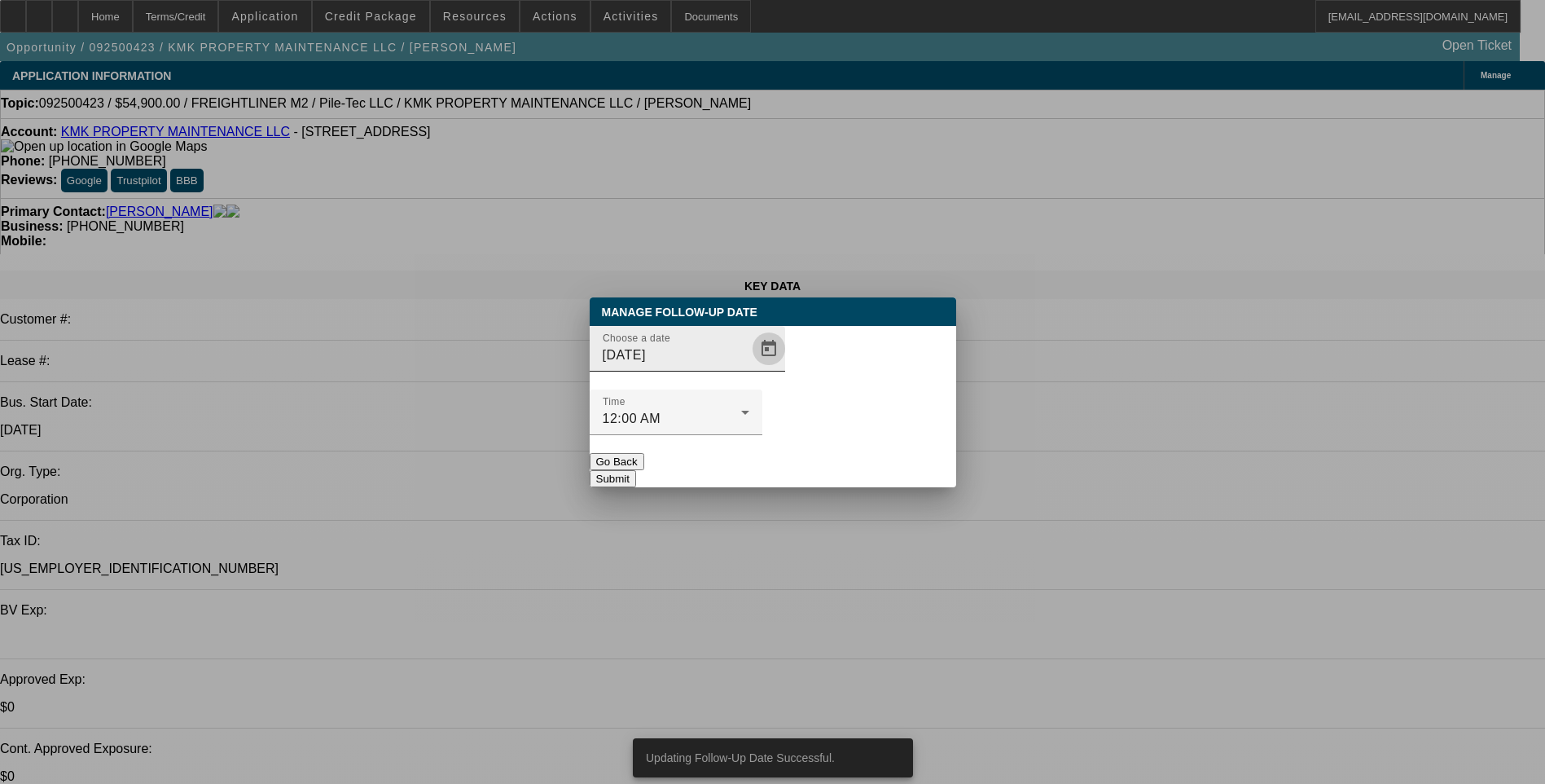
click at [749, 368] on span "Open calendar" at bounding box center [769, 348] width 39 height 39
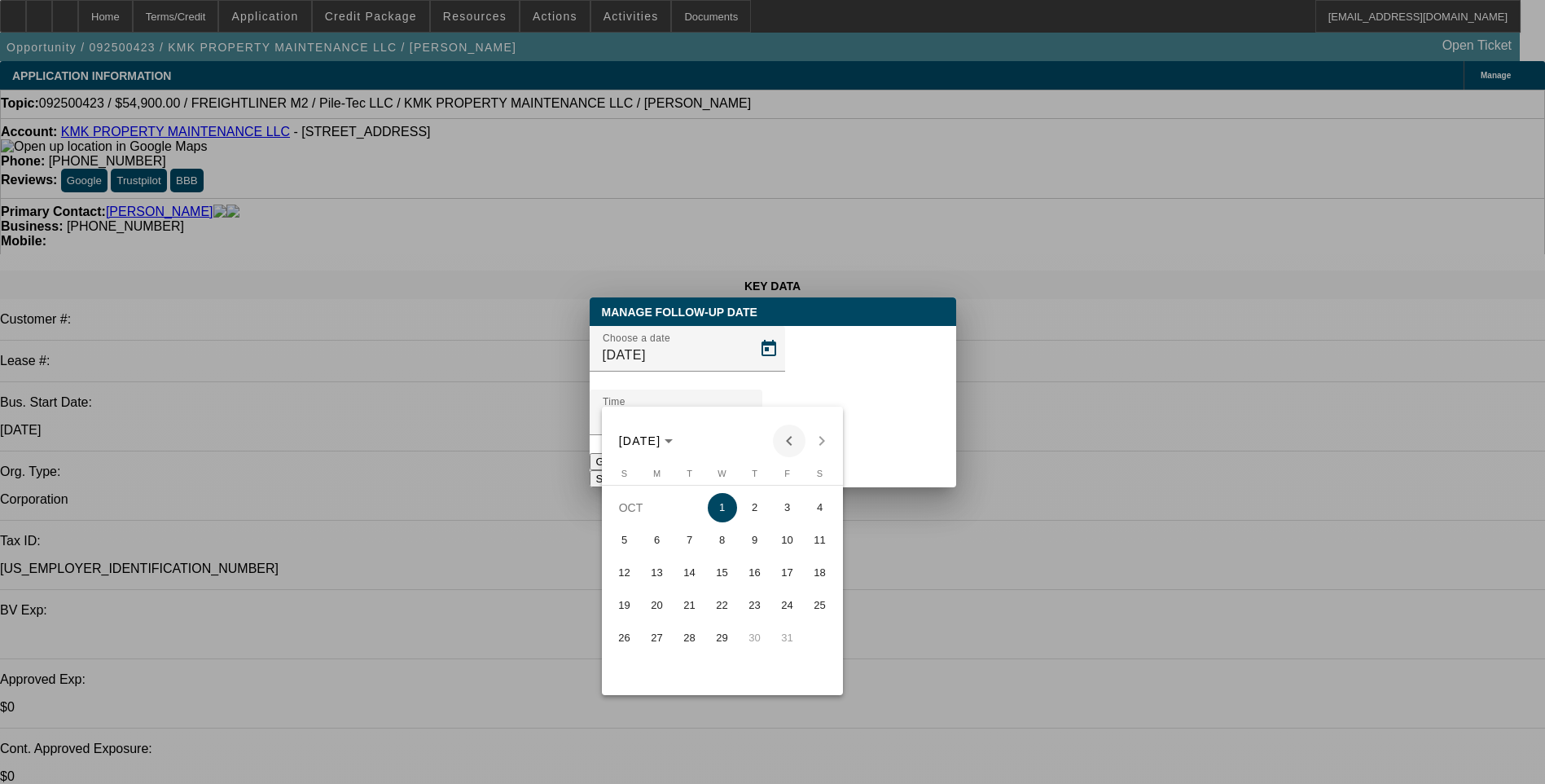
click at [789, 440] on span "Previous month" at bounding box center [789, 440] width 33 height 33
click at [687, 679] on span "30" at bounding box center [690, 670] width 29 height 29
type input "[DATE]"
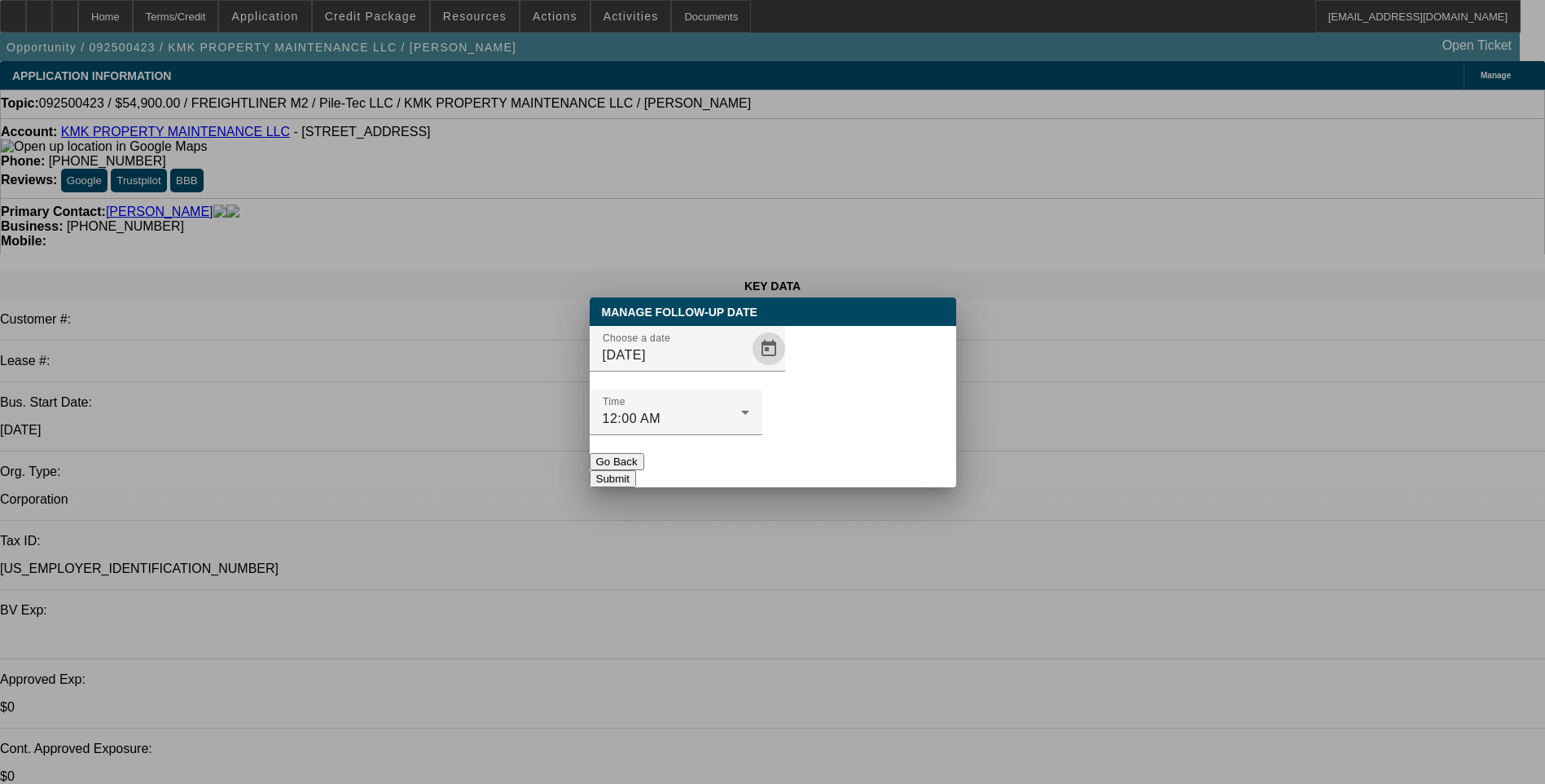
click at [636, 470] on button "Submit" at bounding box center [613, 478] width 46 height 17
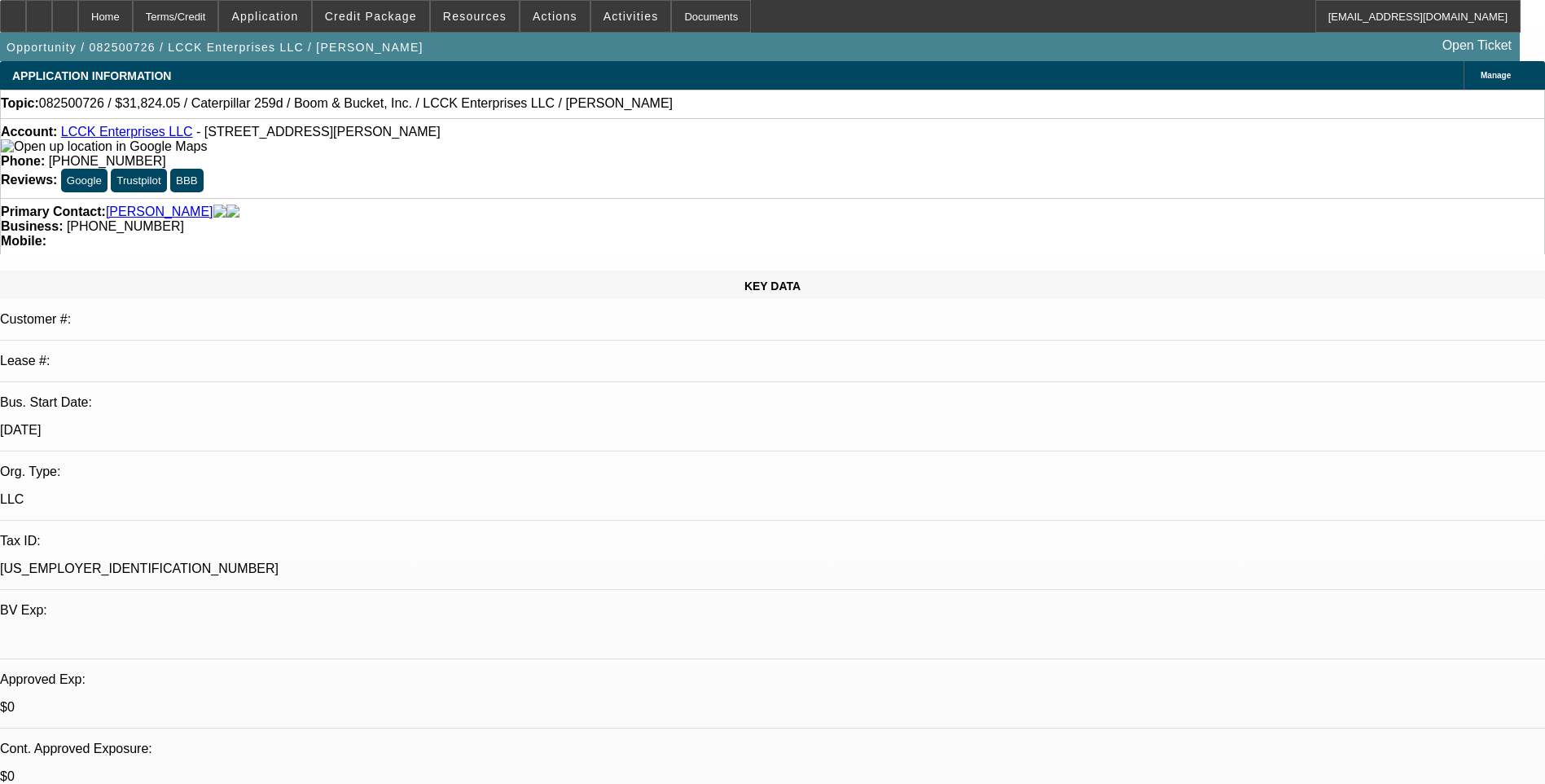
select select "0"
select select "0.1"
select select "0"
select select "0.1"
select select "0"
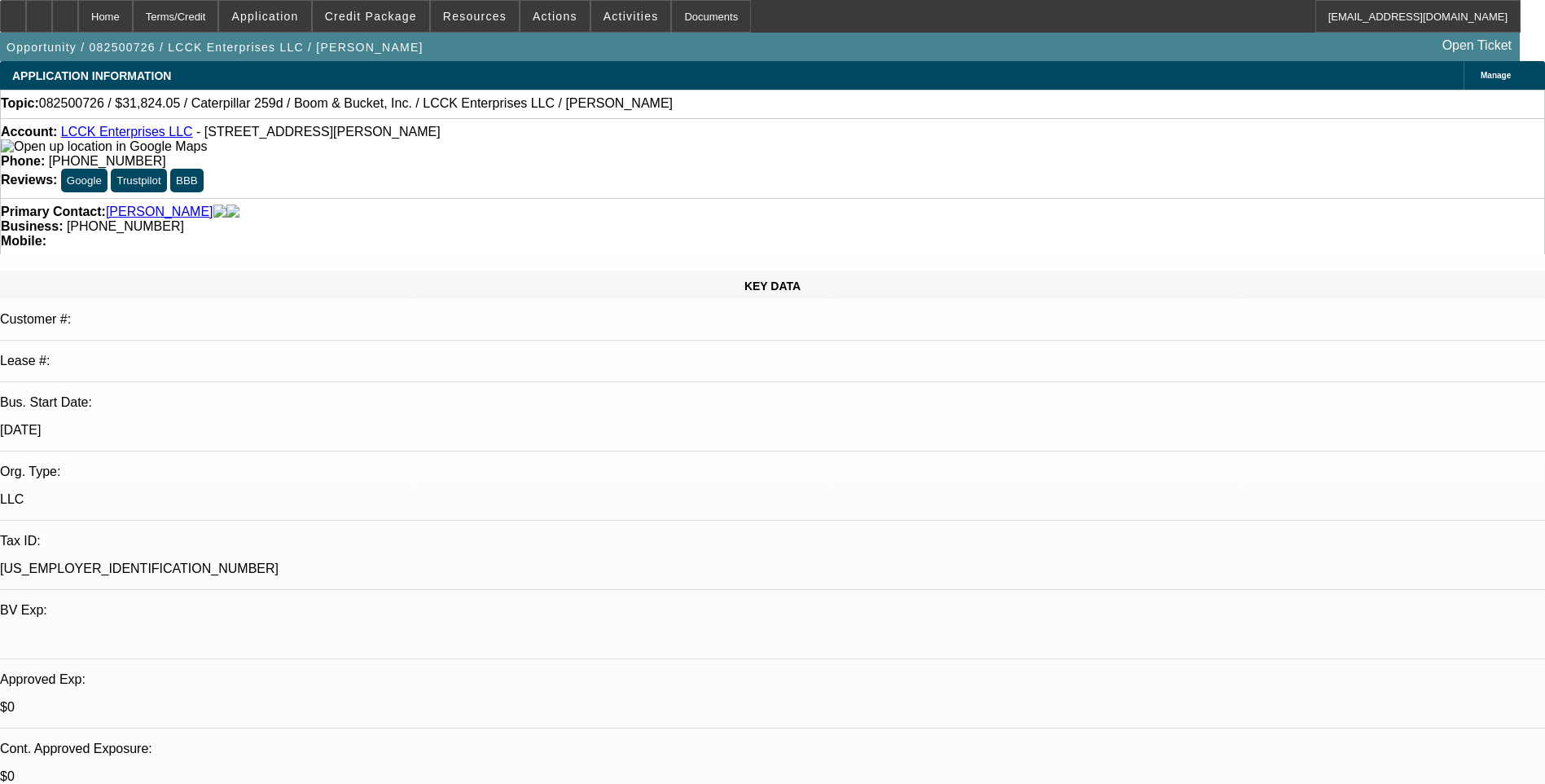
select select "0"
select select "0.1"
select select "0"
select select "0.1"
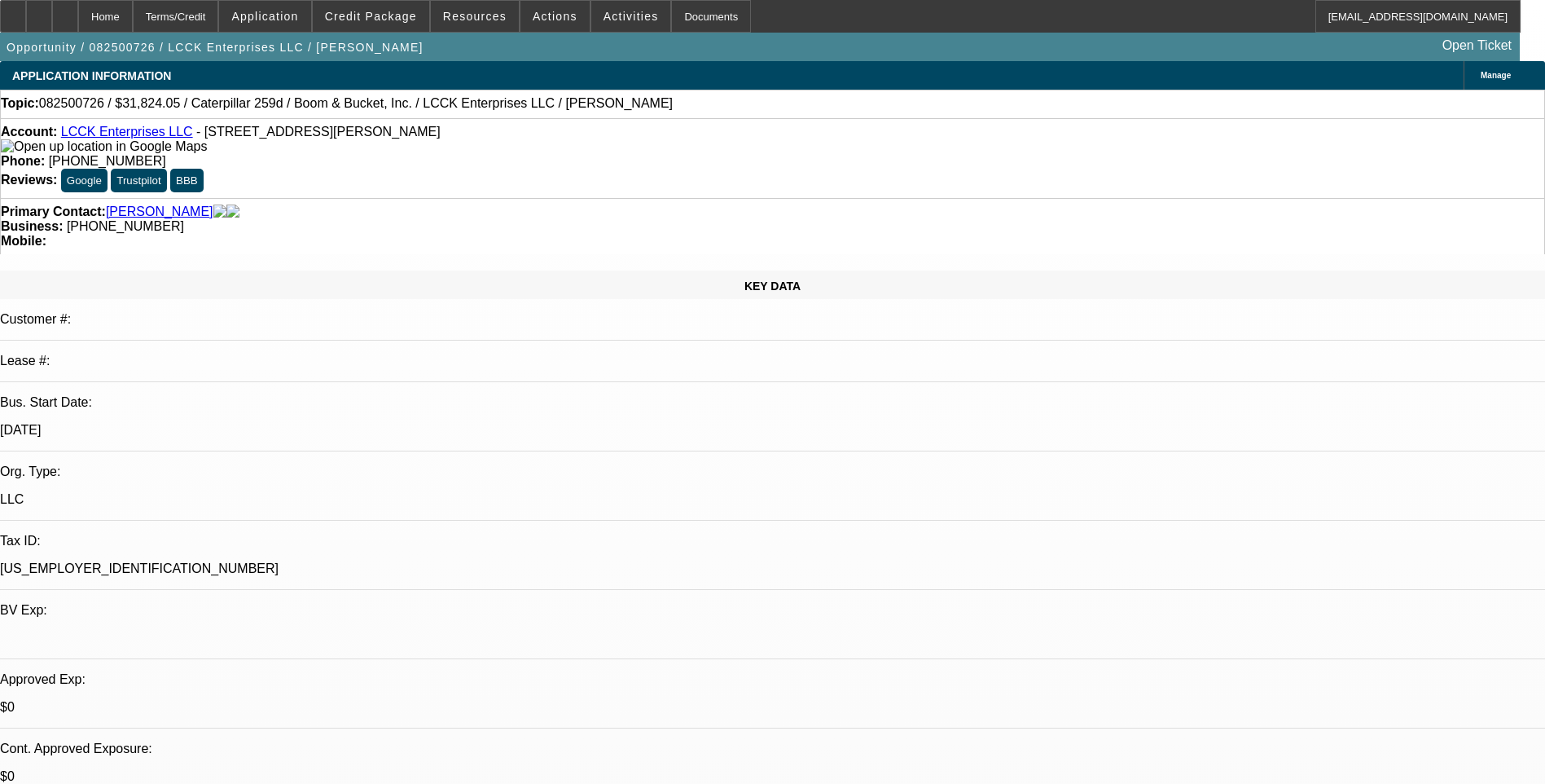
select select "1"
select select "3"
select select "4"
select select "1"
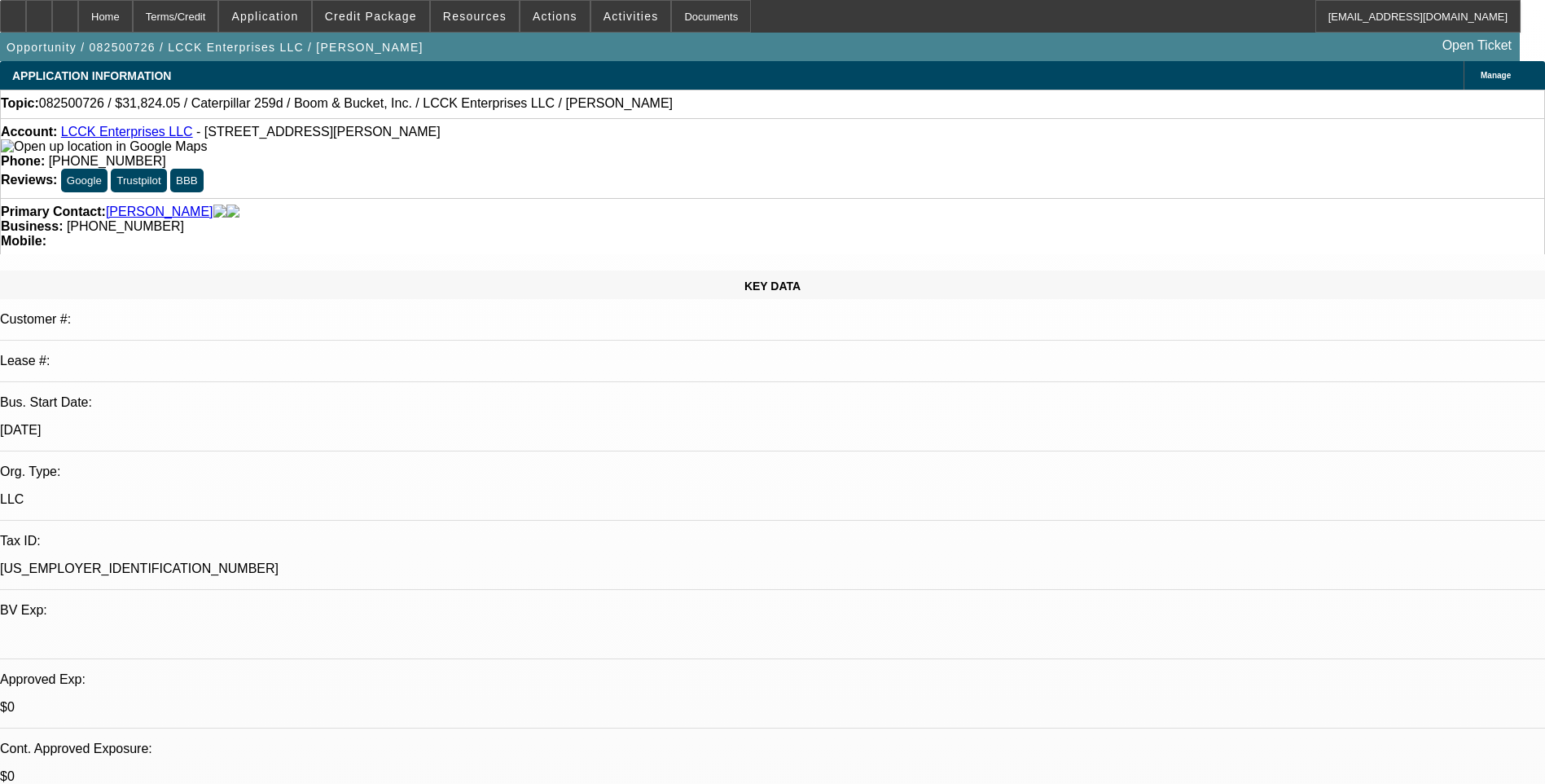
select select "4"
select select "1"
select select "4"
select select "1"
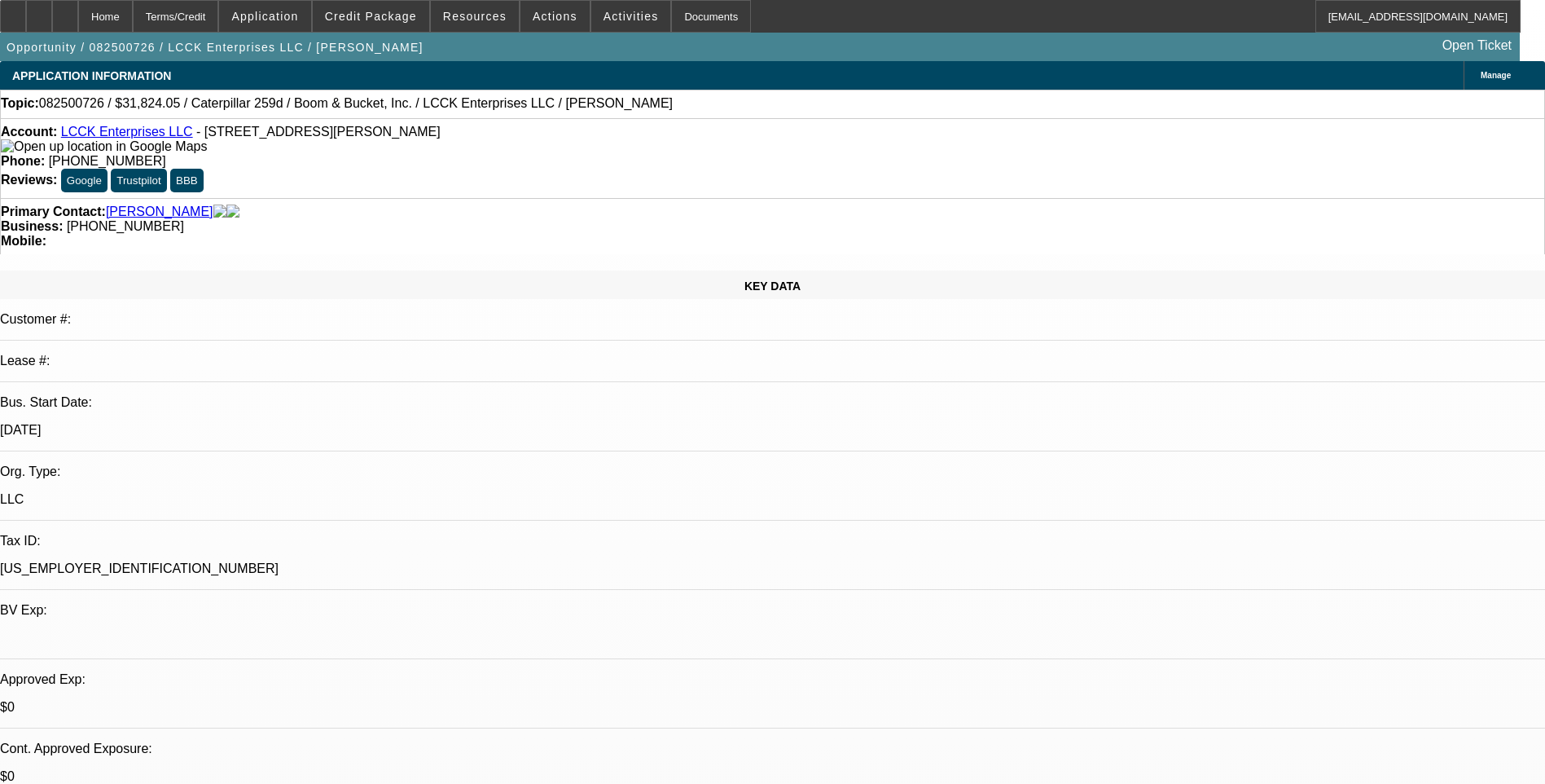
select select "1"
select select "4"
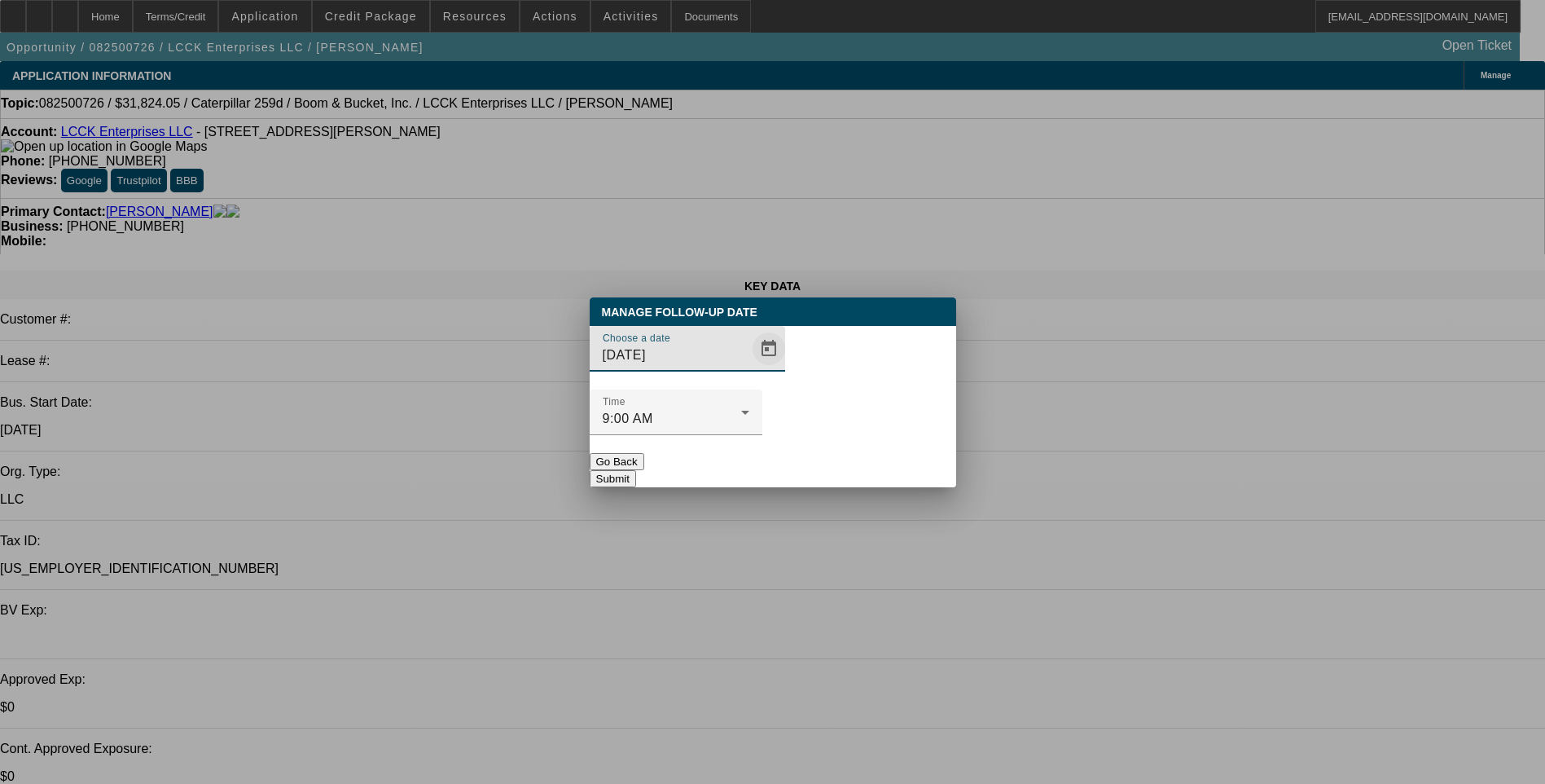
click at [749, 368] on span "Open calendar" at bounding box center [769, 348] width 39 height 39
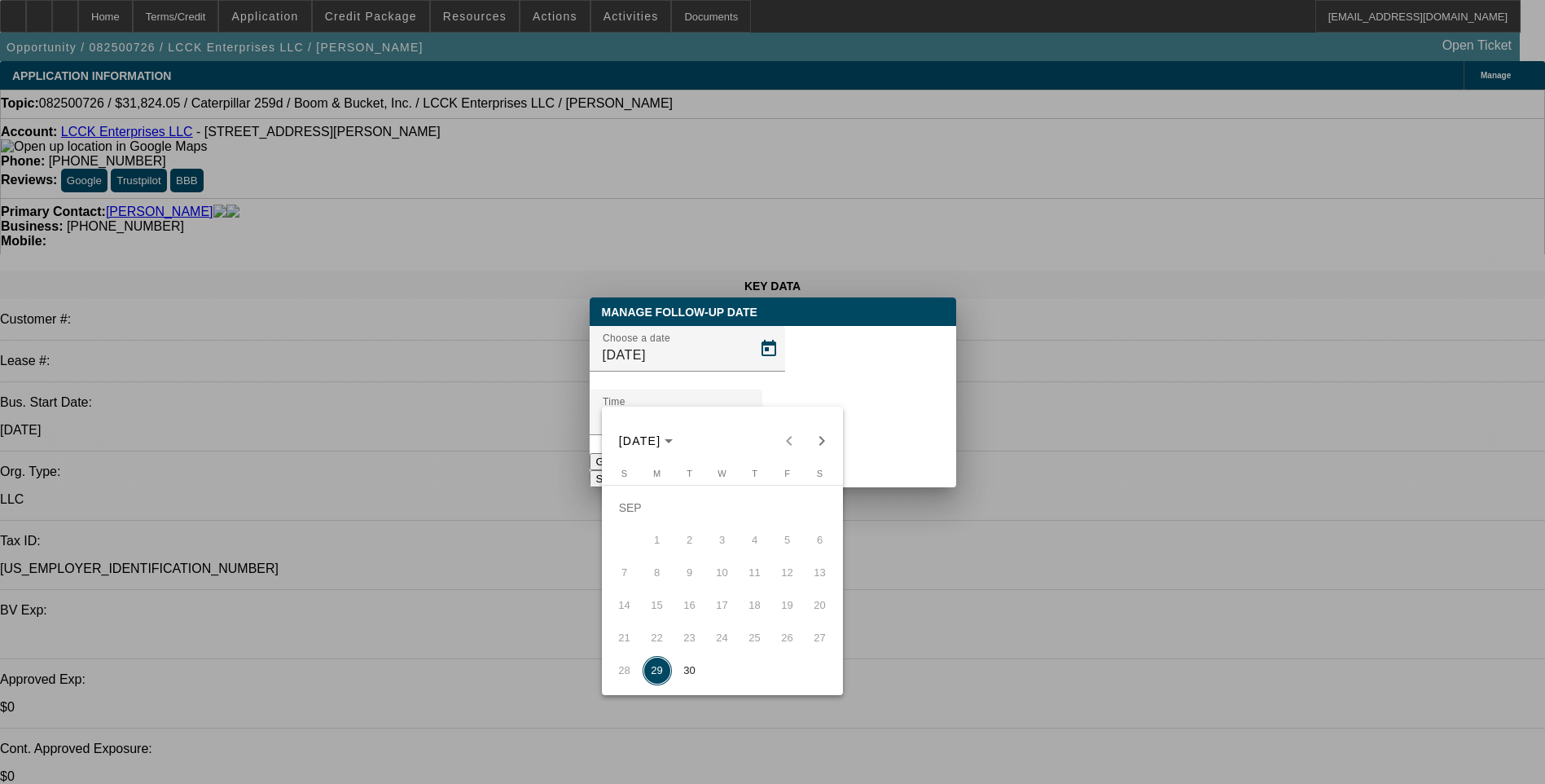
click at [683, 681] on span "30" at bounding box center [690, 670] width 29 height 29
type input "[DATE]"
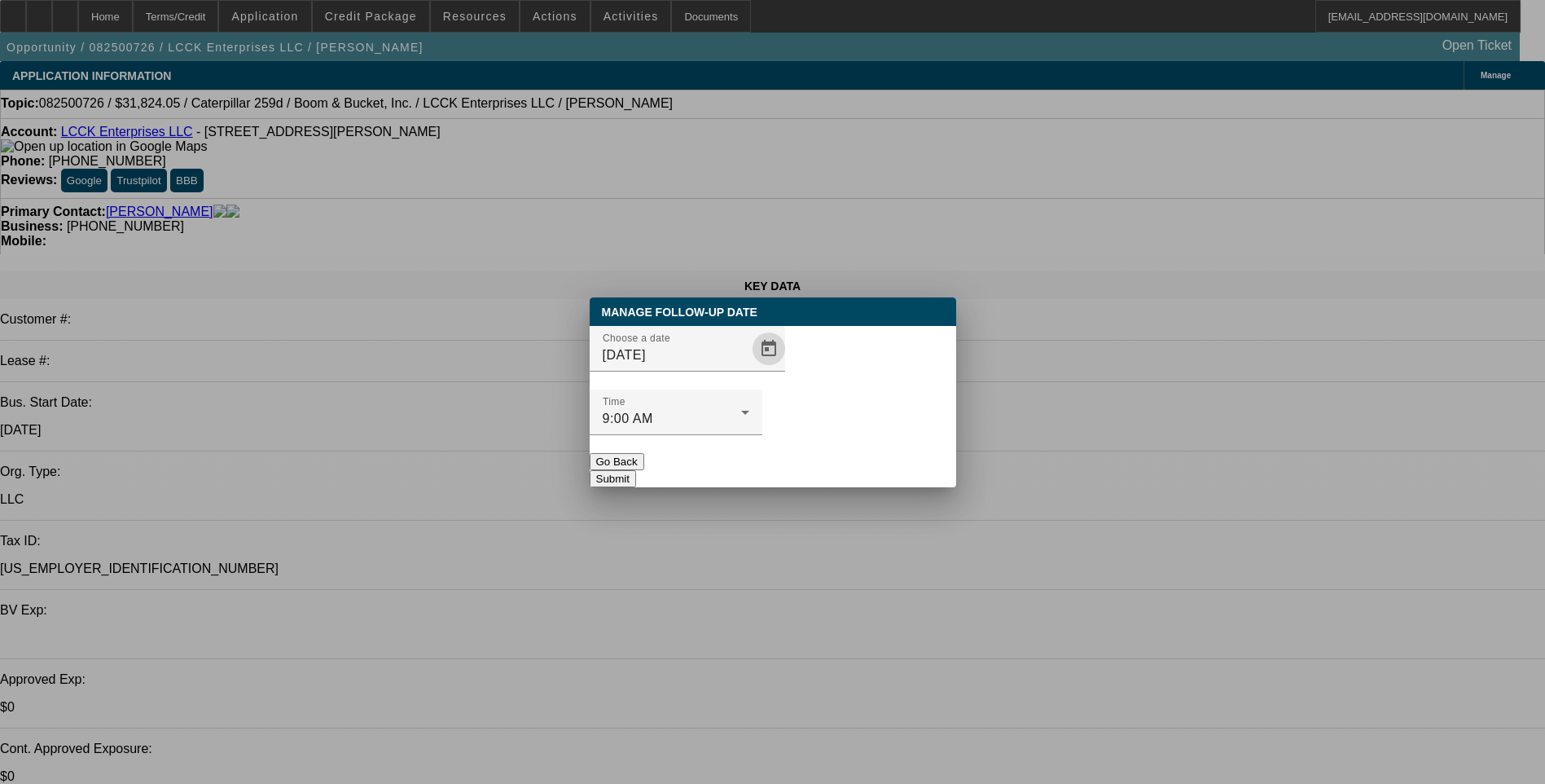
click at [636, 470] on button "Submit" at bounding box center [613, 478] width 46 height 17
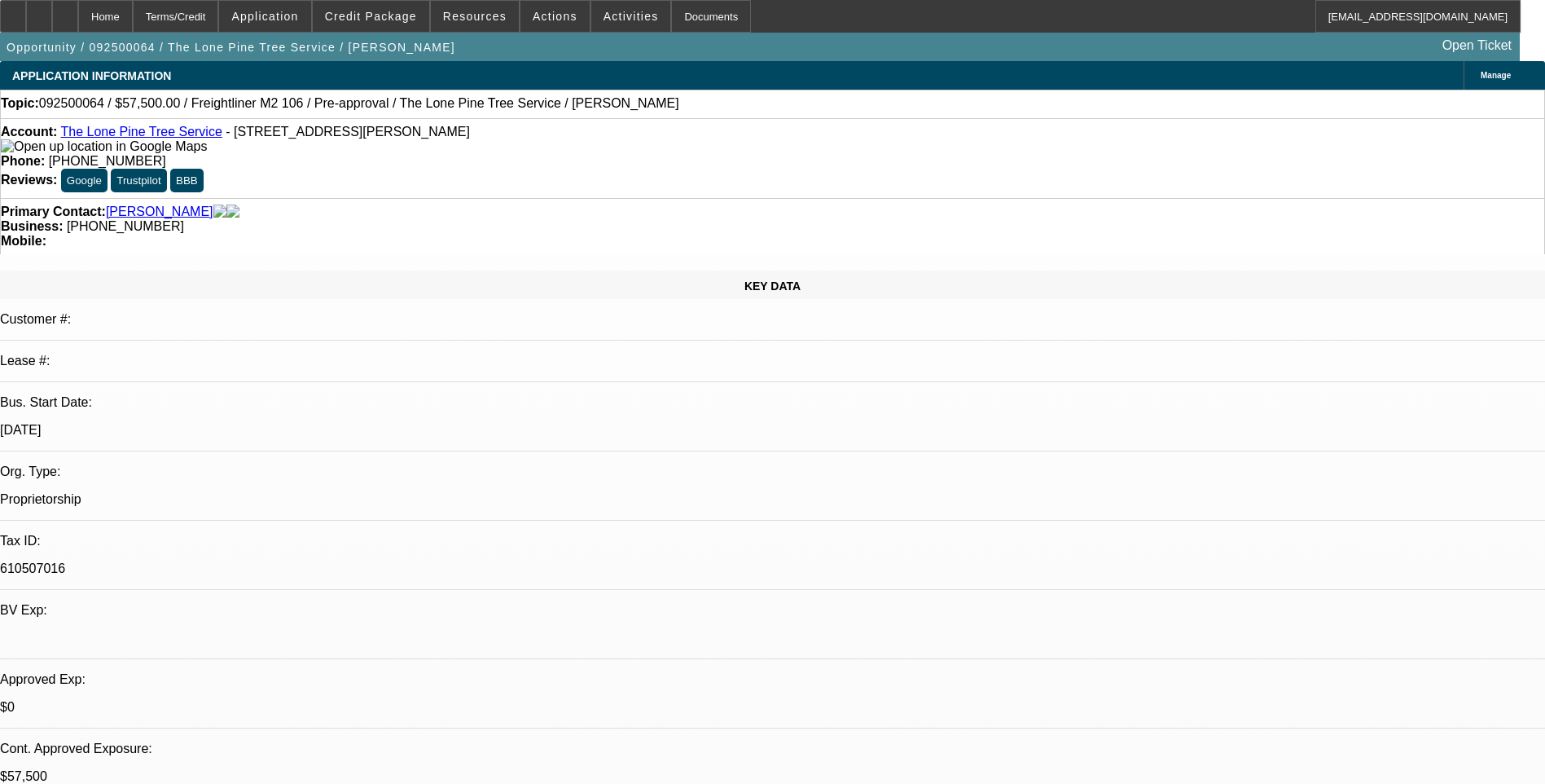
select select "0"
select select "2"
select select "0.1"
select select "0"
select select "2"
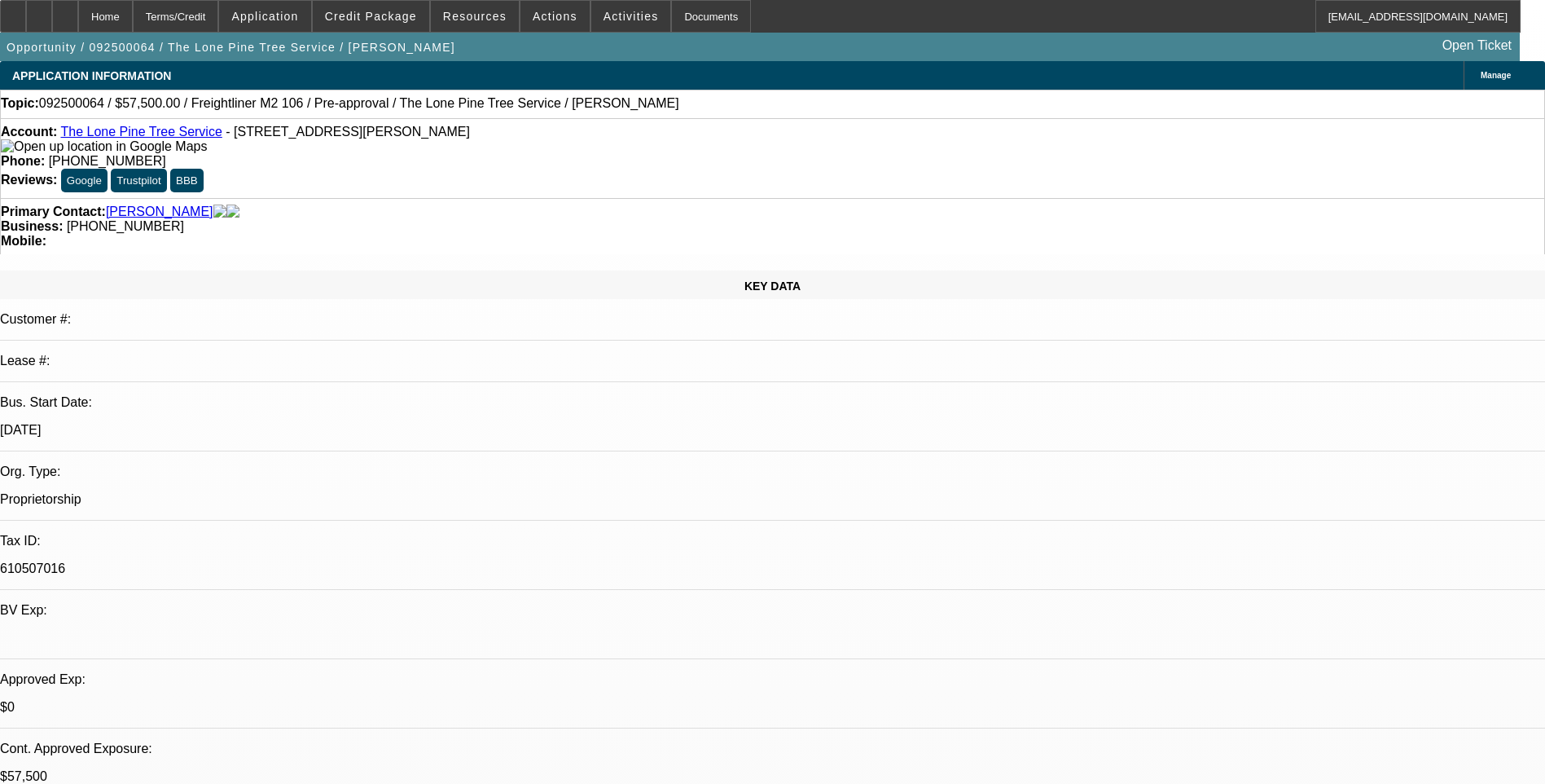
select select "0.1"
select select "0.15"
select select "2"
select select "0.1"
select select "1"
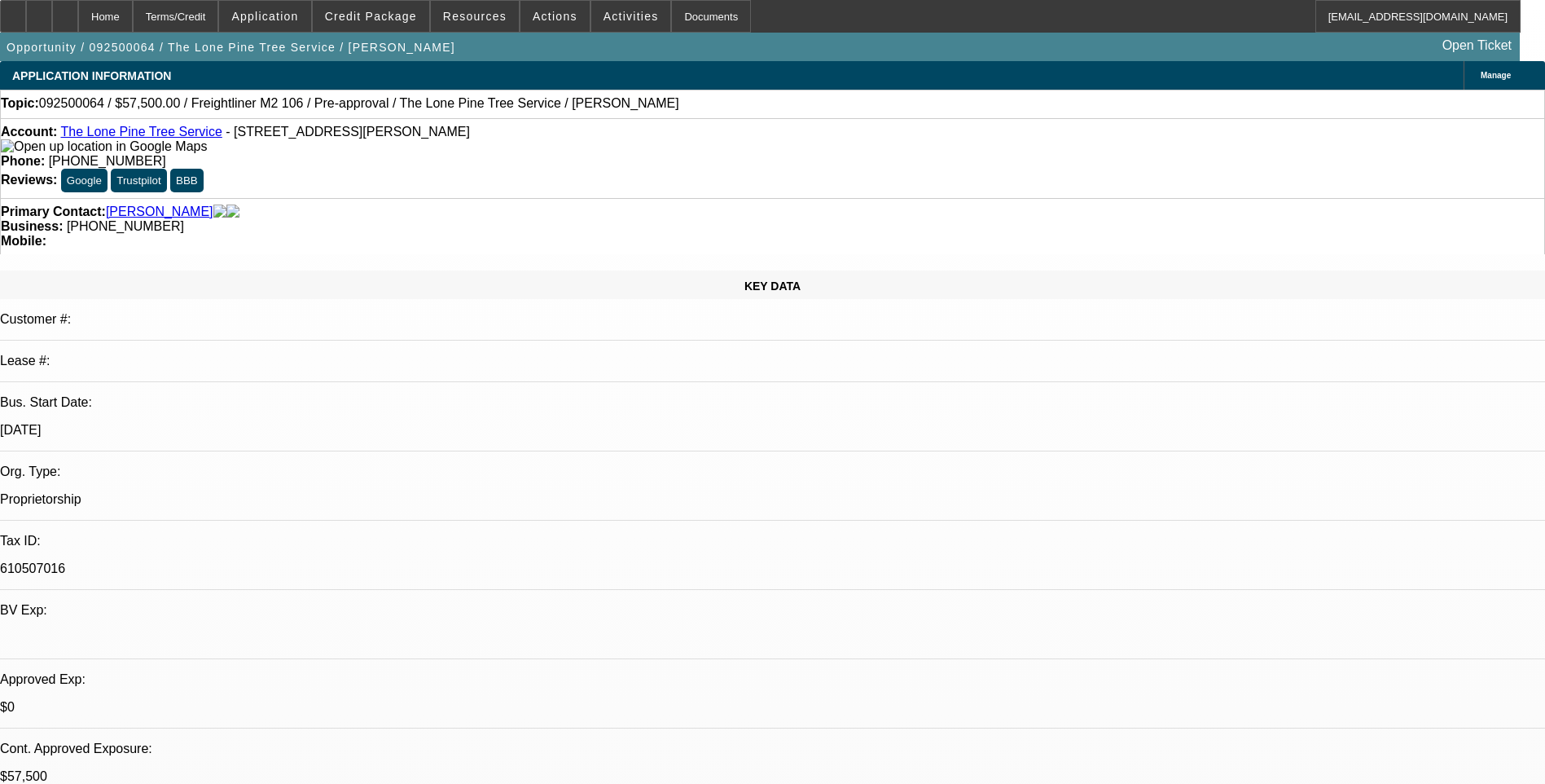
select select "2"
select select "4"
select select "1"
select select "2"
select select "4"
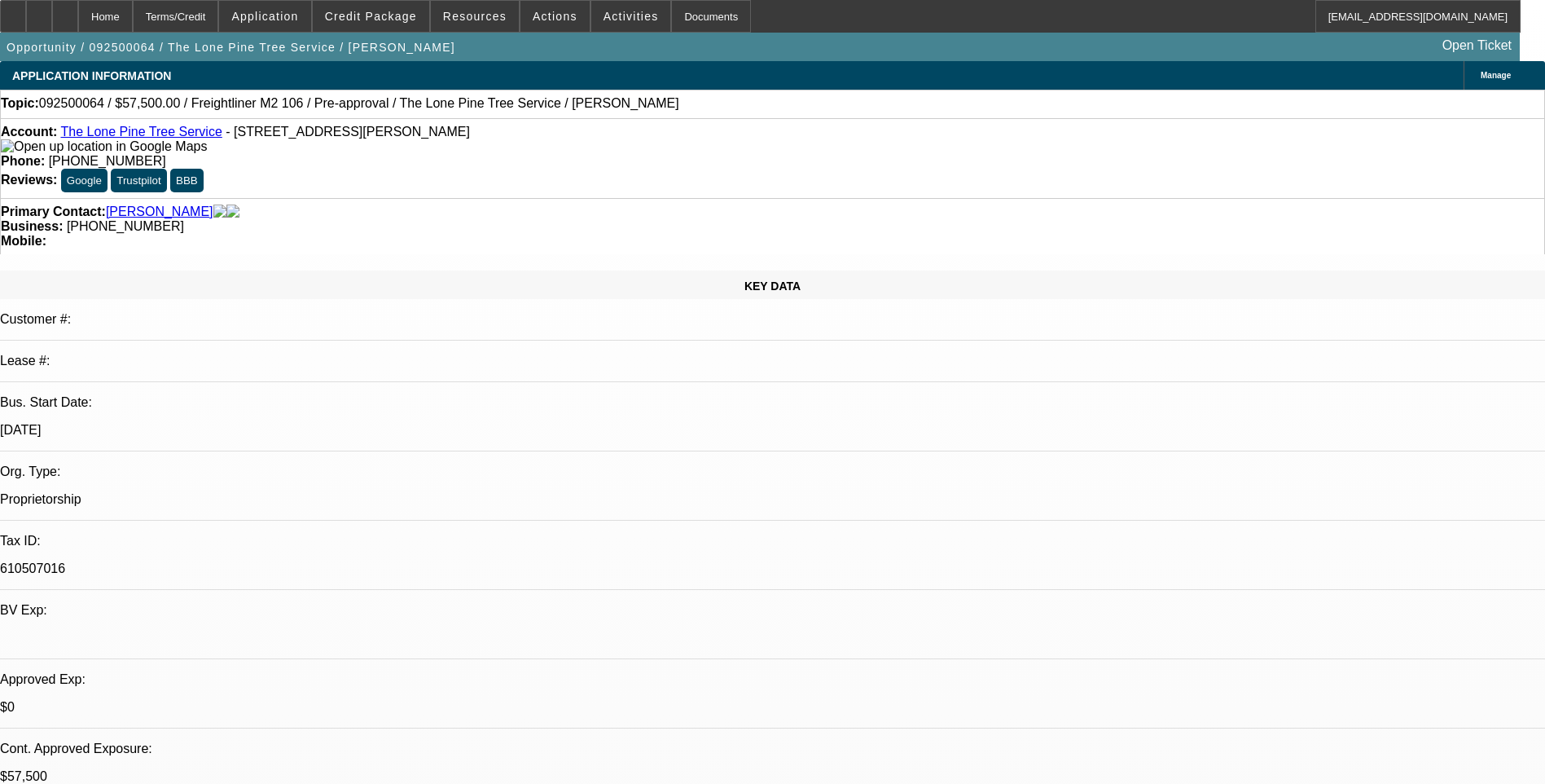
select select "1"
select select "2"
select select "4"
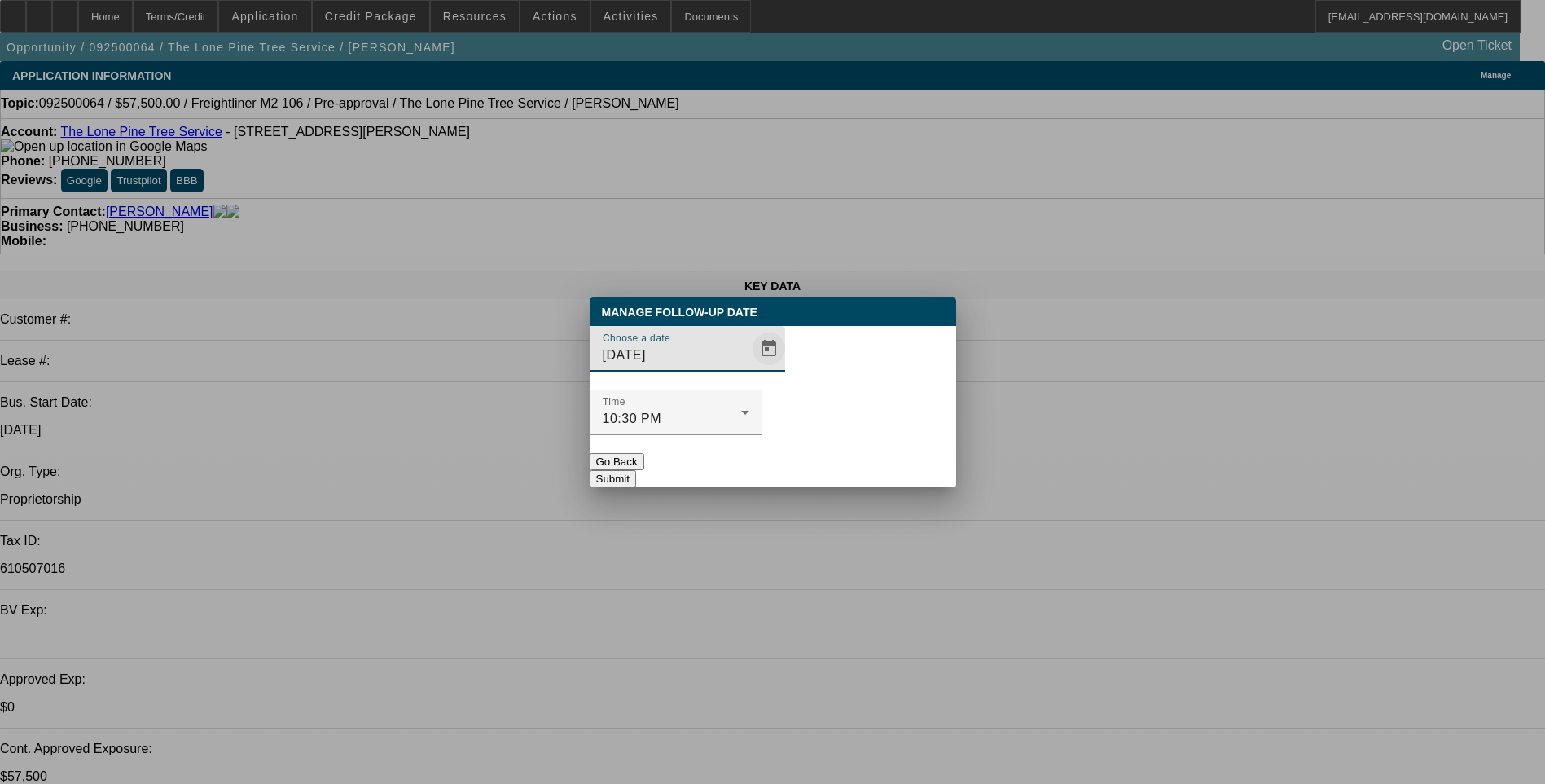
click at [749, 368] on span "Open calendar" at bounding box center [769, 348] width 39 height 39
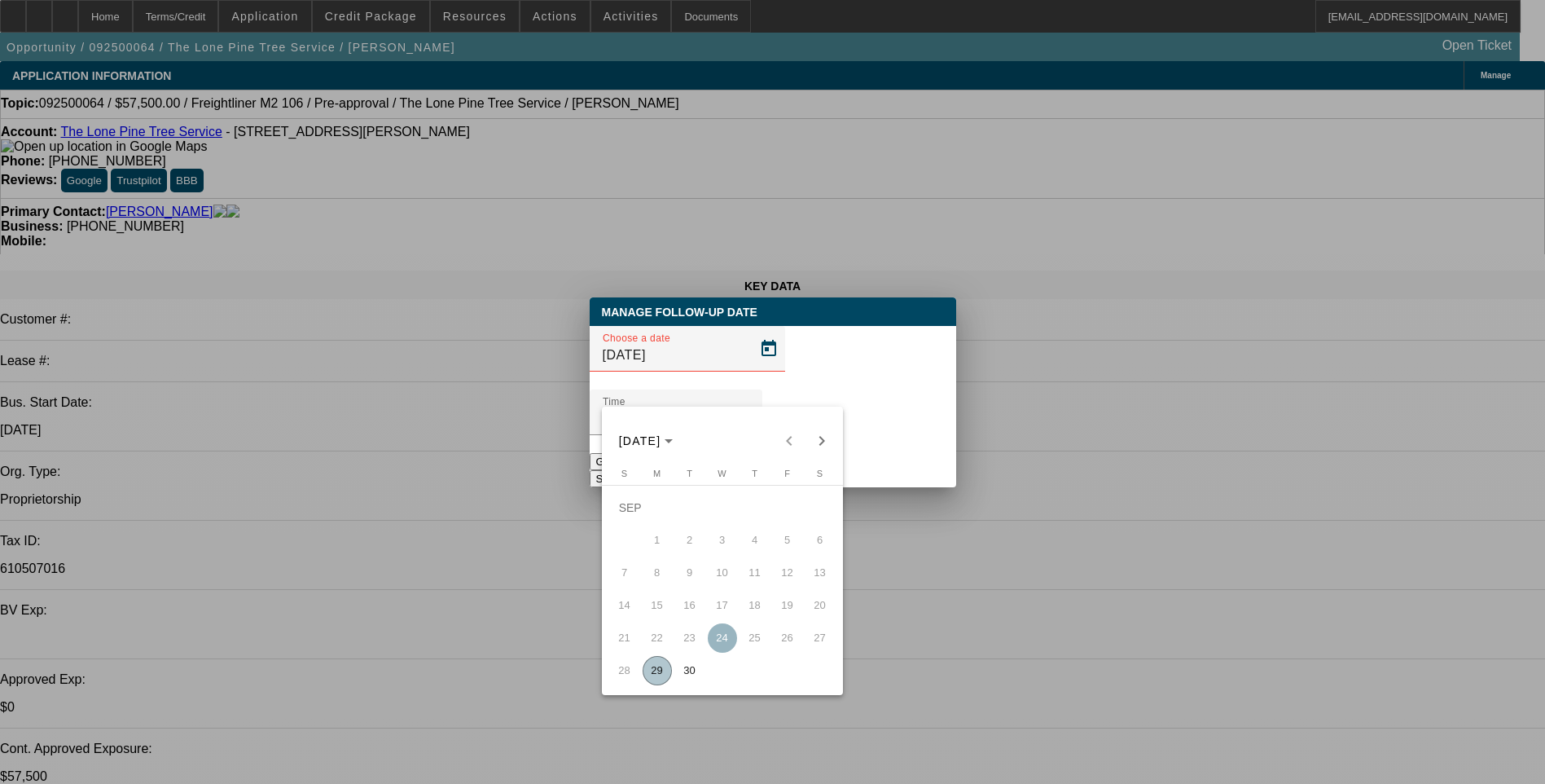
click at [686, 670] on span "30" at bounding box center [690, 670] width 29 height 29
type input "9/30/2025"
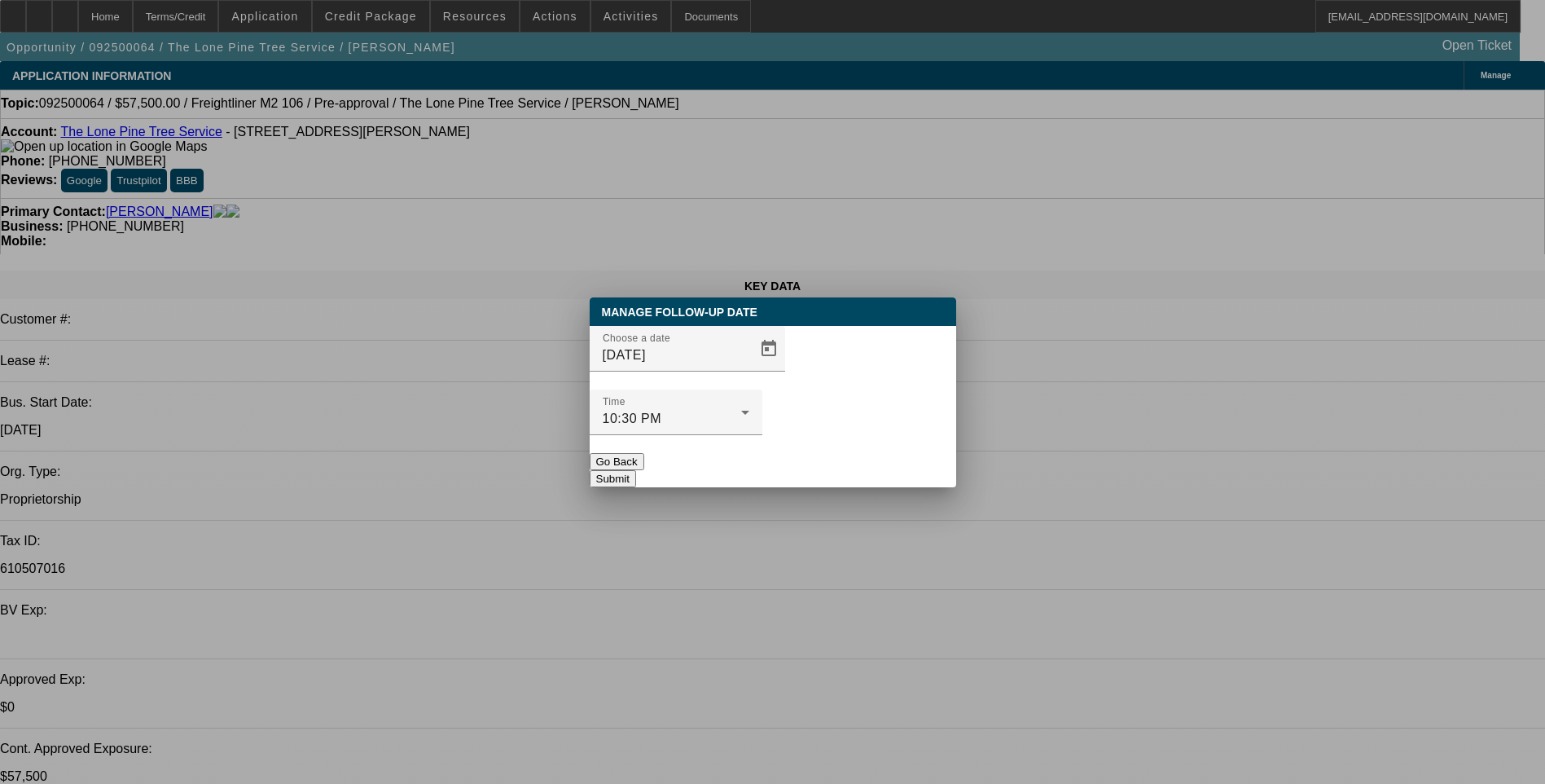
click at [636, 470] on button "Submit" at bounding box center [613, 478] width 46 height 17
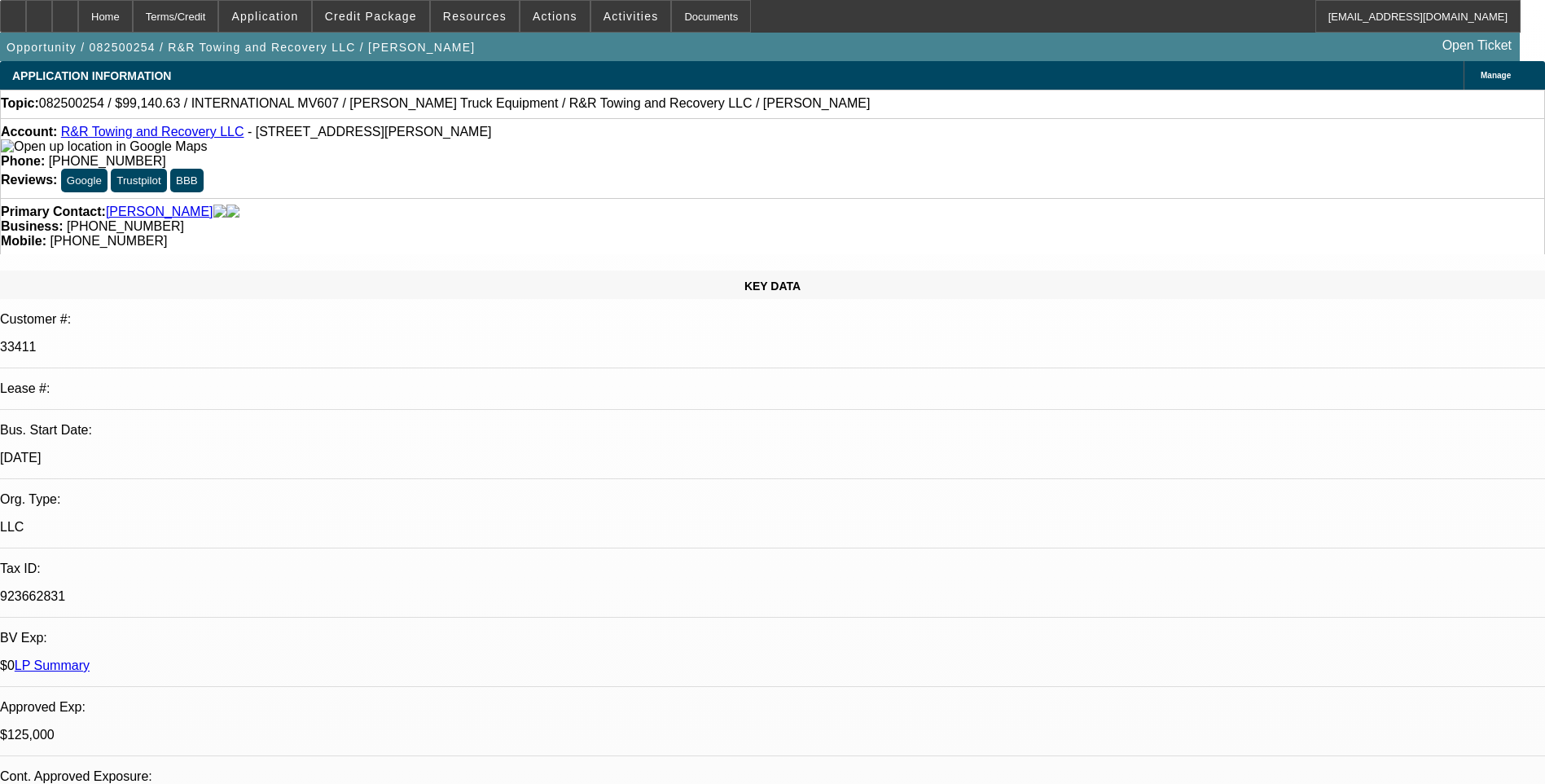
select select "0"
select select "2"
select select "0.1"
select select "0"
select select "2"
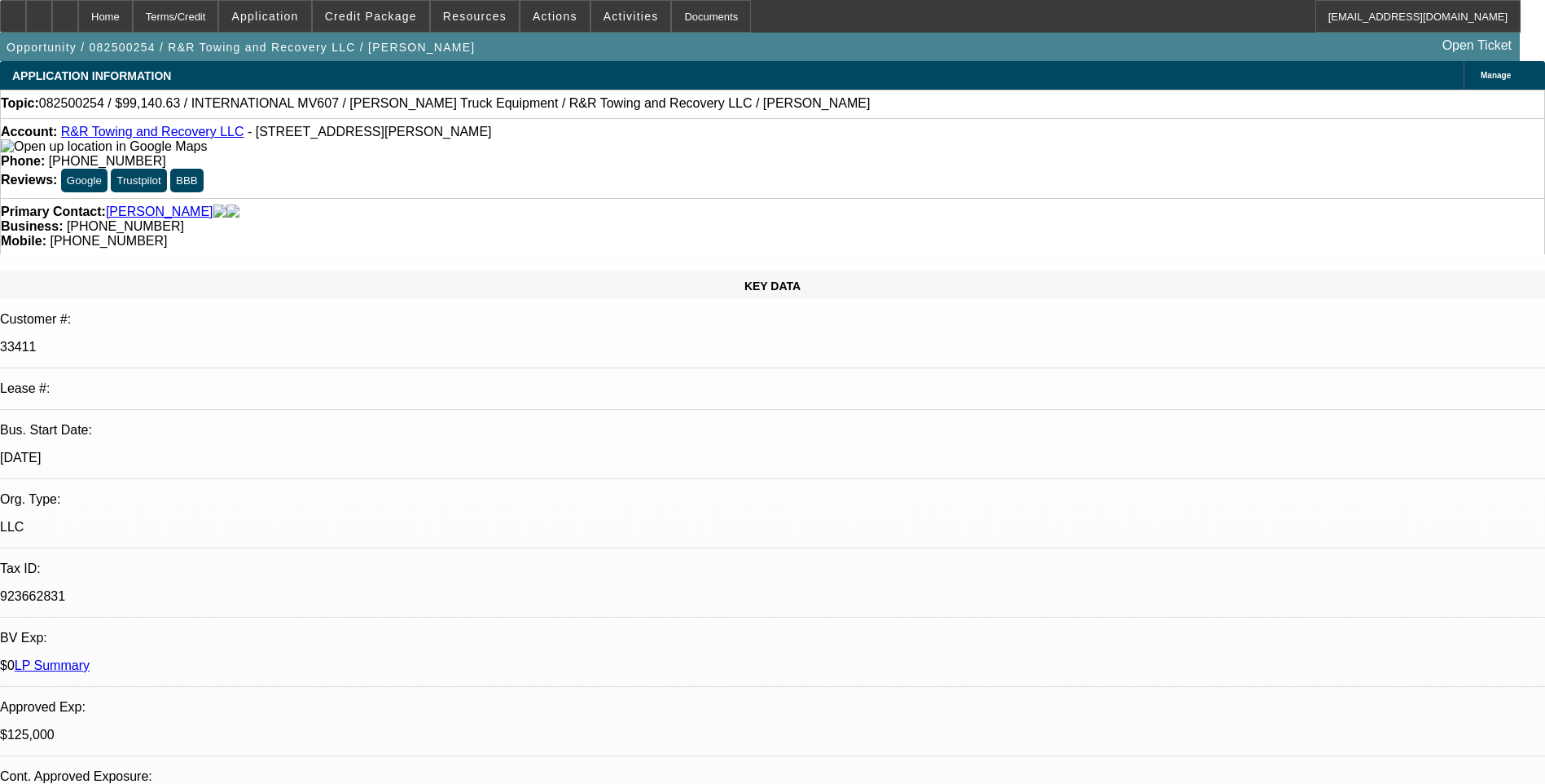
select select "0.1"
select select "0"
select select "2"
select select "0.1"
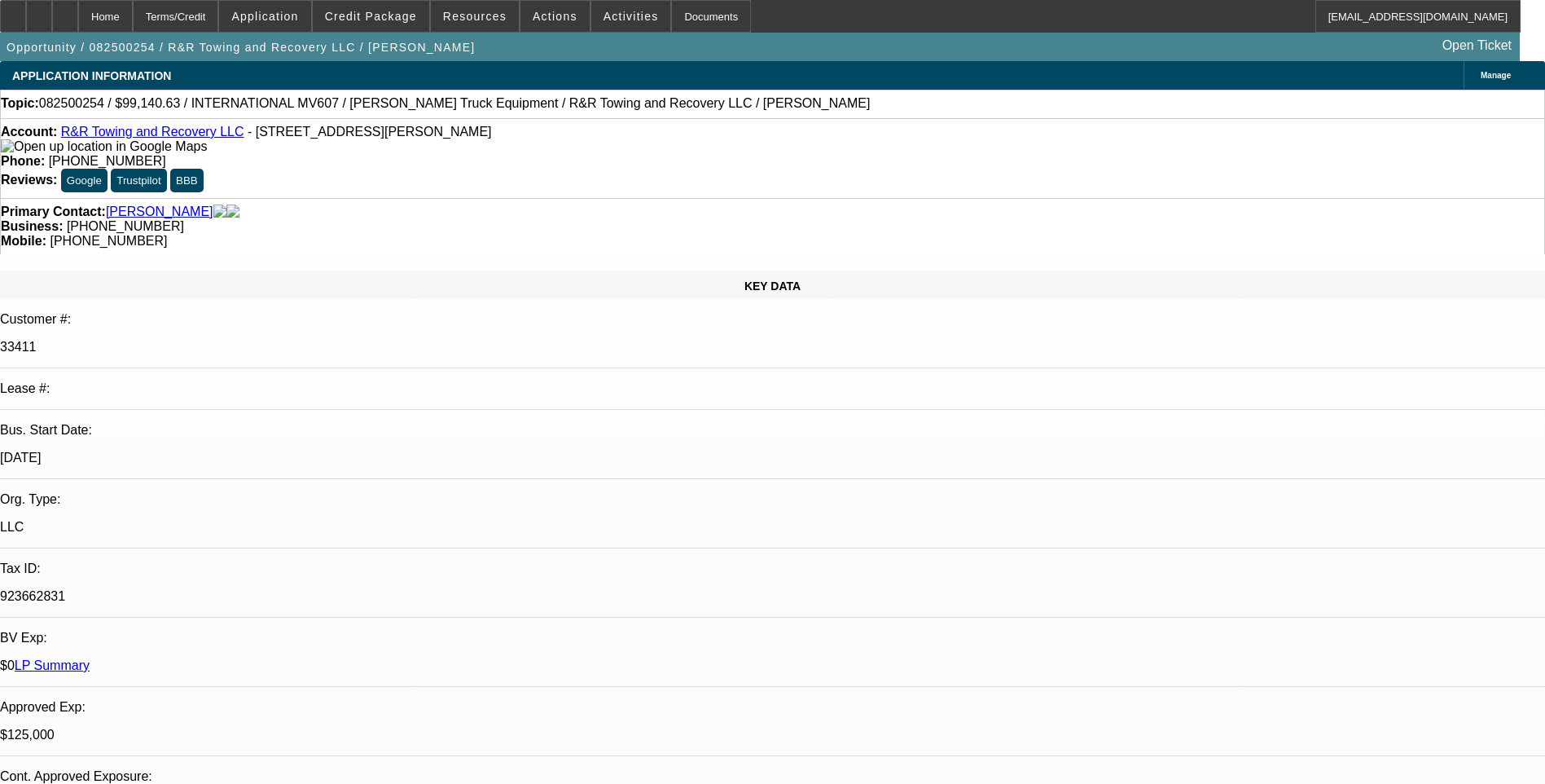
select select "2"
select select "0.1"
select select "1"
select select "2"
select select "4"
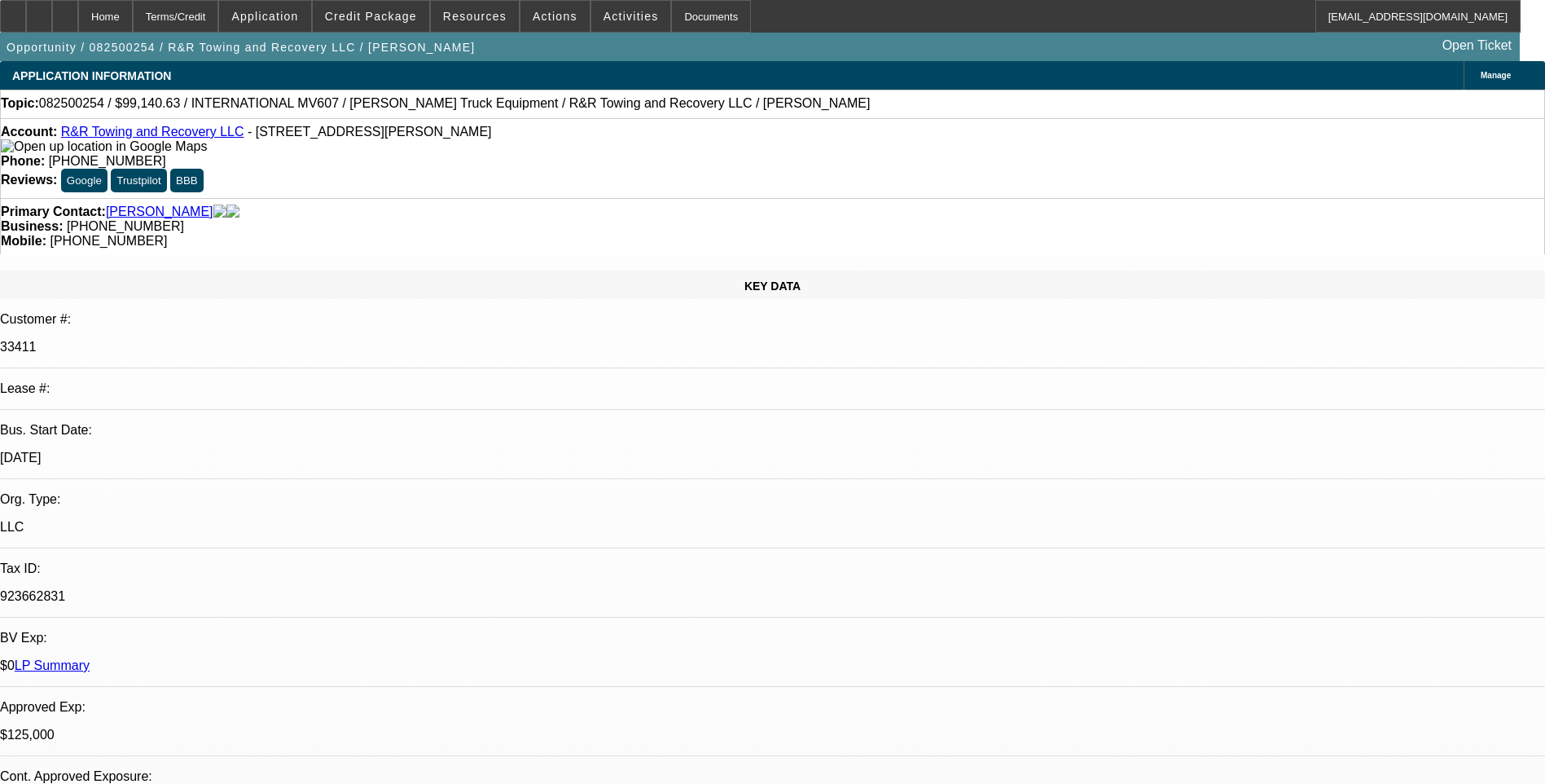
select select "1"
select select "2"
select select "4"
select select "1"
select select "2"
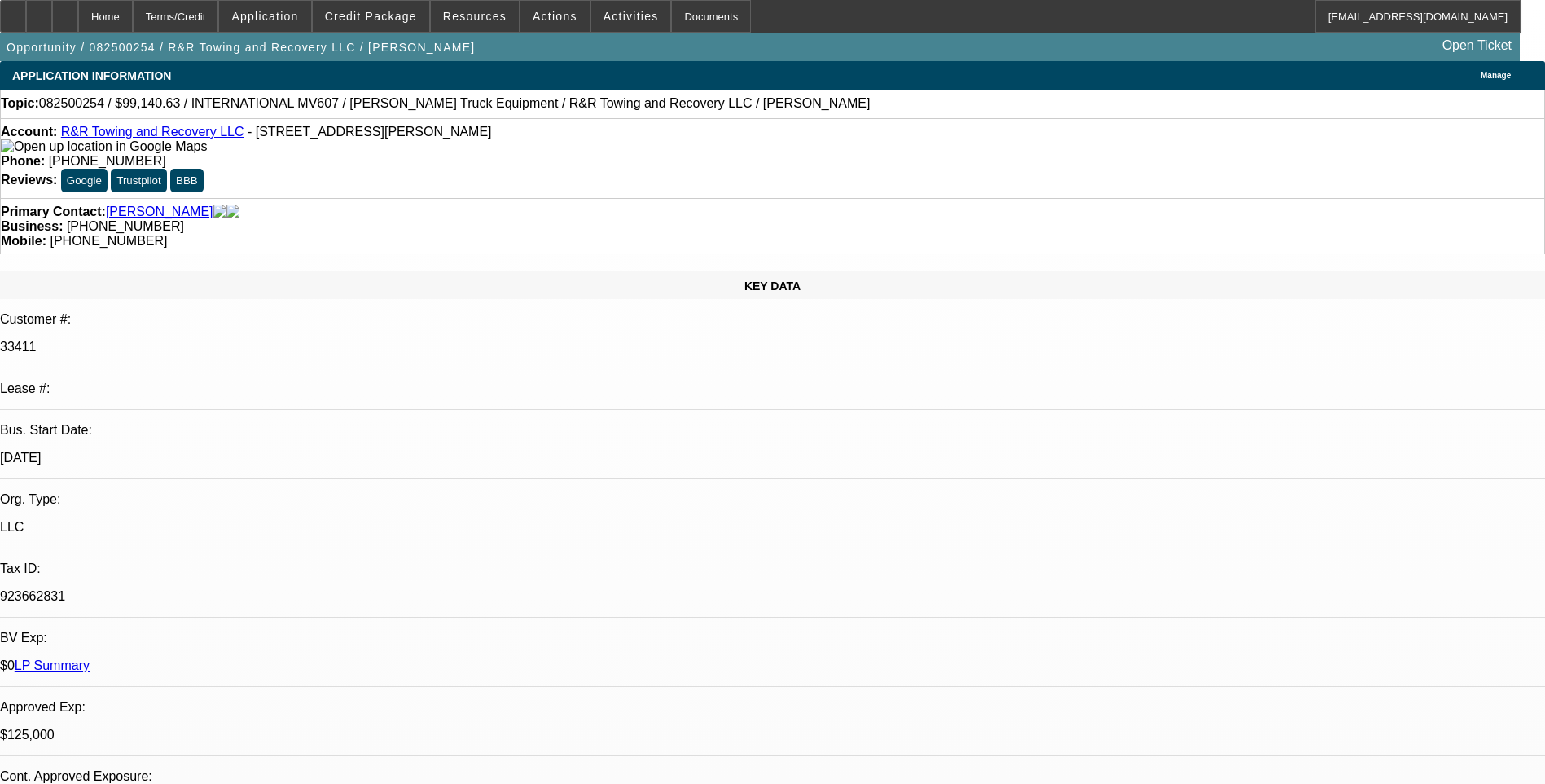
select select "4"
select select "1"
select select "2"
select select "4"
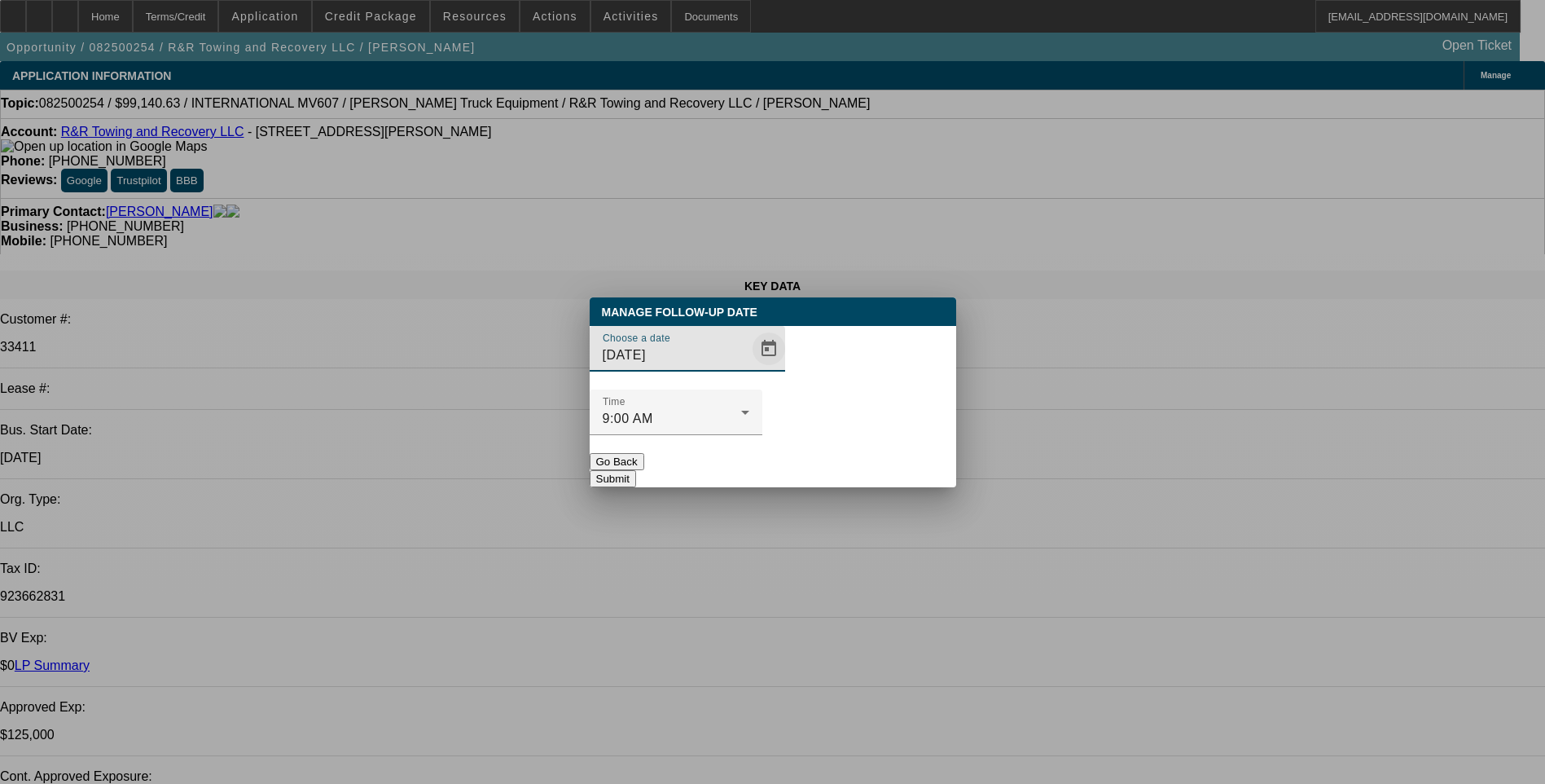
click at [749, 368] on span "Open calendar" at bounding box center [769, 348] width 39 height 39
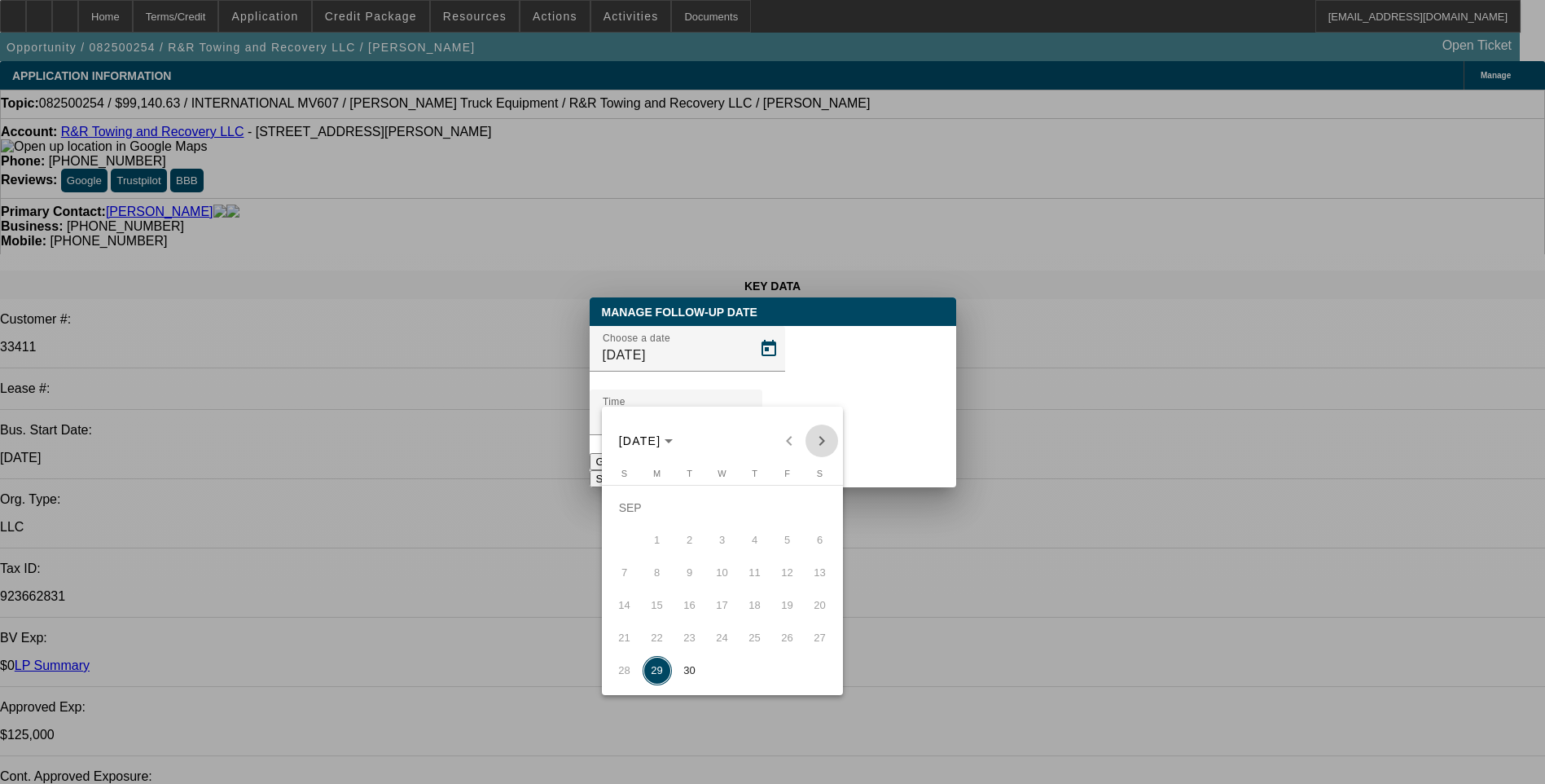
click at [822, 441] on span "Next month" at bounding box center [822, 440] width 33 height 33
click at [721, 516] on span "1" at bounding box center [722, 507] width 29 height 29
type input "10/1/2025"
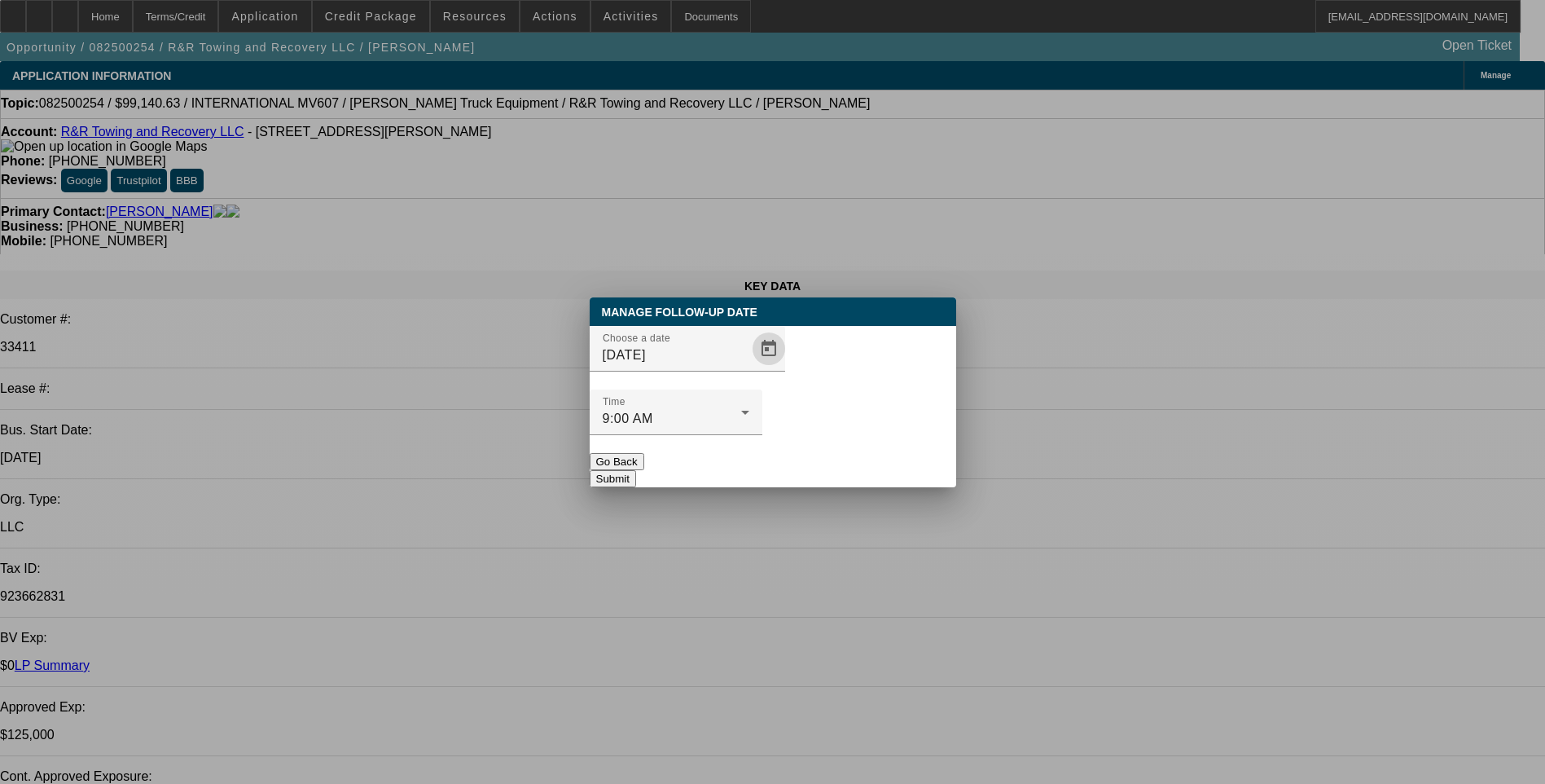
click at [636, 470] on button "Submit" at bounding box center [613, 478] width 46 height 17
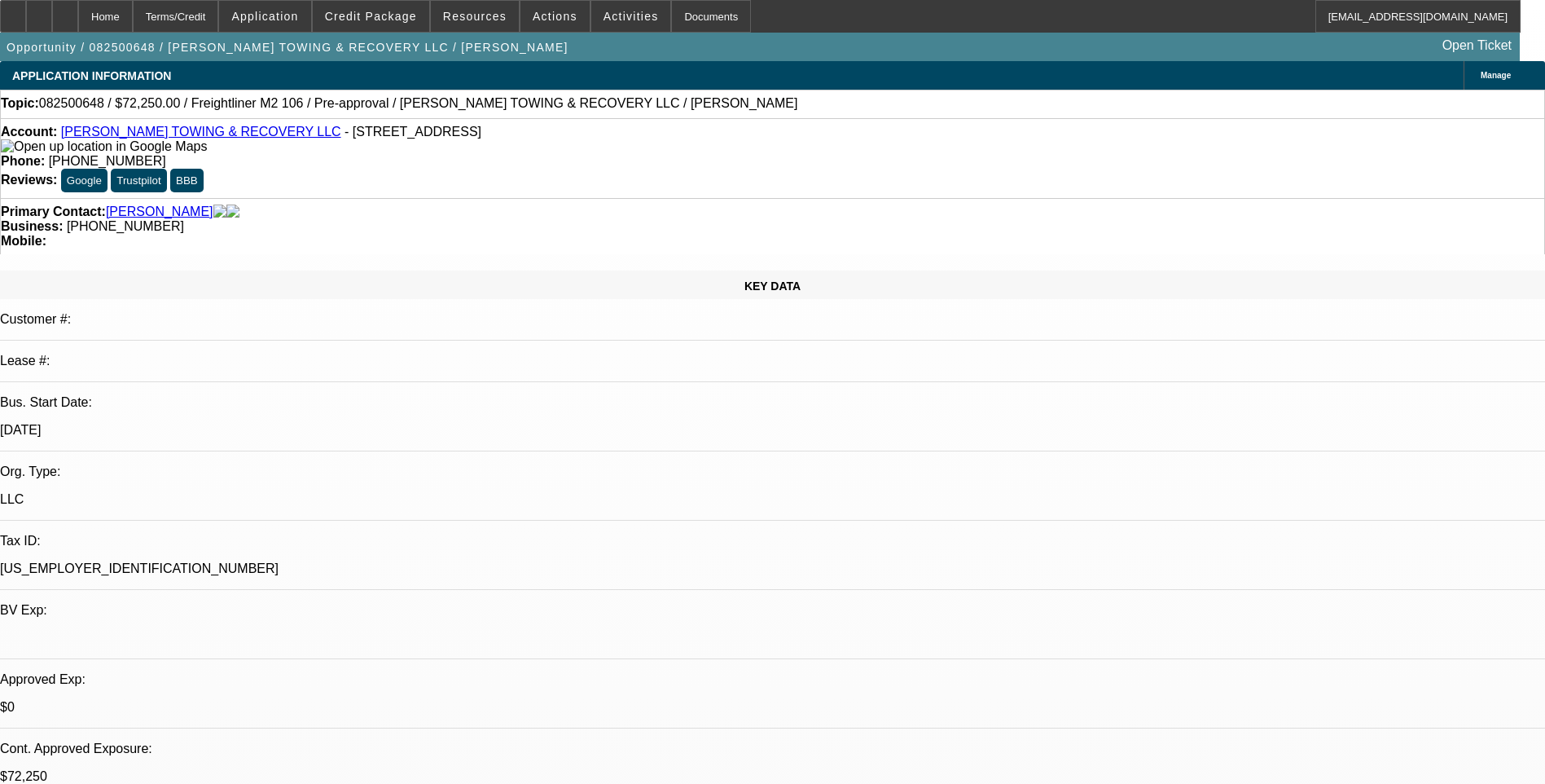
select select "0.15"
select select "2"
select select "0"
select select "0.15"
select select "2"
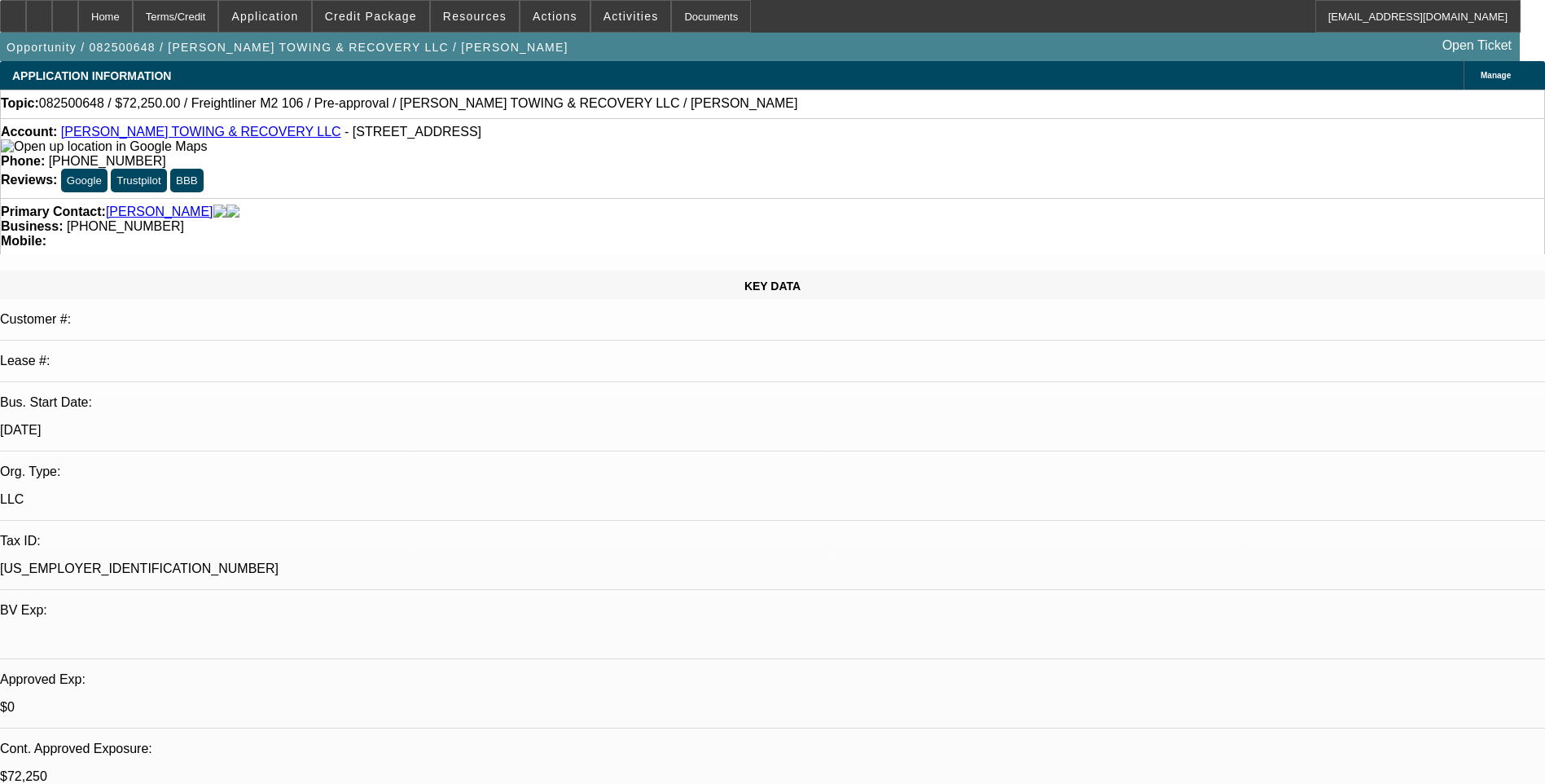
select select "0"
select select "0.15"
select select "2"
select select "0"
select select "0.15"
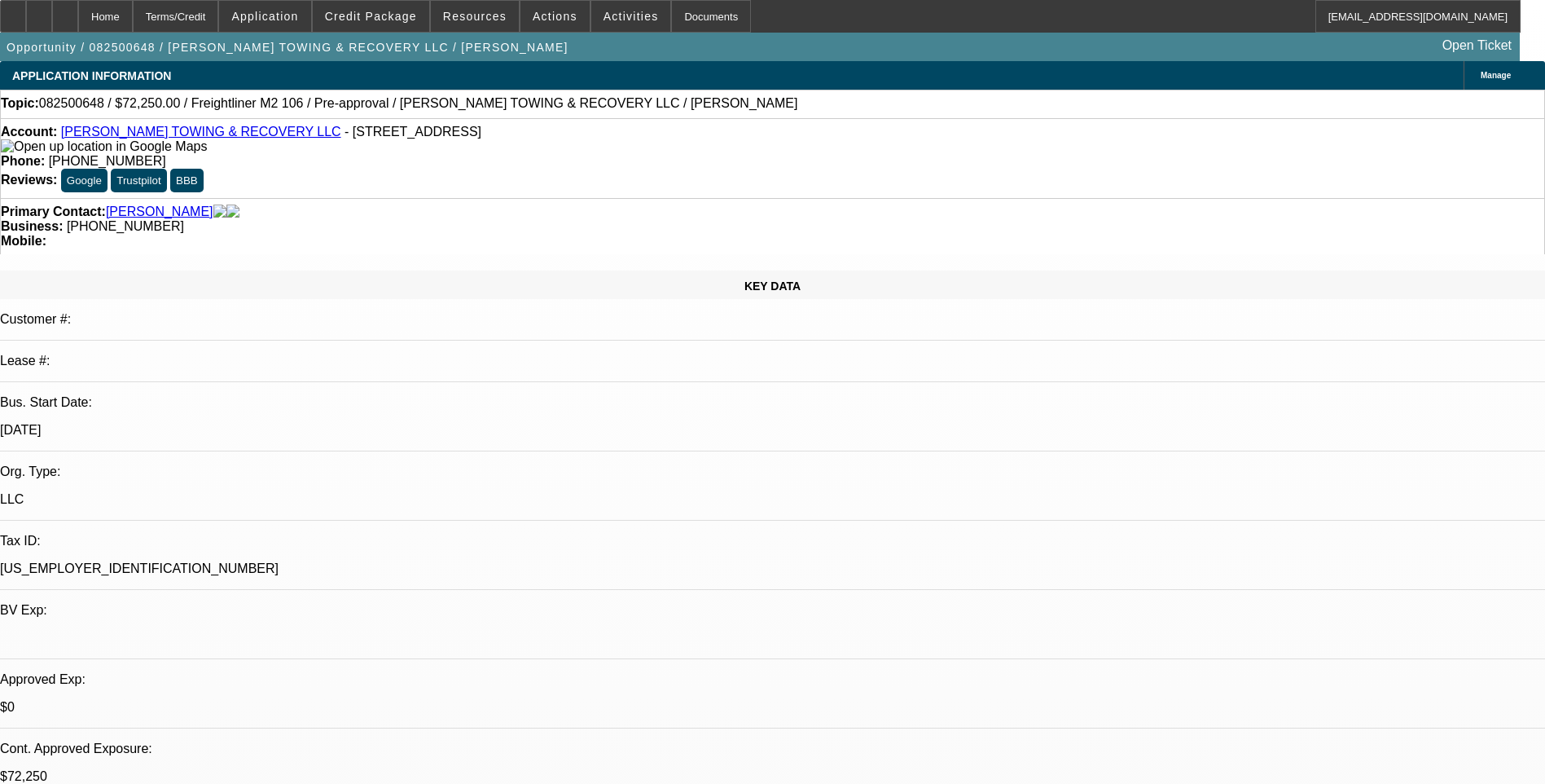
select select "2"
select select "0"
select select "1"
select select "2"
select select "6"
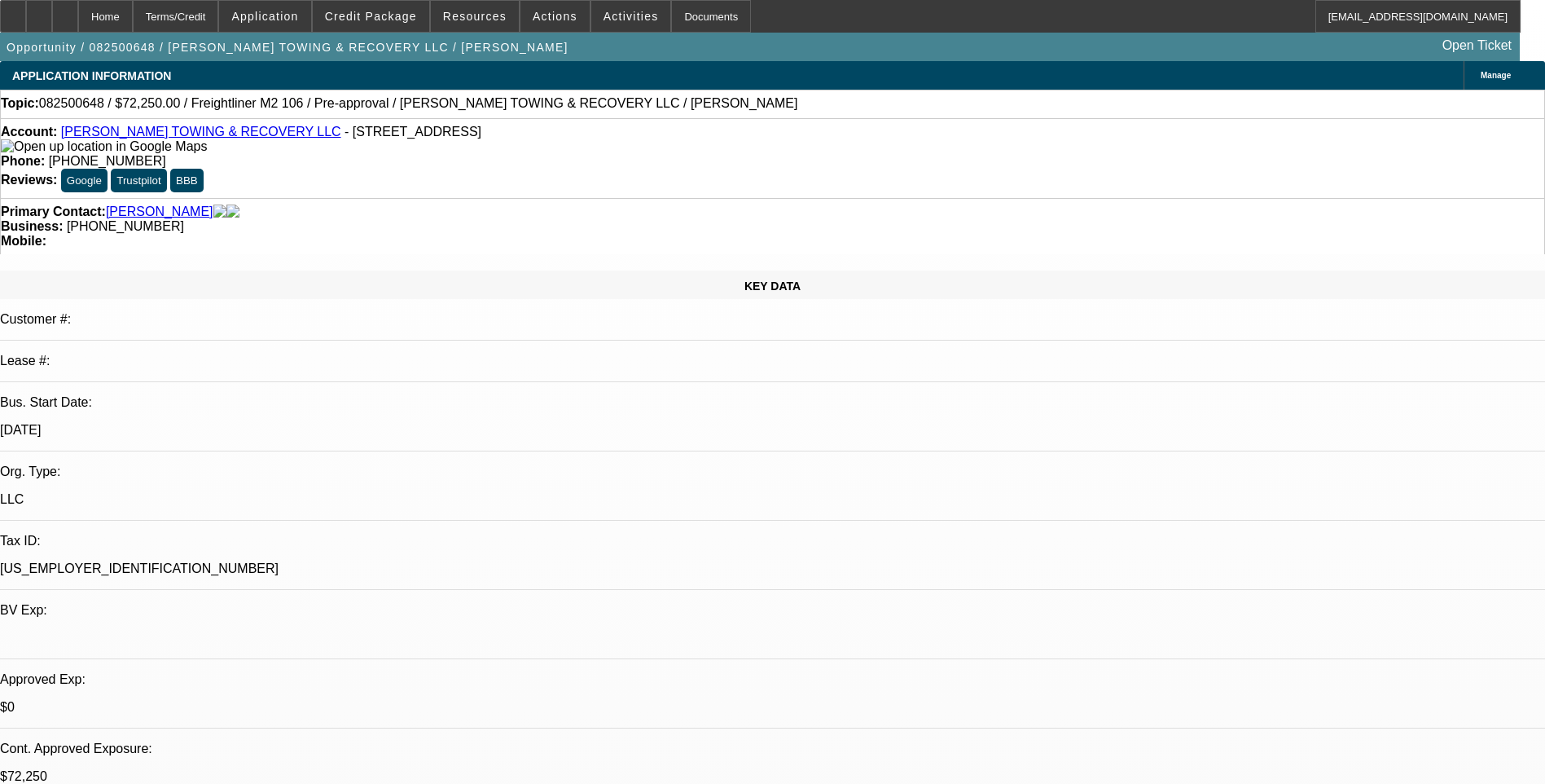
select select "1"
select select "2"
select select "6"
select select "1"
select select "2"
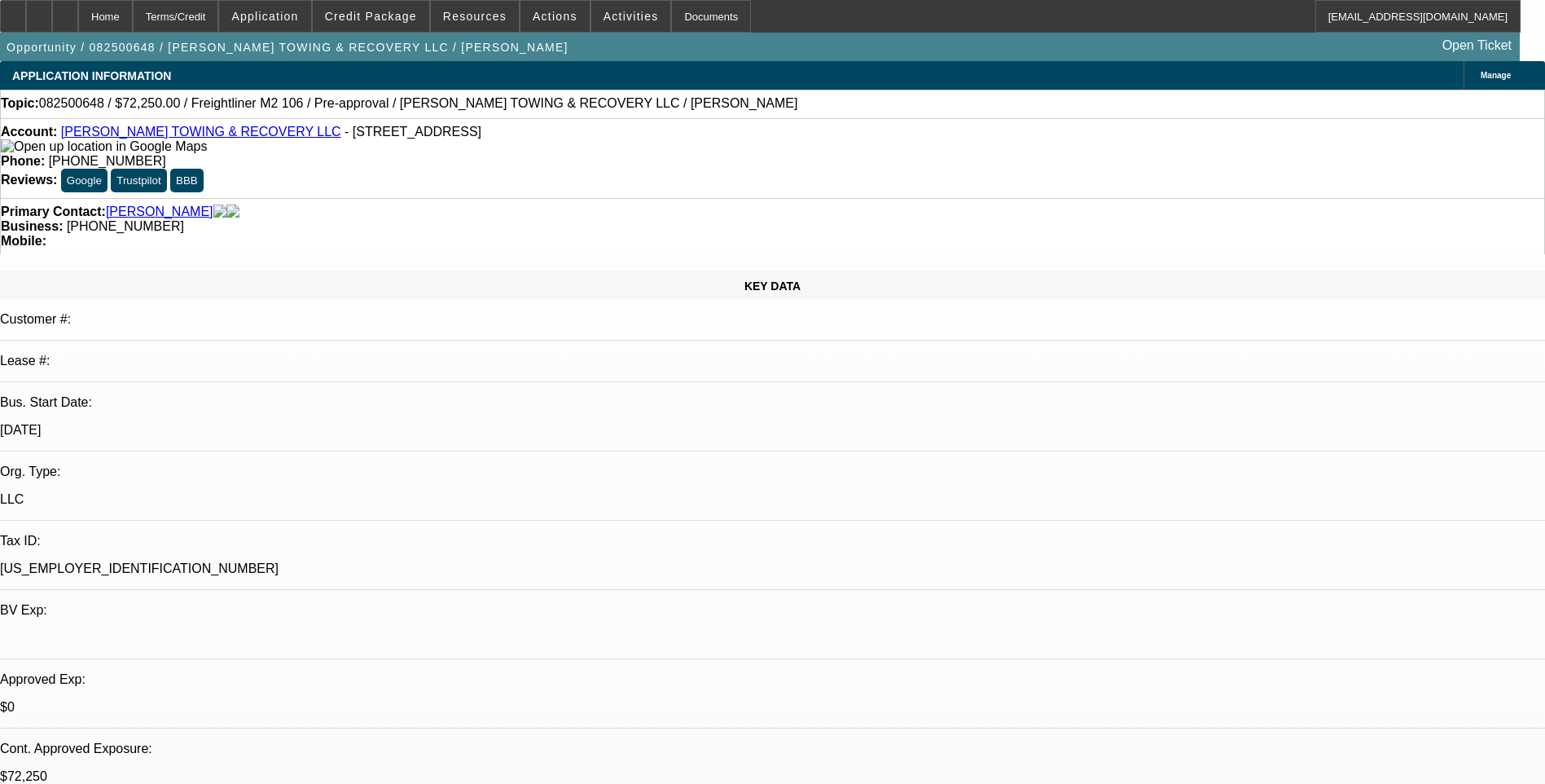
select select "6"
select select "1"
select select "2"
select select "6"
click at [1018, 122] on div "Account: [PERSON_NAME] TOWING & RECOVERY LLC - [STREET_ADDRESS] Phone: [PHONE_N…" at bounding box center [772, 159] width 1545 height 80
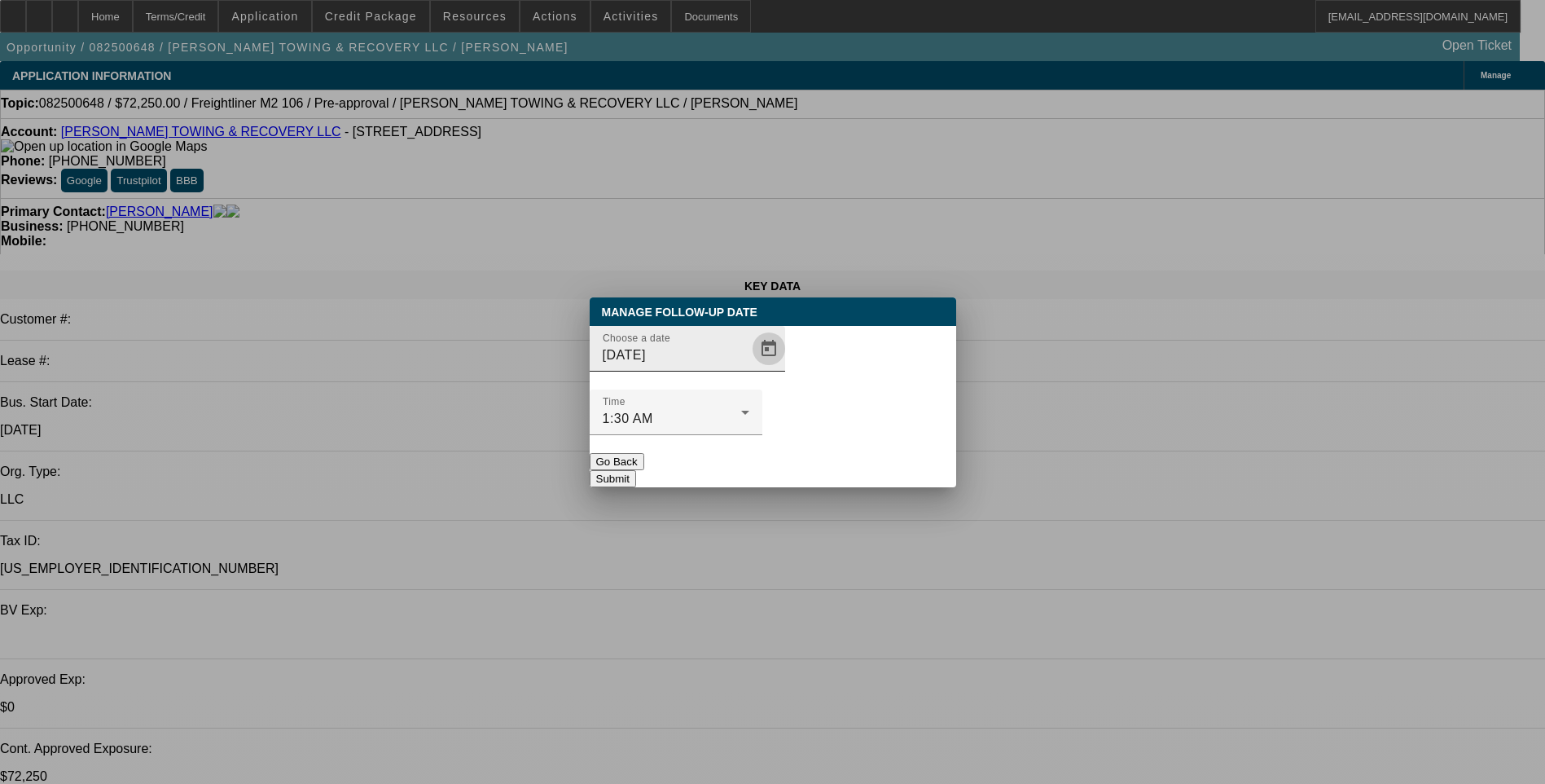
click at [749, 368] on span "Open calendar" at bounding box center [769, 348] width 39 height 39
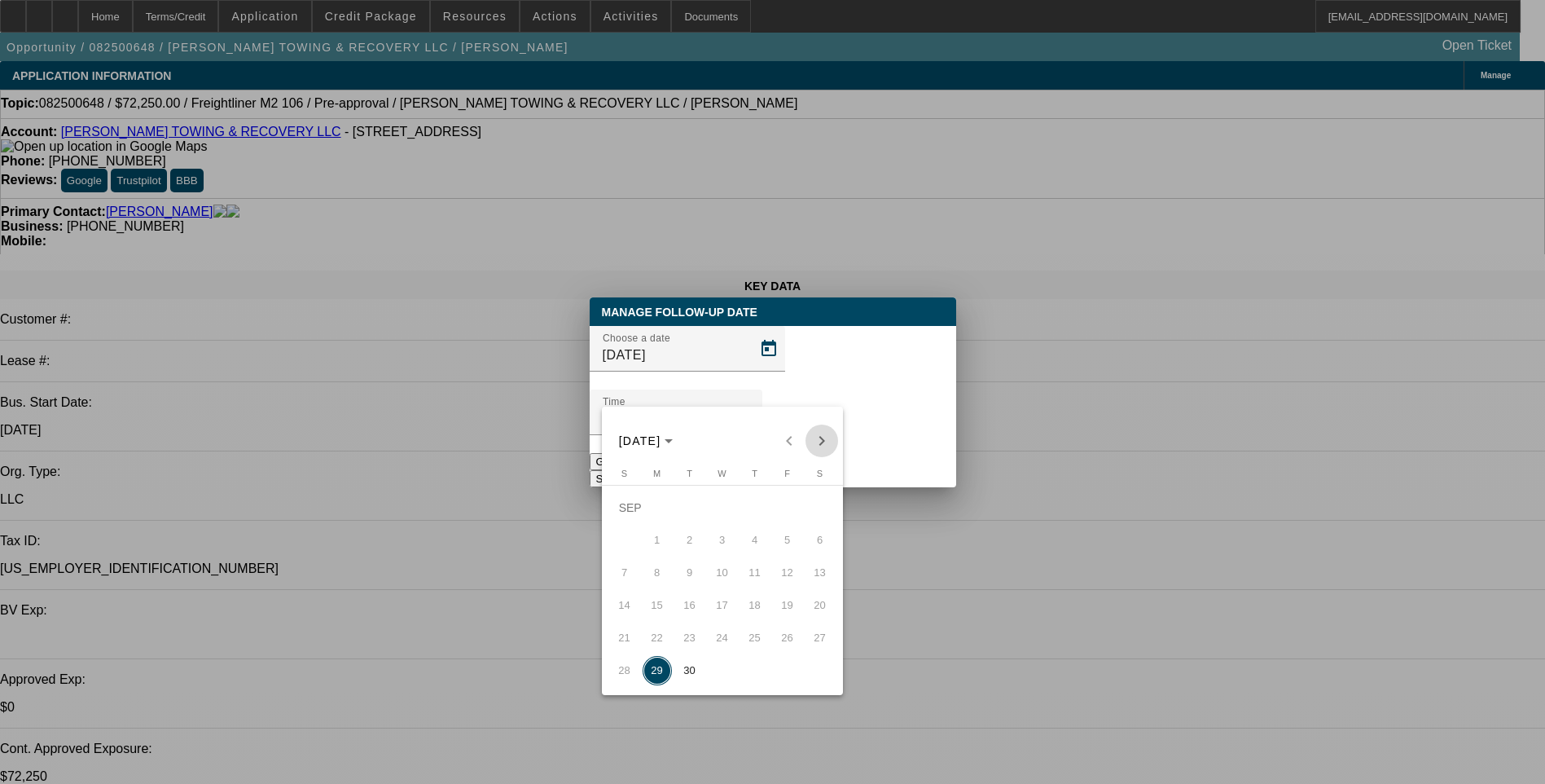
click at [822, 442] on span "Next month" at bounding box center [822, 440] width 33 height 33
click at [726, 504] on span "1" at bounding box center [722, 507] width 29 height 29
type input "[DATE]"
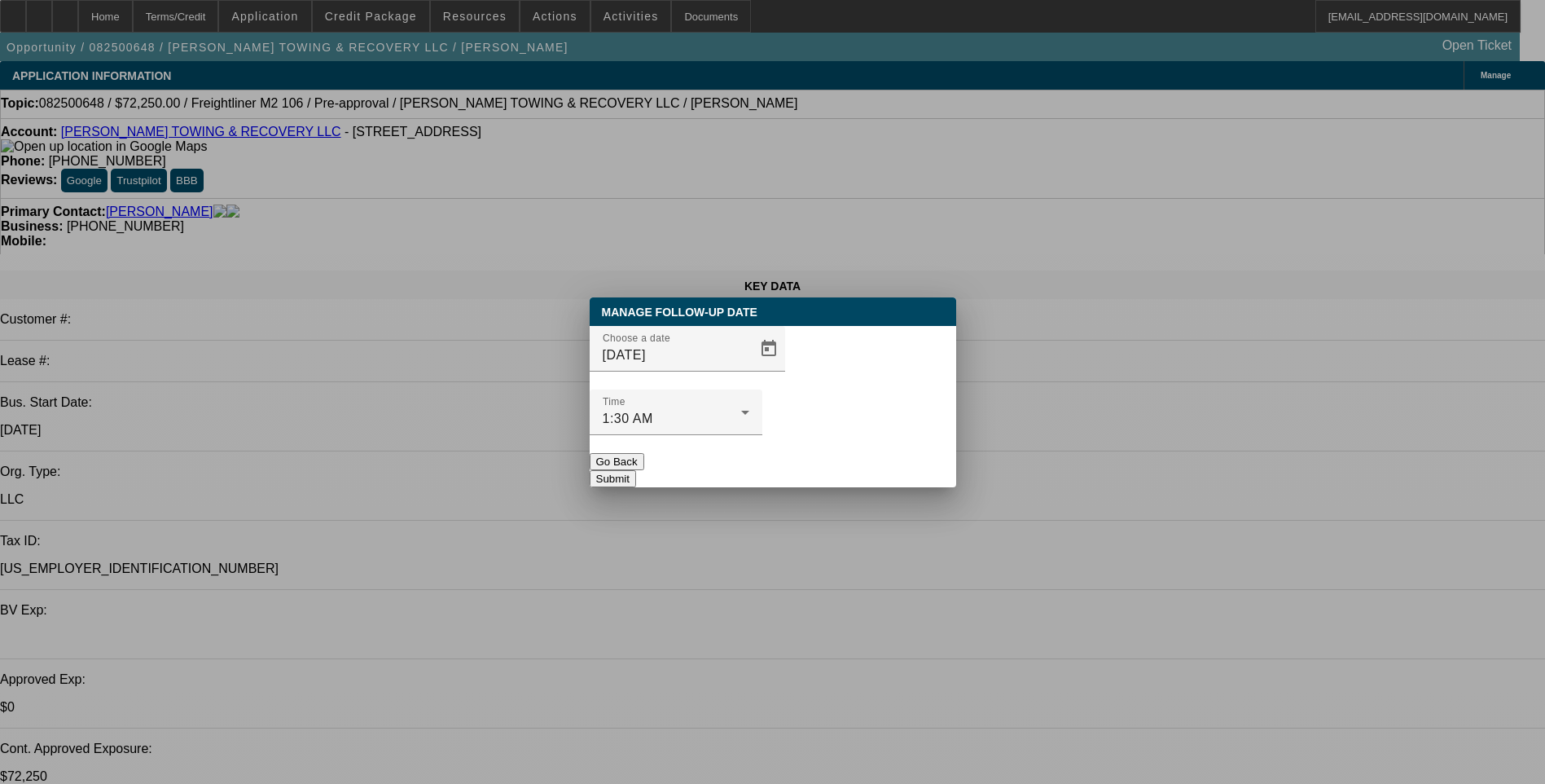
click at [636, 470] on button "Submit" at bounding box center [613, 478] width 46 height 17
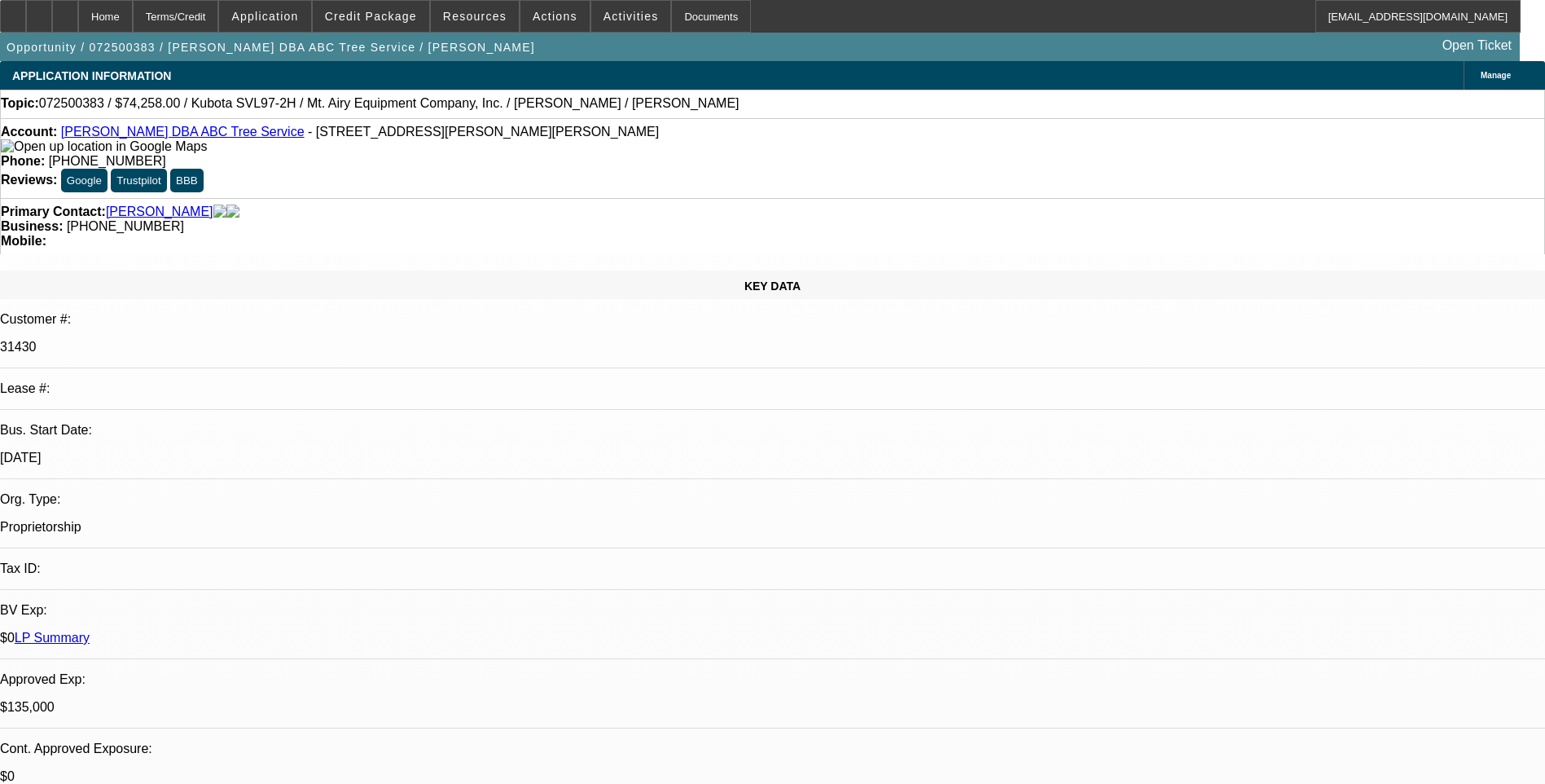
select select "0"
select select "2"
select select "0"
select select "0.1"
select select "0"
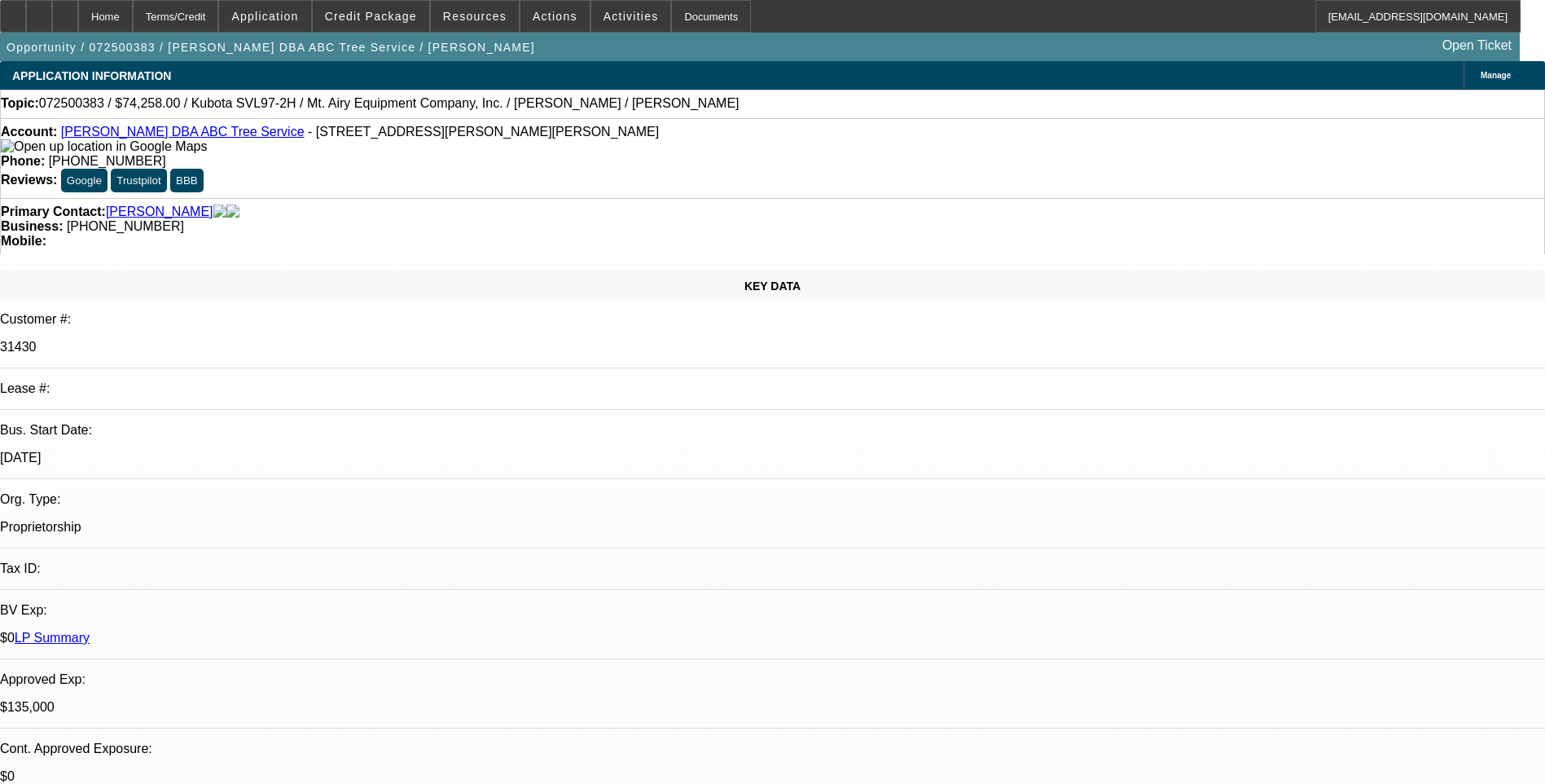
select select "0"
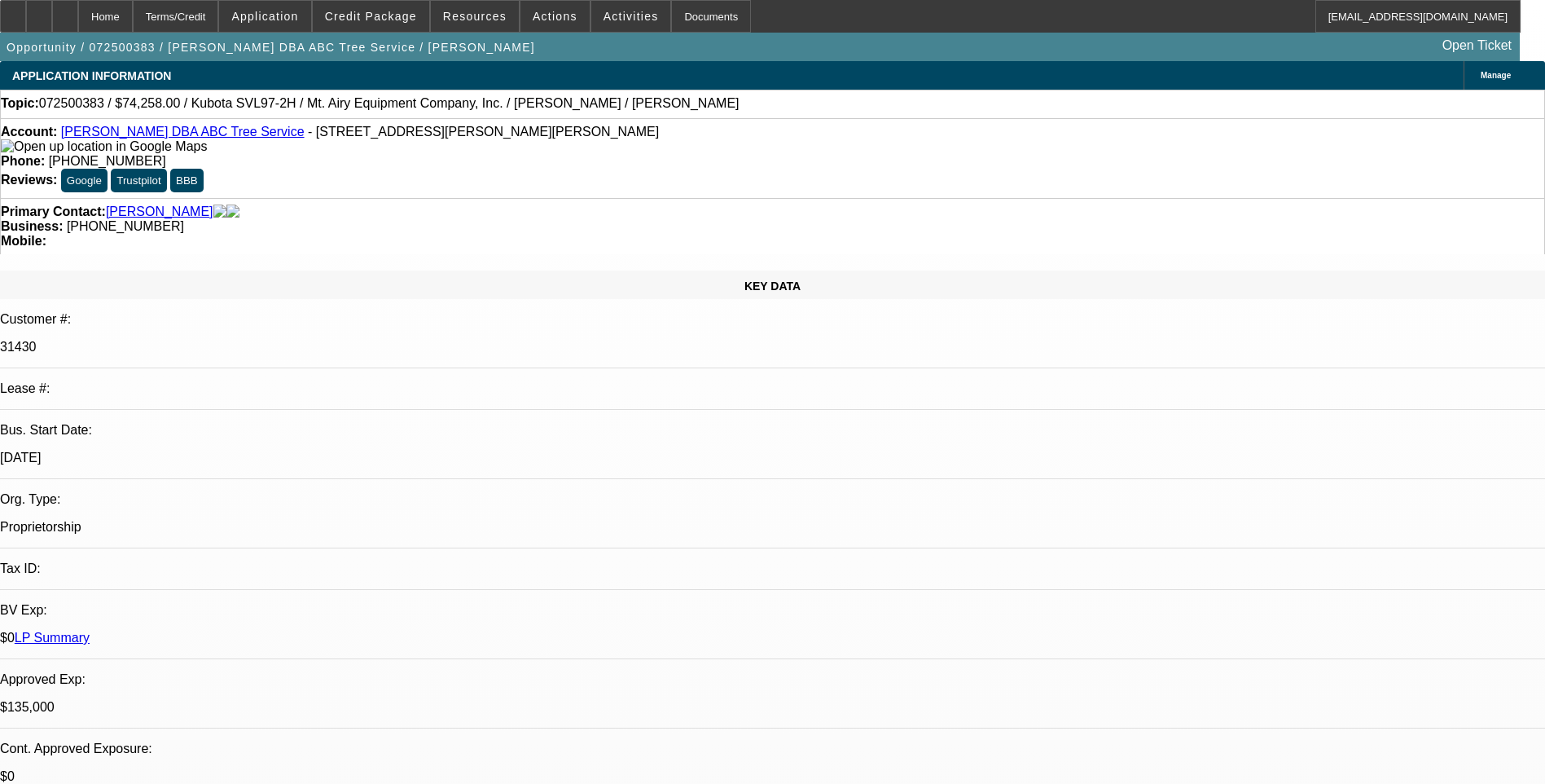
select select "0"
select select "1"
select select "2"
select select "6"
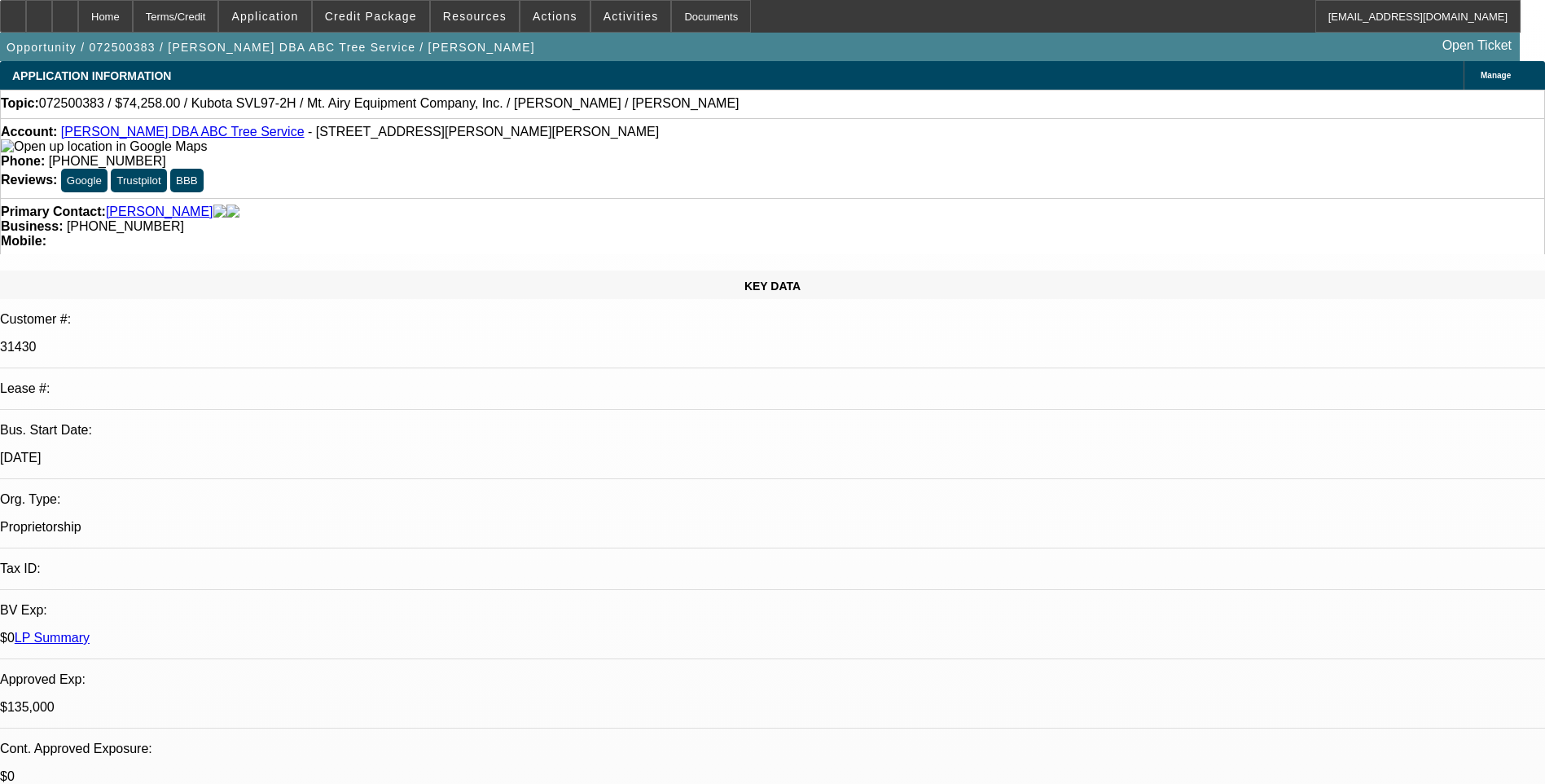
select select "1"
select select "6"
select select "1"
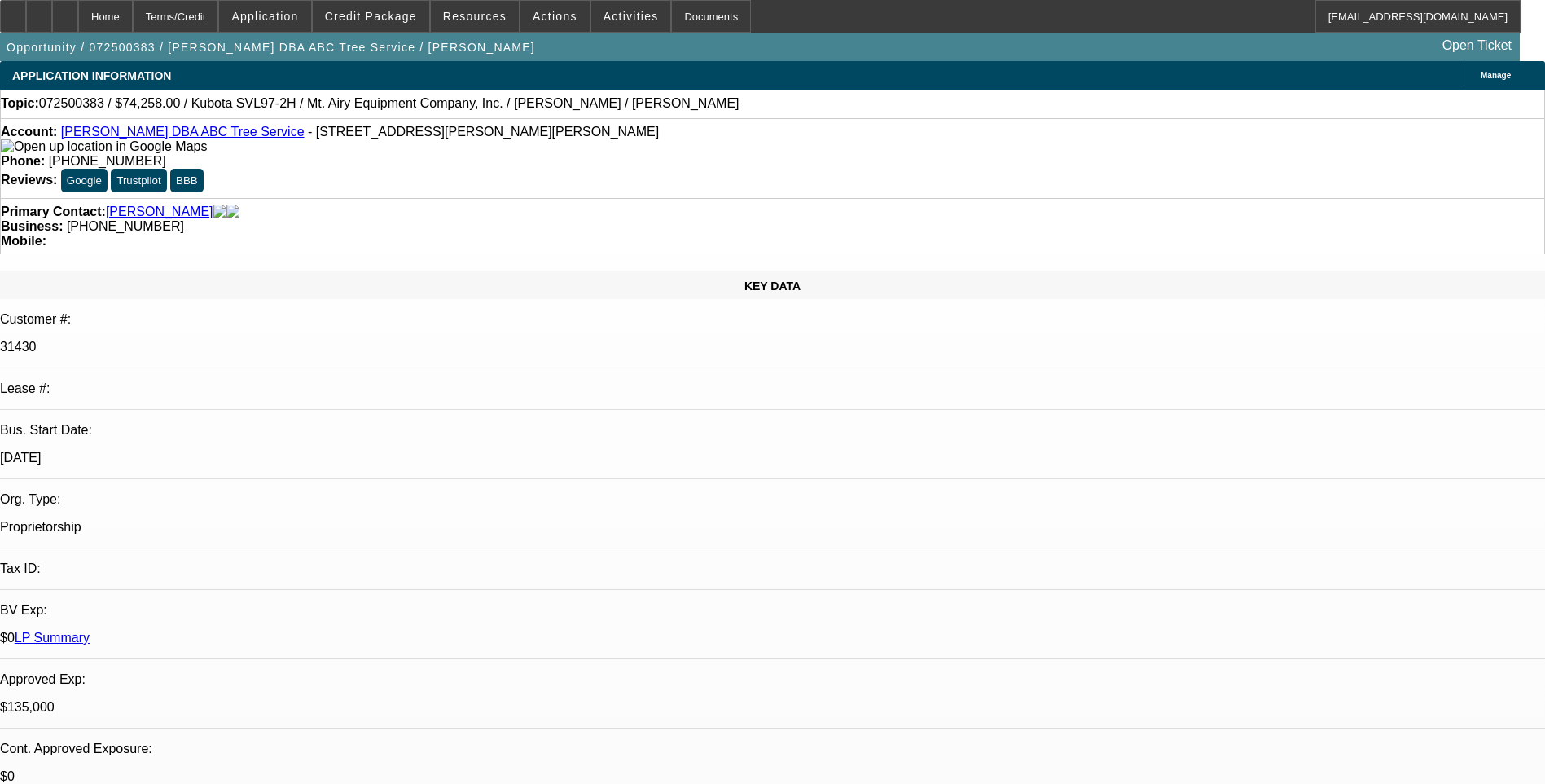
select select "6"
select select "1"
select select "6"
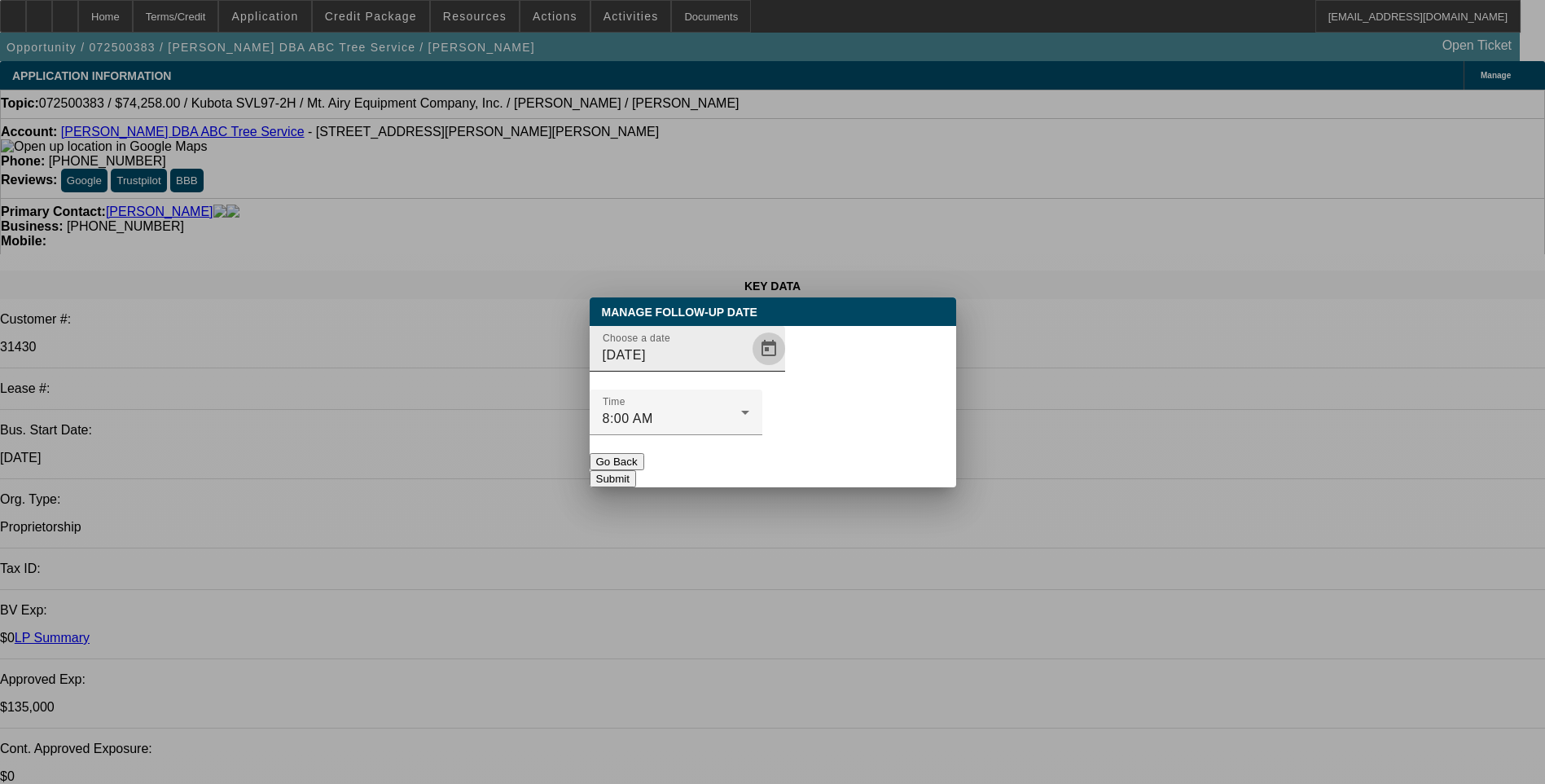
click at [749, 368] on span "Open calendar" at bounding box center [769, 348] width 39 height 39
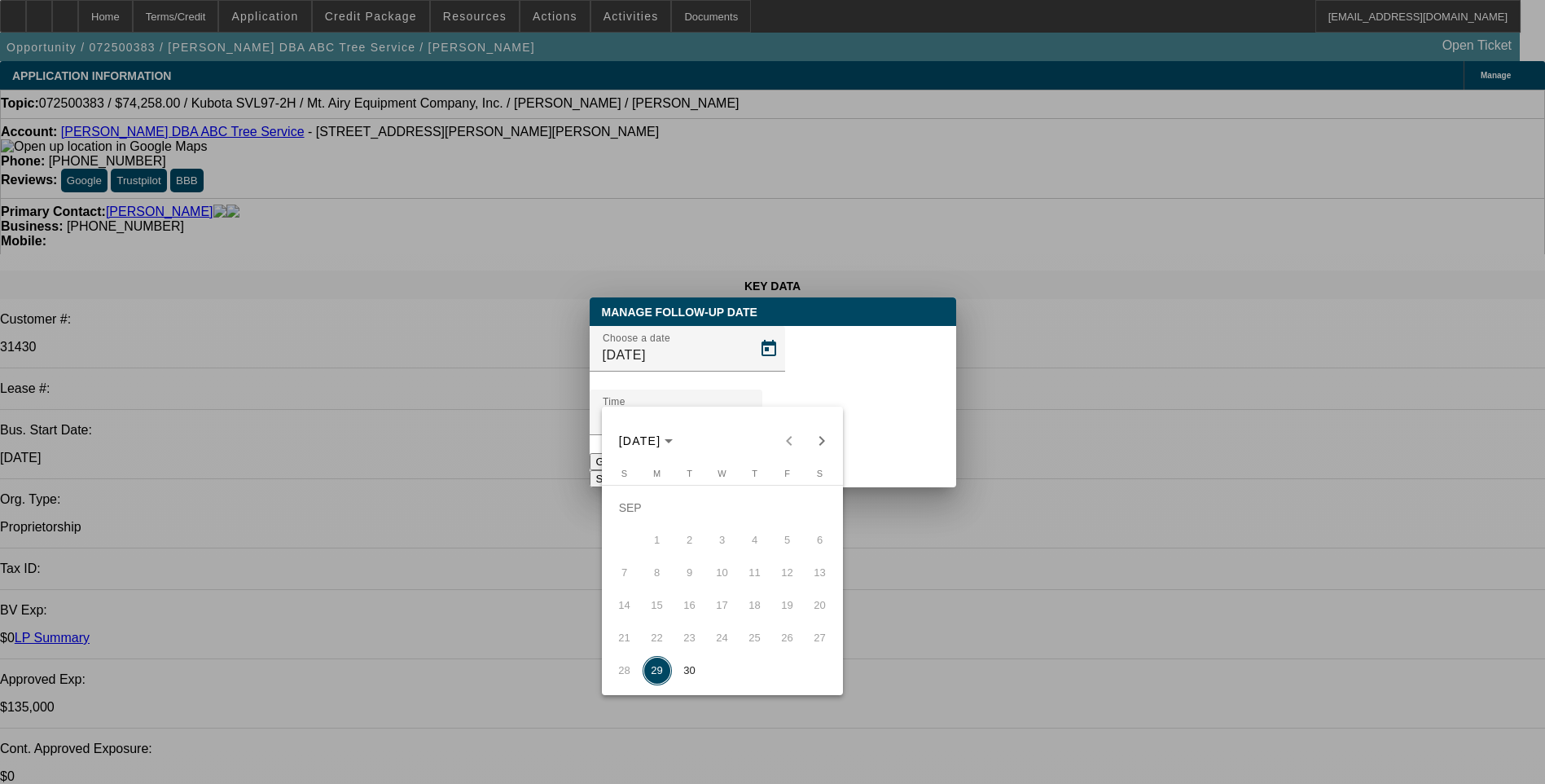
drag, startPoint x: 693, startPoint y: 673, endPoint x: 736, endPoint y: 632, distance: 59.4
click at [694, 670] on span "30" at bounding box center [690, 670] width 29 height 29
type input "9/30/2025"
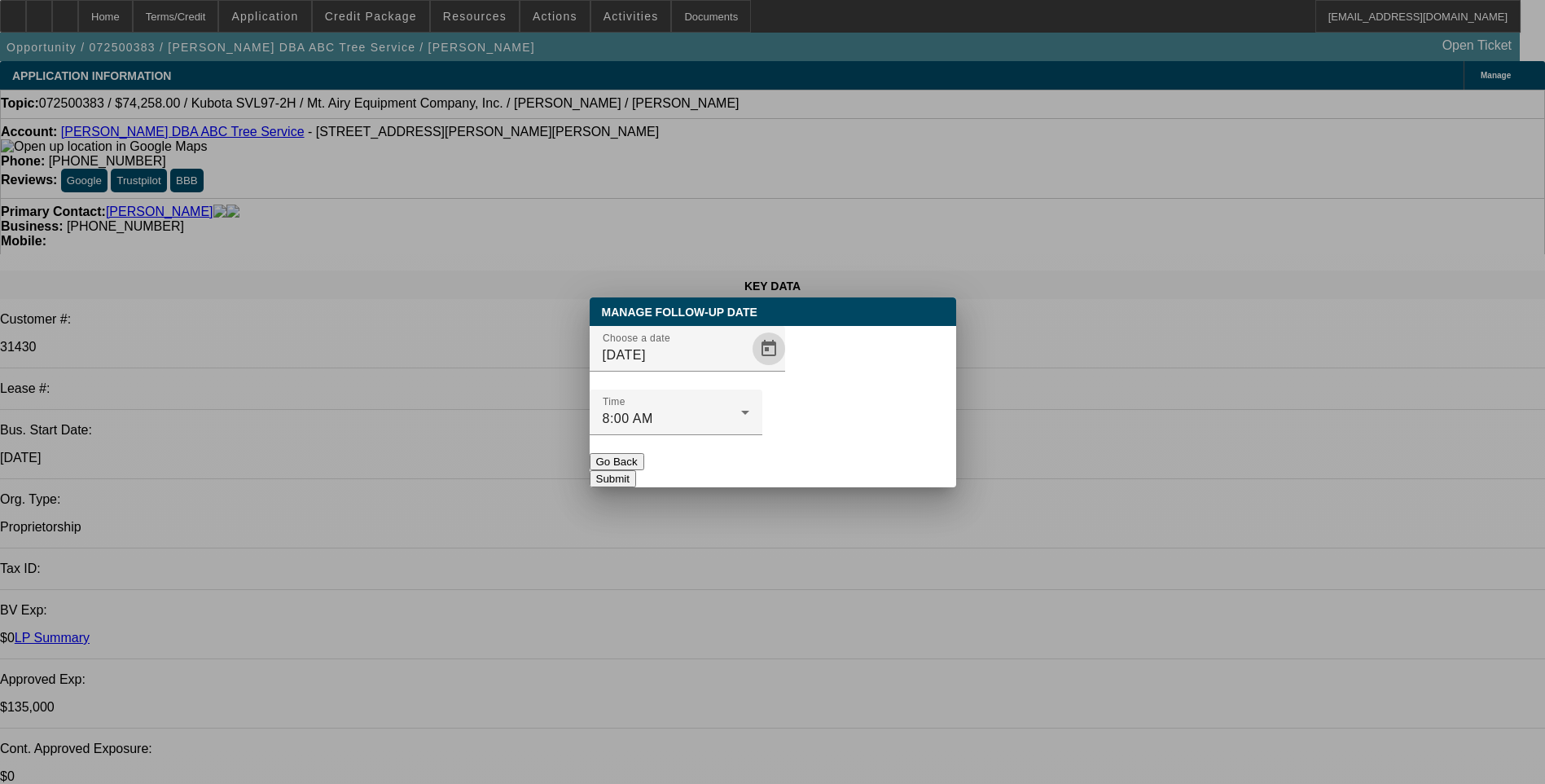
click at [636, 470] on button "Submit" at bounding box center [613, 478] width 46 height 17
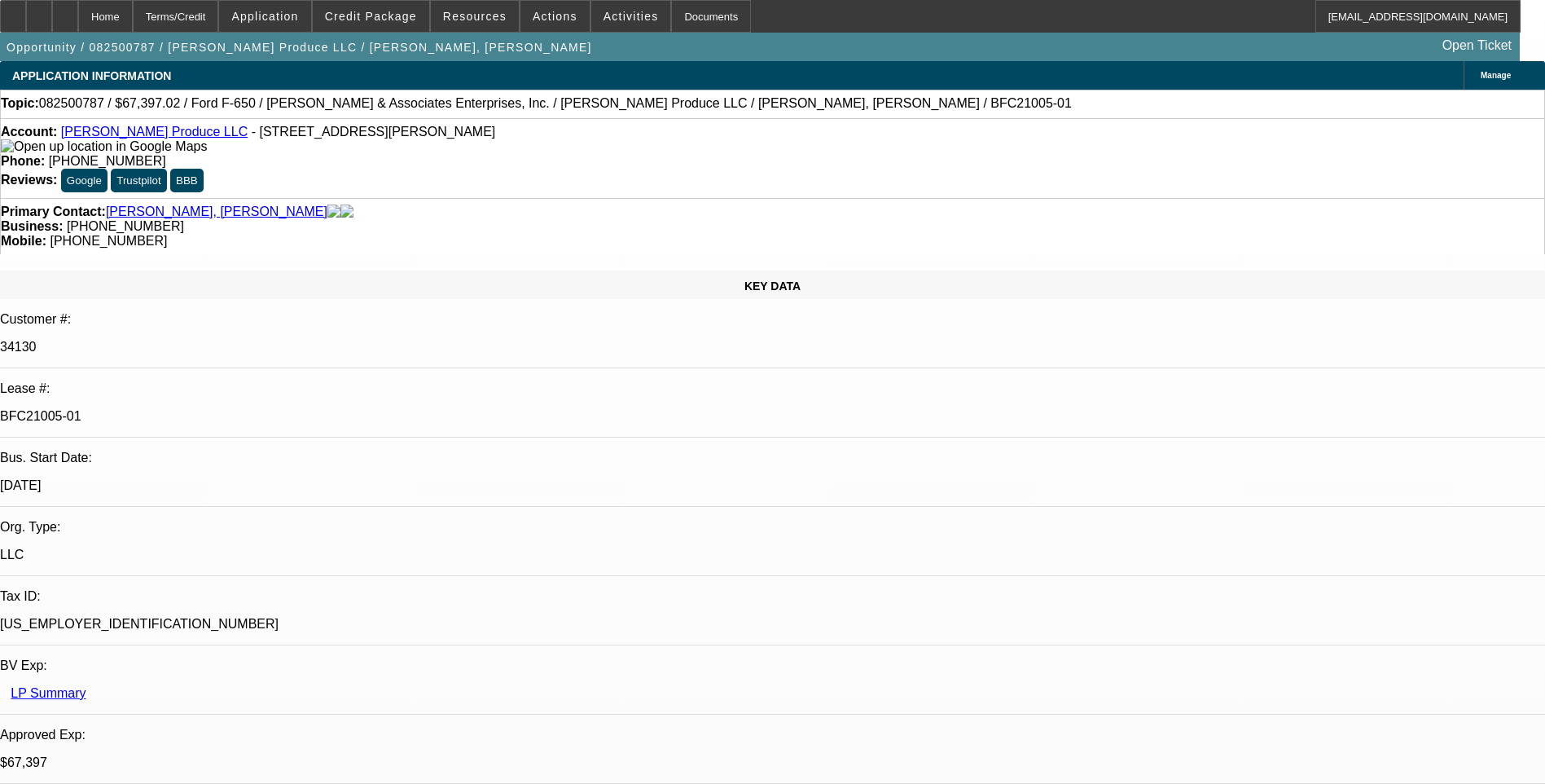
select select "0"
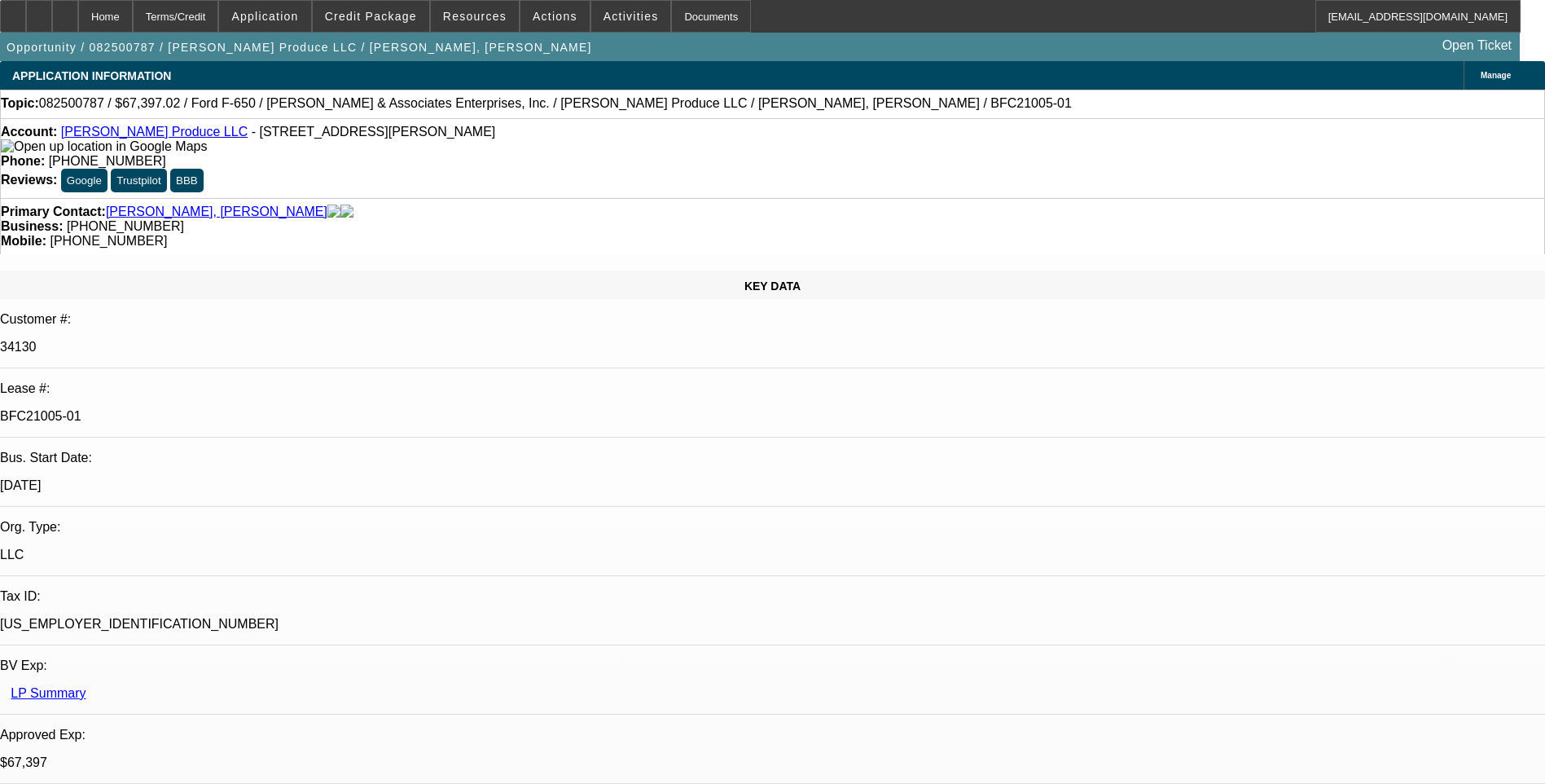
select select "0"
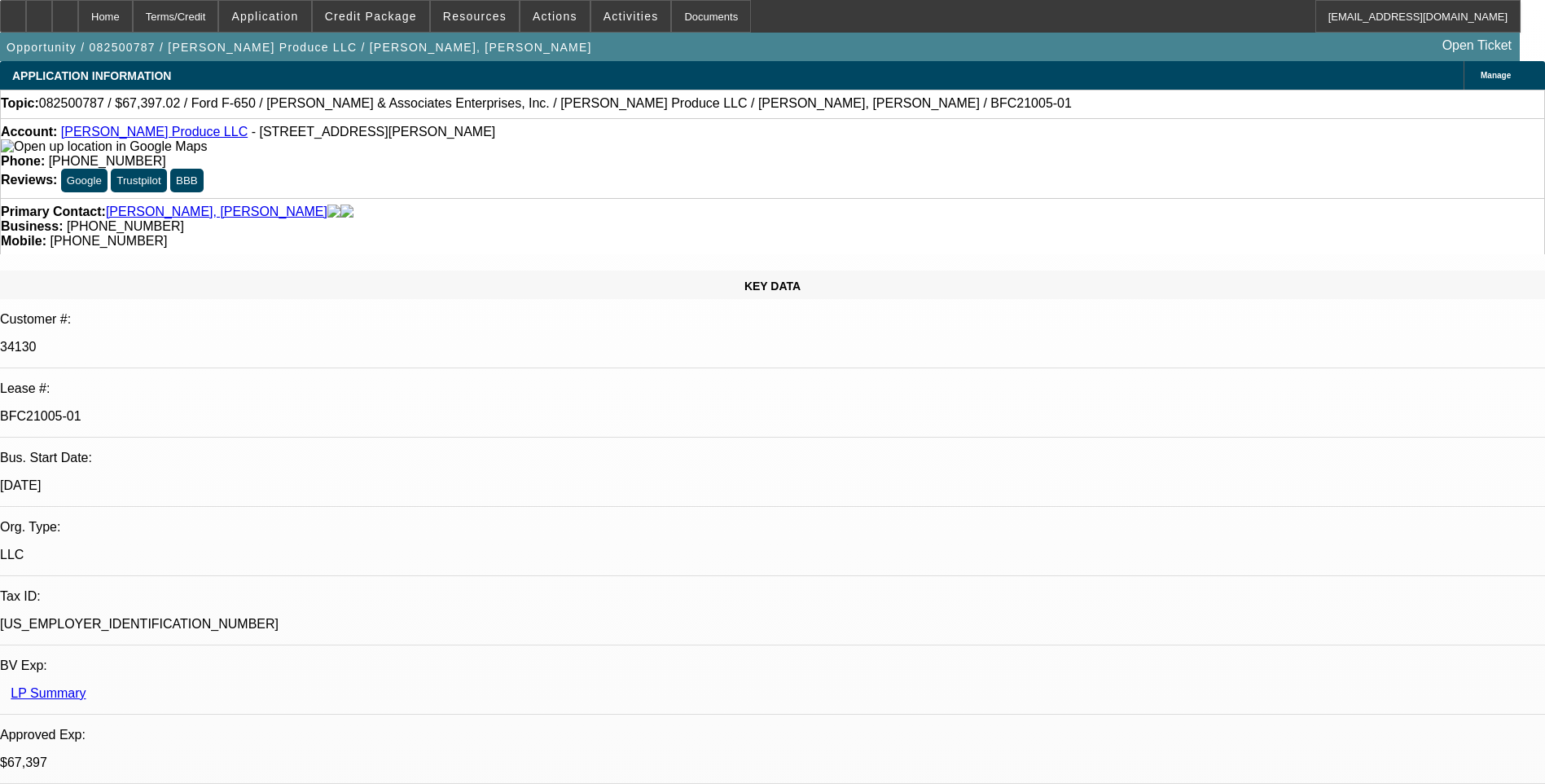
select select "0"
select select "1"
select select "6"
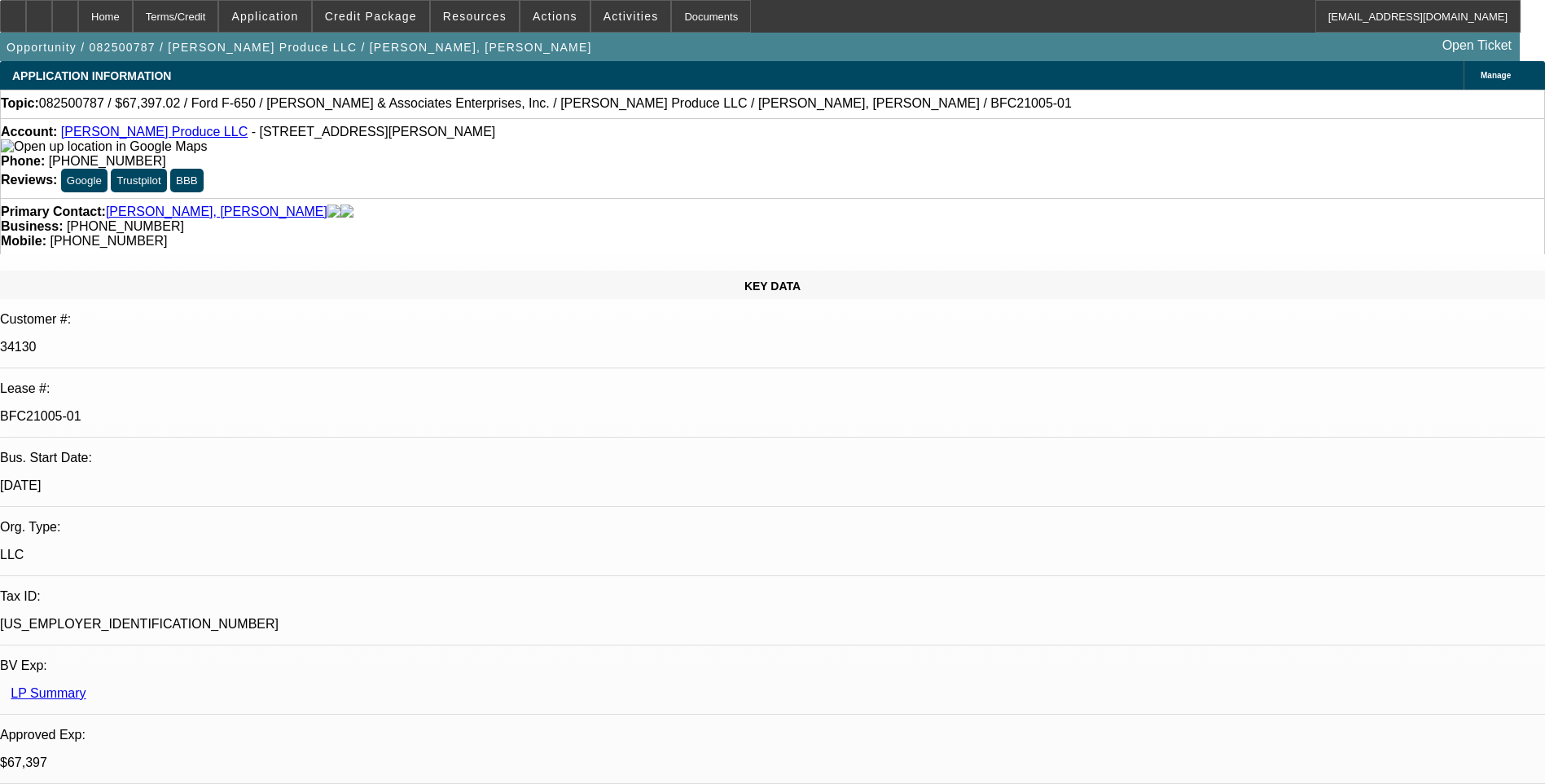
select select "1"
select select "6"
select select "1"
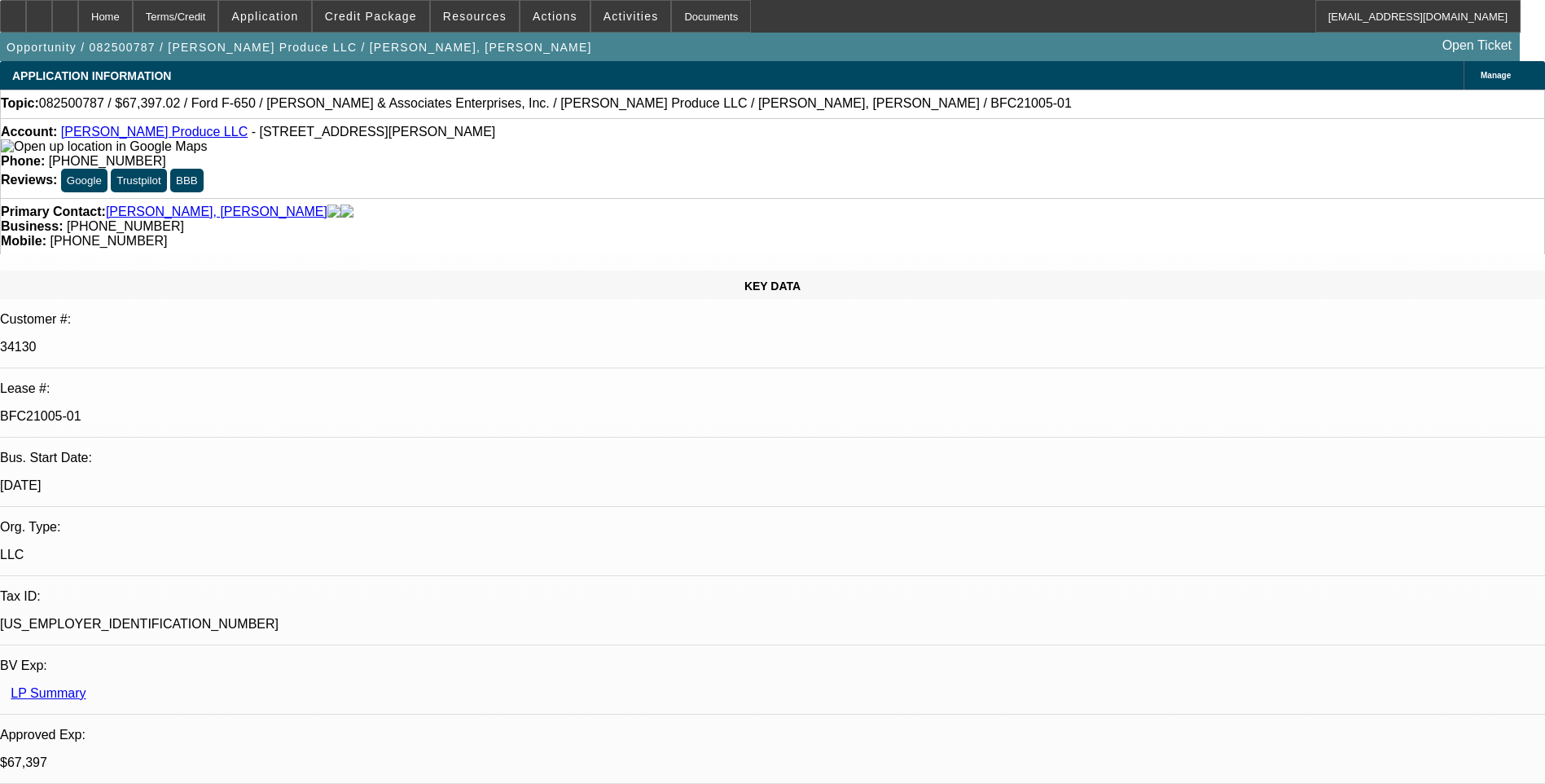
select select "6"
select select "1"
select select "6"
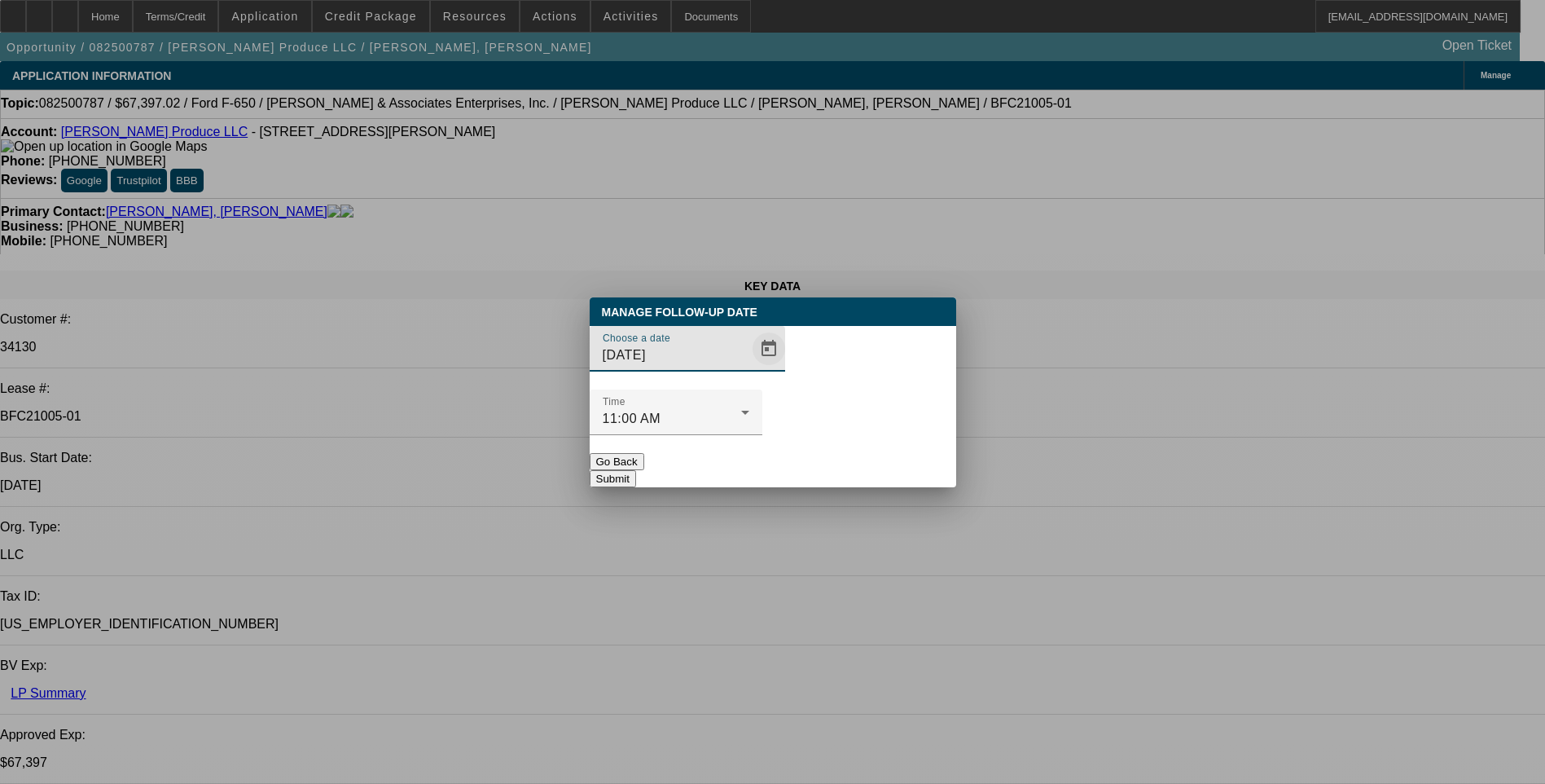
click at [749, 368] on span "Open calendar" at bounding box center [769, 348] width 39 height 39
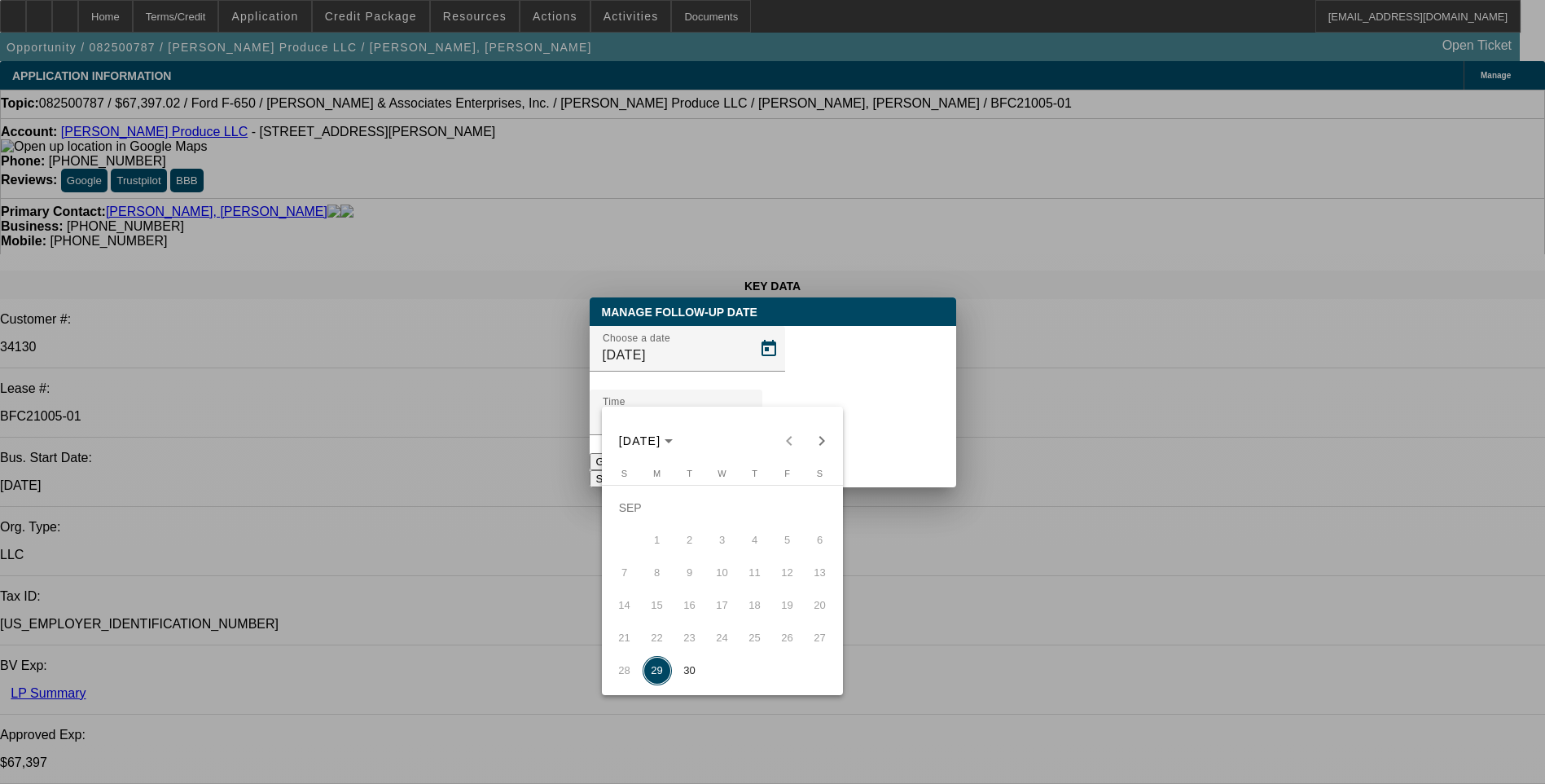
click at [689, 671] on span "30" at bounding box center [690, 670] width 29 height 29
type input "[DATE]"
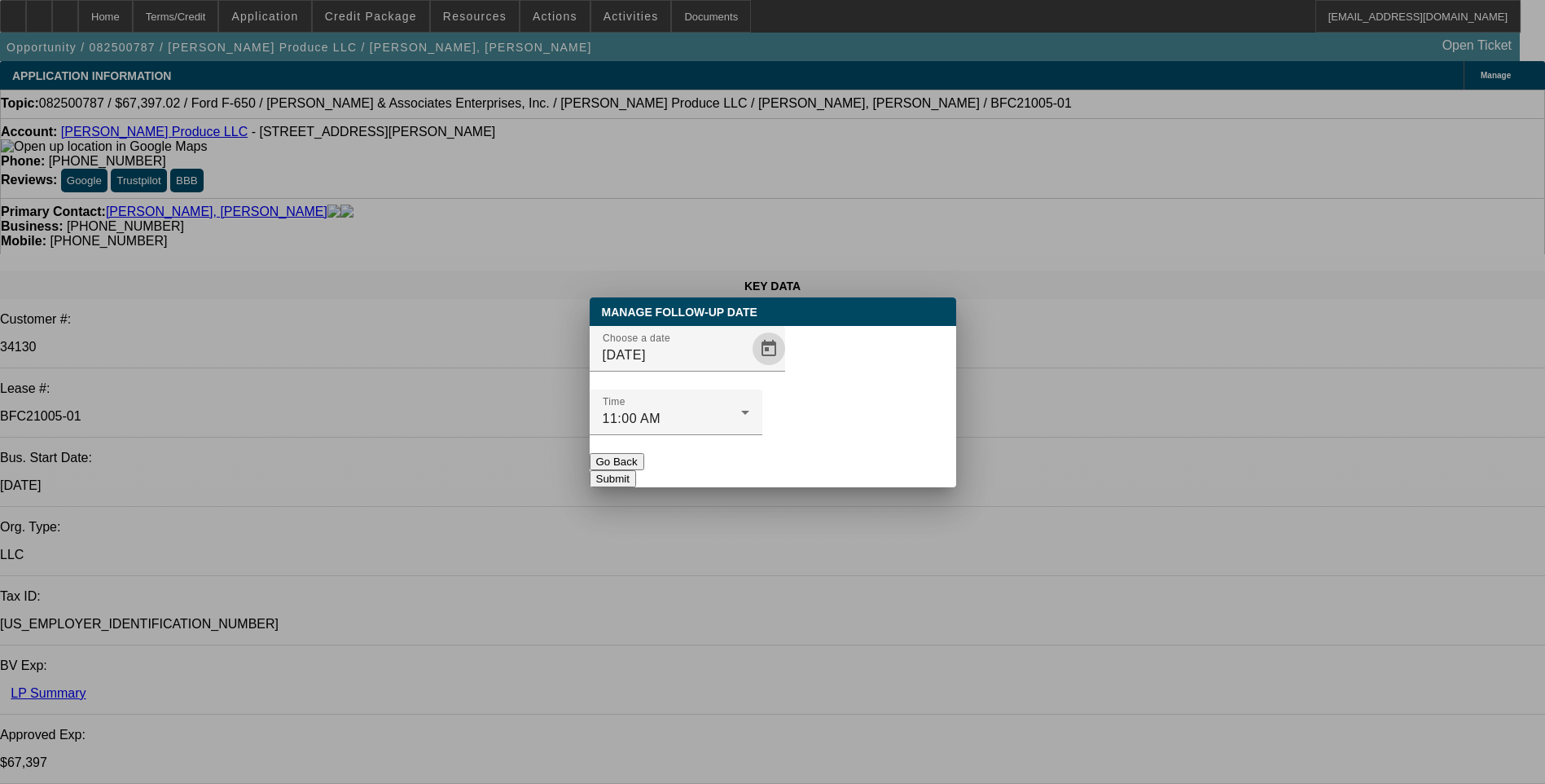
click at [636, 470] on button "Submit" at bounding box center [613, 478] width 46 height 17
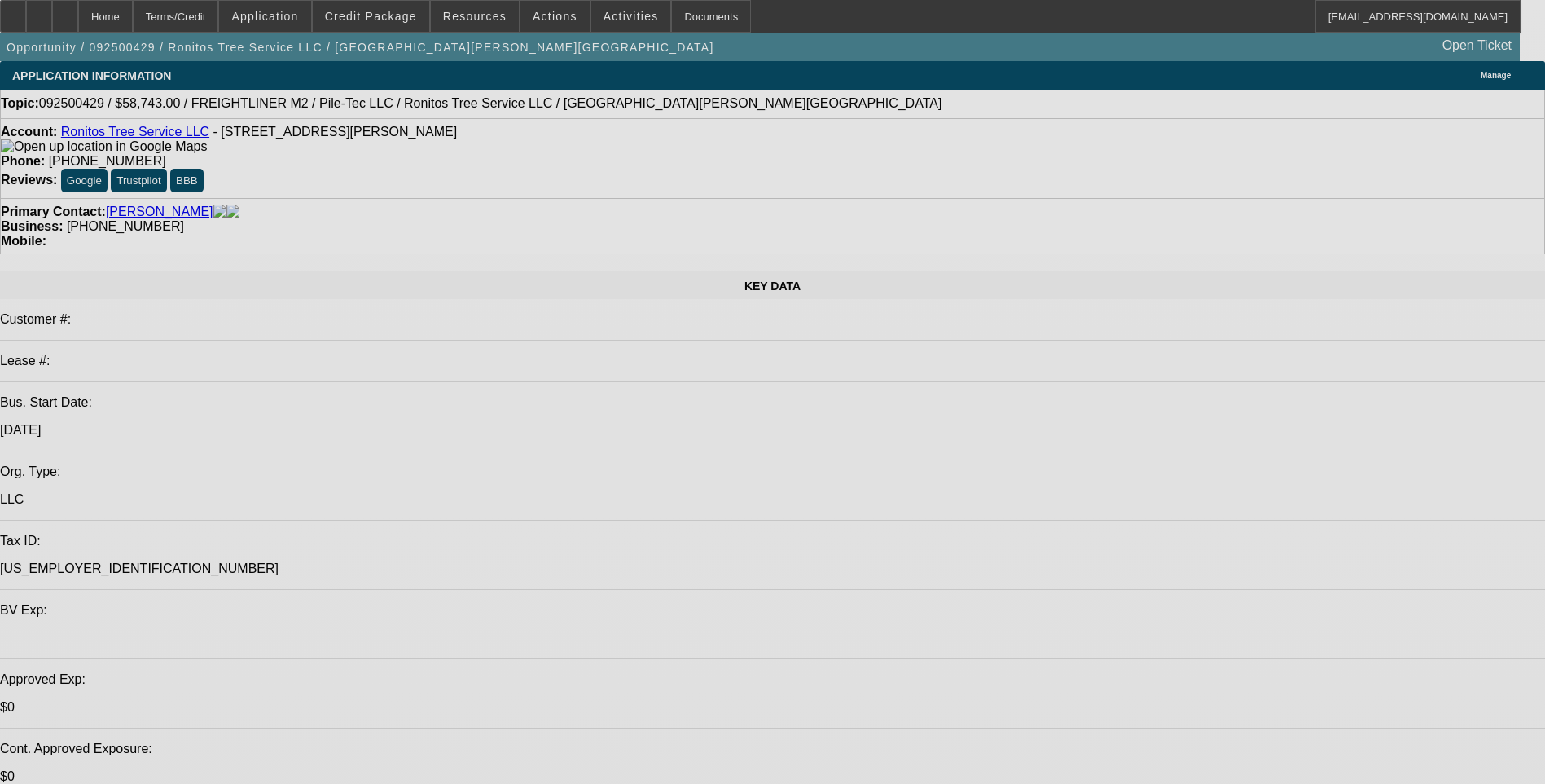
select select "0"
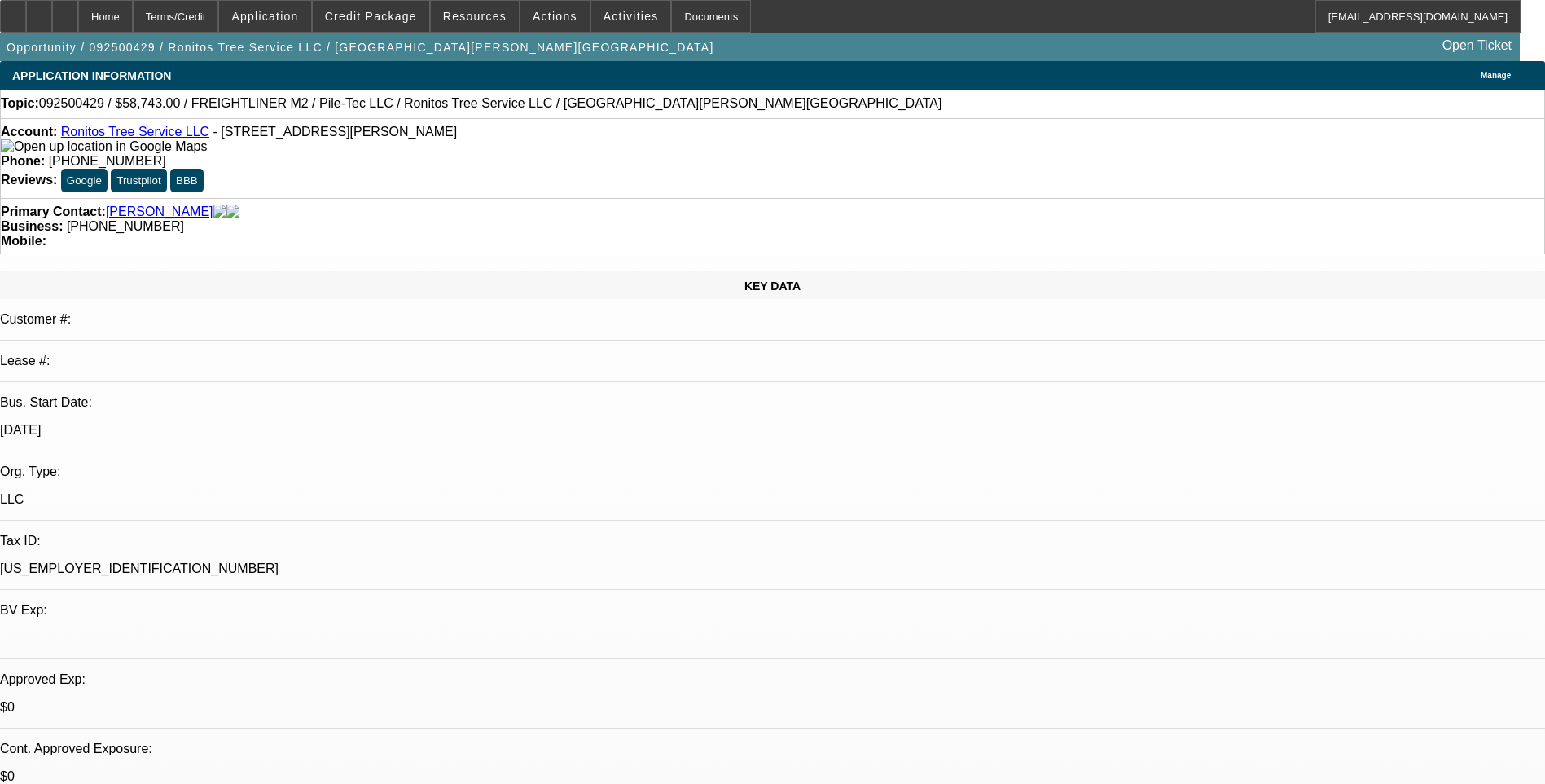
select select "0"
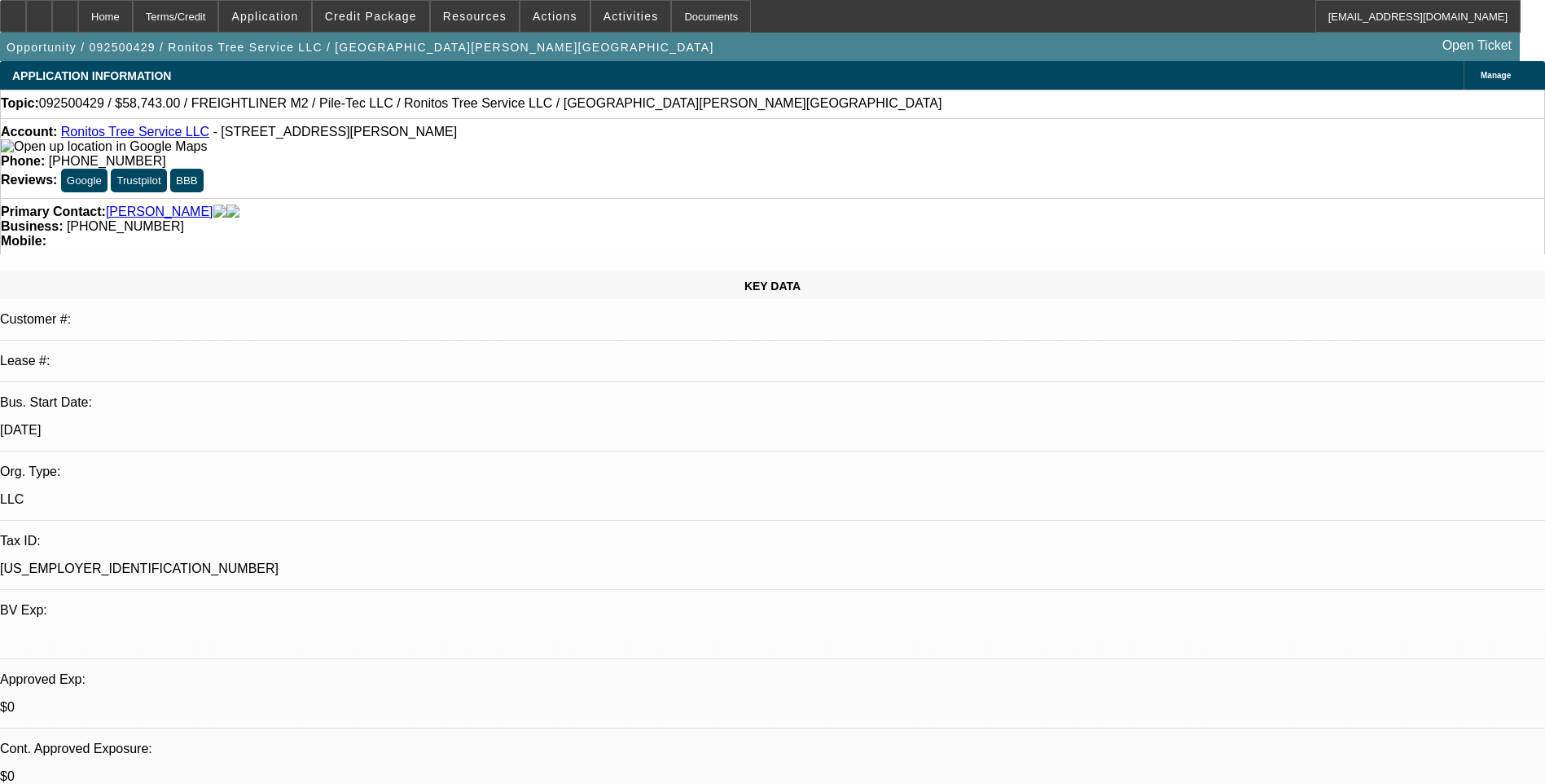
select select "0"
select select "2"
select select "0"
select select "2"
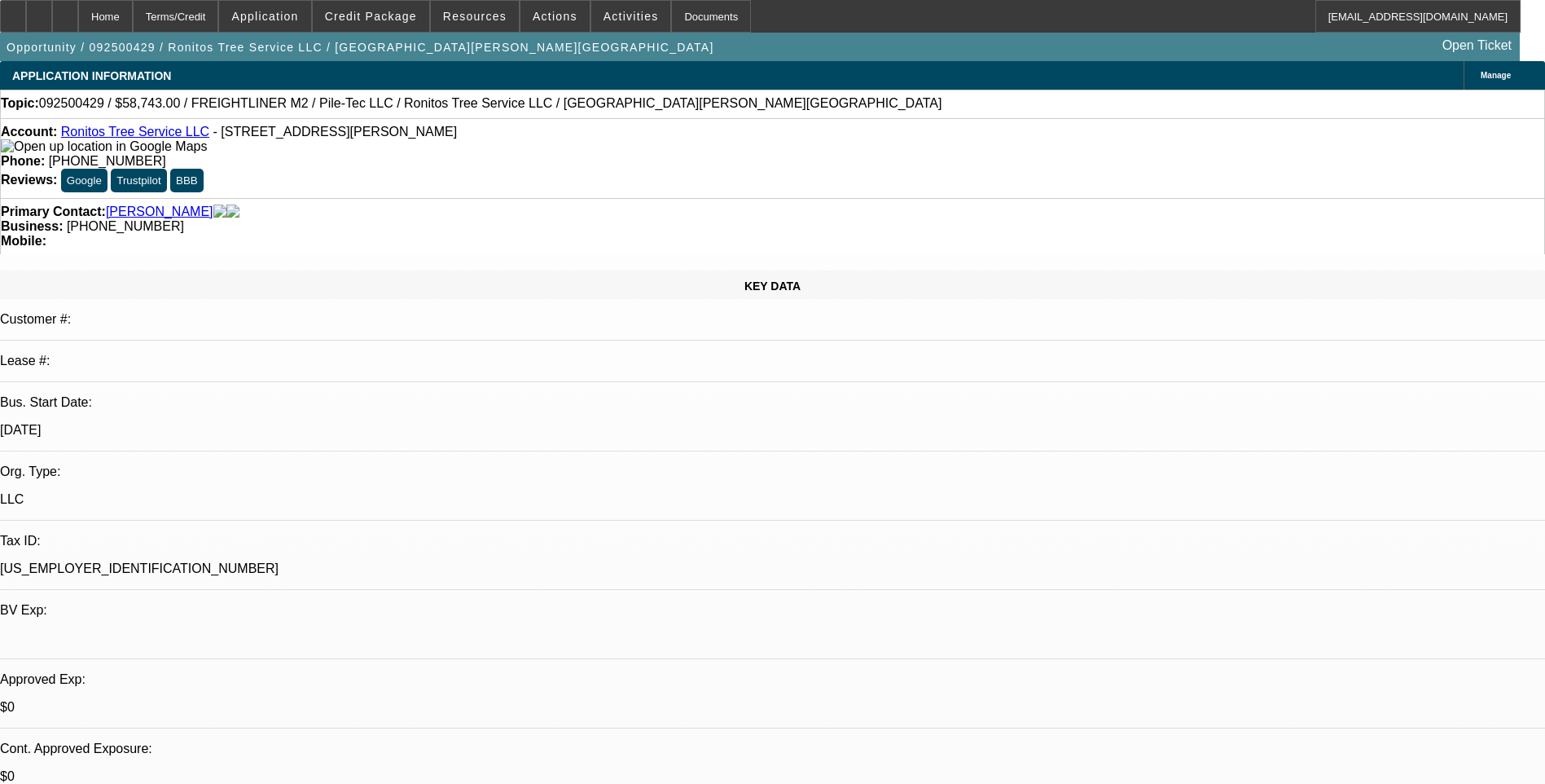
select select "0"
select select "1"
select select "6"
select select "1"
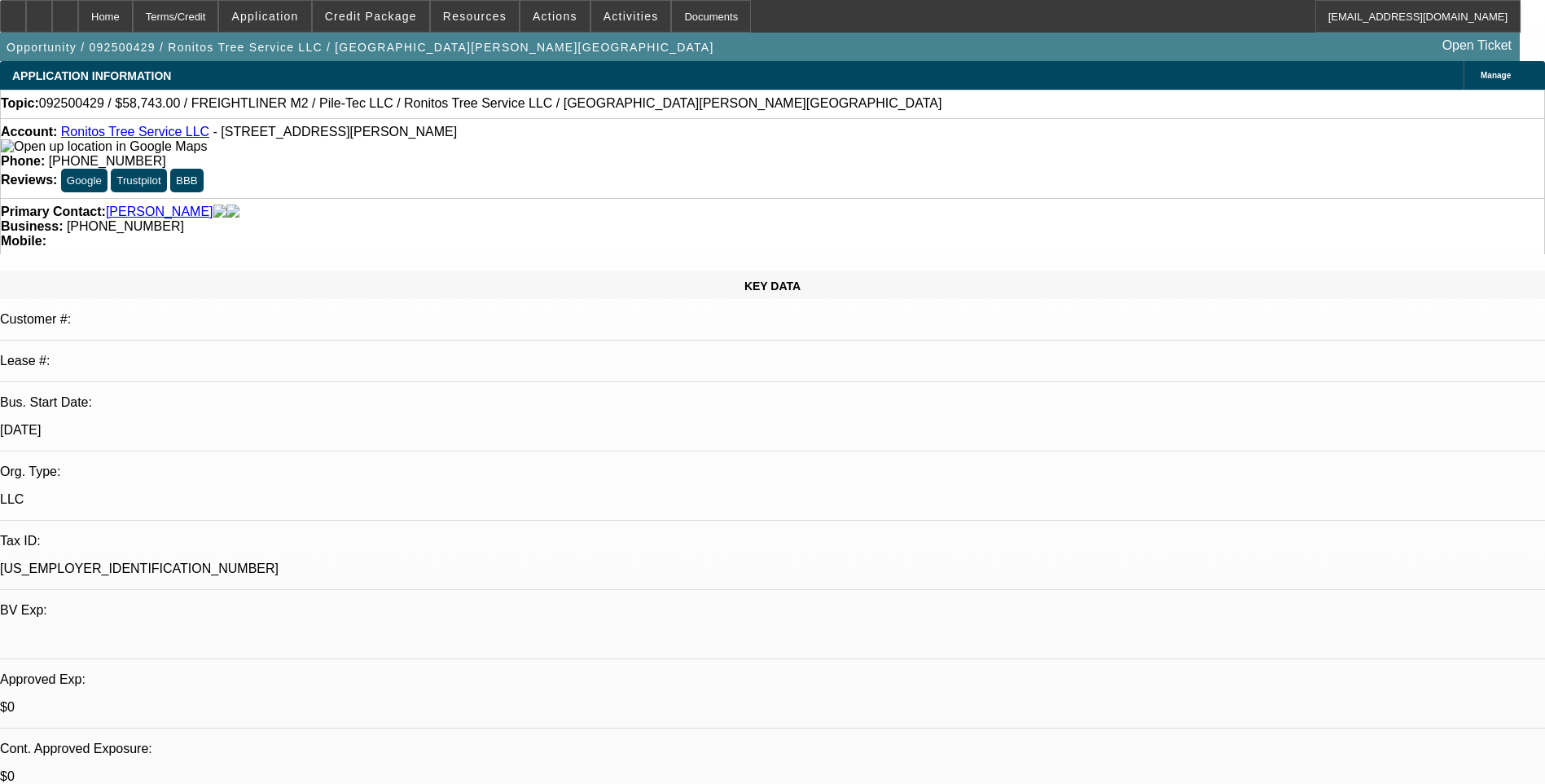
select select "1"
select select "6"
select select "1"
select select "2"
select select "6"
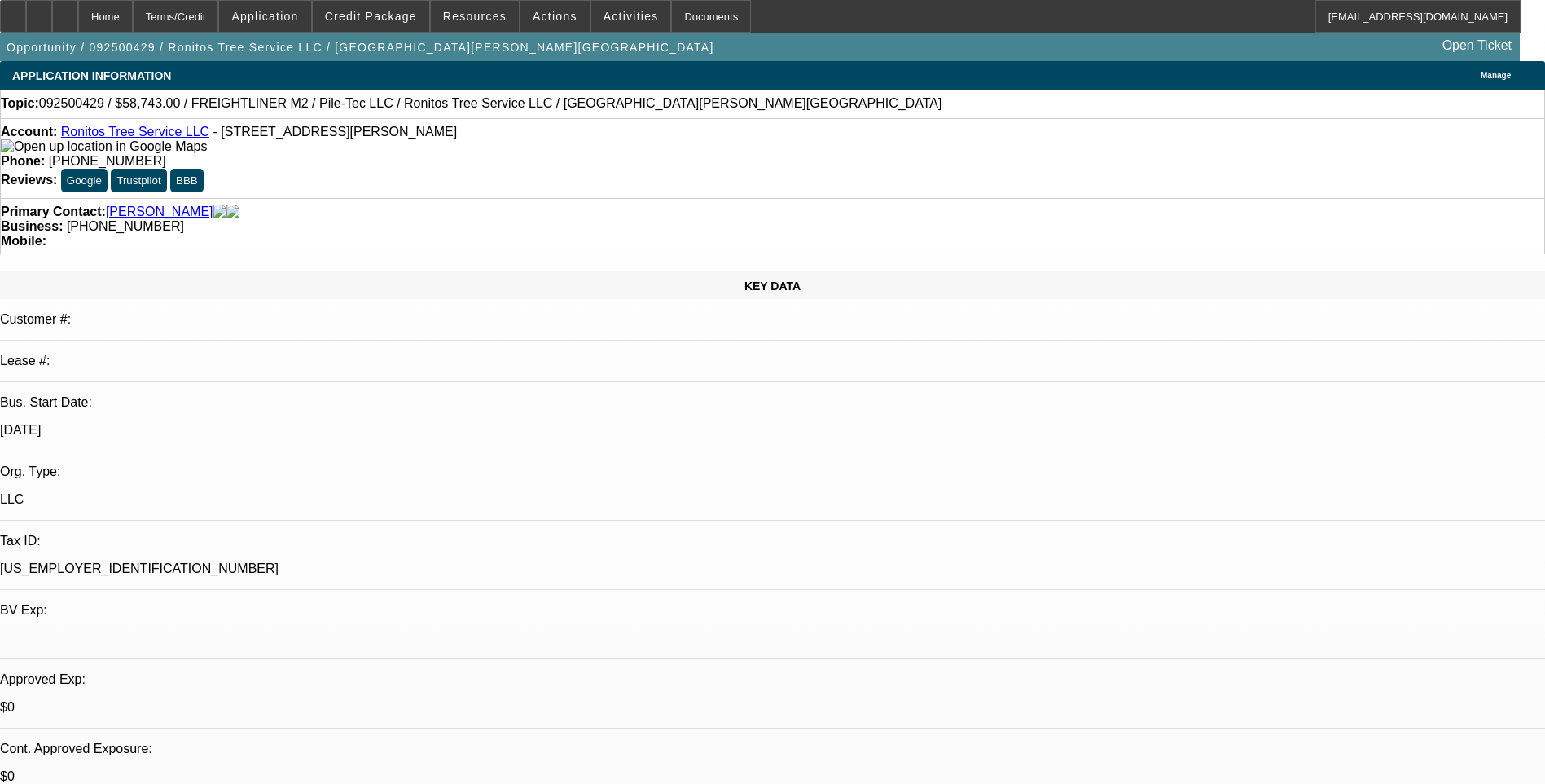
select select "1"
select select "2"
select select "6"
click at [219, 21] on div "Terms/Credit" at bounding box center [176, 16] width 86 height 33
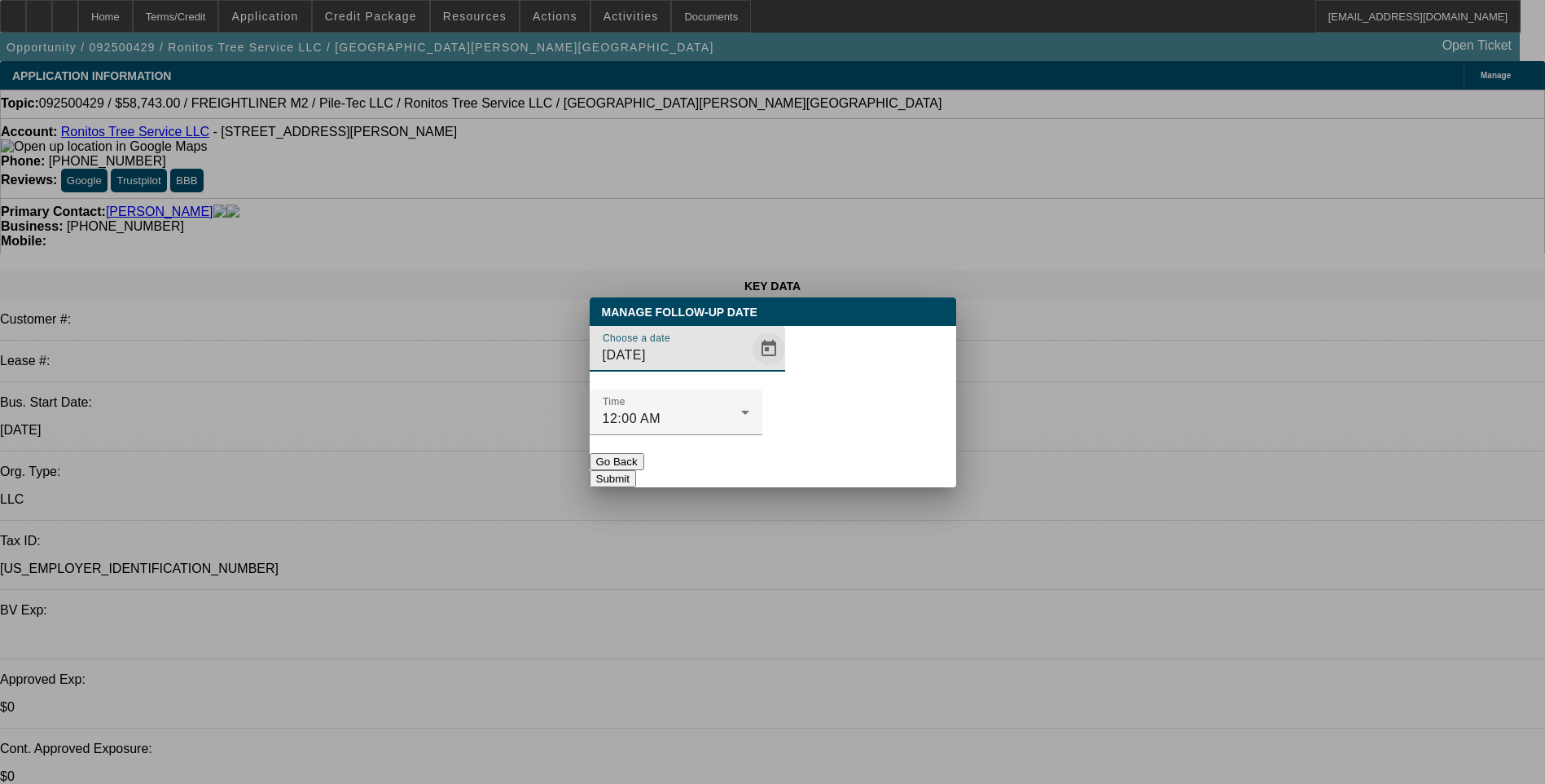
click at [749, 368] on span "Open calendar" at bounding box center [769, 348] width 39 height 39
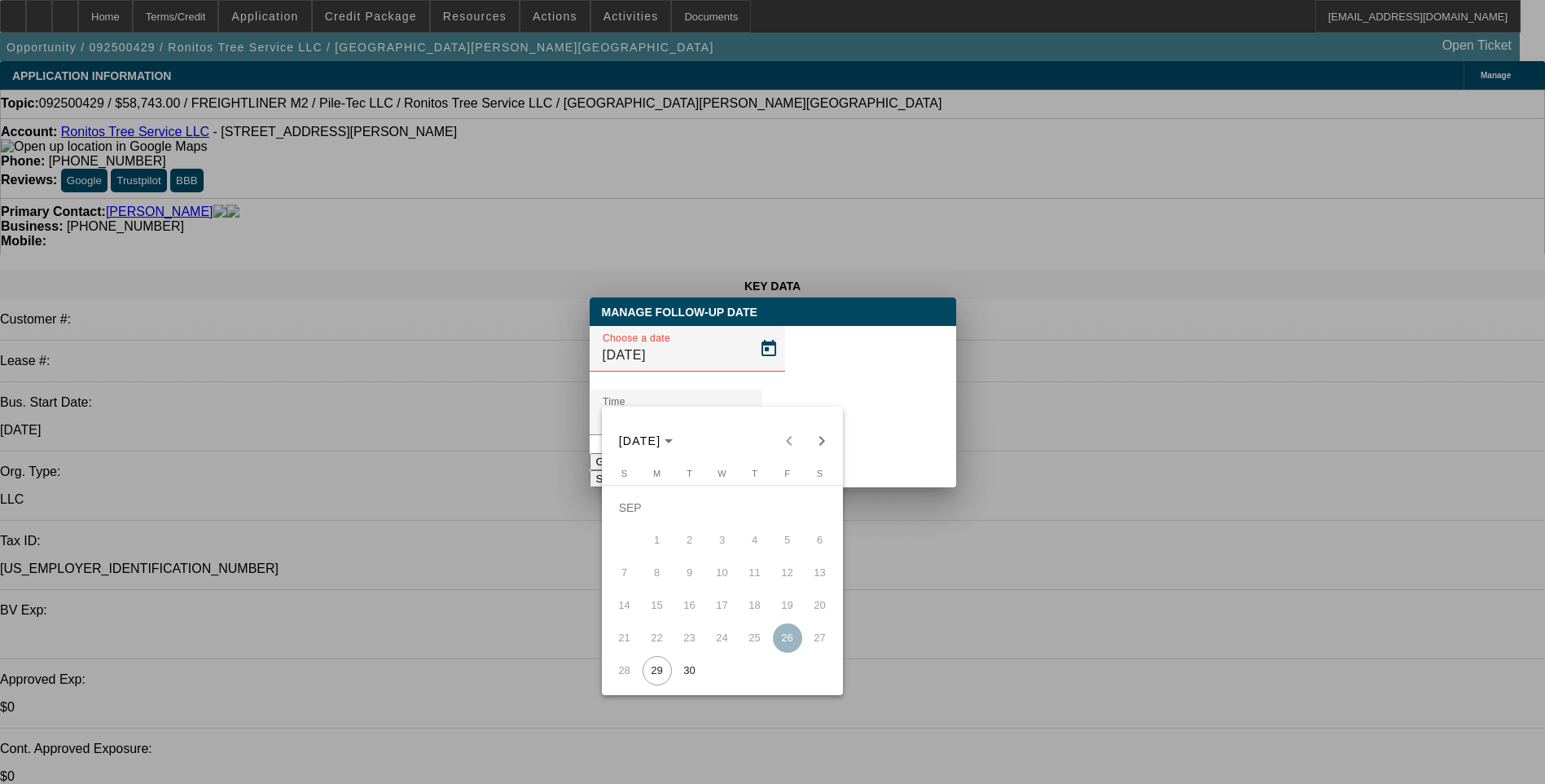
click at [685, 674] on span "30" at bounding box center [690, 670] width 29 height 29
type input "[DATE]"
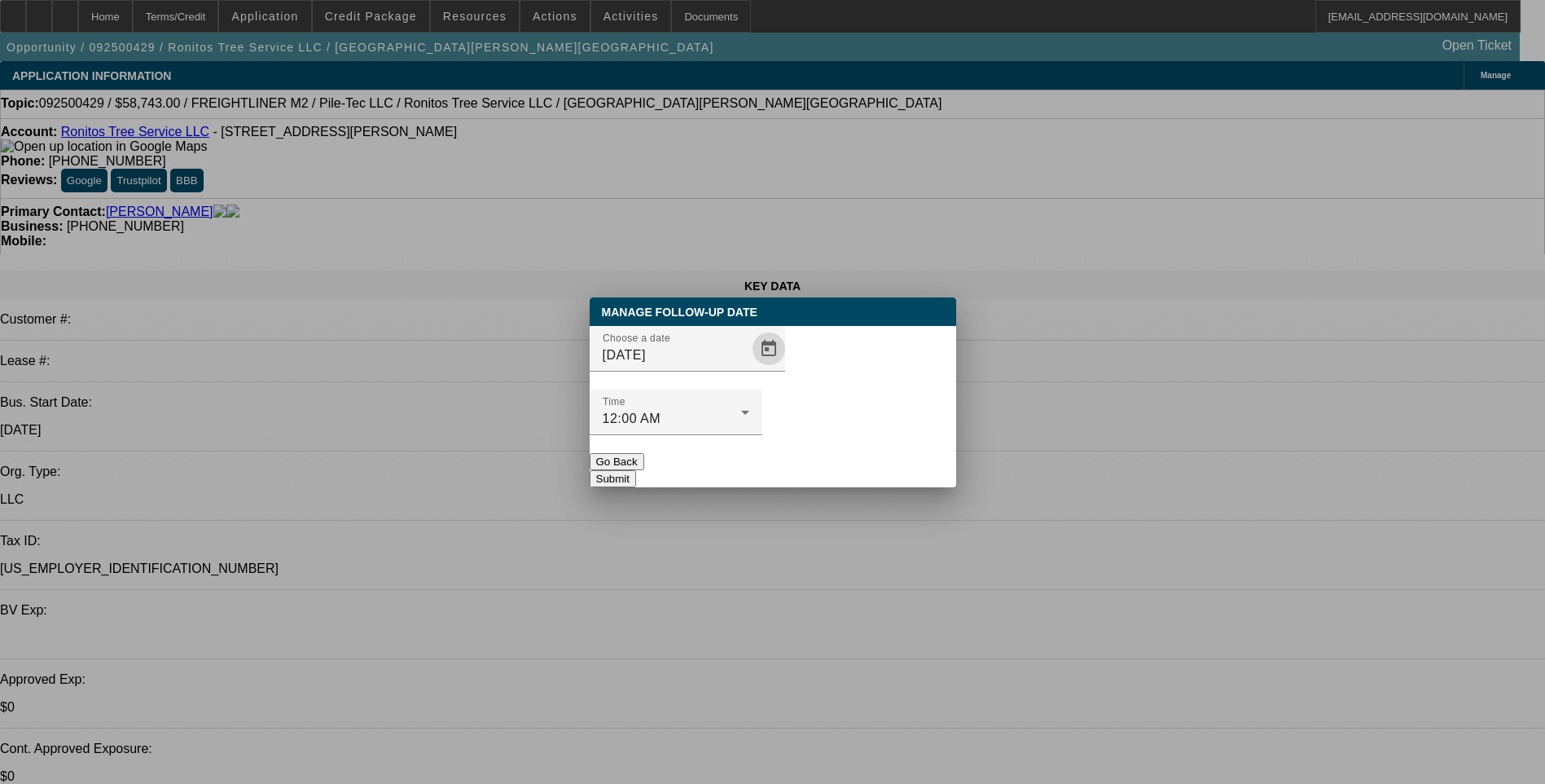
click at [636, 470] on button "Submit" at bounding box center [613, 478] width 46 height 17
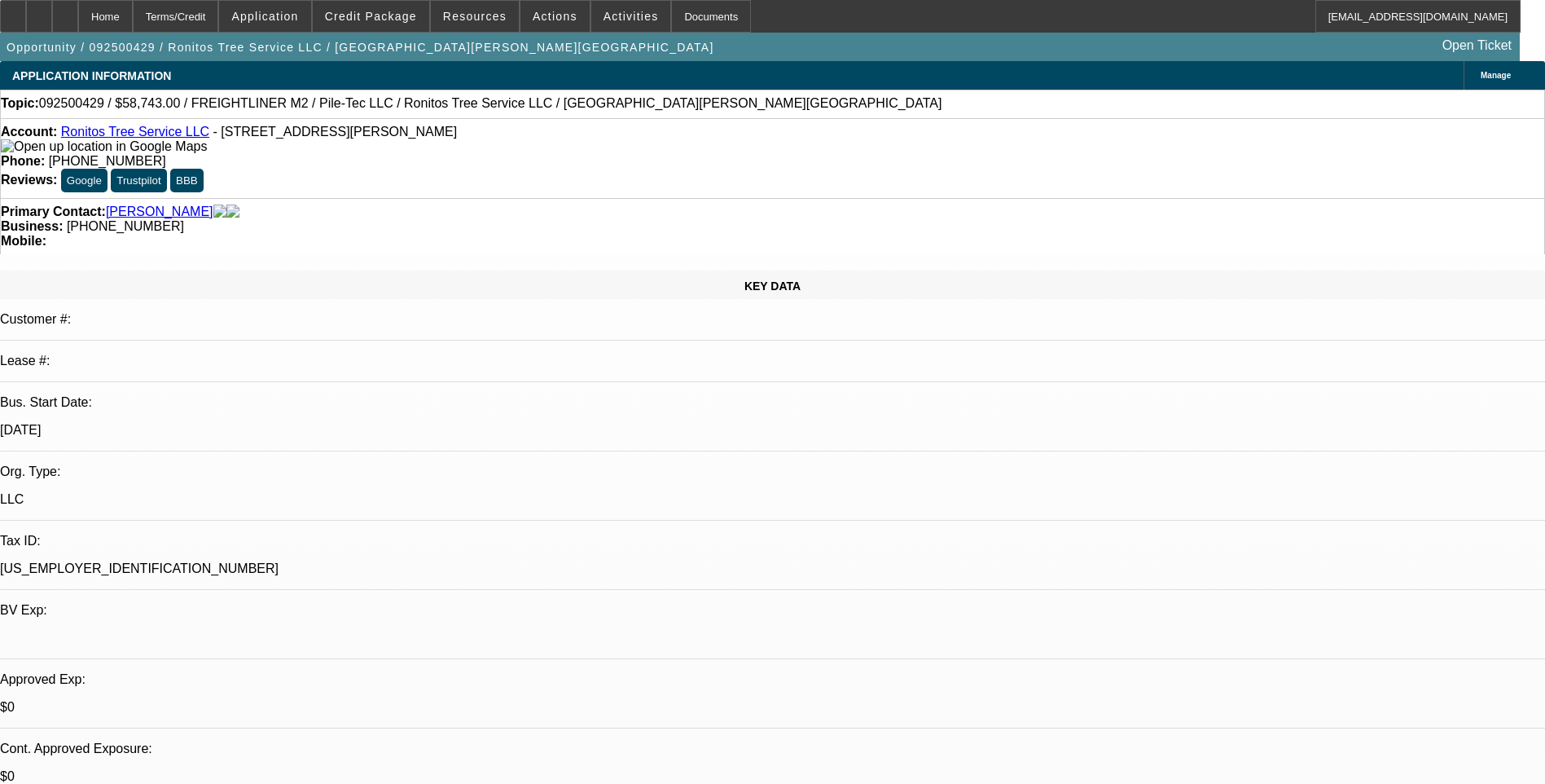
scroll to position [0, 405]
drag, startPoint x: 1080, startPoint y: 432, endPoint x: 1533, endPoint y: 454, distance: 453.5
drag, startPoint x: 1533, startPoint y: 454, endPoint x: 1459, endPoint y: 446, distance: 74.4
copy div "[URL][DOMAIN_NAME][DOMAIN_NAME]"
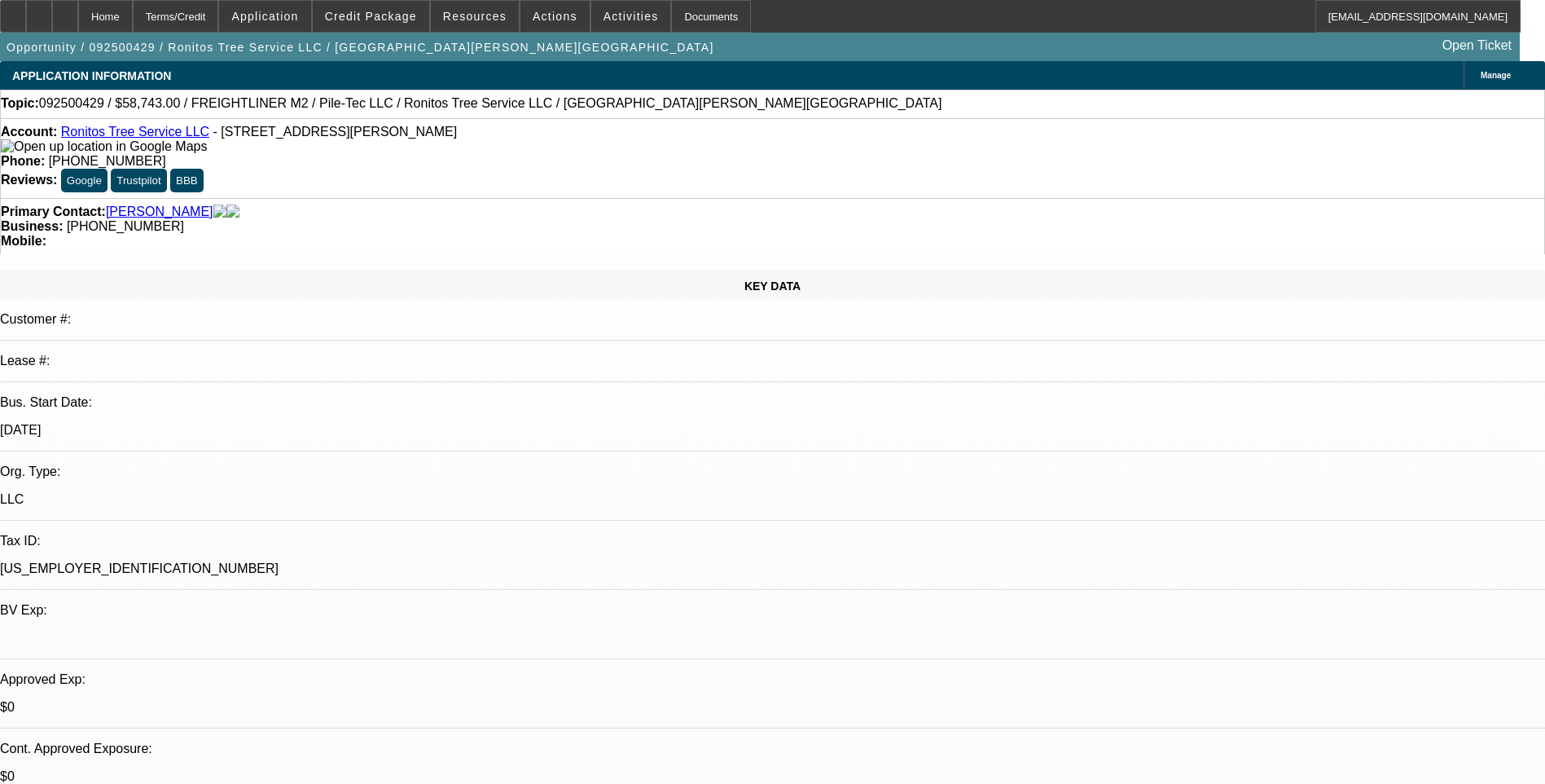
scroll to position [0, 0]
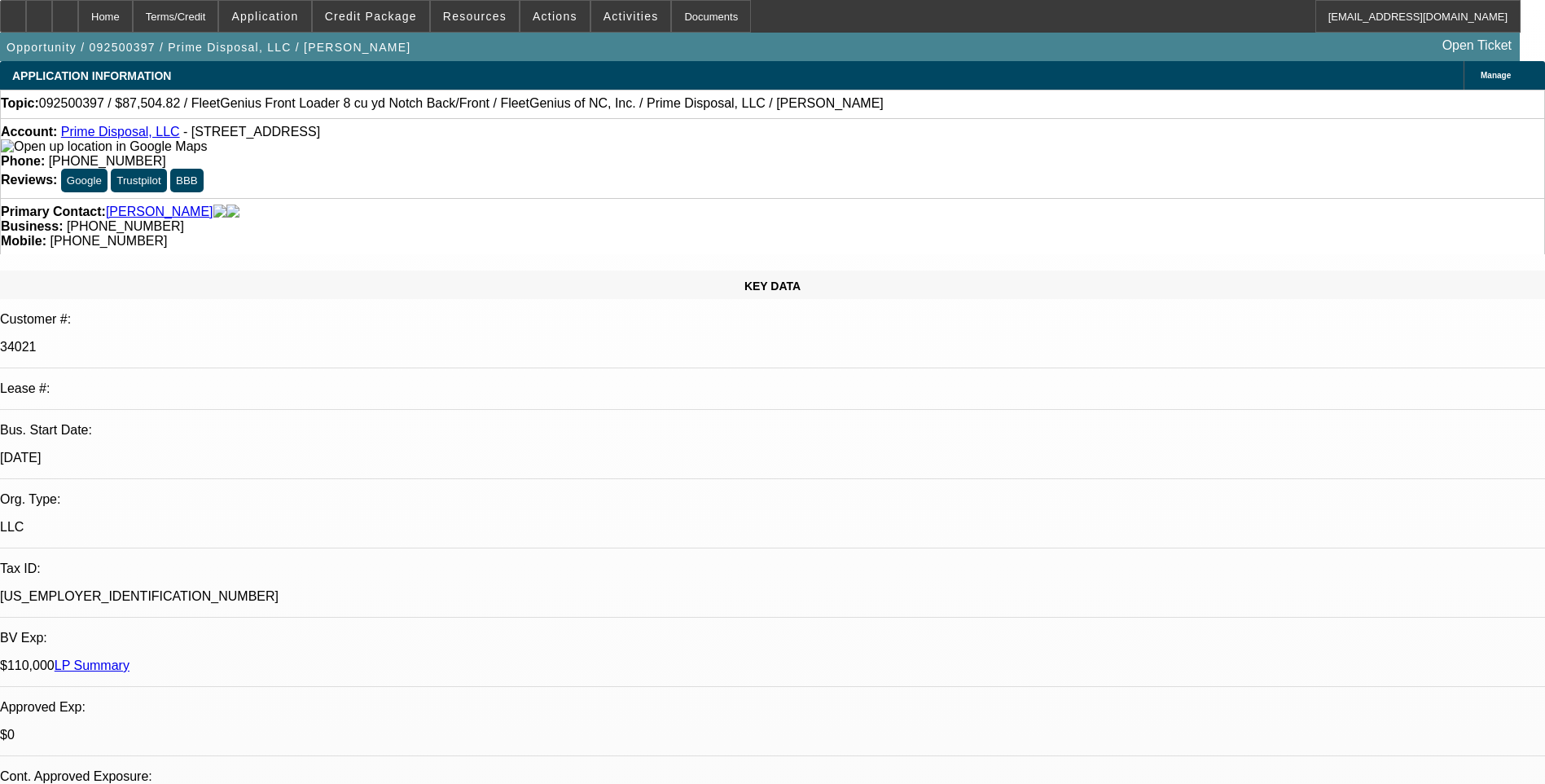
select select "0.2"
select select "0"
select select "0.2"
select select "0"
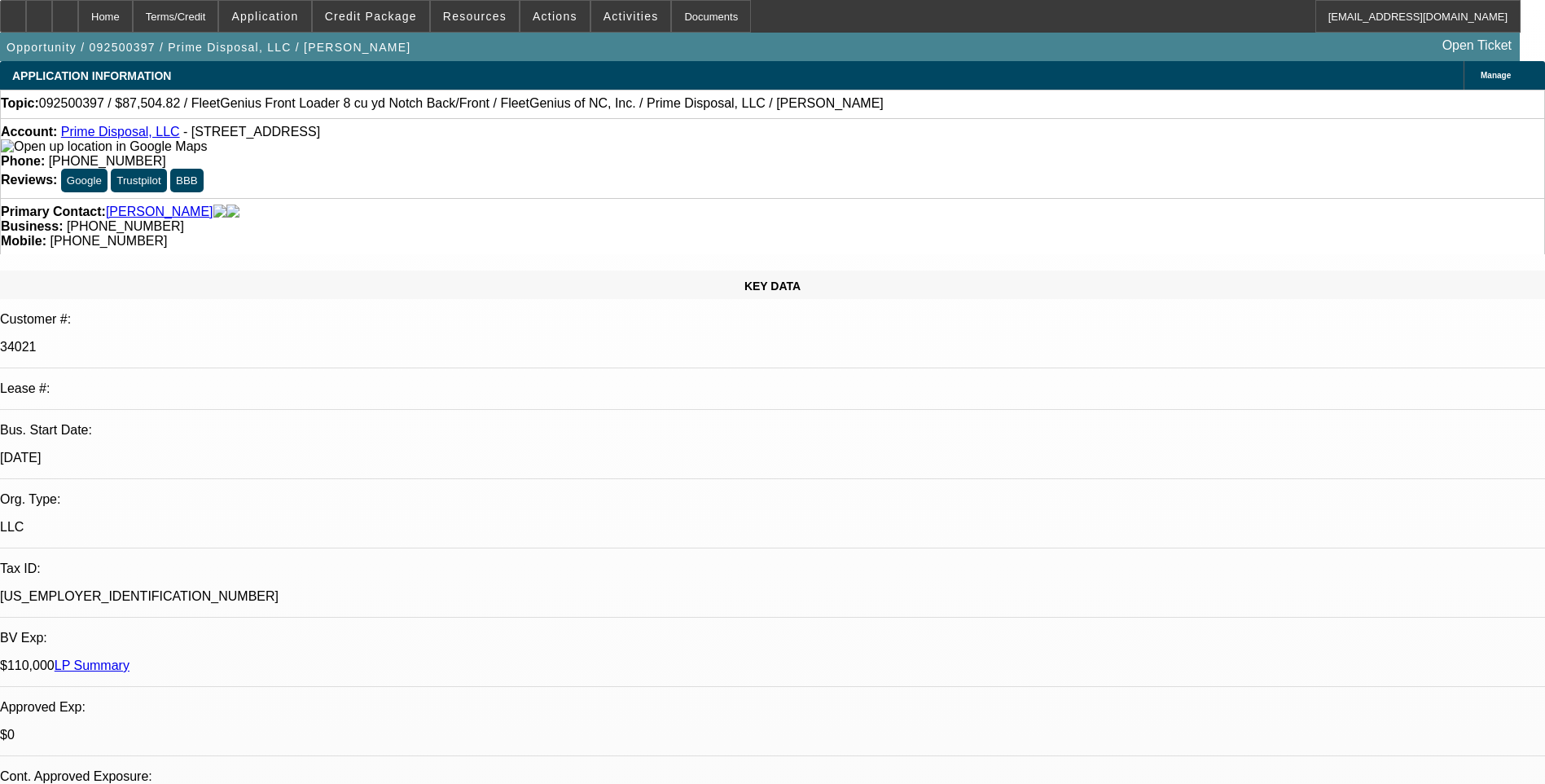
select select "0"
select select "0.2"
select select "0"
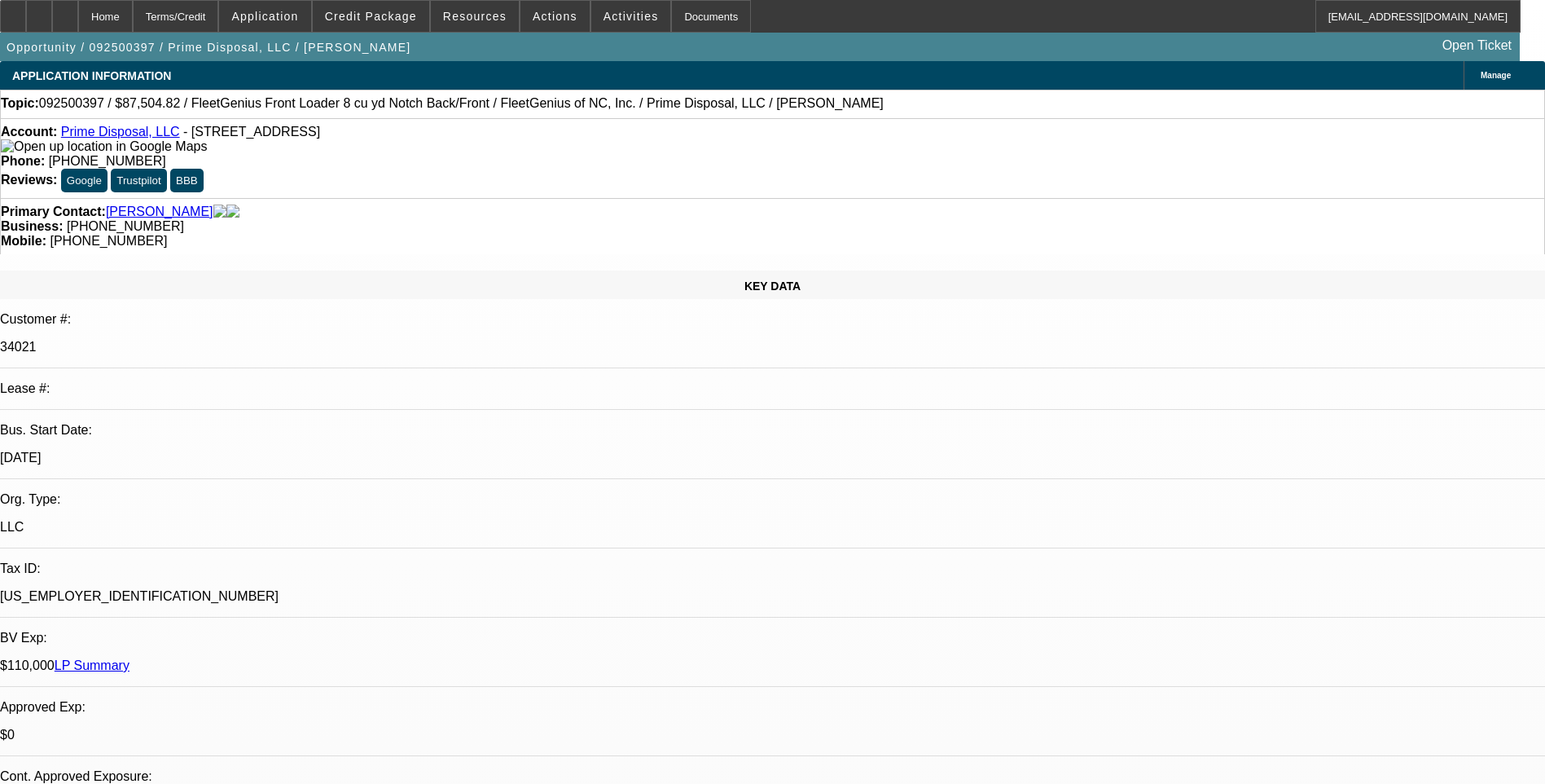
select select "0"
select select "1"
select select "6"
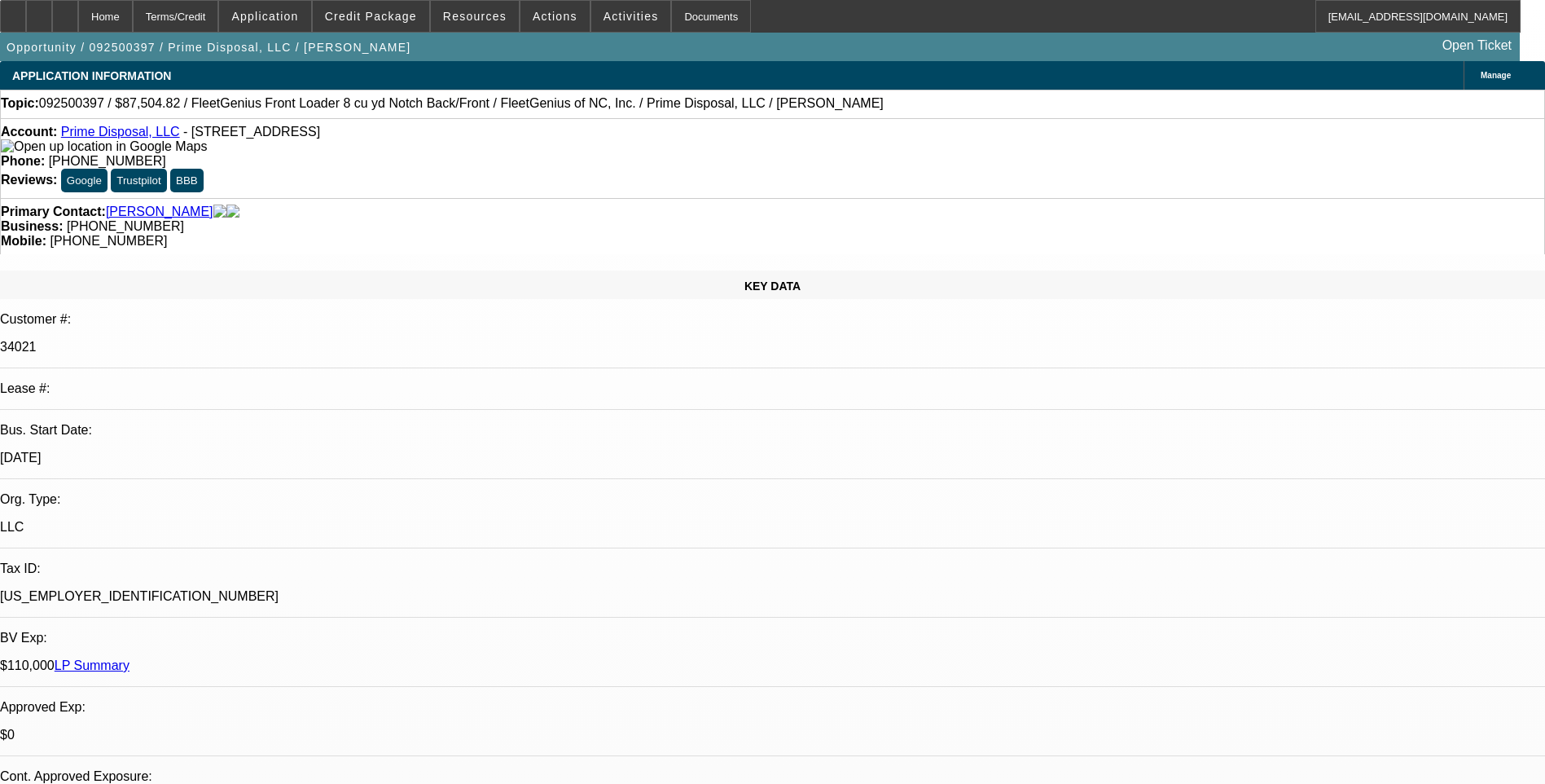
select select "1"
select select "6"
select select "1"
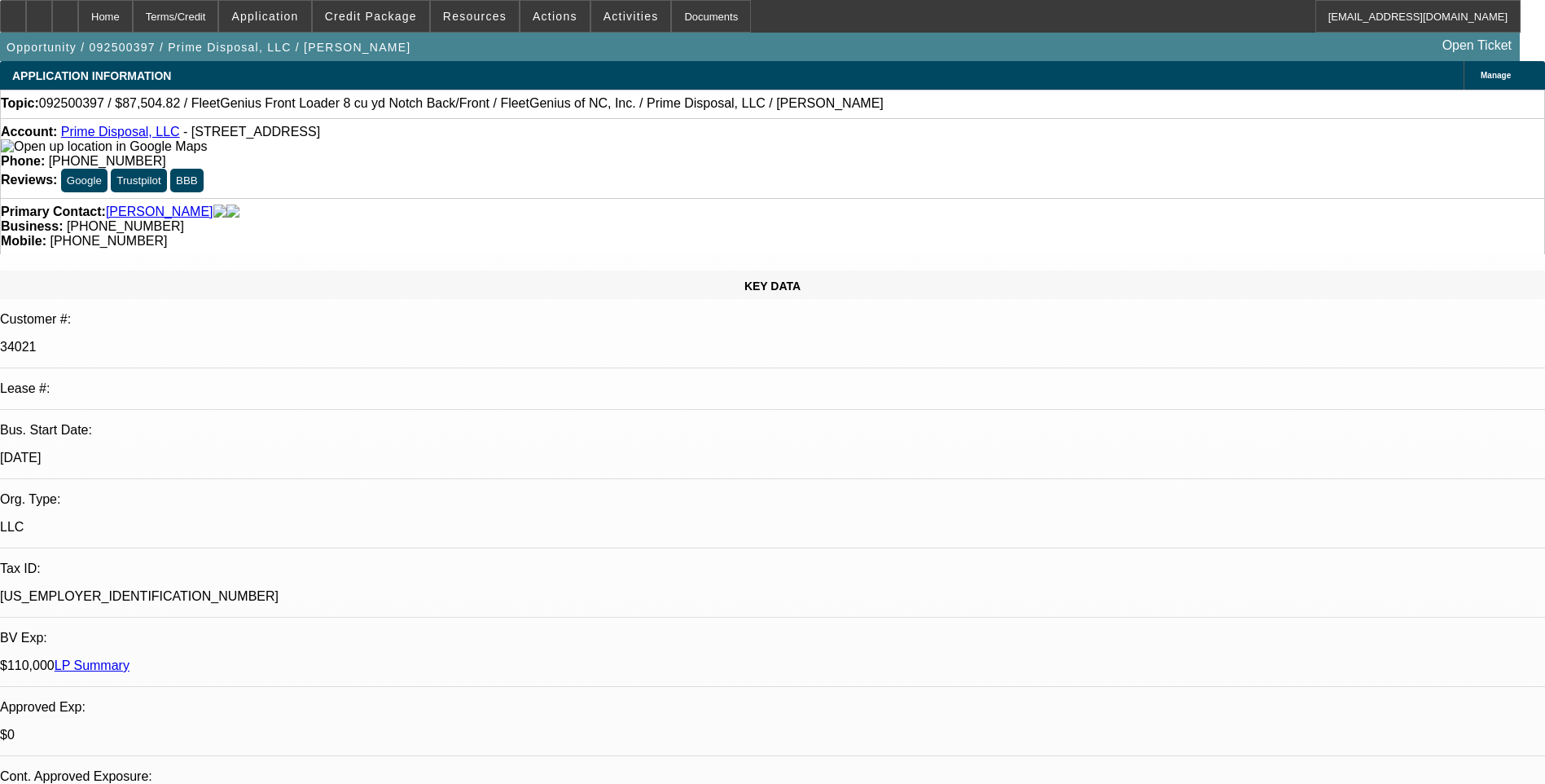
select select "6"
select select "1"
select select "6"
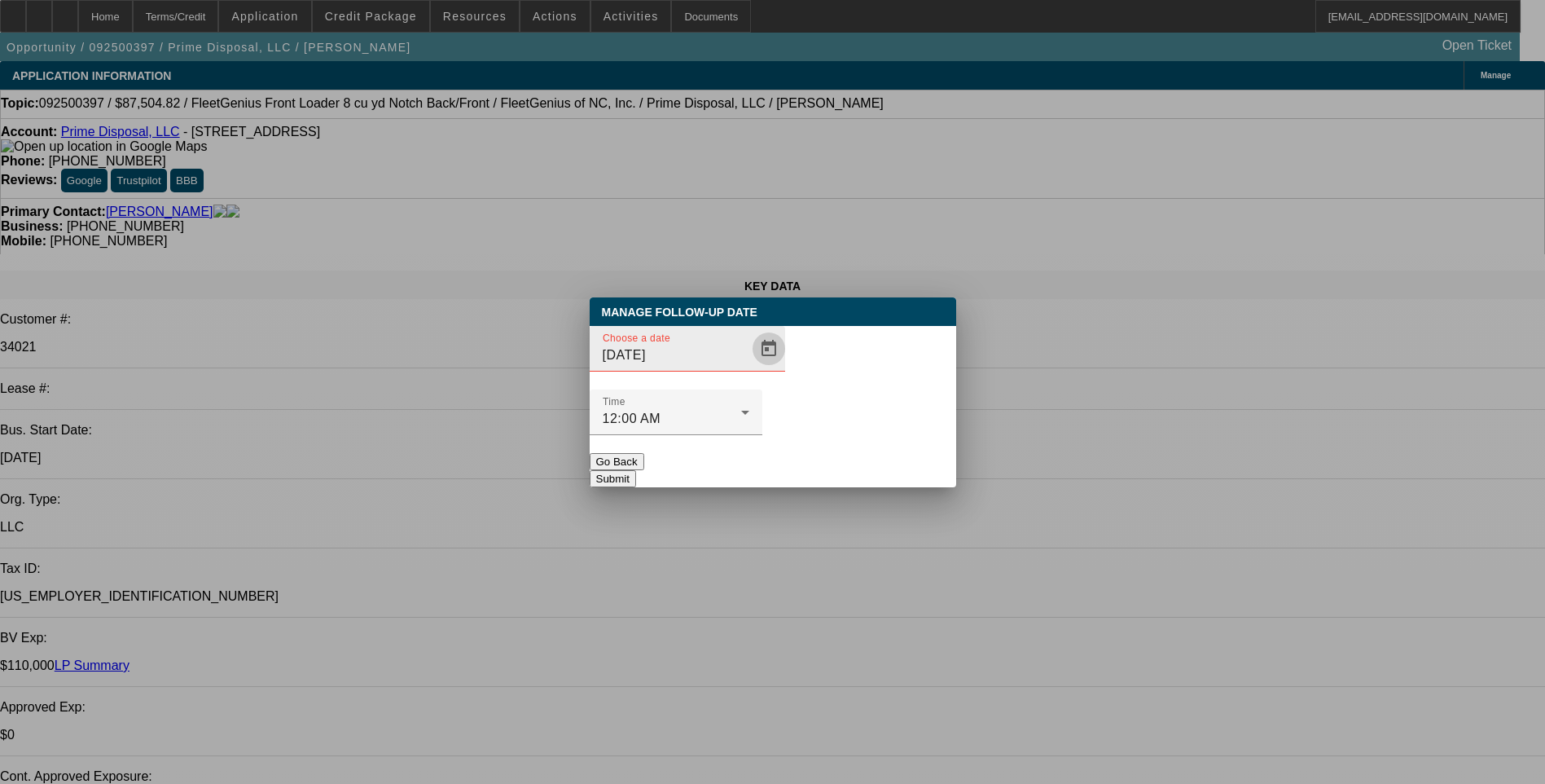
click at [749, 368] on span "Open calendar" at bounding box center [769, 348] width 39 height 39
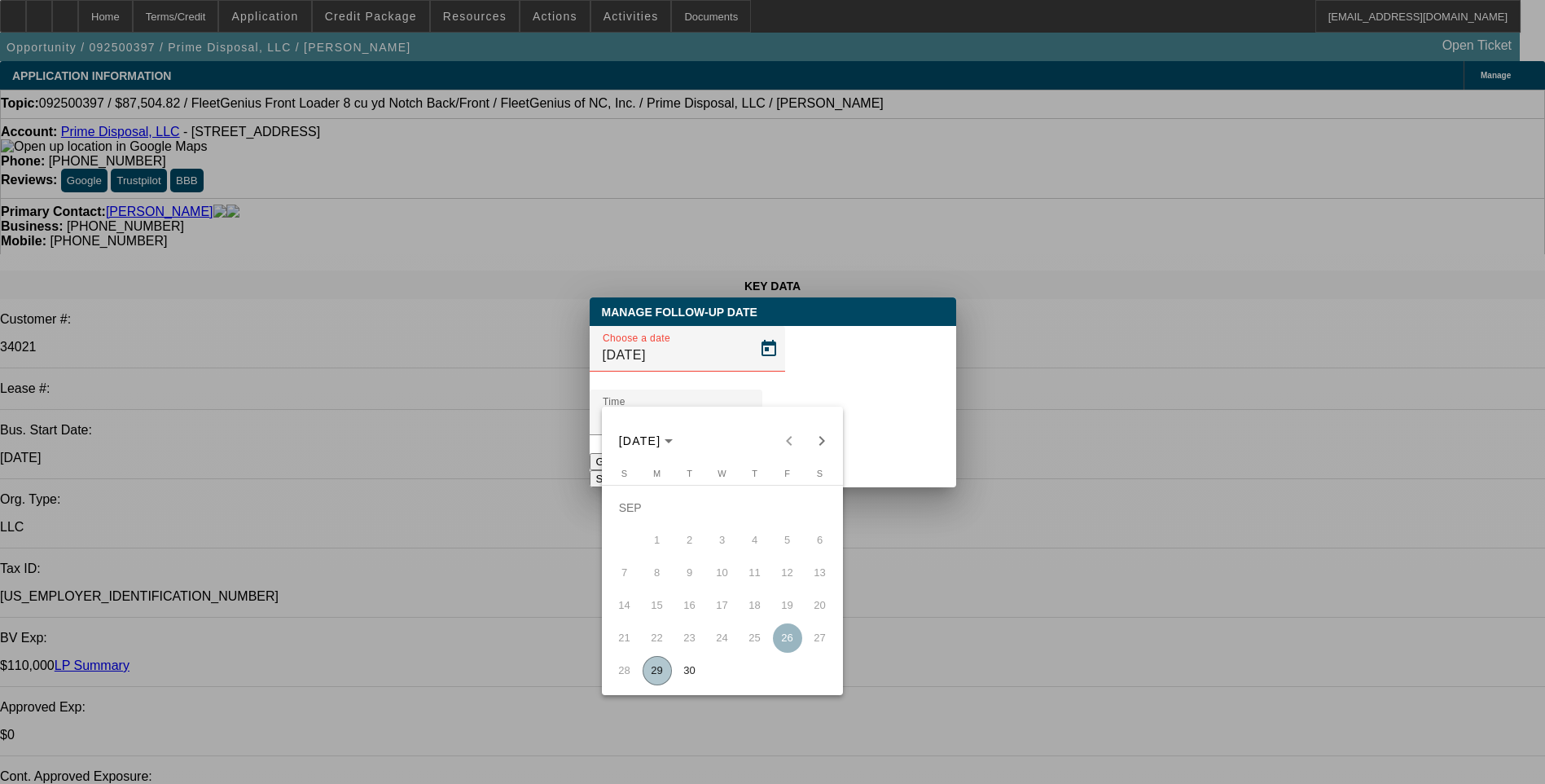
click at [690, 673] on span "30" at bounding box center [690, 670] width 29 height 29
type input "[DATE]"
click at [636, 470] on button "Submit" at bounding box center [613, 478] width 46 height 17
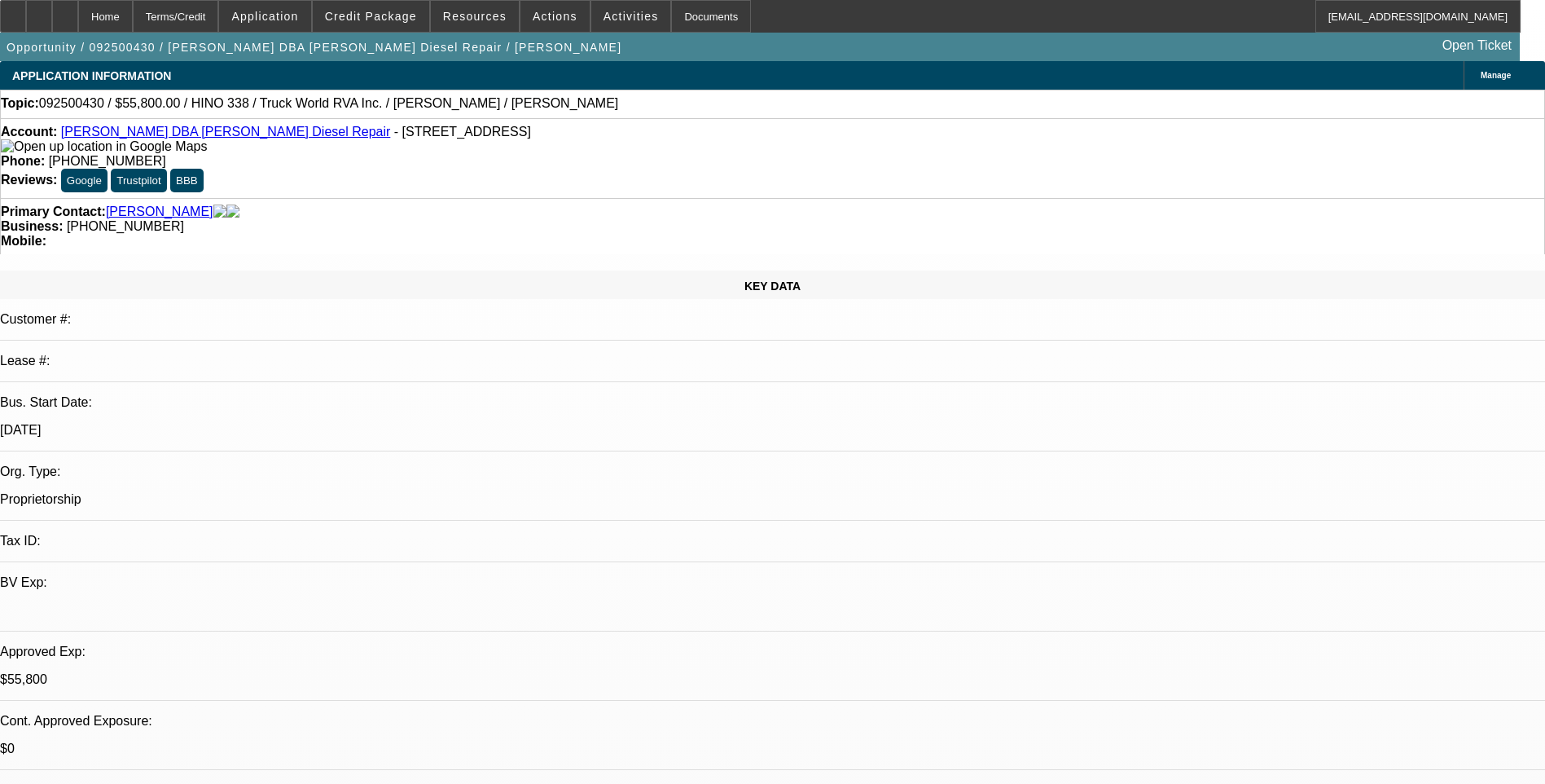
select select "0.1"
select select "0"
select select "0.1"
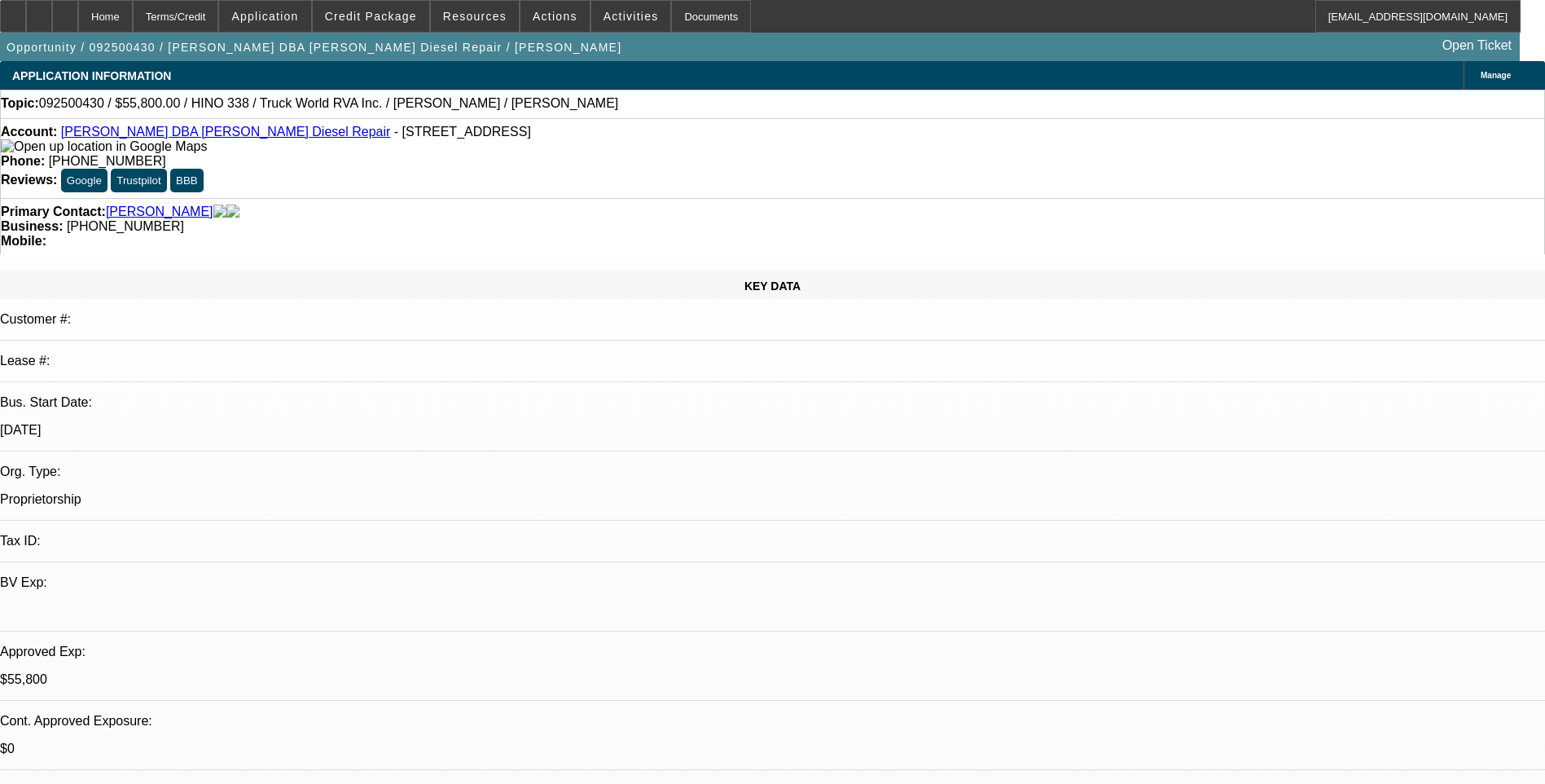
select select "0"
select select "0.1"
select select "0"
select select "1"
select select "2"
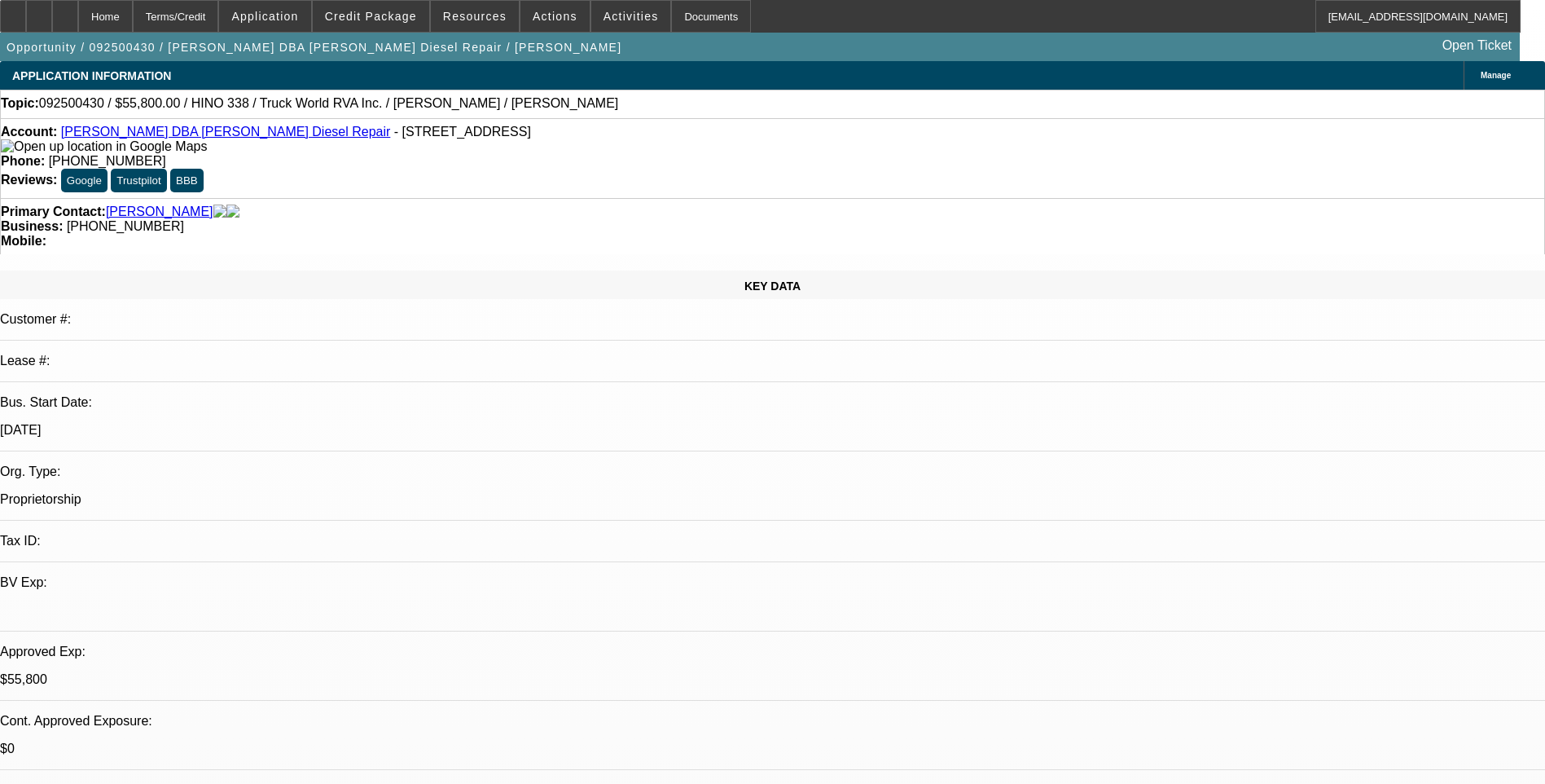
select select "4"
select select "1"
select select "2"
select select "6"
select select "1"
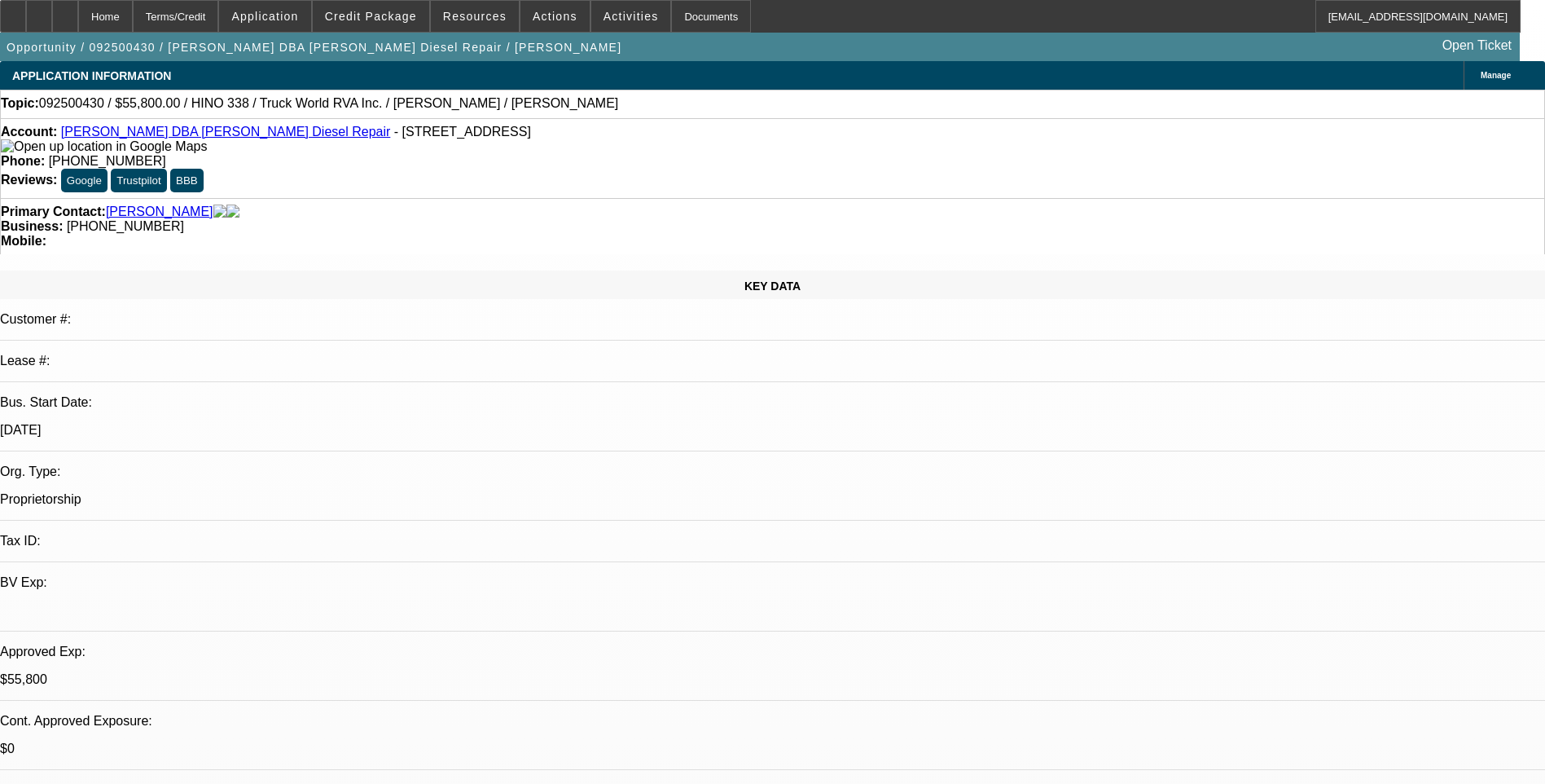
select select "2"
select select "6"
select select "1"
select select "2"
select select "6"
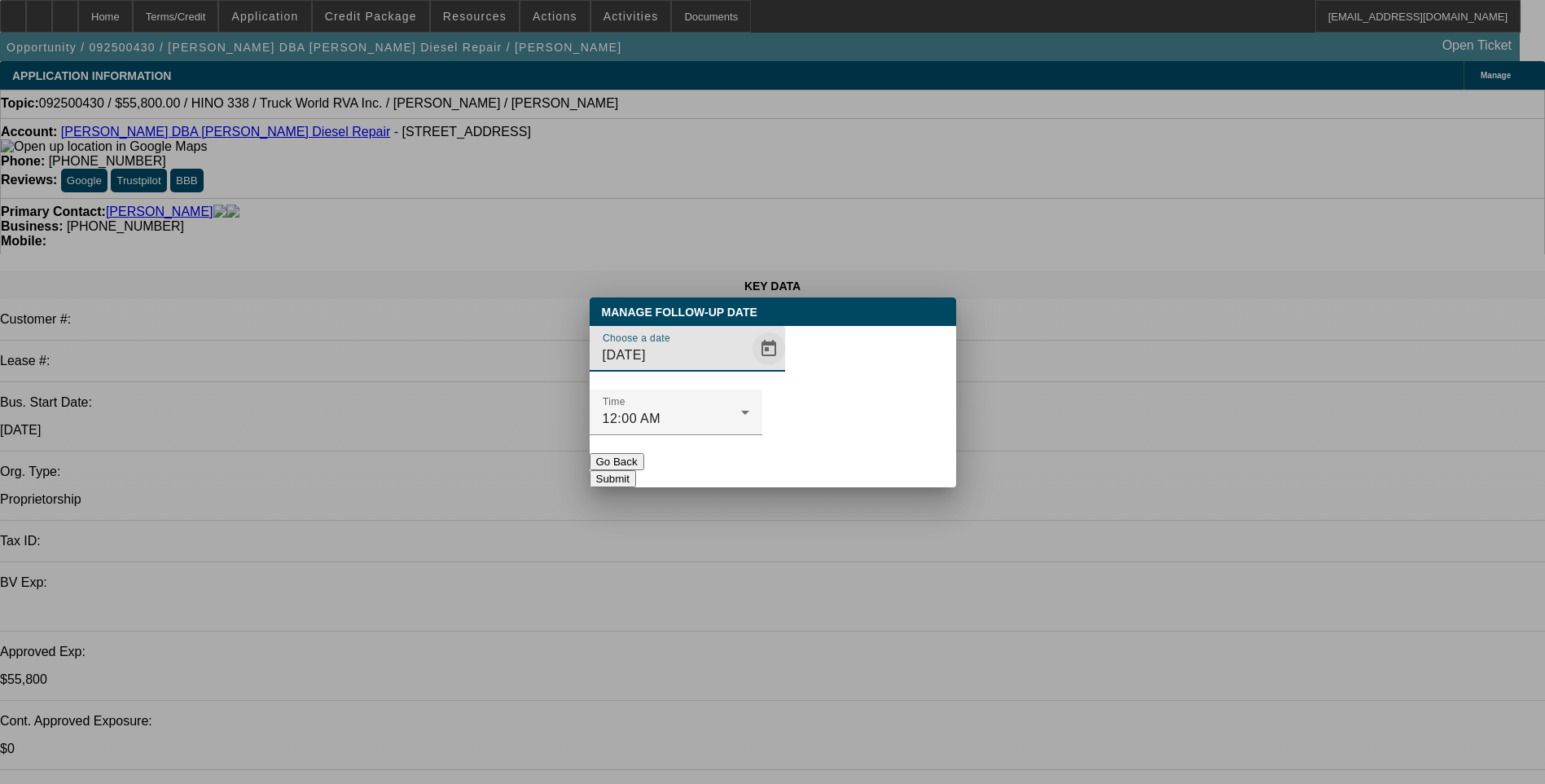
click at [749, 368] on span "Open calendar" at bounding box center [769, 348] width 39 height 39
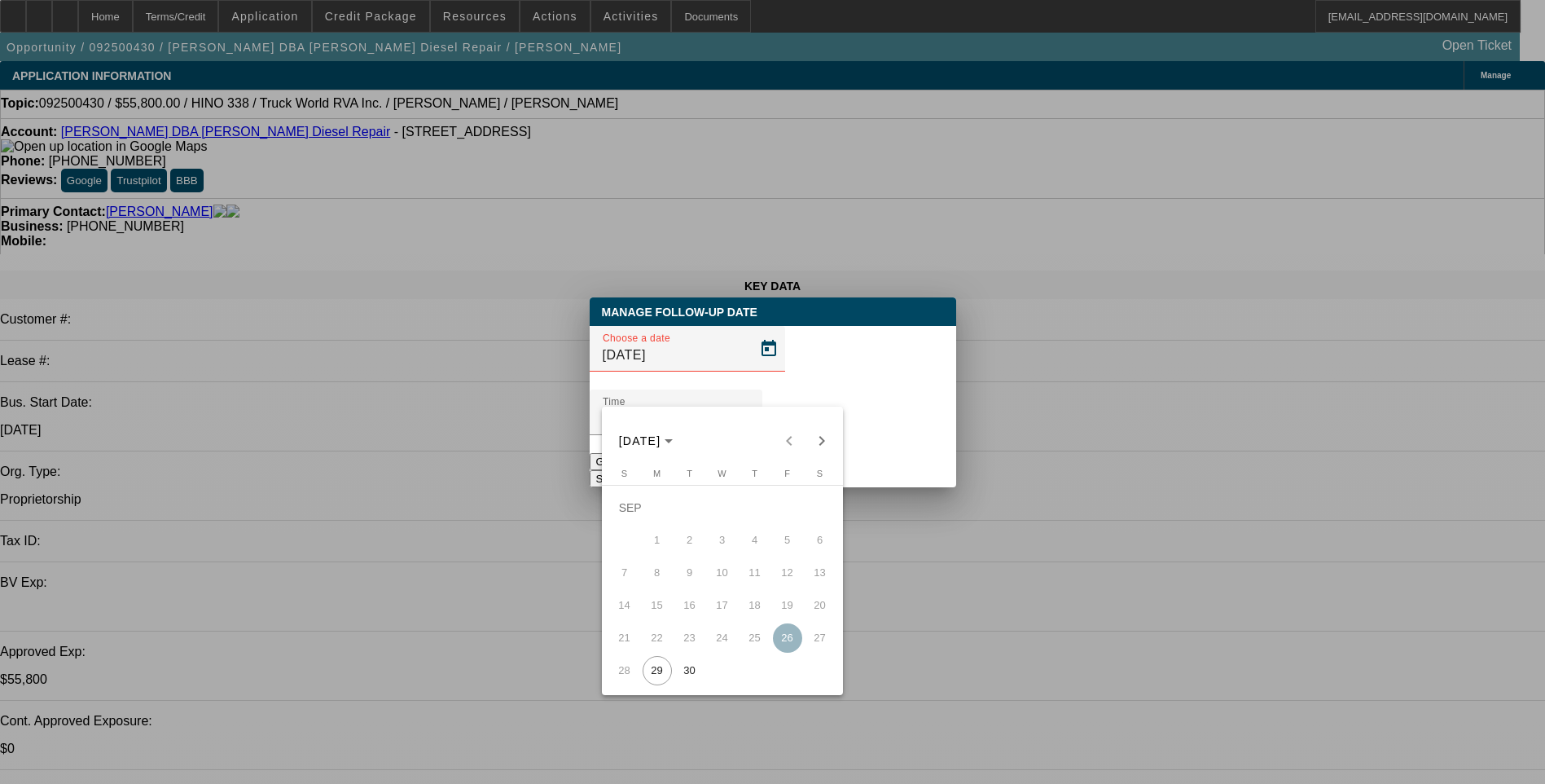
drag, startPoint x: 687, startPoint y: 665, endPoint x: 700, endPoint y: 663, distance: 13.2
click at [689, 665] on span "30" at bounding box center [690, 670] width 29 height 29
type input "9/30/2025"
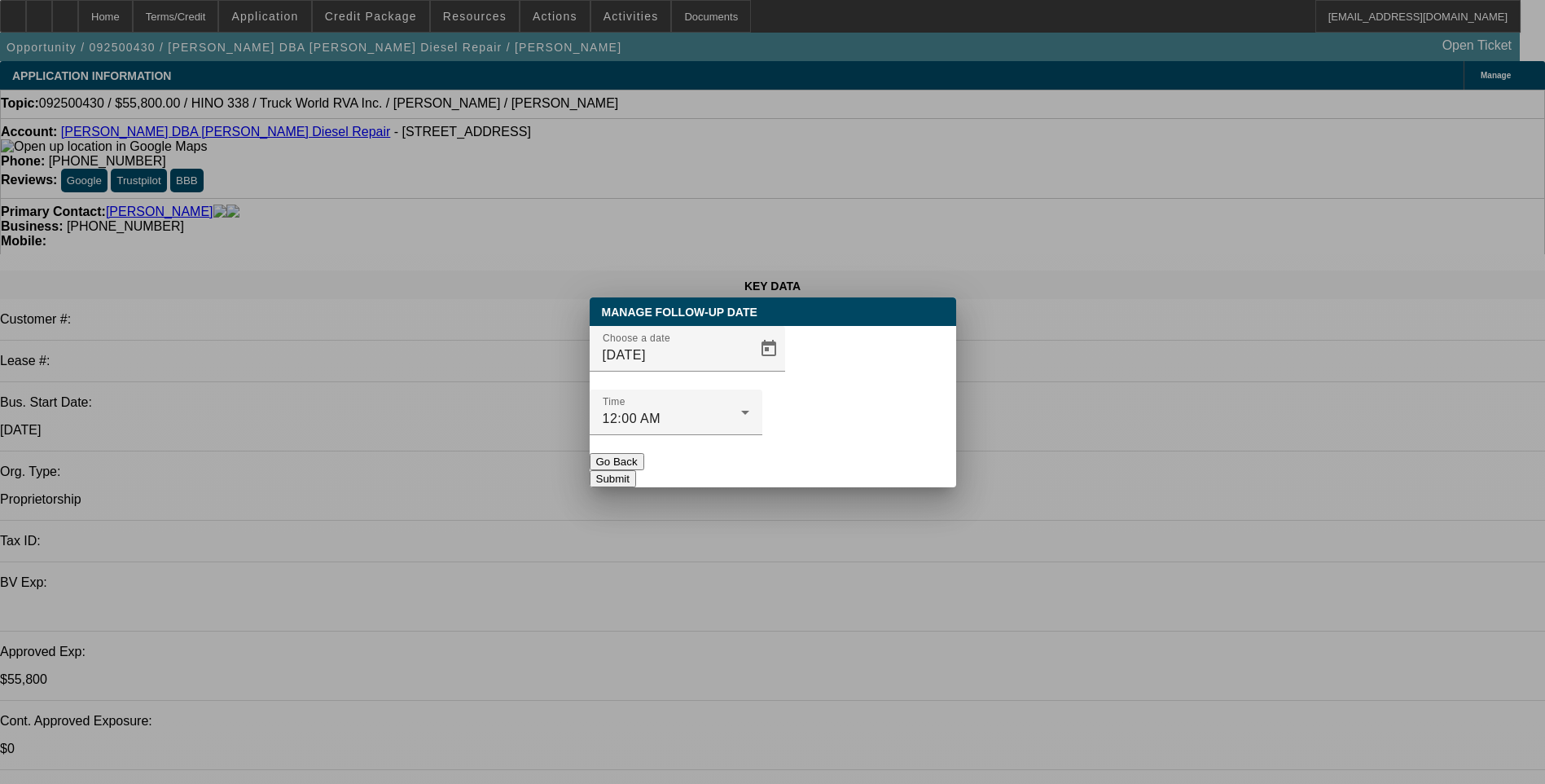
click at [636, 470] on button "Submit" at bounding box center [613, 478] width 46 height 17
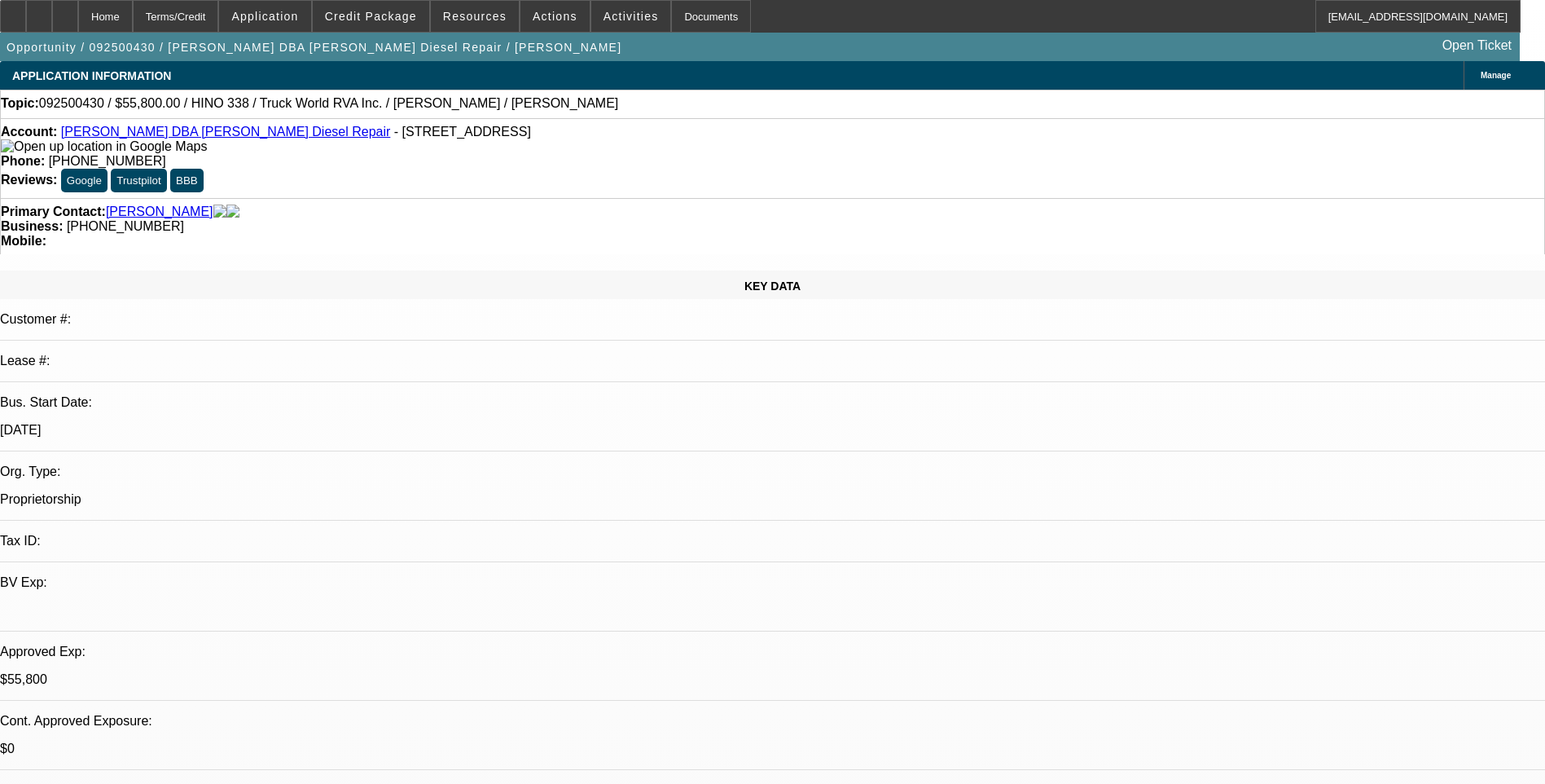
select select "0.1"
select select "0"
select select "0.1"
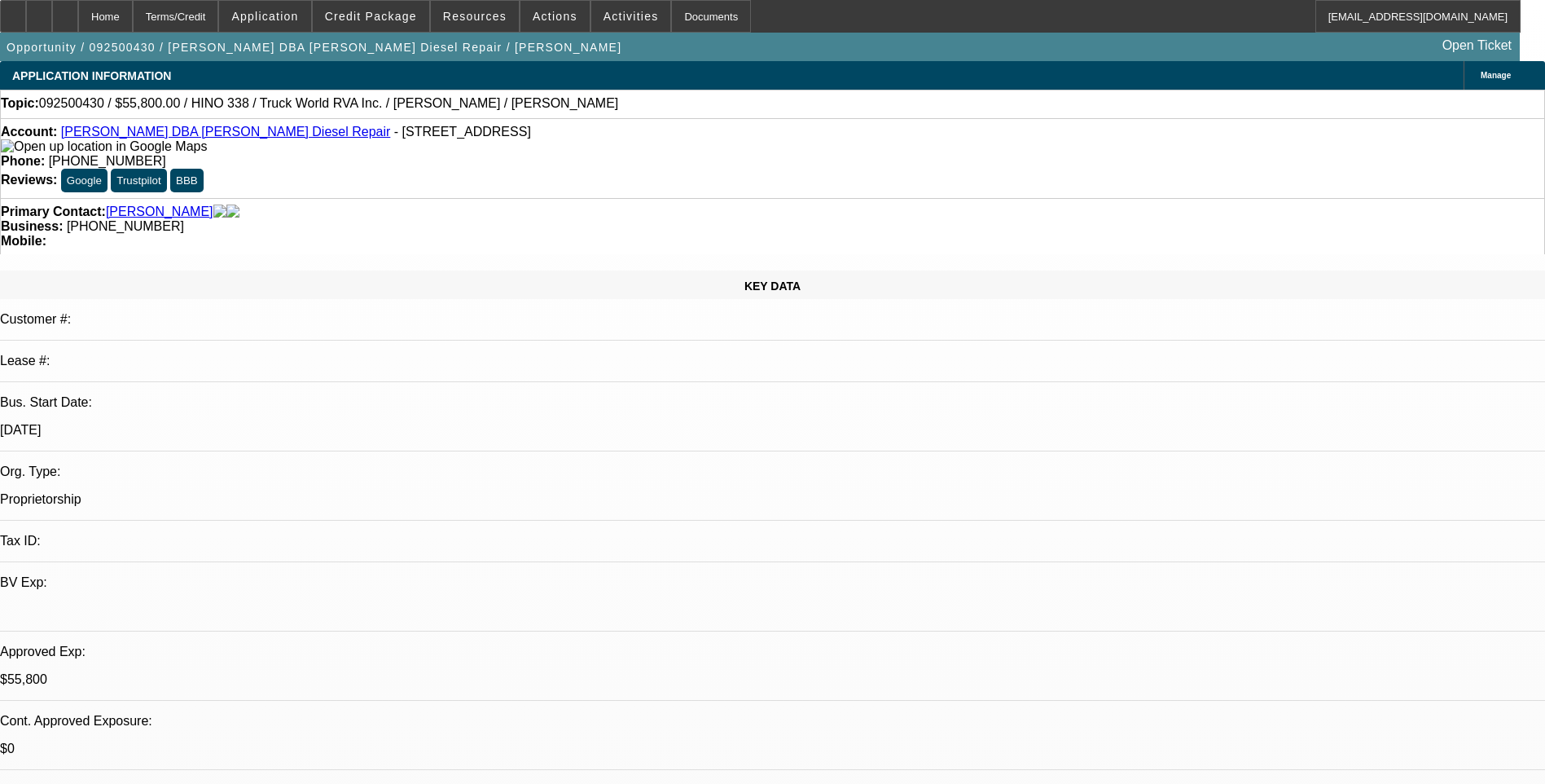
select select "0"
select select "0.1"
select select "0"
select select "1"
select select "2"
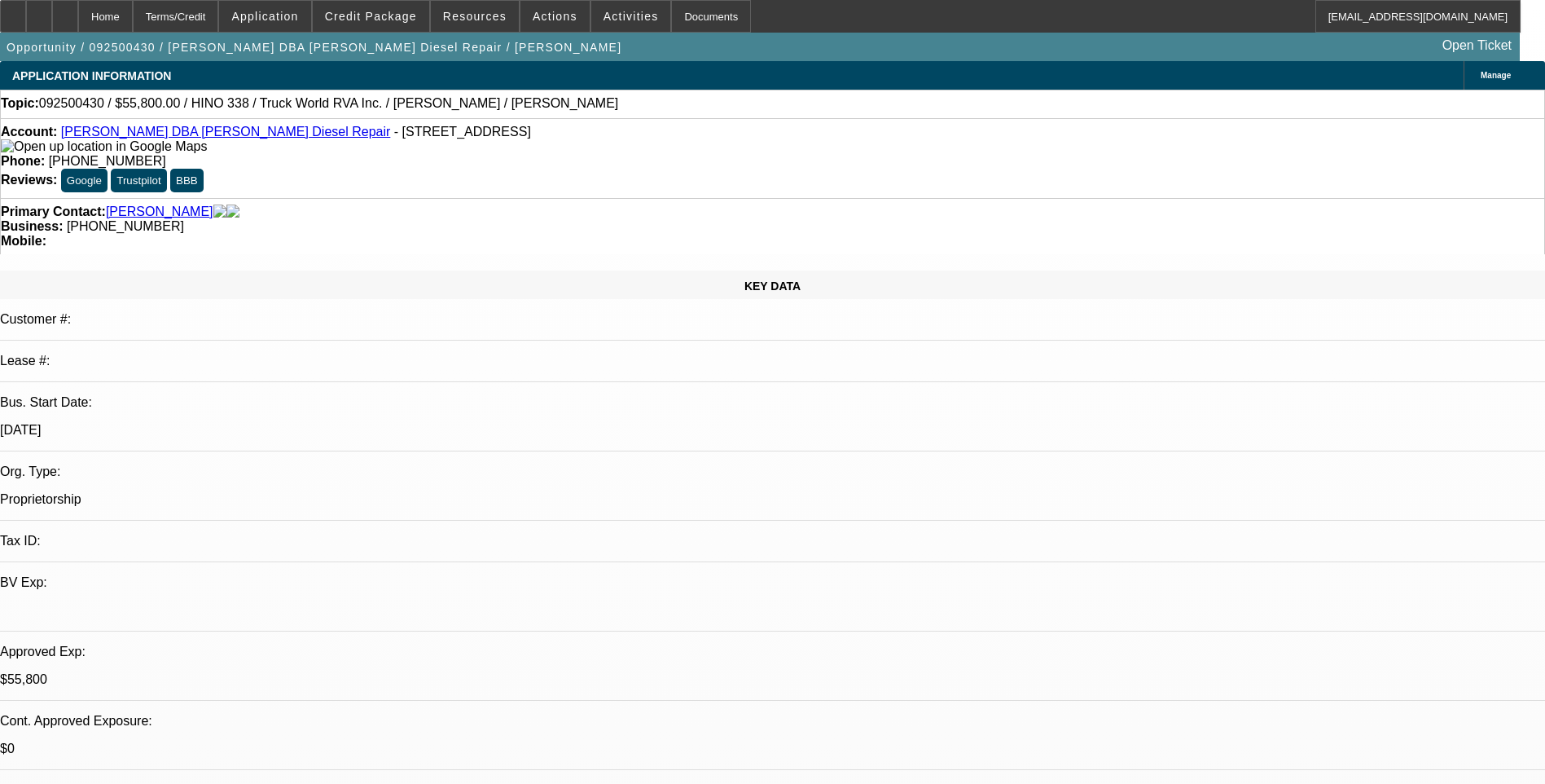
select select "4"
select select "1"
select select "2"
select select "6"
select select "1"
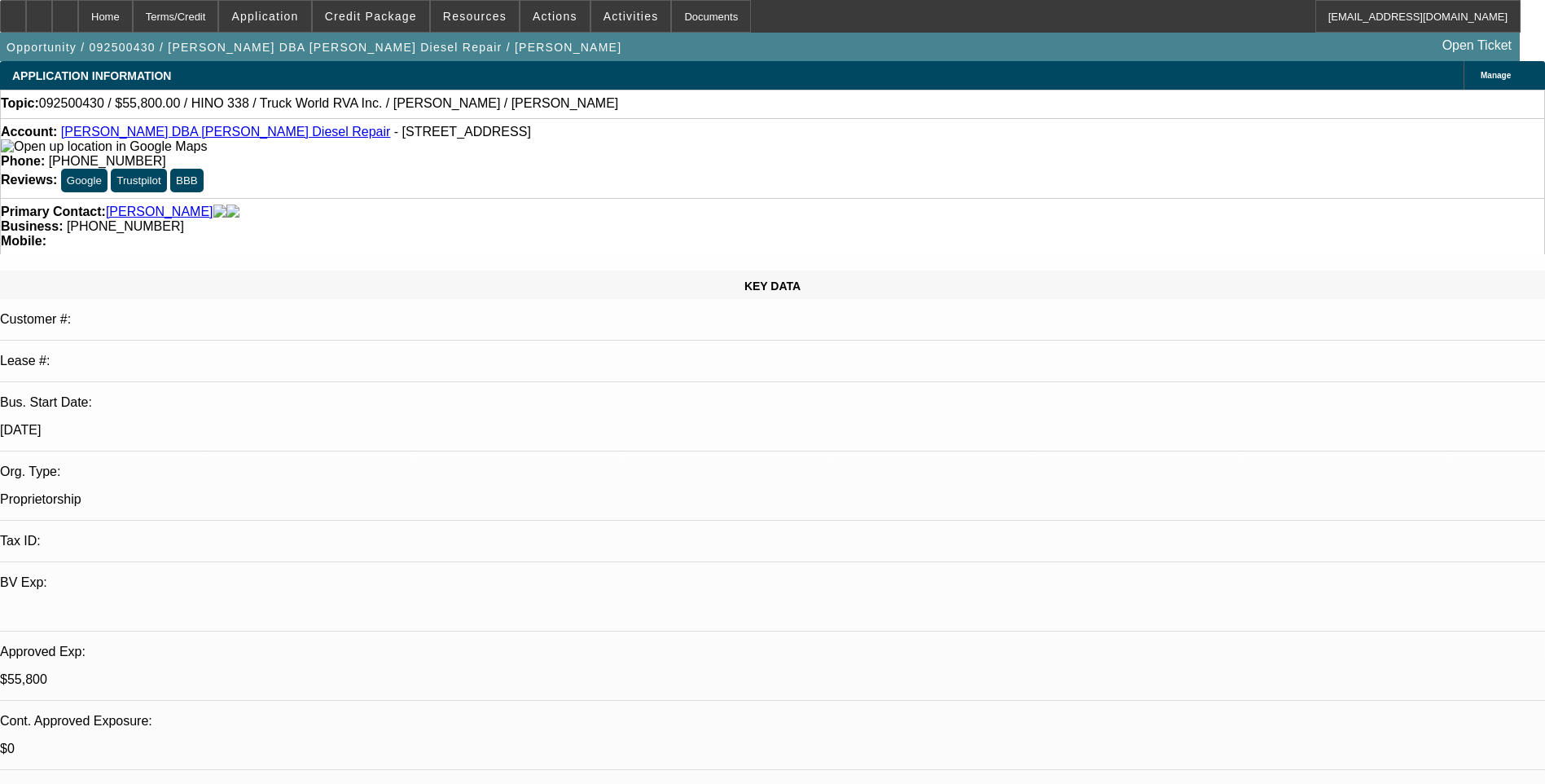
select select "2"
select select "6"
select select "1"
select select "2"
select select "6"
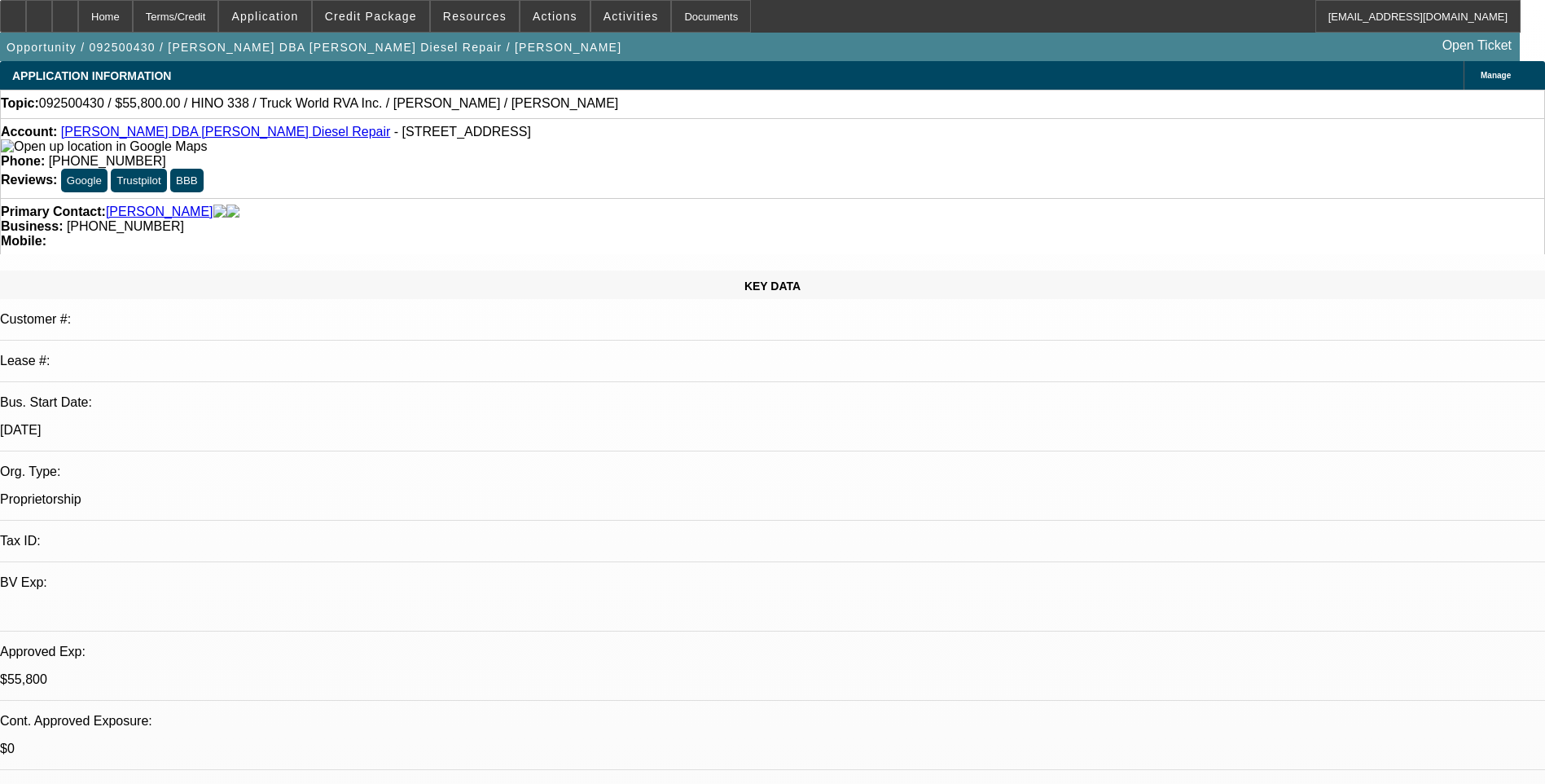
drag, startPoint x: 93, startPoint y: 15, endPoint x: 163, endPoint y: 6, distance: 70.6
click at [78, 15] on div at bounding box center [65, 16] width 26 height 33
select select "0.1"
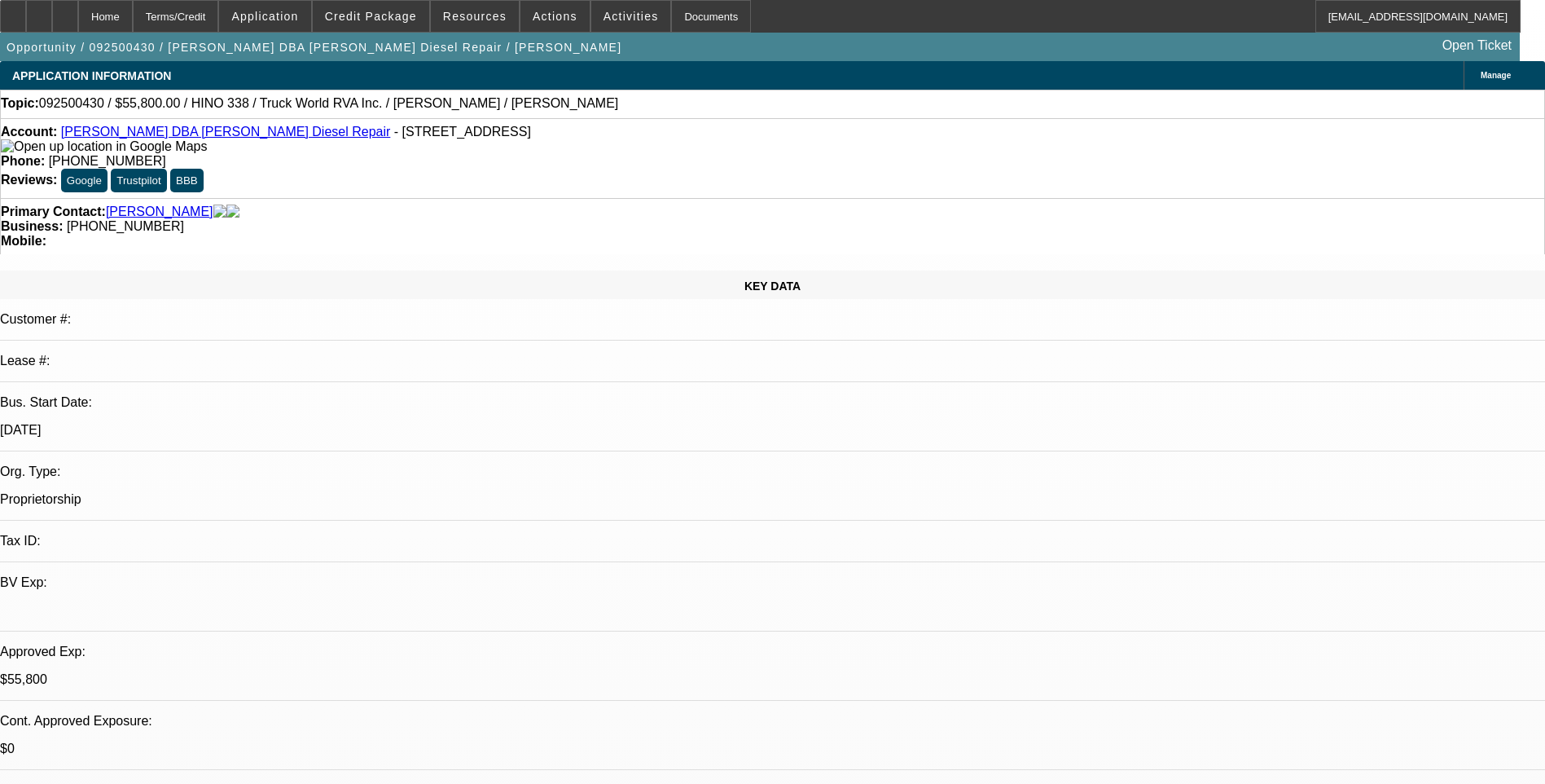
select select "0.1"
select select "0"
select select "0.1"
select select "0"
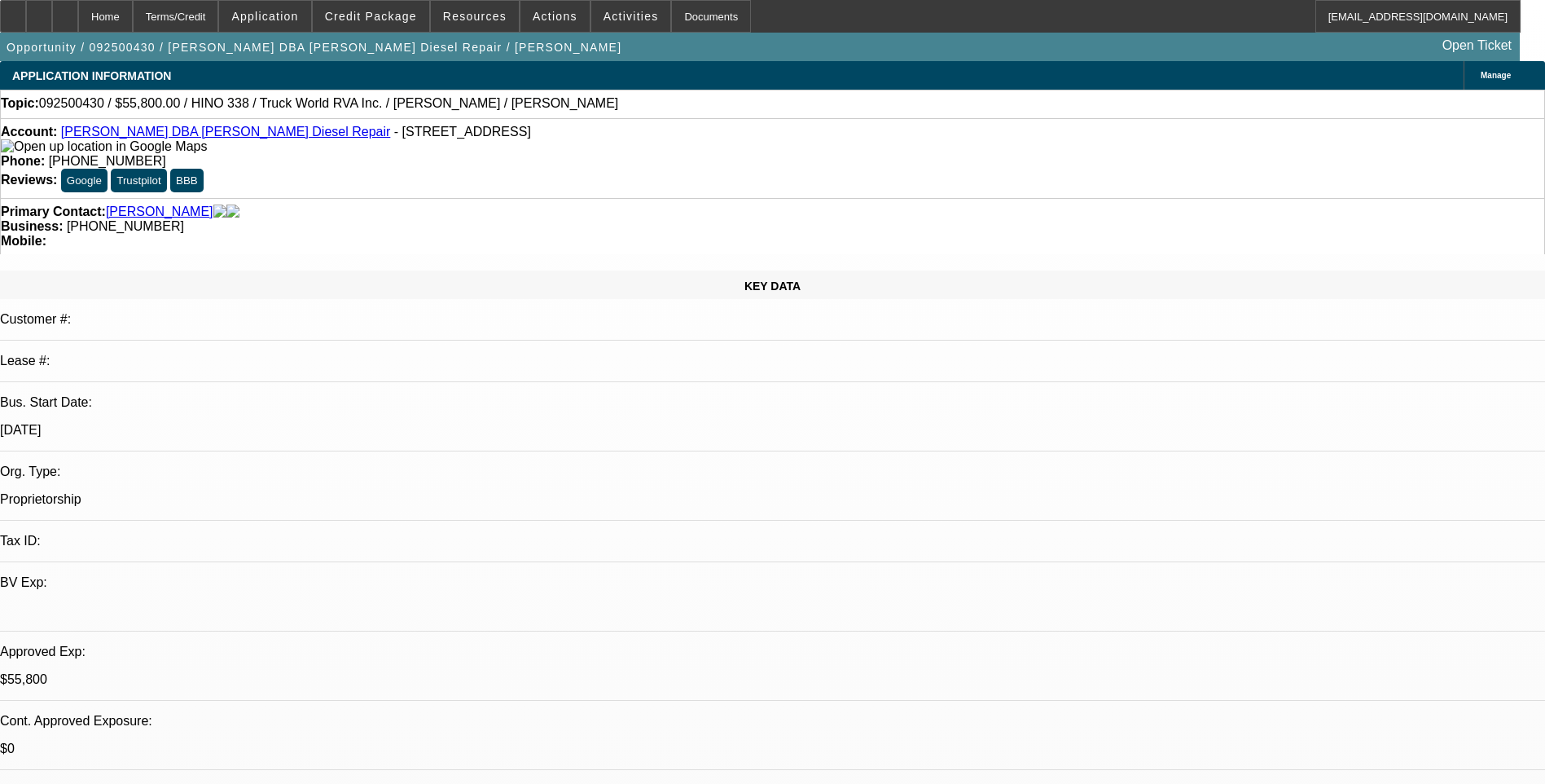
select select "0.1"
select select "0"
select select "1"
select select "2"
select select "4"
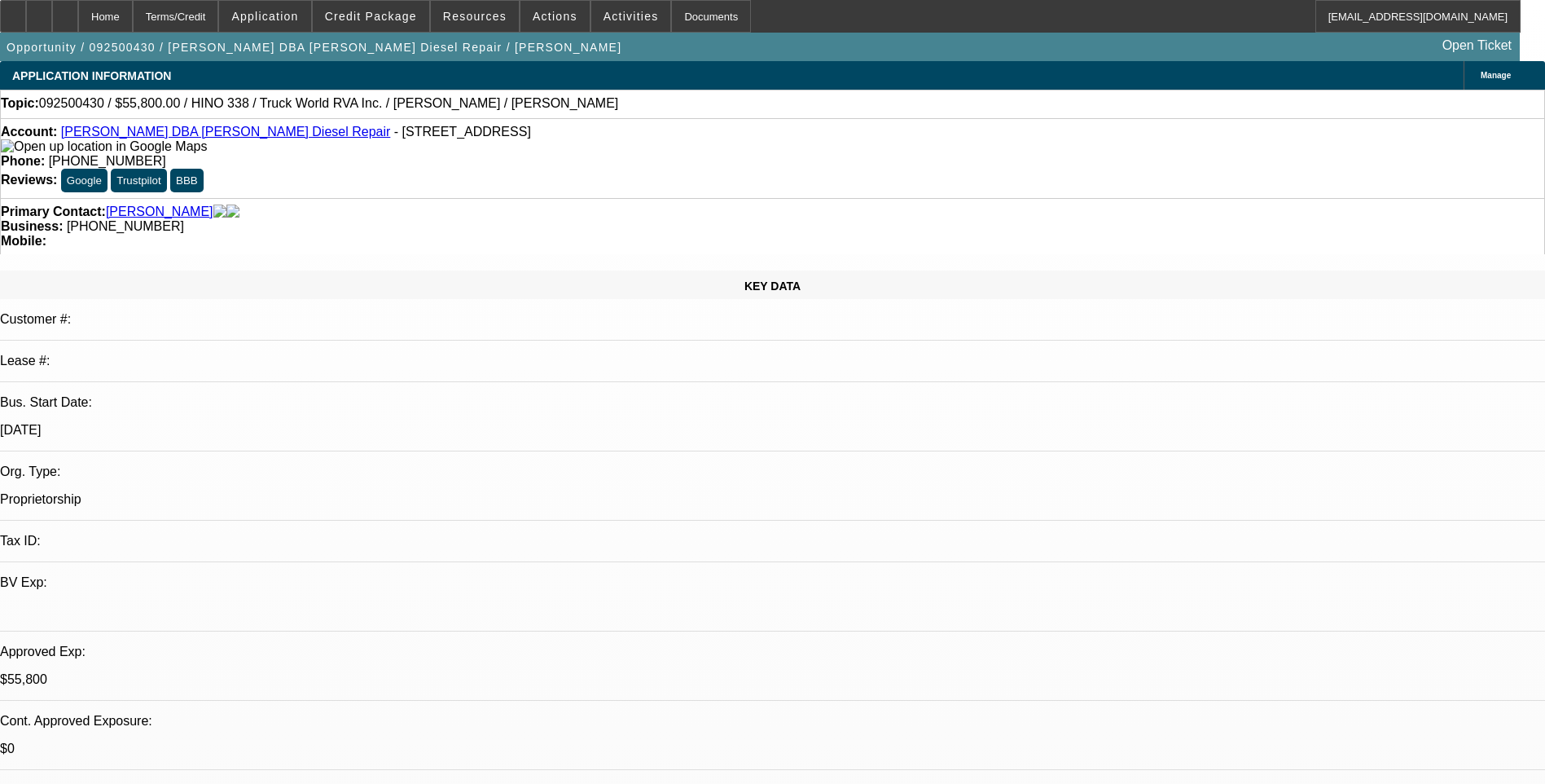
select select "1"
select select "2"
select select "6"
select select "1"
select select "2"
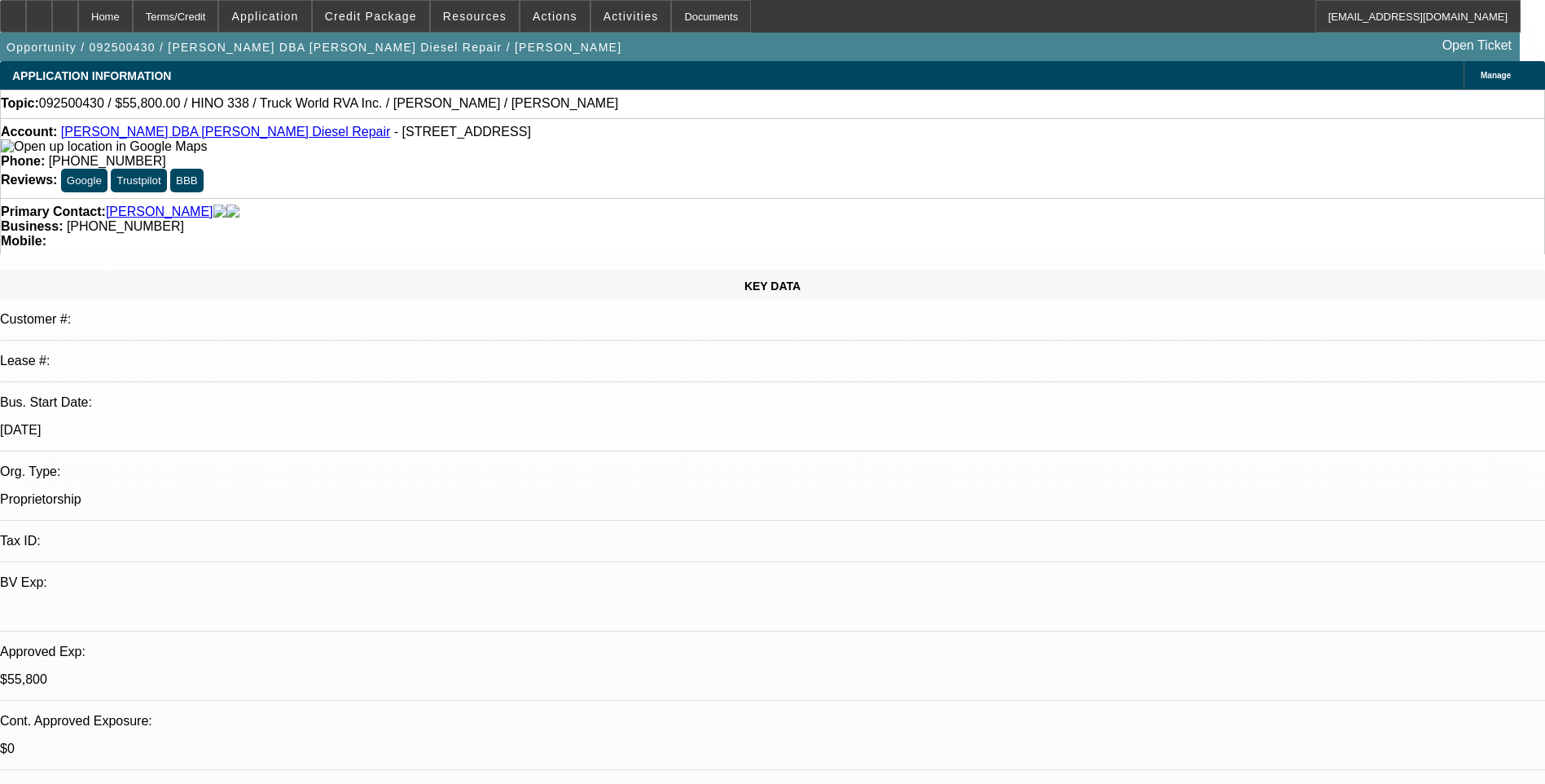
select select "6"
select select "1"
select select "2"
select select "6"
